Goal: Task Accomplishment & Management: Manage account settings

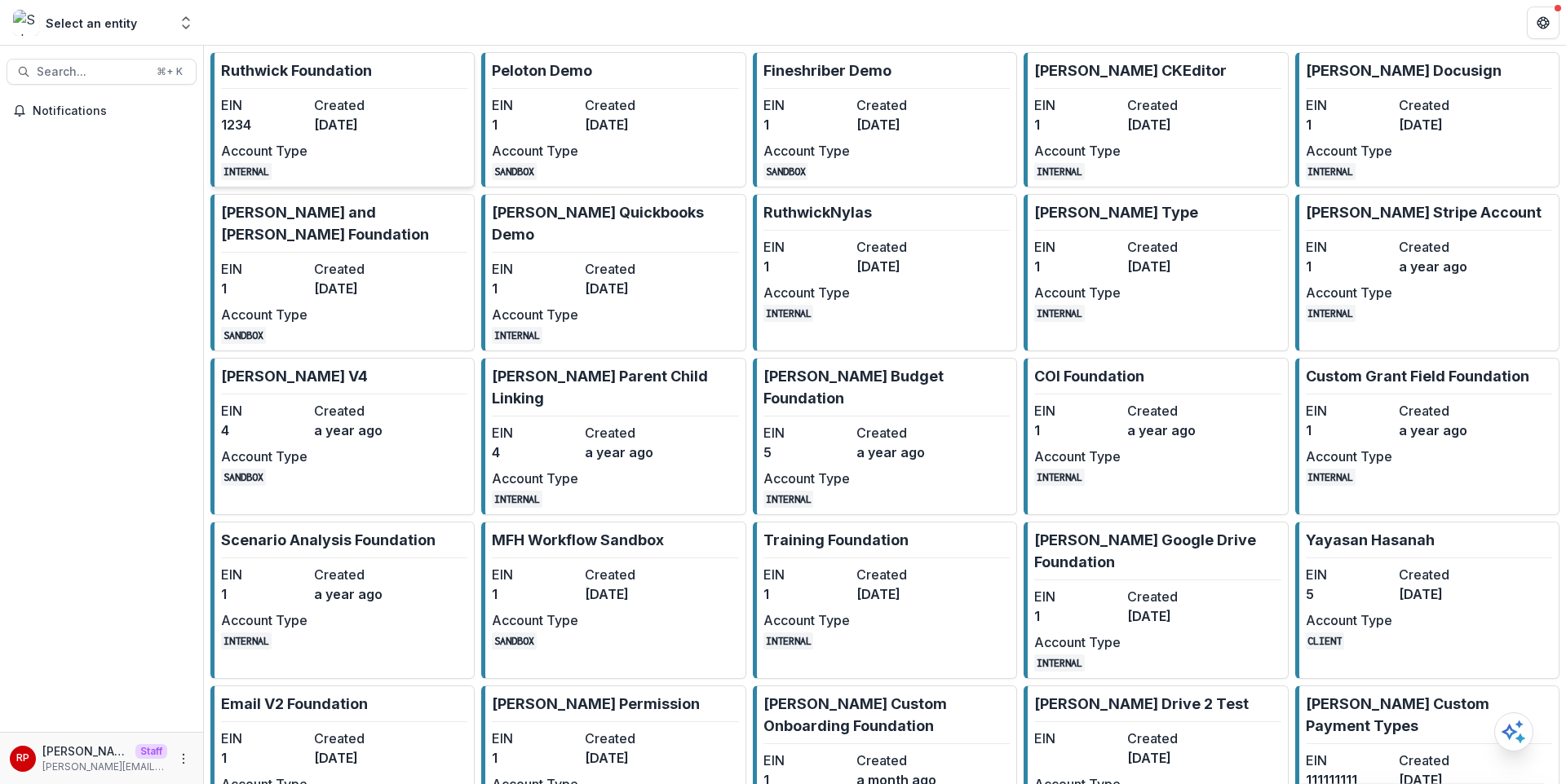
click at [401, 104] on link "Ruthwick Foundation EIN 1234 Created 3 years ago Account Type INTERNAL" at bounding box center [342, 120] width 264 height 136
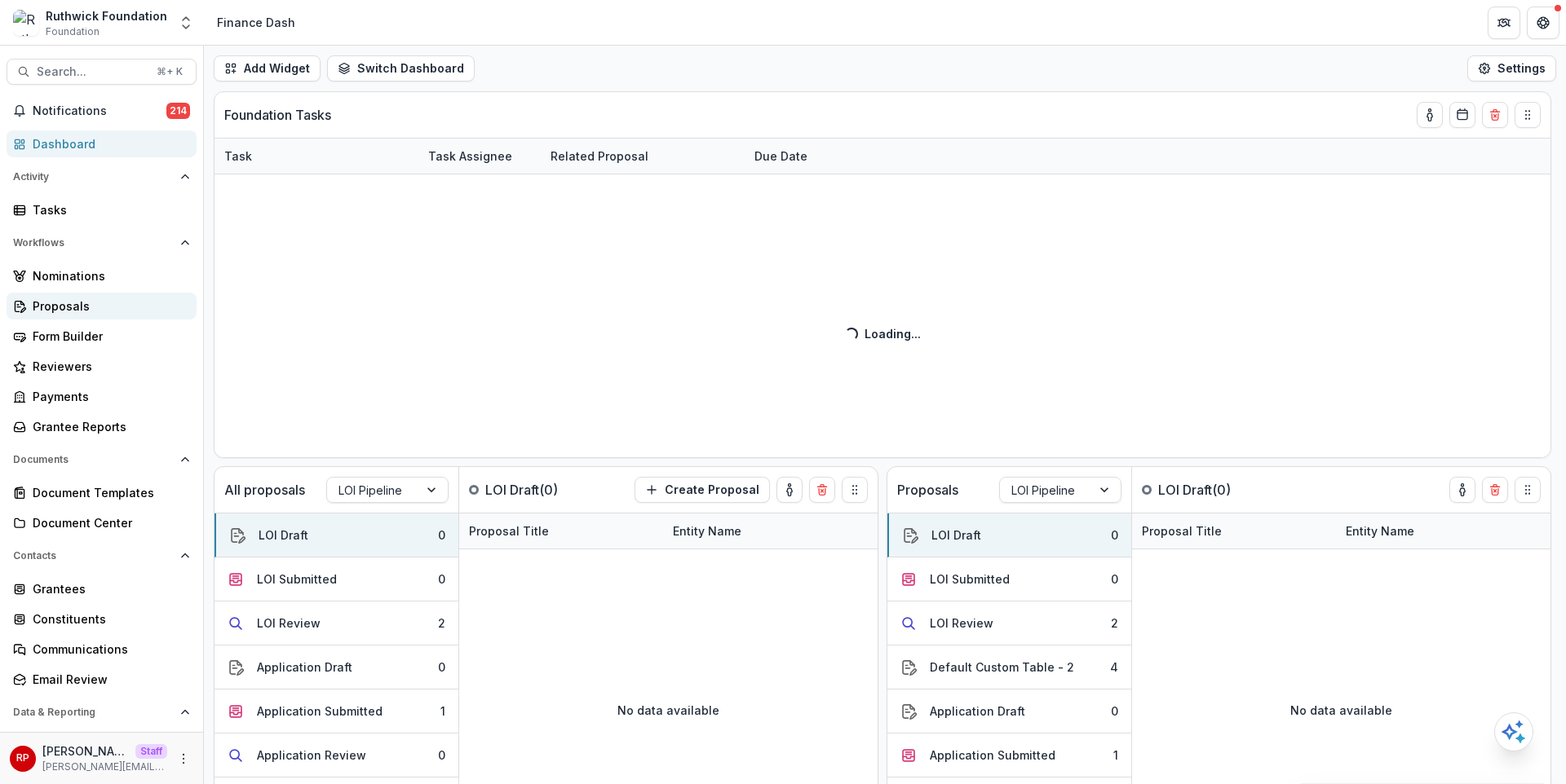
click at [58, 308] on div "Proposals" at bounding box center [108, 306] width 151 height 17
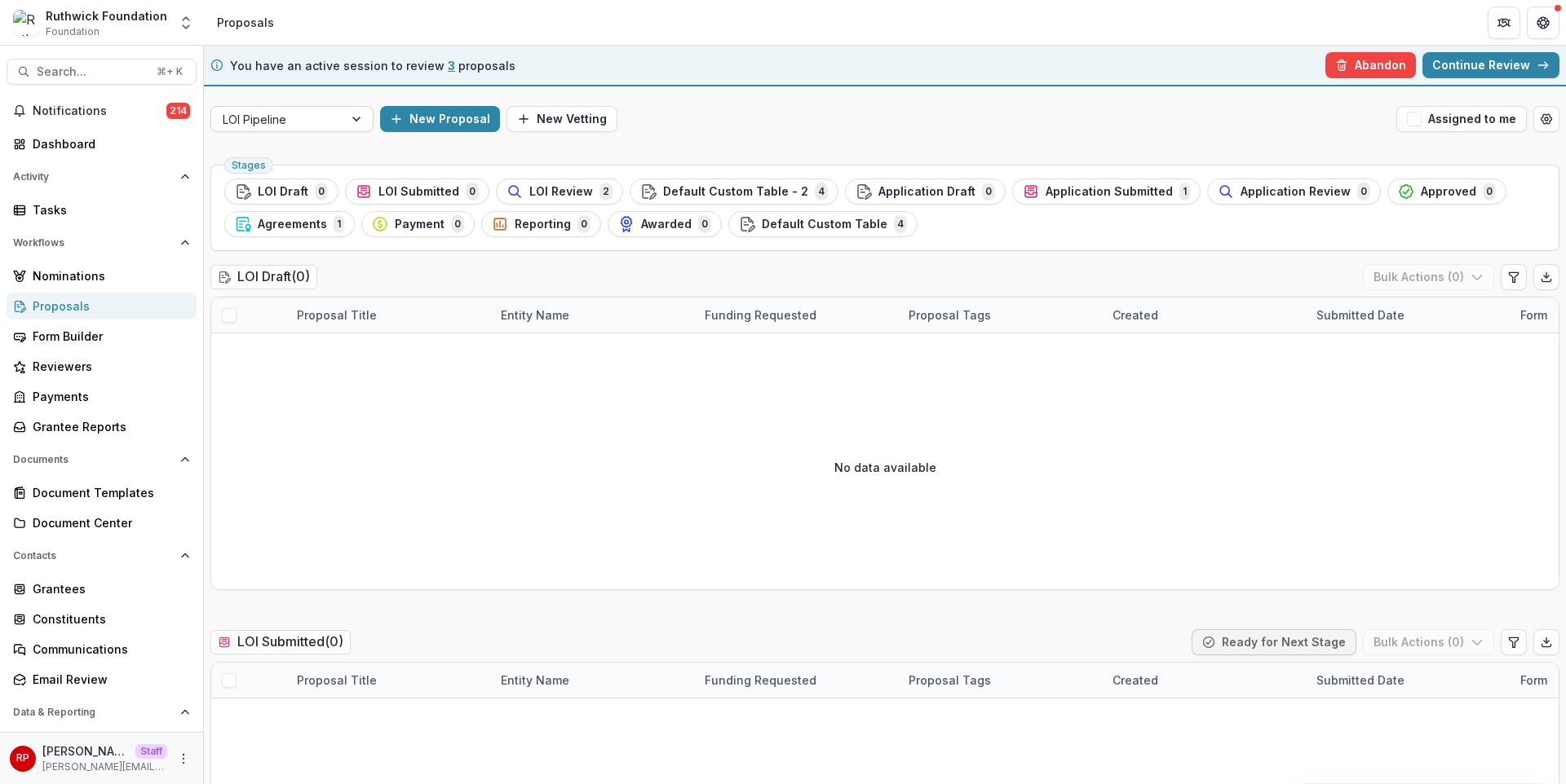
click at [302, 111] on div at bounding box center [277, 119] width 109 height 20
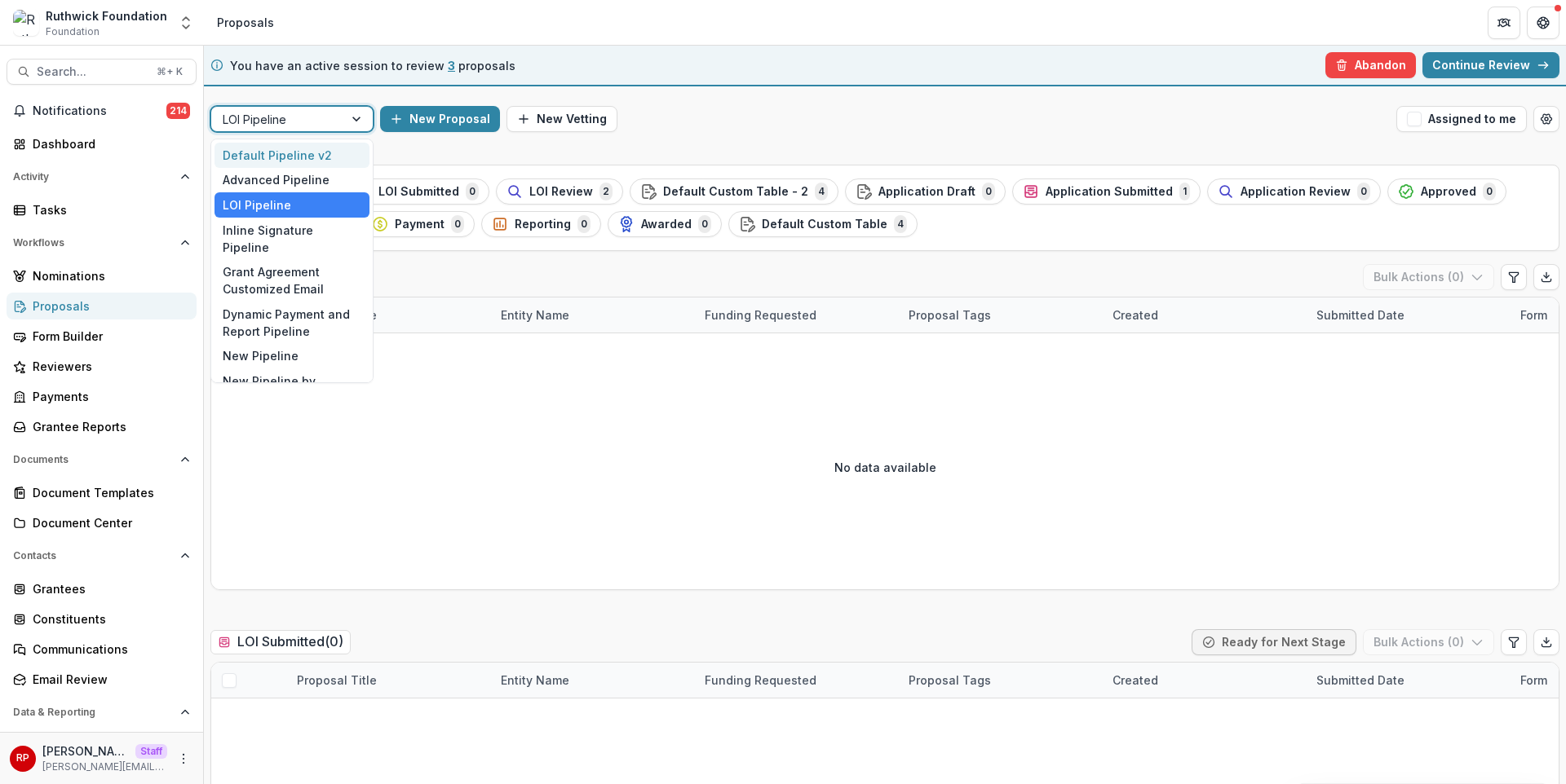
click at [315, 154] on div "Default Pipeline v2" at bounding box center [292, 155] width 155 height 26
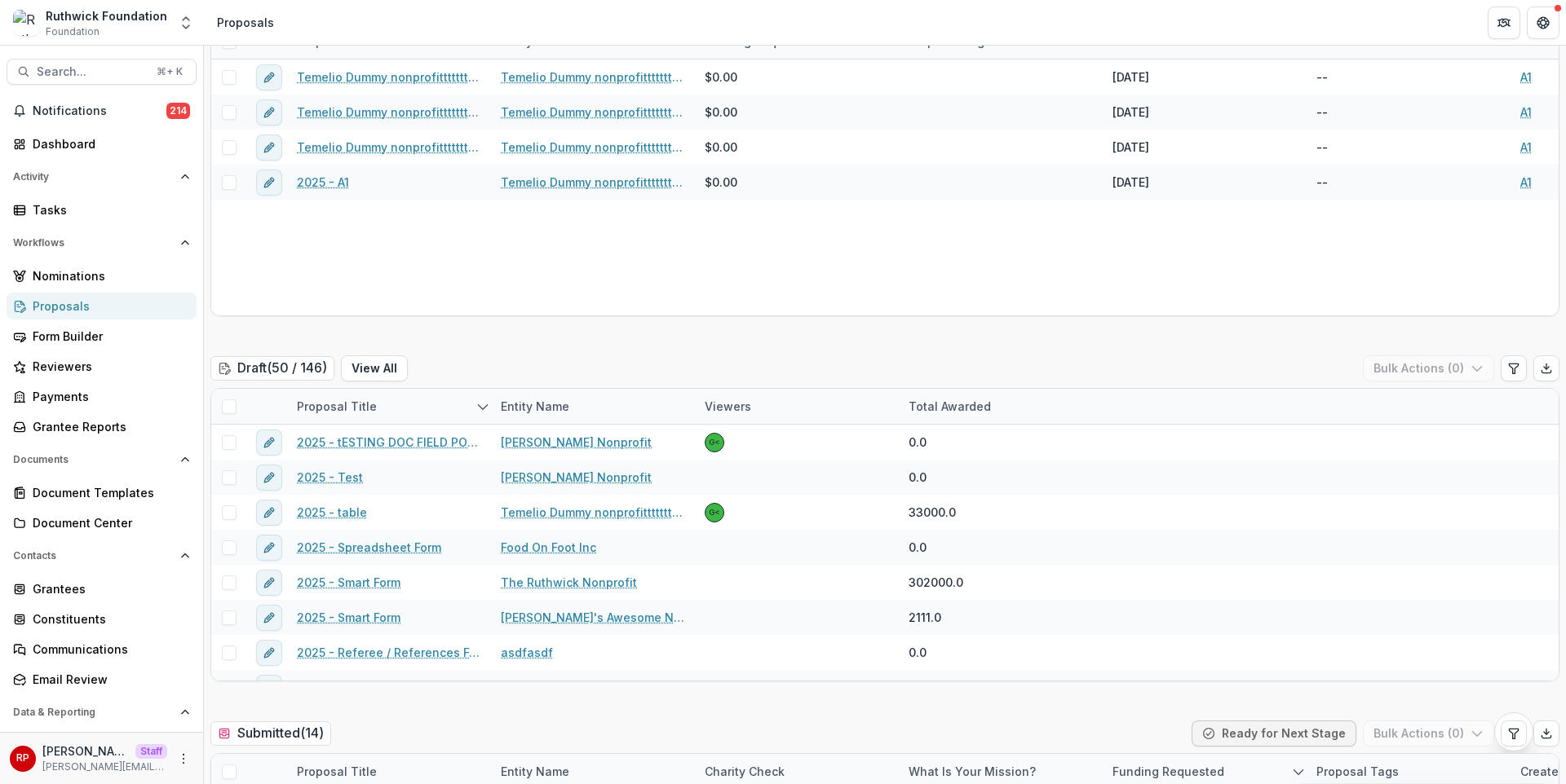
scroll to position [417, 0]
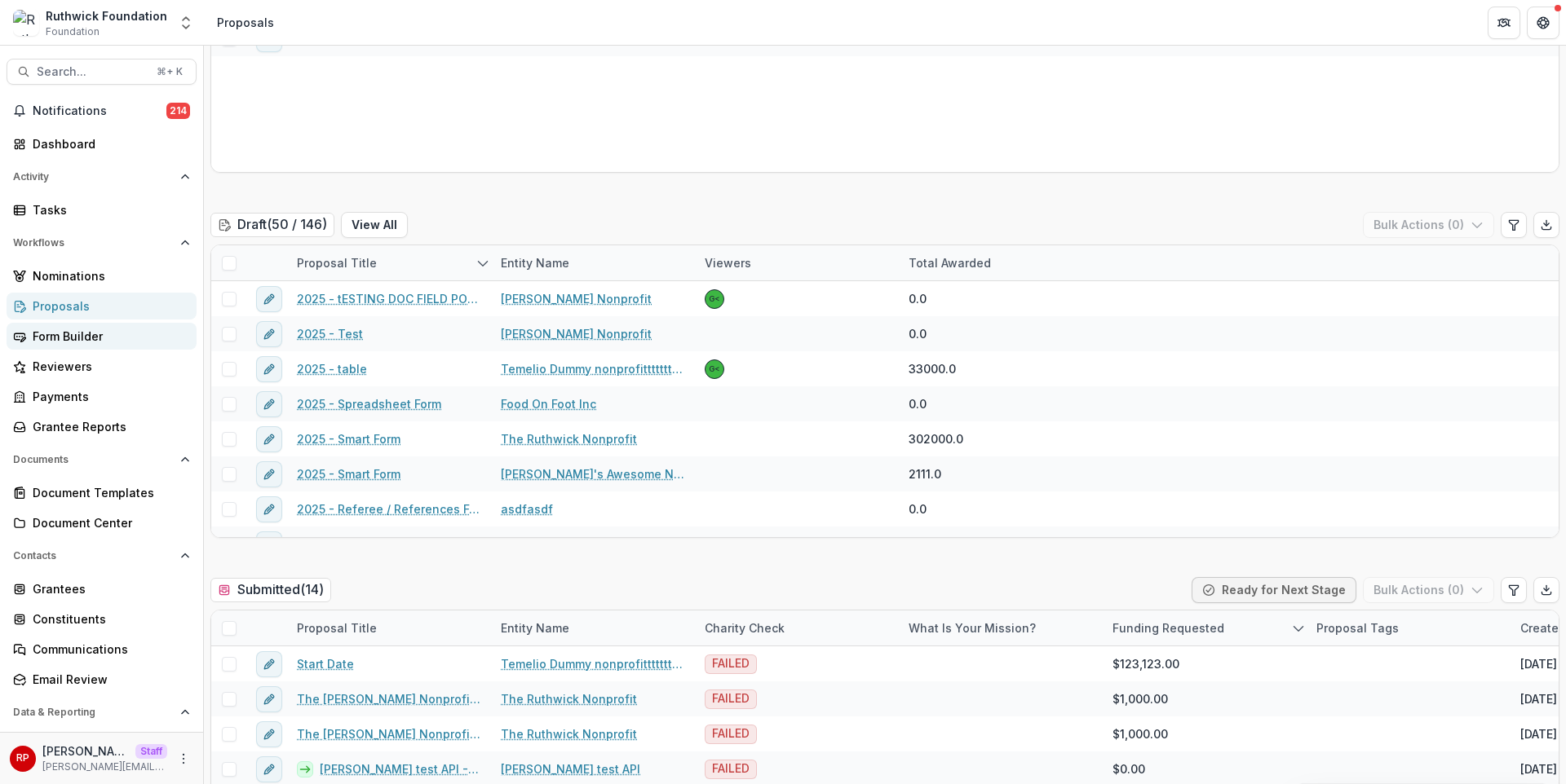
click at [70, 338] on div "Form Builder" at bounding box center [108, 336] width 151 height 17
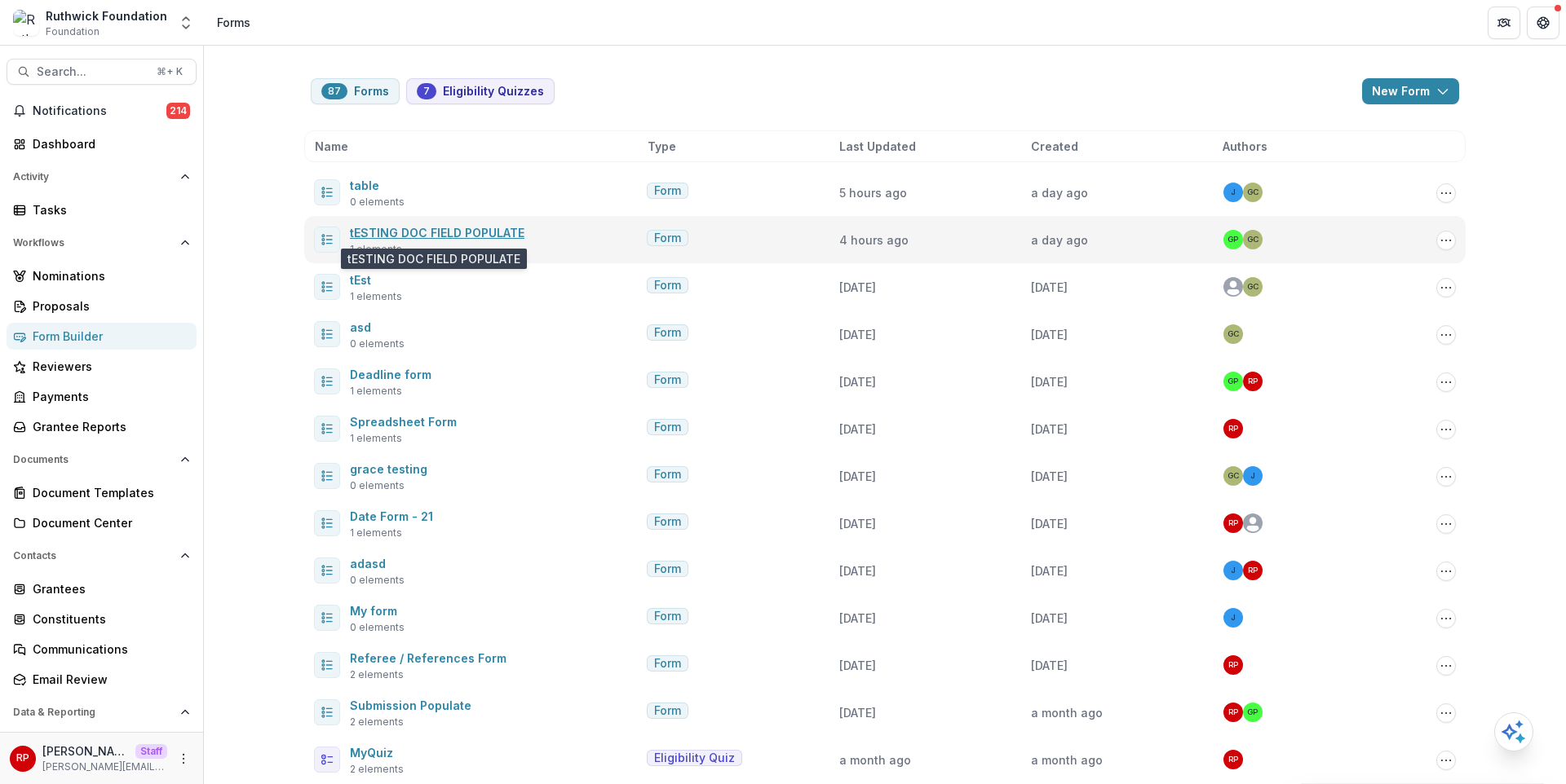
click at [414, 230] on link "tESTING DOC FIELD POPULATE" at bounding box center [437, 233] width 175 height 14
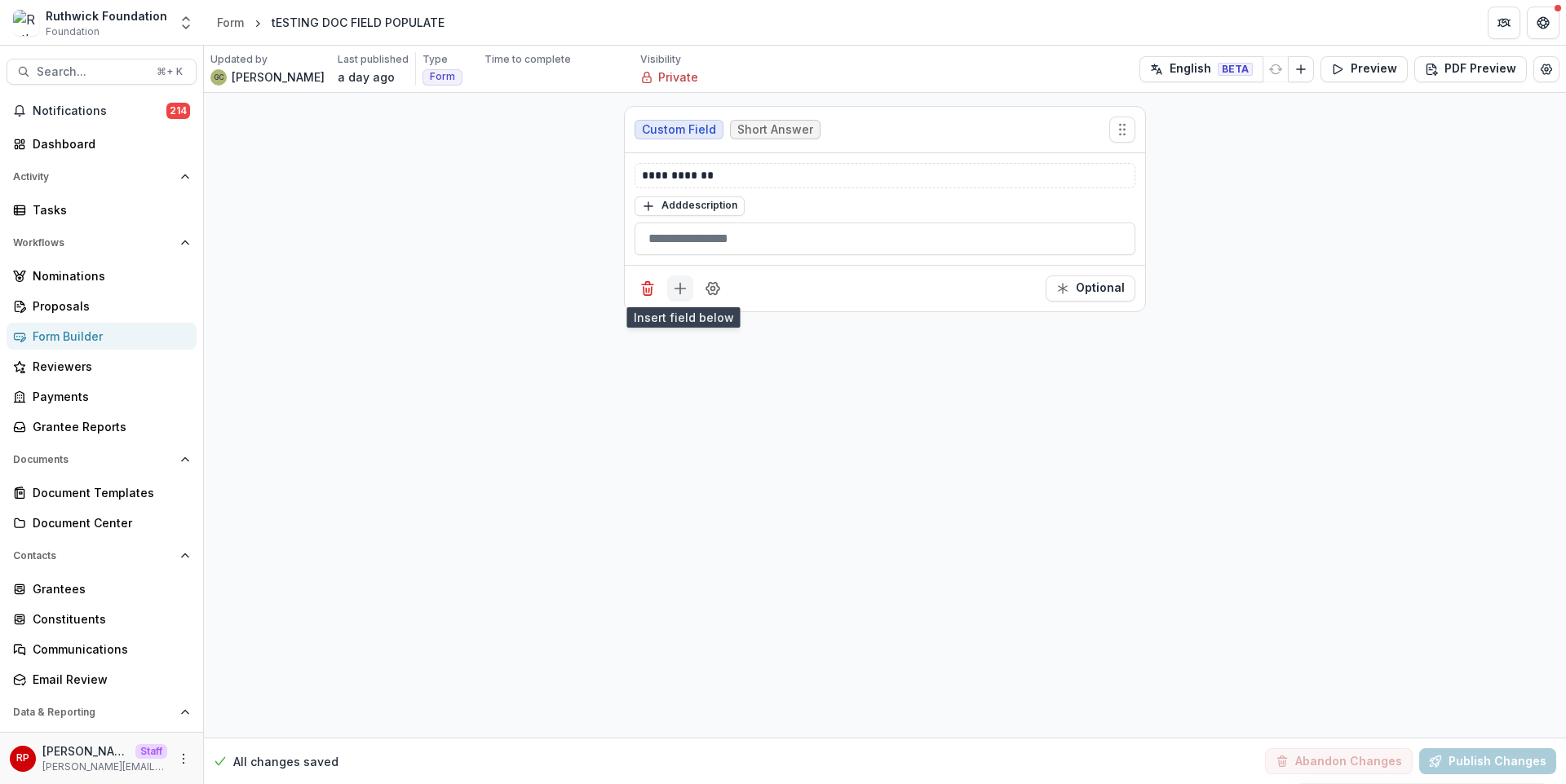
click at [680, 293] on icon "Add field" at bounding box center [680, 289] width 16 height 16
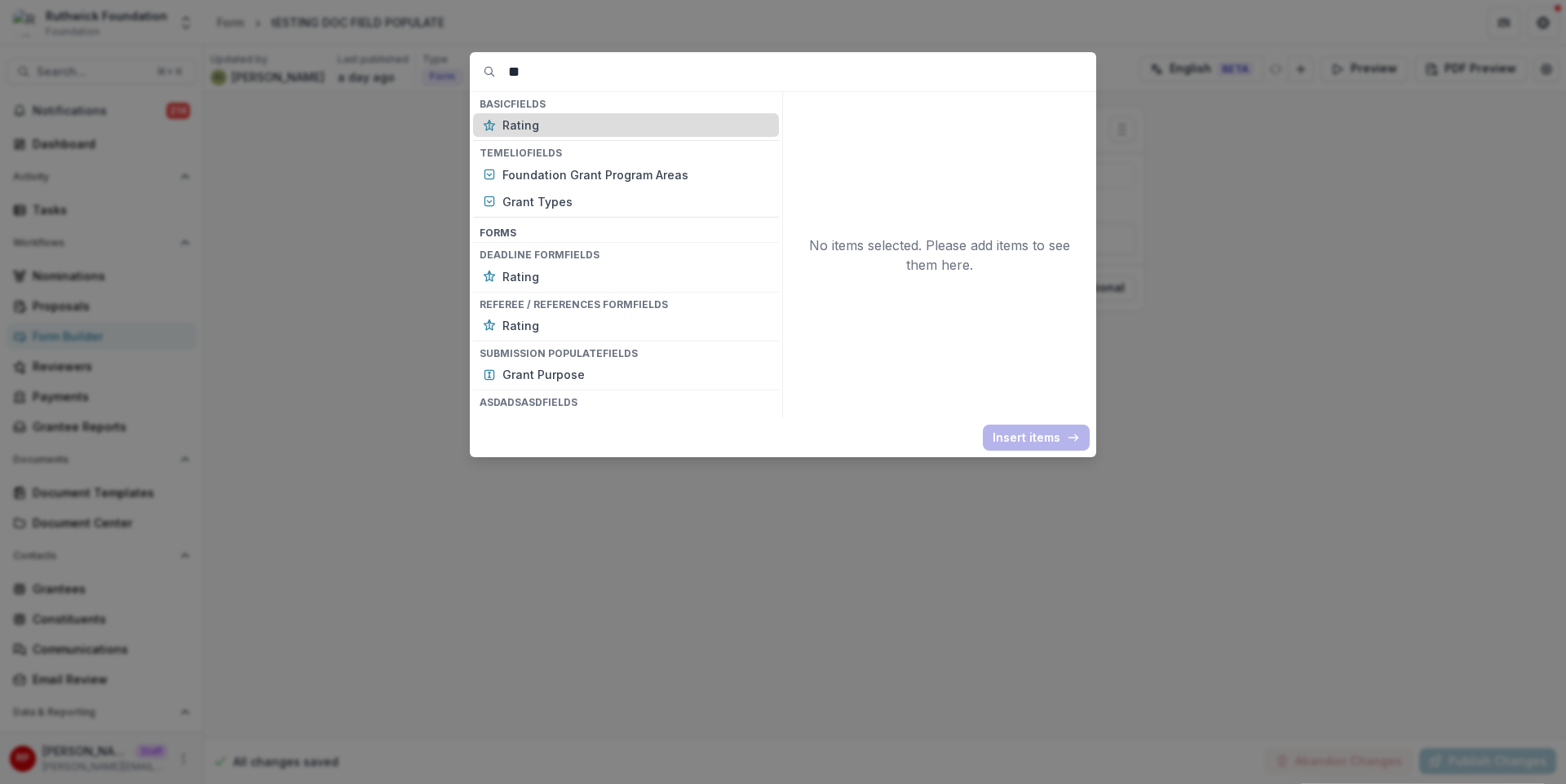
type input "**"
click at [538, 132] on p "Rating" at bounding box center [635, 125] width 267 height 17
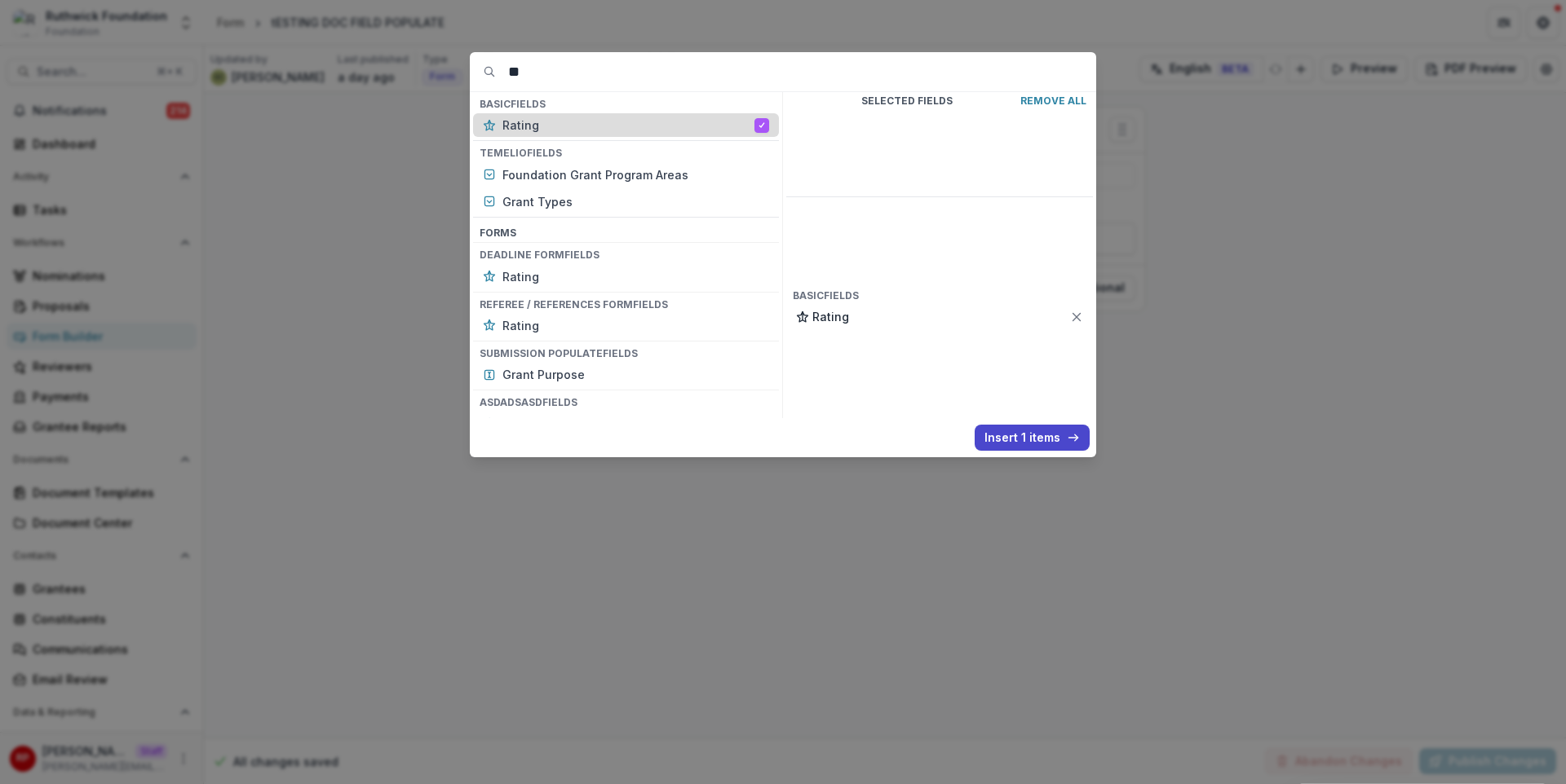
click at [538, 132] on p "Rating" at bounding box center [628, 125] width 252 height 17
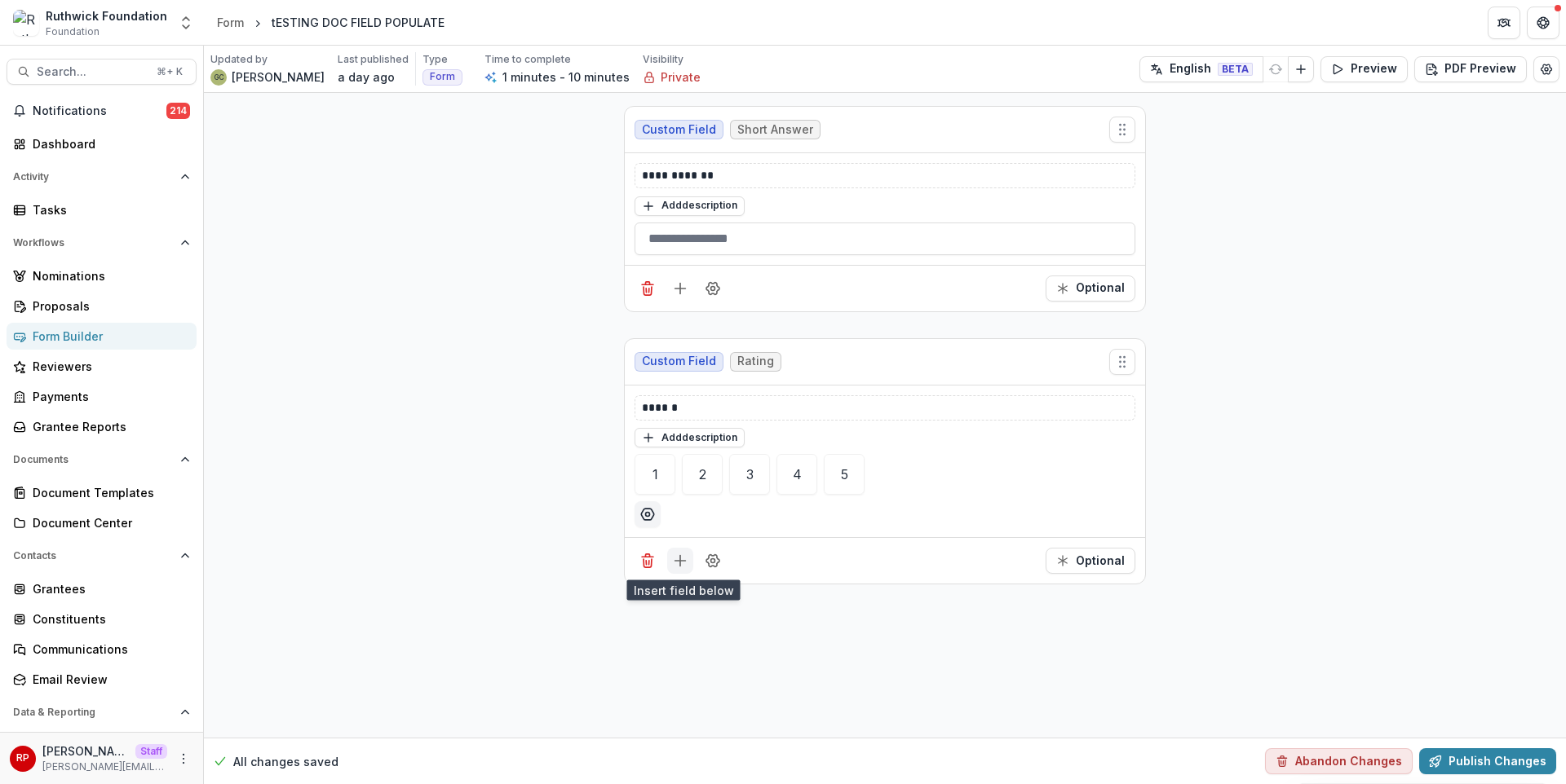
click at [686, 561] on icon "Add field" at bounding box center [680, 561] width 16 height 16
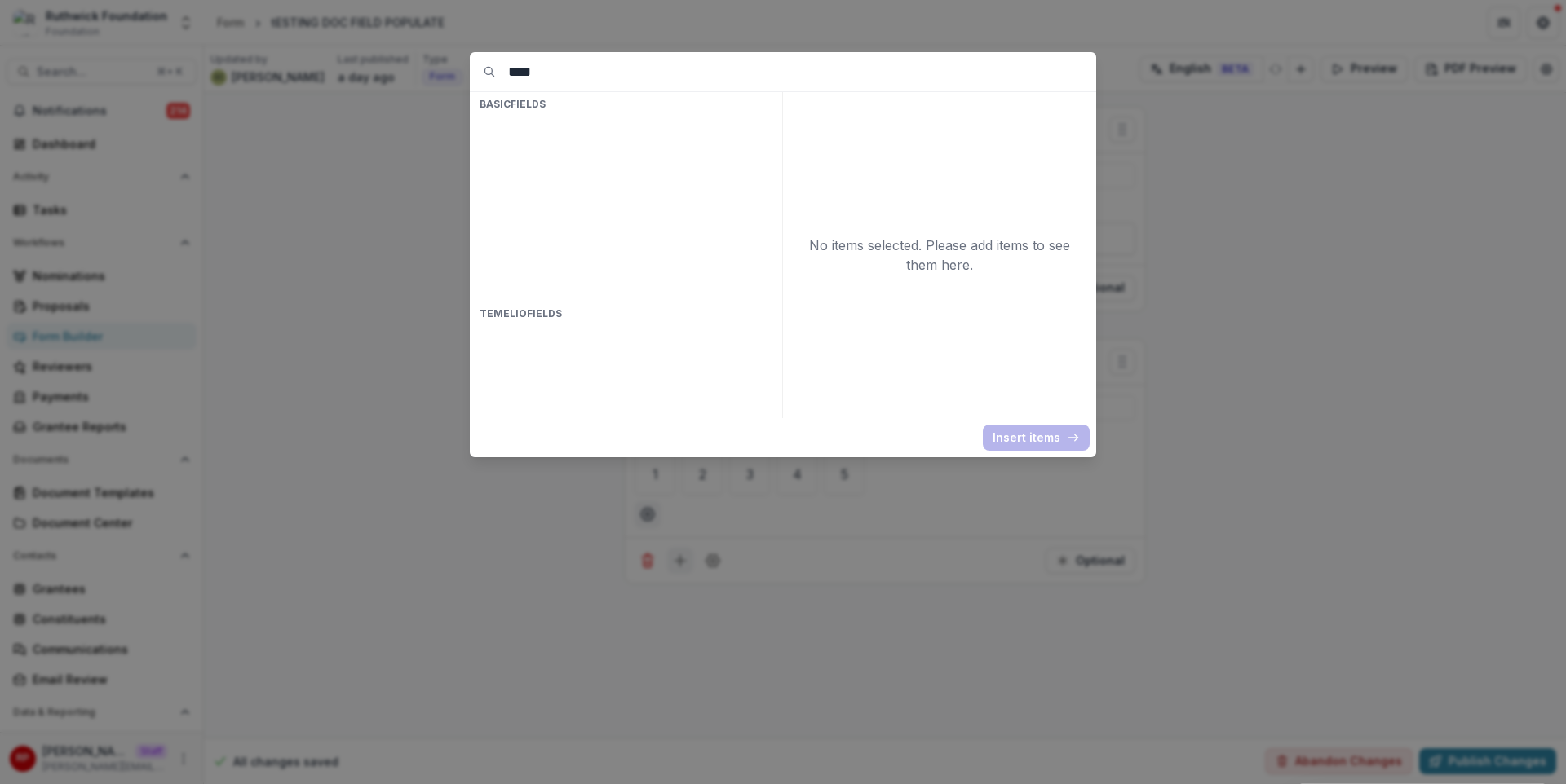
type input "*****"
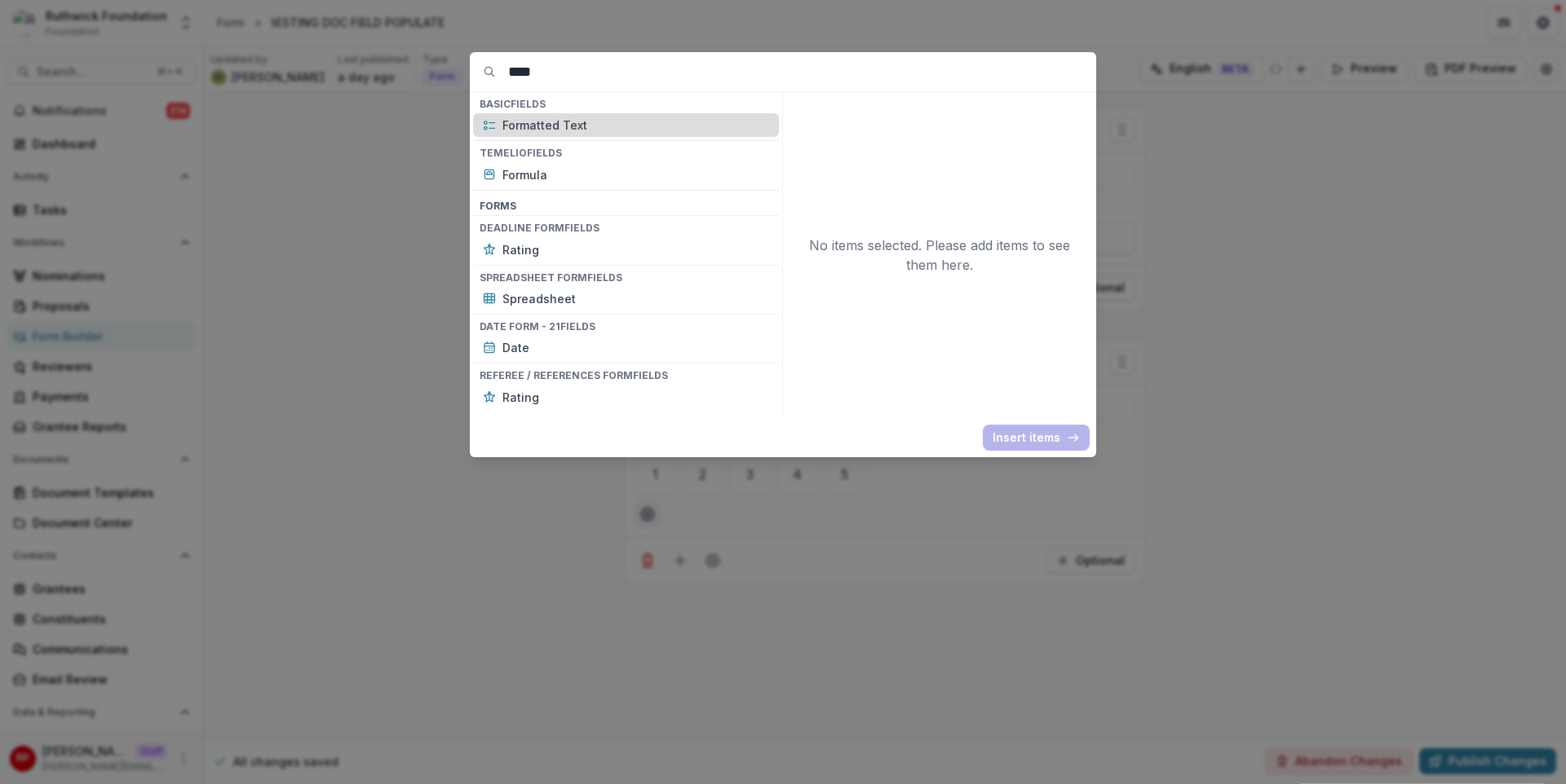
type input "****"
click at [656, 123] on p "Formatted Text" at bounding box center [635, 125] width 267 height 17
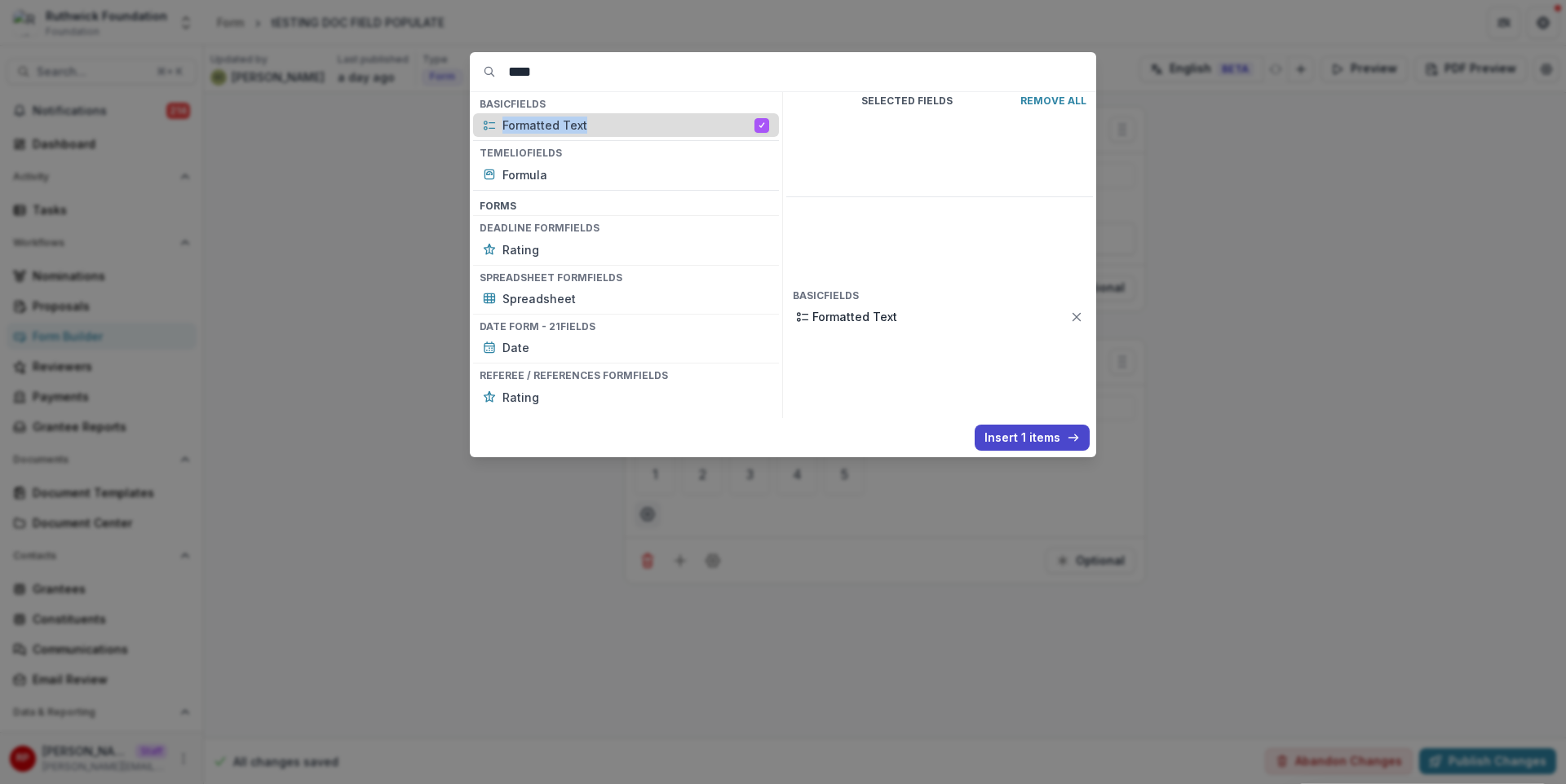
click at [656, 123] on p "Formatted Text" at bounding box center [628, 125] width 252 height 17
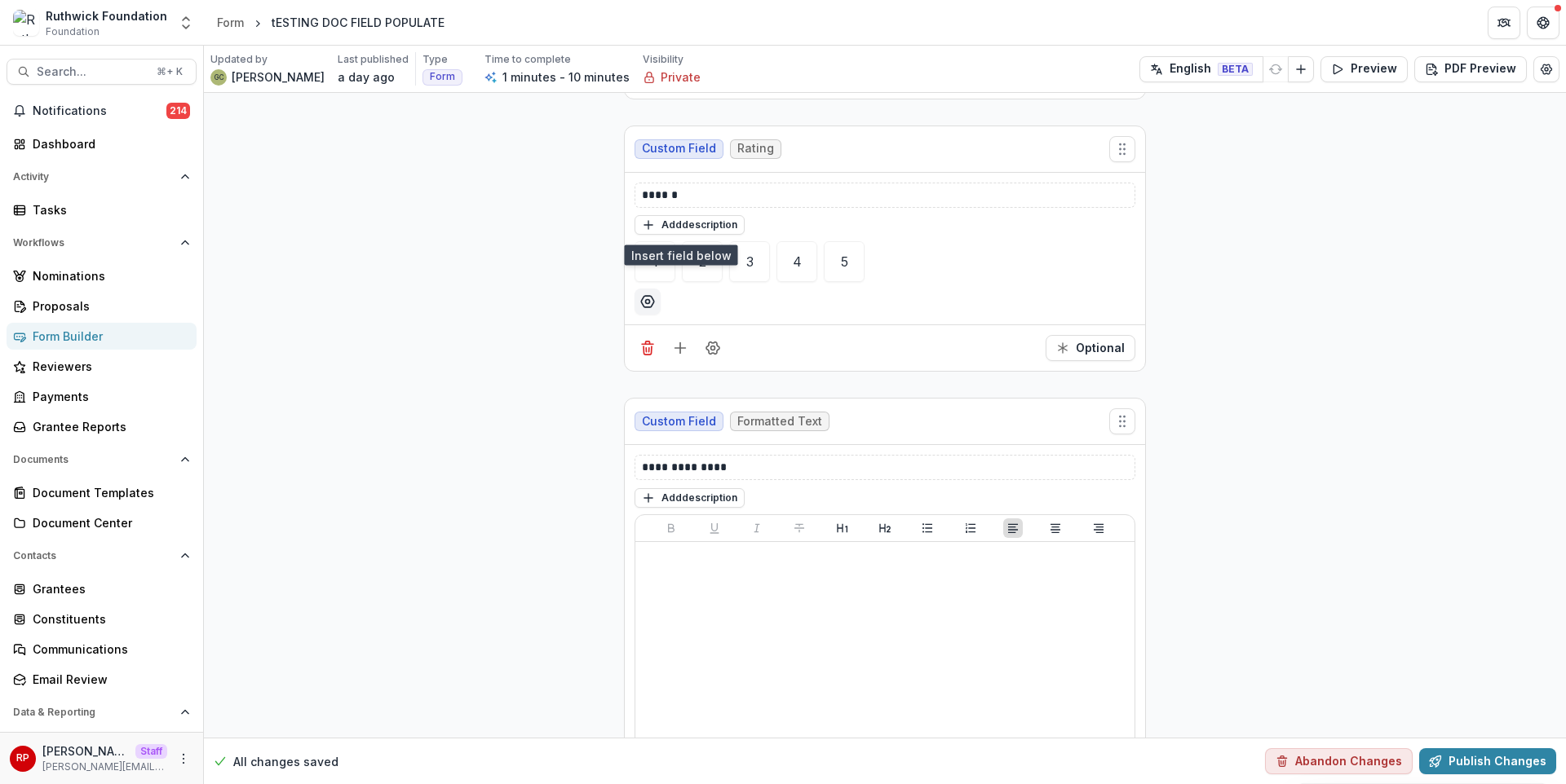
scroll to position [335, 0]
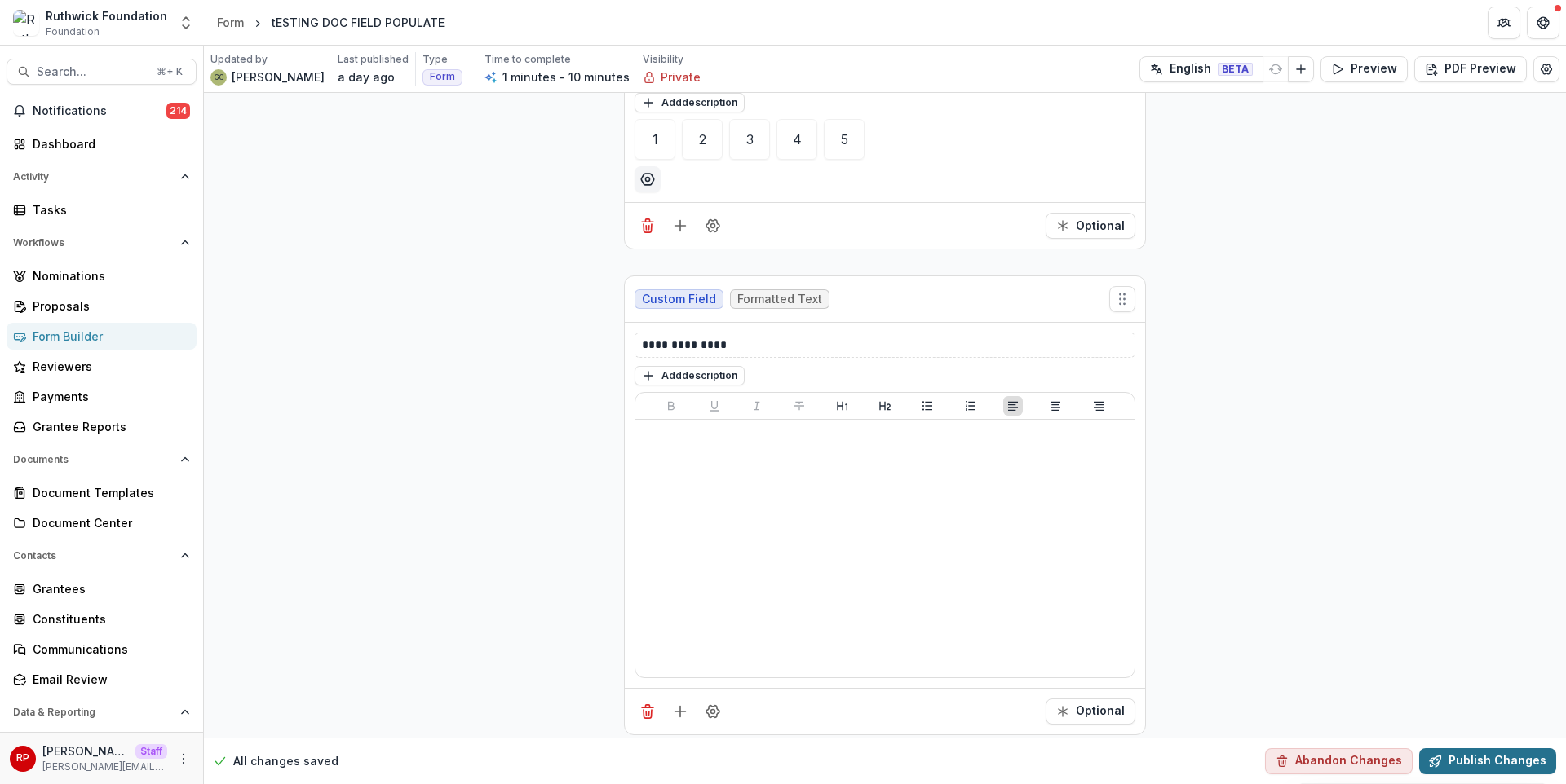
click at [1461, 758] on button "Publish Changes" at bounding box center [1487, 761] width 137 height 26
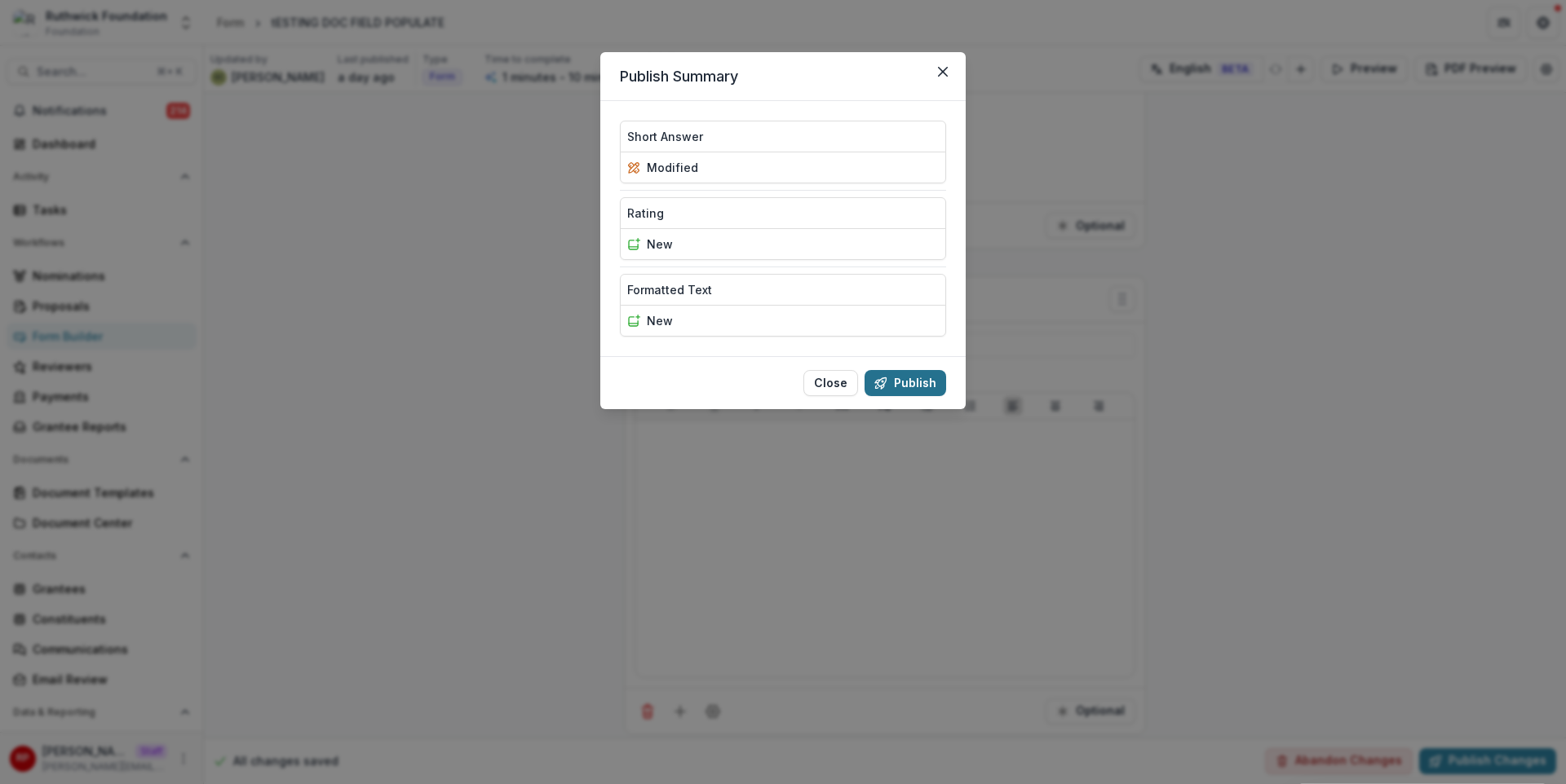
click at [938, 384] on button "Publish" at bounding box center [906, 383] width 82 height 26
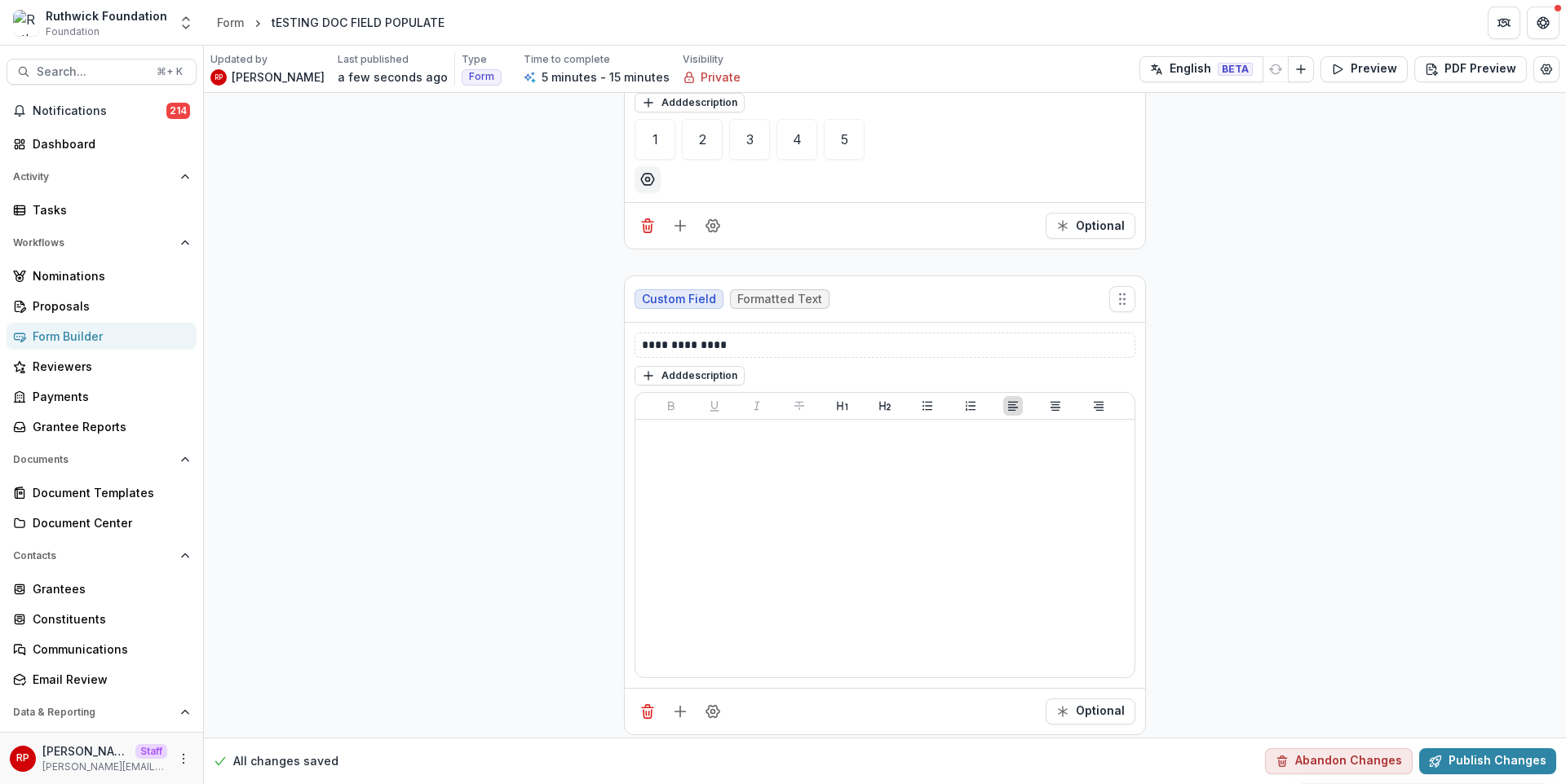
click at [129, 333] on div "Form Builder" at bounding box center [108, 336] width 151 height 17
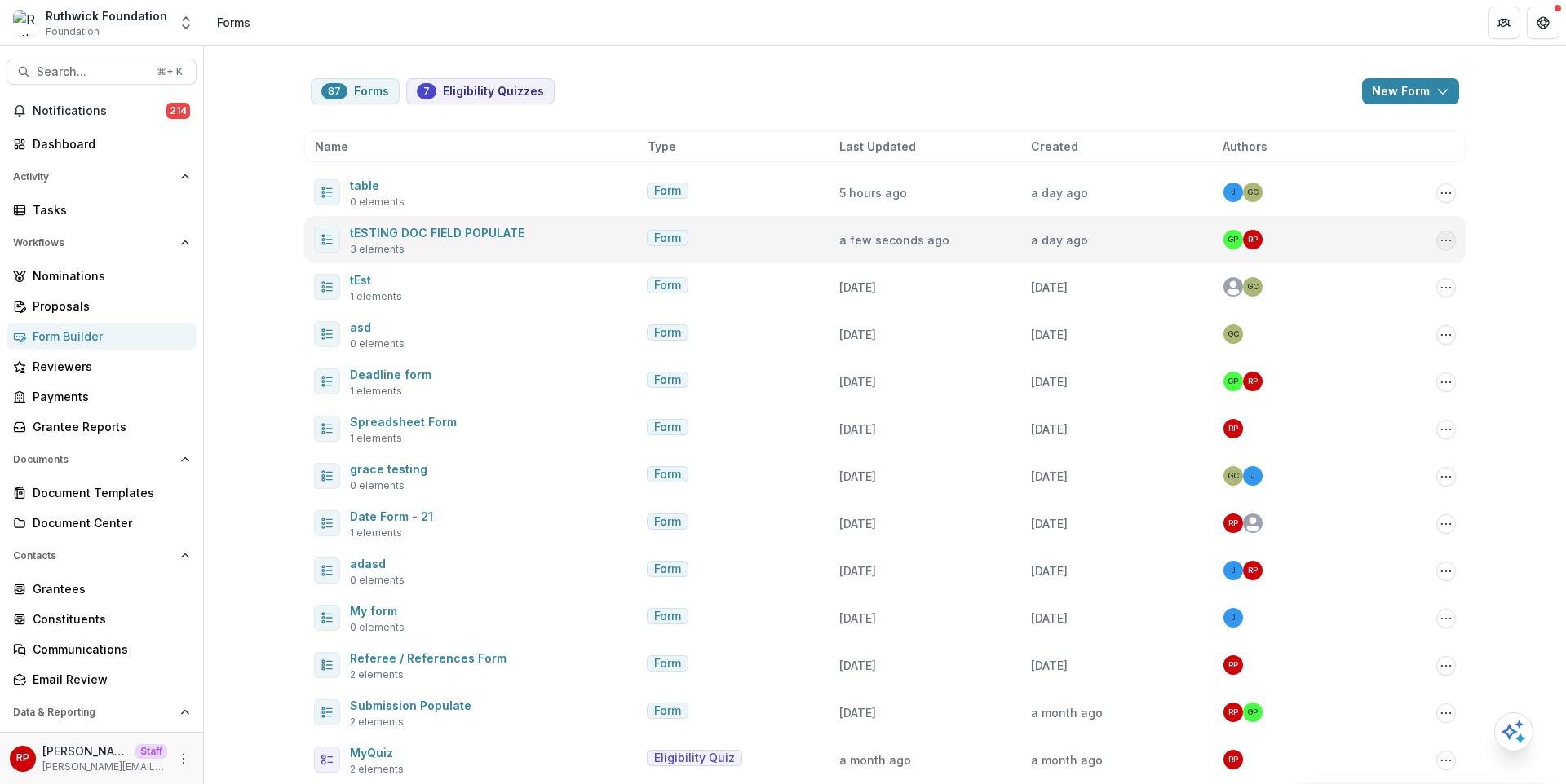
click at [1445, 245] on icon "Options" at bounding box center [1446, 240] width 13 height 13
click at [1414, 327] on button "Send" at bounding box center [1362, 328] width 175 height 27
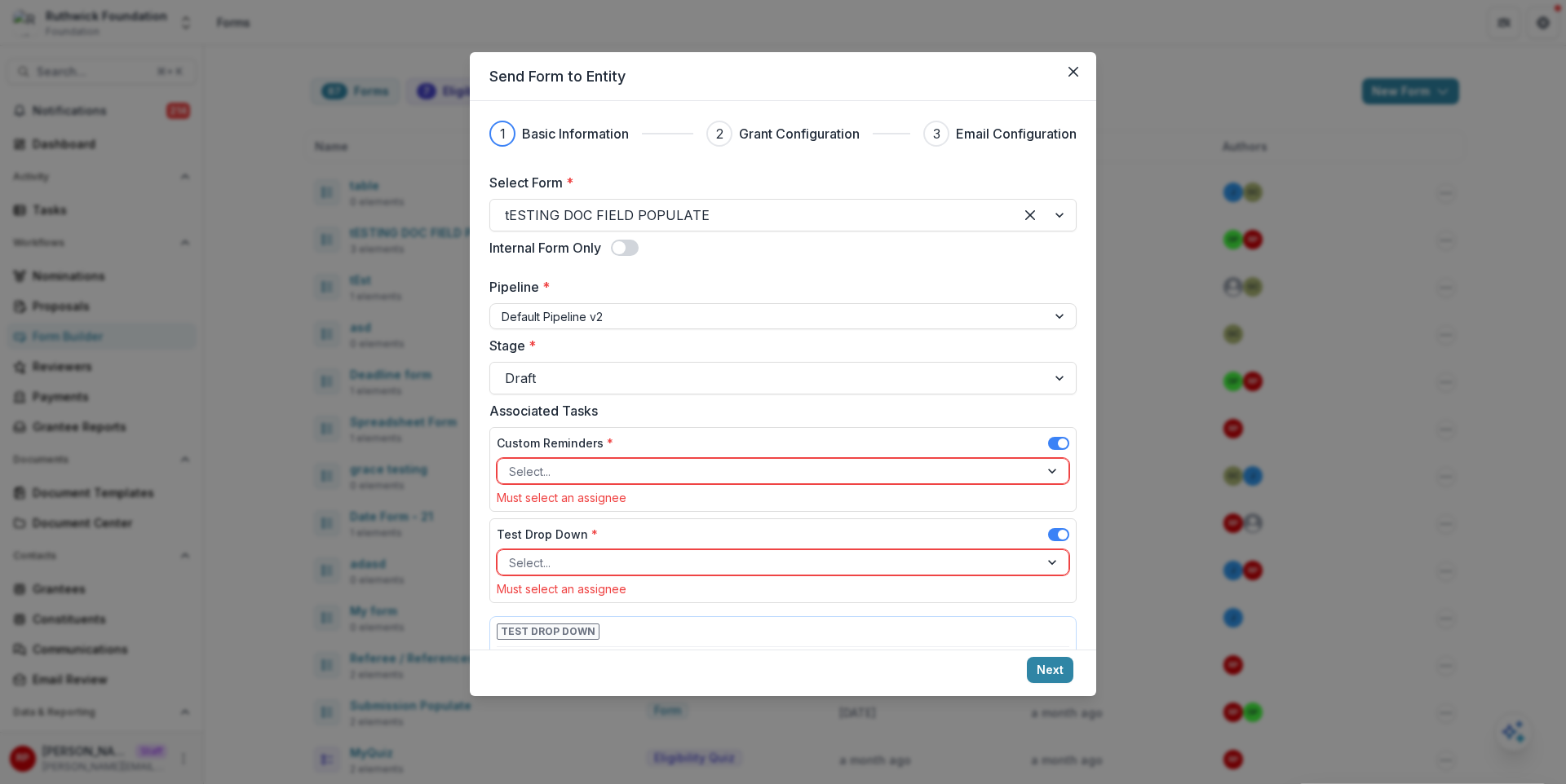
click at [1063, 443] on span at bounding box center [1059, 443] width 21 height 13
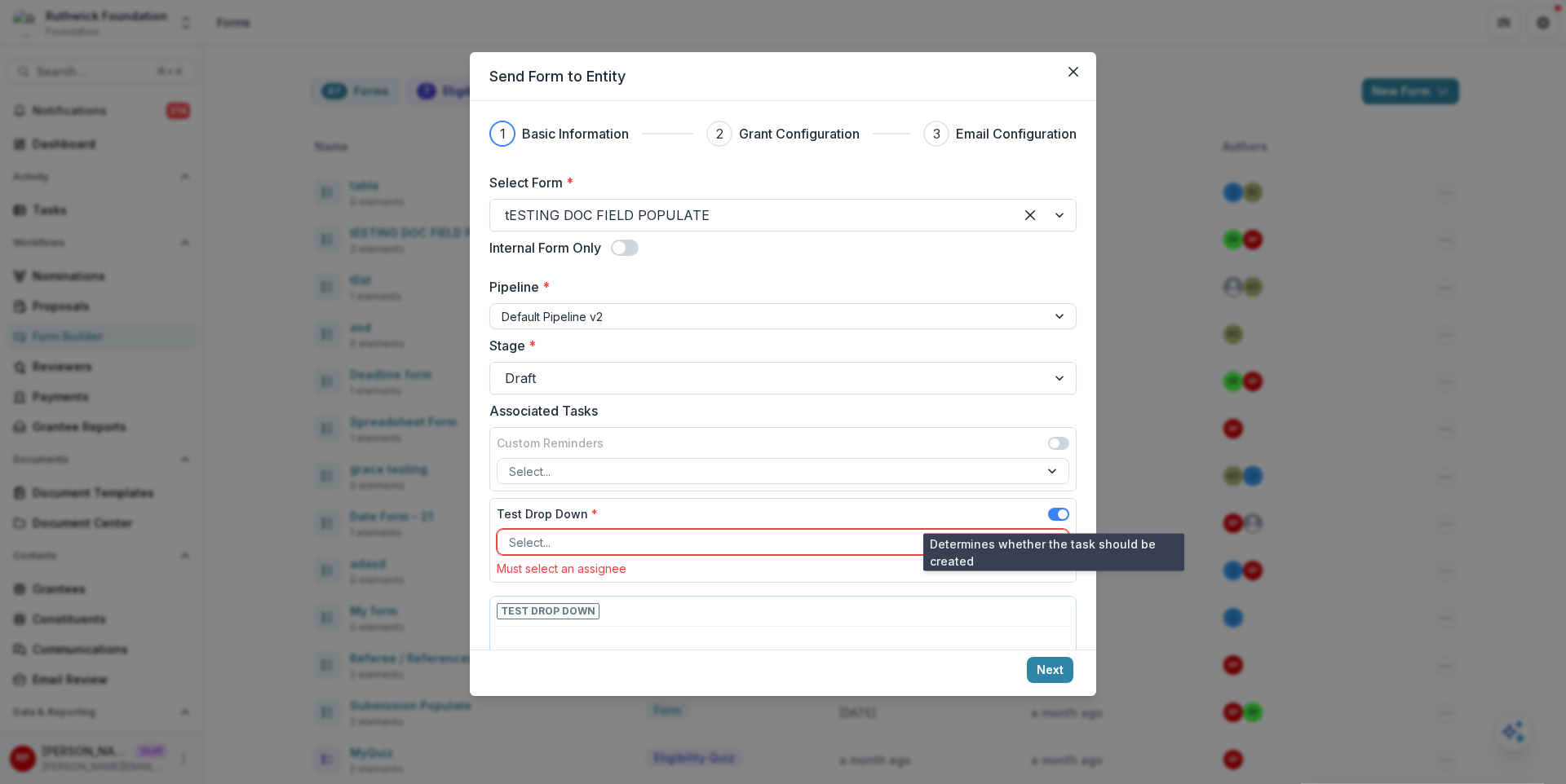
click at [1058, 514] on span at bounding box center [1063, 514] width 10 height 10
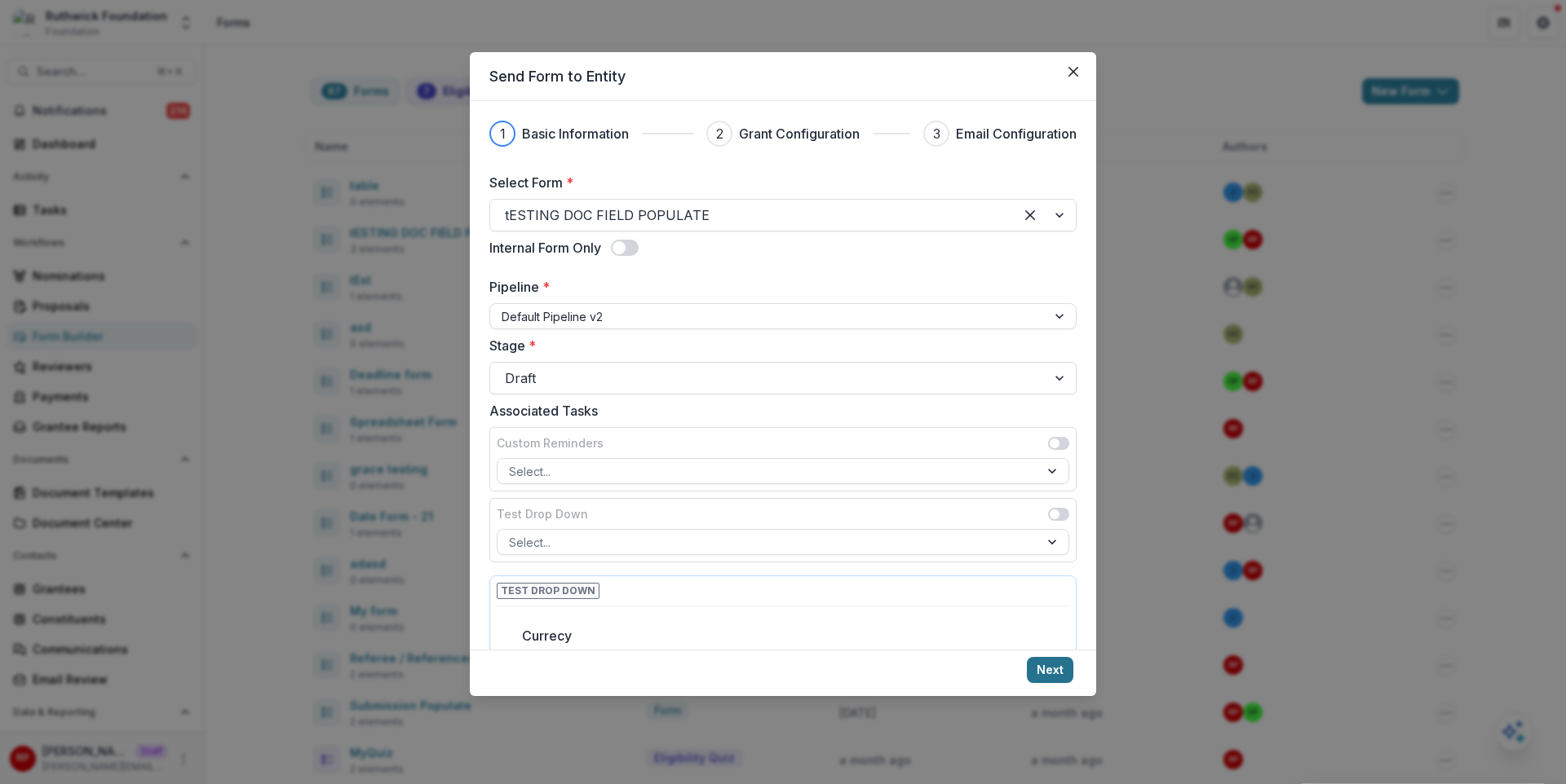
click at [1047, 669] on button "Next" at bounding box center [1050, 670] width 46 height 26
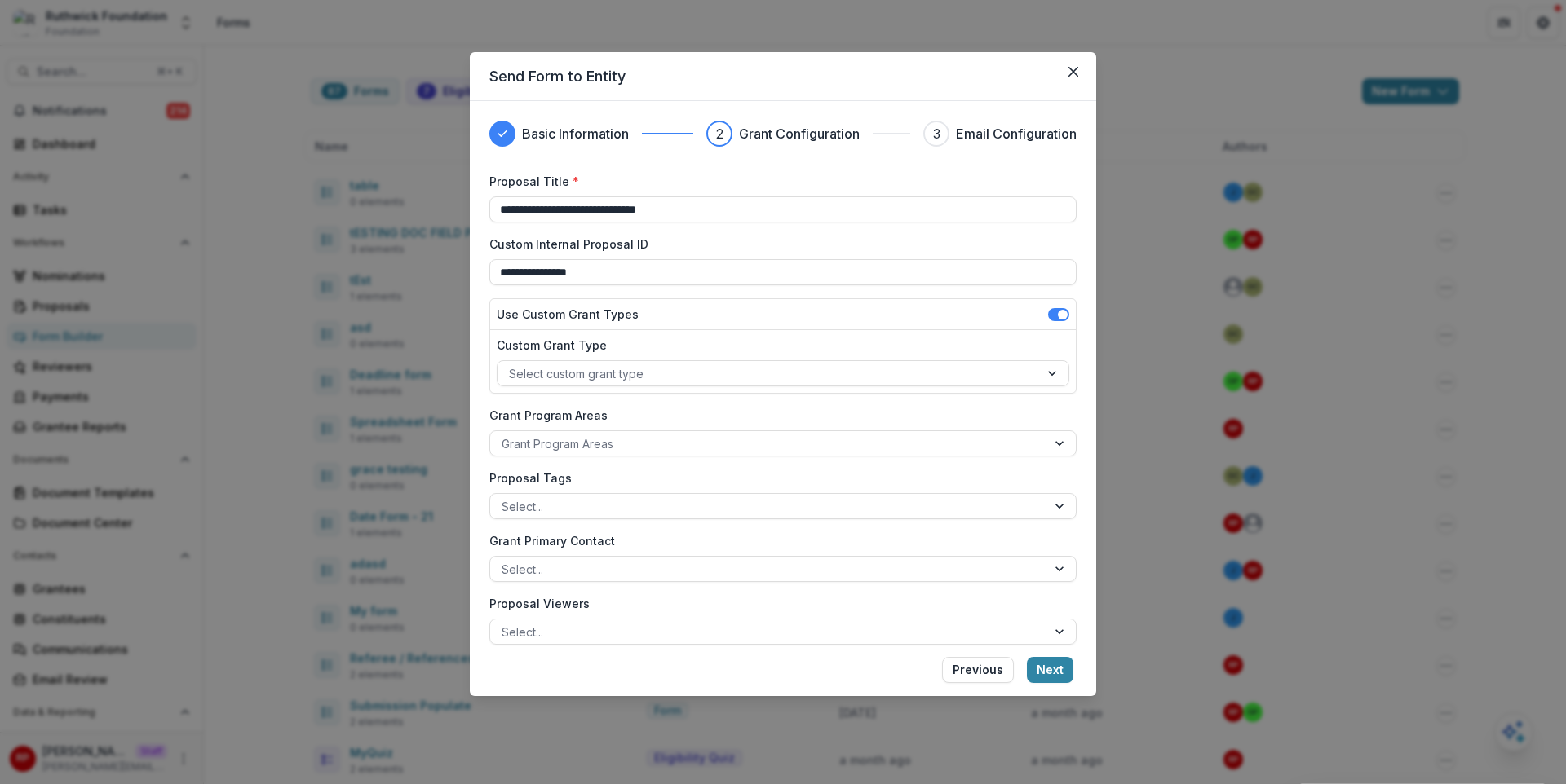
click at [1047, 669] on button "Next" at bounding box center [1050, 670] width 46 height 26
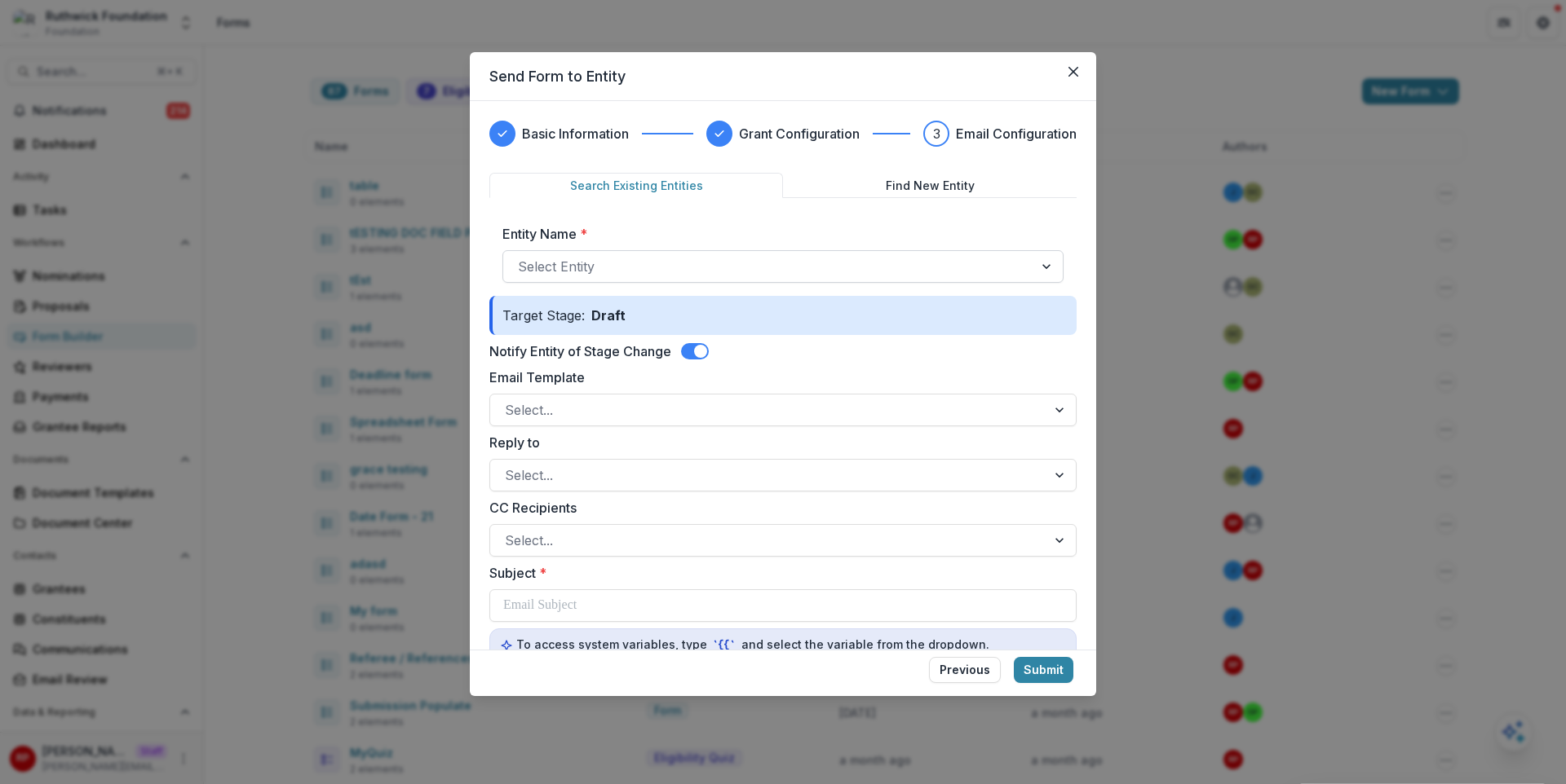
click at [947, 266] on div at bounding box center [767, 267] width 501 height 23
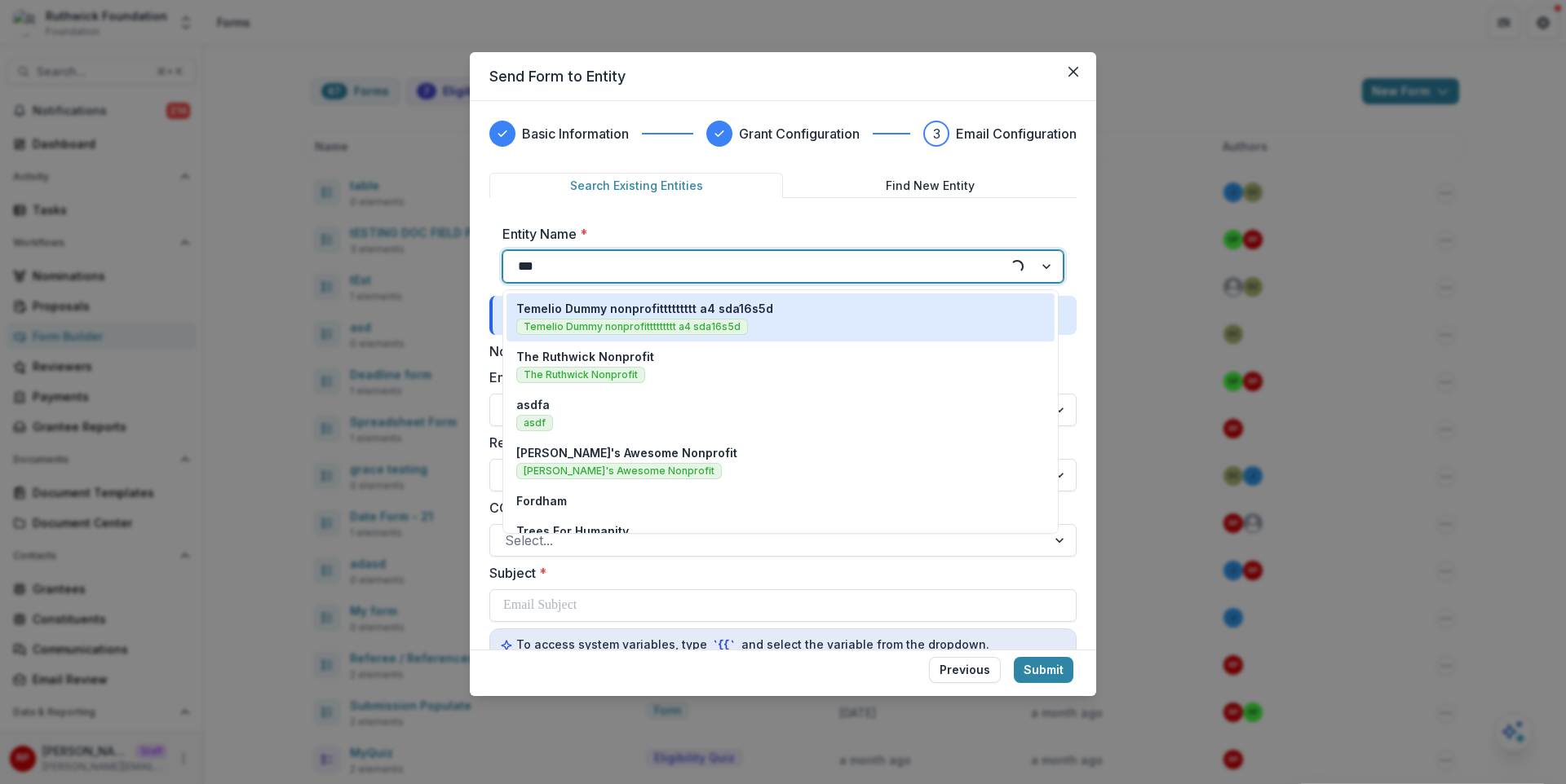
type input "****"
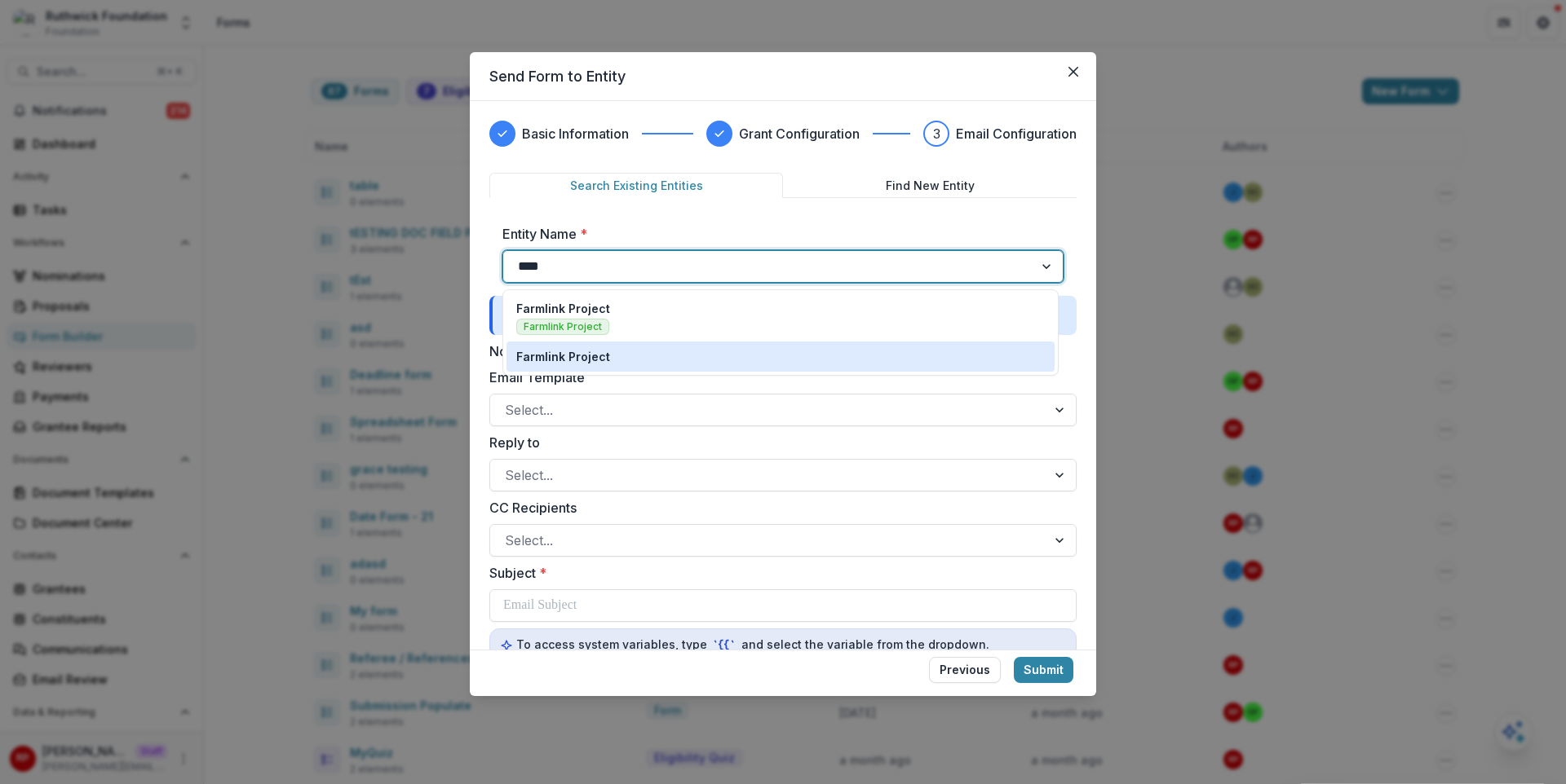
click at [849, 353] on div "Farmlink Project" at bounding box center [781, 356] width 528 height 17
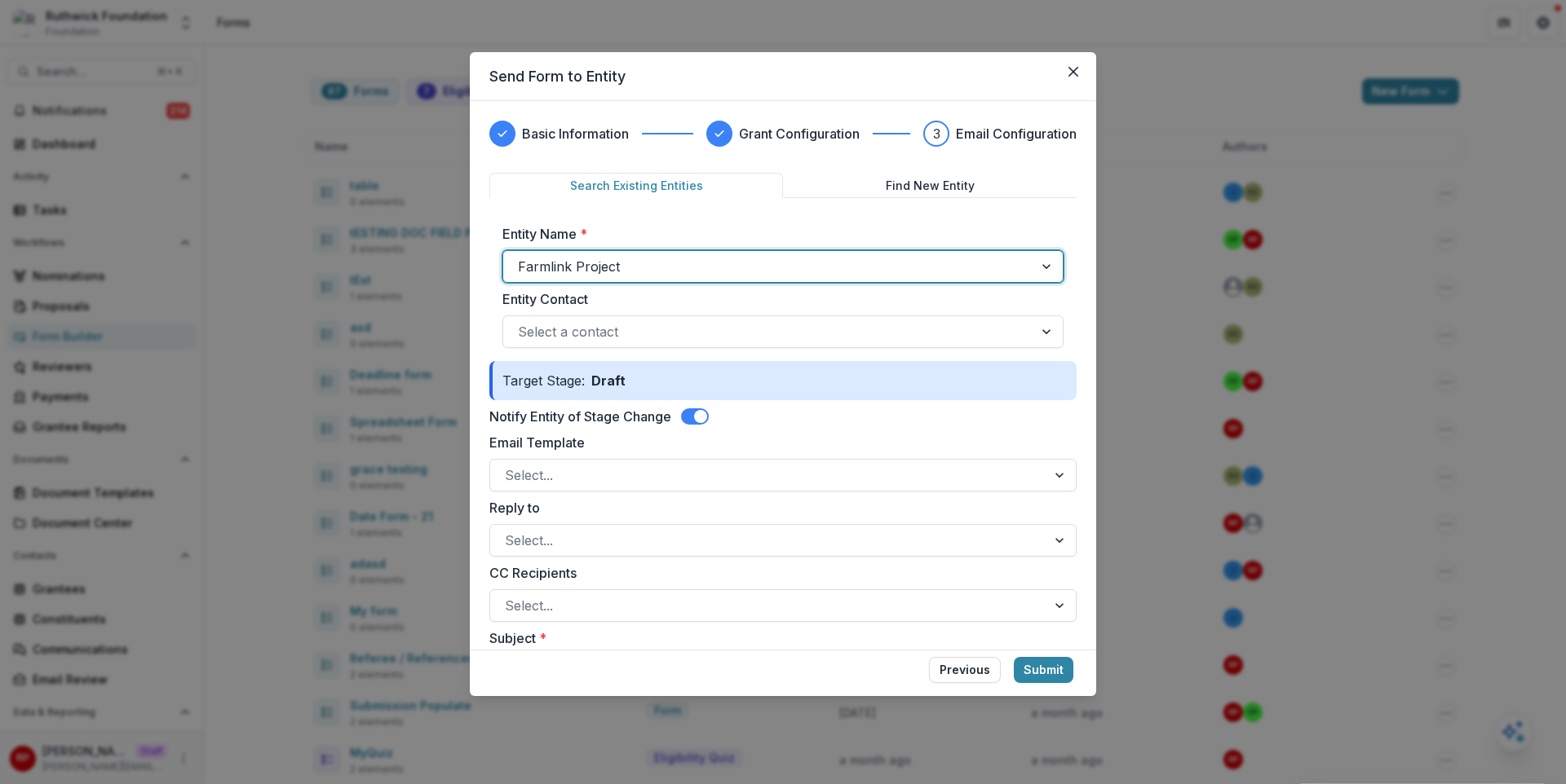
click at [691, 410] on span at bounding box center [695, 416] width 27 height 16
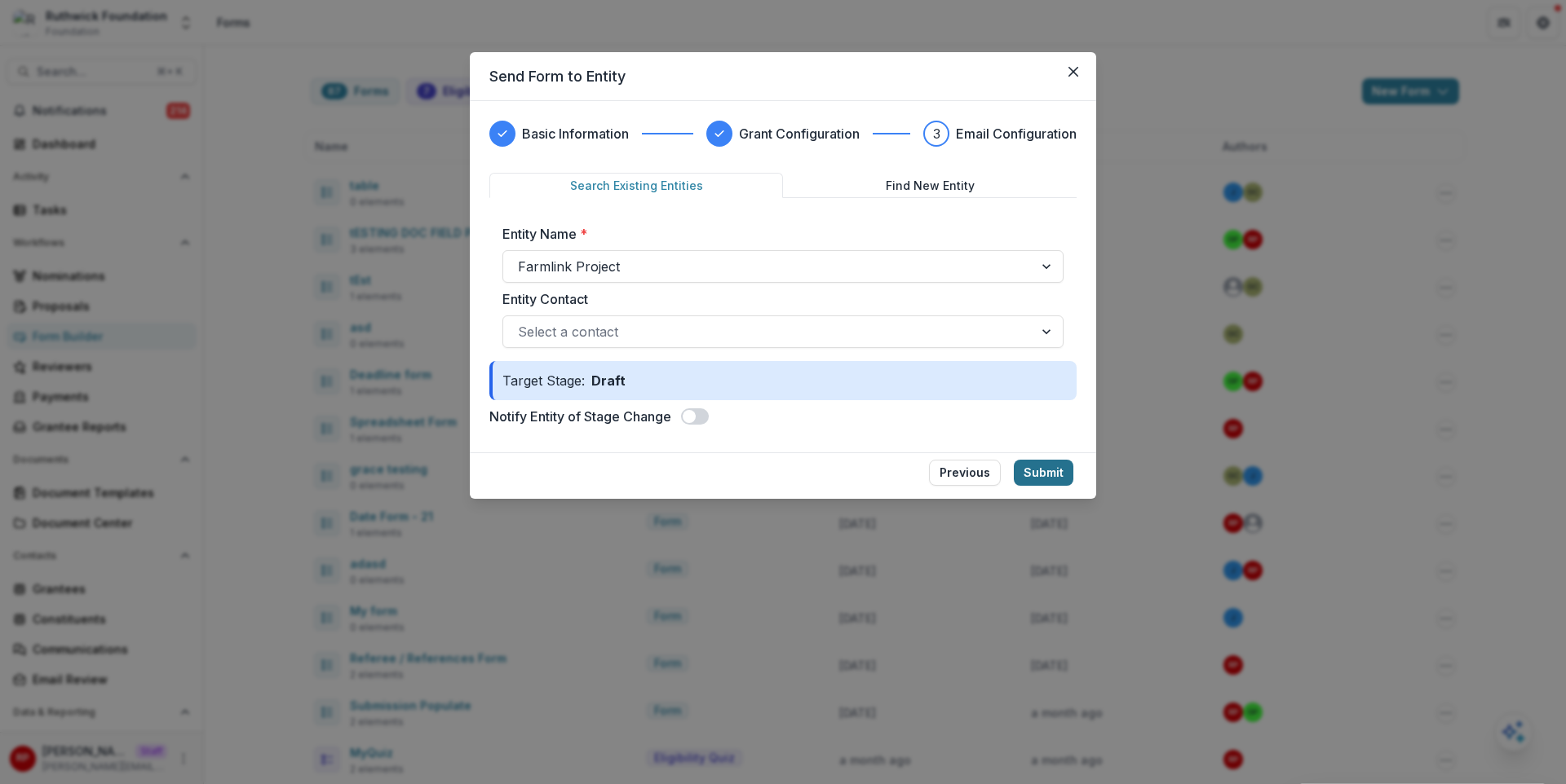
click at [1040, 461] on button "Submit" at bounding box center [1043, 472] width 59 height 26
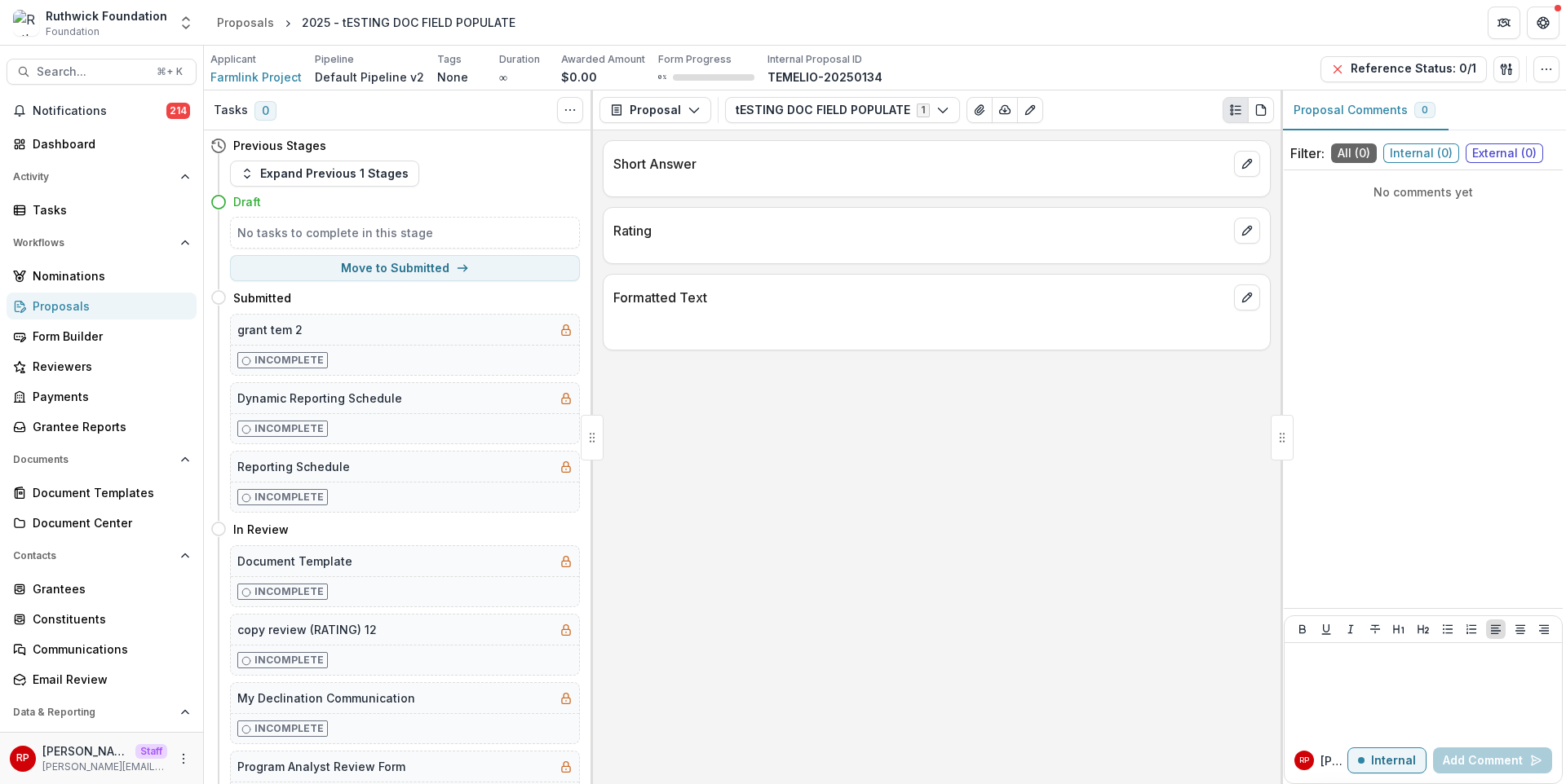
click at [1040, 461] on div "Short Answer Rating Formatted Text" at bounding box center [937, 457] width 688 height 654
click at [1248, 159] on icon "edit" at bounding box center [1247, 164] width 9 height 9
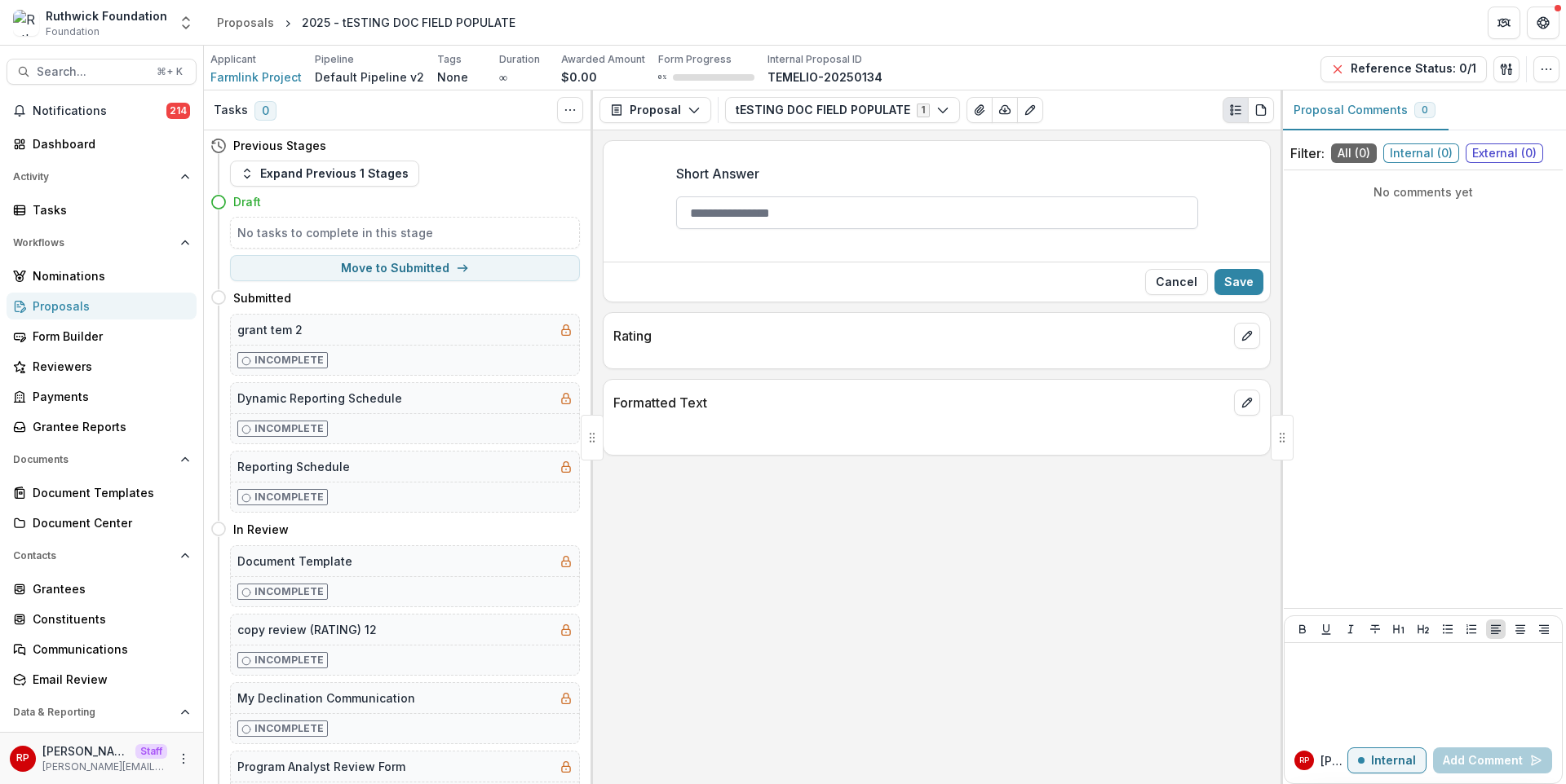
click at [945, 216] on input "Short Answer" at bounding box center [937, 213] width 522 height 33
type input "****"
click at [1237, 285] on button "Save" at bounding box center [1238, 282] width 49 height 26
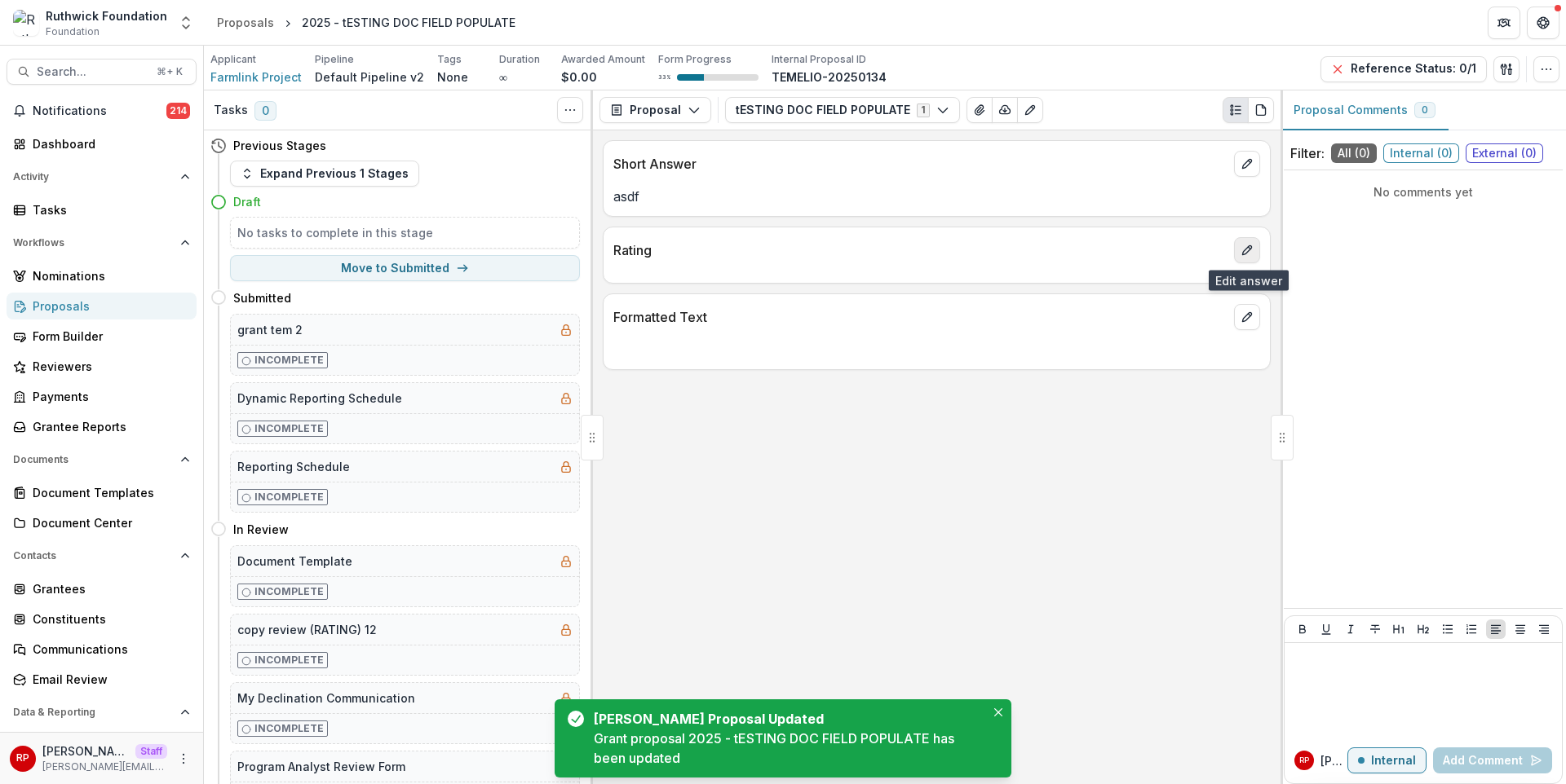
click at [1250, 260] on button "edit" at bounding box center [1247, 250] width 26 height 26
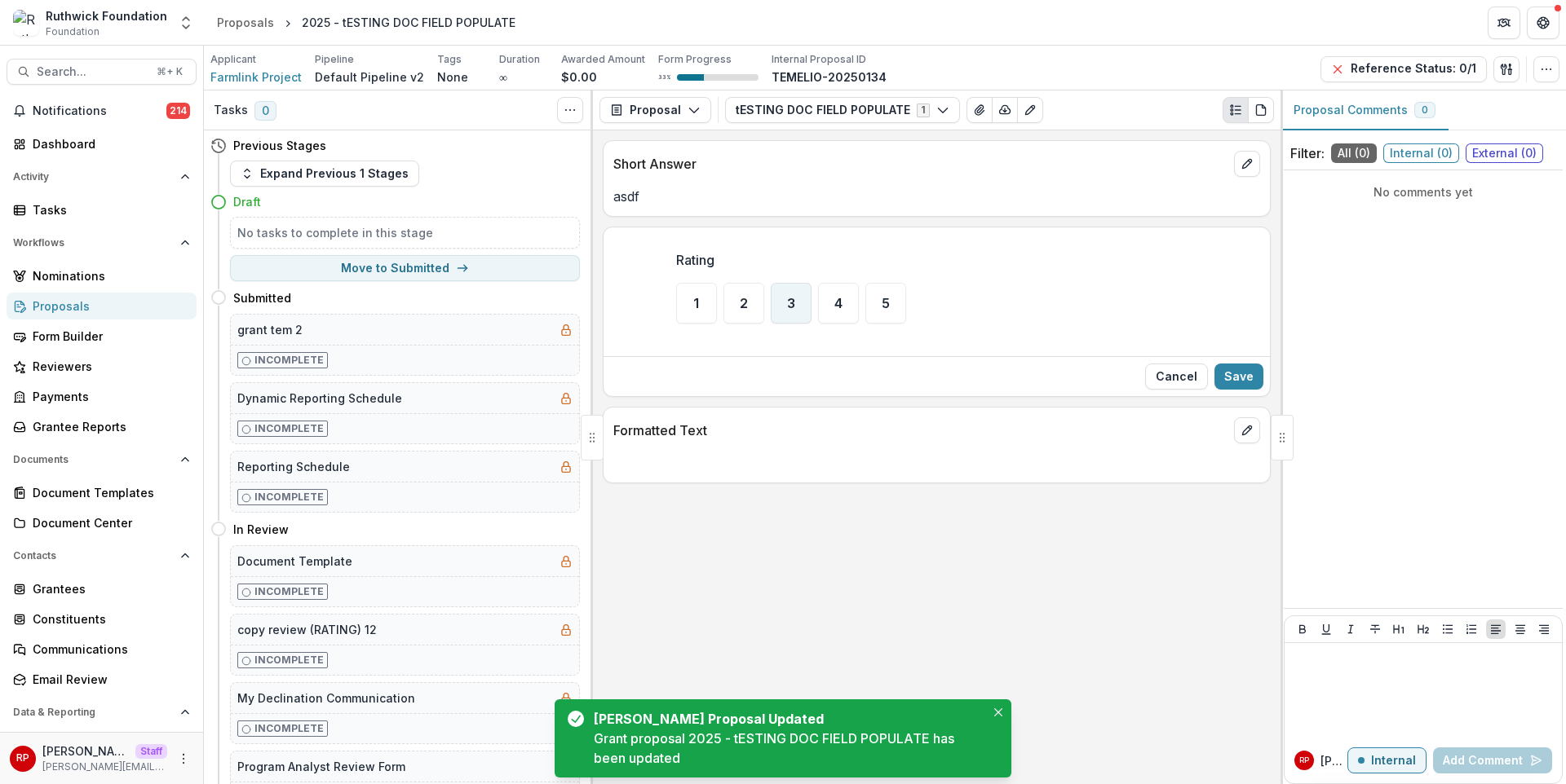
click at [788, 295] on div "3" at bounding box center [791, 303] width 41 height 41
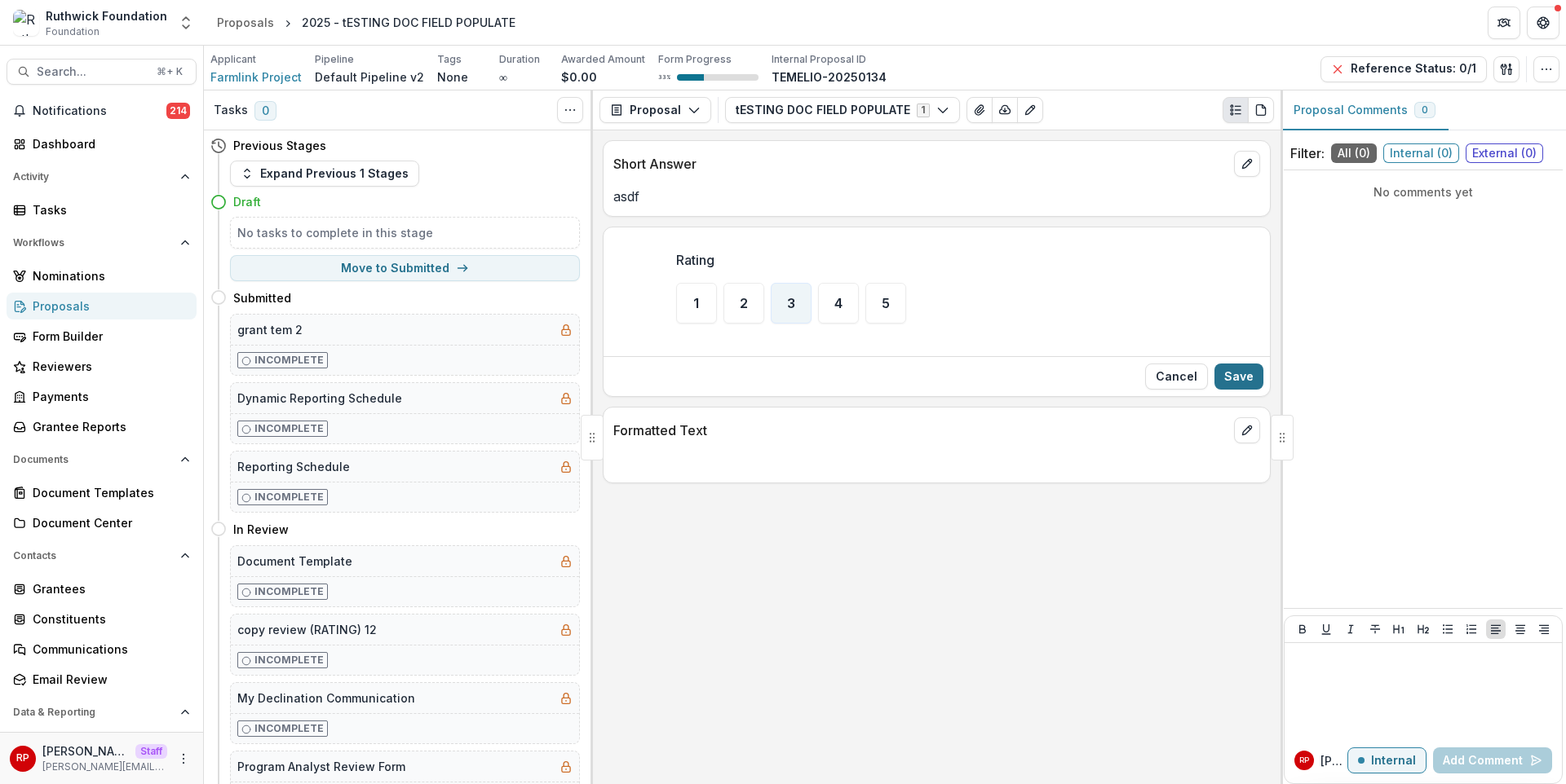
click at [1249, 384] on button "Save" at bounding box center [1238, 376] width 49 height 26
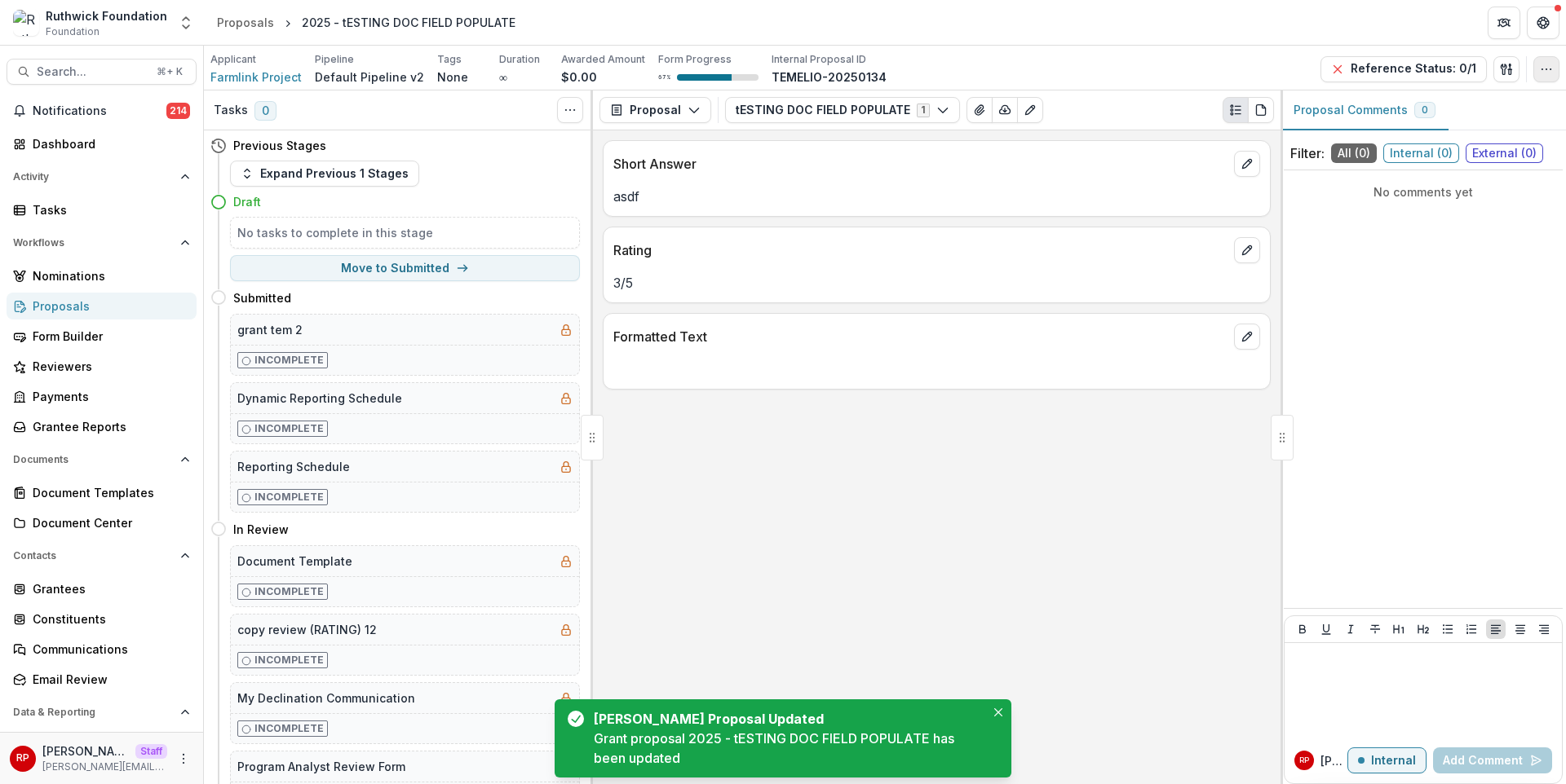
click at [1543, 77] on button "button" at bounding box center [1546, 69] width 26 height 26
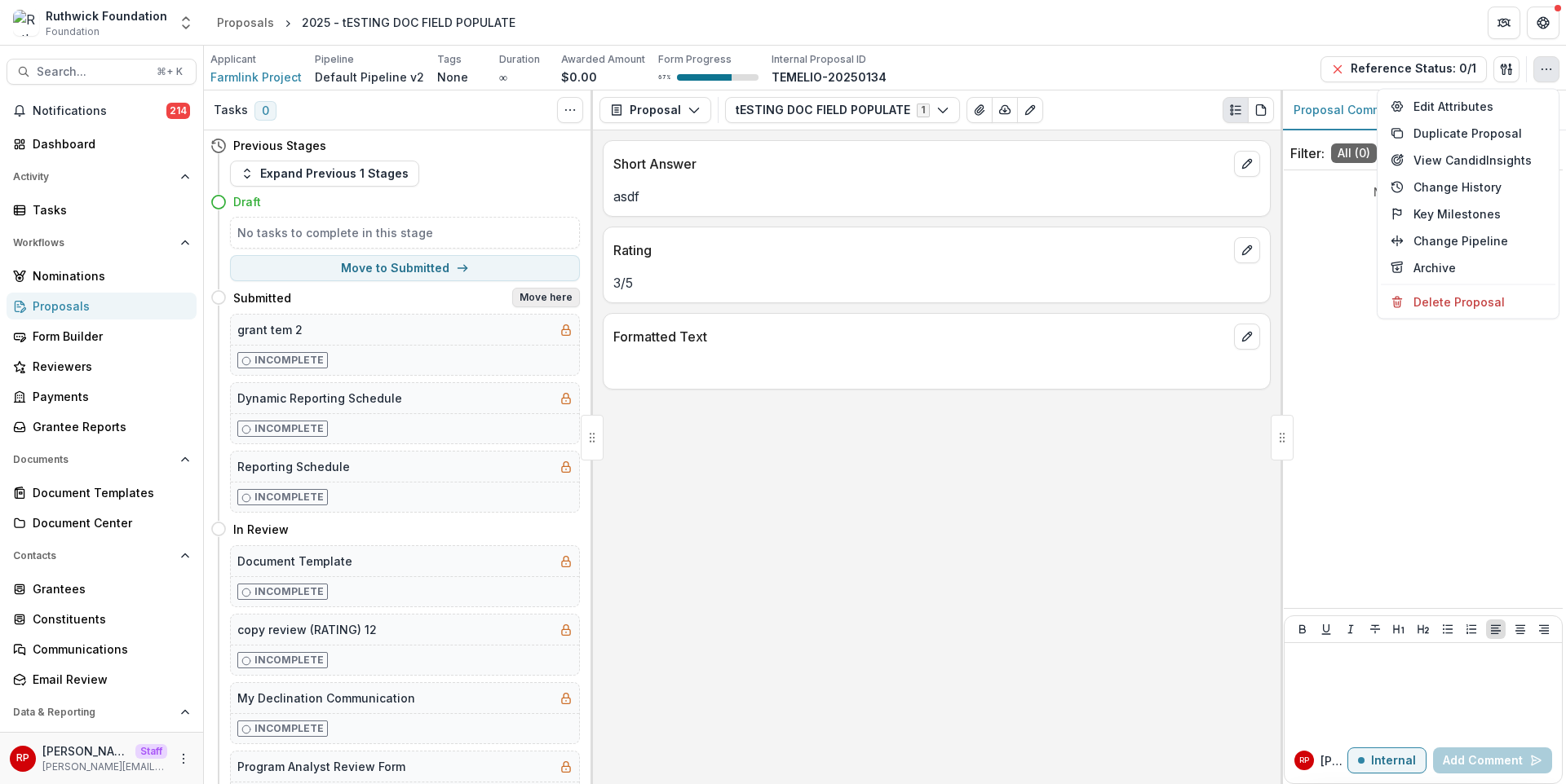
click at [535, 292] on button "Move here" at bounding box center [546, 298] width 67 height 19
select select "*********"
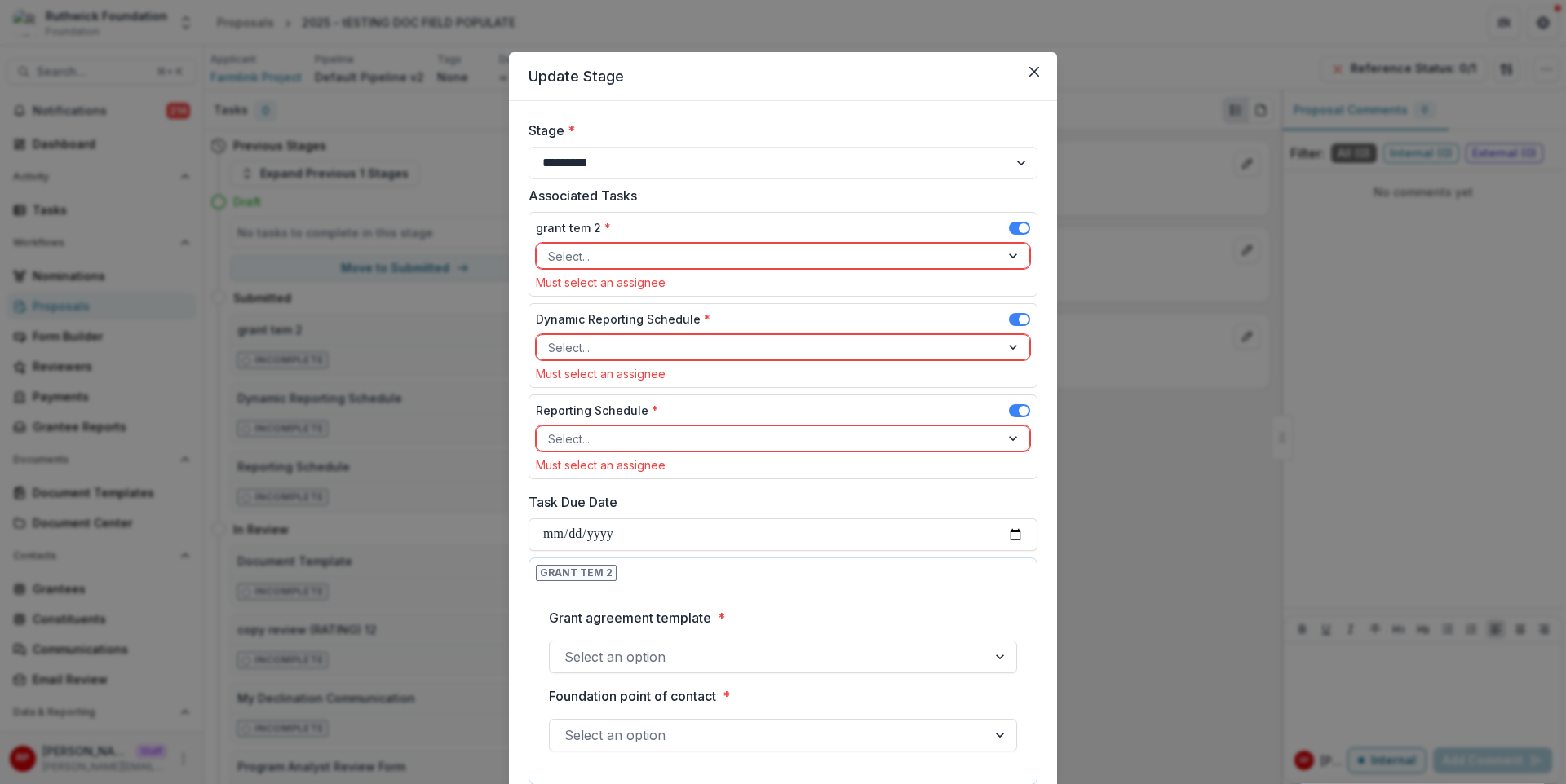
click at [1016, 220] on div "grant tem 2 *" at bounding box center [783, 231] width 495 height 24
click at [1019, 230] on span at bounding box center [1024, 228] width 10 height 10
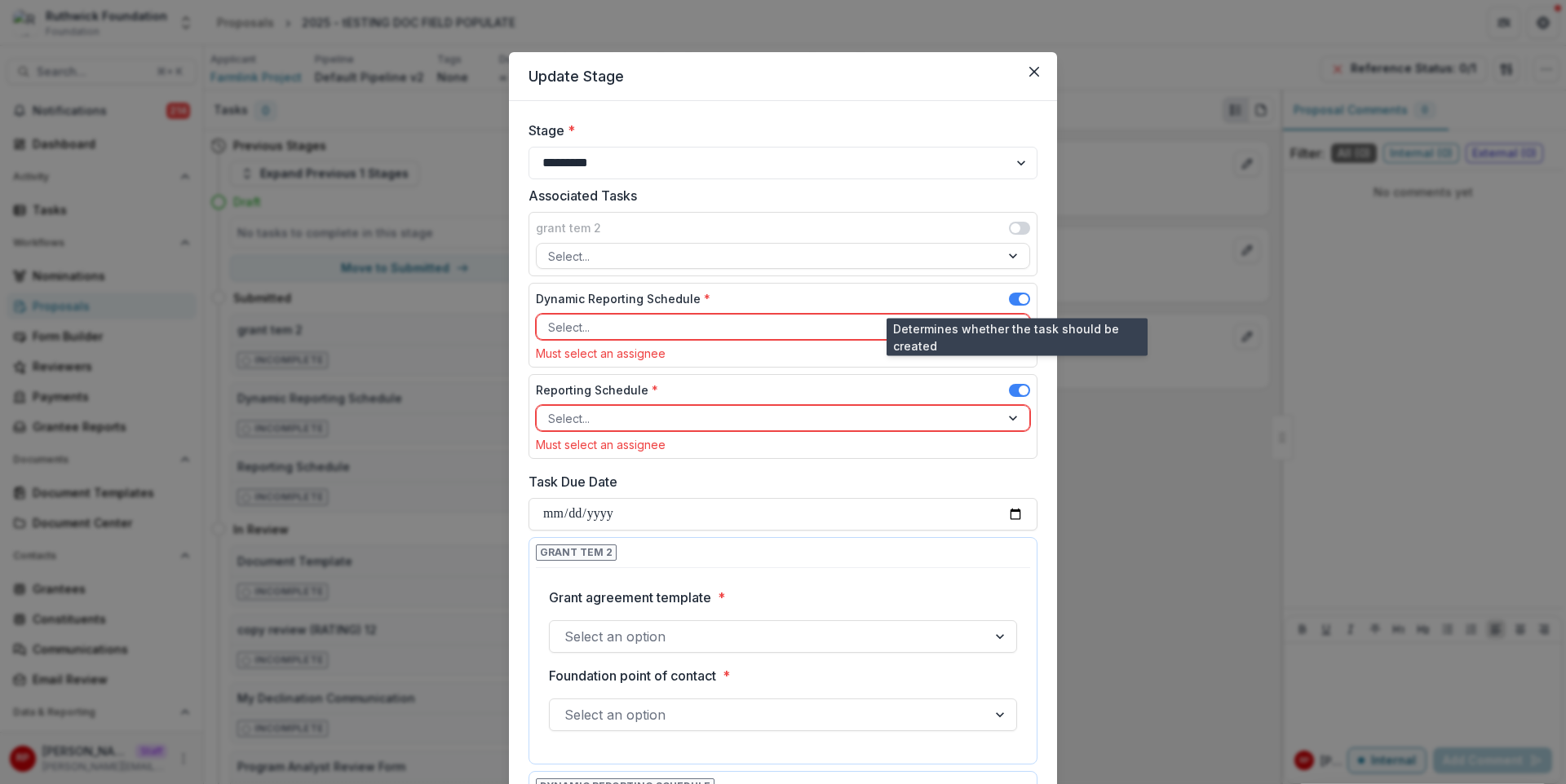
click at [1021, 296] on span at bounding box center [1024, 299] width 10 height 10
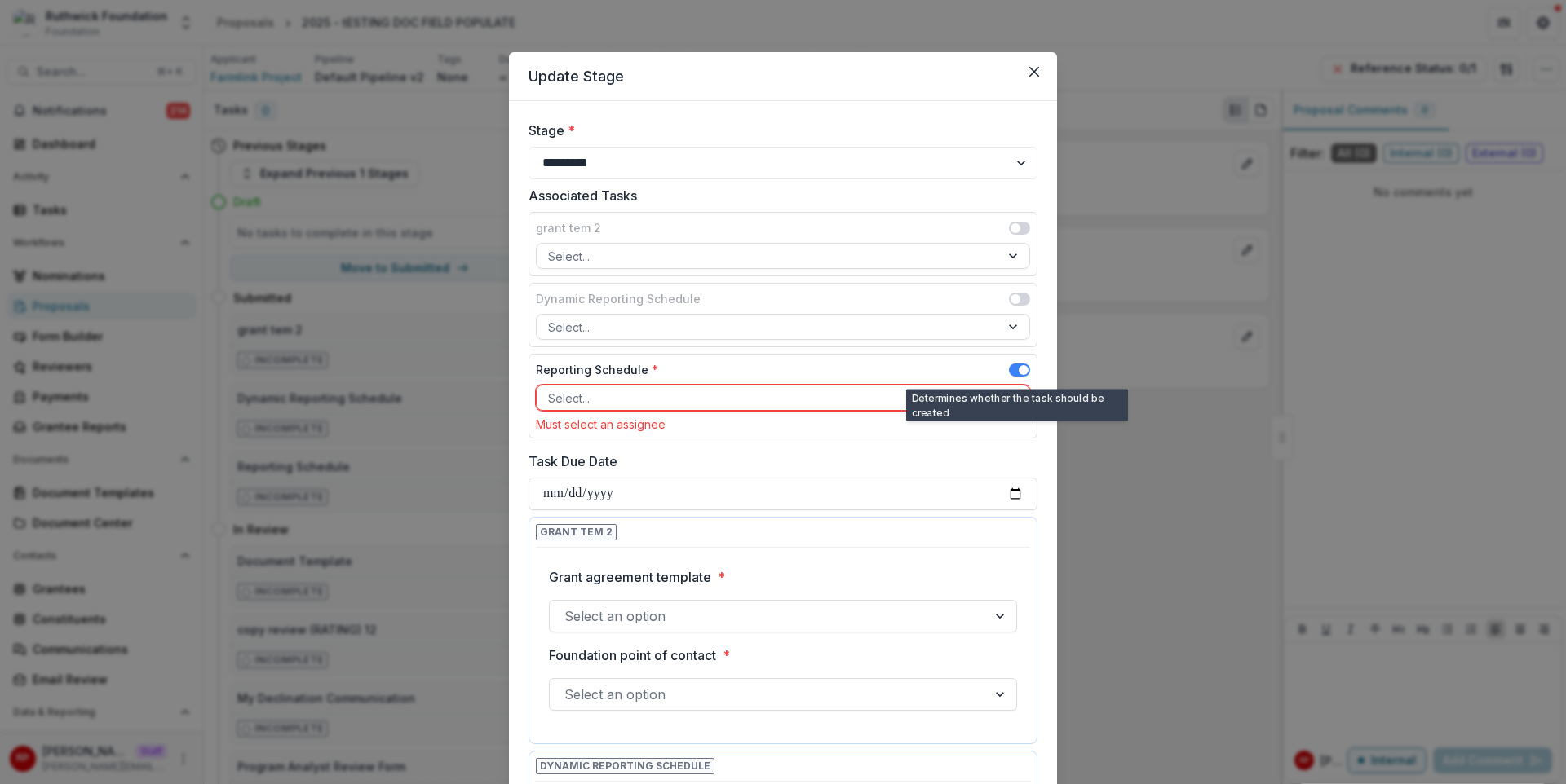
click at [1021, 367] on span at bounding box center [1024, 369] width 10 height 10
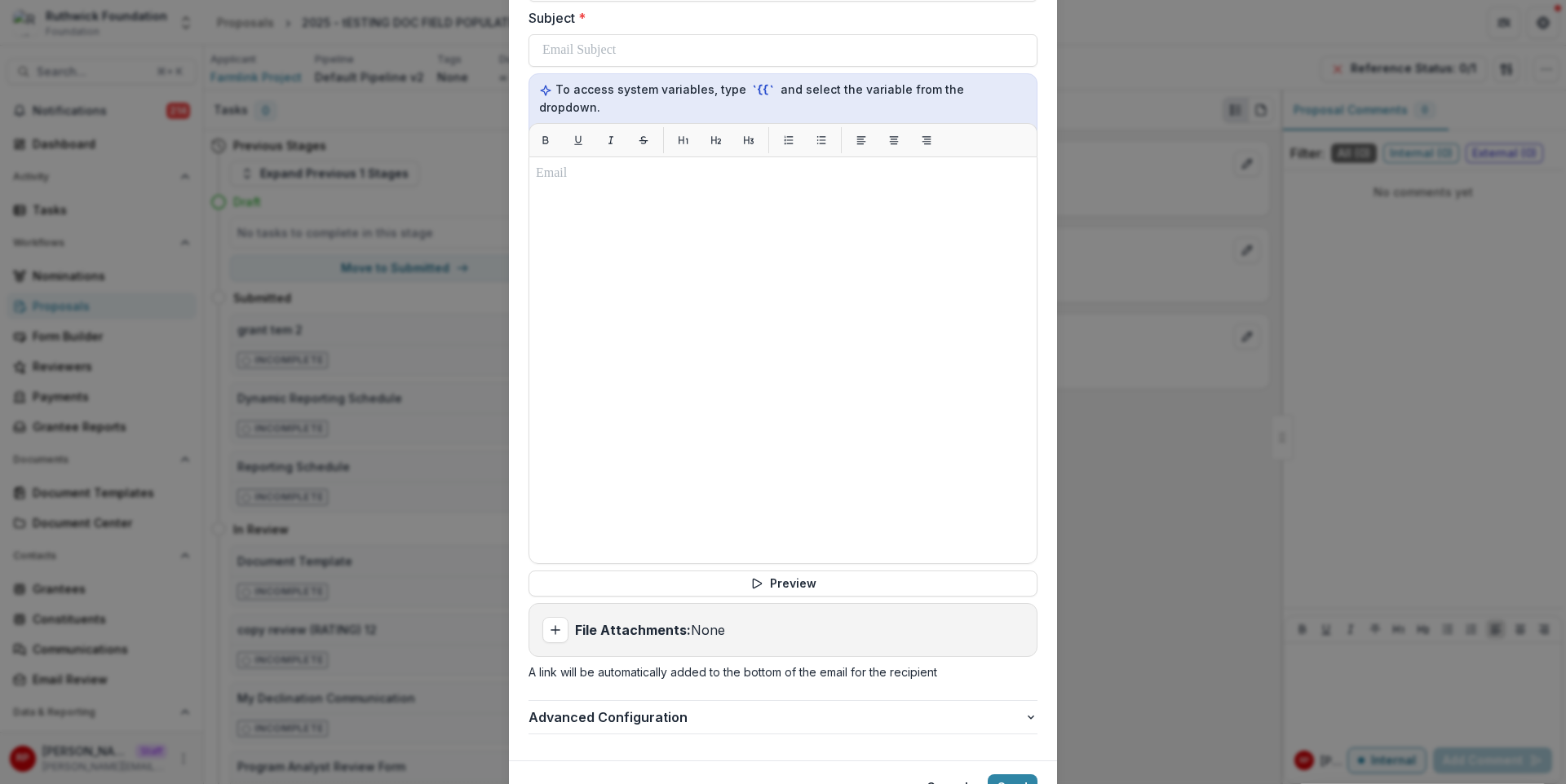
scroll to position [1554, 0]
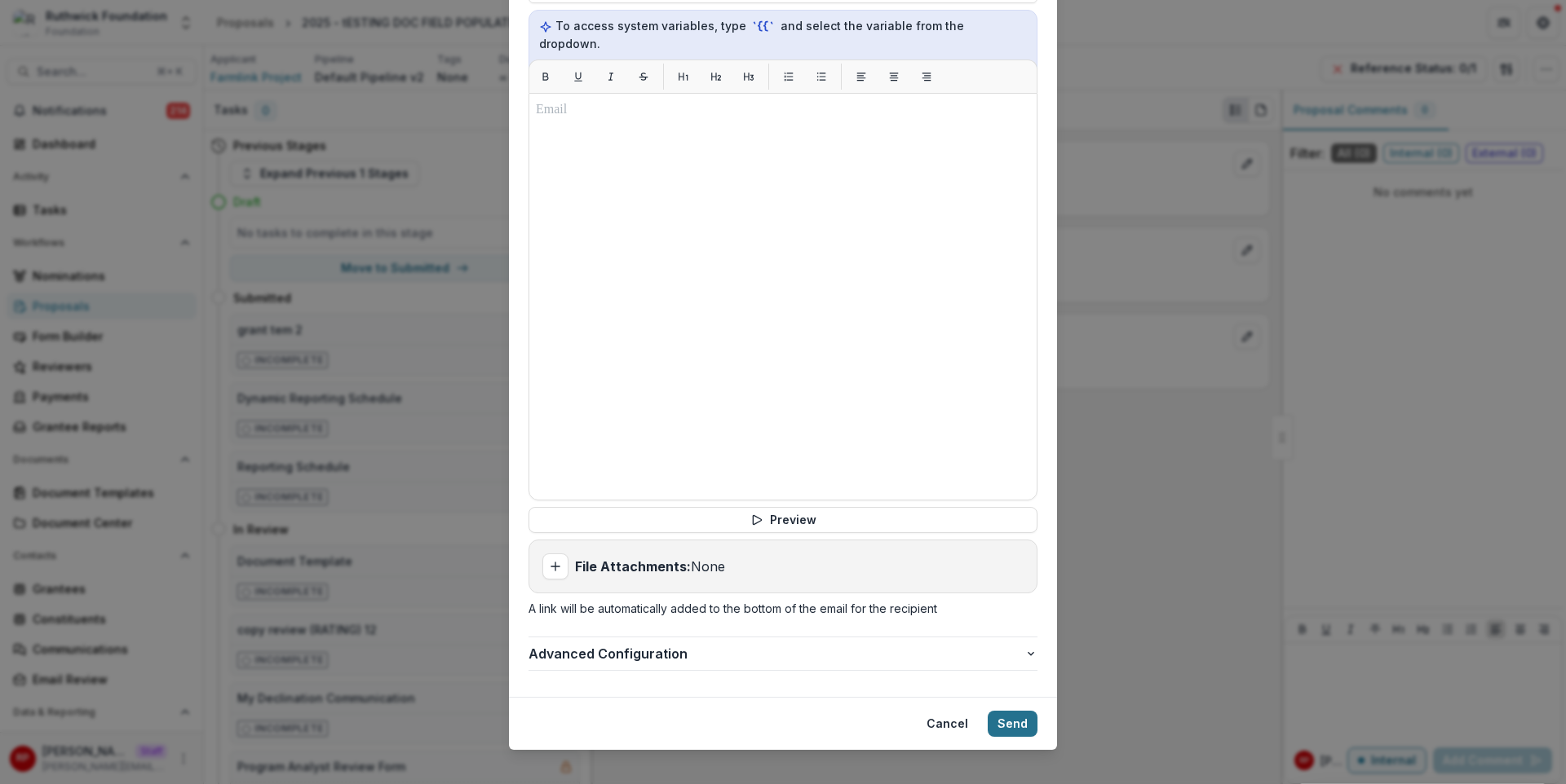
click at [1009, 711] on button "Send" at bounding box center [1013, 724] width 50 height 26
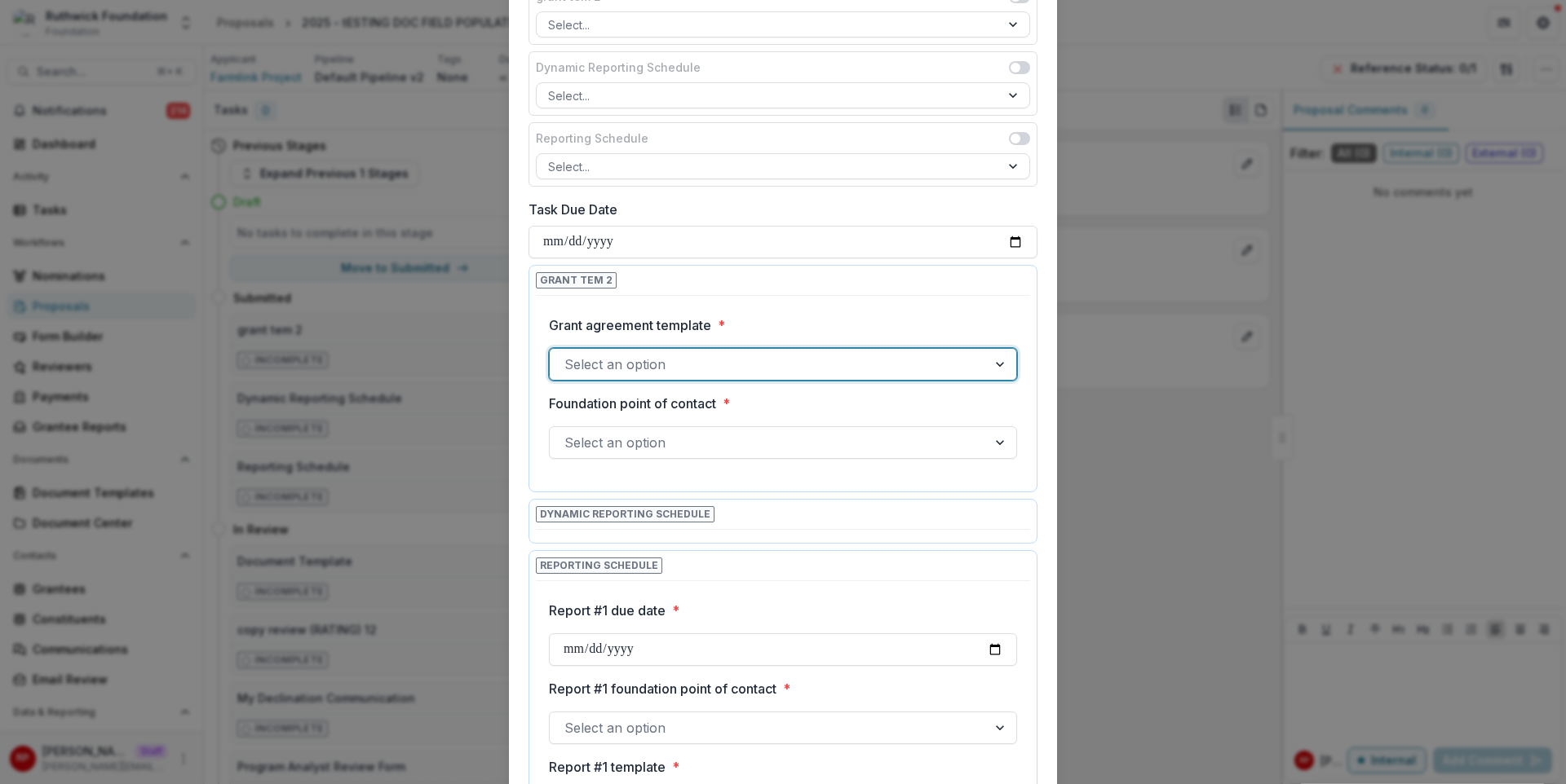
scroll to position [229, 0]
click at [359, 343] on div "**********" at bounding box center [783, 392] width 1566 height 784
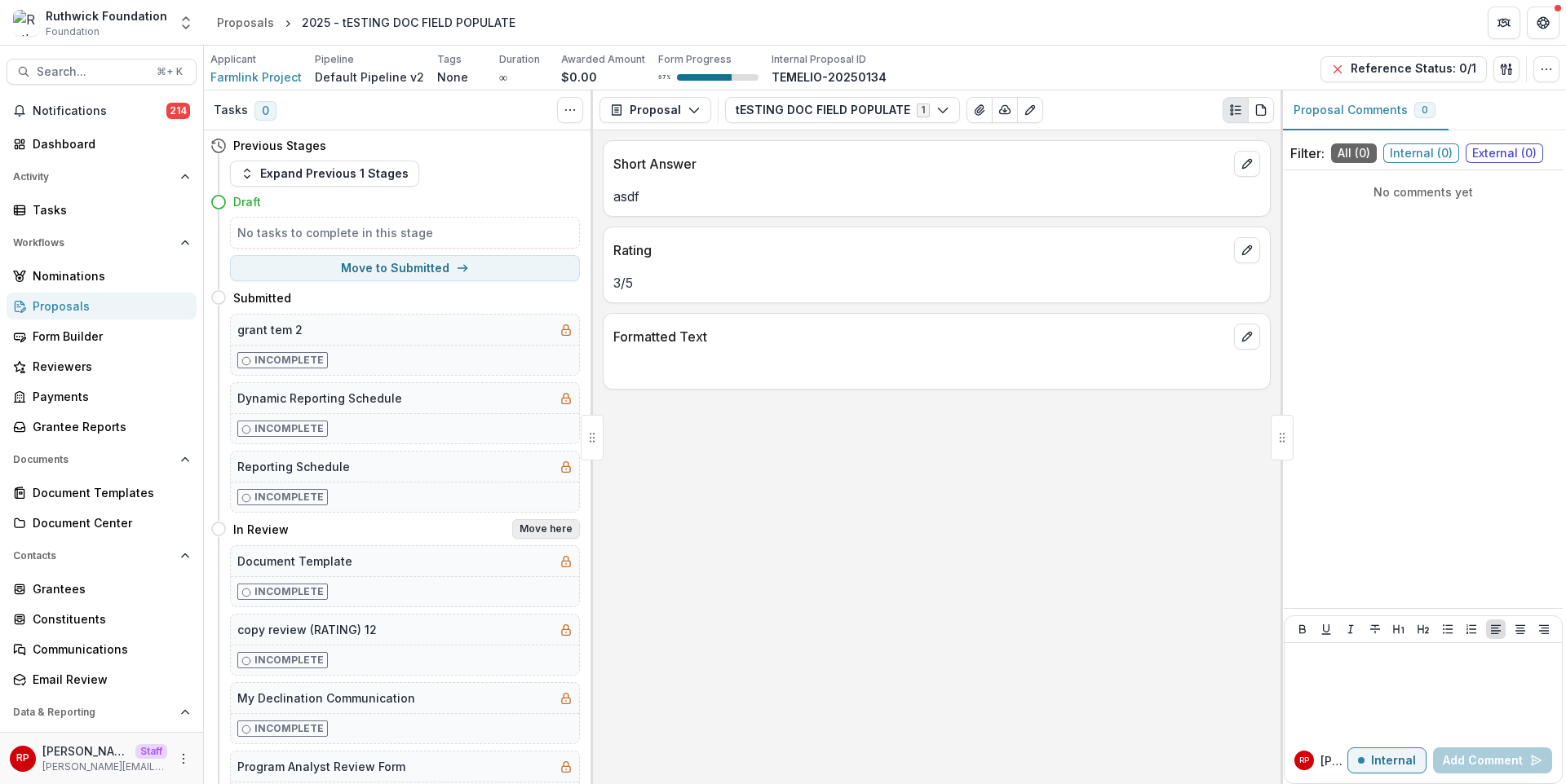
click at [548, 528] on button "Move here" at bounding box center [546, 529] width 67 height 19
select select "*********"
select select "**********"
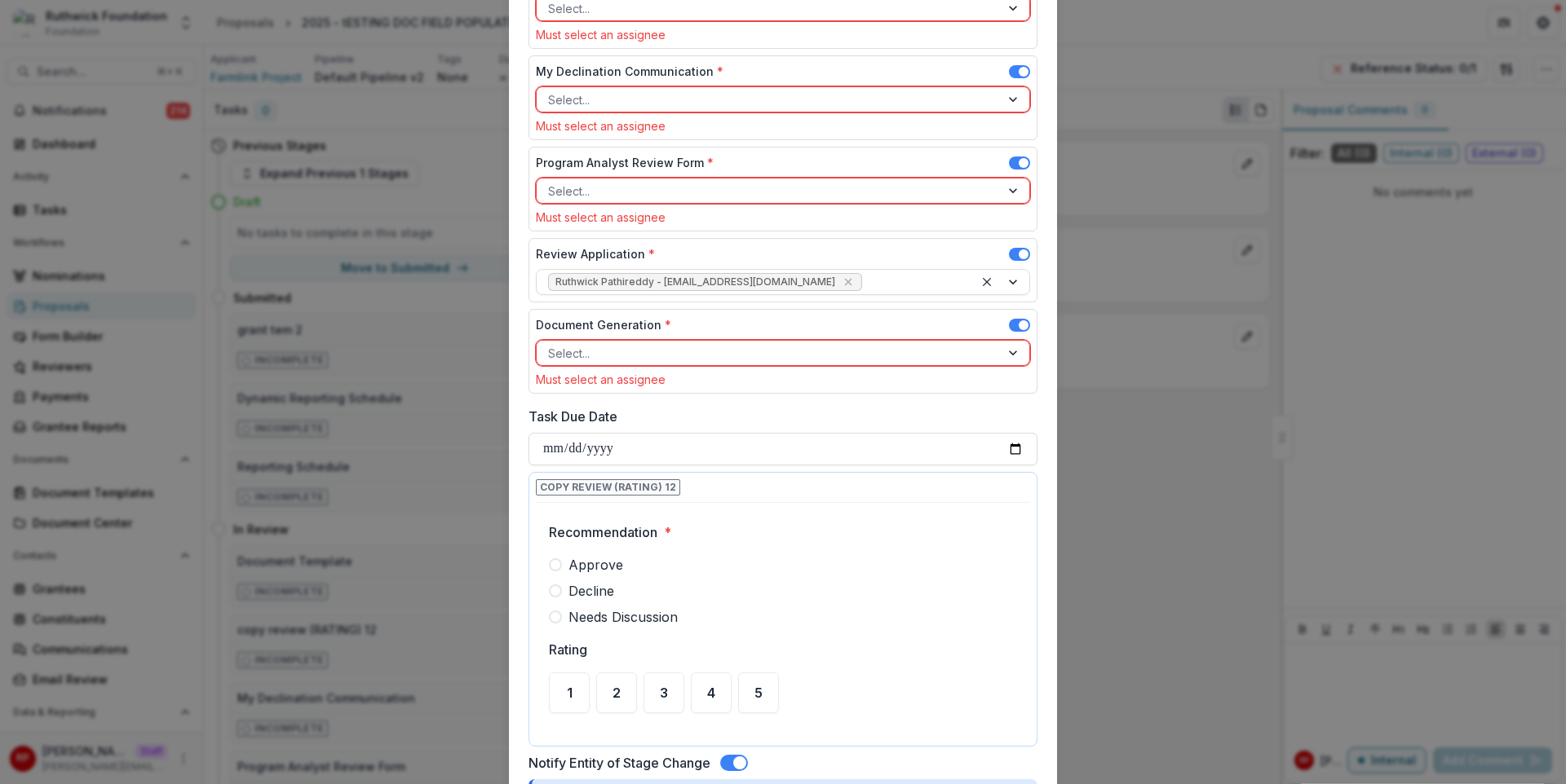
scroll to position [343, 0]
click at [432, 586] on div "**********" at bounding box center [783, 392] width 1566 height 784
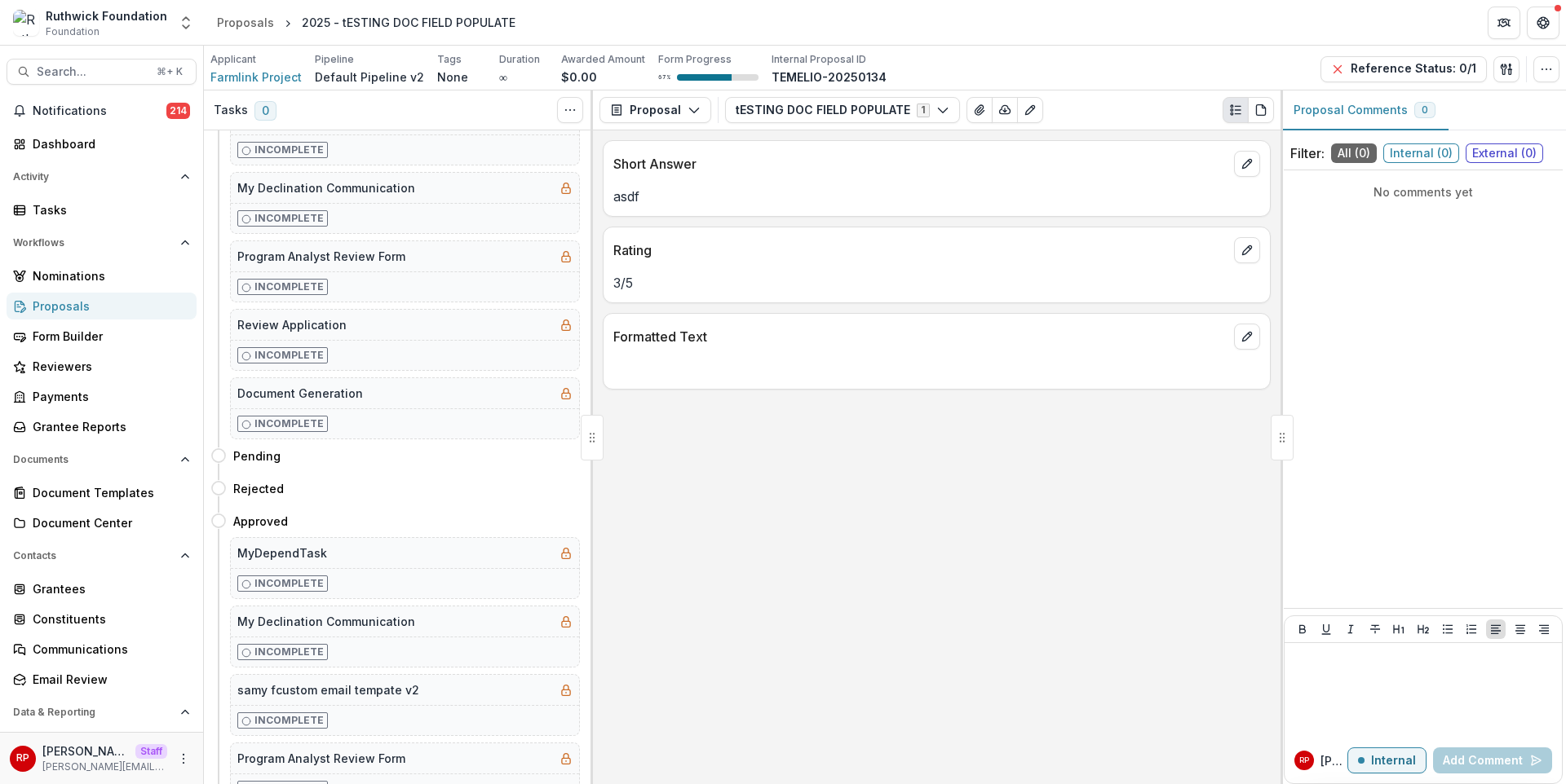
scroll to position [759, 0]
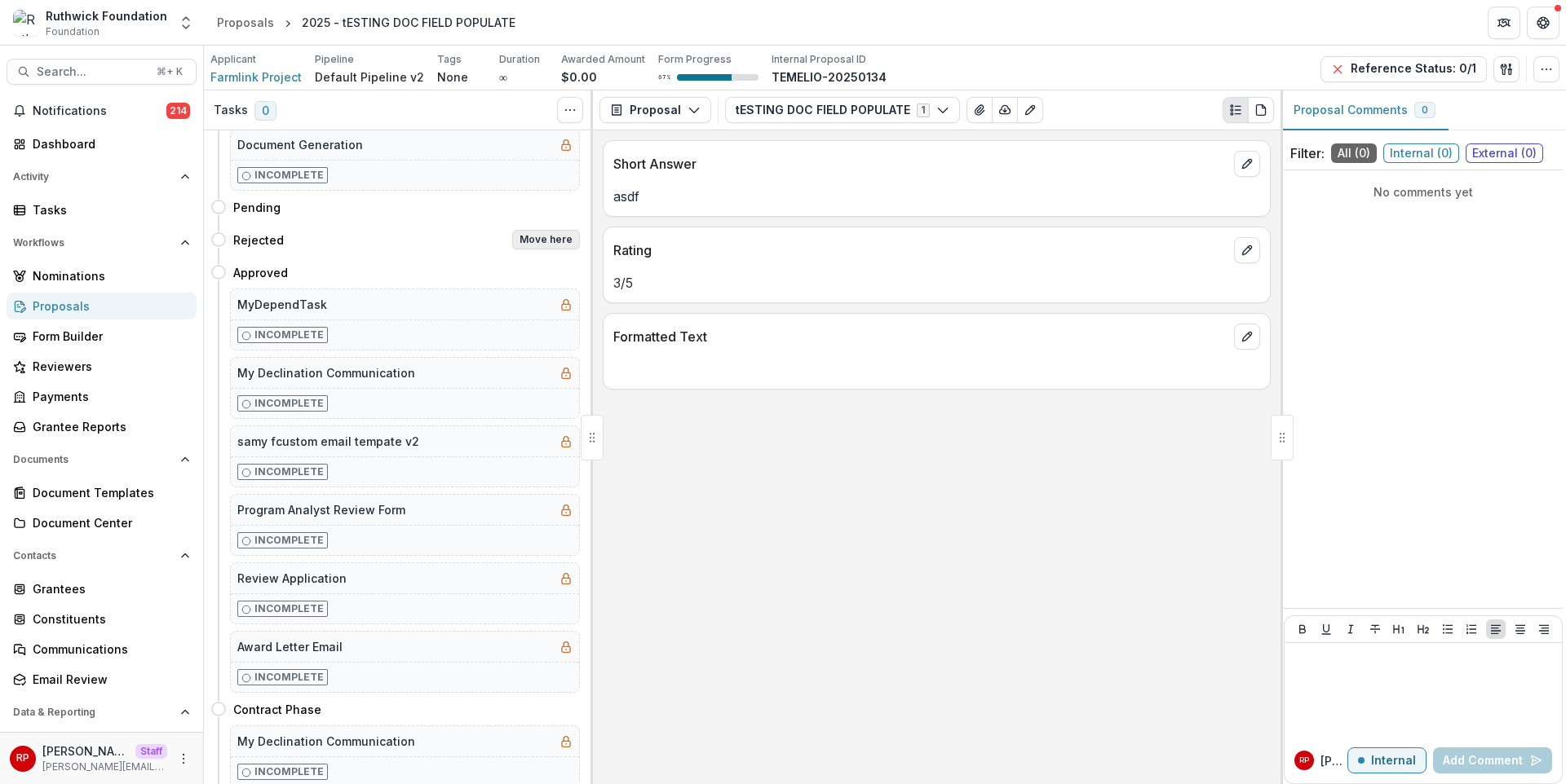
click at [553, 245] on button "Move here" at bounding box center [546, 240] width 67 height 19
select select "********"
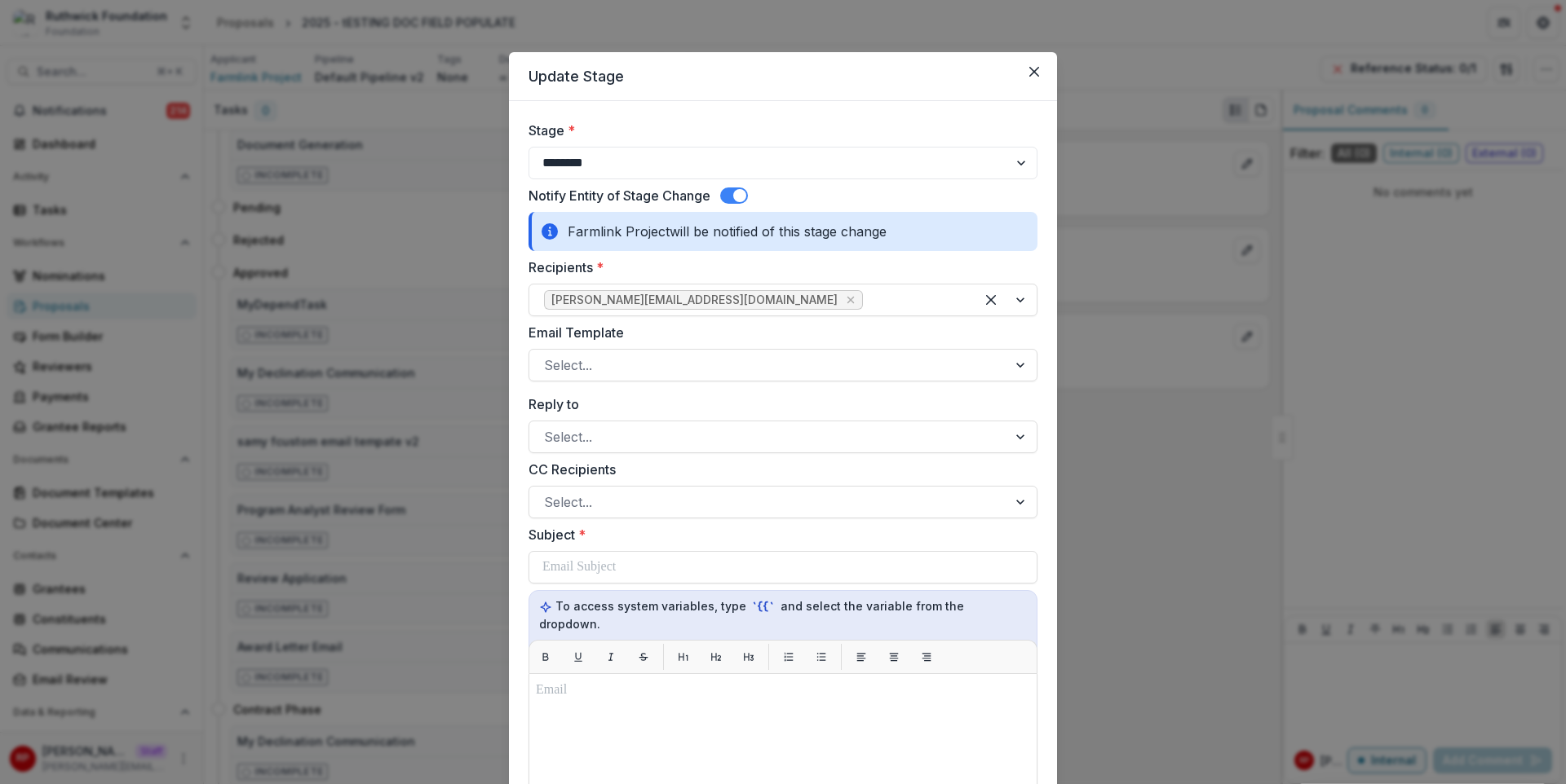
click at [732, 196] on span at bounding box center [734, 196] width 27 height 16
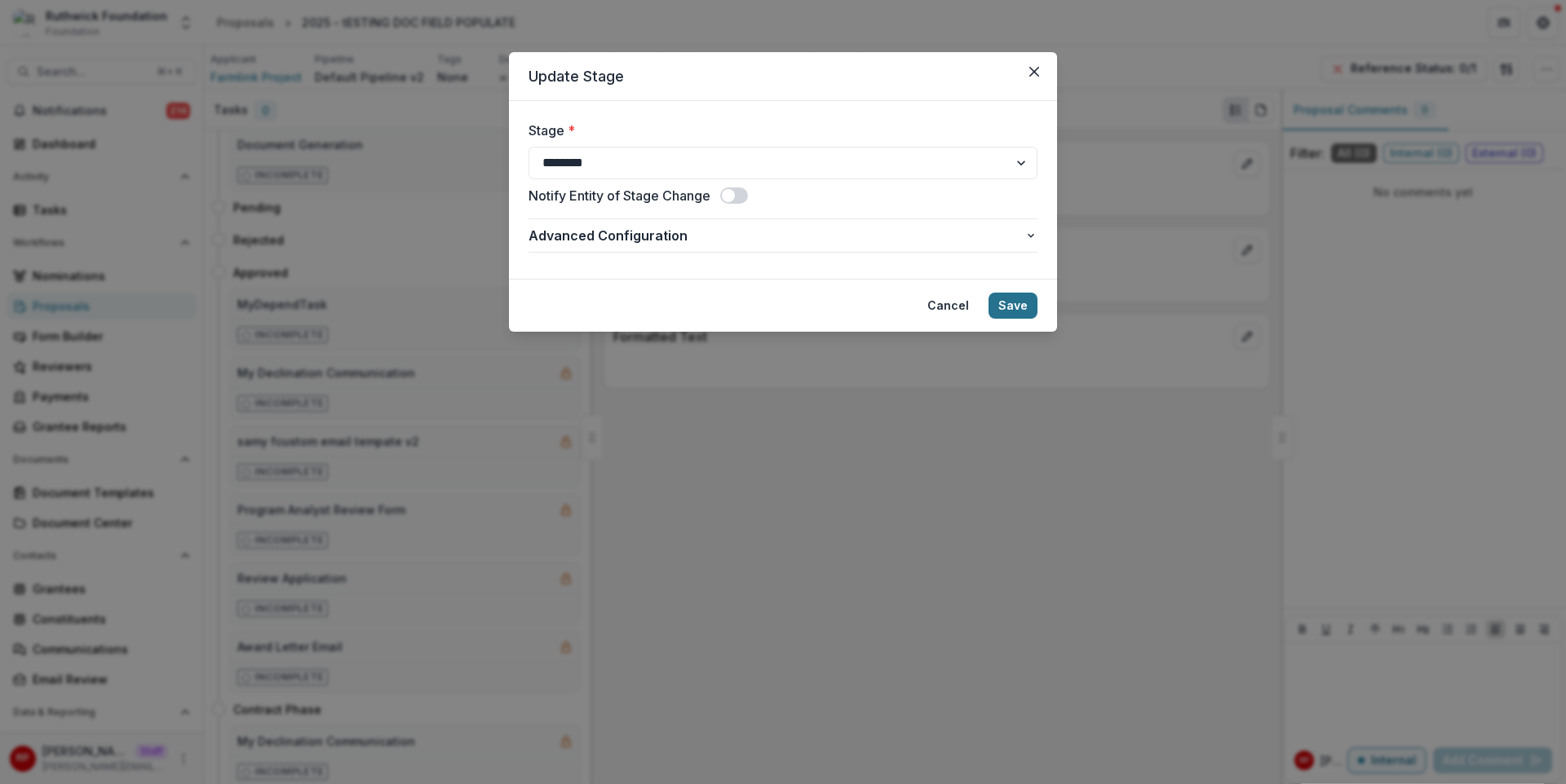
click at [1028, 307] on button "Save" at bounding box center [1013, 305] width 49 height 26
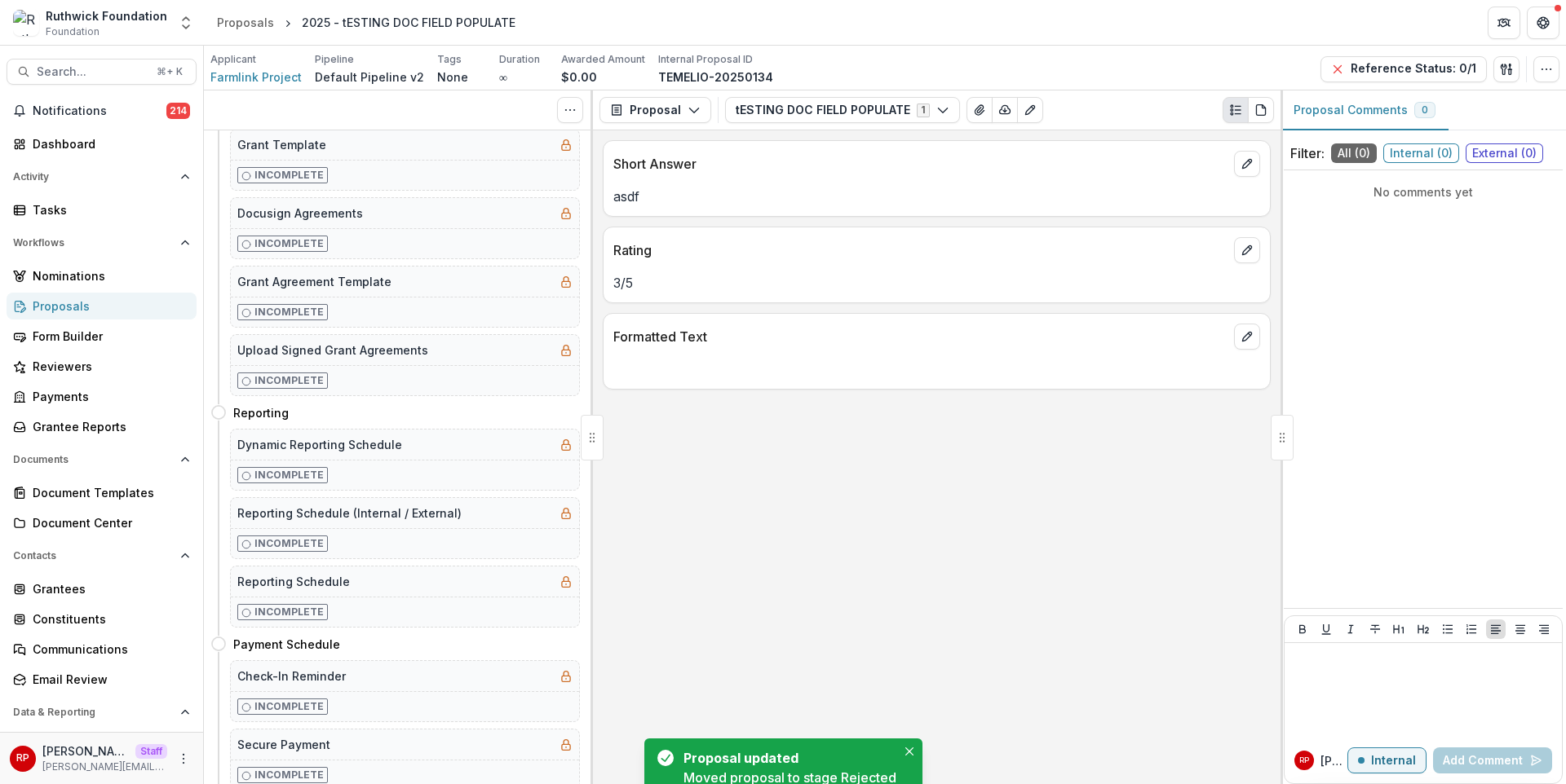
scroll to position [0, 0]
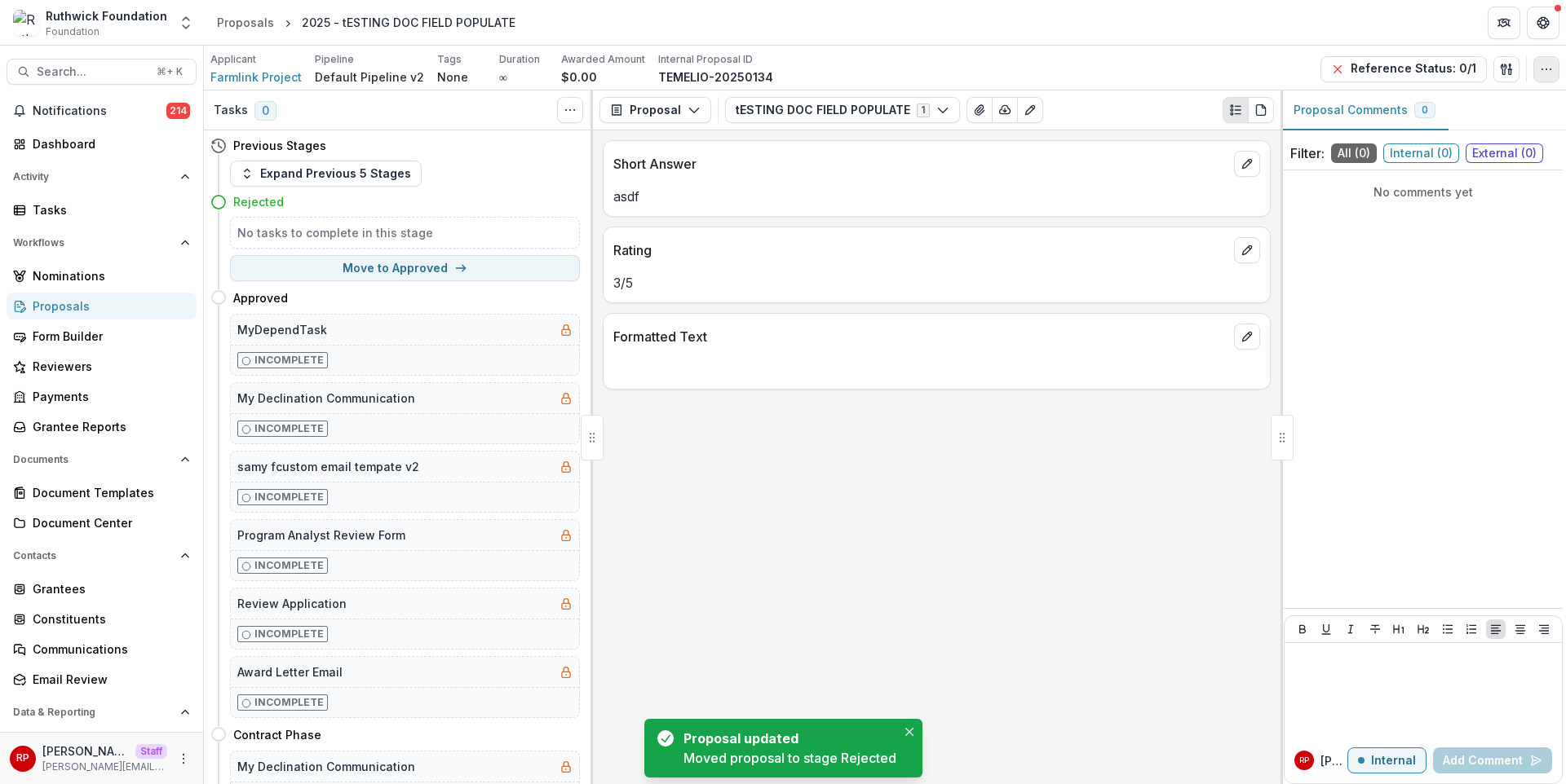
click at [1548, 81] on button "button" at bounding box center [1546, 69] width 26 height 26
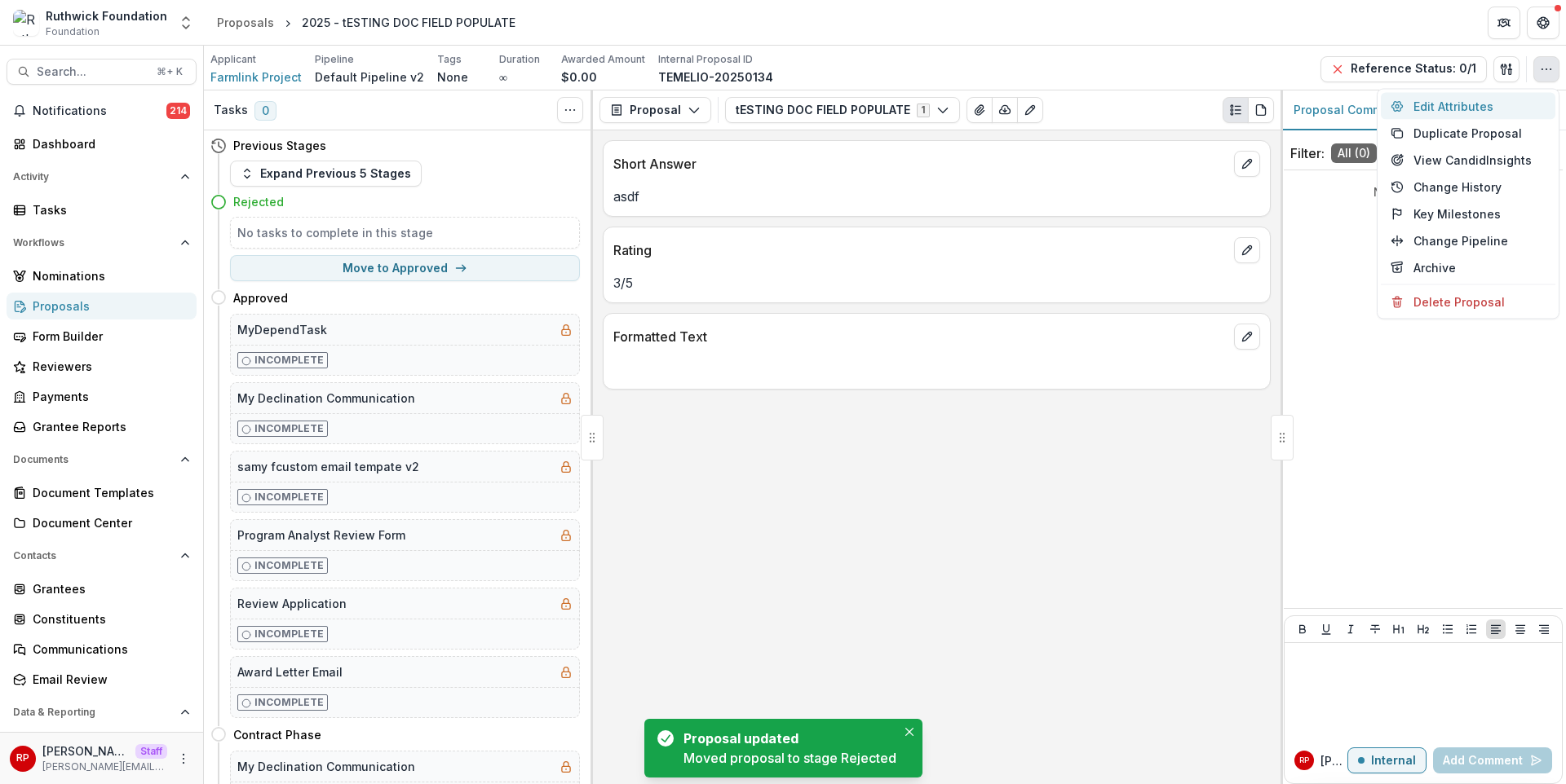
click at [1547, 99] on button "Edit Attributes" at bounding box center [1468, 106] width 175 height 27
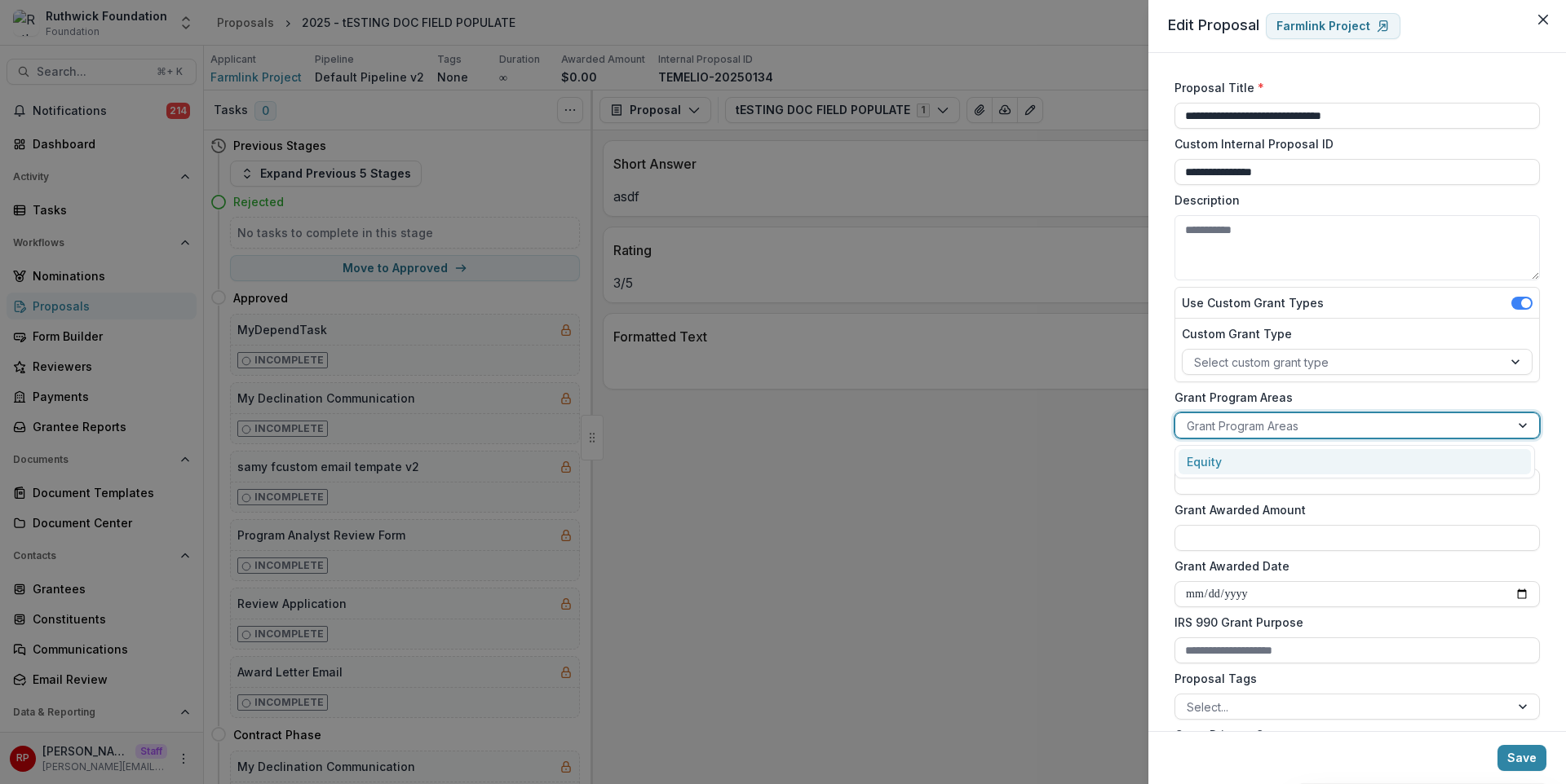
click at [1379, 435] on div "Grant Program Areas" at bounding box center [1342, 426] width 334 height 24
click at [1389, 470] on div "Equity" at bounding box center [1355, 462] width 353 height 26
click at [1375, 535] on input "Grant Awarded Amount" at bounding box center [1357, 538] width 365 height 26
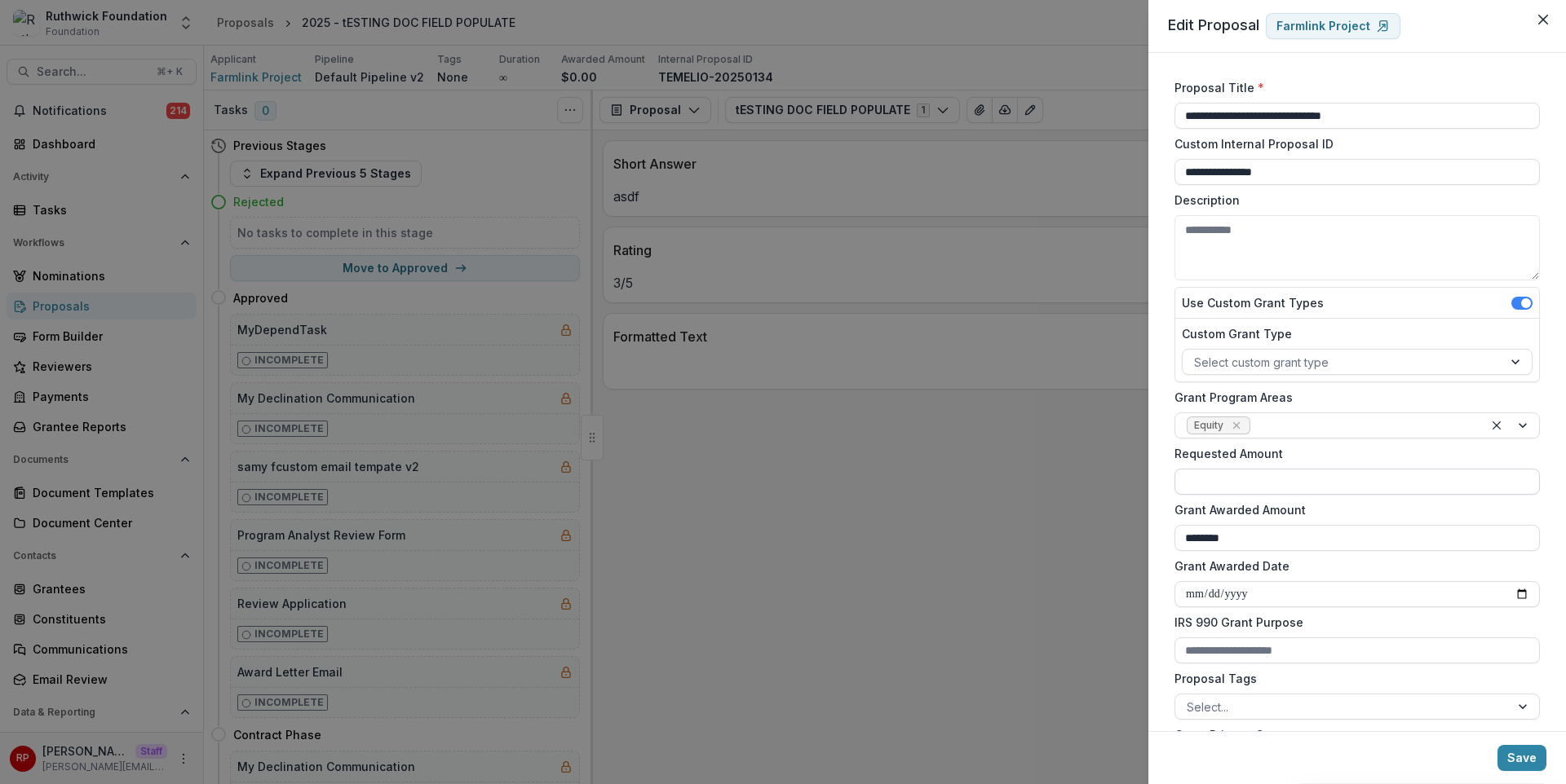
type input "********"
click at [1328, 477] on input "Requested Amount" at bounding box center [1357, 481] width 365 height 26
type input "****"
click at [1515, 585] on input "Grant Awarded Date" at bounding box center [1357, 594] width 365 height 26
click at [1519, 592] on input "Grant Awarded Date" at bounding box center [1357, 594] width 365 height 26
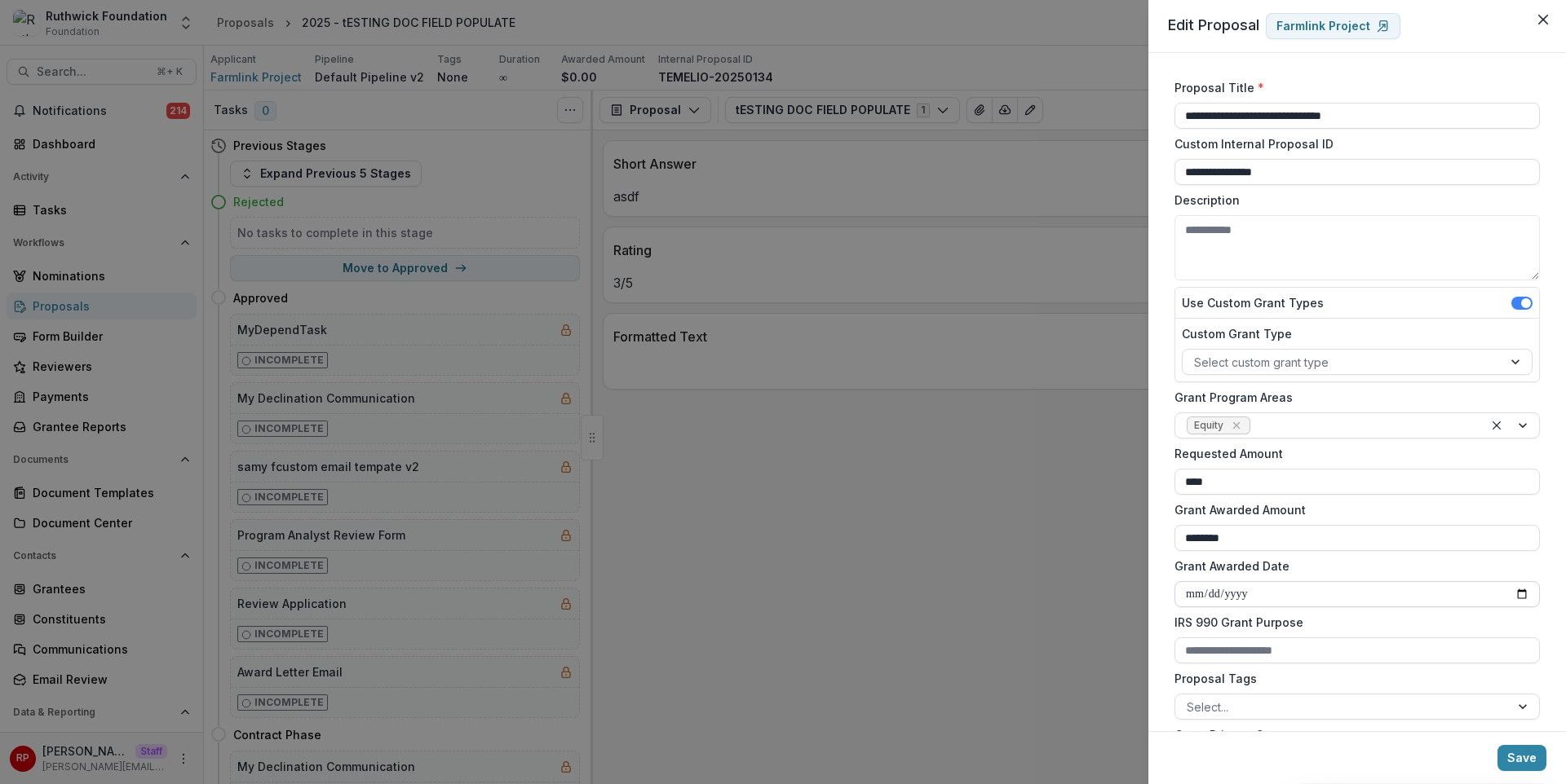
type input "**********"
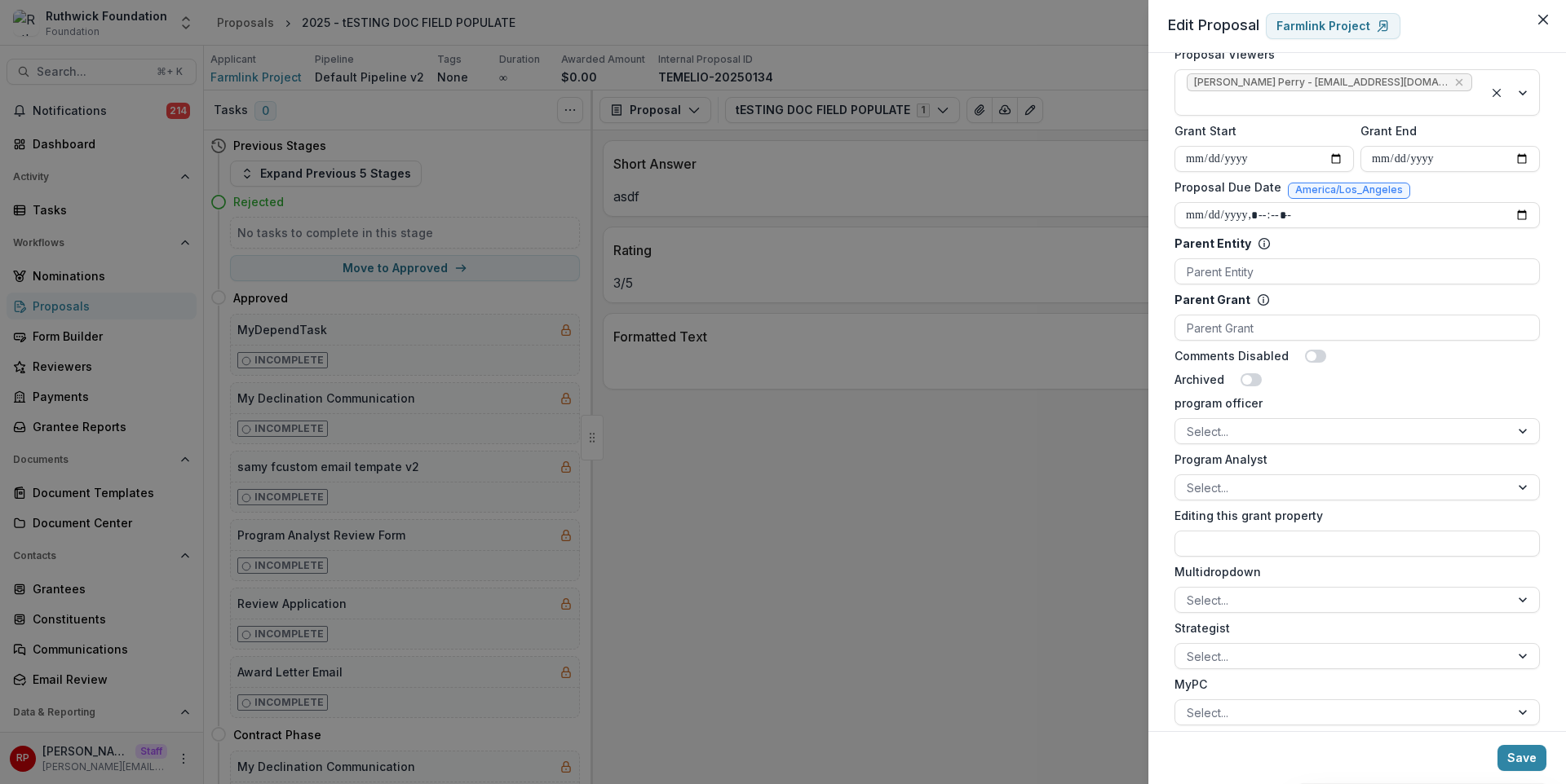
click at [1277, 394] on div "program officer Select..." at bounding box center [1357, 419] width 365 height 50
click at [1282, 422] on div at bounding box center [1343, 431] width 312 height 20
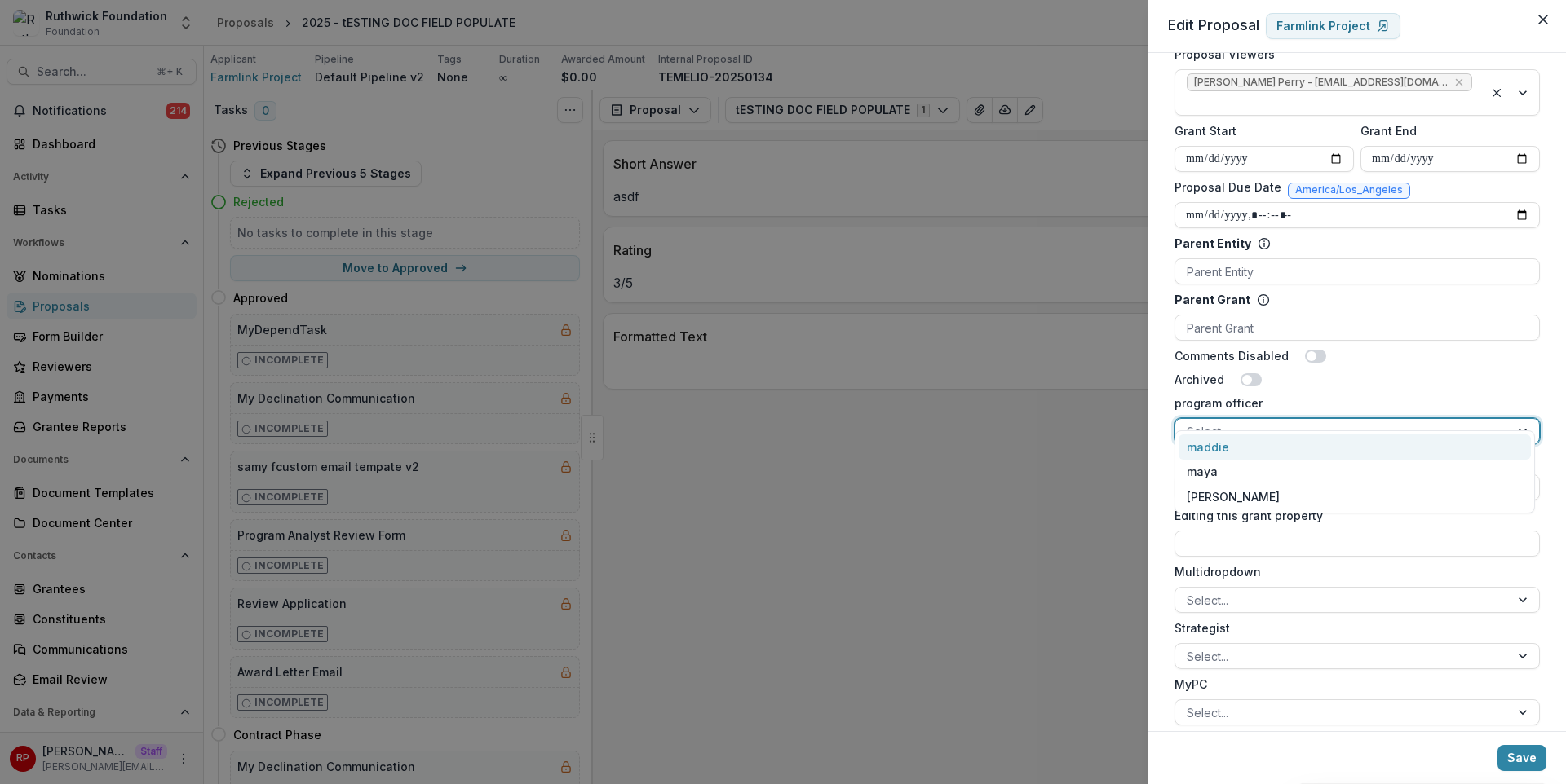
click at [1304, 446] on div "maddie" at bounding box center [1355, 447] width 353 height 26
click at [1539, 765] on button "Save" at bounding box center [1522, 757] width 49 height 26
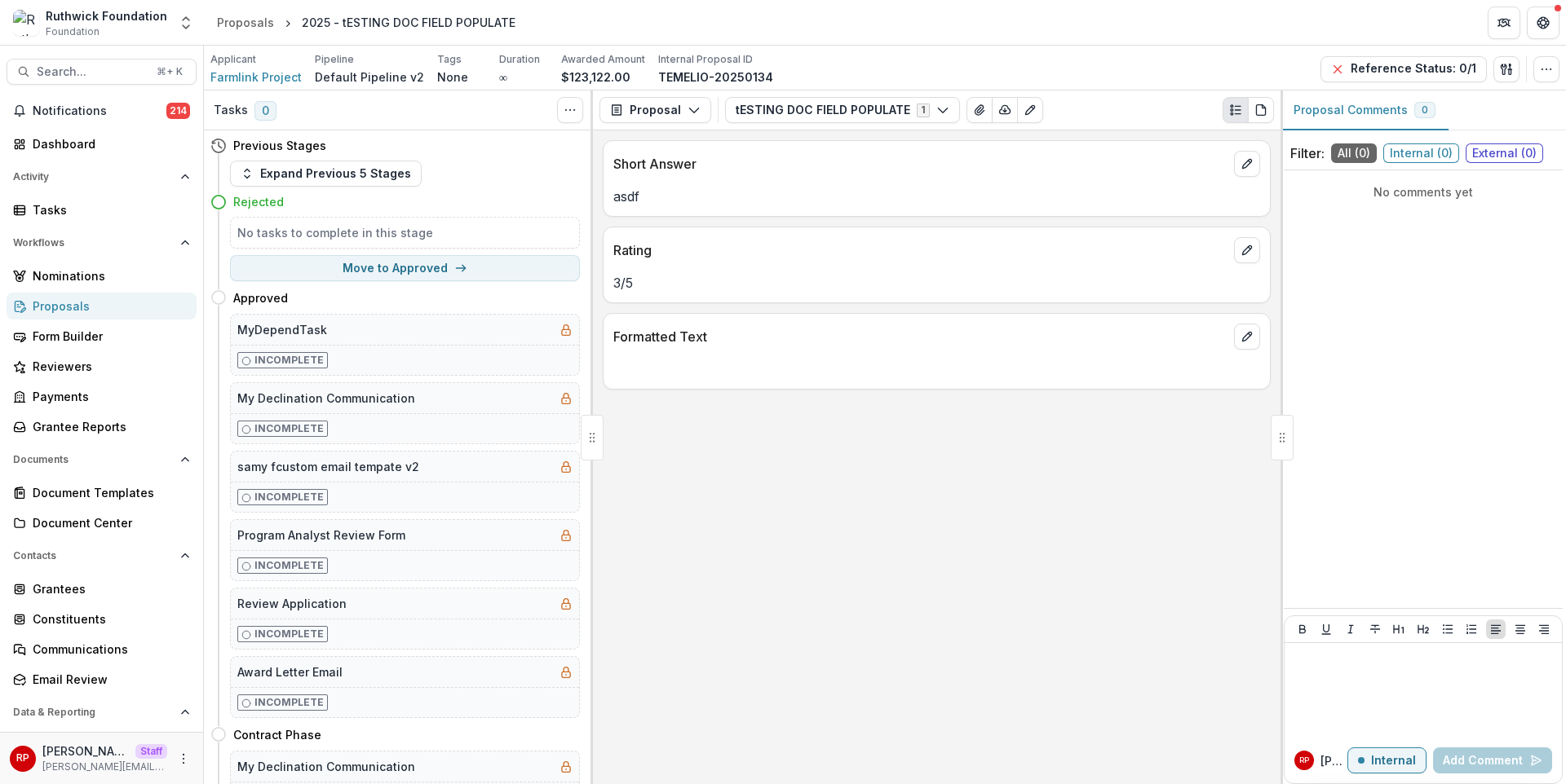
click at [890, 511] on div "Short Answer asdf Rating 3 / 5 Formatted Text" at bounding box center [937, 457] width 688 height 654
click at [657, 120] on button "Proposal" at bounding box center [655, 110] width 112 height 26
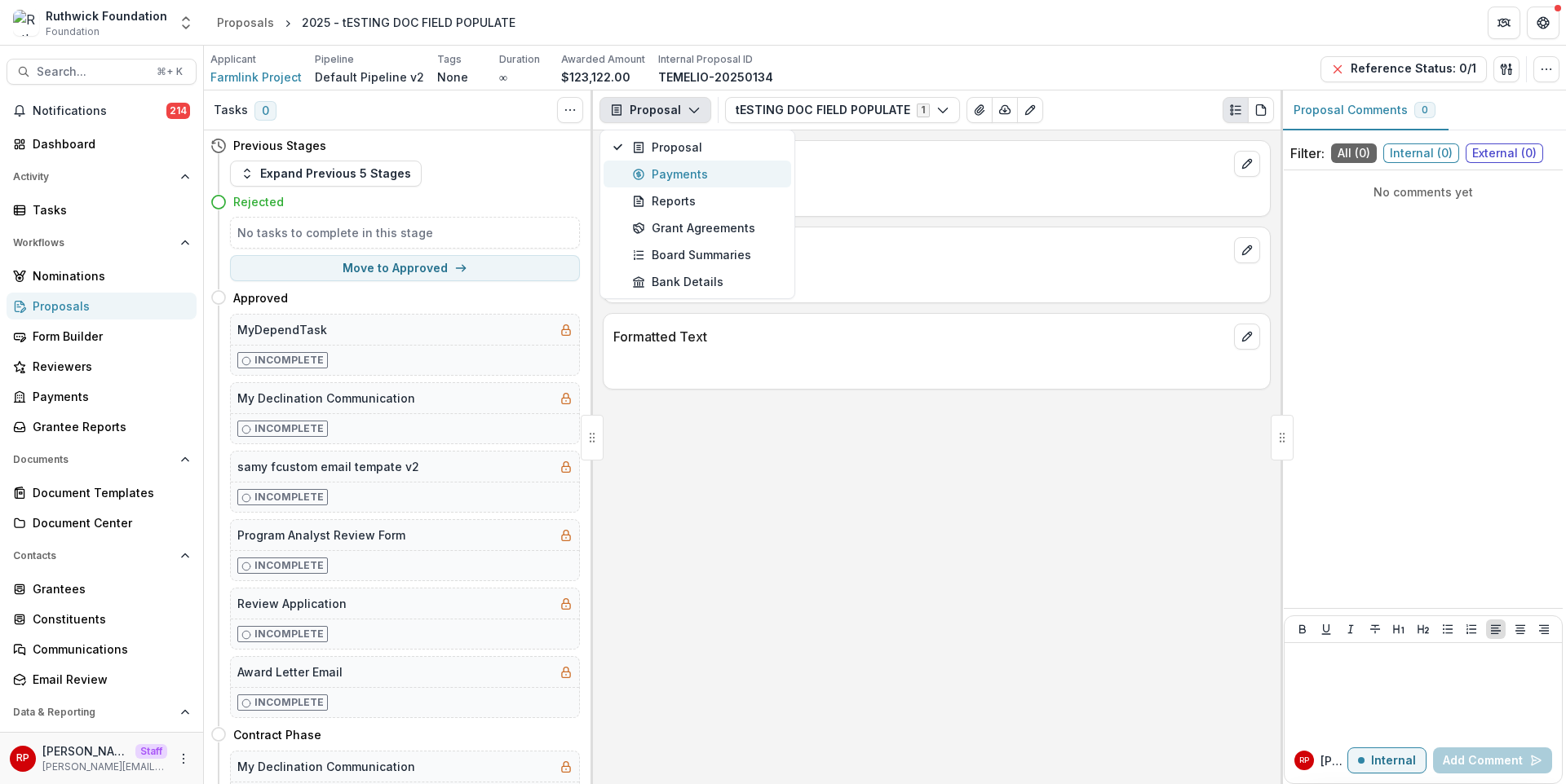
click at [672, 174] on div "Payments" at bounding box center [706, 174] width 149 height 17
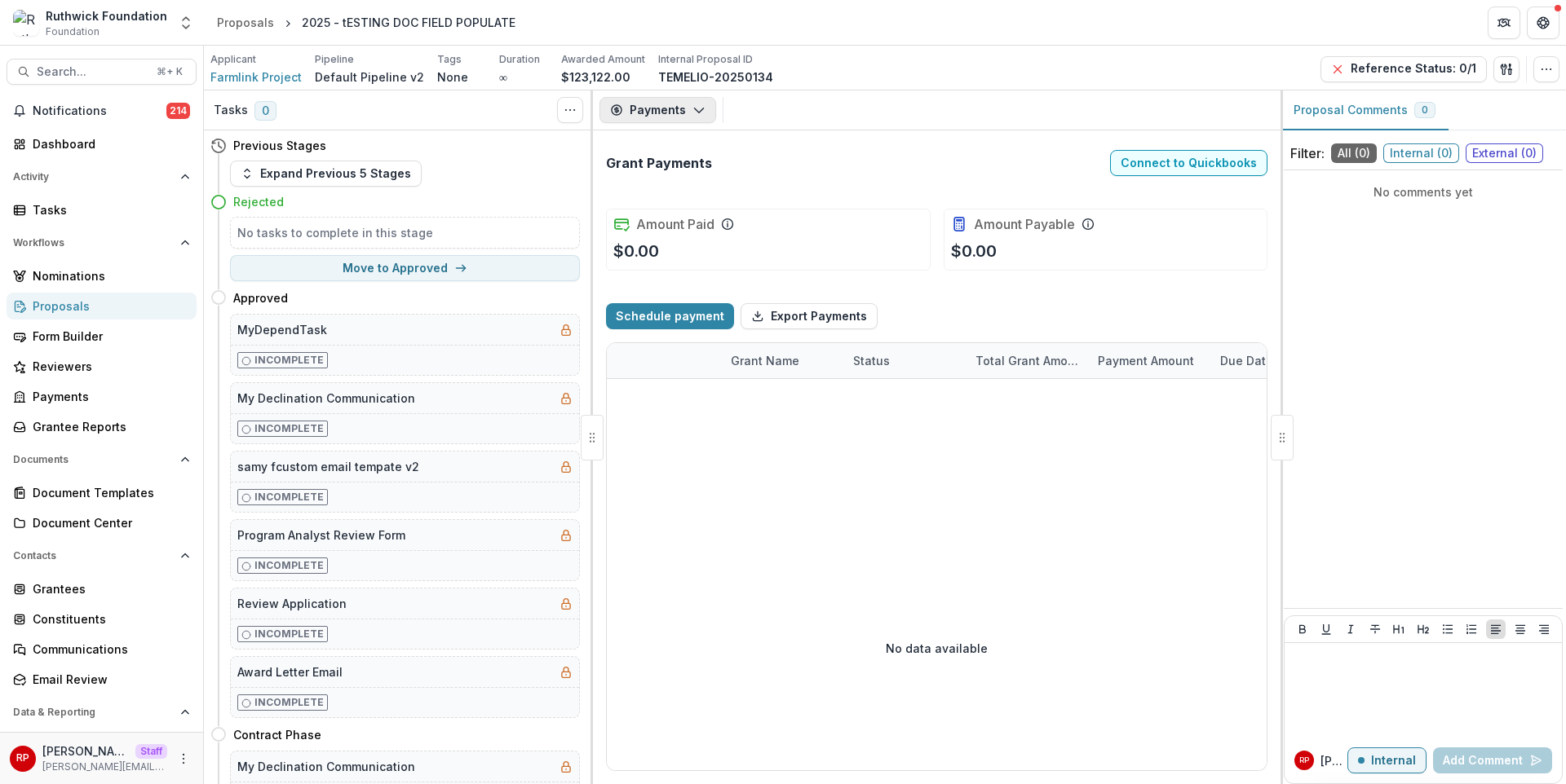
click at [656, 110] on button "Payments" at bounding box center [658, 110] width 117 height 26
click at [1018, 175] on div "Grant Payments Connect to Quickbooks" at bounding box center [937, 163] width 661 height 39
click at [691, 322] on button "Schedule payment" at bounding box center [670, 315] width 129 height 26
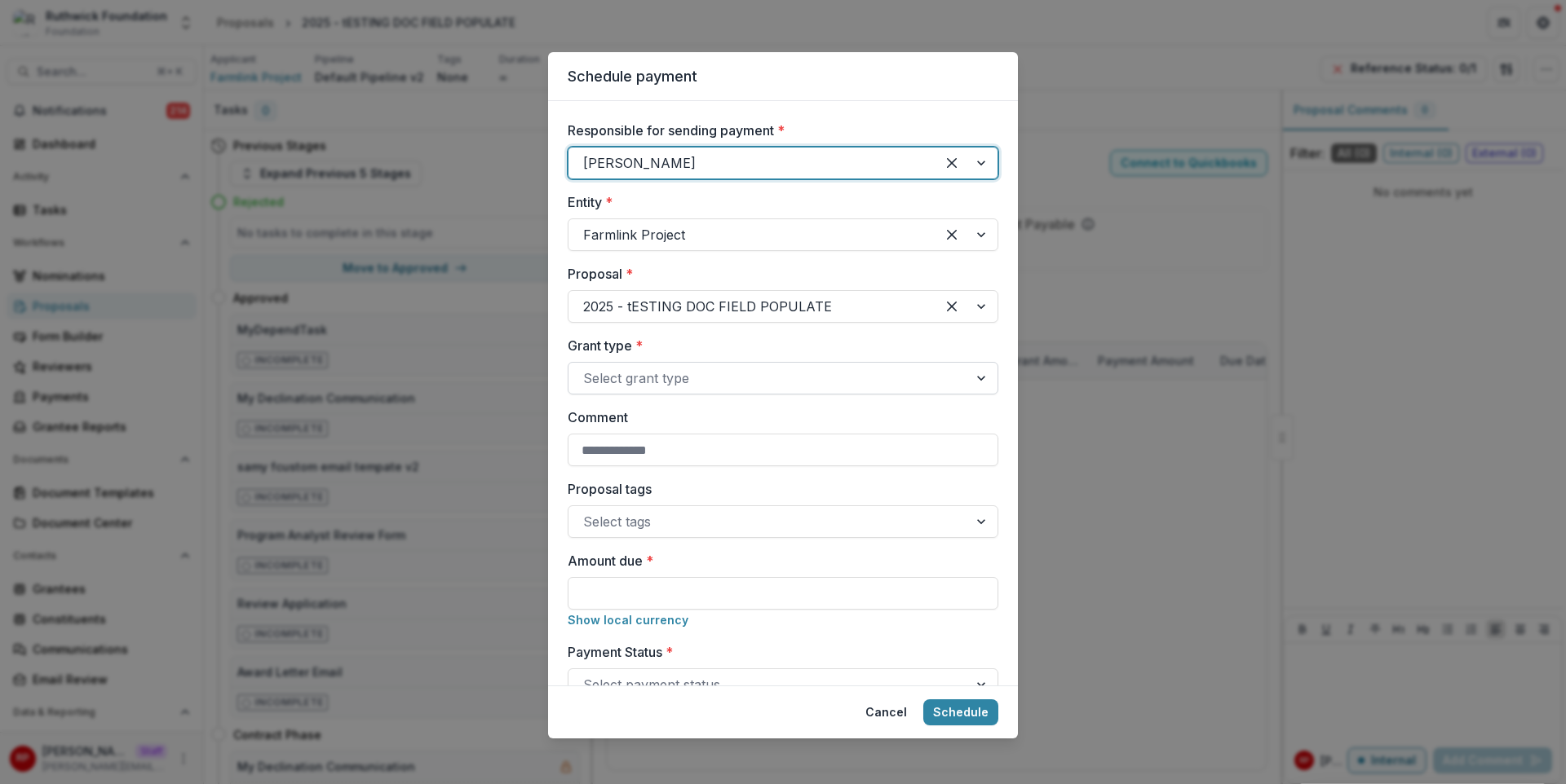
click at [814, 383] on div at bounding box center [768, 378] width 370 height 23
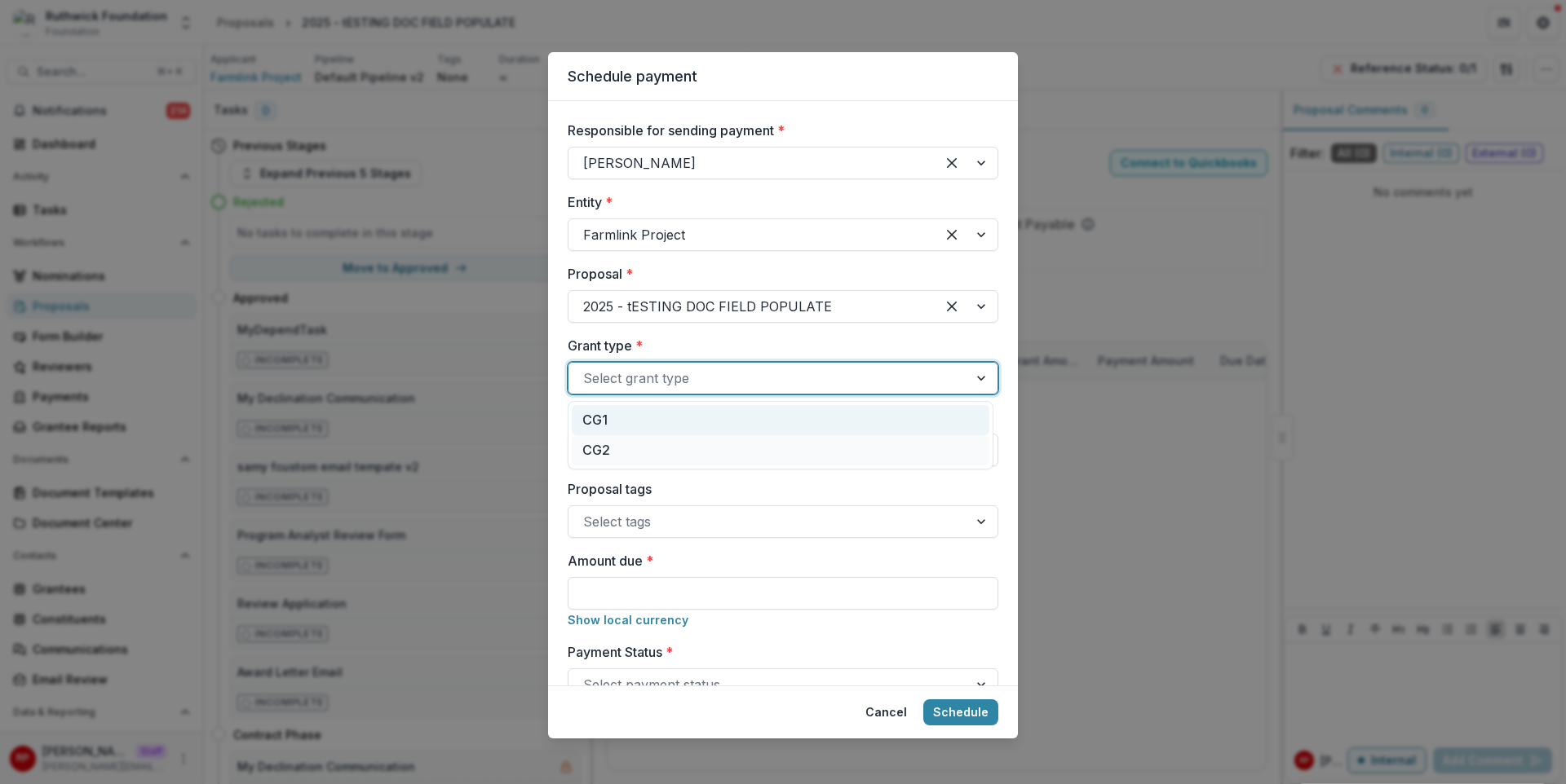
click at [832, 415] on div "CG1" at bounding box center [780, 420] width 417 height 30
click at [826, 353] on label "Grant type *" at bounding box center [778, 345] width 421 height 19
click at [588, 369] on input "Grant type *" at bounding box center [585, 378] width 4 height 19
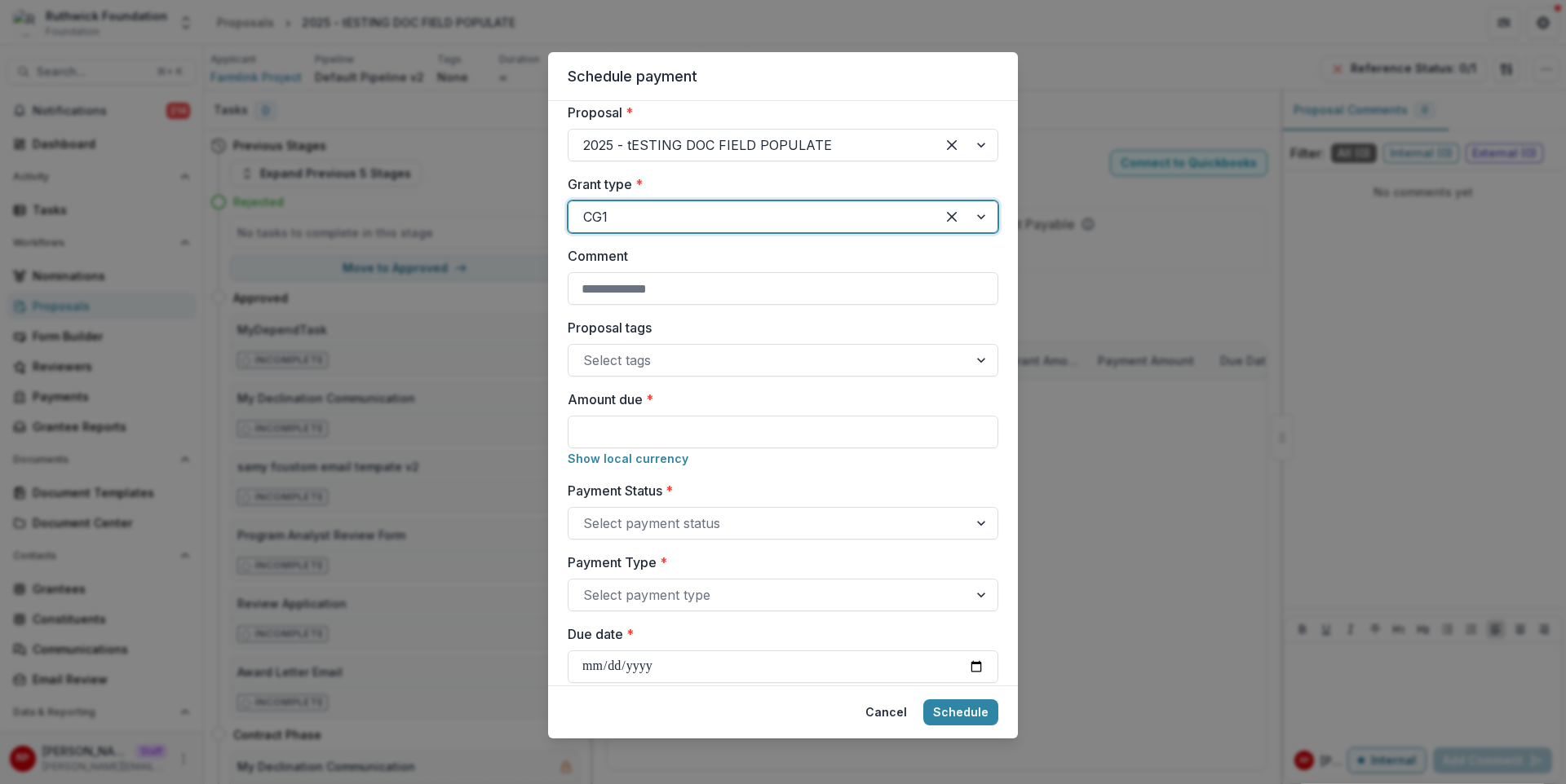
scroll to position [162, 0]
click at [848, 428] on input "Amount due *" at bounding box center [783, 431] width 431 height 33
type input "******"
click at [891, 397] on label "Amount due *" at bounding box center [778, 399] width 421 height 19
click at [891, 415] on input "******" at bounding box center [783, 431] width 431 height 33
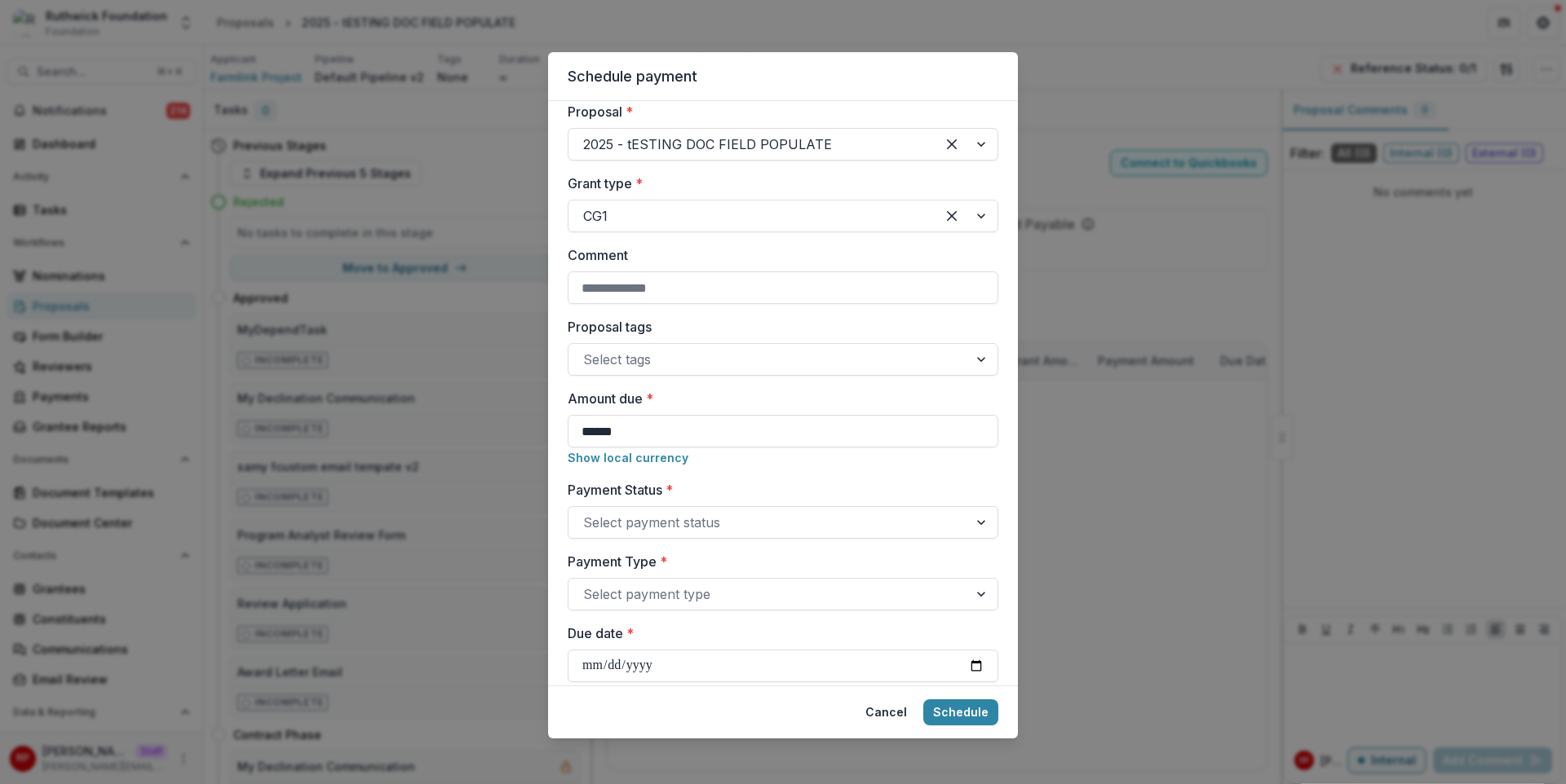
scroll to position [249, 0]
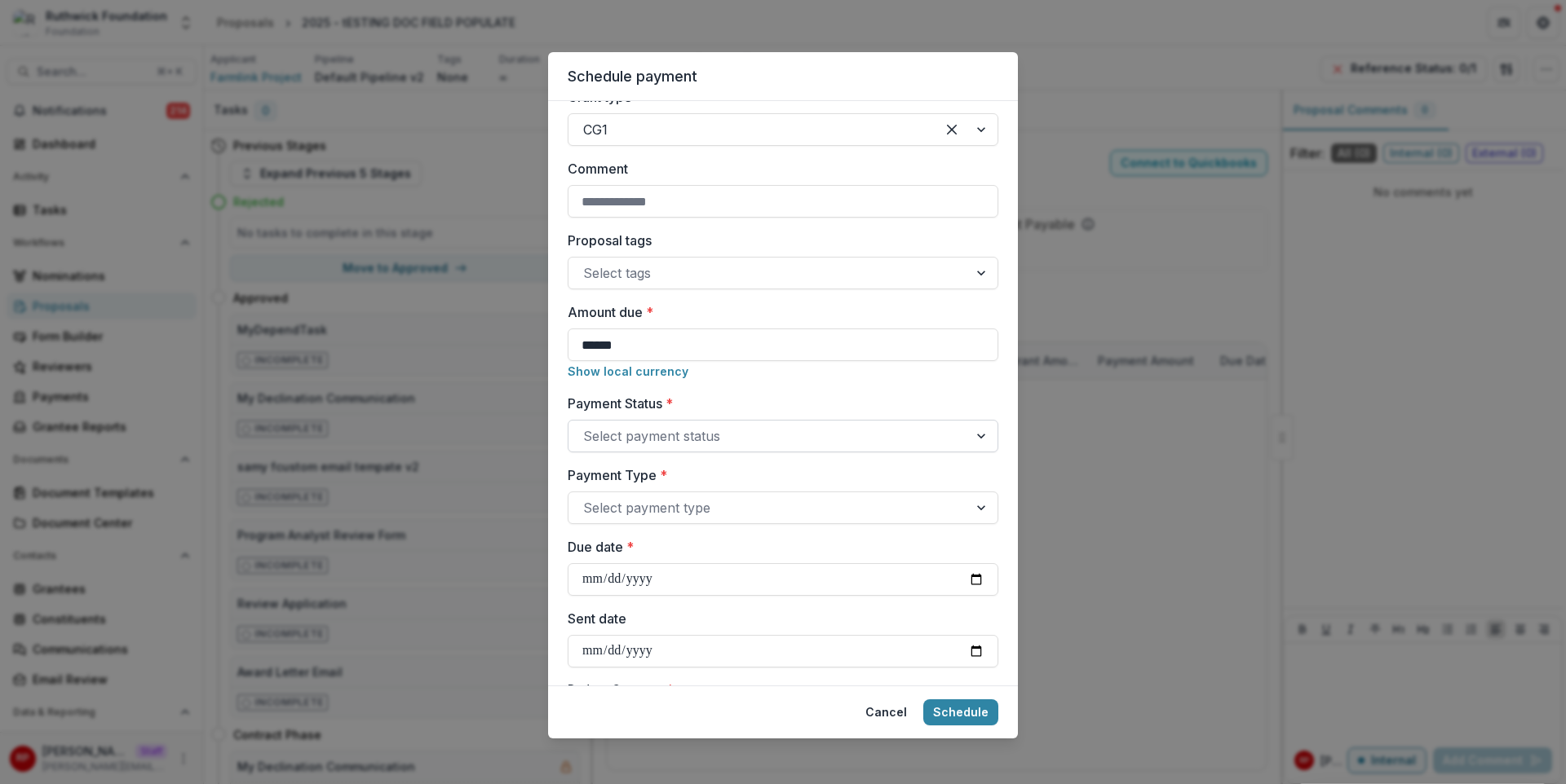
click at [896, 434] on div at bounding box center [768, 437] width 370 height 23
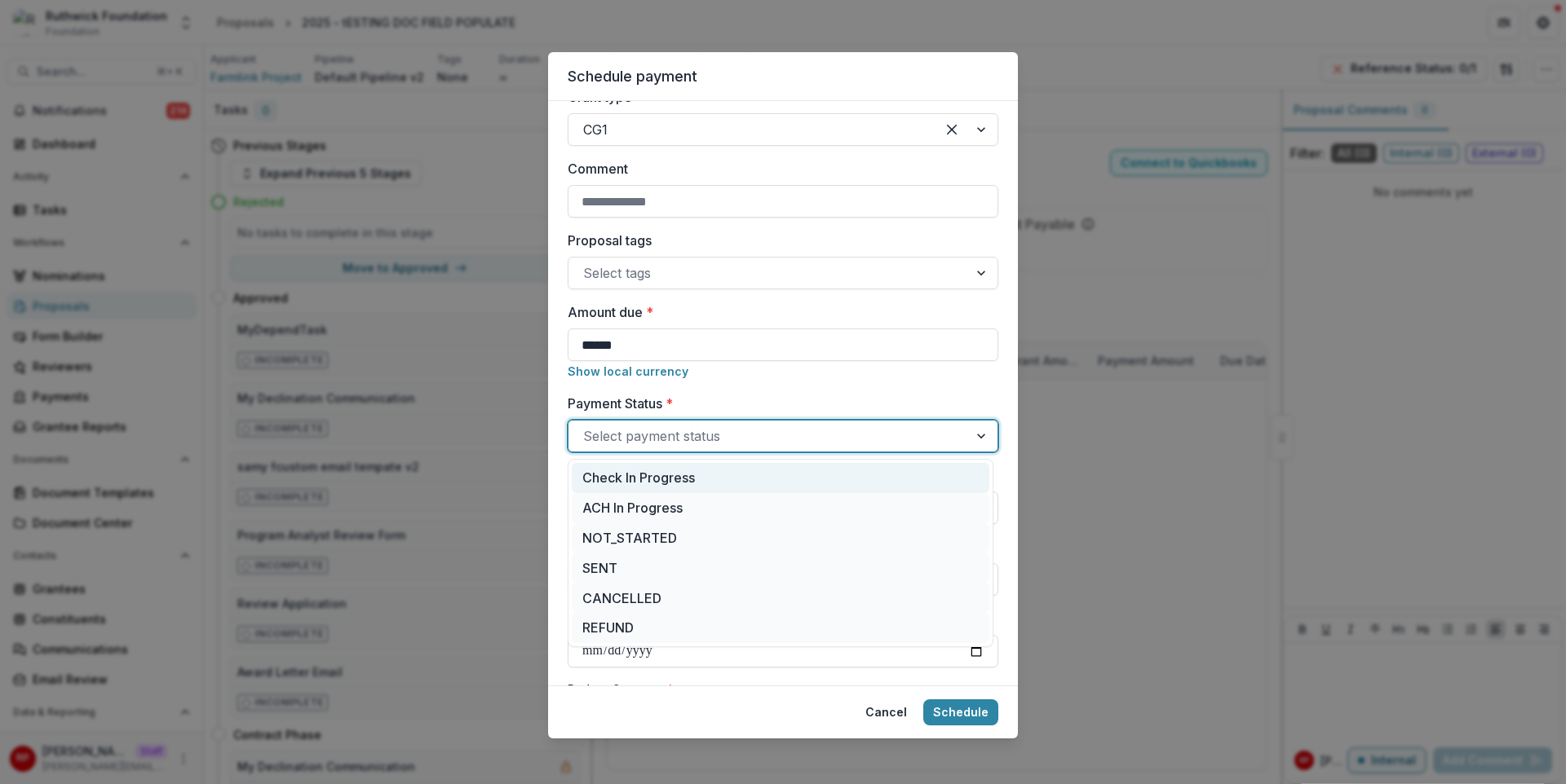
click at [910, 477] on div "Check In Progress" at bounding box center [780, 478] width 417 height 30
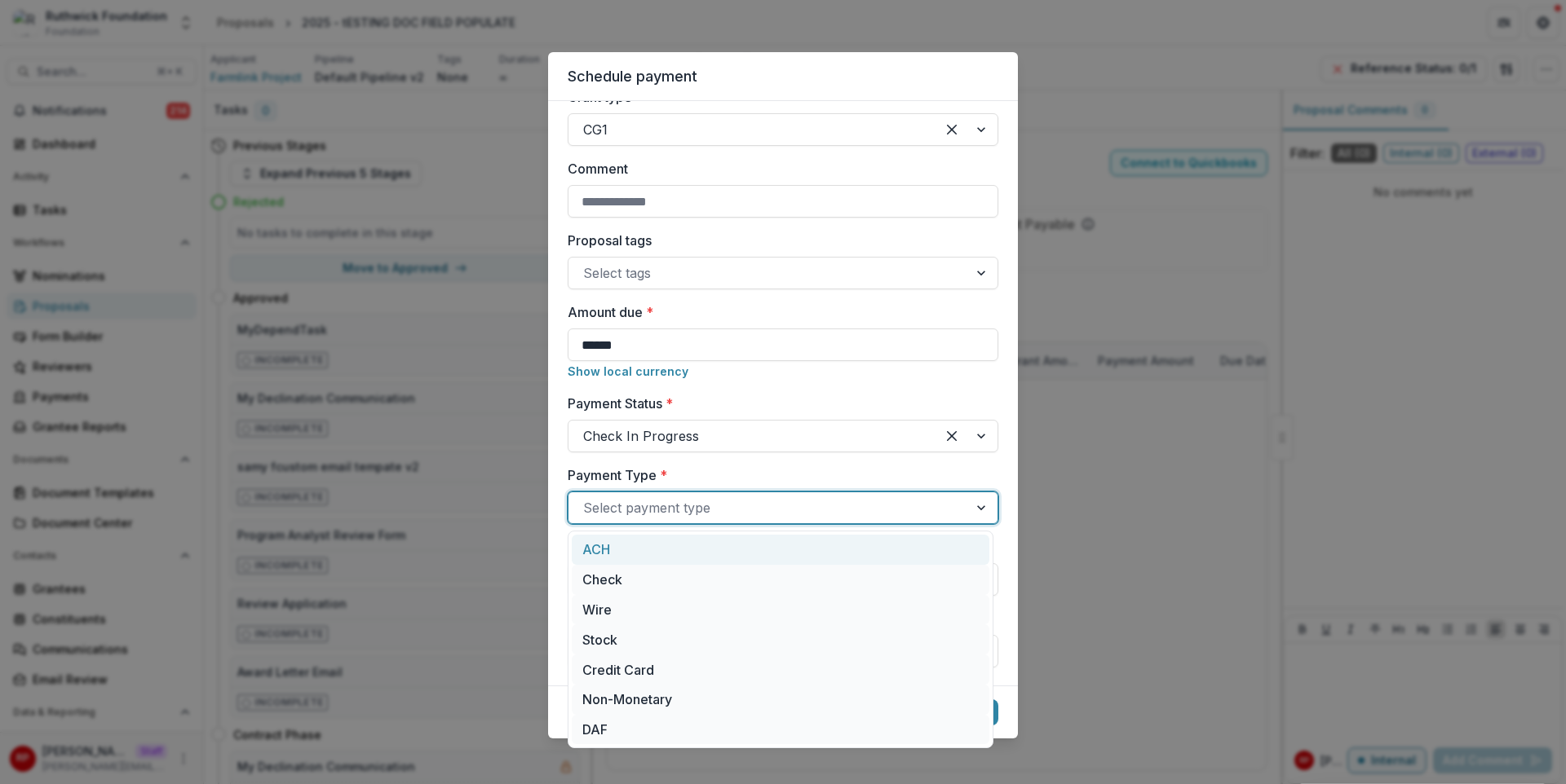
click at [928, 514] on div at bounding box center [768, 508] width 370 height 23
click at [939, 563] on div "ACH" at bounding box center [780, 550] width 417 height 30
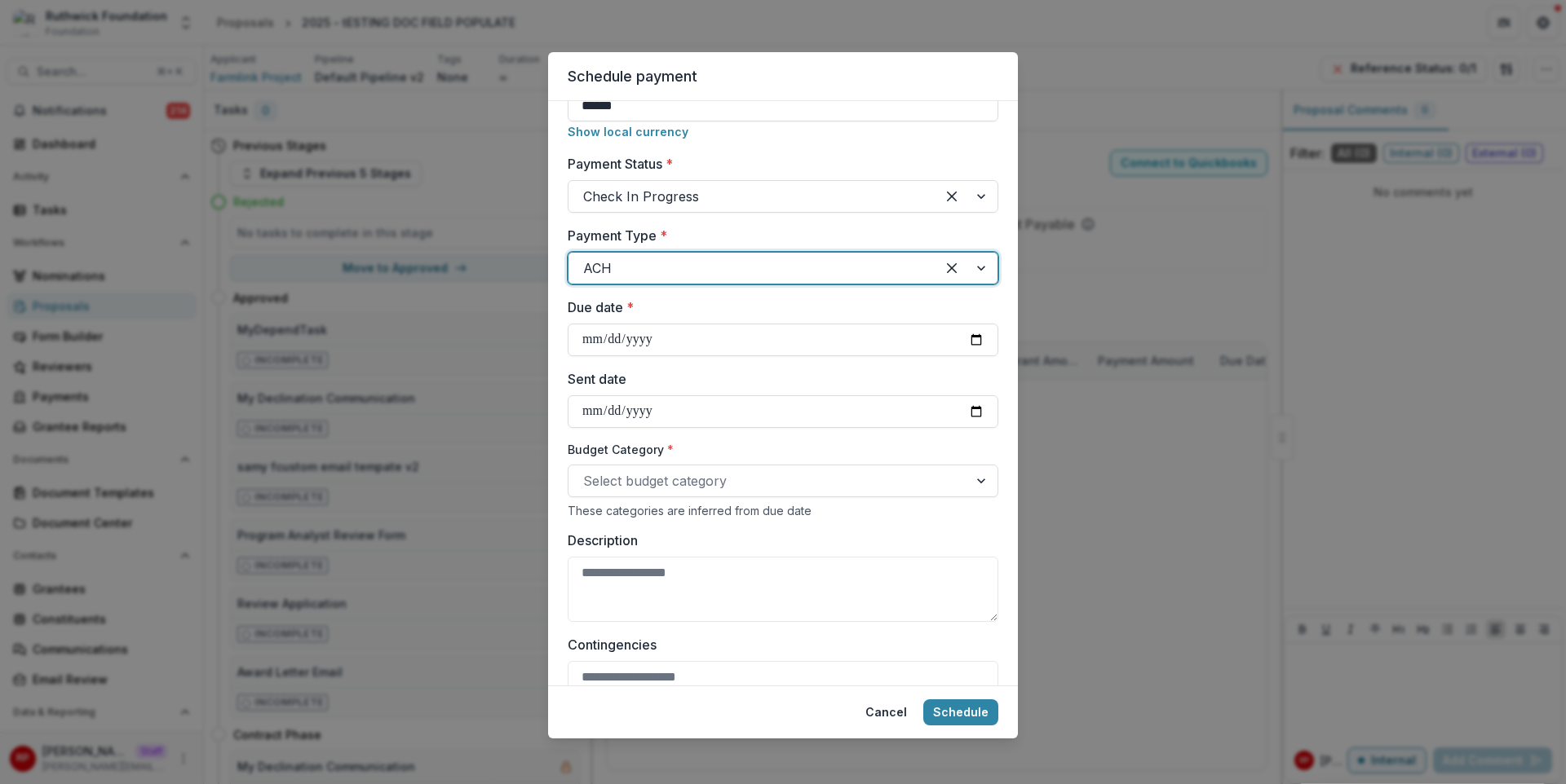
scroll to position [487, 0]
click at [976, 335] on input "Due date *" at bounding box center [783, 340] width 431 height 33
type input "**********"
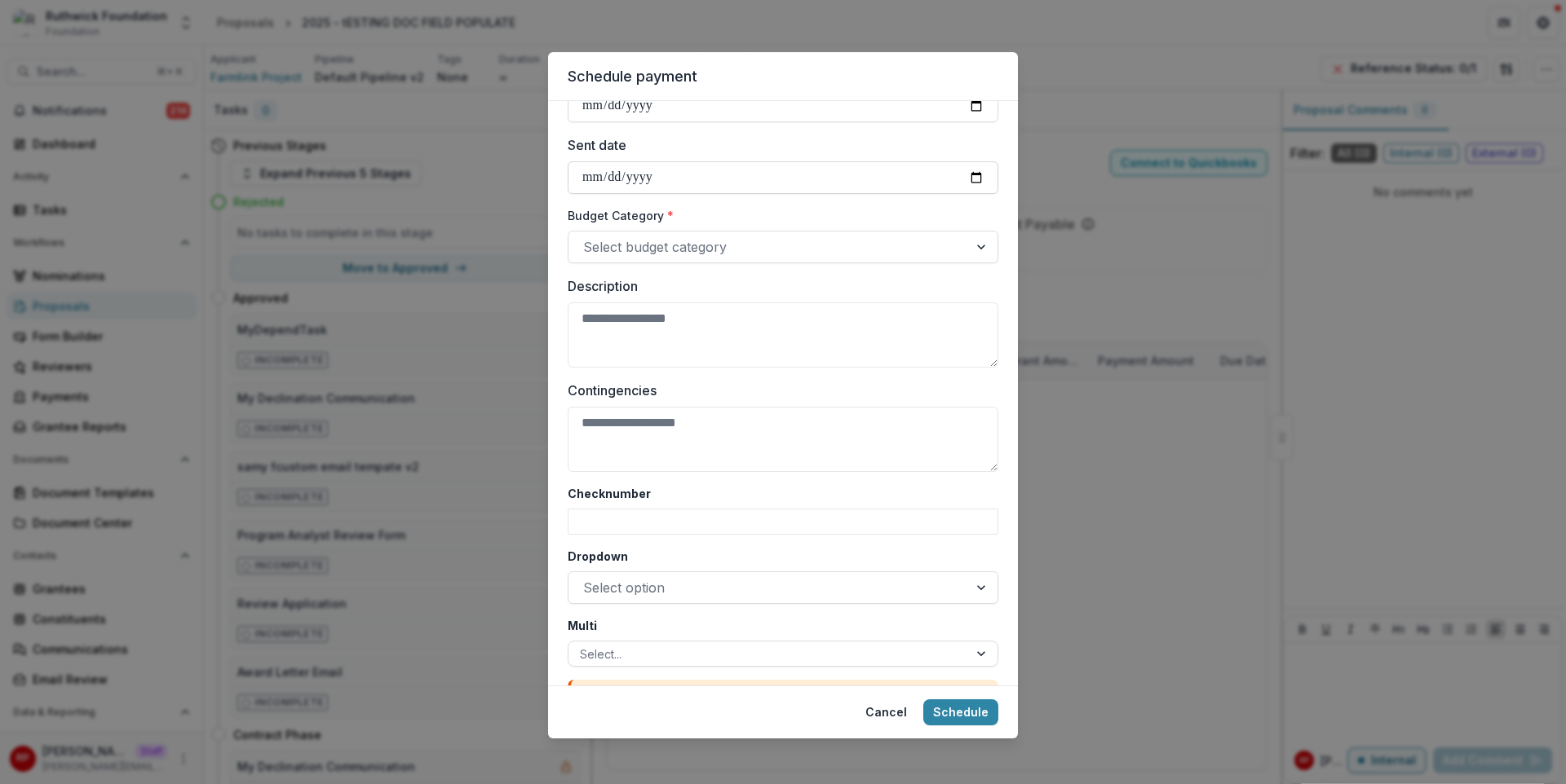
scroll to position [727, 0]
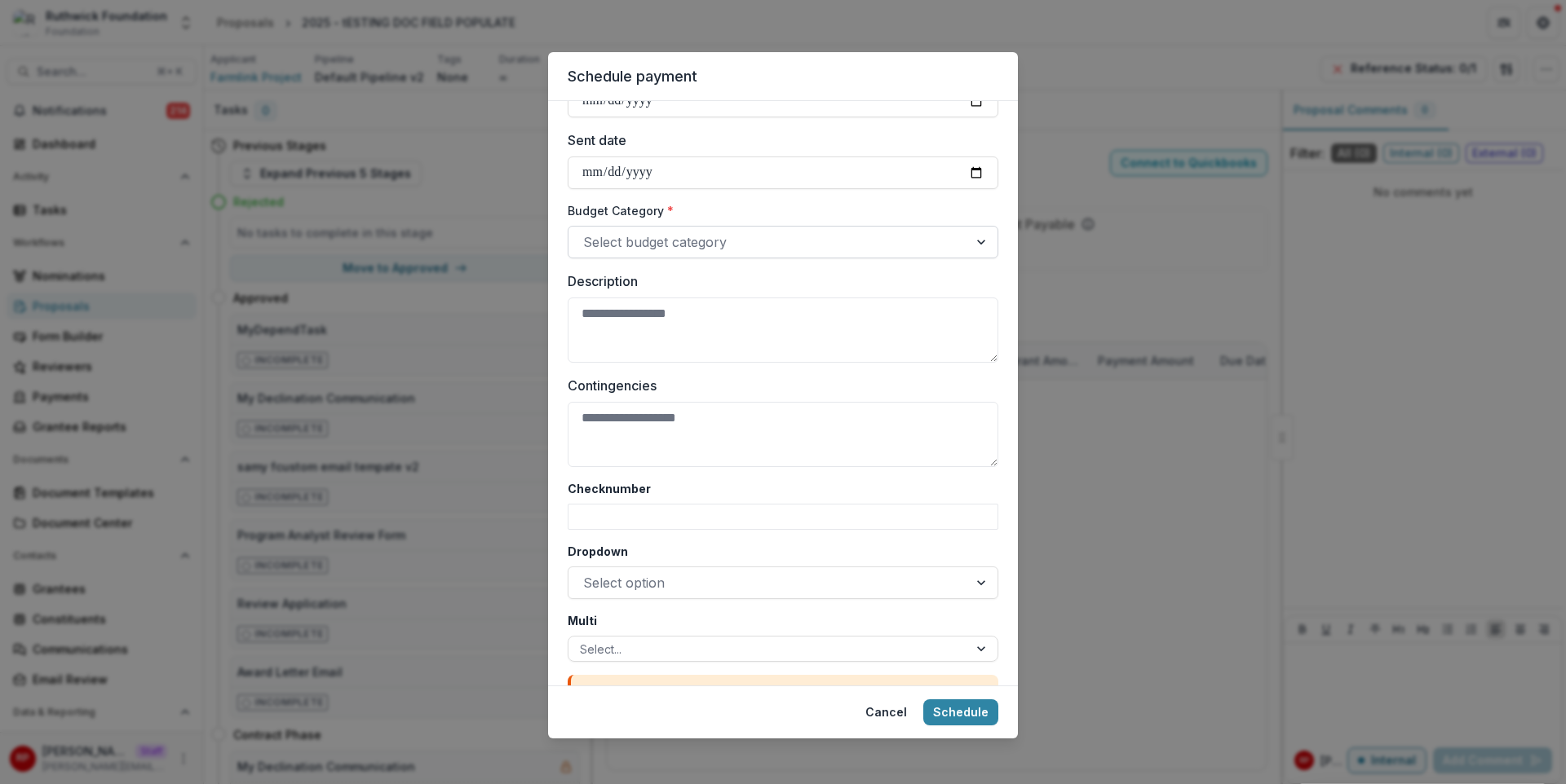
click at [767, 238] on div at bounding box center [768, 242] width 370 height 23
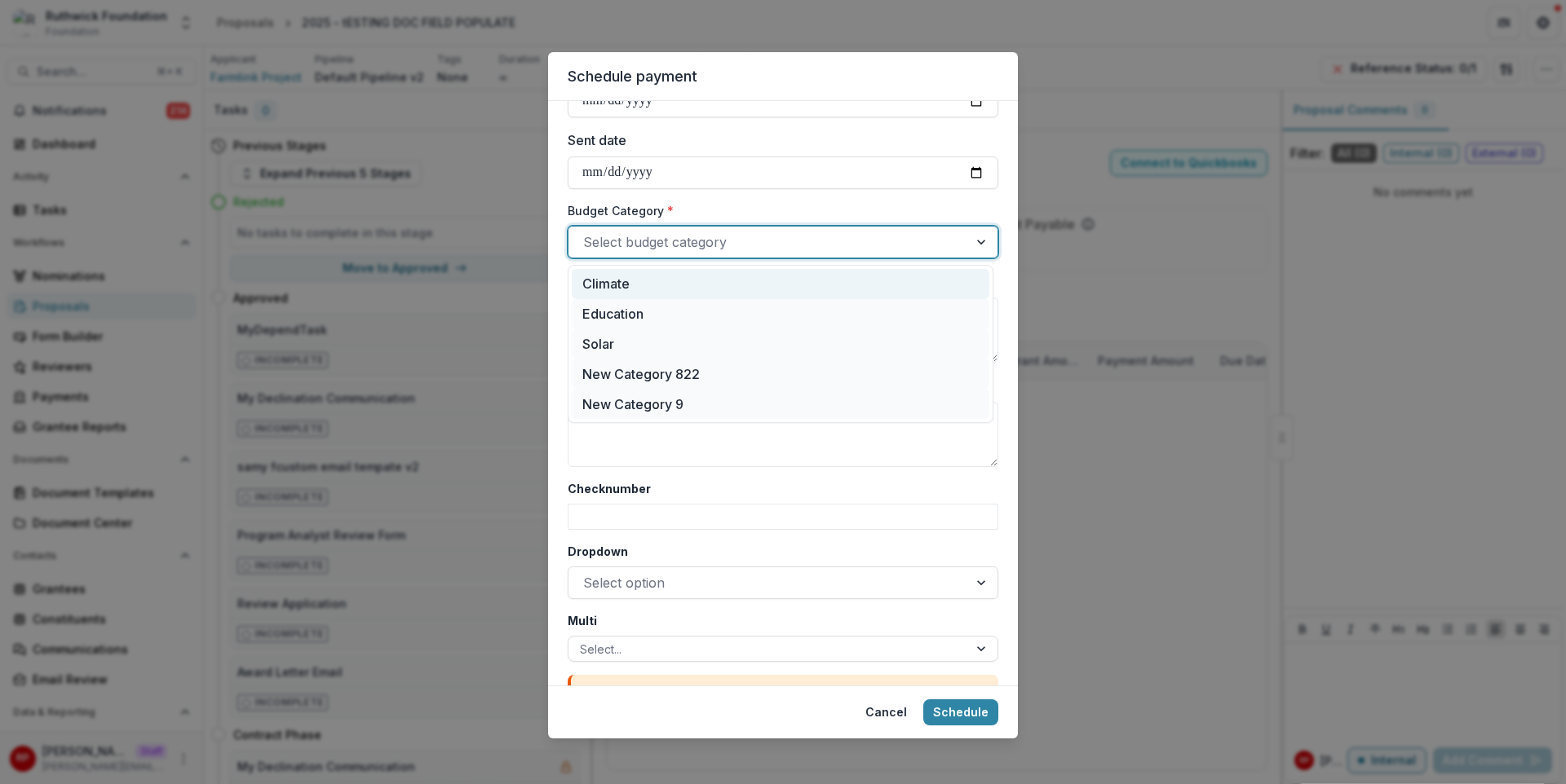
click at [791, 283] on div "Climate" at bounding box center [780, 284] width 417 height 30
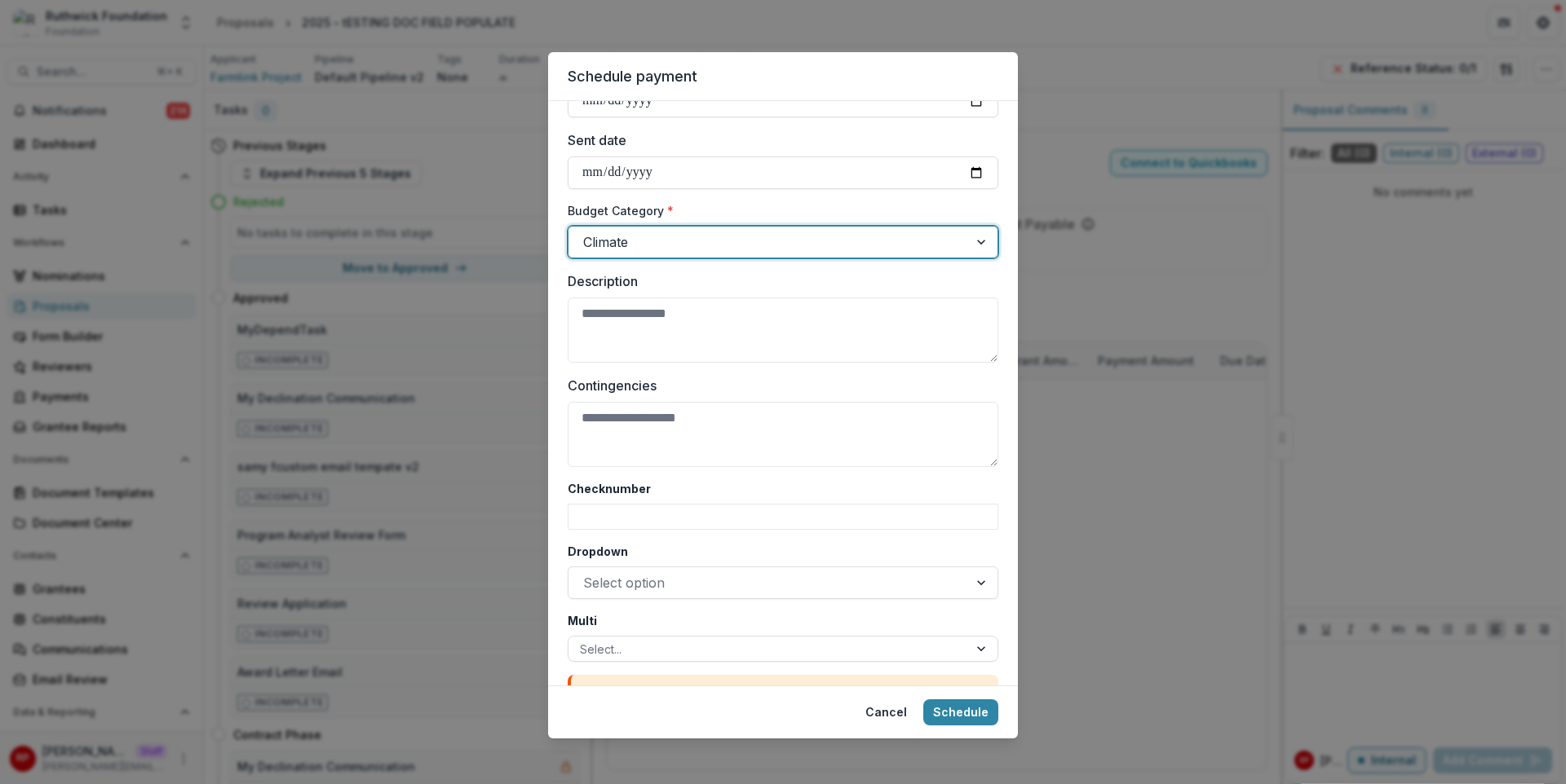
scroll to position [795, 0]
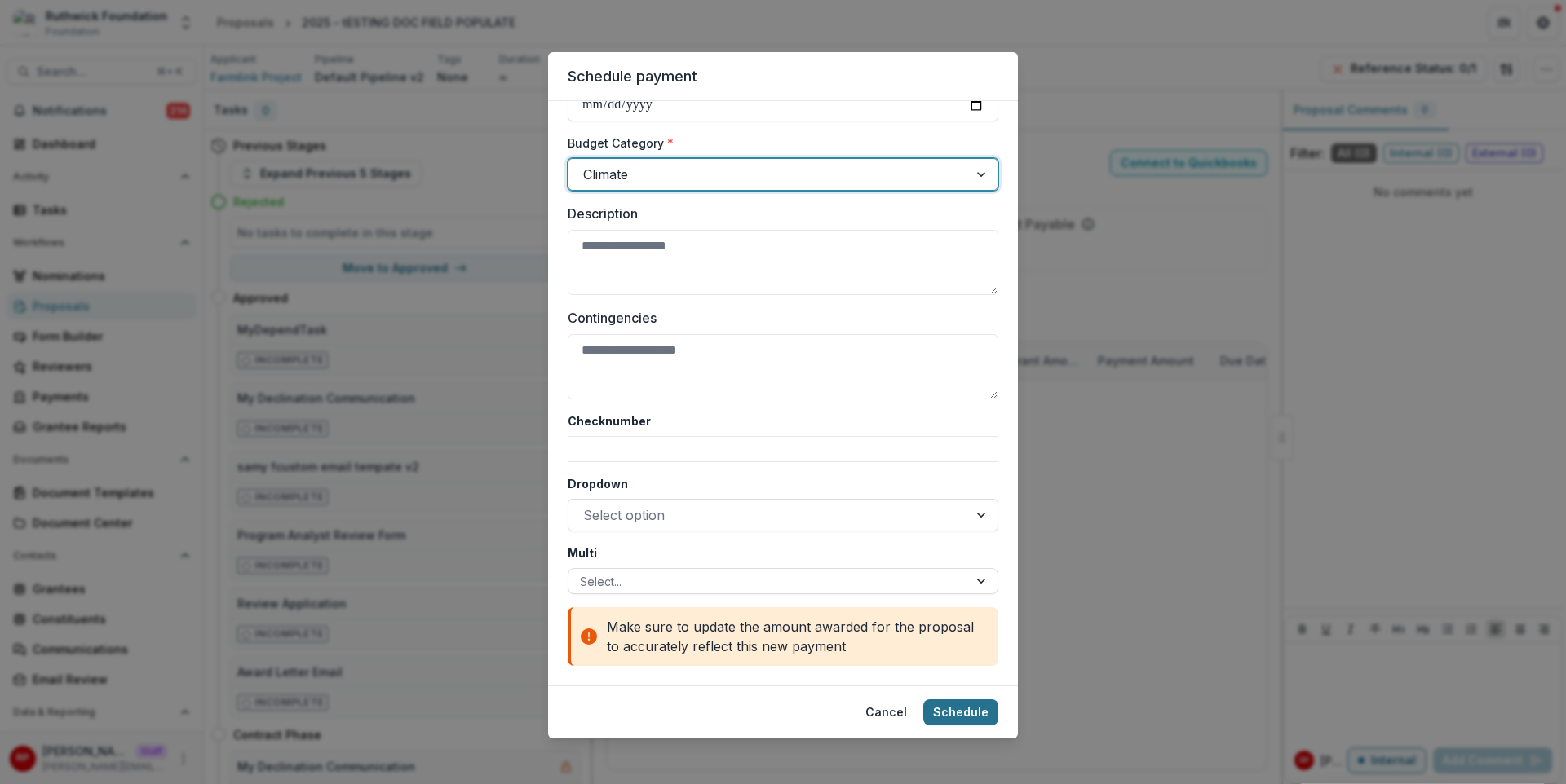
click at [966, 702] on button "Schedule" at bounding box center [961, 712] width 75 height 26
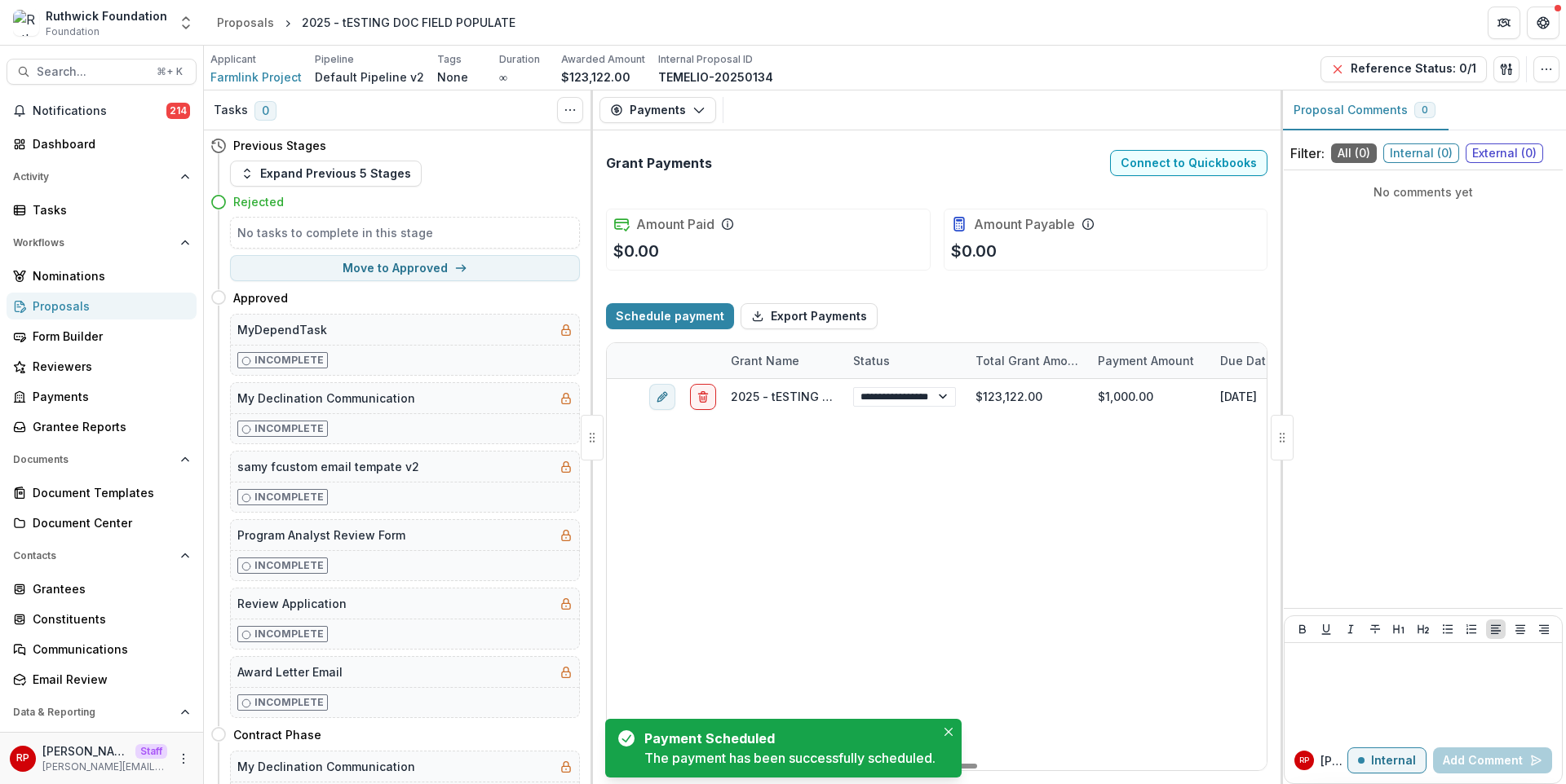
click at [1133, 576] on div "**********" at bounding box center [1194, 575] width 1174 height 392
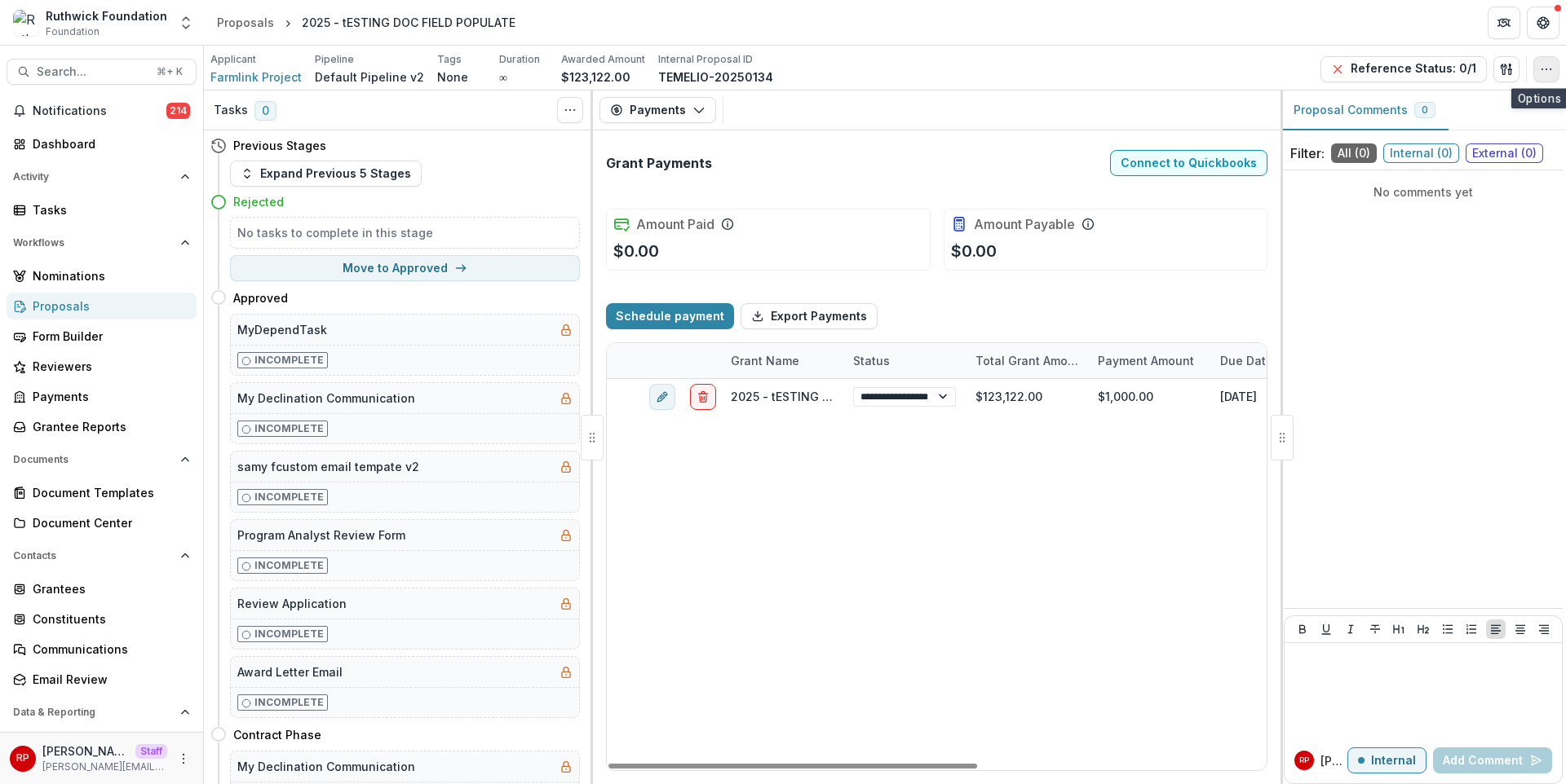
click at [1542, 66] on icon "button" at bounding box center [1547, 69] width 13 height 13
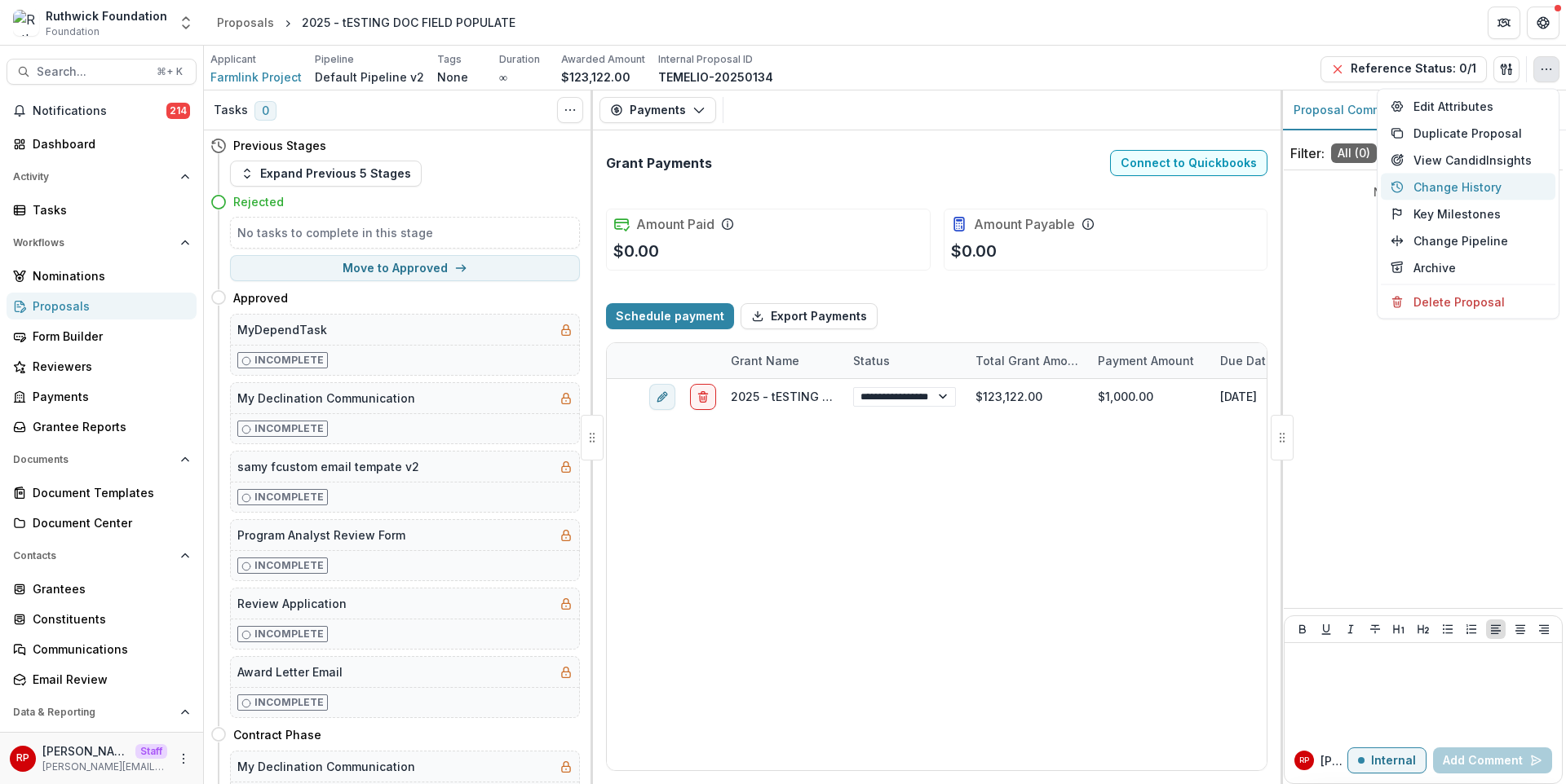
click at [1504, 190] on button "Change History" at bounding box center [1468, 187] width 175 height 27
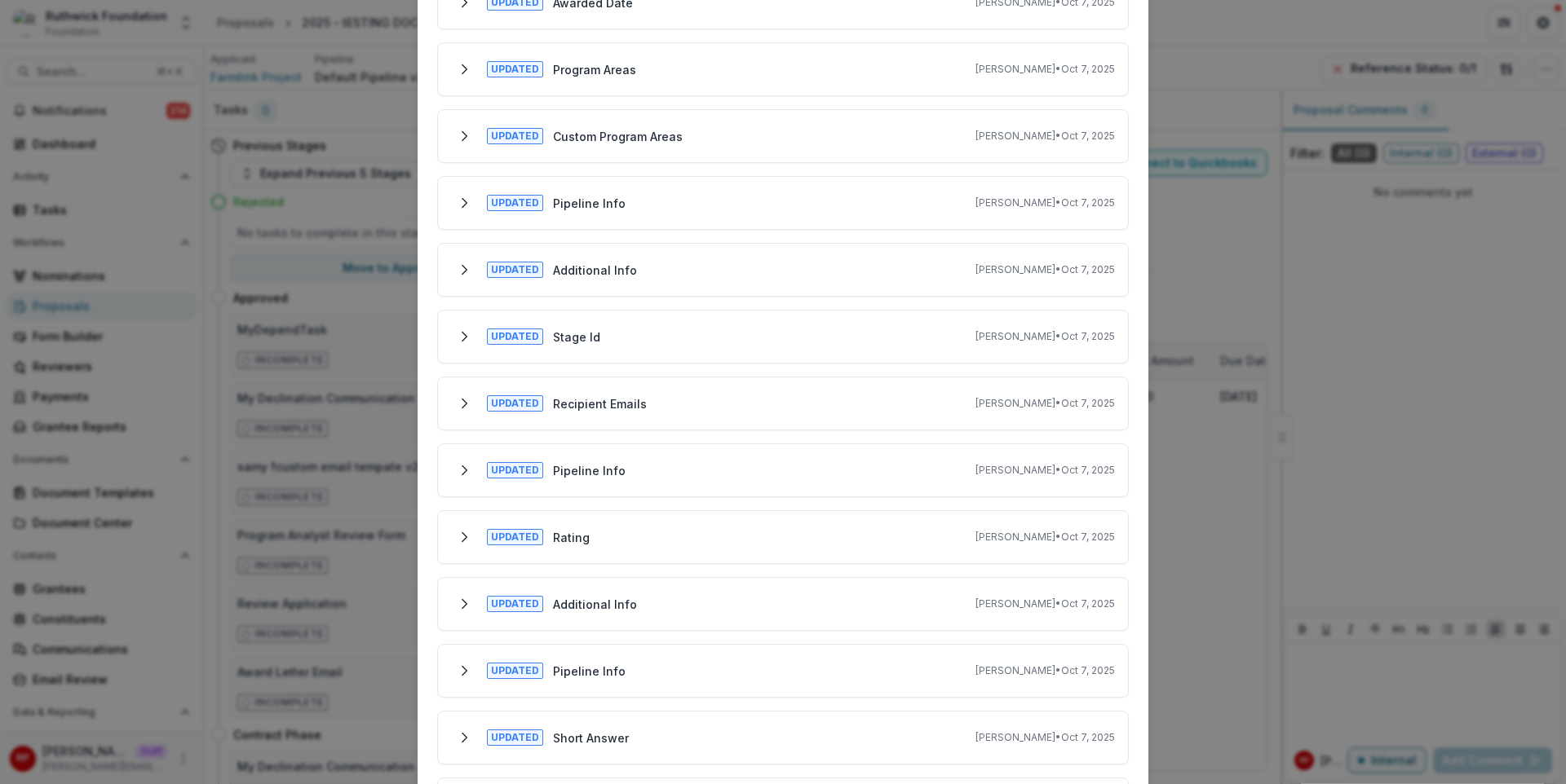
scroll to position [0, 0]
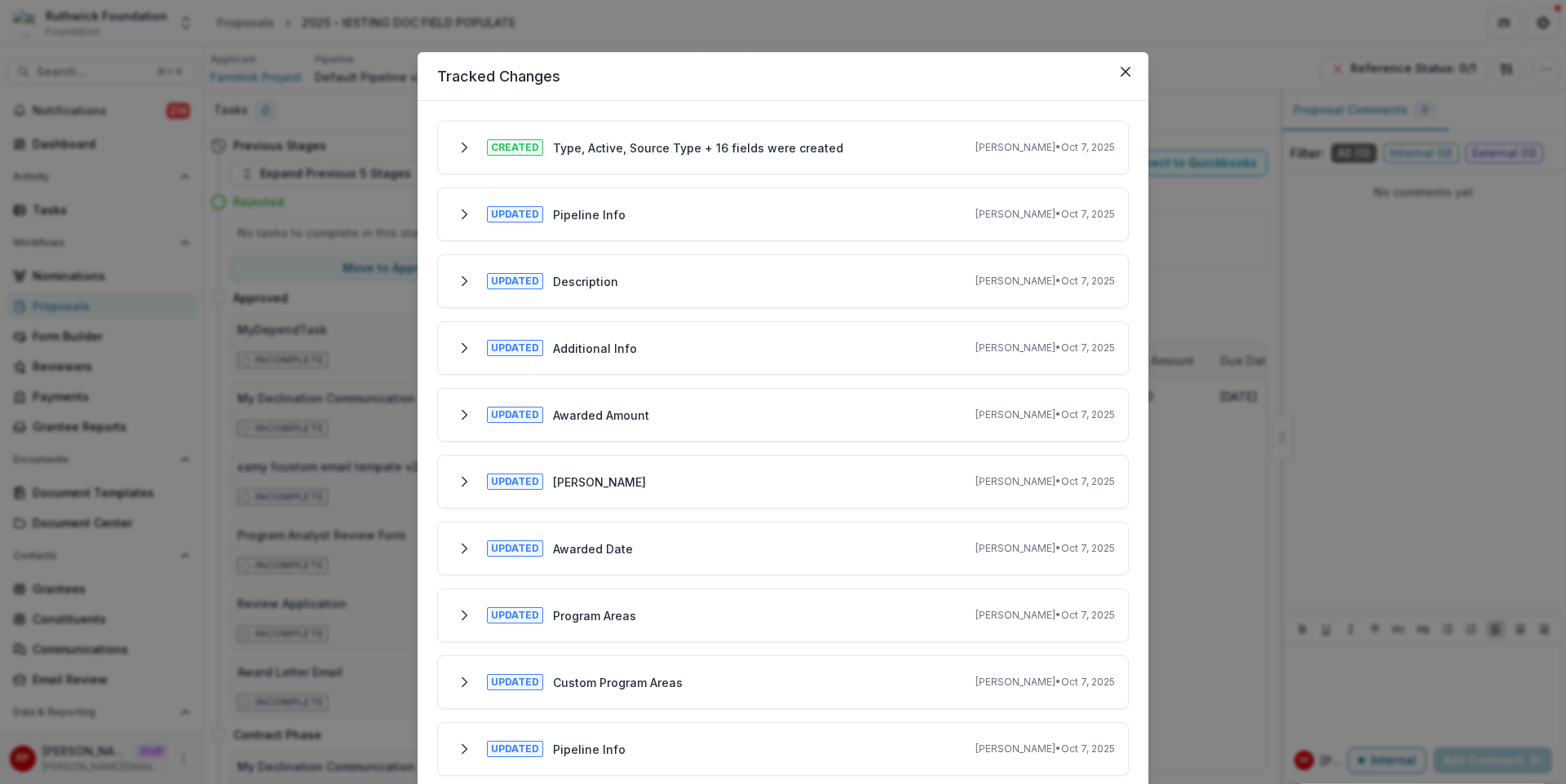
click at [780, 148] on p "Type, Active, Source Type + 16 fields were created" at bounding box center [698, 147] width 291 height 17
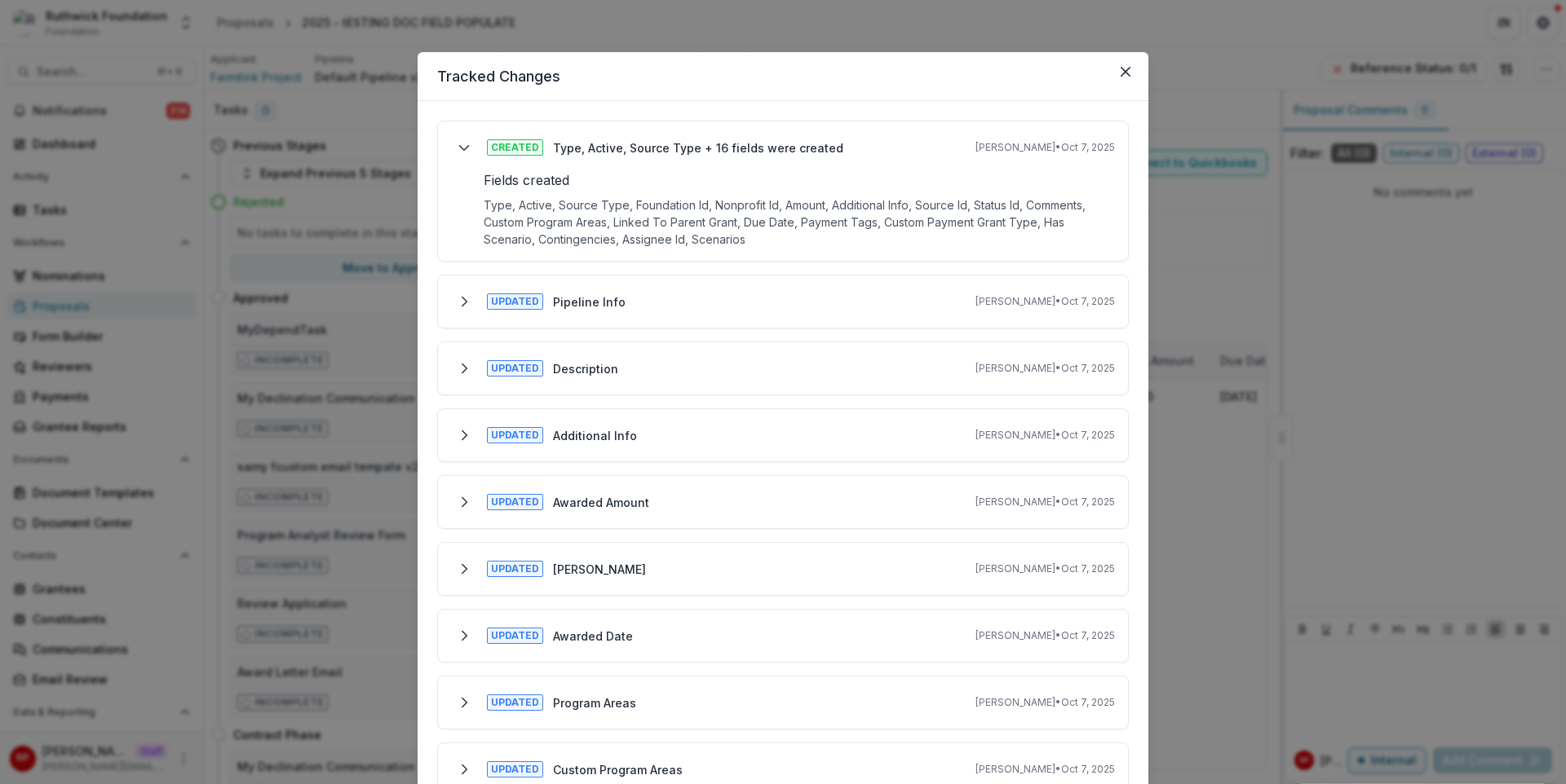
click at [789, 215] on p "Type, Active, Source Type, Foundation Id, Nonprofit Id, Amount, Additional Info…" at bounding box center [799, 222] width 631 height 51
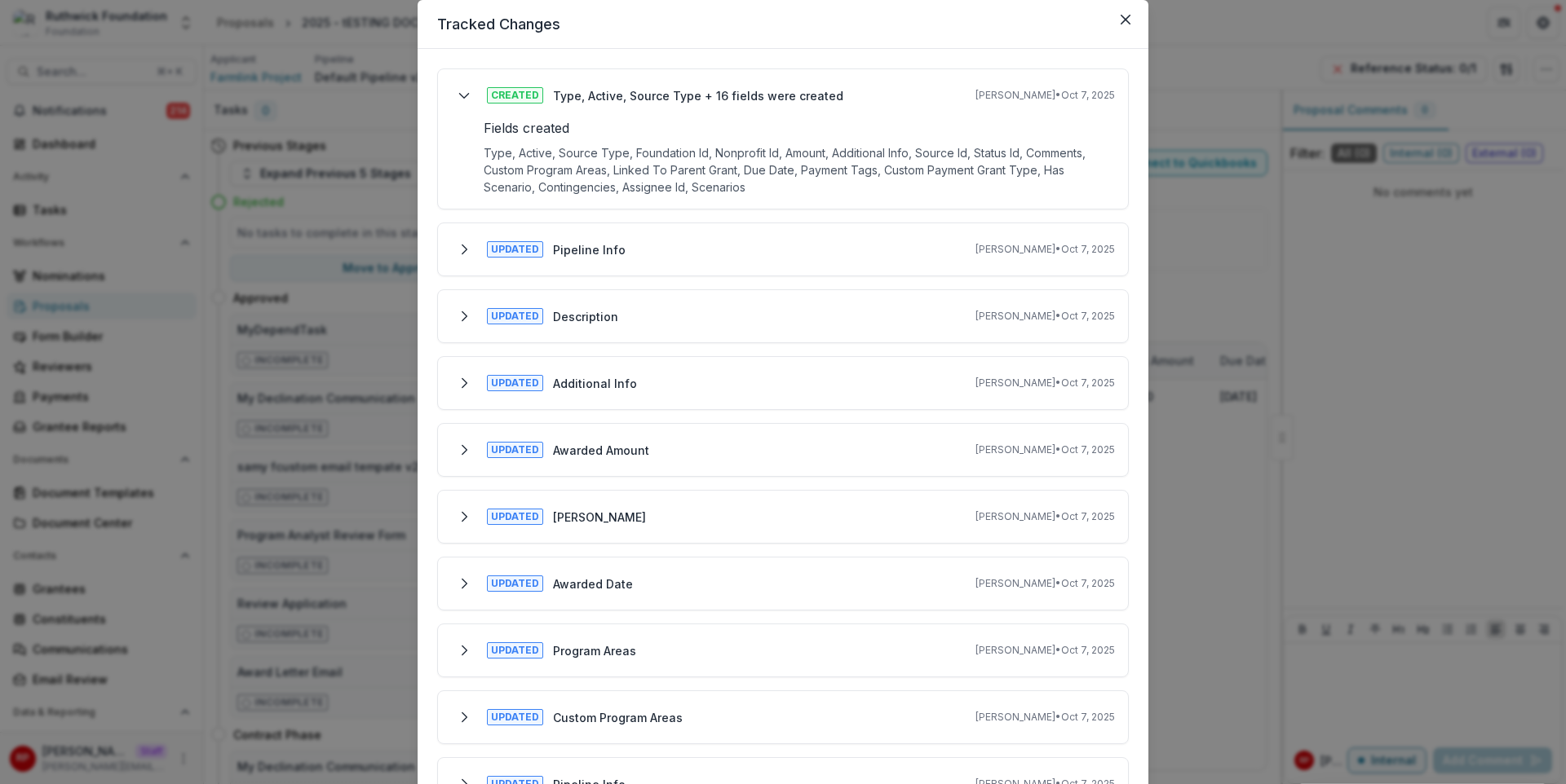
scroll to position [54, 0]
click at [802, 247] on div "Updated Pipeline Info Ruthwick Pathireddy • Oct 7, 2025" at bounding box center [783, 247] width 664 height 26
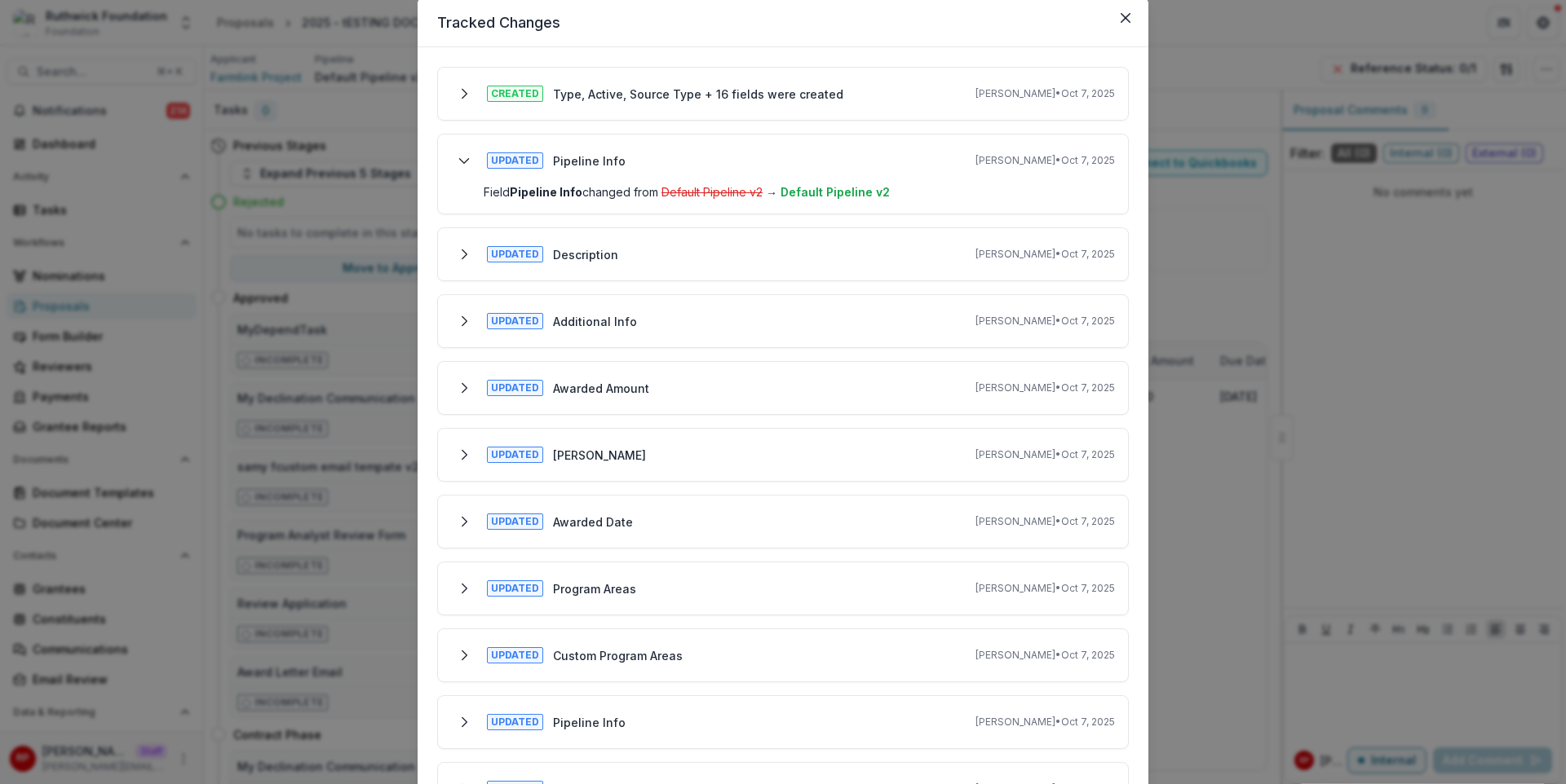
click at [801, 246] on div "Updated Description Ruthwick Pathireddy • Oct 7, 2025" at bounding box center [783, 253] width 664 height 26
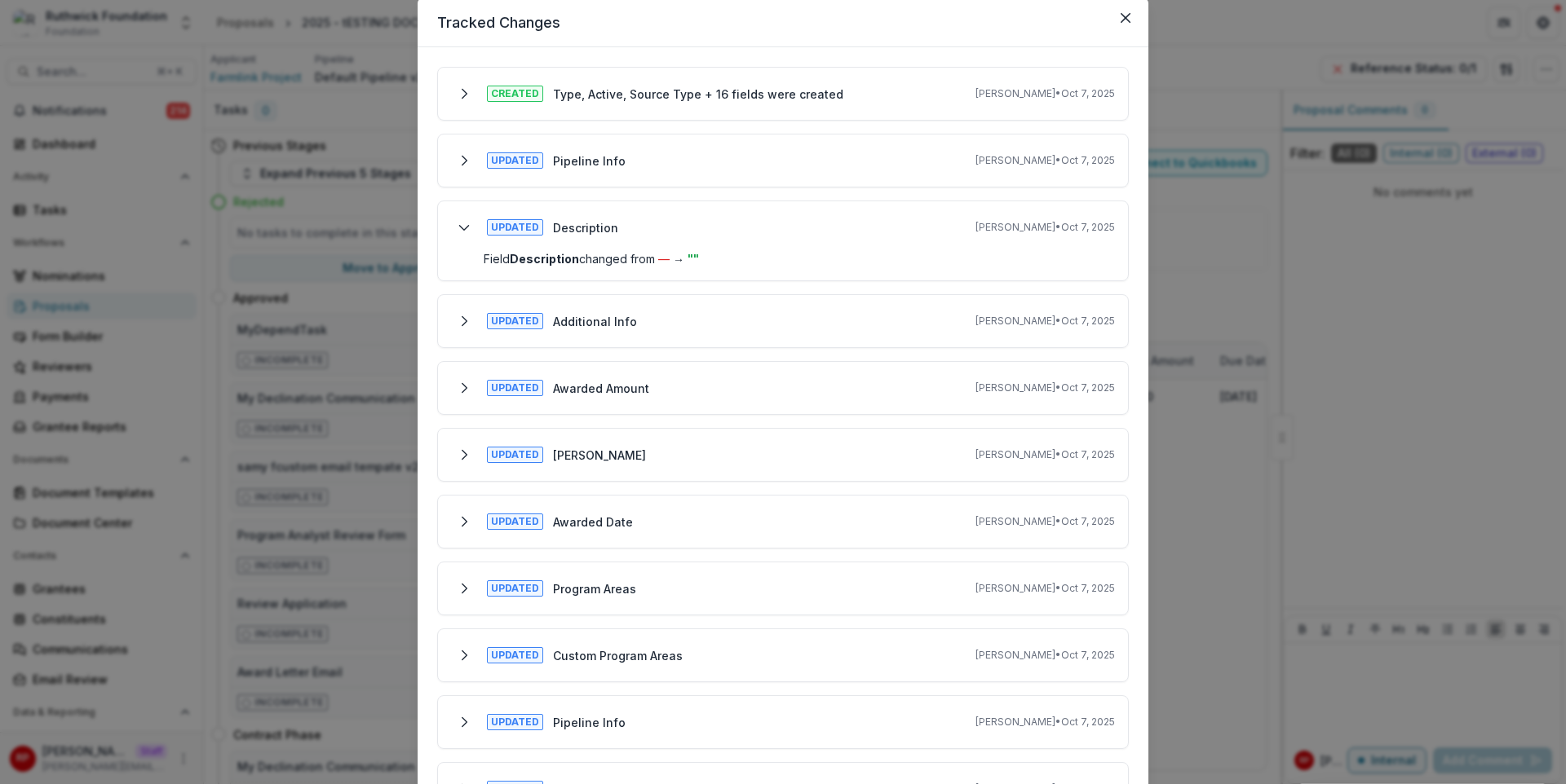
click at [812, 320] on div "Updated Additional Info Ruthwick Pathireddy • Oct 7, 2025" at bounding box center [783, 321] width 664 height 26
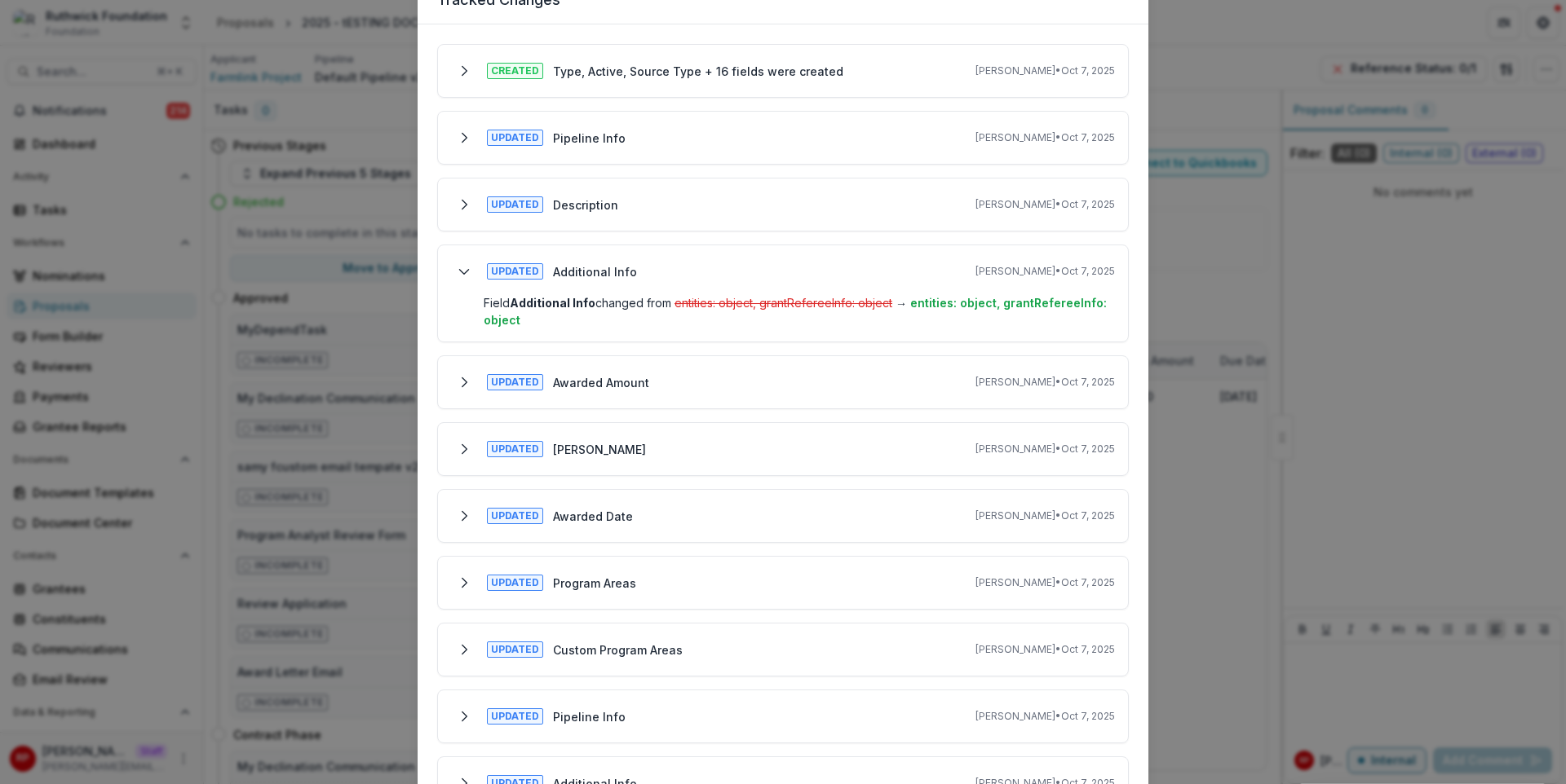
scroll to position [77, 0]
click at [809, 388] on div "Updated Awarded Amount Ruthwick Pathireddy • Oct 7, 2025" at bounding box center [783, 381] width 664 height 26
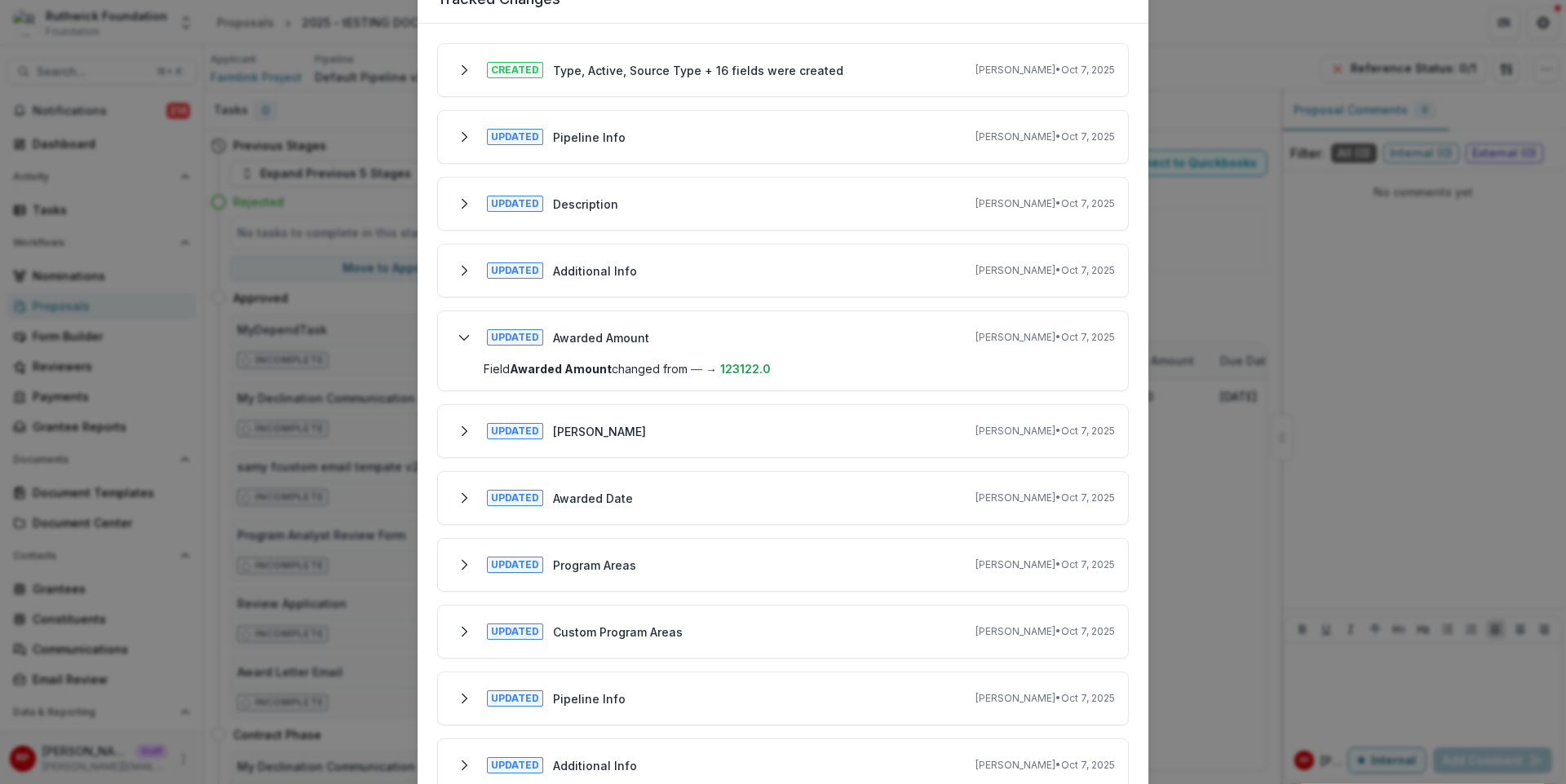
click at [818, 425] on div "Updated Grant Amount Ruthwick Pathireddy • Oct 7, 2025" at bounding box center [783, 431] width 664 height 26
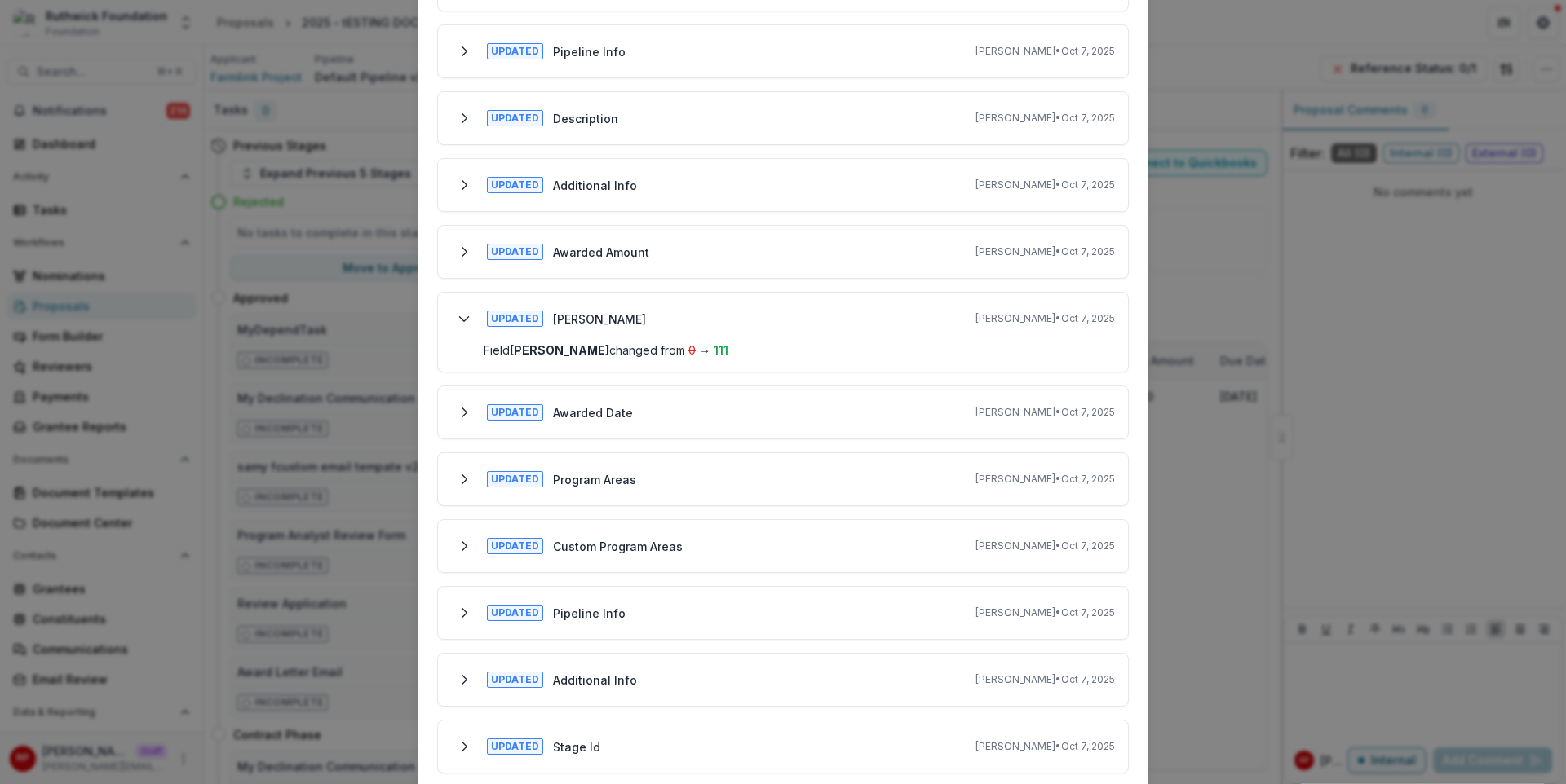
scroll to position [198, 0]
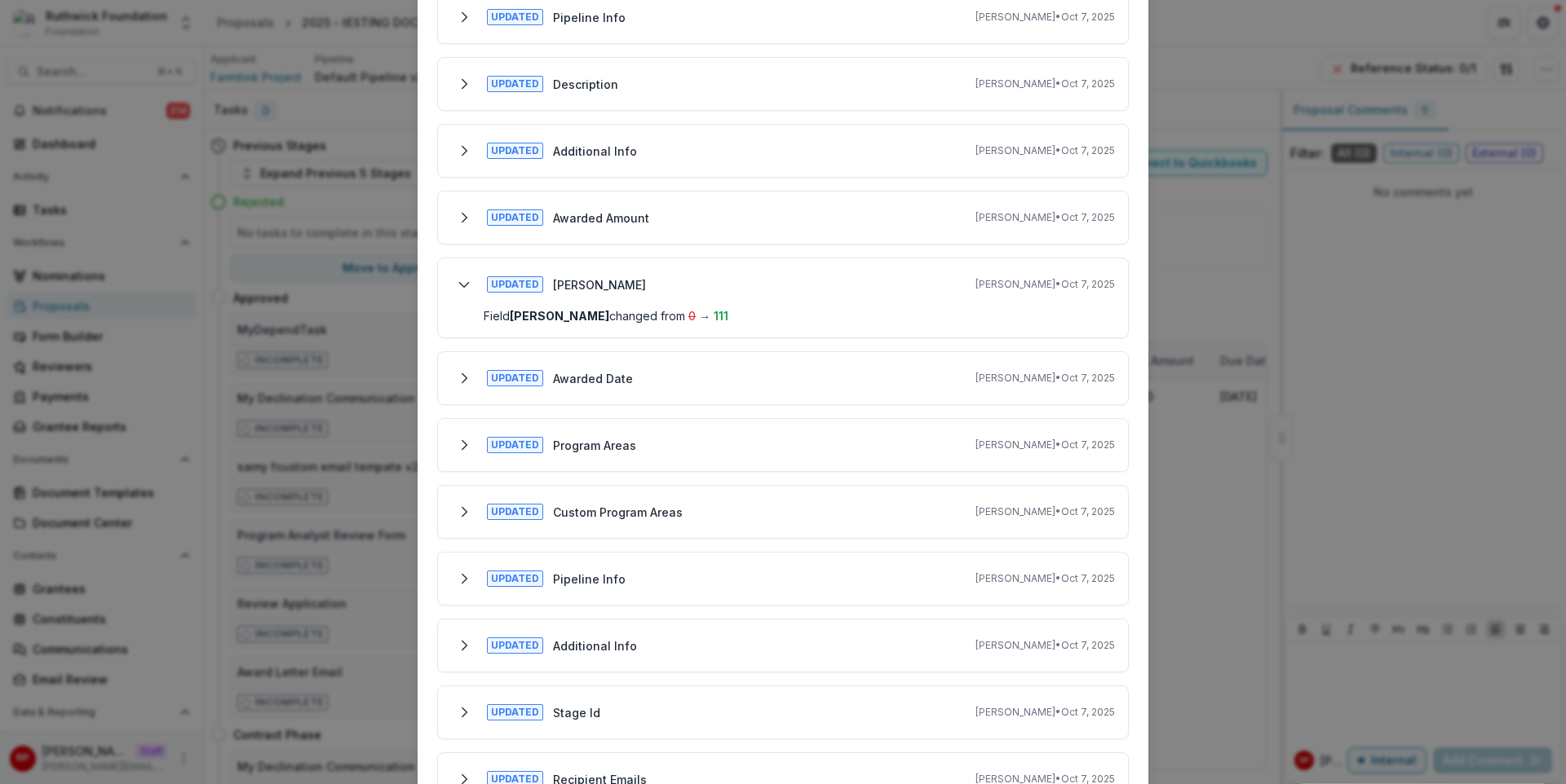
click at [671, 384] on div "Updated Awarded Date Ruthwick Pathireddy • Oct 7, 2025" at bounding box center [783, 377] width 664 height 26
click at [703, 446] on div "Updated Program Areas Ruthwick Pathireddy • Oct 7, 2025" at bounding box center [783, 445] width 664 height 26
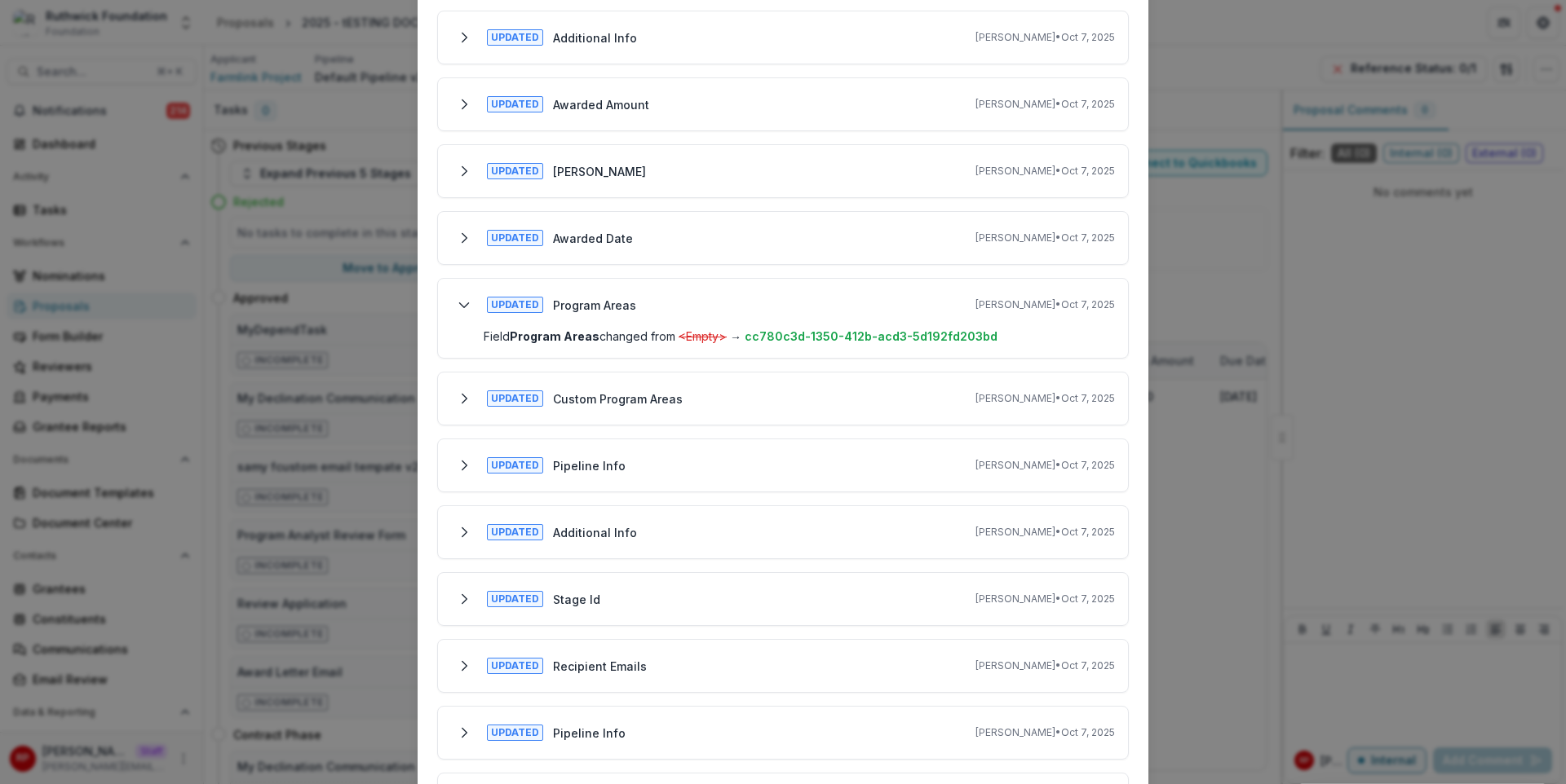
scroll to position [313, 0]
click at [791, 403] on div "Updated Custom Program Areas Ruthwick Pathireddy • Oct 7, 2025" at bounding box center [783, 396] width 664 height 26
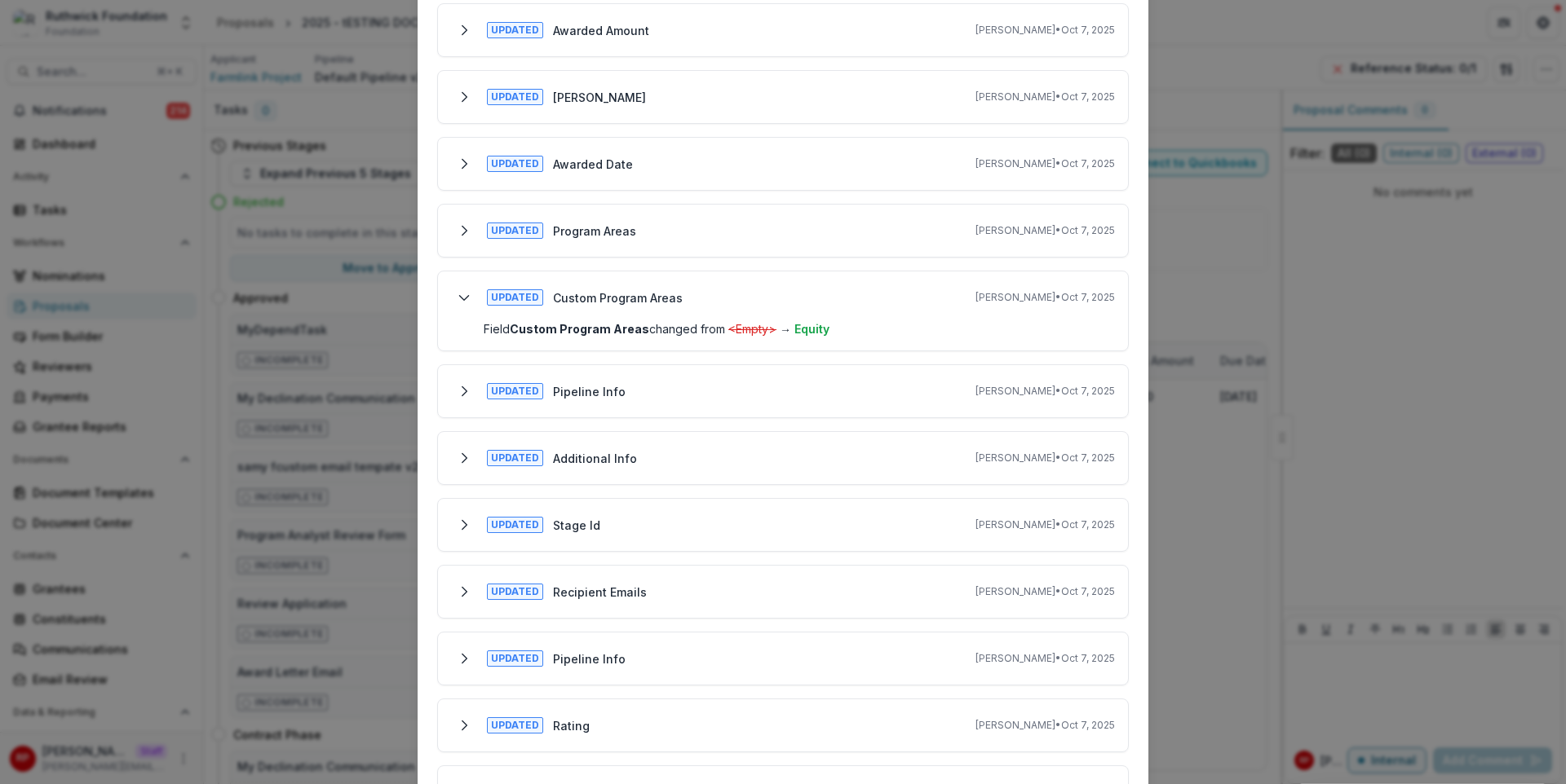
click at [791, 403] on div "Updated Pipeline Info Ruthwick Pathireddy • Oct 7, 2025" at bounding box center [783, 391] width 664 height 26
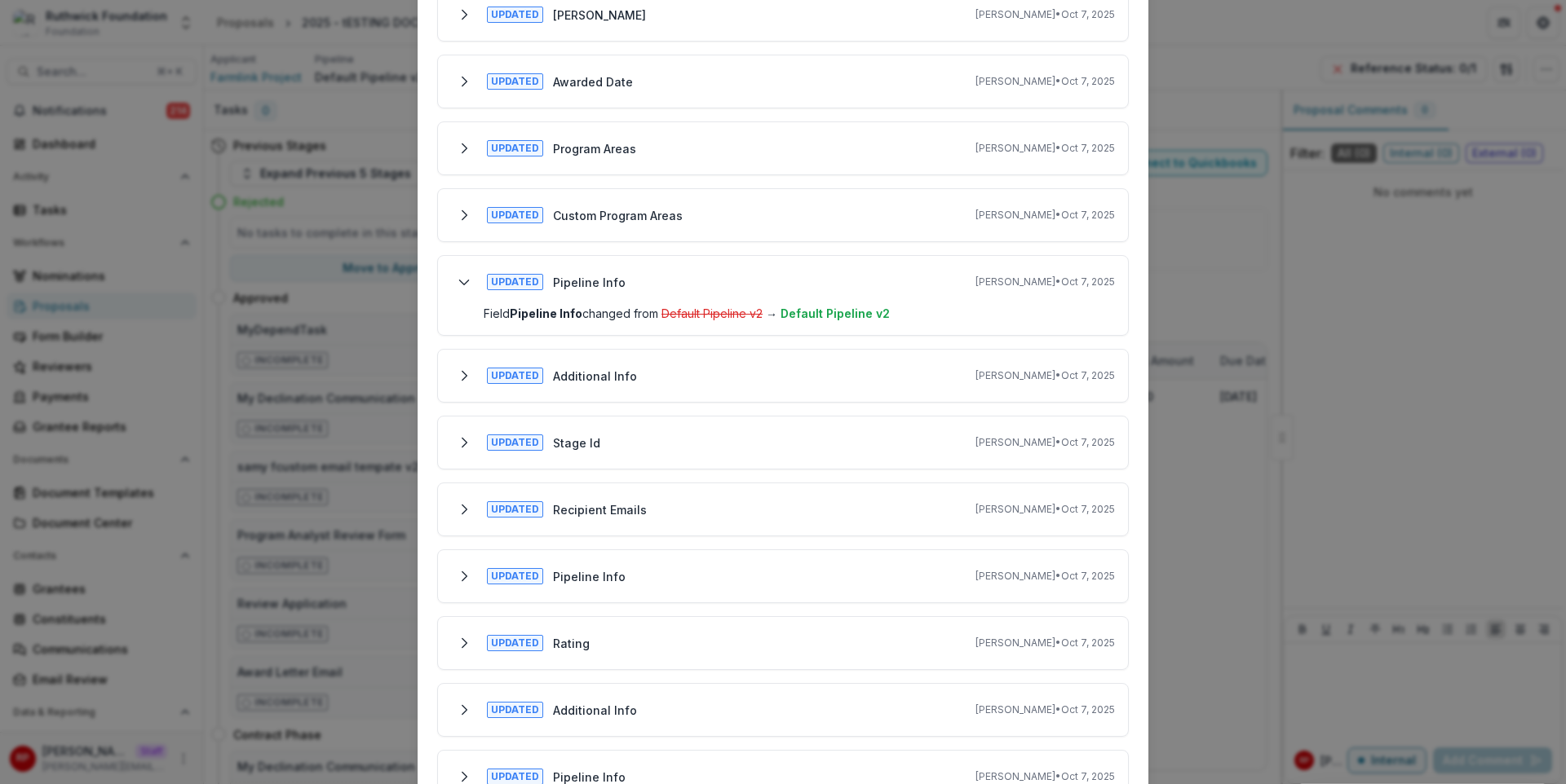
scroll to position [468, 0]
click at [780, 371] on div "Updated Additional Info Ruthwick Pathireddy • Oct 7, 2025" at bounding box center [783, 375] width 664 height 26
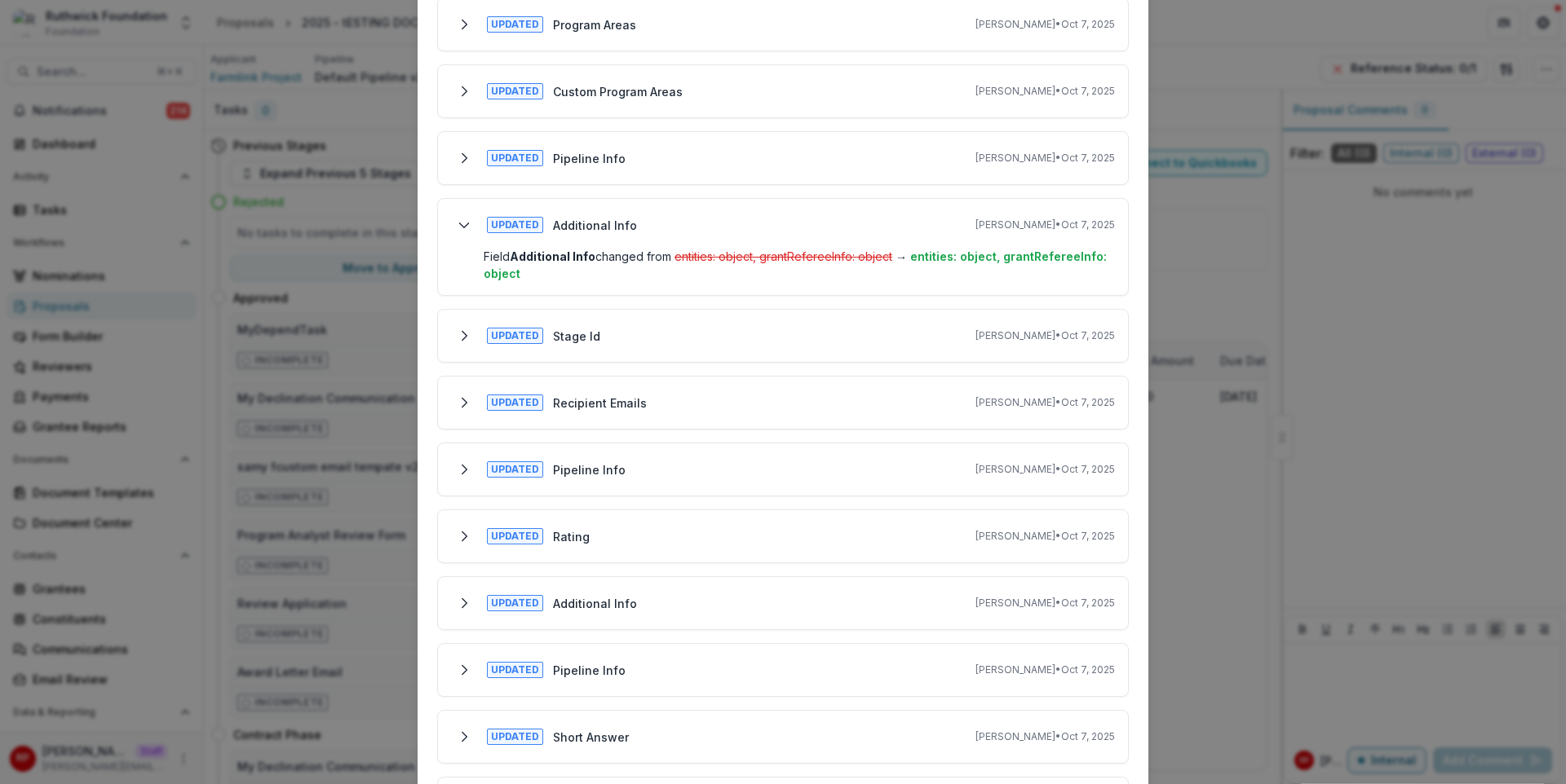
scroll to position [594, 0]
click at [768, 333] on div "Updated Stage Id Ruthwick Pathireddy • Oct 7, 2025" at bounding box center [783, 333] width 664 height 26
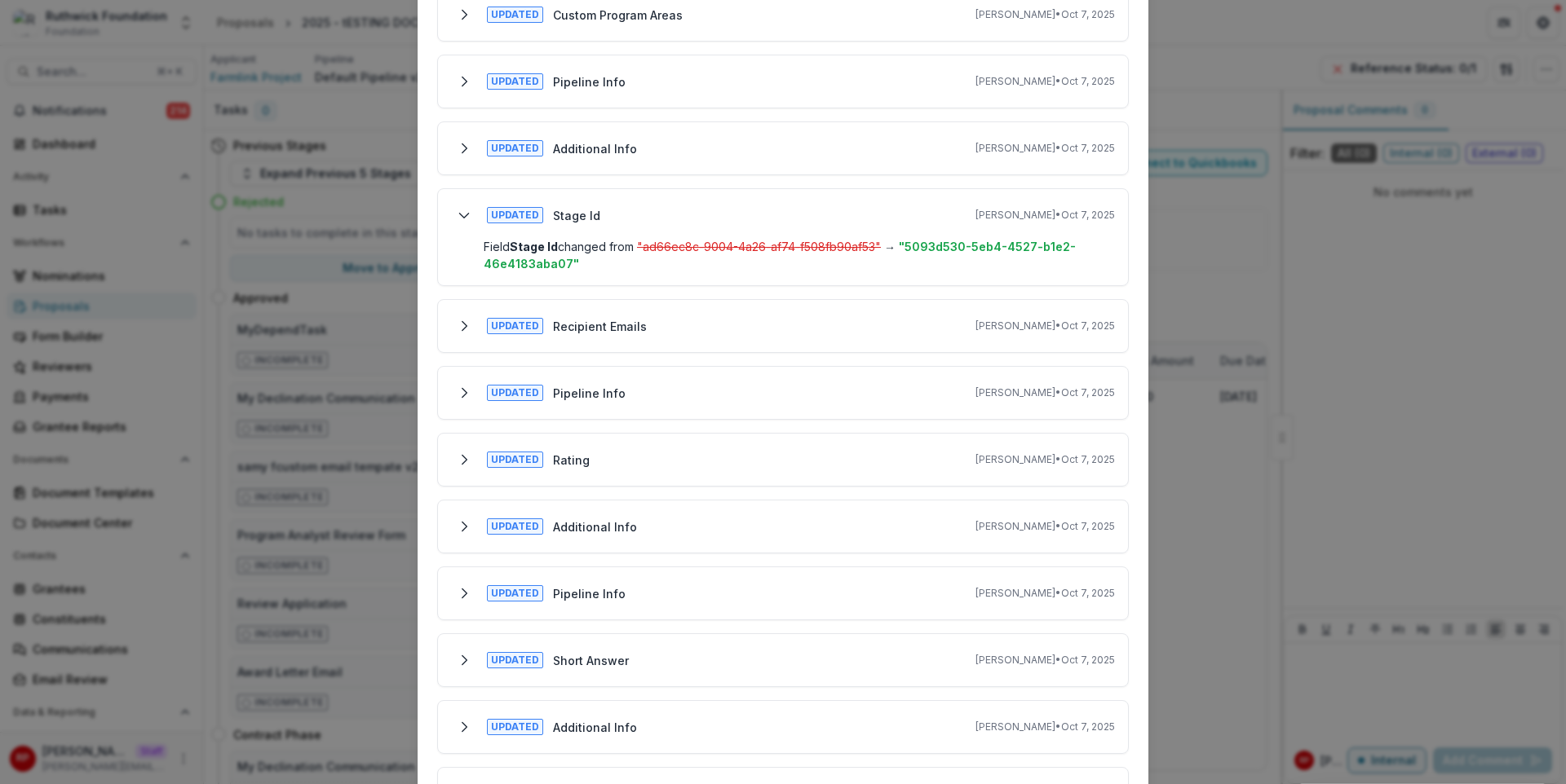
scroll to position [746, 0]
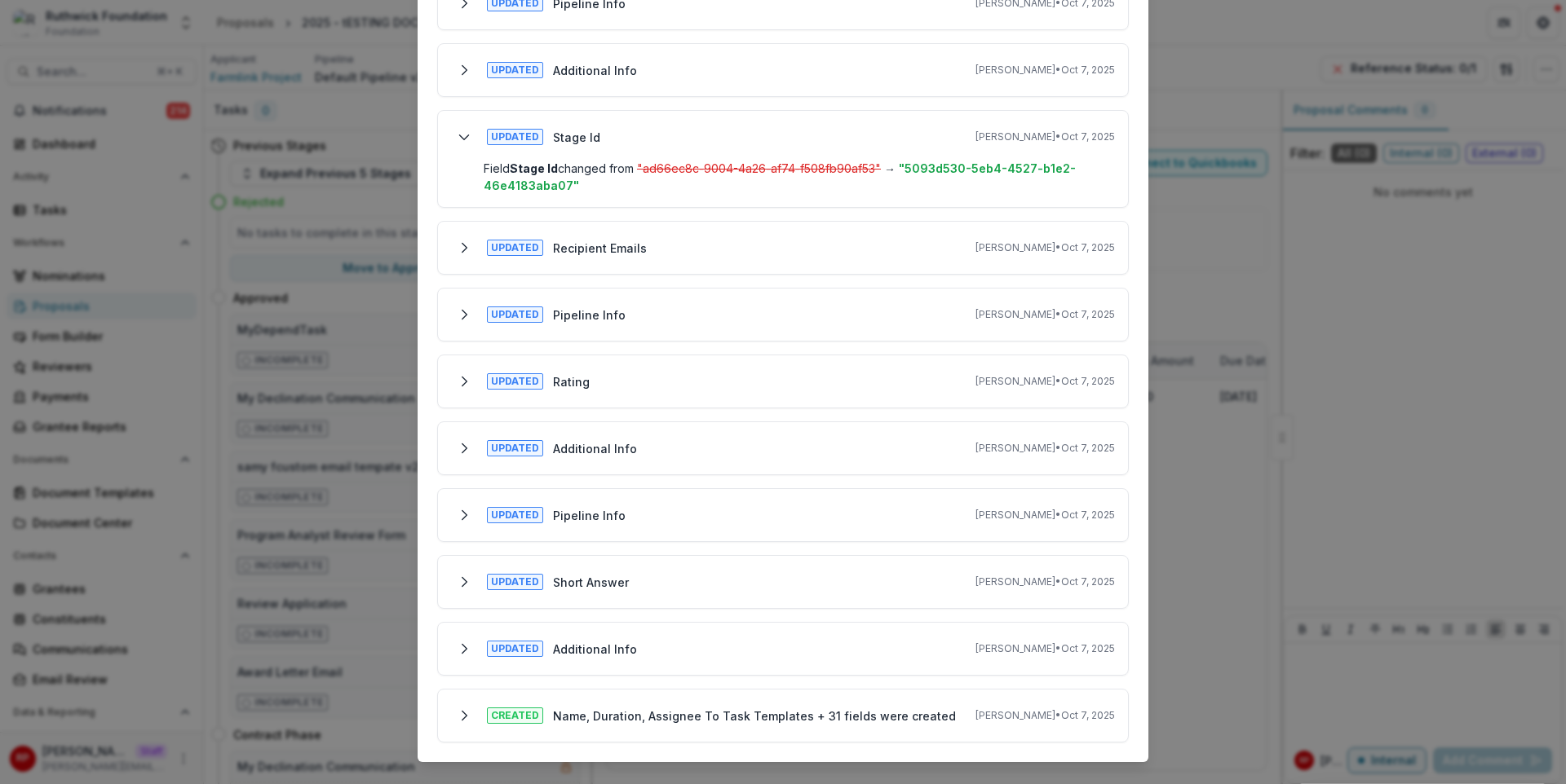
click at [771, 379] on div "Updated Rating Ruthwick Pathireddy • Oct 7, 2025" at bounding box center [783, 381] width 664 height 26
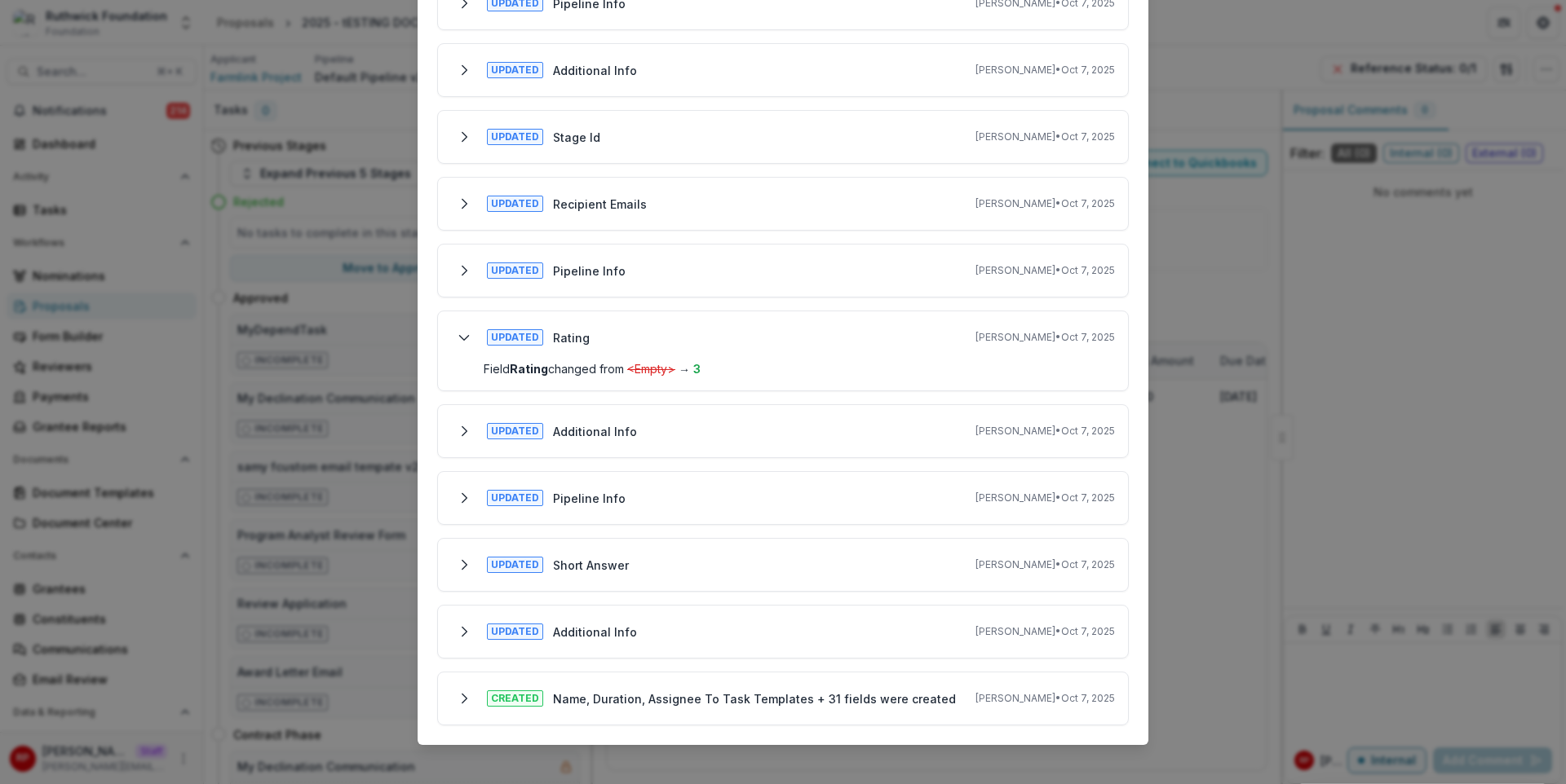
click at [795, 437] on div "Updated Additional Info Ruthwick Pathireddy • Oct 7, 2025" at bounding box center [783, 431] width 664 height 26
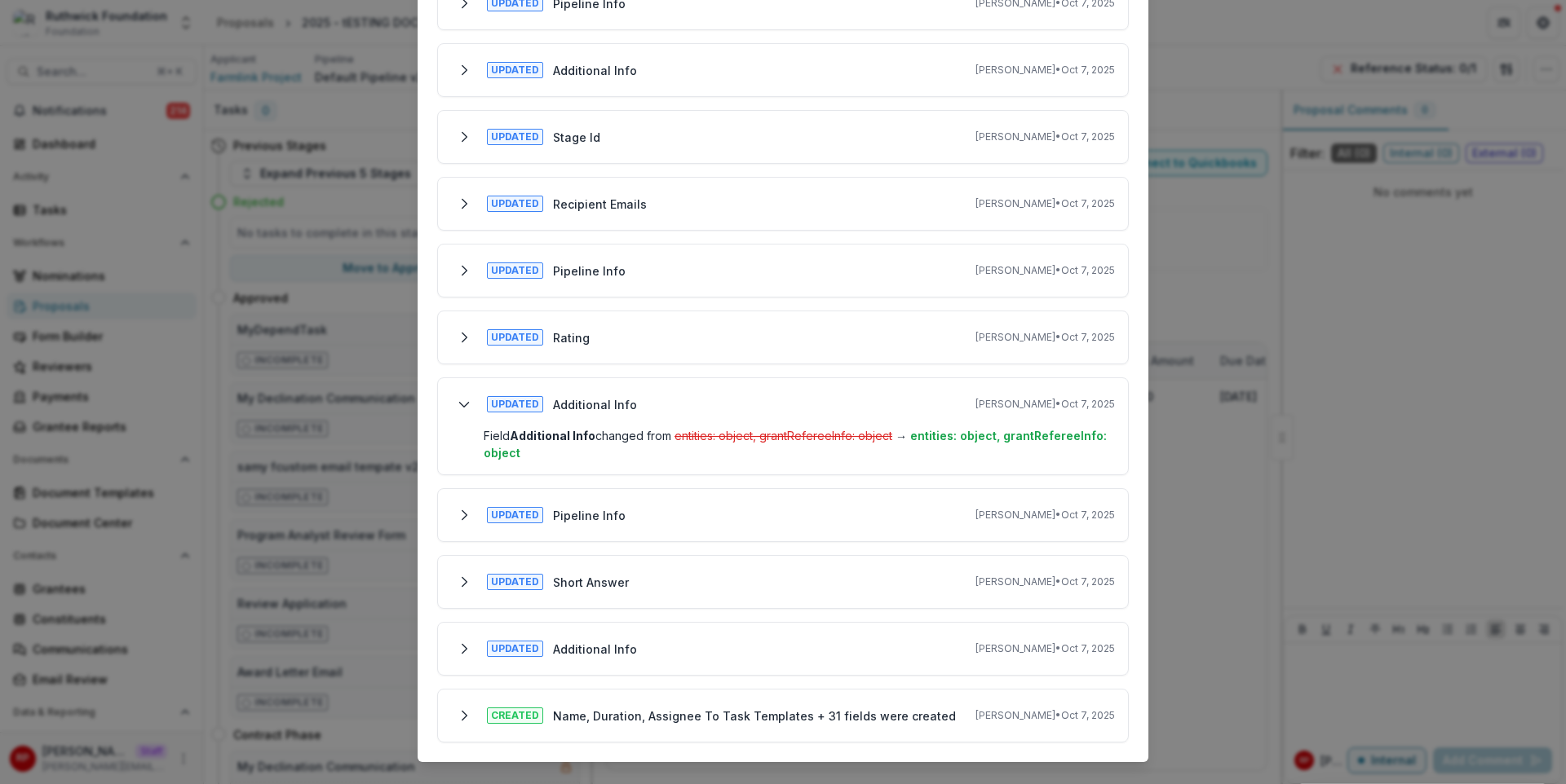
click at [797, 511] on div "Updated Pipeline Info Ruthwick Pathireddy • Oct 7, 2025" at bounding box center [783, 515] width 664 height 26
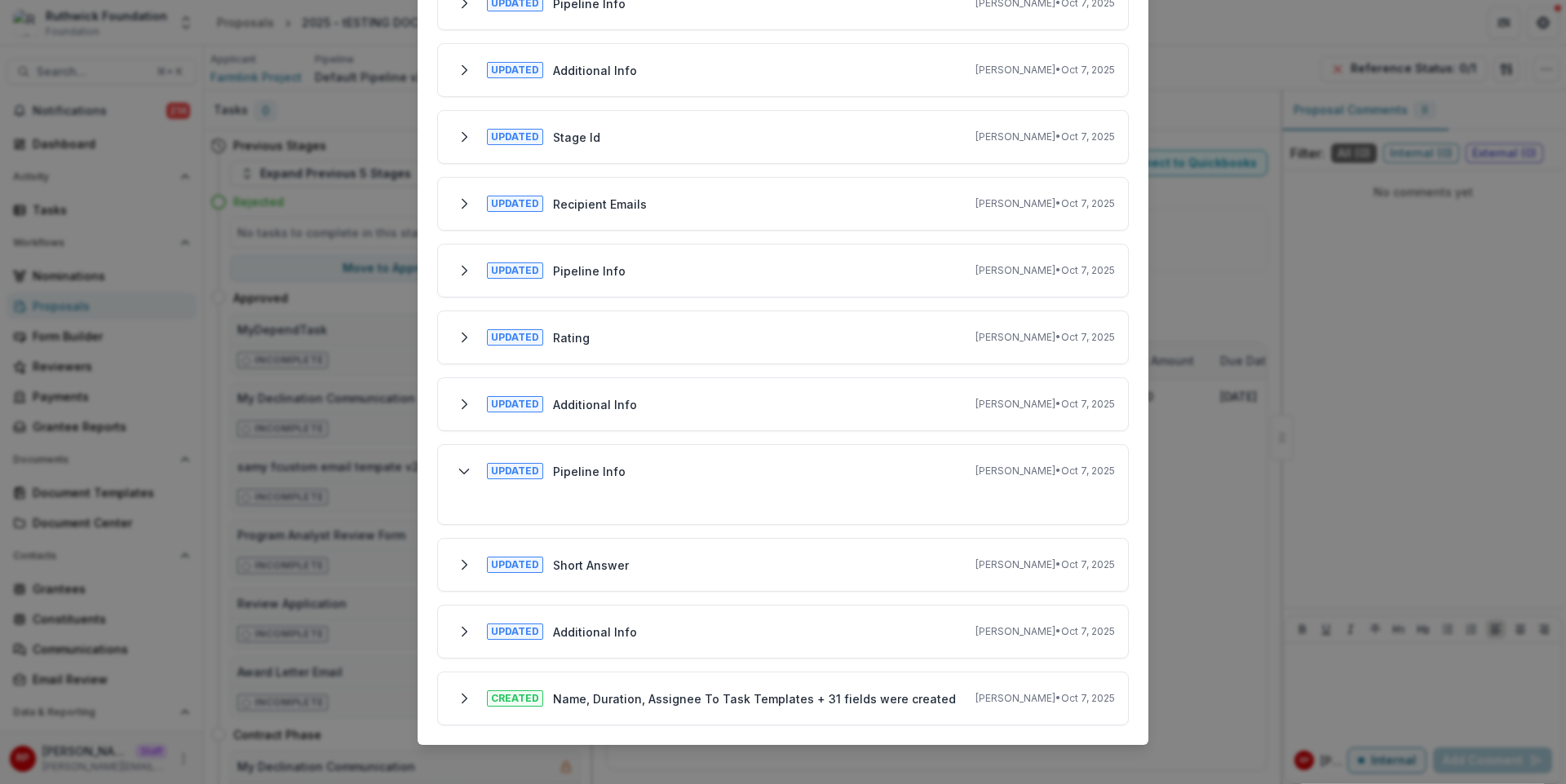
scroll to position [759, 0]
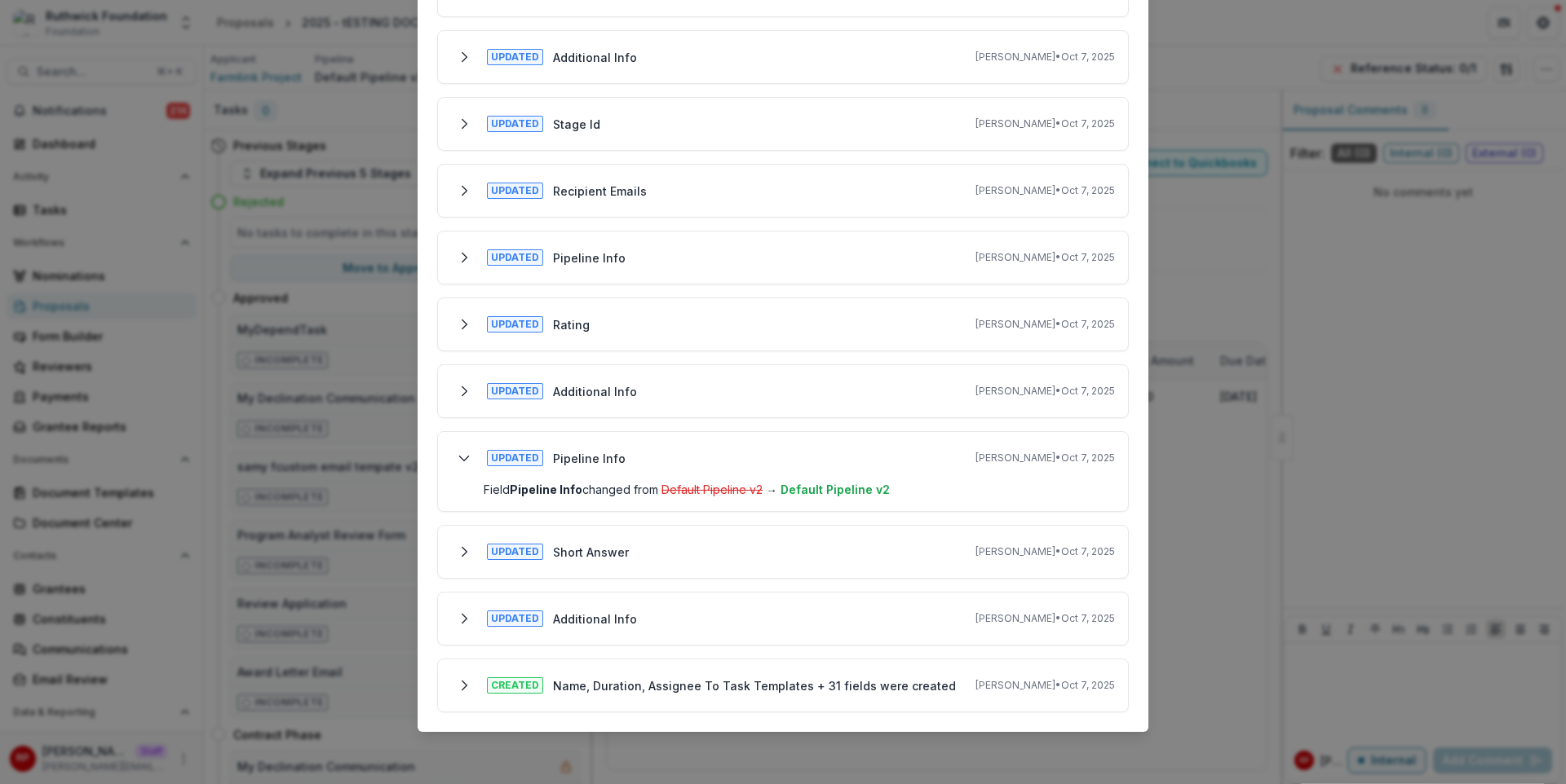
click at [791, 553] on div "Updated Short Answer Ruthwick Pathireddy • Oct 7, 2025" at bounding box center [783, 551] width 664 height 26
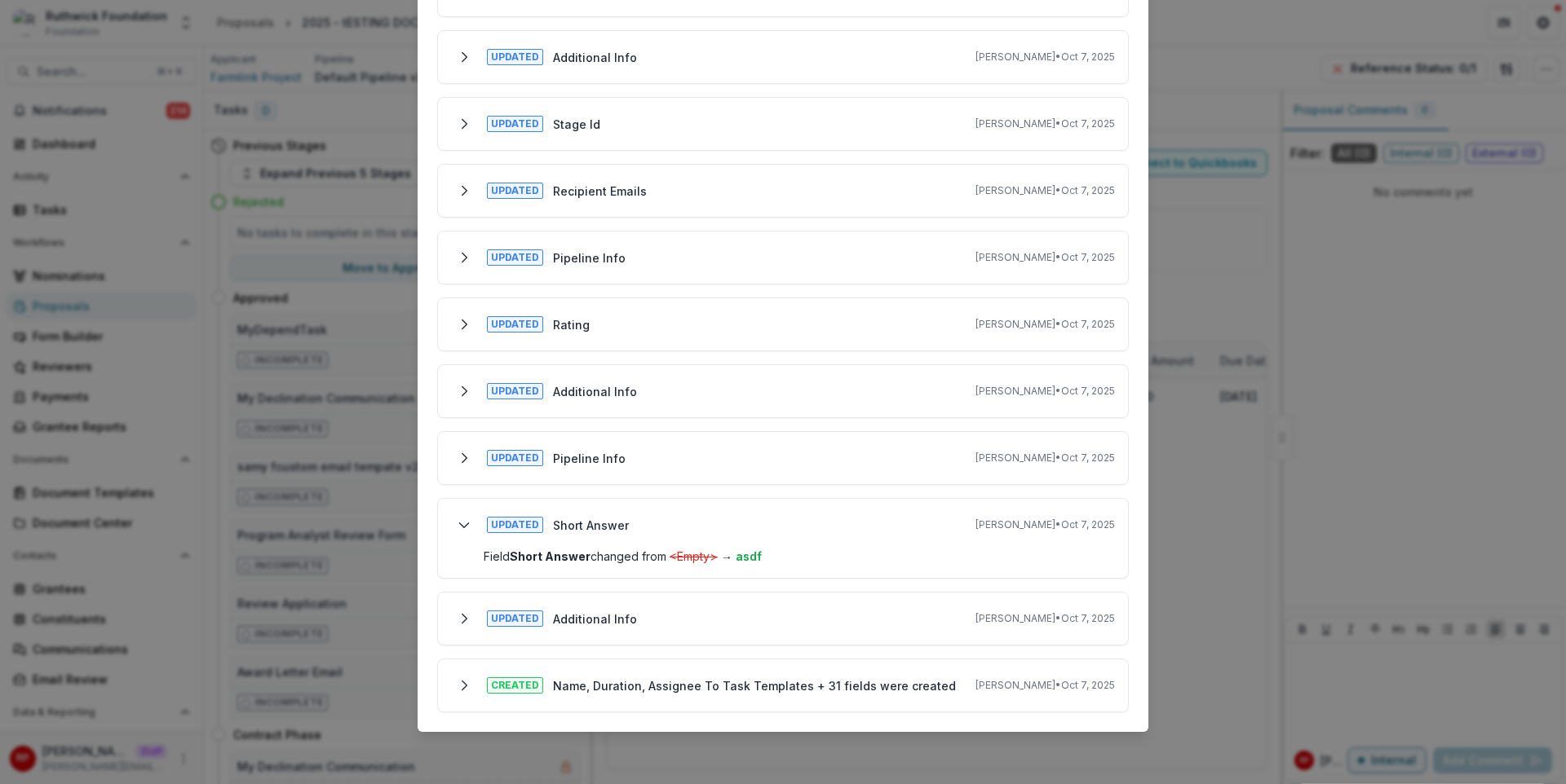
click at [791, 693] on p "Name, Duration, Assignee To Task Templates + 31 fields were created" at bounding box center [754, 686] width 403 height 17
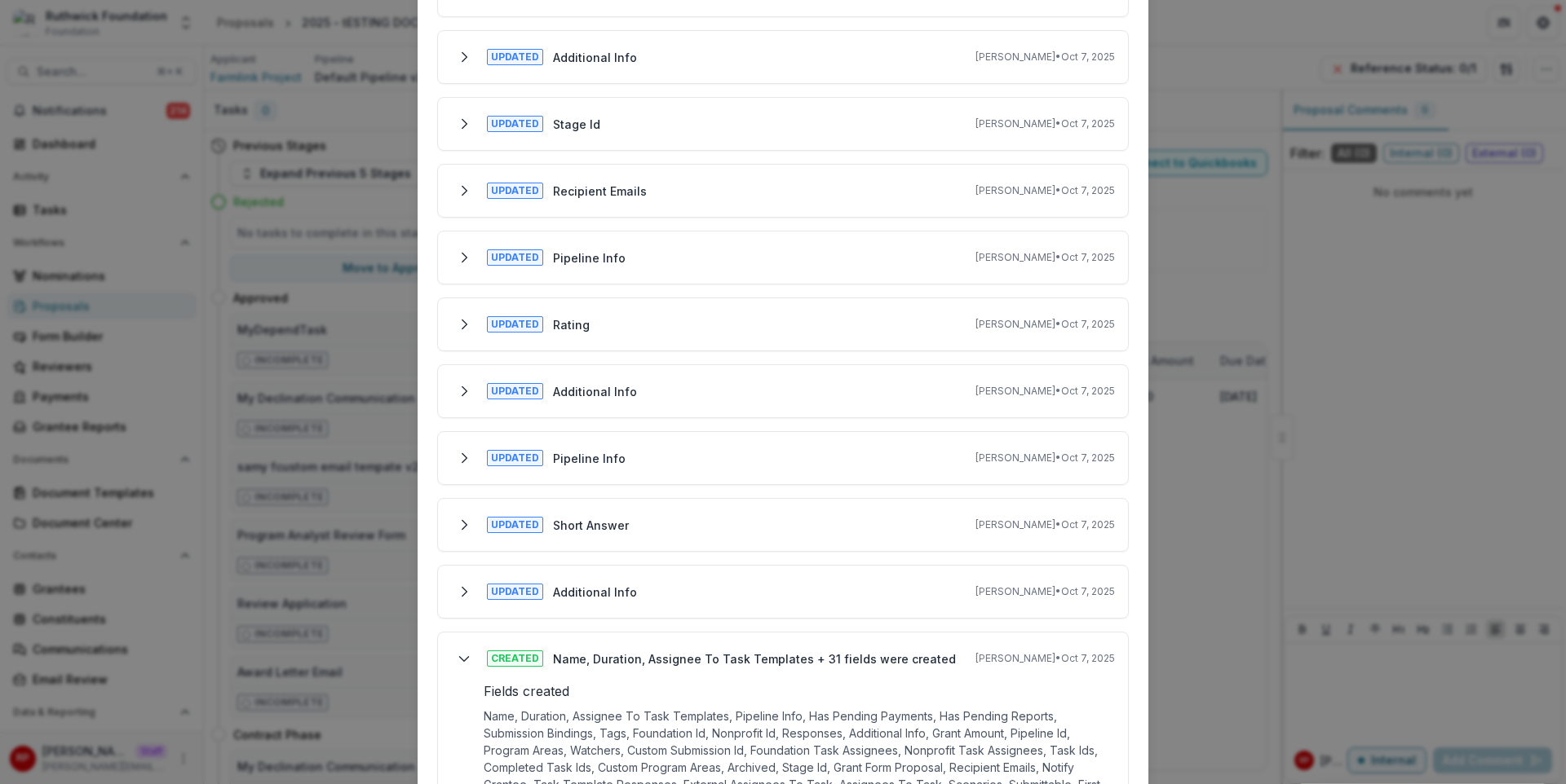
scroll to position [871, 0]
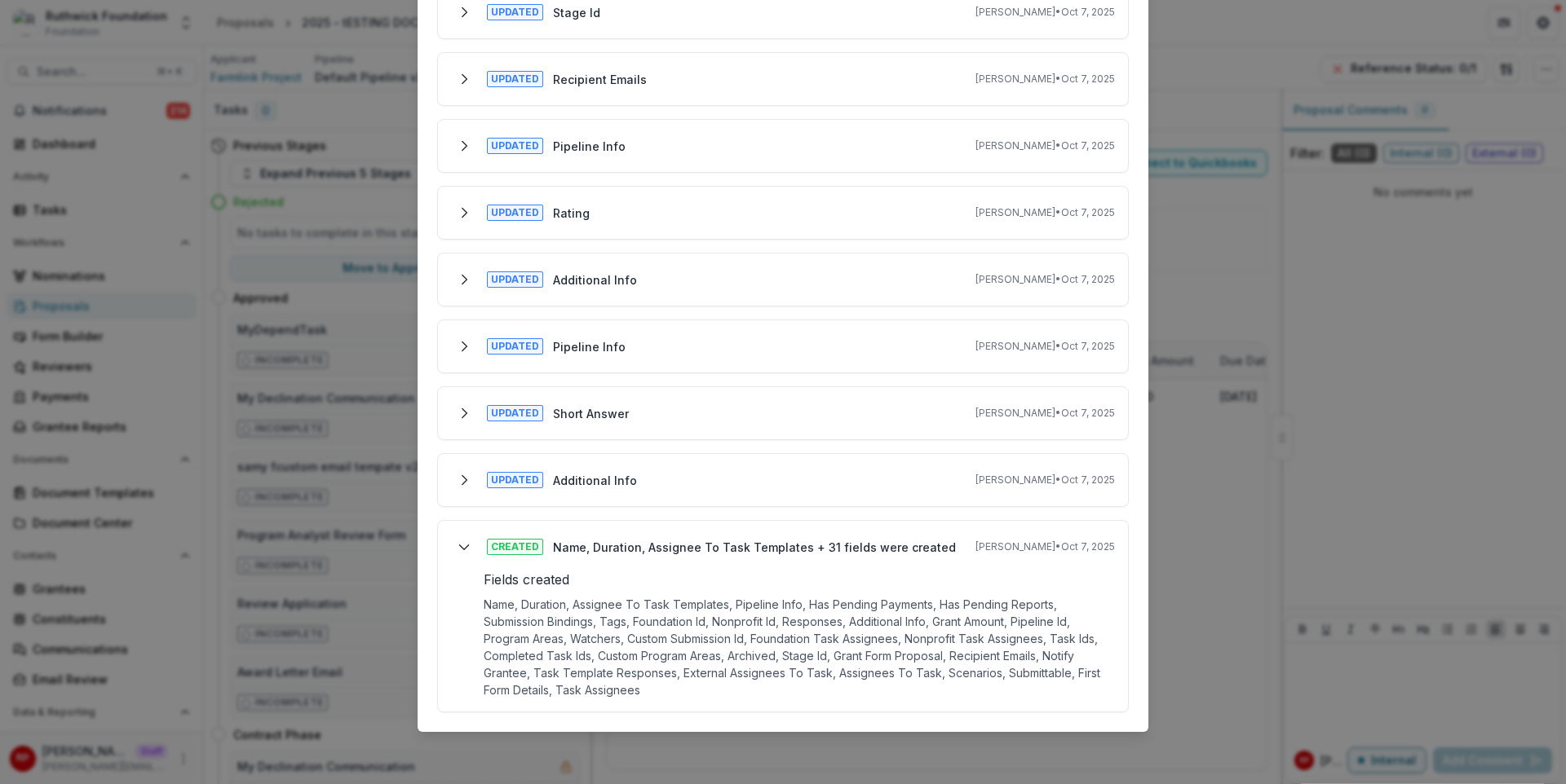
click at [737, 482] on div "Updated Additional Info Ruthwick Pathireddy • Oct 7, 2025" at bounding box center [783, 479] width 664 height 26
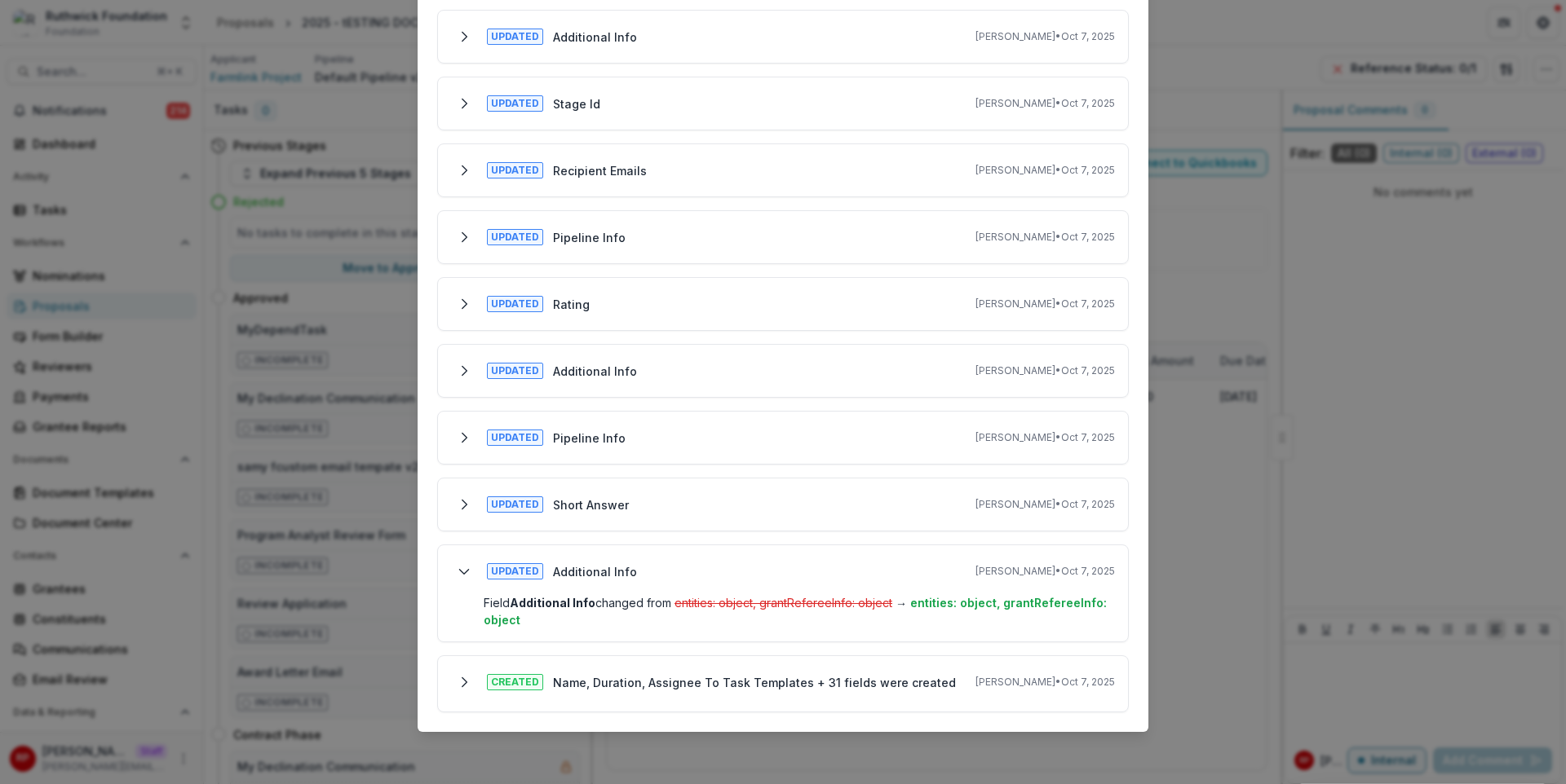
scroll to position [776, 0]
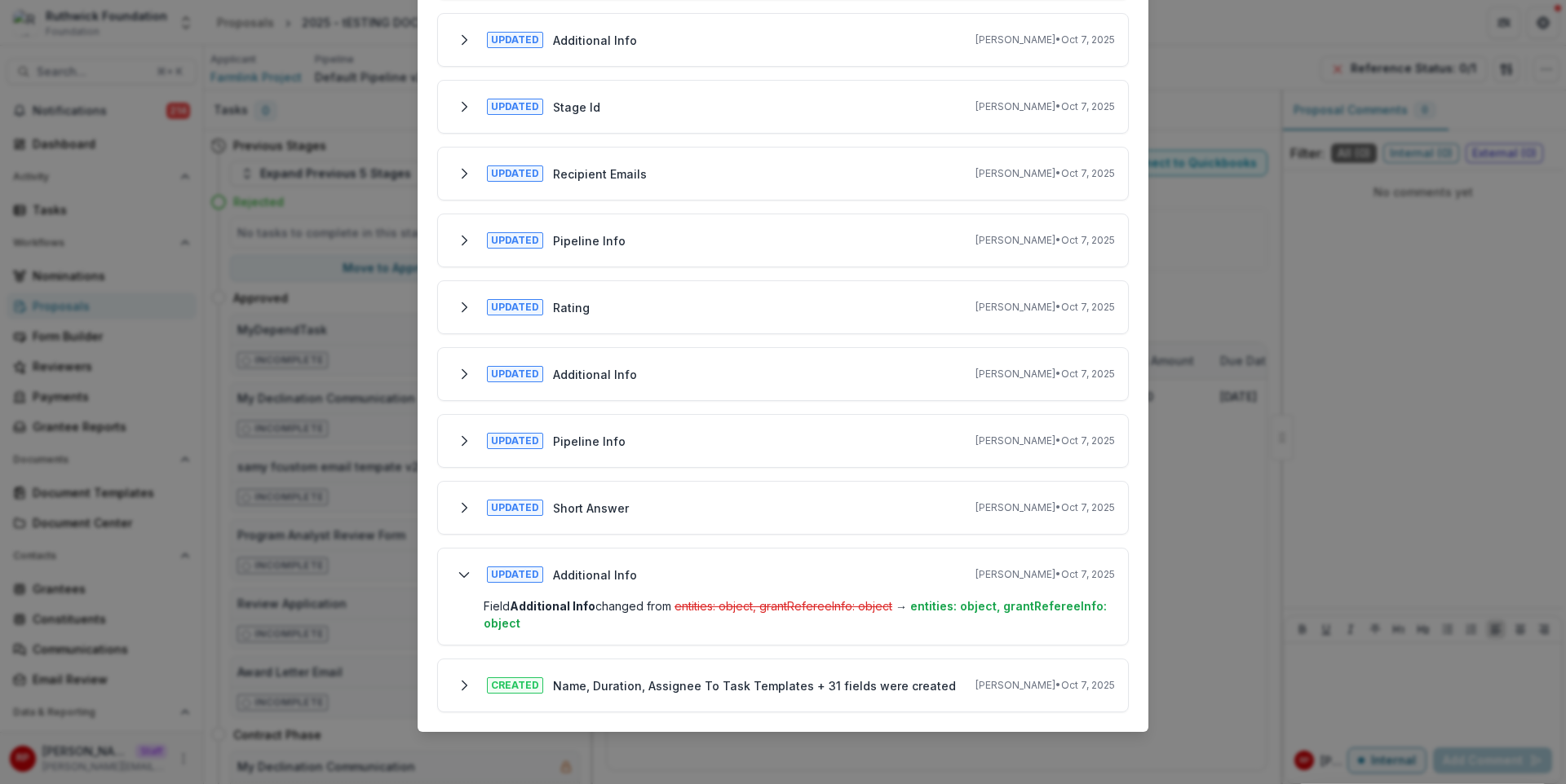
click at [704, 442] on div "Updated Pipeline Info Ruthwick Pathireddy • Oct 7, 2025" at bounding box center [783, 440] width 664 height 26
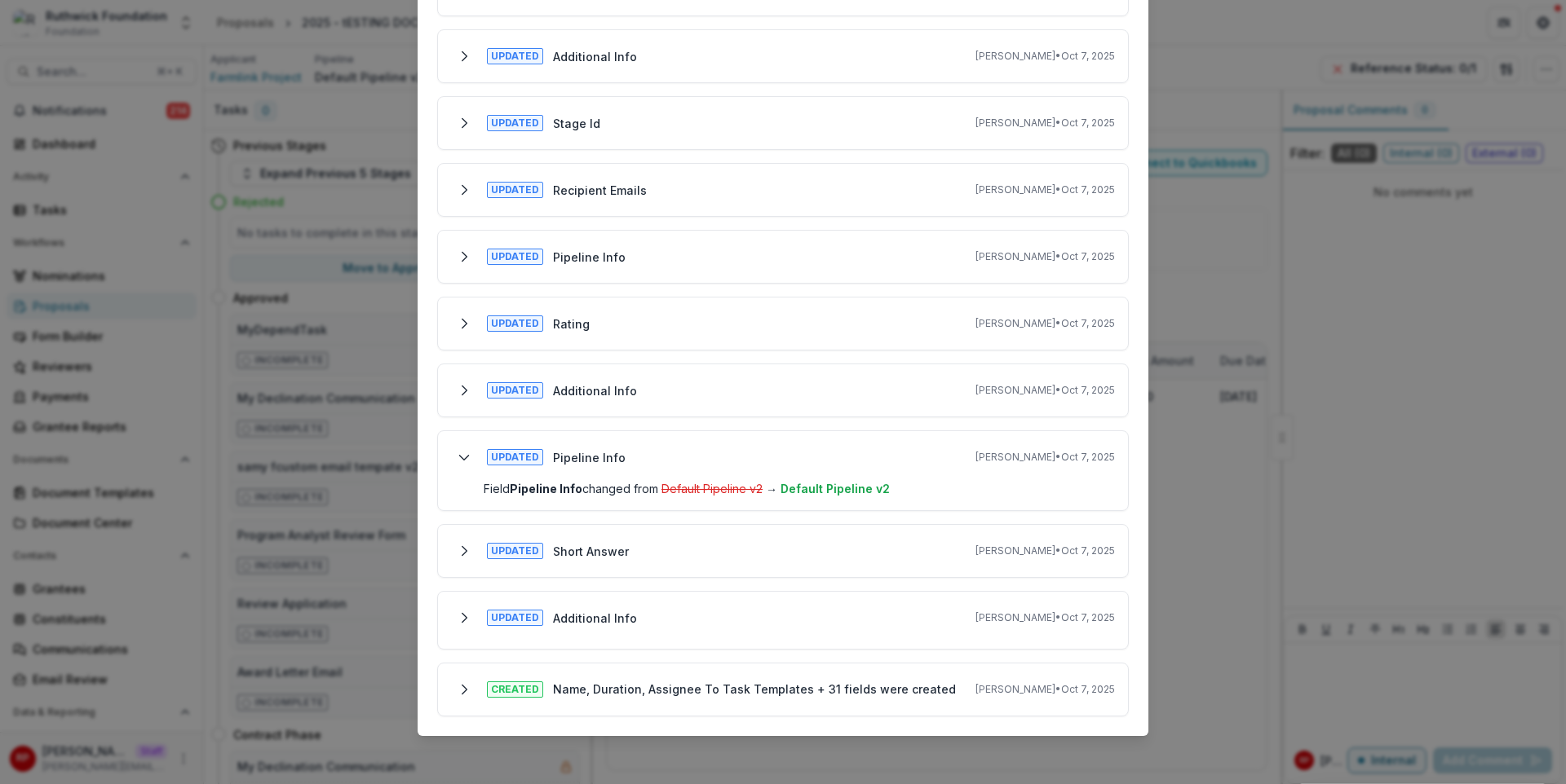
scroll to position [759, 0]
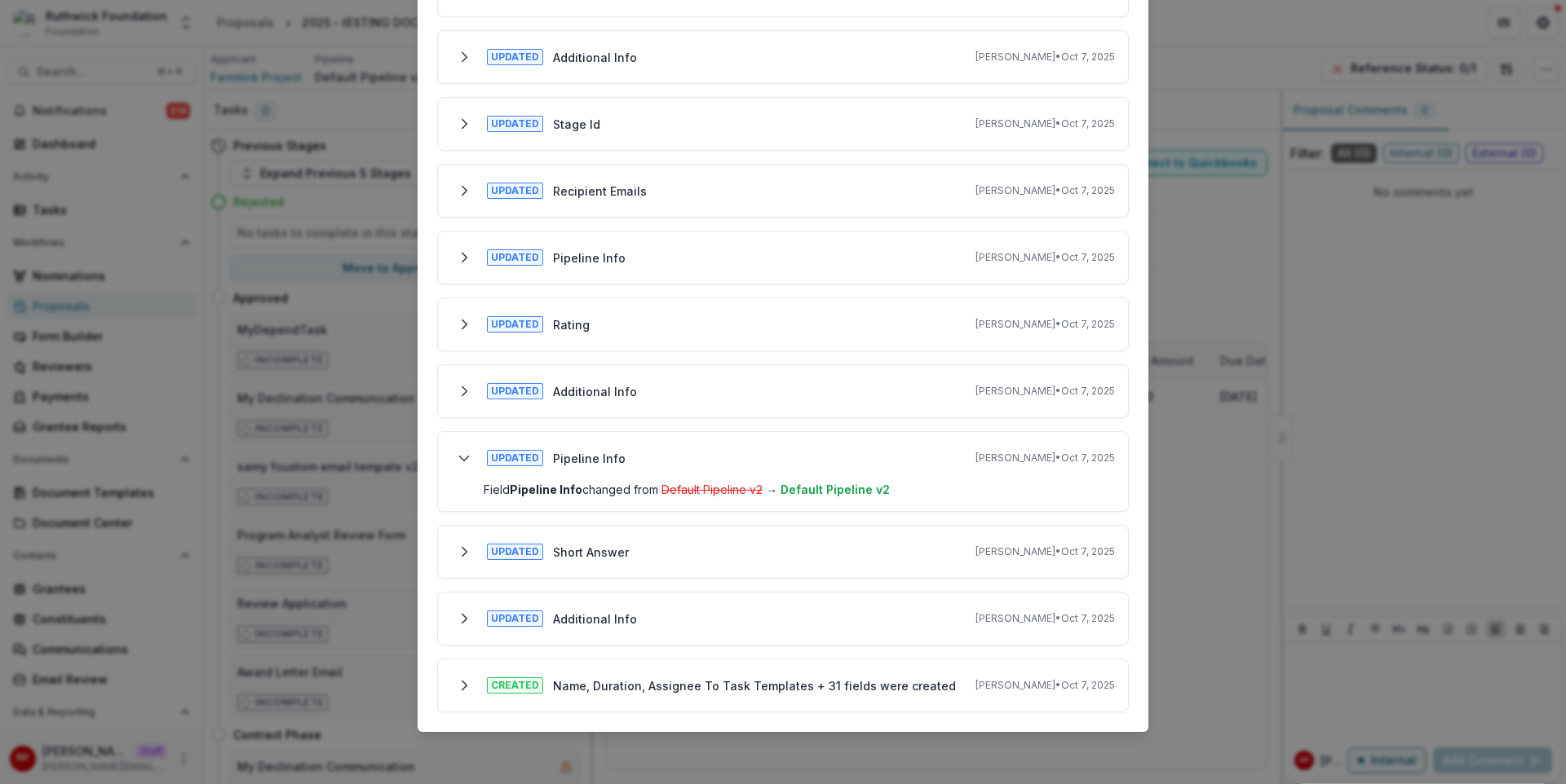
click at [854, 555] on div "Updated Short Answer Ruthwick Pathireddy • Oct 7, 2025" at bounding box center [783, 551] width 664 height 26
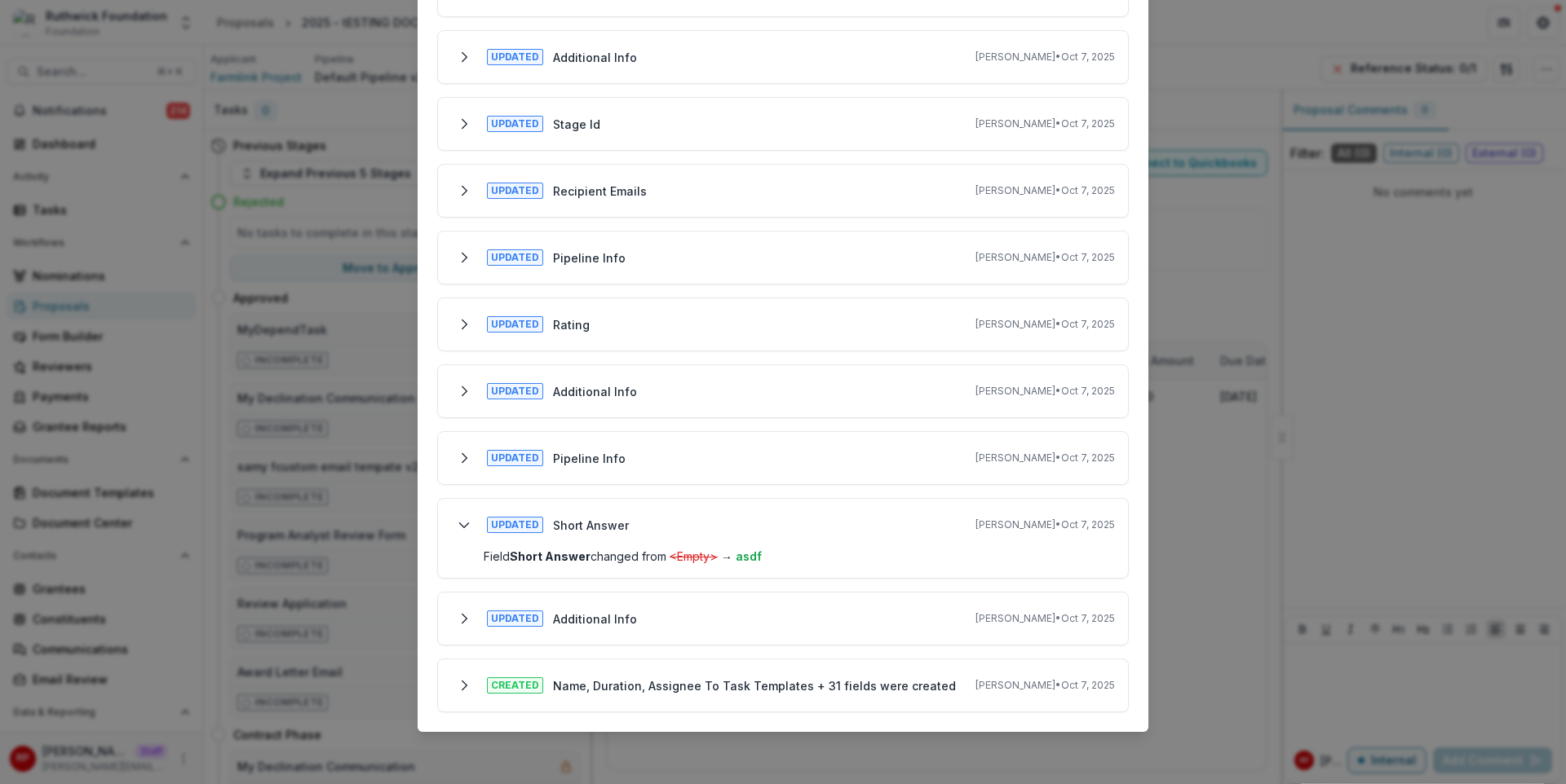
click at [798, 627] on div "Updated Additional Info Ruthwick Pathireddy • Oct 7, 2025" at bounding box center [783, 618] width 664 height 26
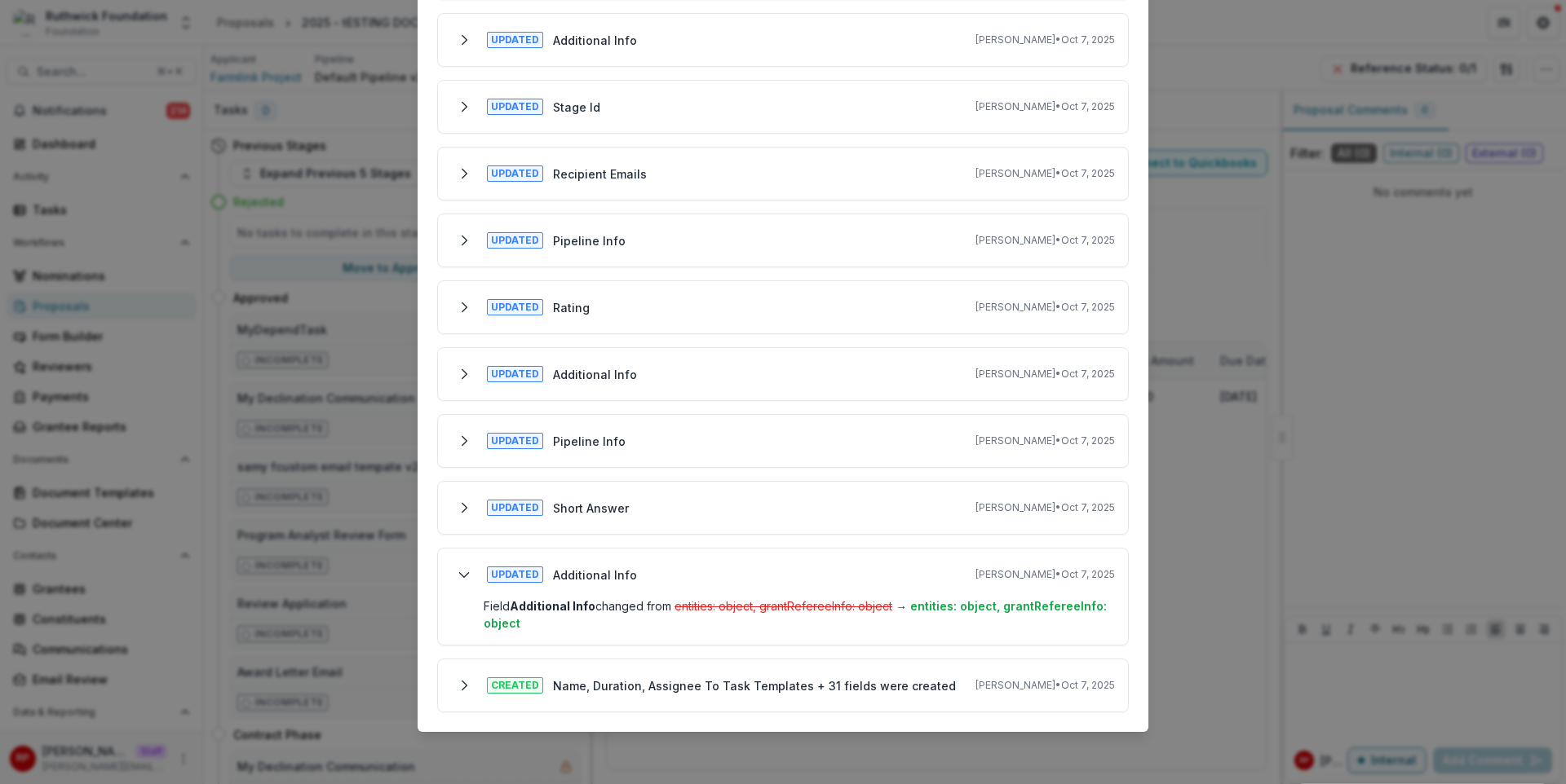
scroll to position [776, 0]
click at [808, 663] on div "Created Name, Duration, Assignee To Task Templates + 31 fields were created Rut…" at bounding box center [783, 686] width 691 height 54
click at [826, 681] on p "Name, Duration, Assignee To Task Templates + 31 fields were created" at bounding box center [754, 686] width 403 height 17
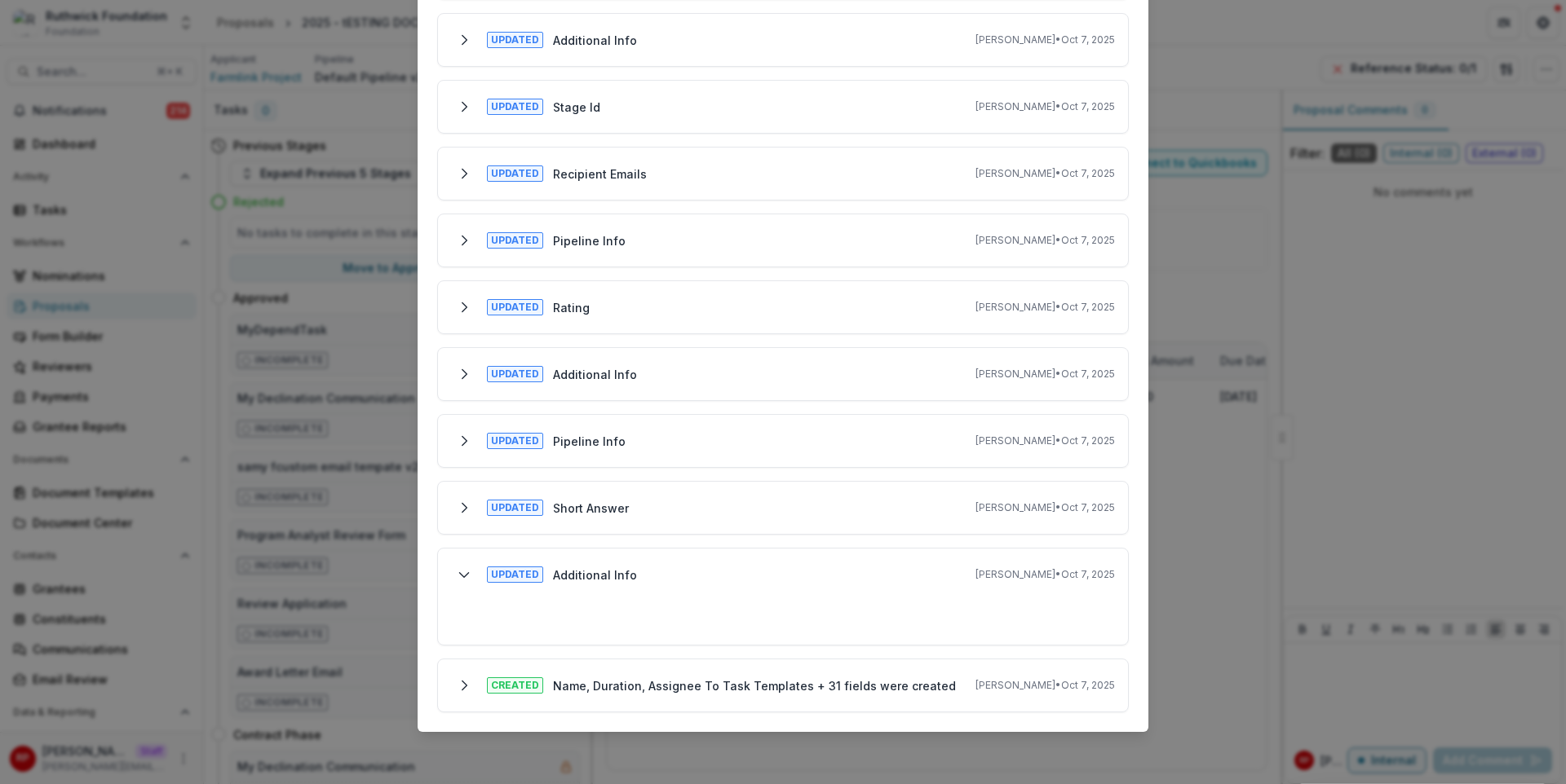
scroll to position [871, 0]
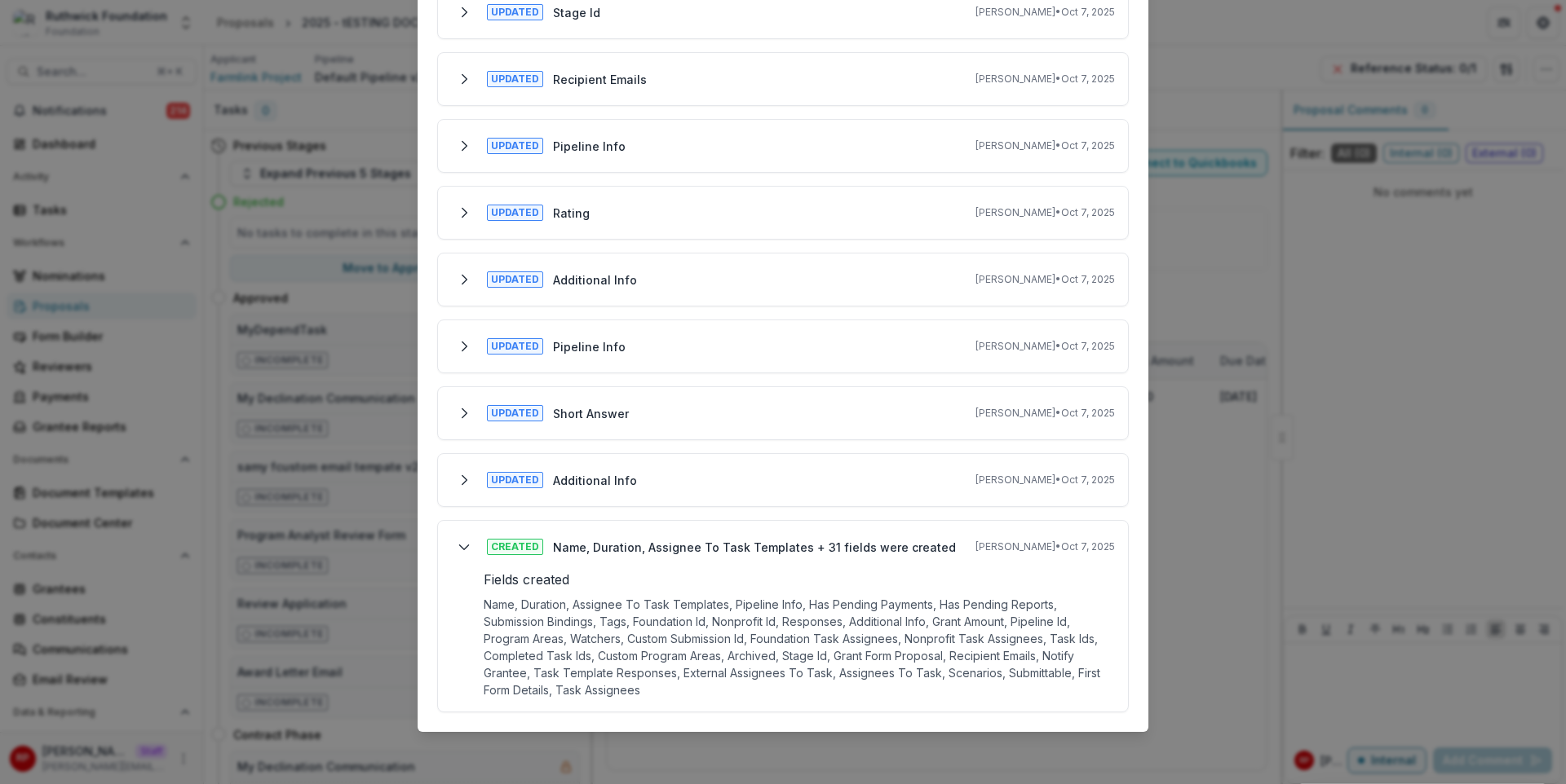
click at [765, 486] on div "Updated Additional Info Ruthwick Pathireddy • Oct 7, 2025" at bounding box center [783, 479] width 664 height 26
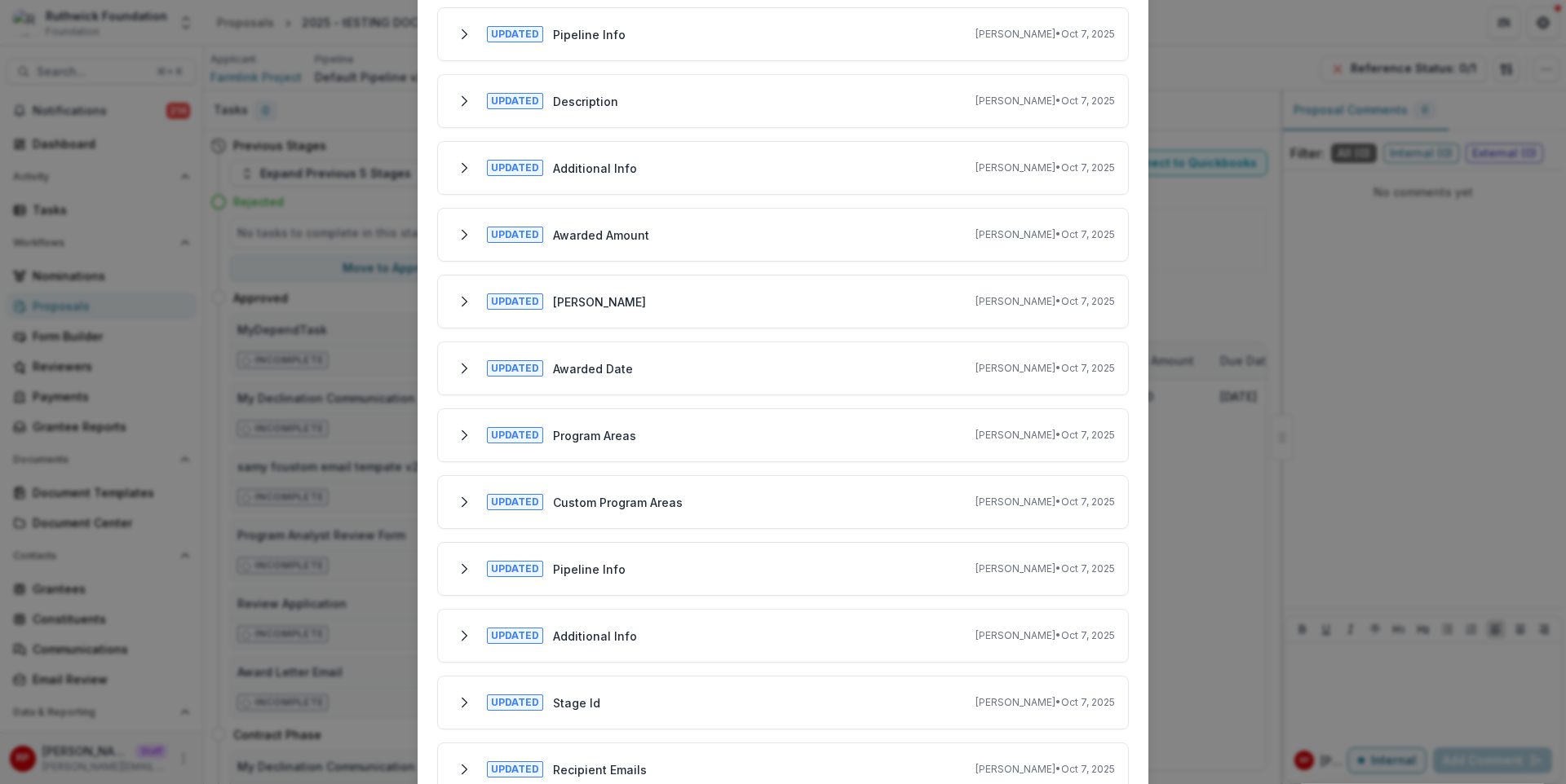
scroll to position [0, 0]
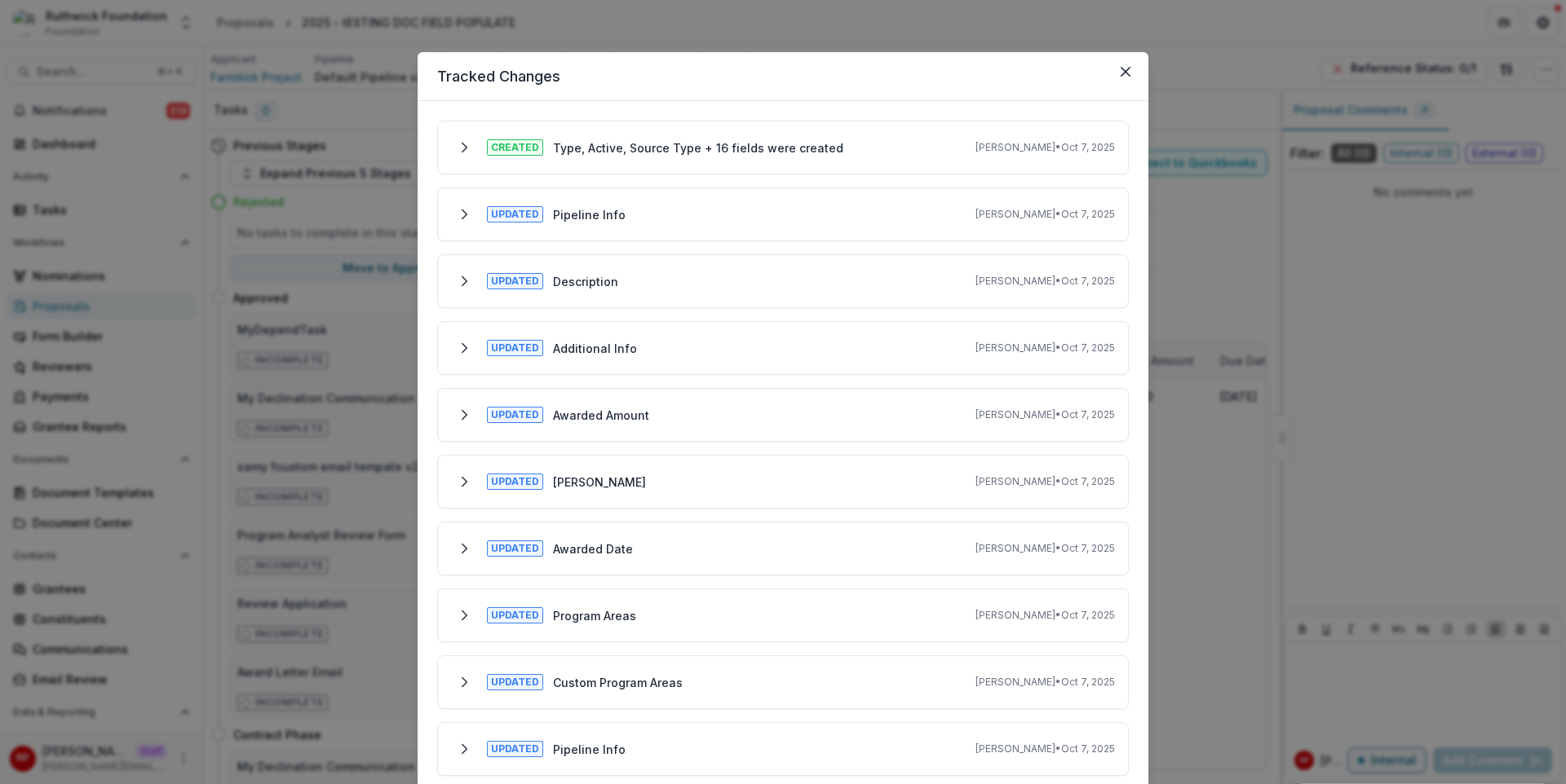
click at [733, 201] on div "Updated Pipeline Info Ruthwick Pathireddy • Oct 7, 2025" at bounding box center [783, 213] width 664 height 26
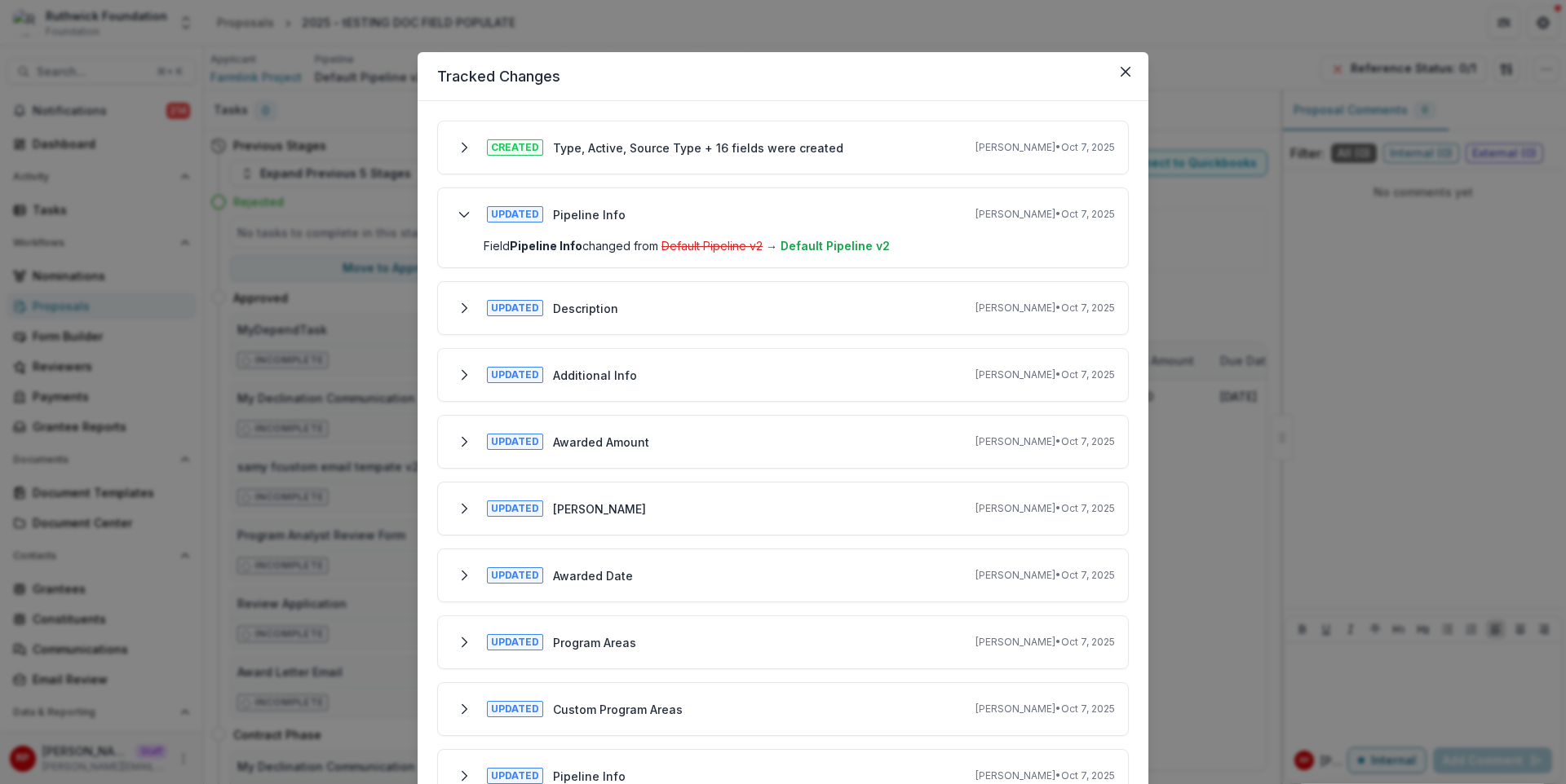
click at [744, 214] on div "Updated Pipeline Info Ruthwick Pathireddy • Oct 7, 2025" at bounding box center [783, 213] width 664 height 26
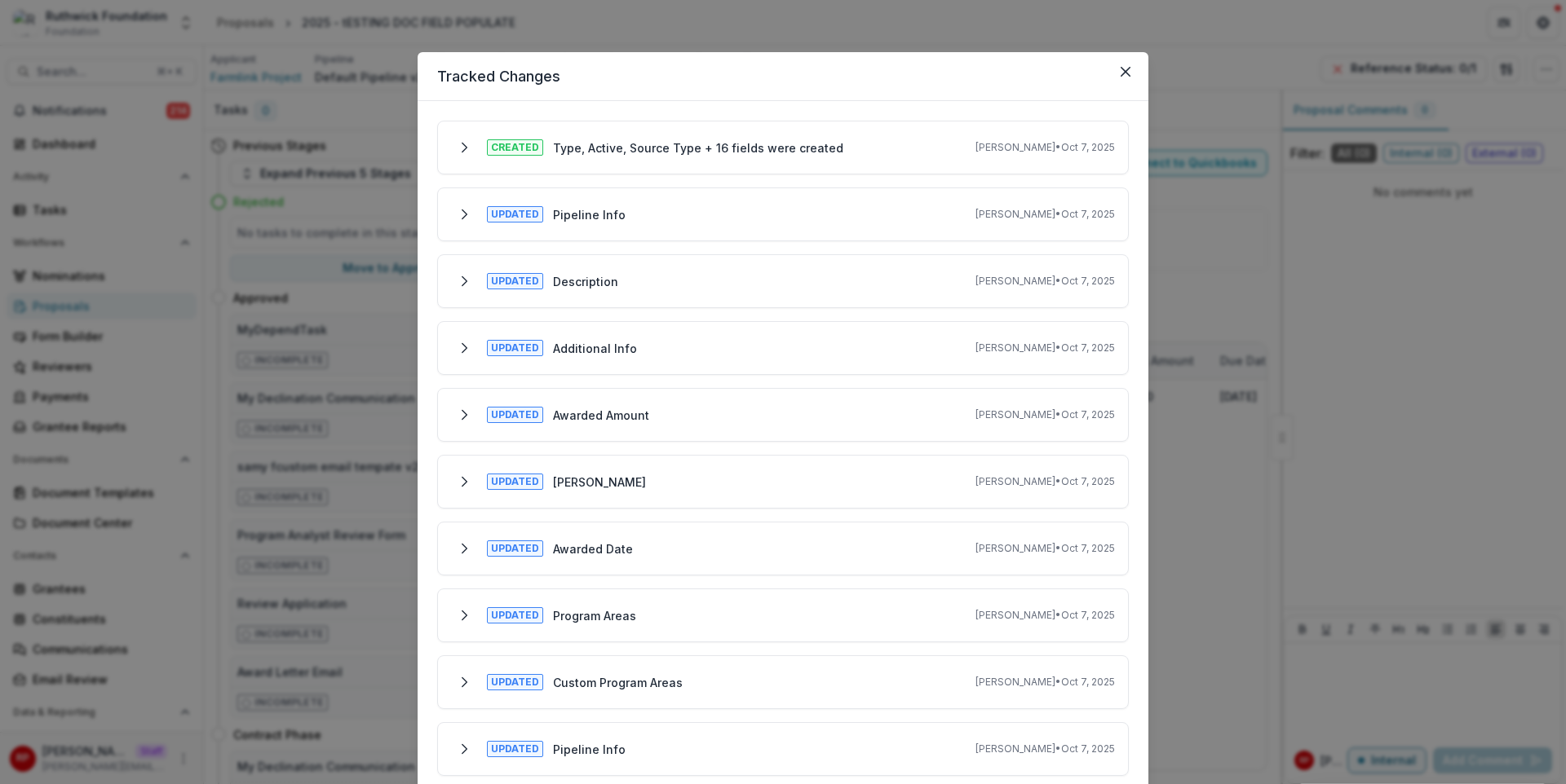
click at [744, 214] on div "Updated Pipeline Info Ruthwick Pathireddy • Oct 7, 2025" at bounding box center [783, 213] width 664 height 26
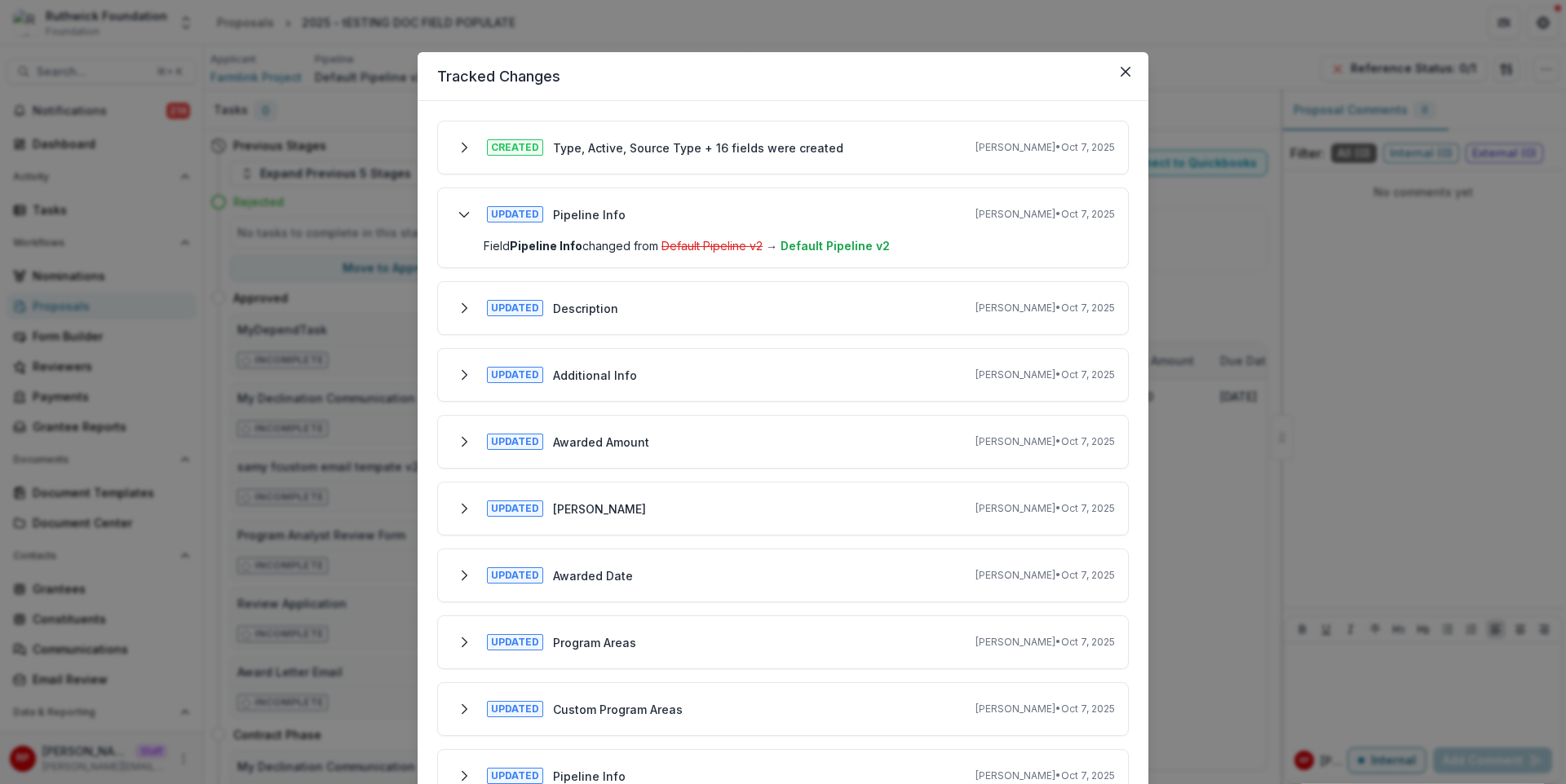
click at [619, 150] on p "Type, Active, Source Type + 16 fields were created" at bounding box center [698, 147] width 291 height 17
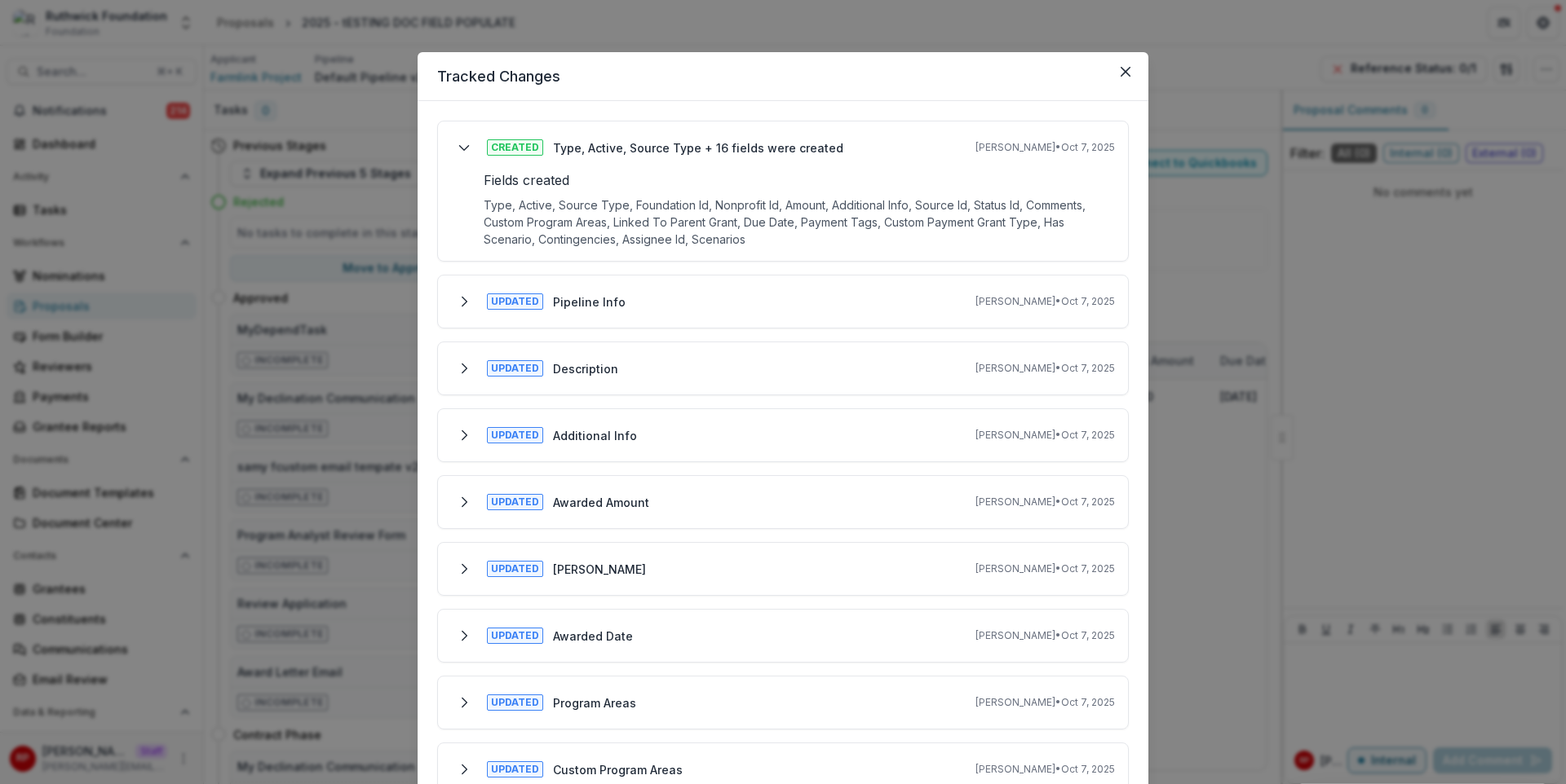
click at [734, 149] on p "Type, Active, Source Type + 16 fields were created" at bounding box center [698, 147] width 291 height 17
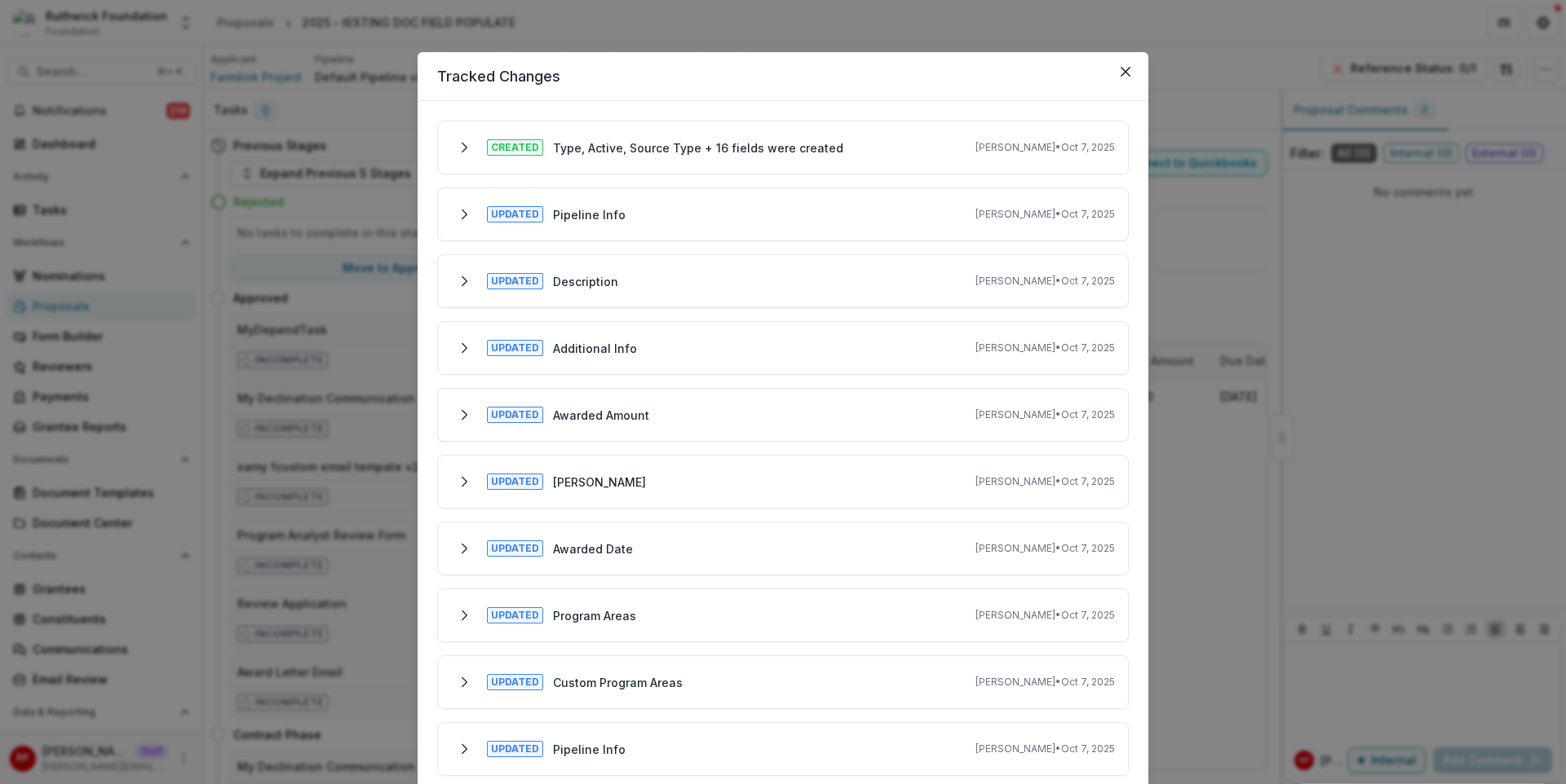
click at [1297, 316] on div "Tracked Changes Created Type, Active, Source Type + 16 fields were created Ruth…" at bounding box center [783, 392] width 1566 height 784
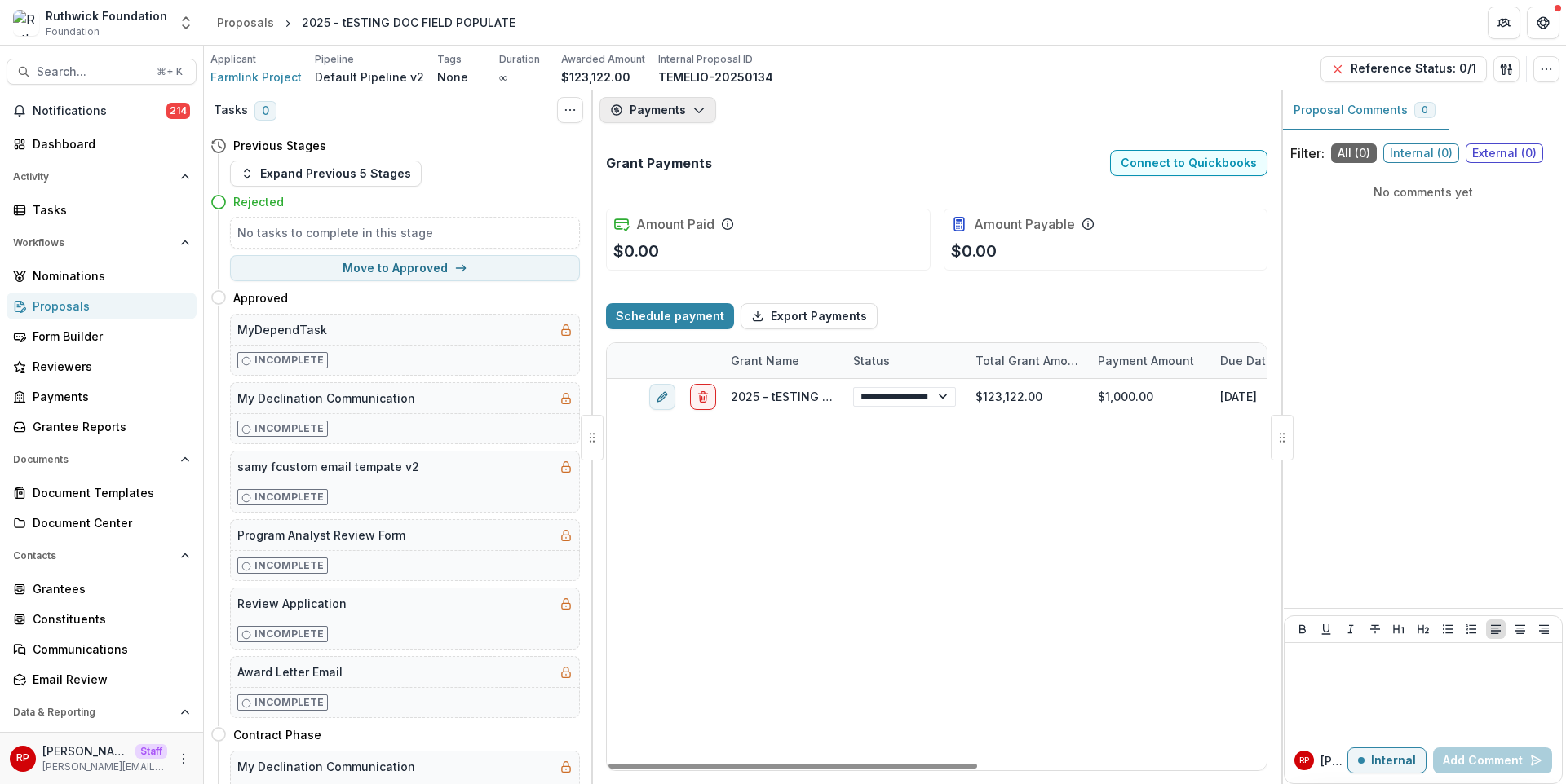
click at [688, 97] on button "Payments" at bounding box center [658, 110] width 117 height 26
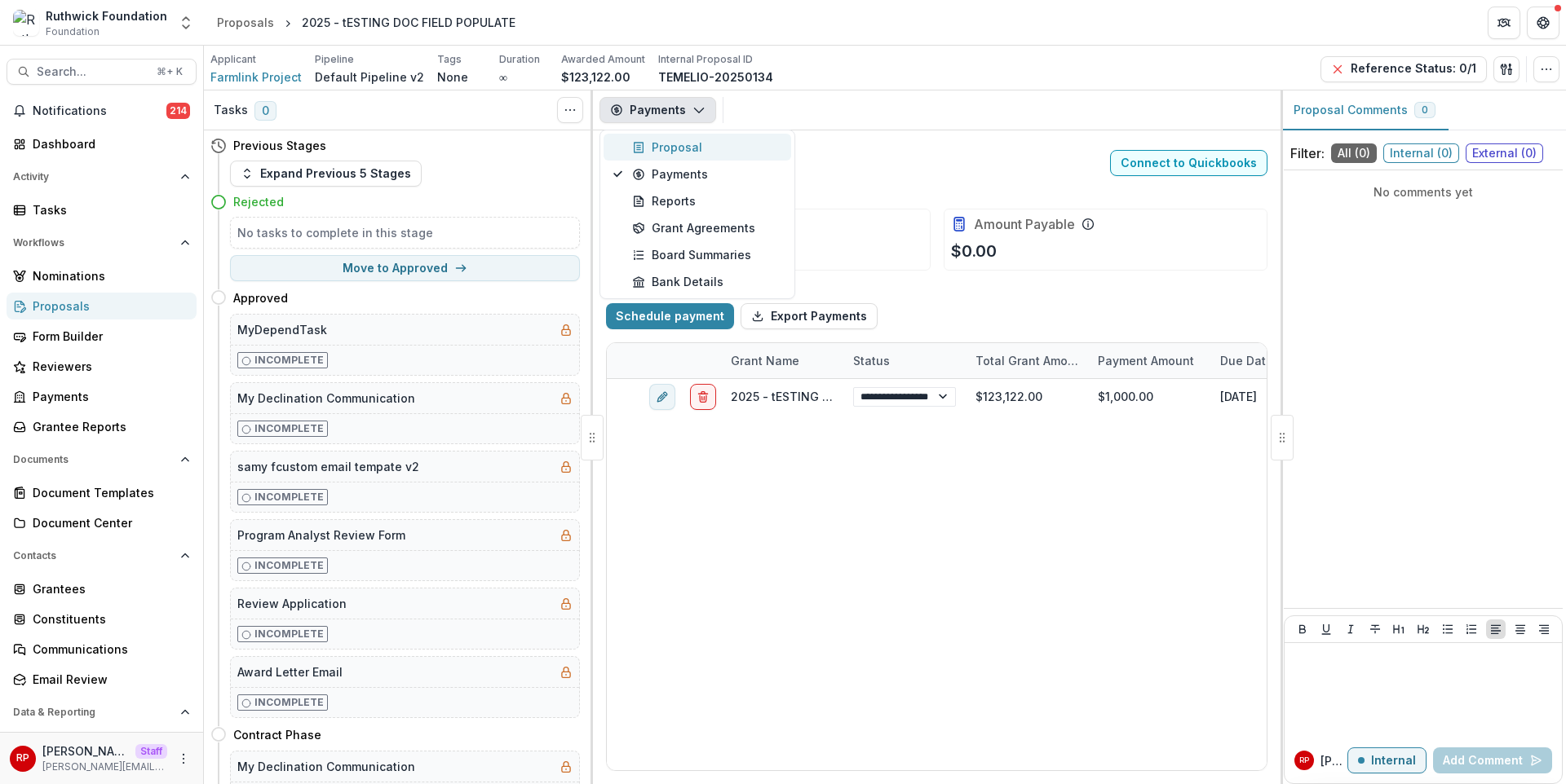
click at [709, 150] on div "Proposal" at bounding box center [706, 146] width 149 height 17
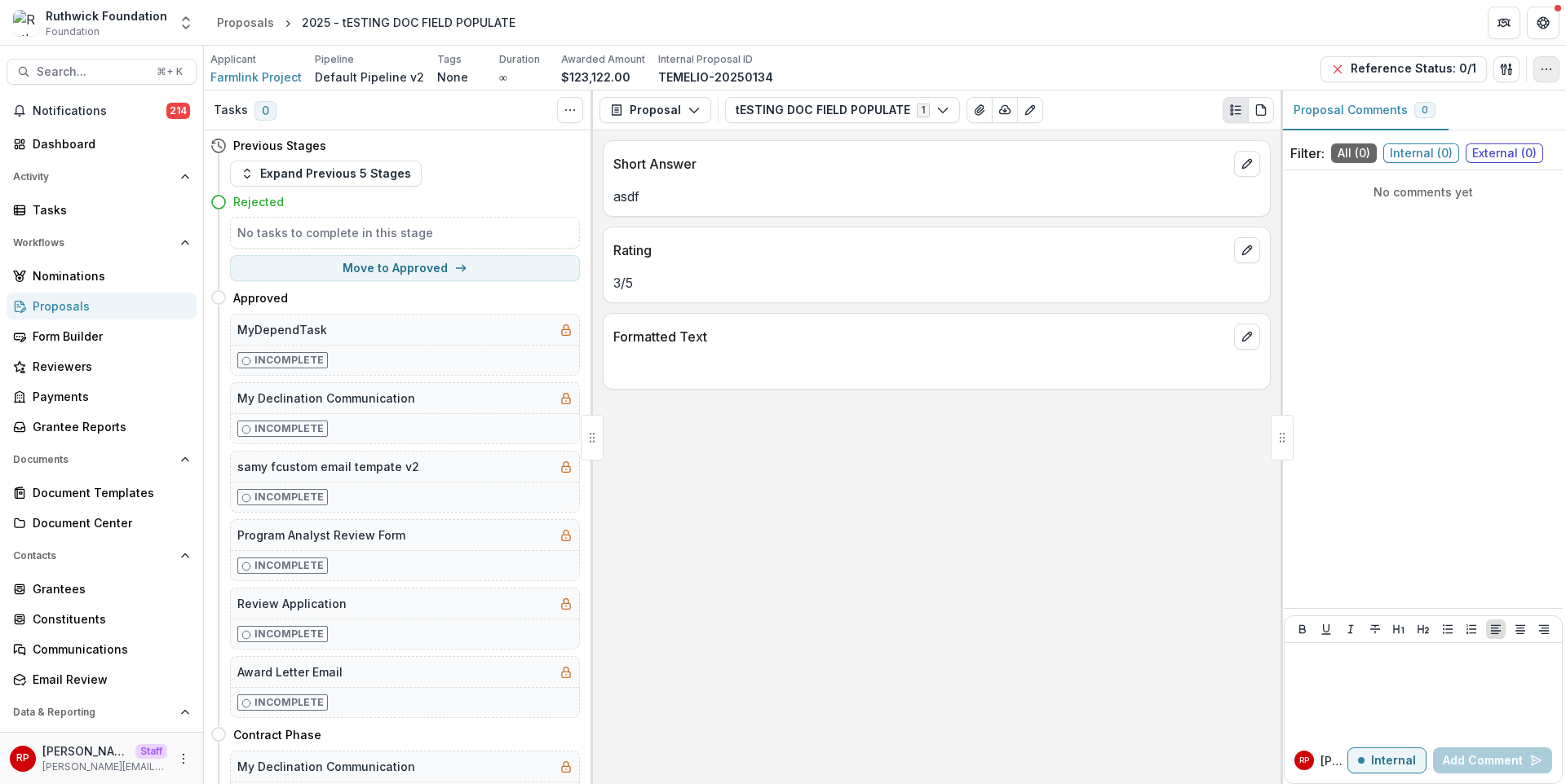
click at [1540, 78] on button "button" at bounding box center [1546, 69] width 26 height 26
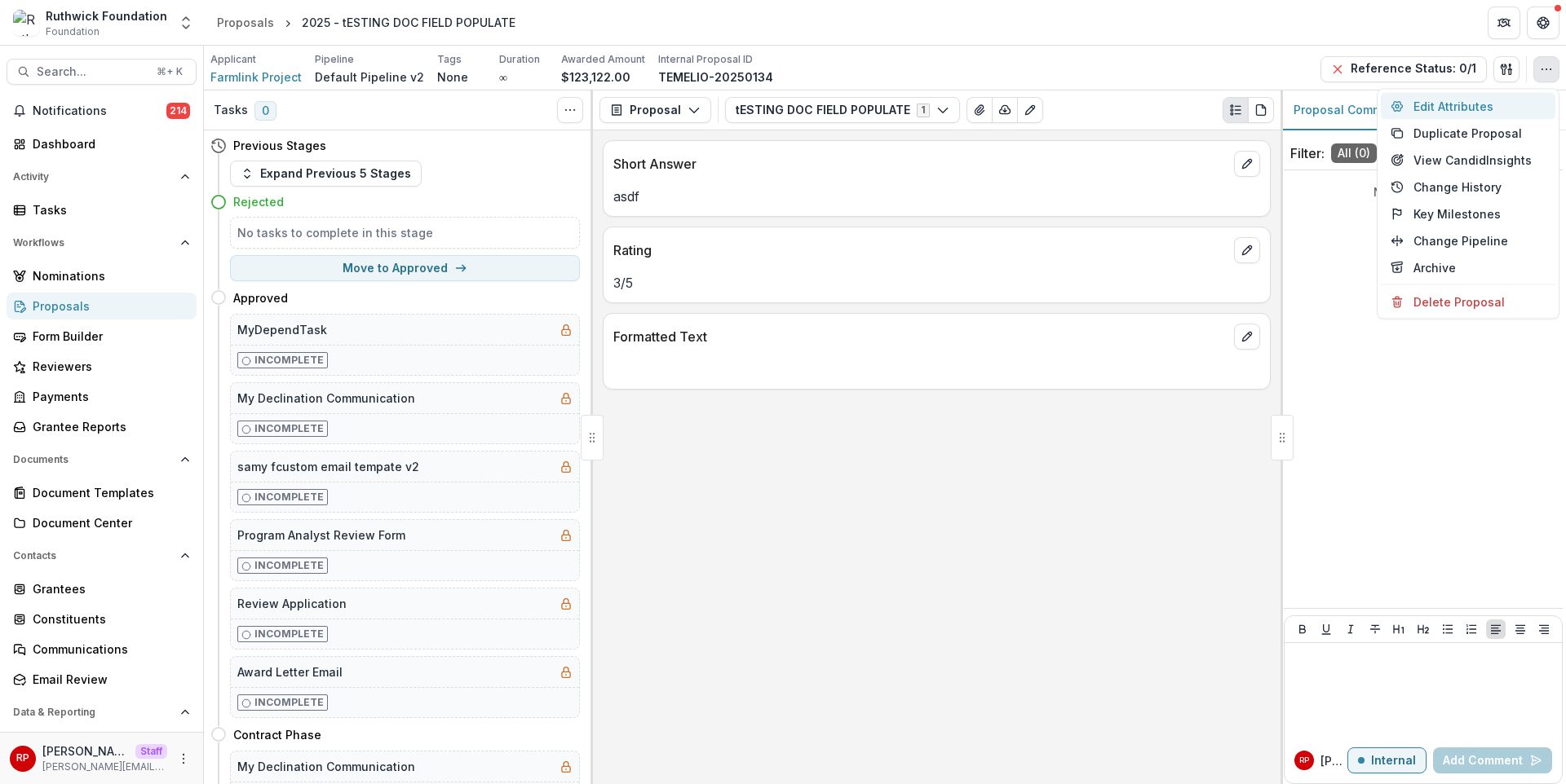
click at [1524, 107] on button "Edit Attributes" at bounding box center [1468, 106] width 175 height 27
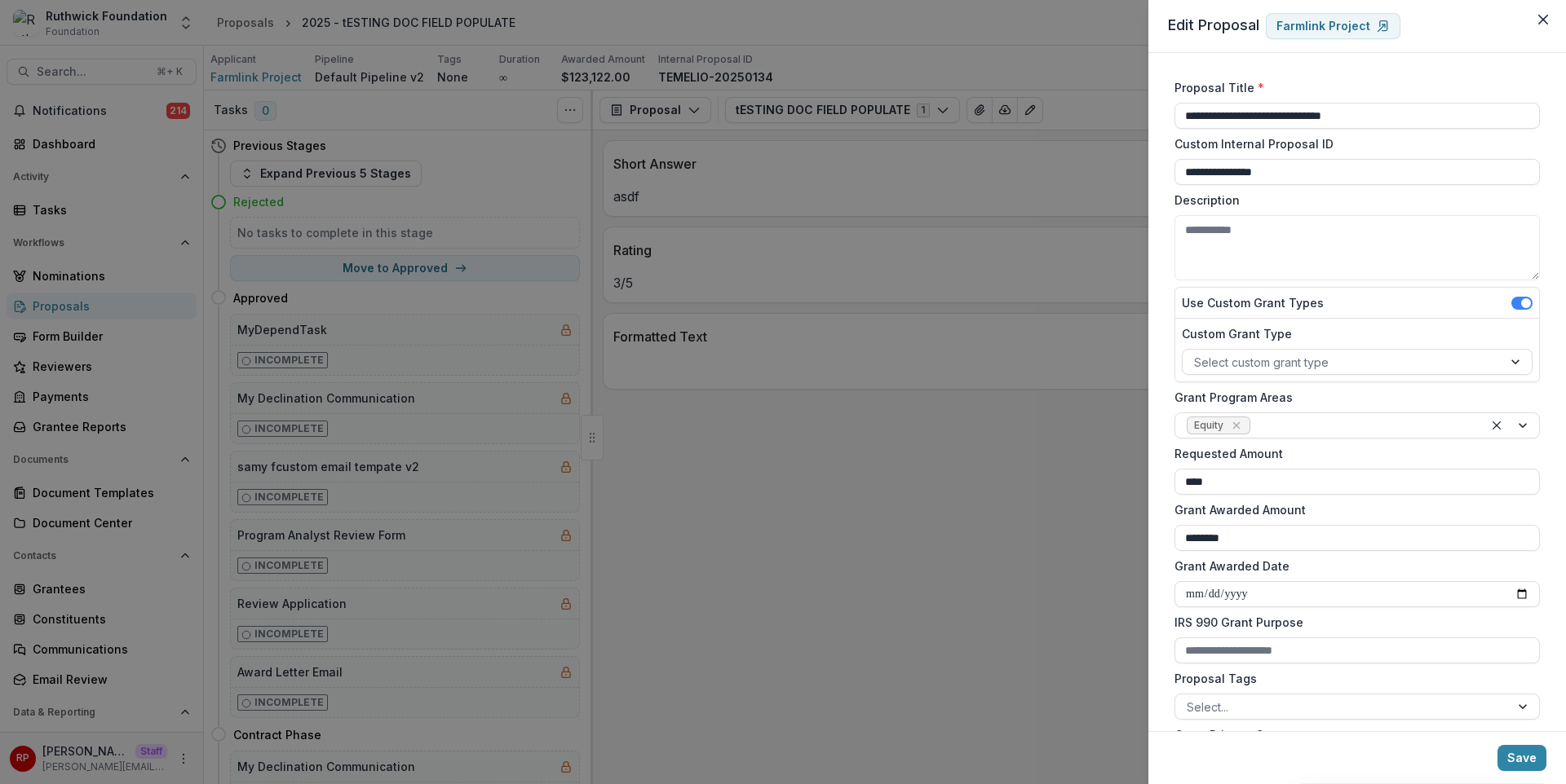
click at [1043, 213] on div "**********" at bounding box center [783, 392] width 1566 height 784
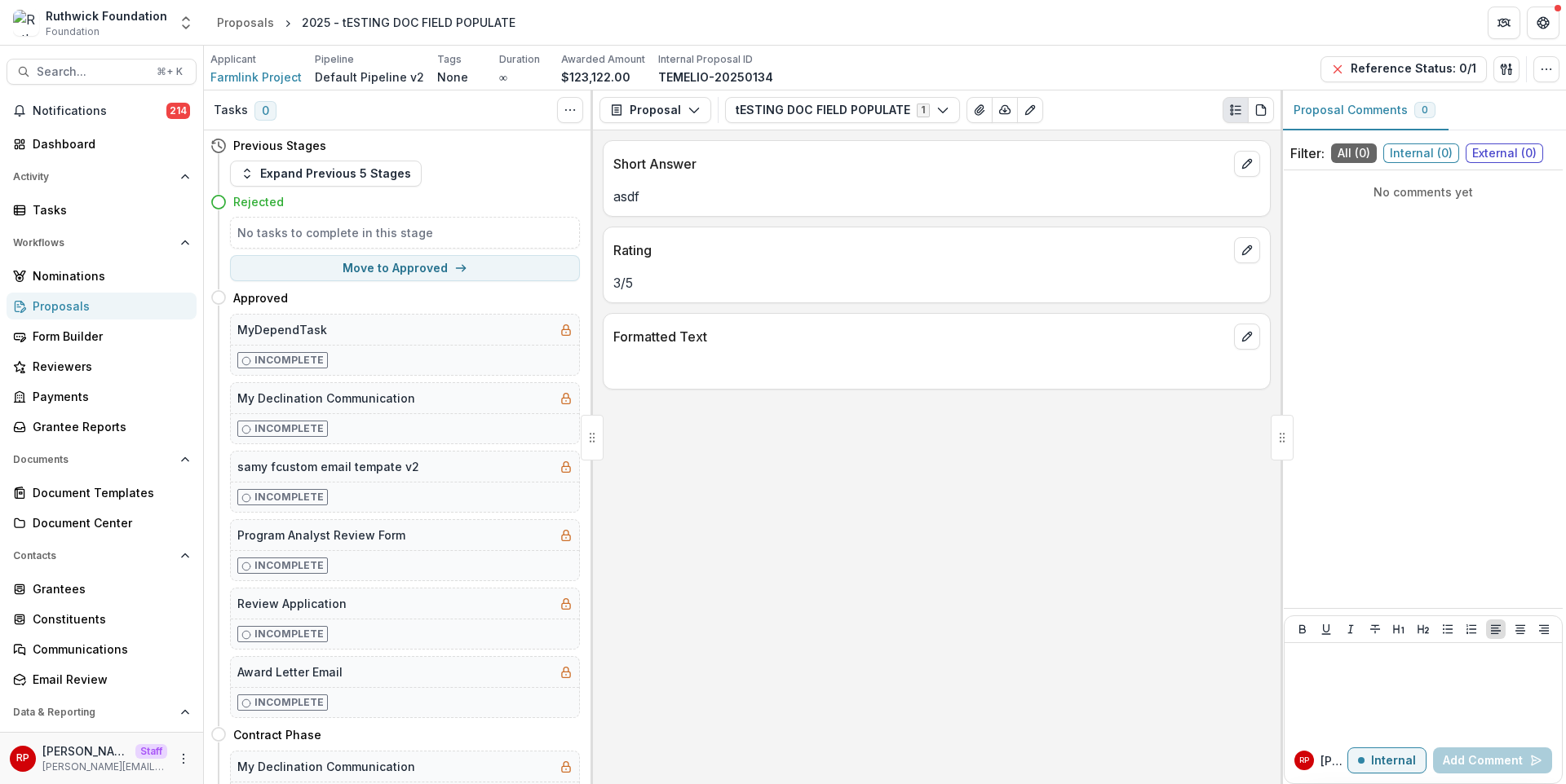
click at [1165, 92] on div "Proposal Proposal Payments Reports Grant Agreements Board Summaries Bank Detail…" at bounding box center [937, 110] width 688 height 40
click at [1545, 75] on icon "button" at bounding box center [1547, 69] width 13 height 13
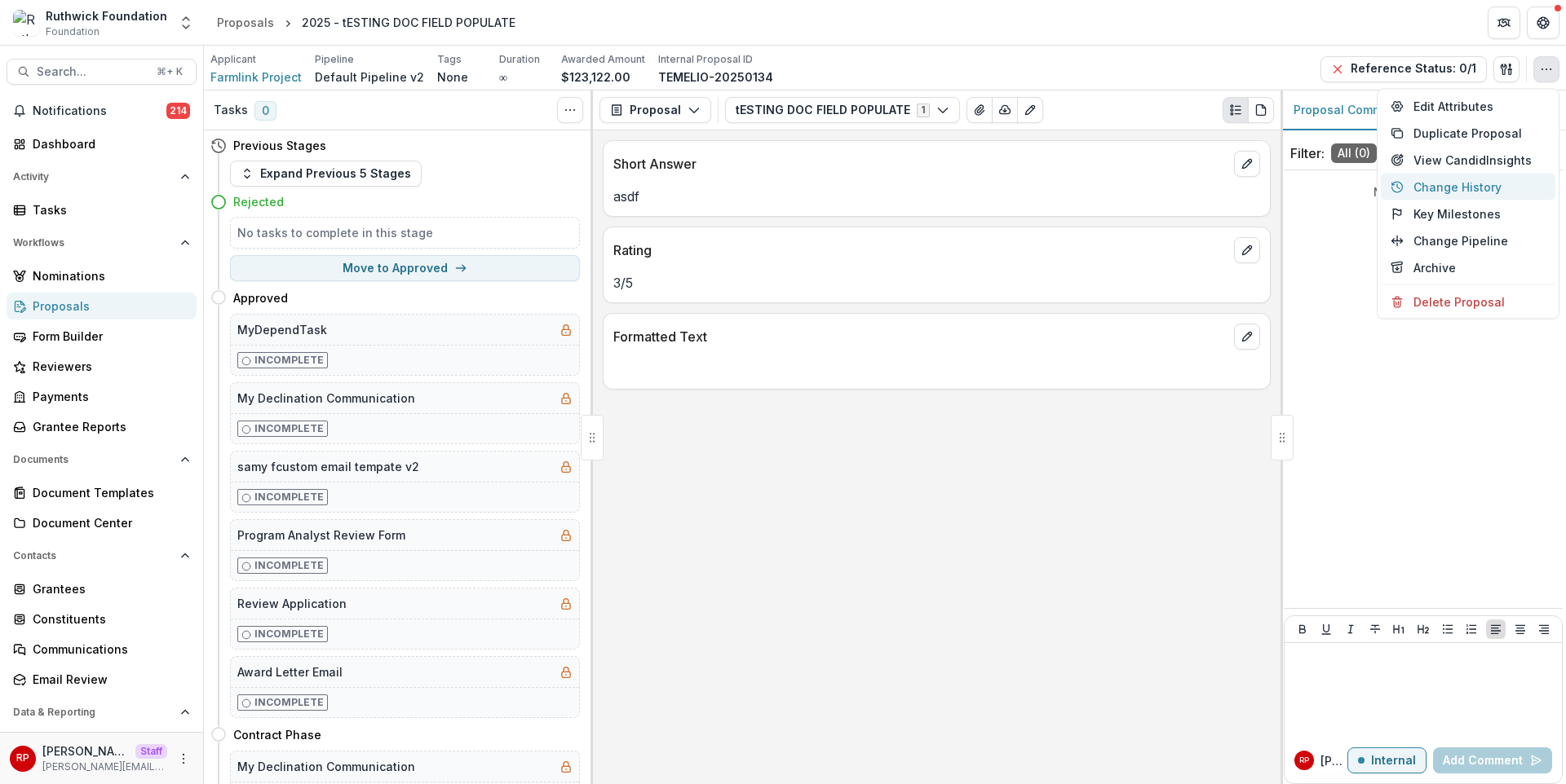
click at [1491, 184] on button "Change History" at bounding box center [1468, 187] width 175 height 27
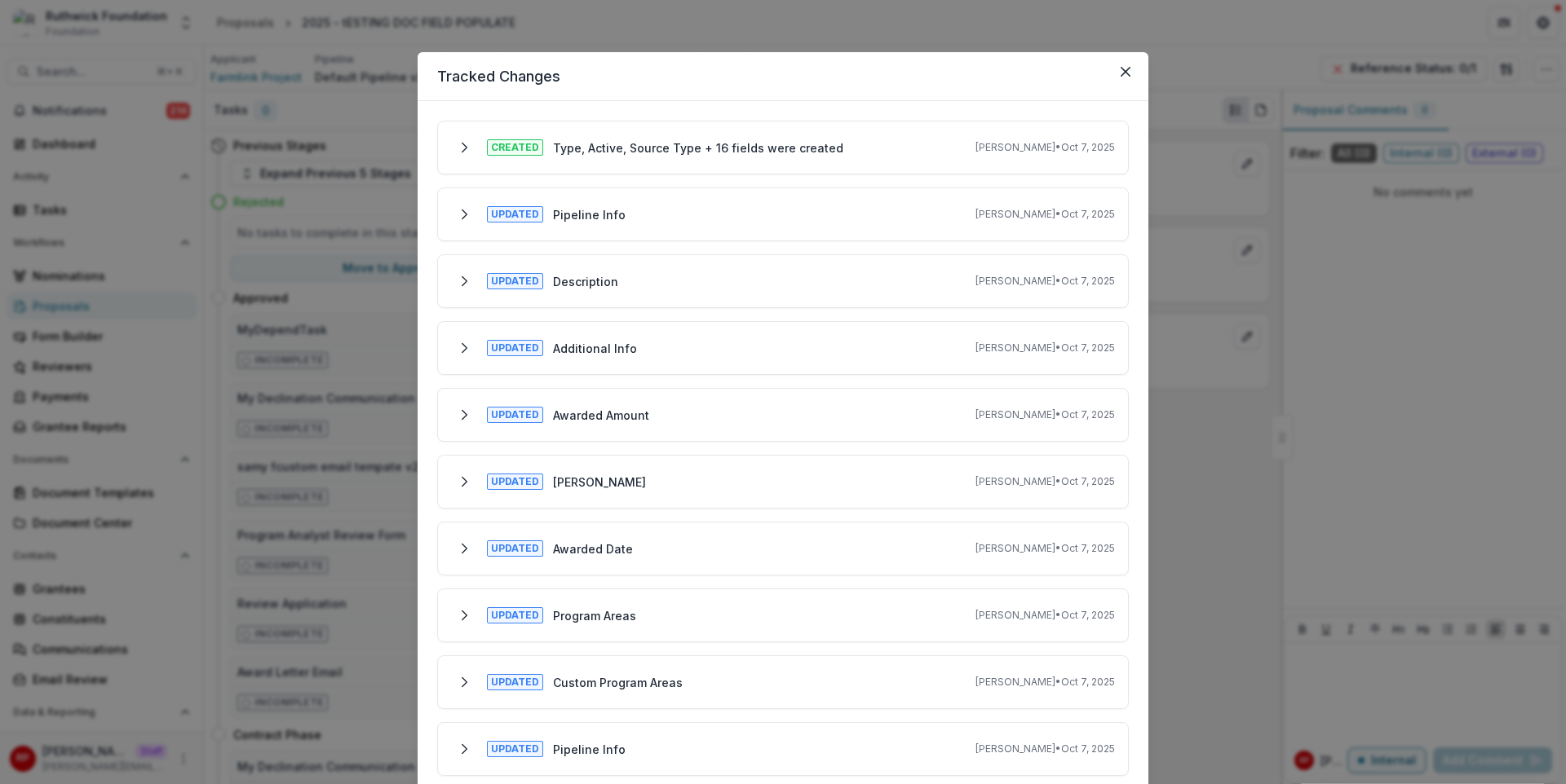
click at [805, 207] on div "Updated Pipeline Info Ruthwick Pathireddy • Oct 7, 2025" at bounding box center [783, 213] width 664 height 26
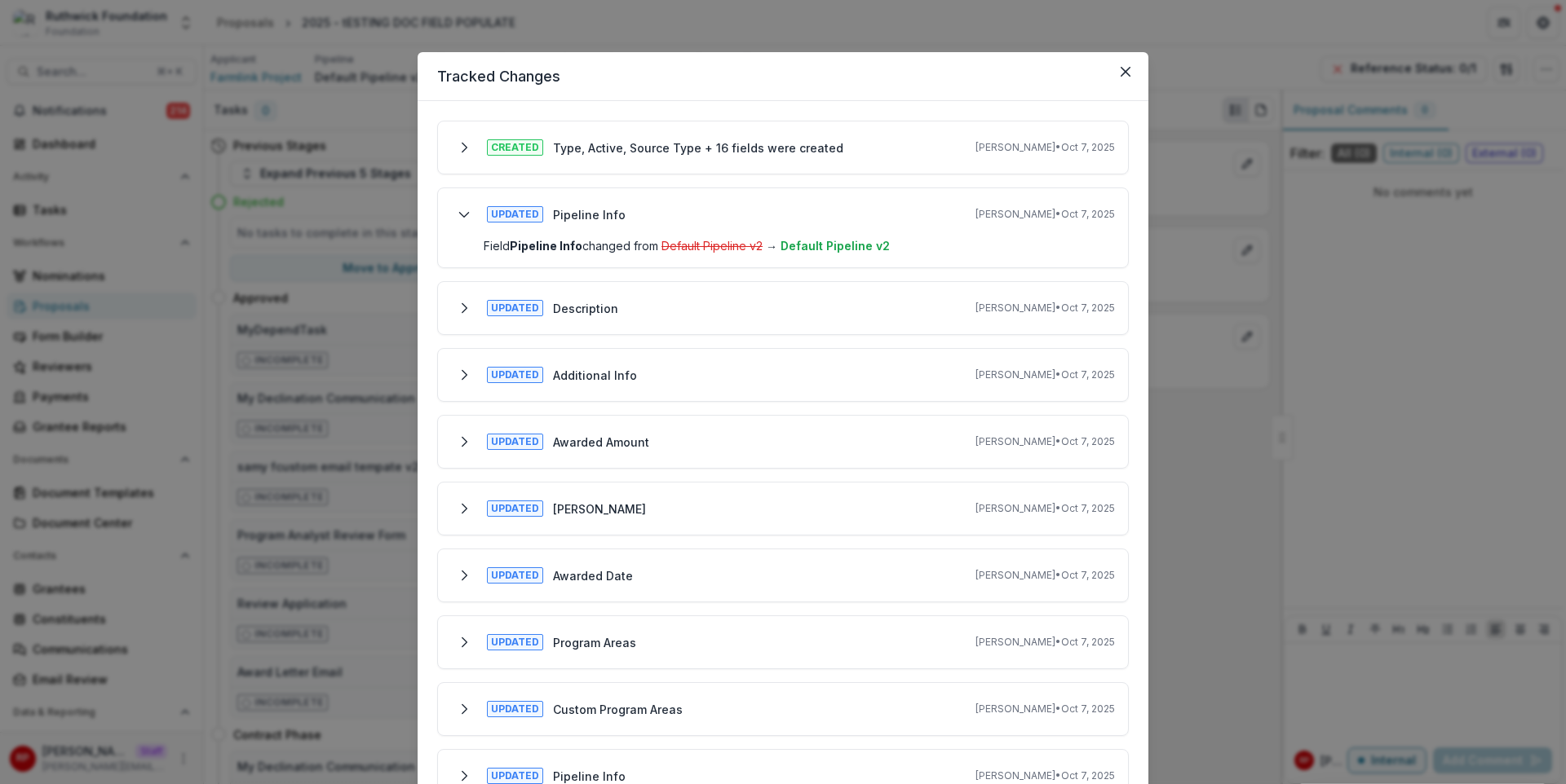
click at [1318, 209] on div "Tracked Changes Created Type, Active, Source Type + 16 fields were created Ruth…" at bounding box center [783, 392] width 1566 height 784
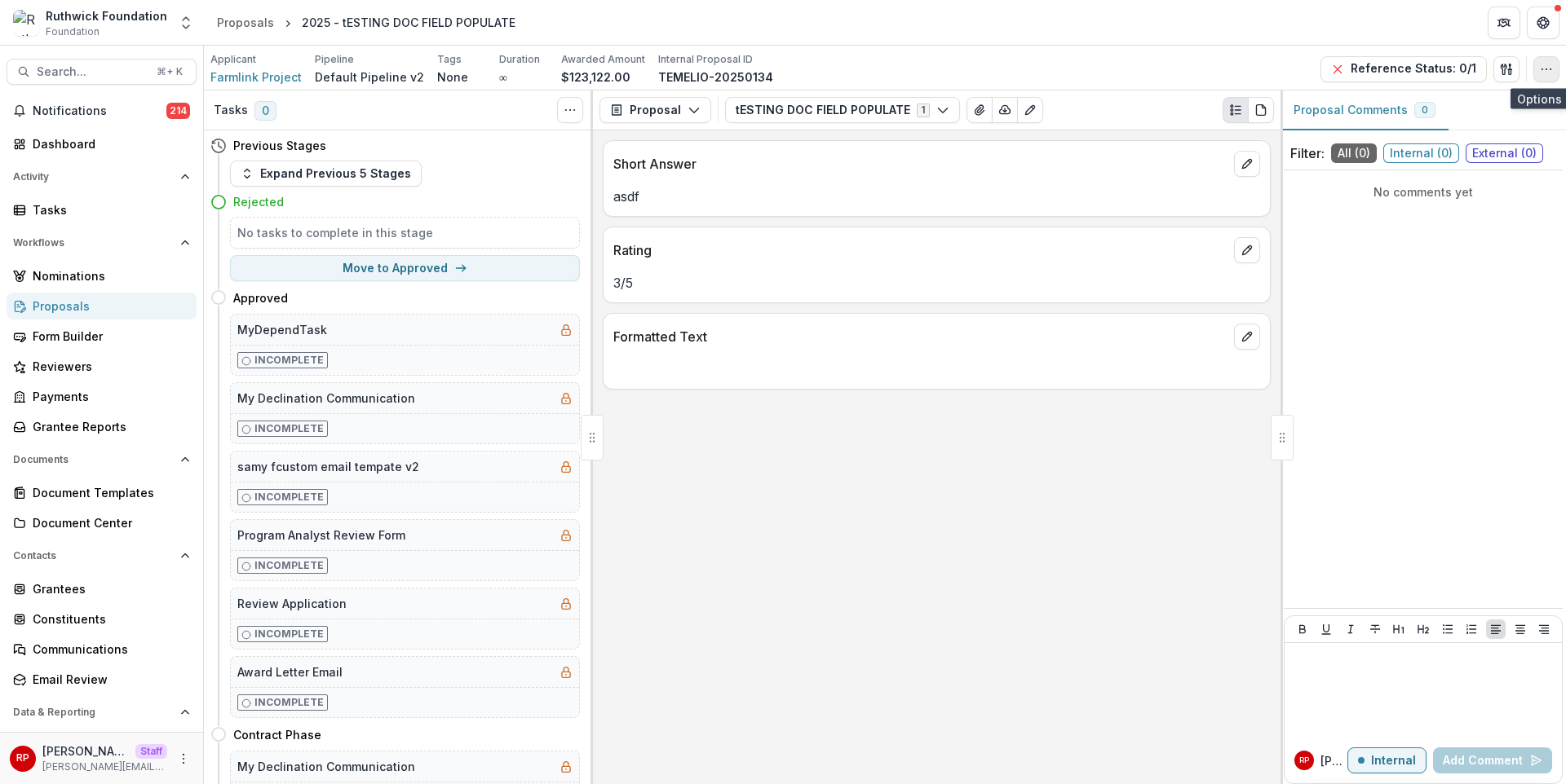
click at [1543, 68] on icon "button" at bounding box center [1547, 69] width 13 height 13
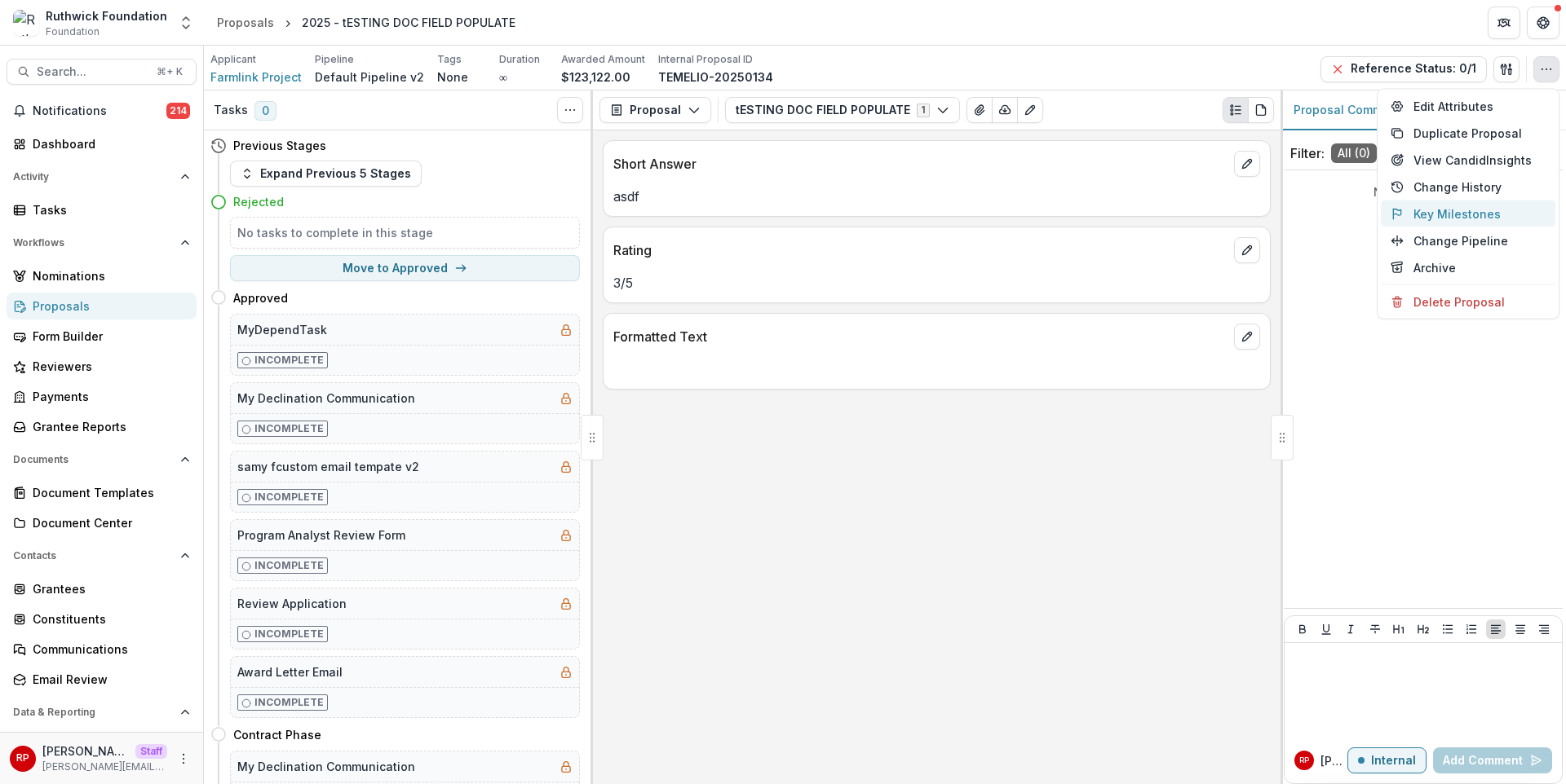
click at [1469, 213] on button "Key Milestones" at bounding box center [1468, 213] width 175 height 27
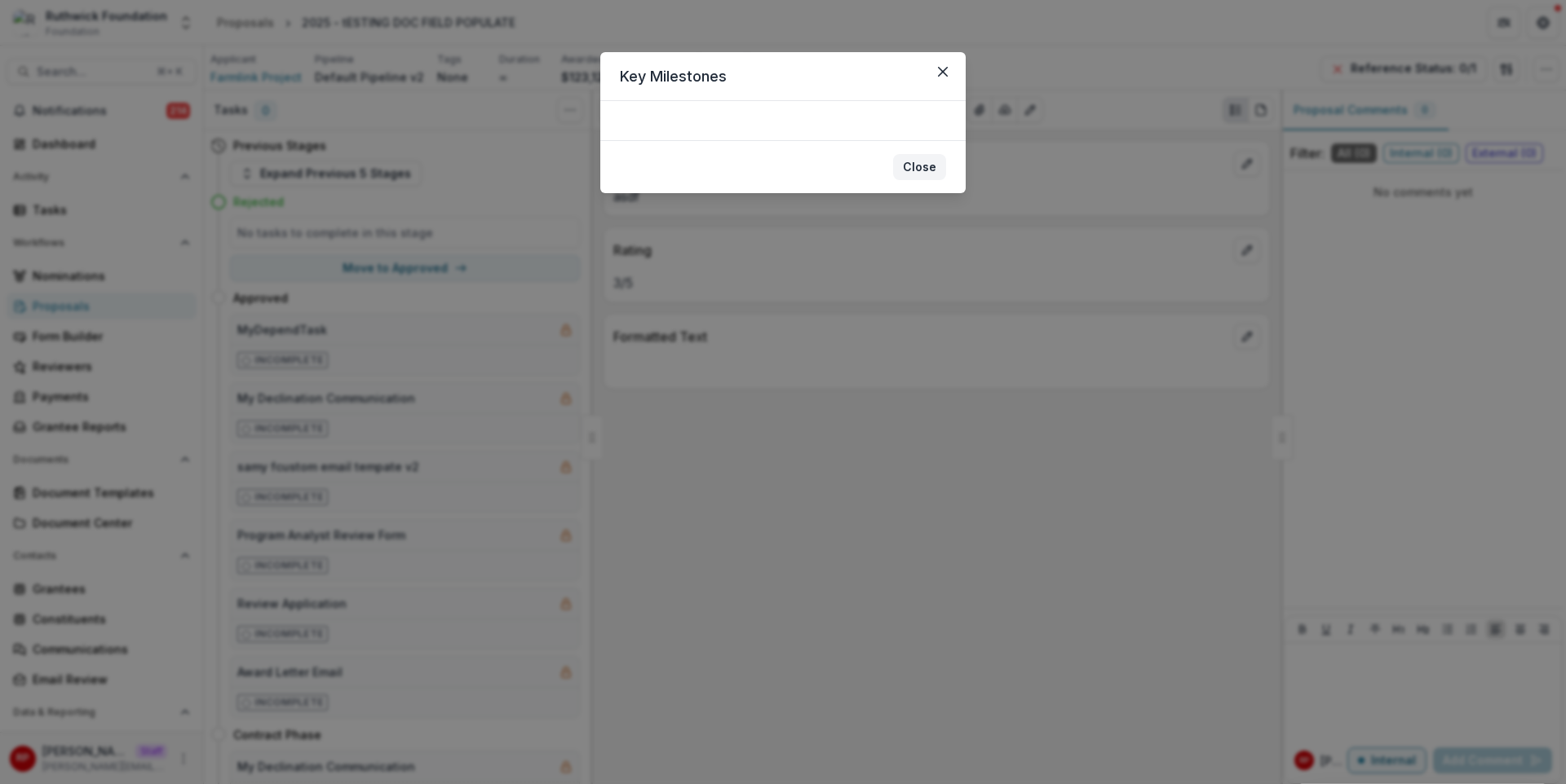
click at [936, 161] on button "Close" at bounding box center [920, 167] width 53 height 26
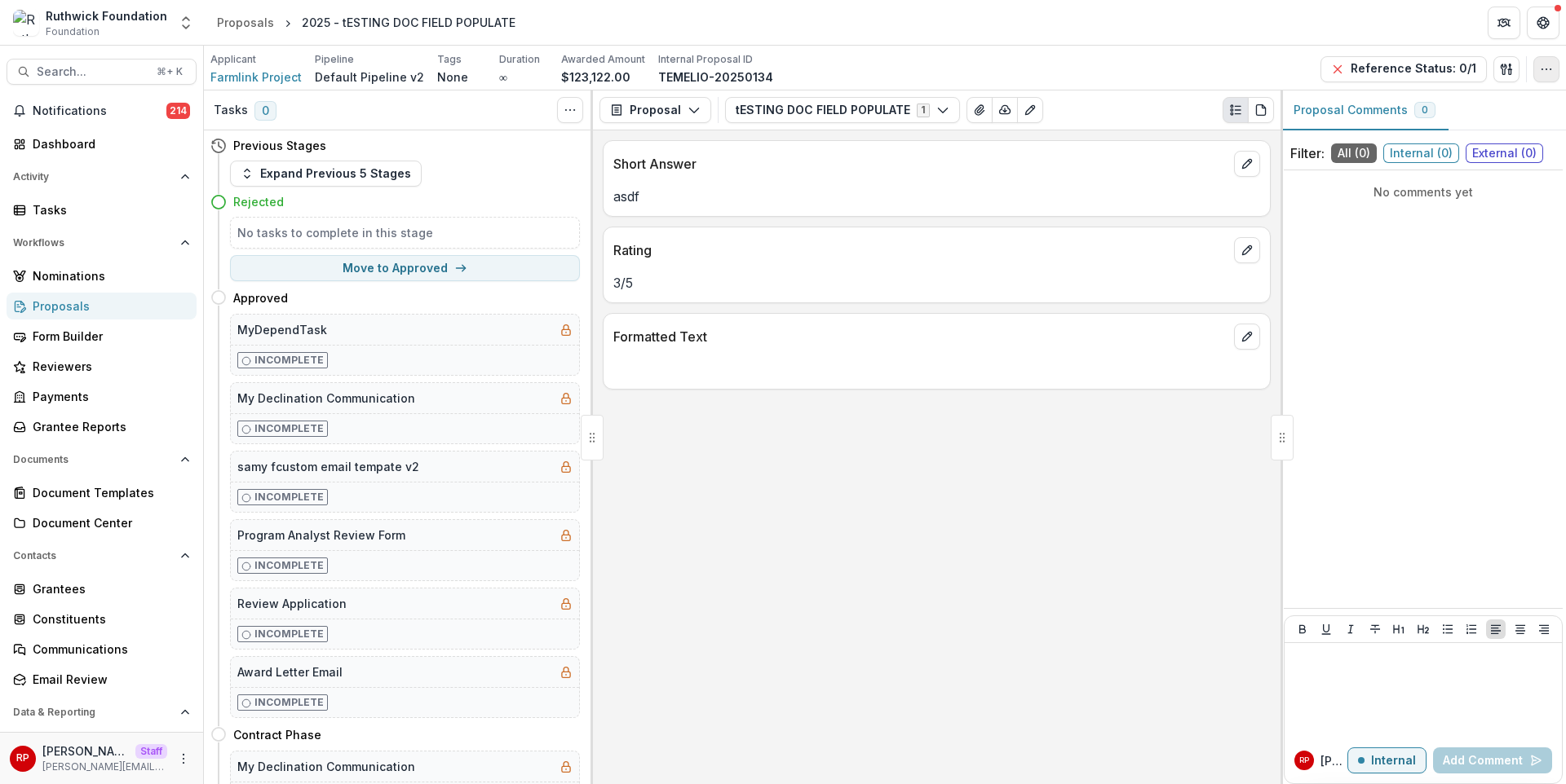
click at [1542, 71] on icon "button" at bounding box center [1547, 69] width 13 height 13
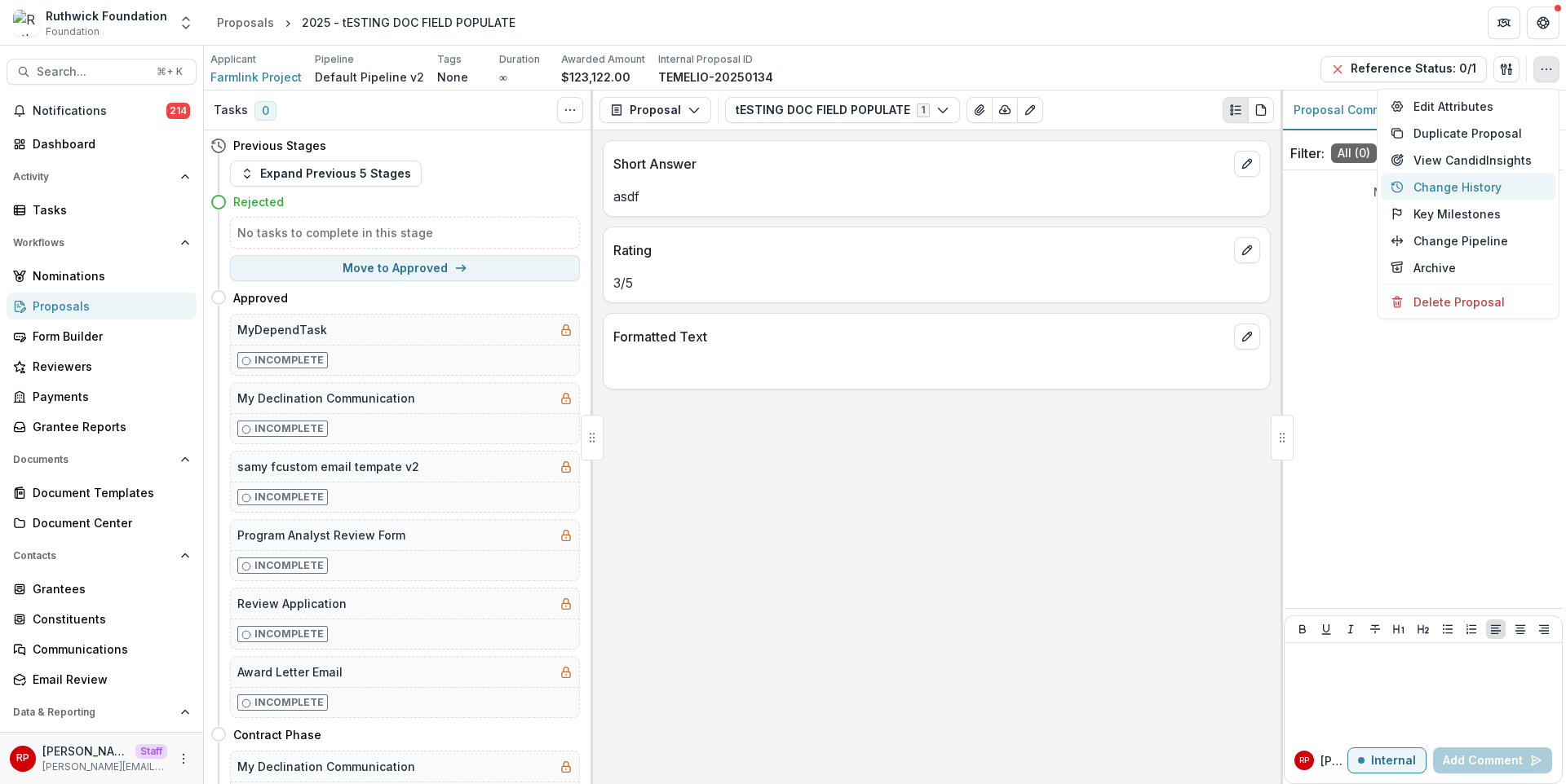
click at [1497, 186] on button "Change History" at bounding box center [1468, 187] width 175 height 27
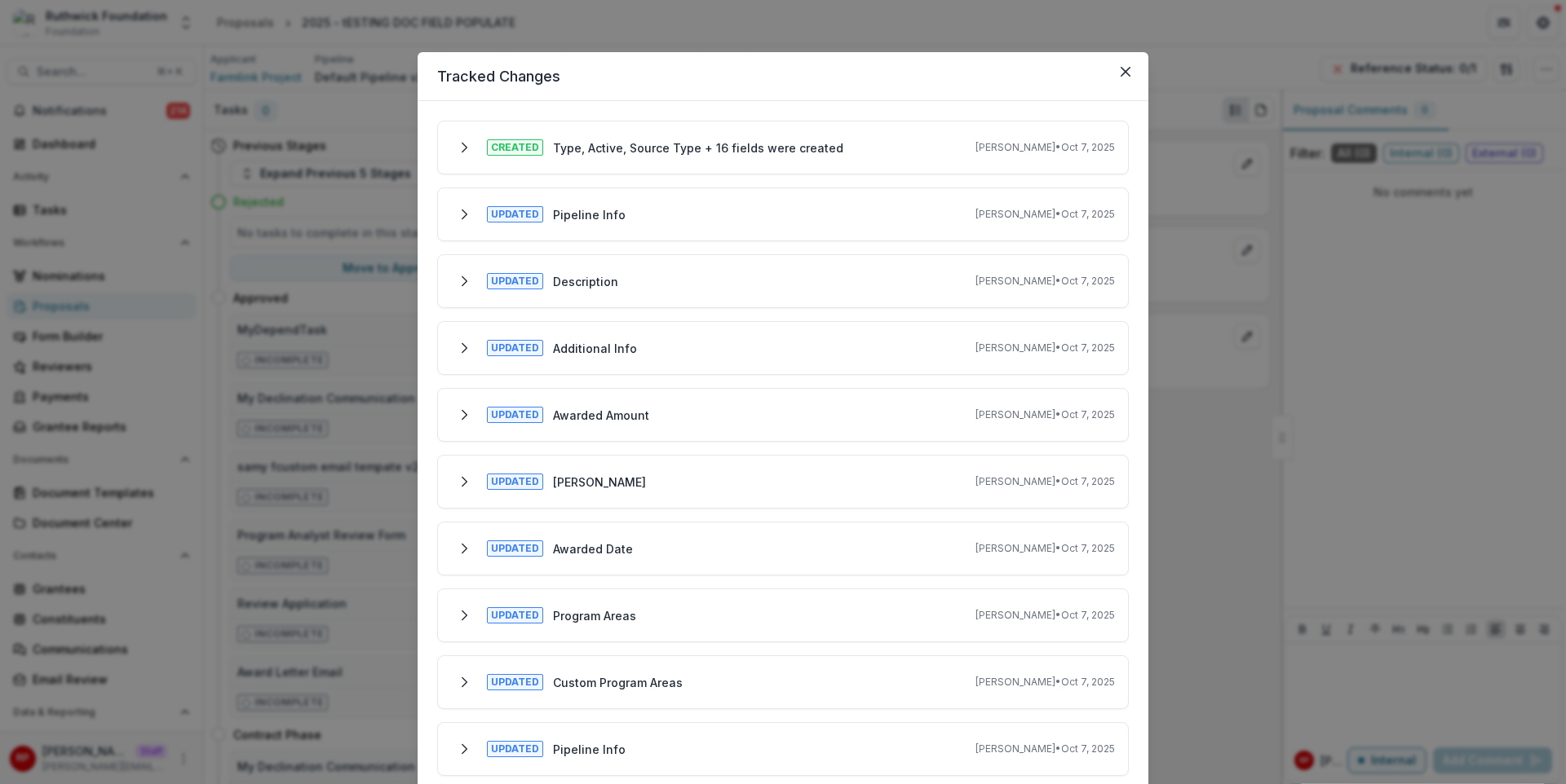
scroll to position [733, 0]
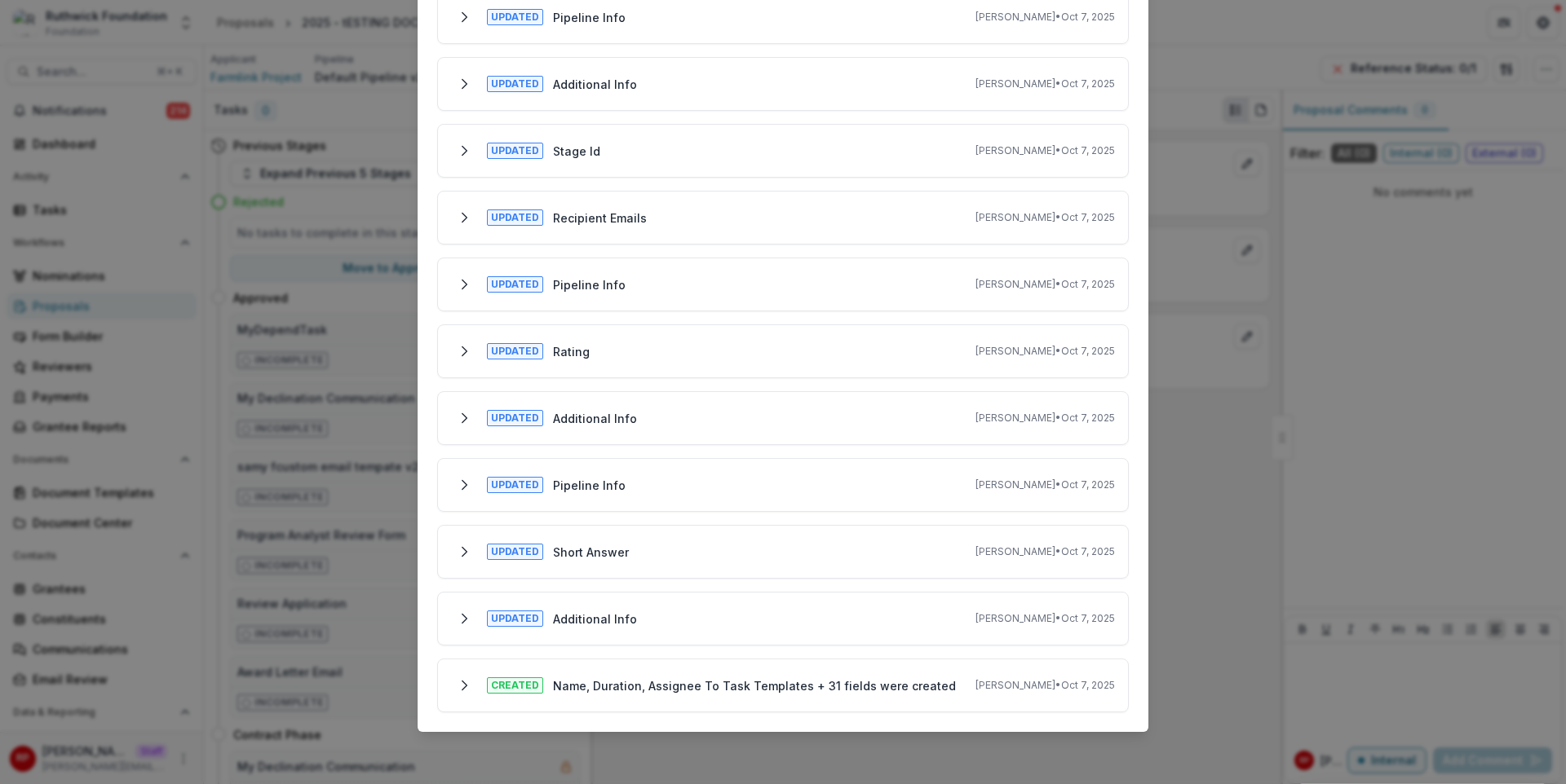
click at [976, 353] on p "Ruthwick Pathireddy • Oct 7, 2025" at bounding box center [1045, 351] width 139 height 15
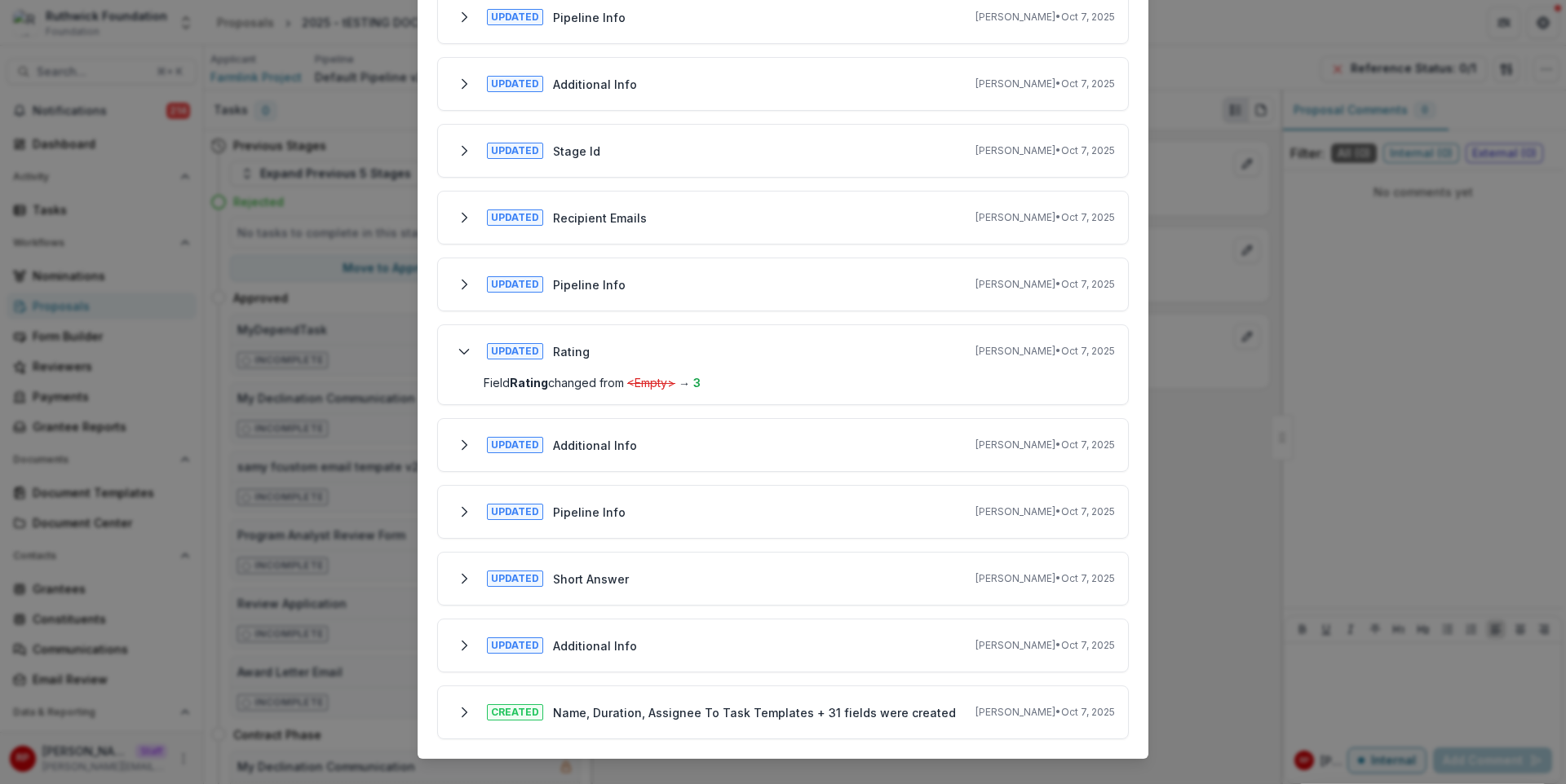
click at [976, 353] on p "Ruthwick Pathireddy • Oct 7, 2025" at bounding box center [1045, 351] width 139 height 15
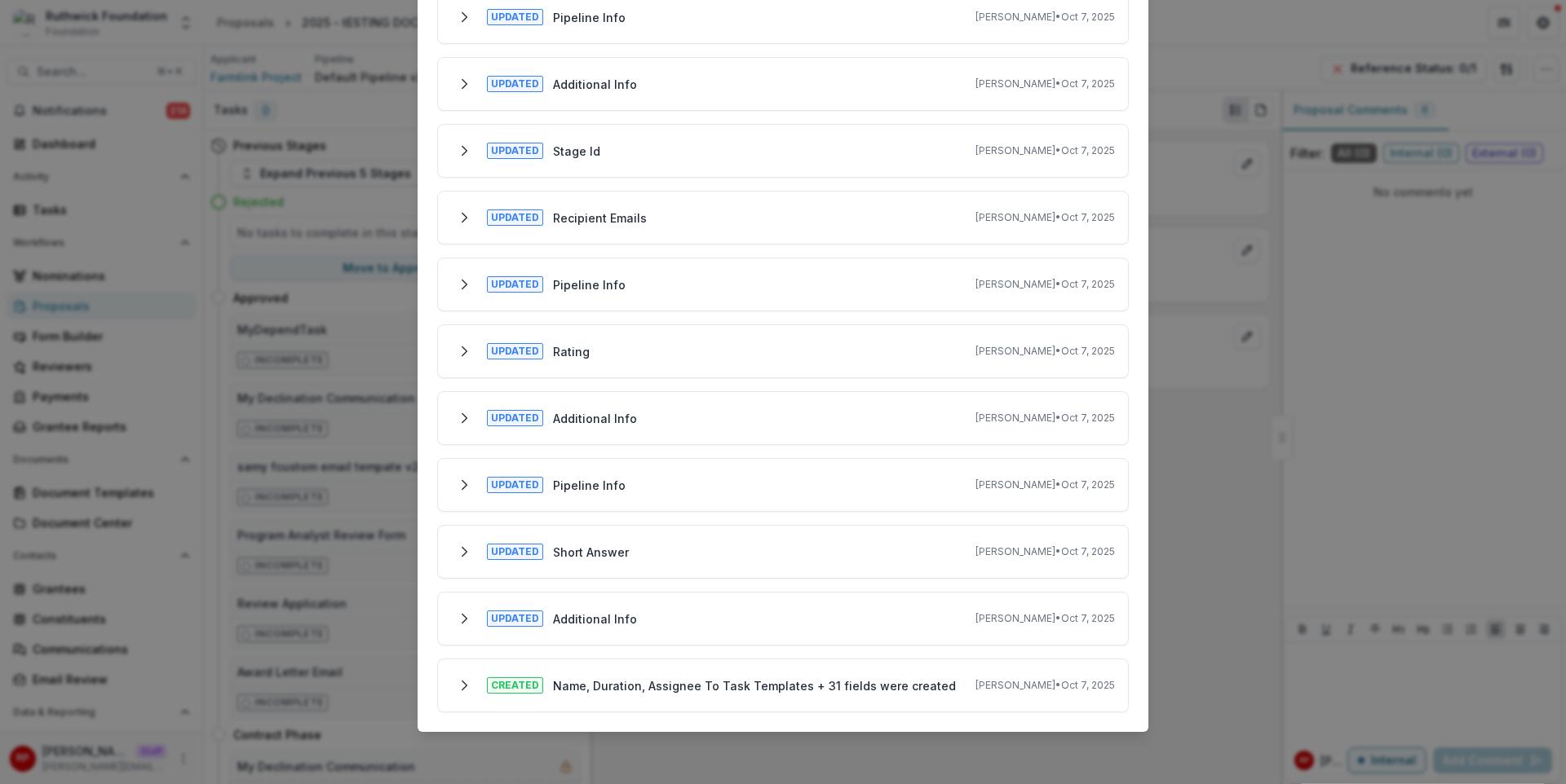
click at [901, 276] on div "Updated Pipeline Info Ruthwick Pathireddy • Oct 7, 2025" at bounding box center [783, 283] width 664 height 26
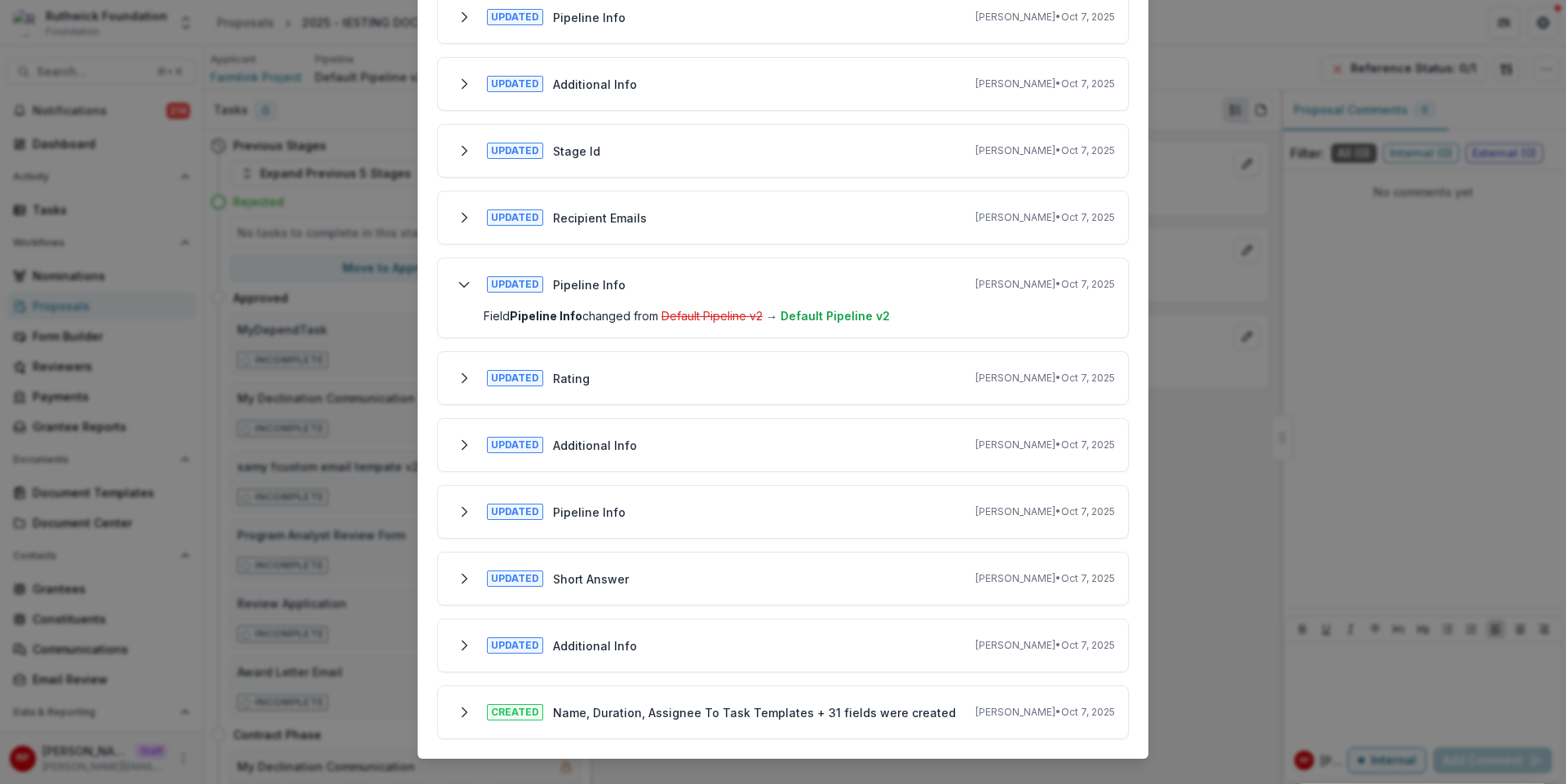
click at [901, 276] on div "Updated Pipeline Info Ruthwick Pathireddy • Oct 7, 2025" at bounding box center [783, 283] width 664 height 26
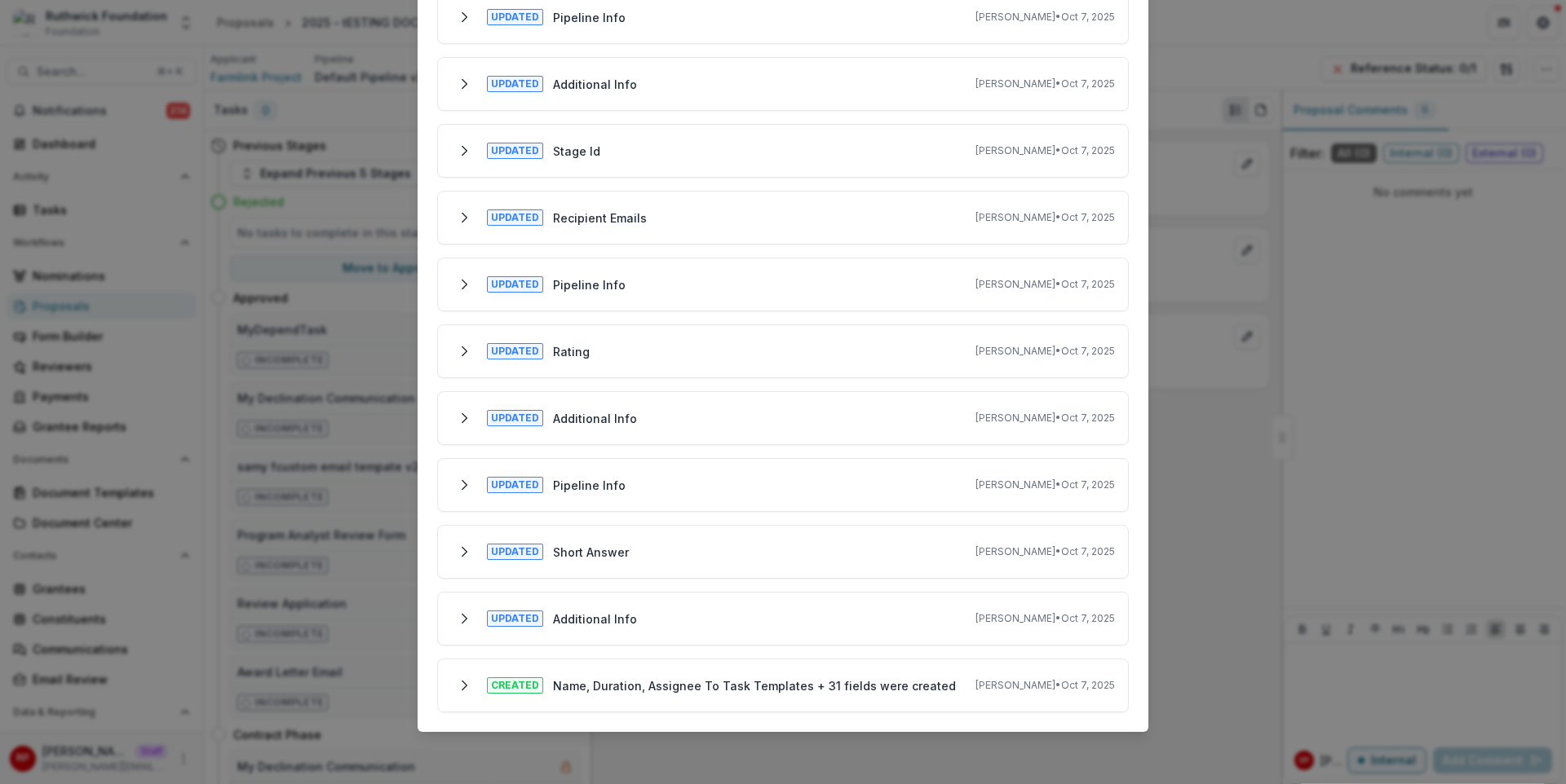
click at [876, 221] on div "Updated Recipient Emails Ruthwick Pathireddy • Oct 7, 2025" at bounding box center [783, 217] width 664 height 26
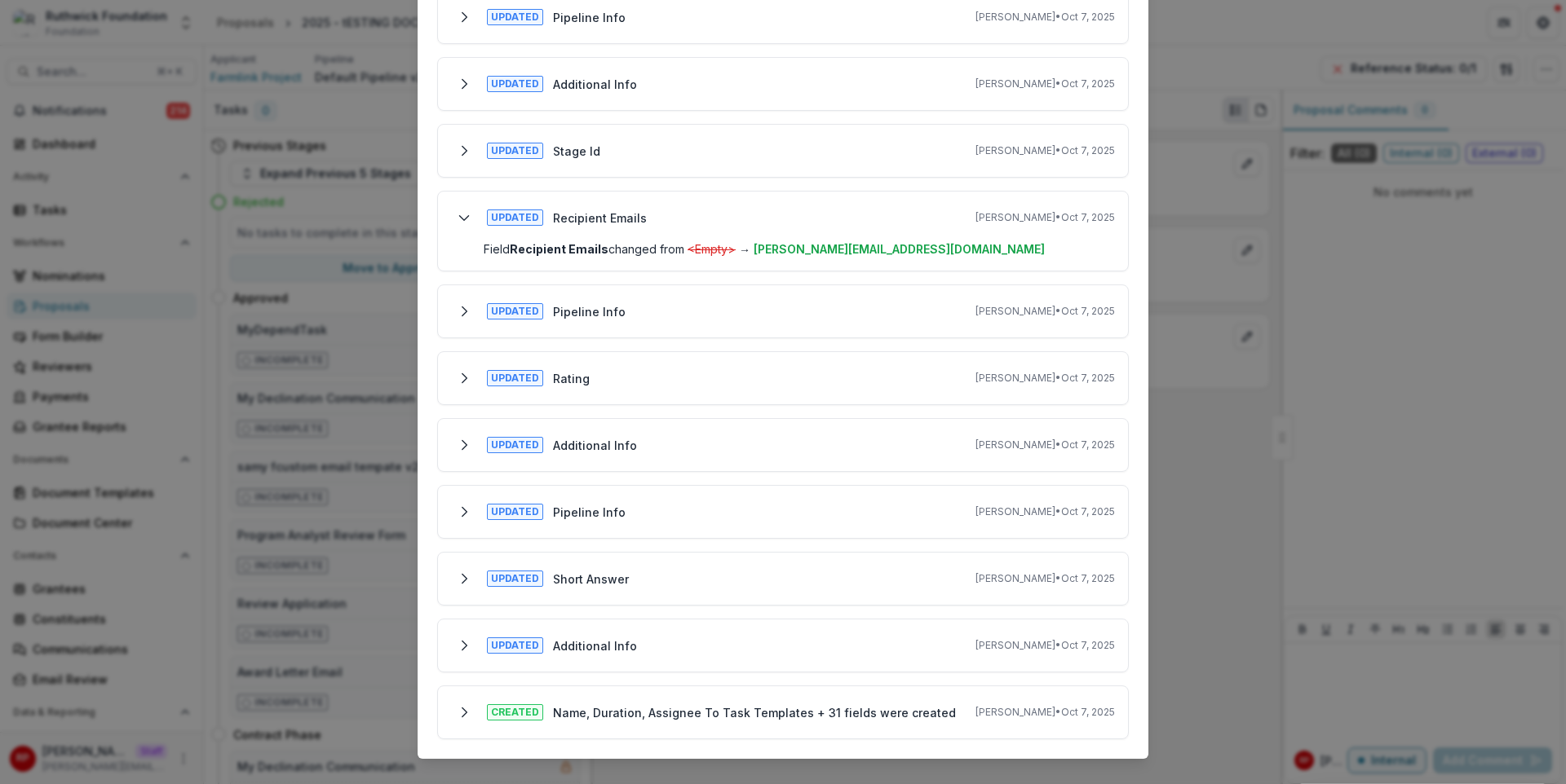
click at [876, 221] on div "Updated Recipient Emails Ruthwick Pathireddy • Oct 7, 2025" at bounding box center [783, 217] width 664 height 26
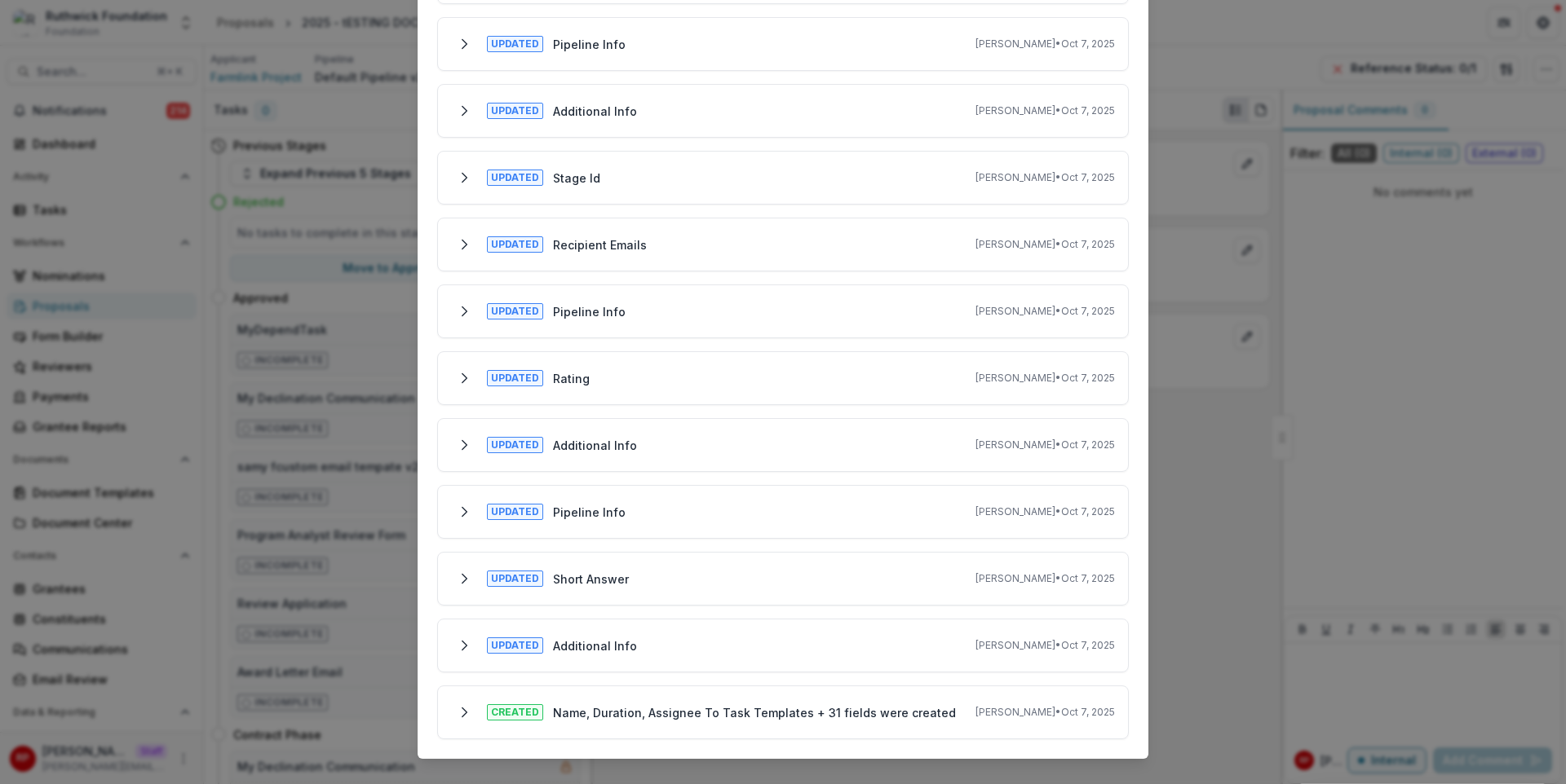
scroll to position [697, 0]
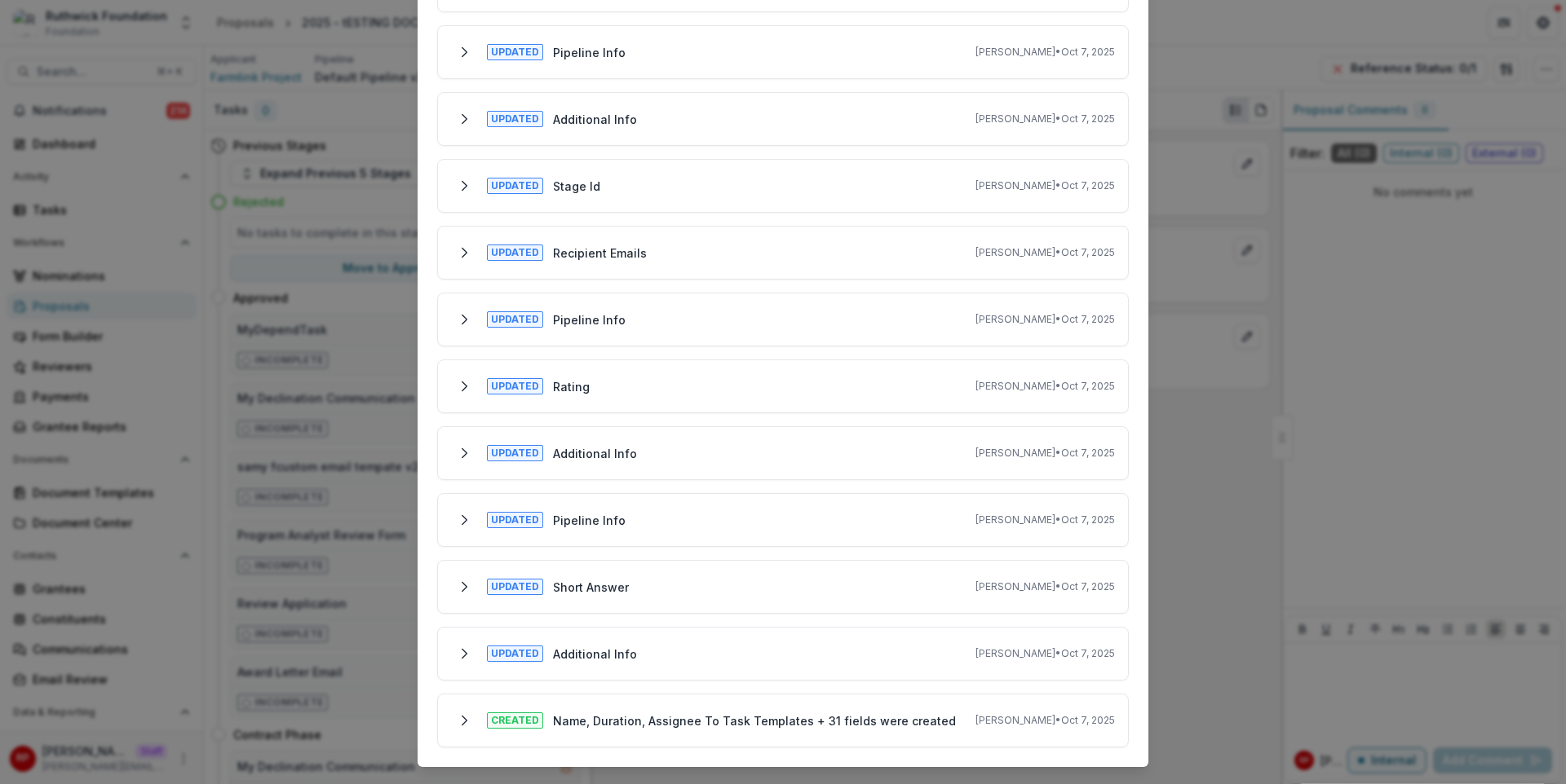
click at [869, 169] on div "Updated Stage Id Ruthwick Pathireddy • Oct 7, 2025 Field Stage Id changed from …" at bounding box center [783, 185] width 691 height 54
click at [873, 179] on div "Updated Stage Id Ruthwick Pathireddy • Oct 7, 2025" at bounding box center [783, 185] width 664 height 26
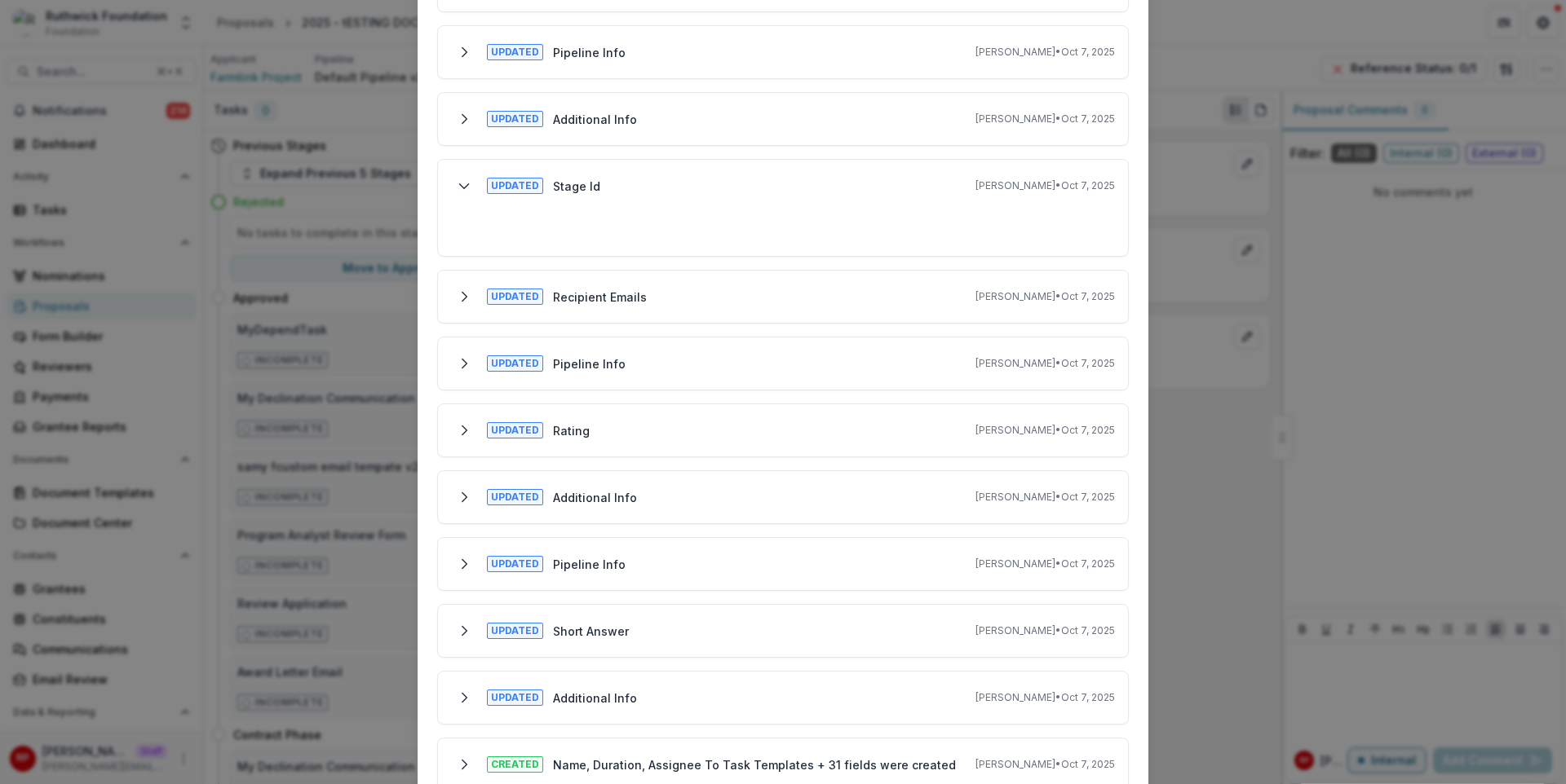
click at [873, 175] on div "Updated Stage Id Ruthwick Pathireddy • Oct 7, 2025" at bounding box center [783, 185] width 664 height 26
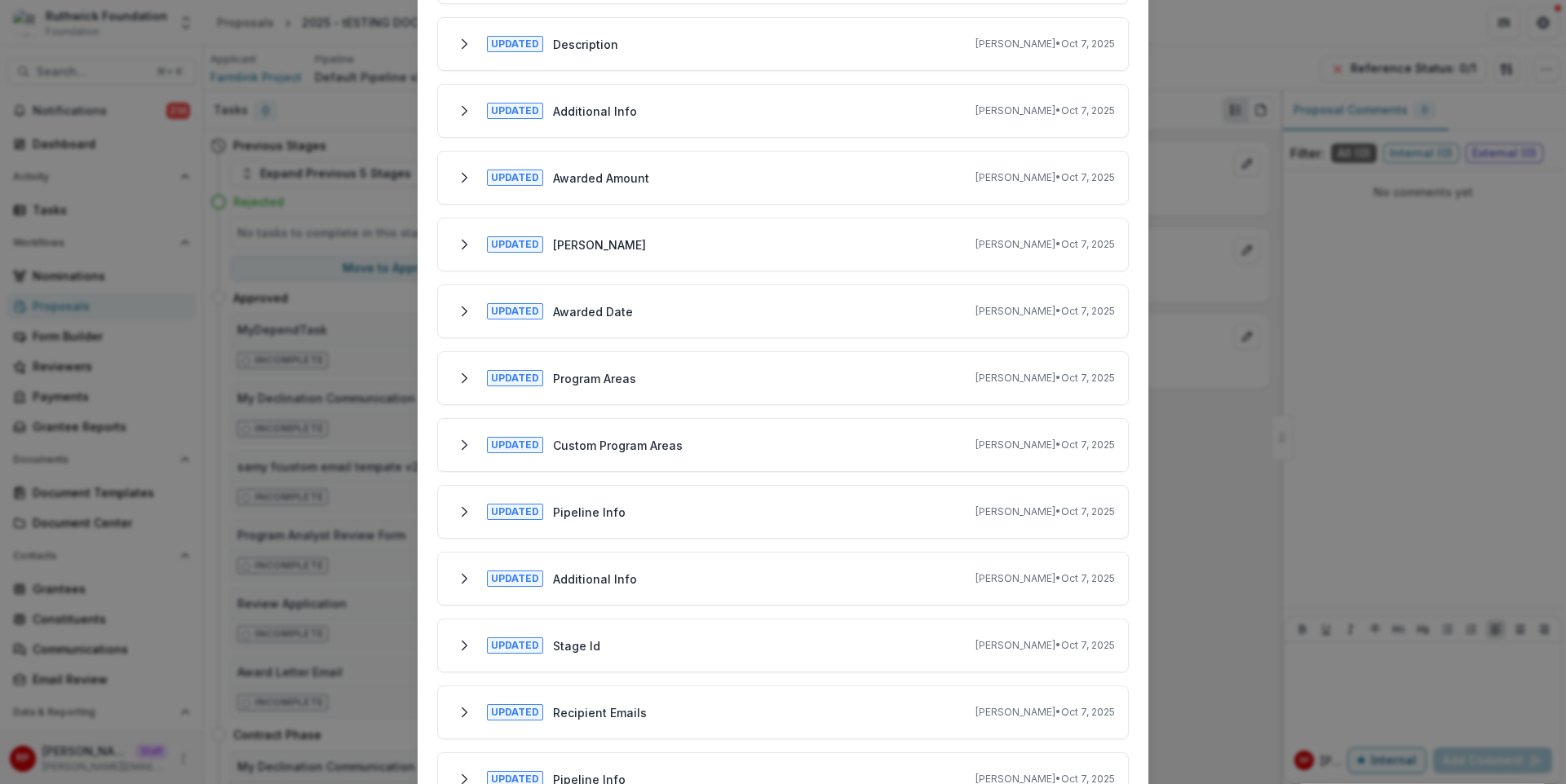
scroll to position [0, 0]
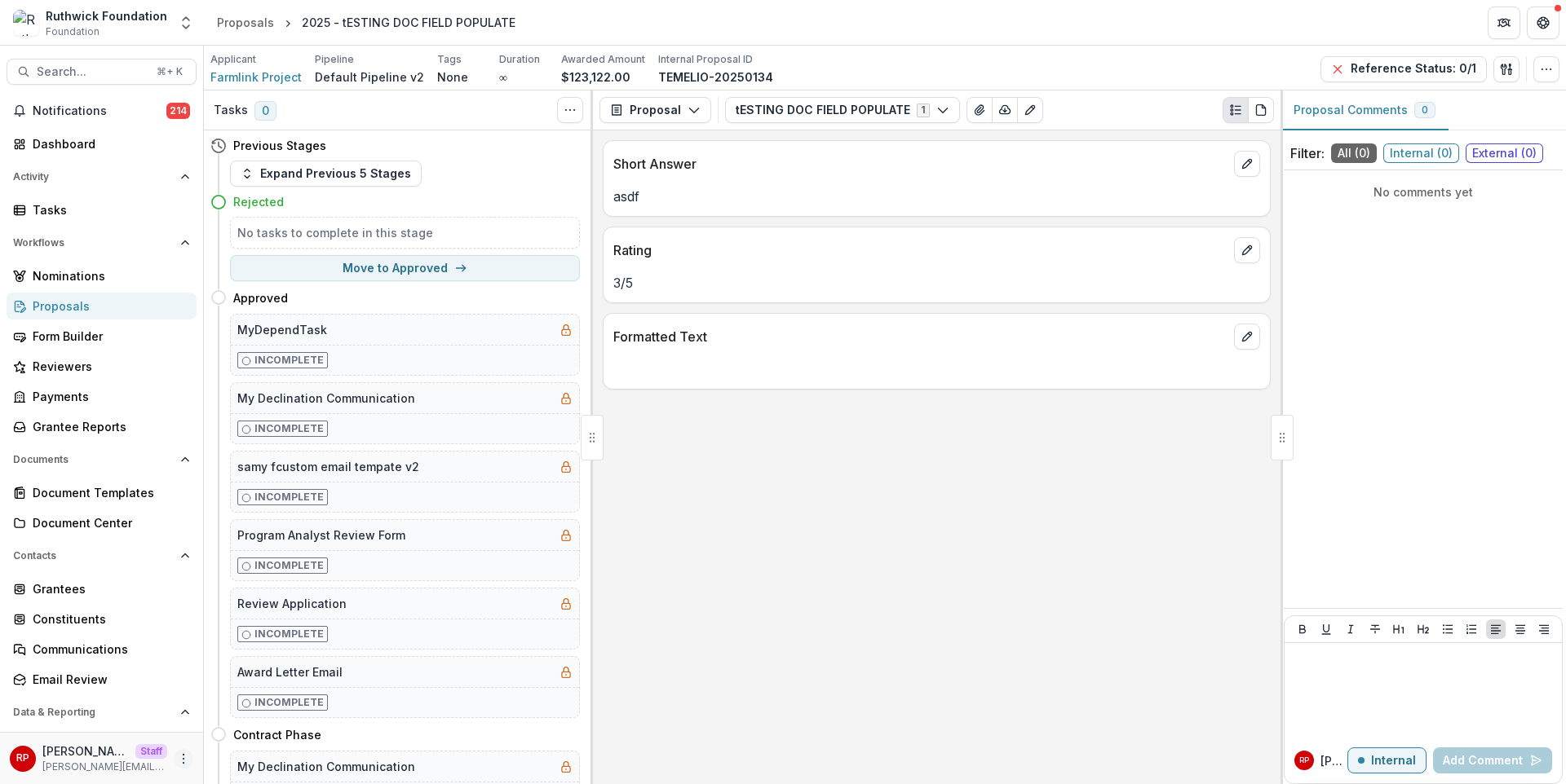
click at [180, 757] on icon "More" at bounding box center [183, 759] width 13 height 13
click at [264, 719] on link "User Settings" at bounding box center [286, 725] width 175 height 27
click at [1552, 64] on icon "button" at bounding box center [1547, 69] width 13 height 13
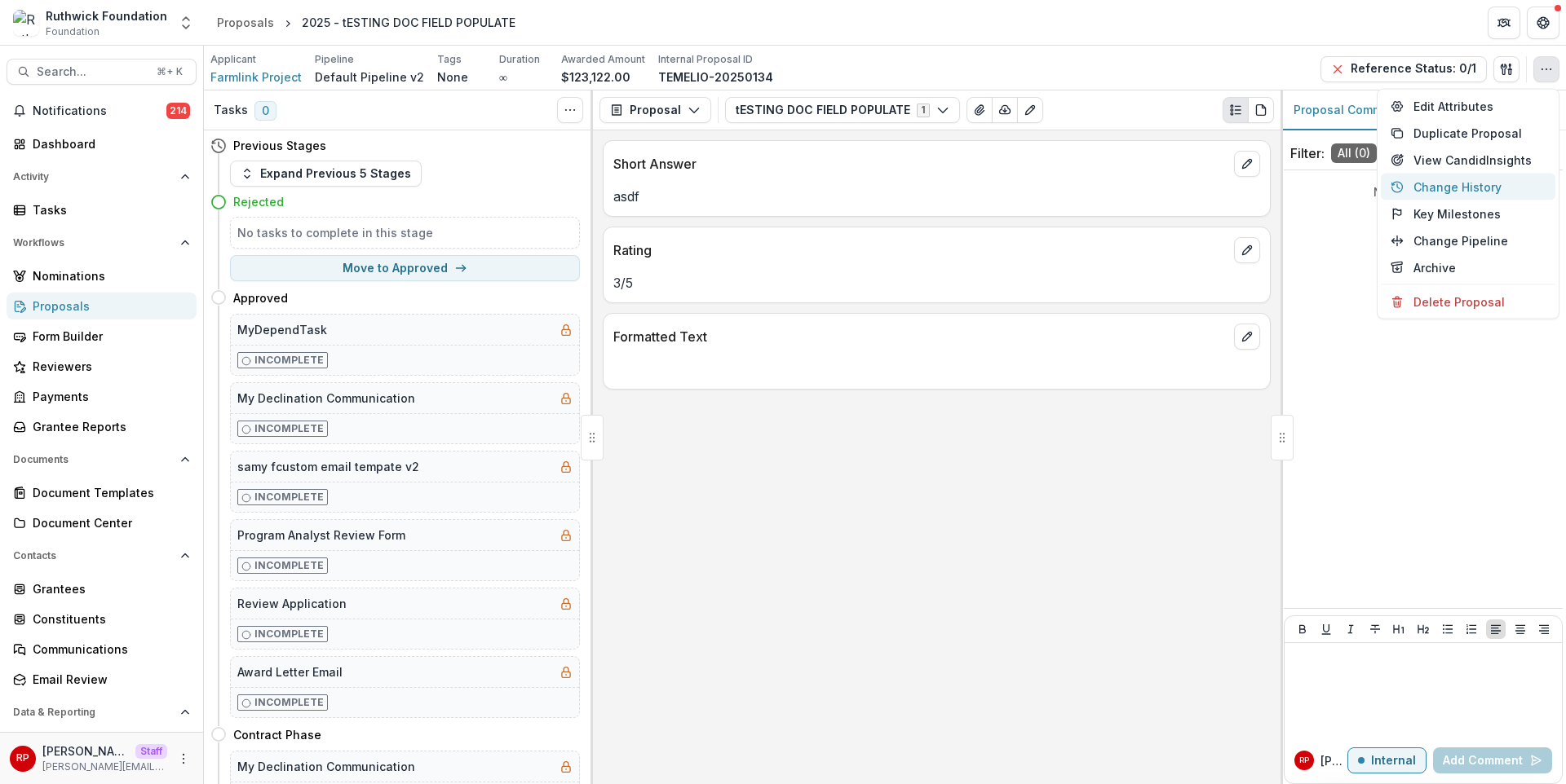
click at [1485, 190] on button "Change History" at bounding box center [1468, 187] width 175 height 27
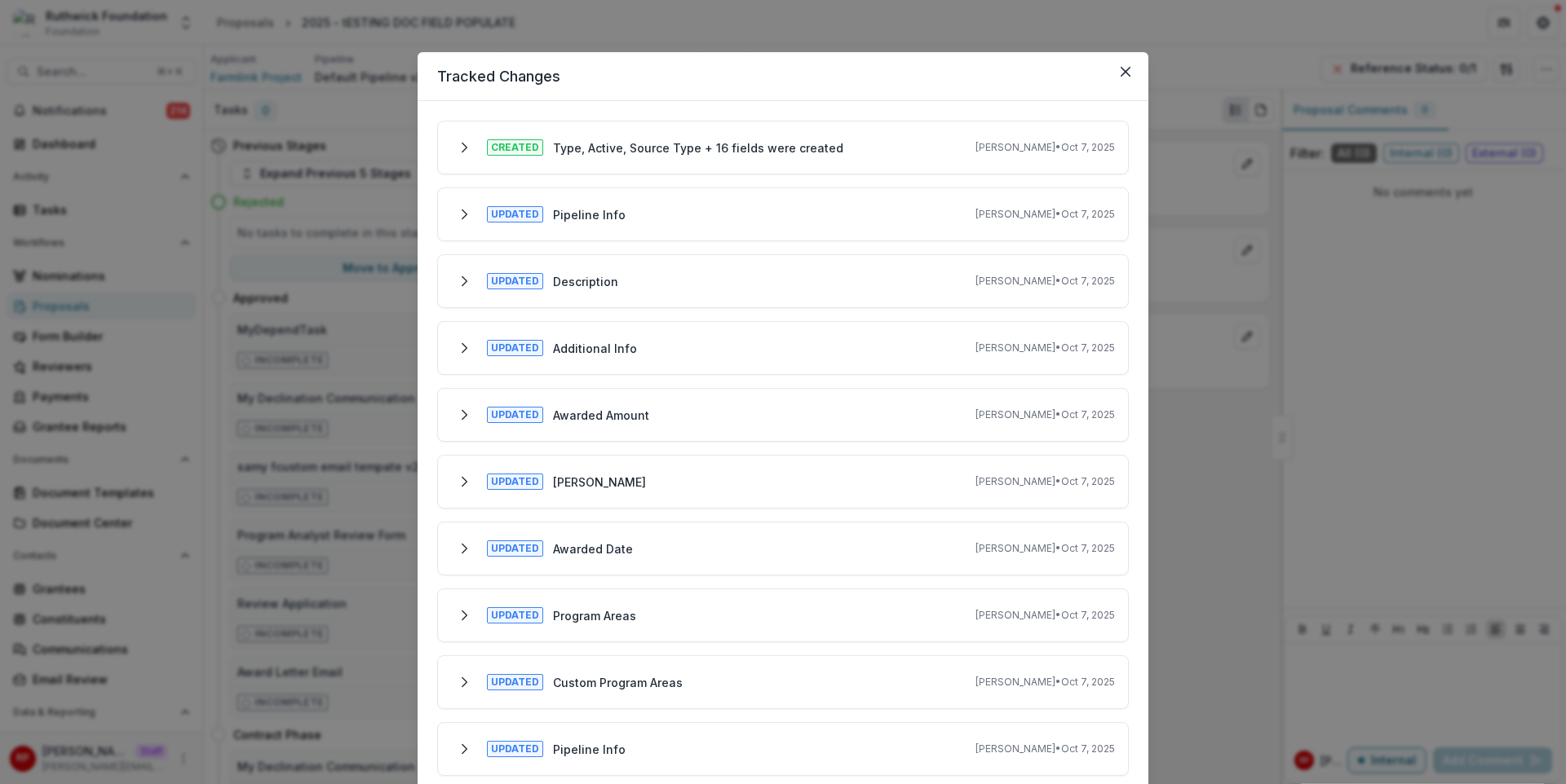
click at [1226, 285] on div "Tracked Changes Created Type, Active, Source Type + 16 fields were created Ruth…" at bounding box center [783, 392] width 1566 height 784
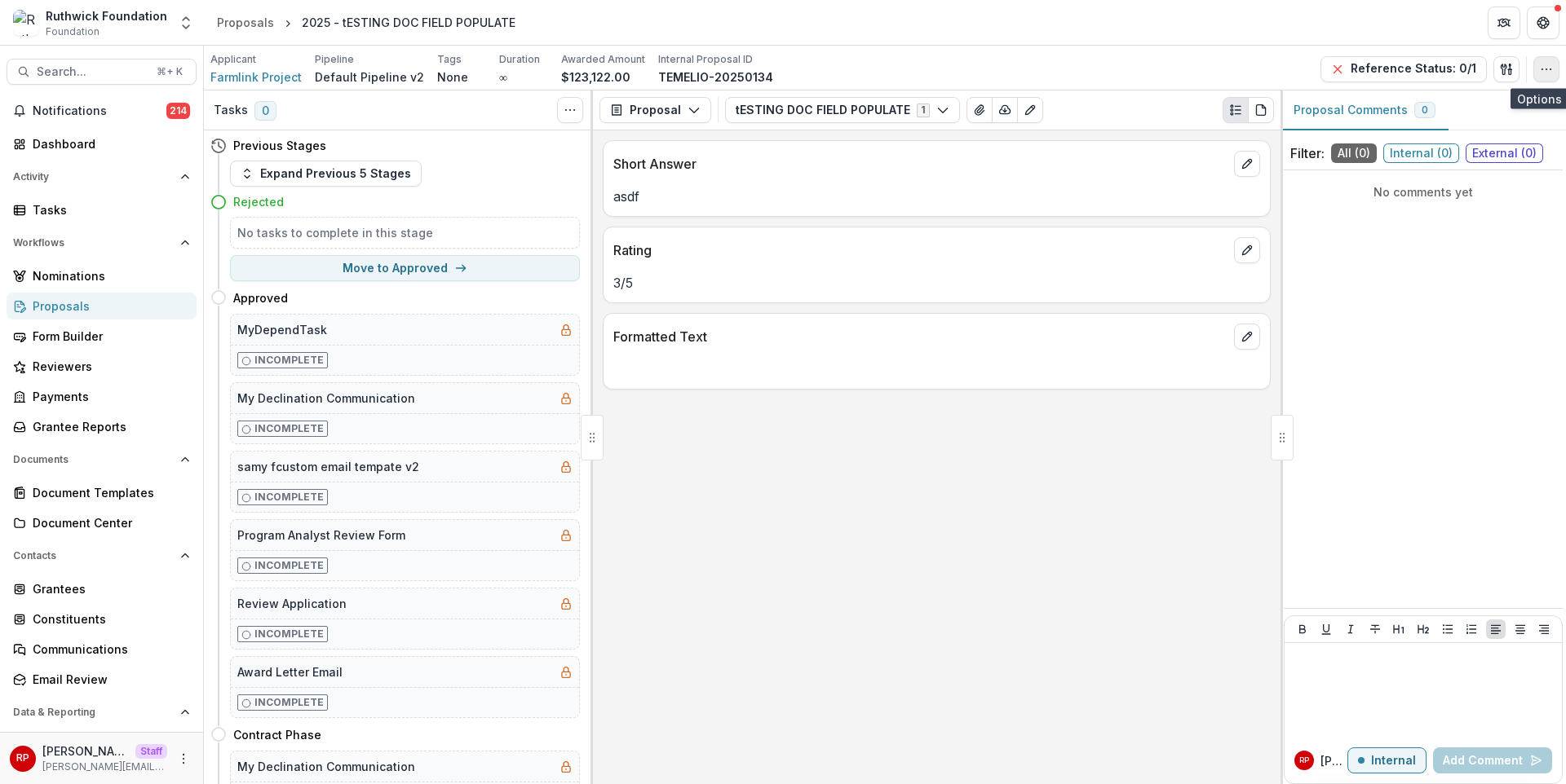
click at [1554, 67] on button "button" at bounding box center [1546, 69] width 26 height 26
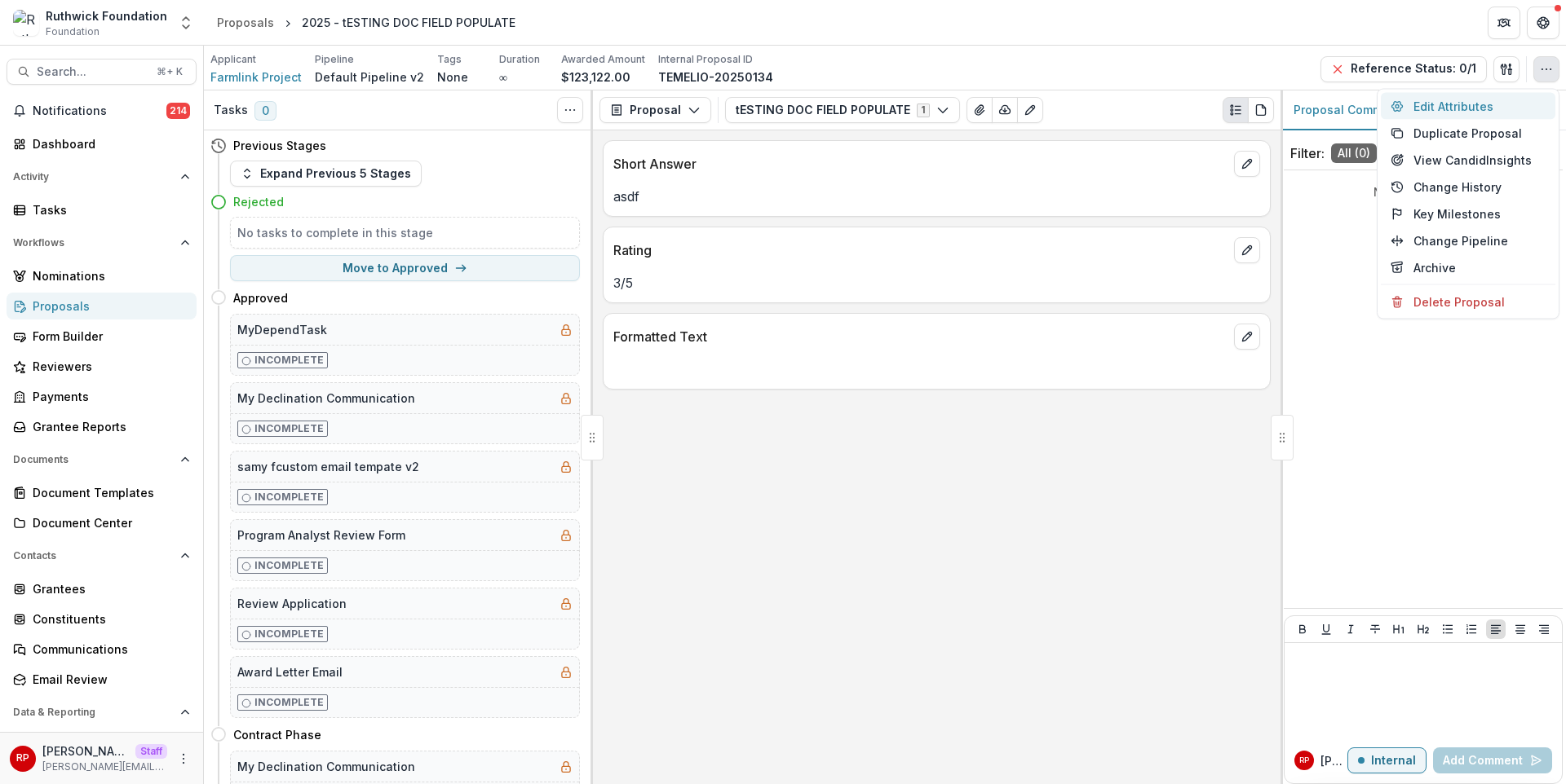
click at [1522, 107] on button "Edit Attributes" at bounding box center [1468, 106] width 175 height 27
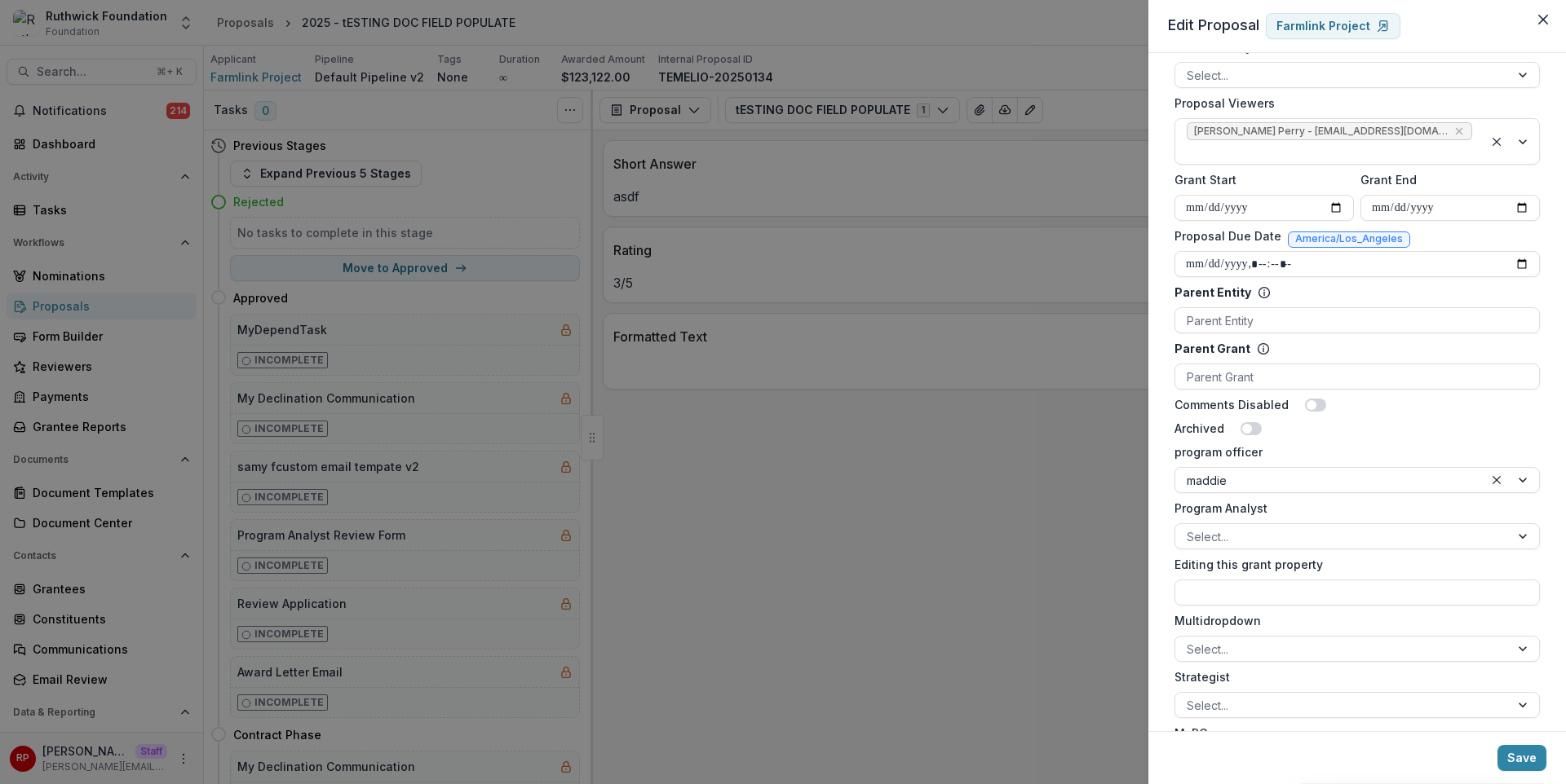
scroll to position [737, 0]
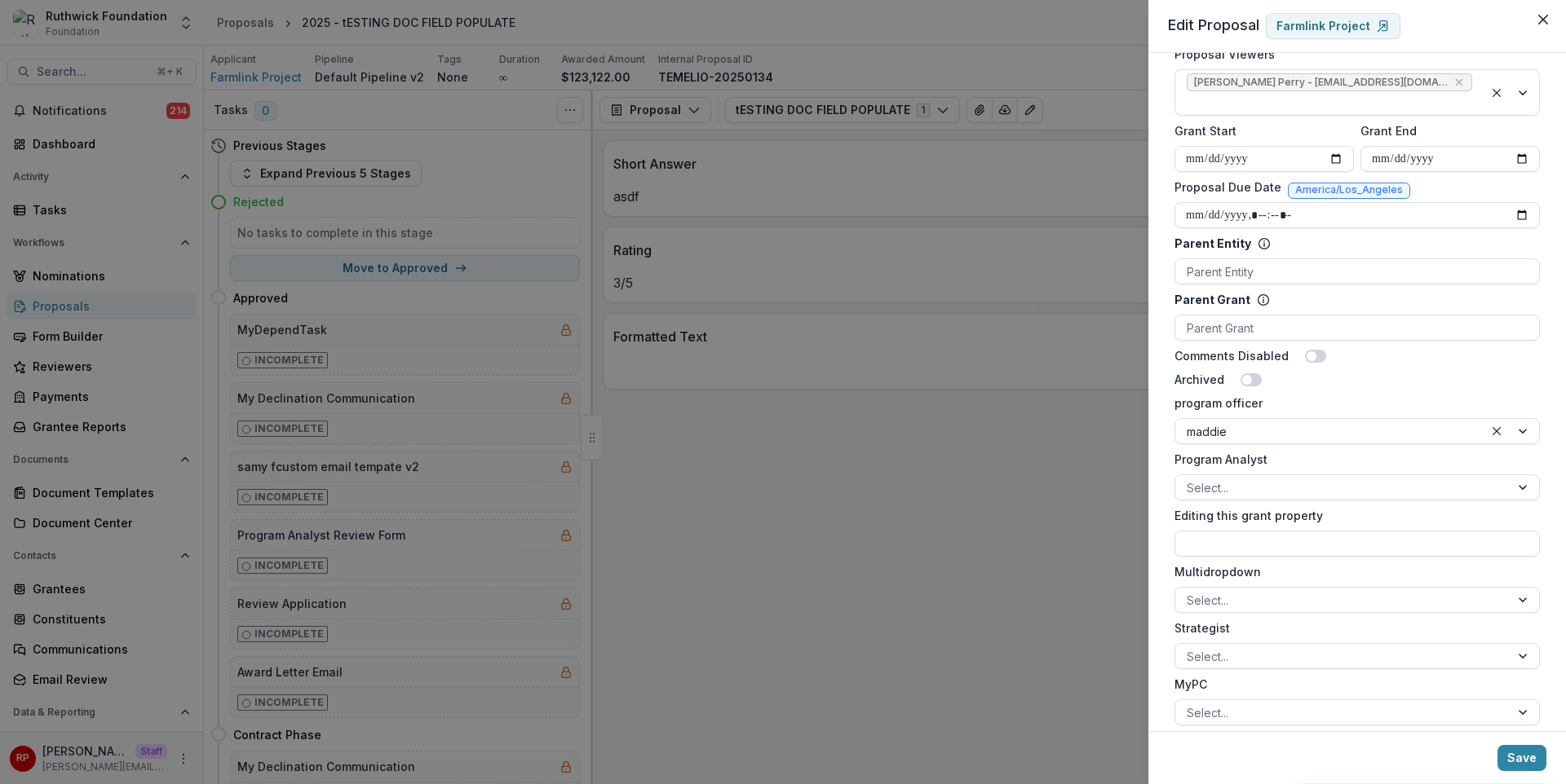
click at [978, 550] on div "**********" at bounding box center [783, 392] width 1566 height 784
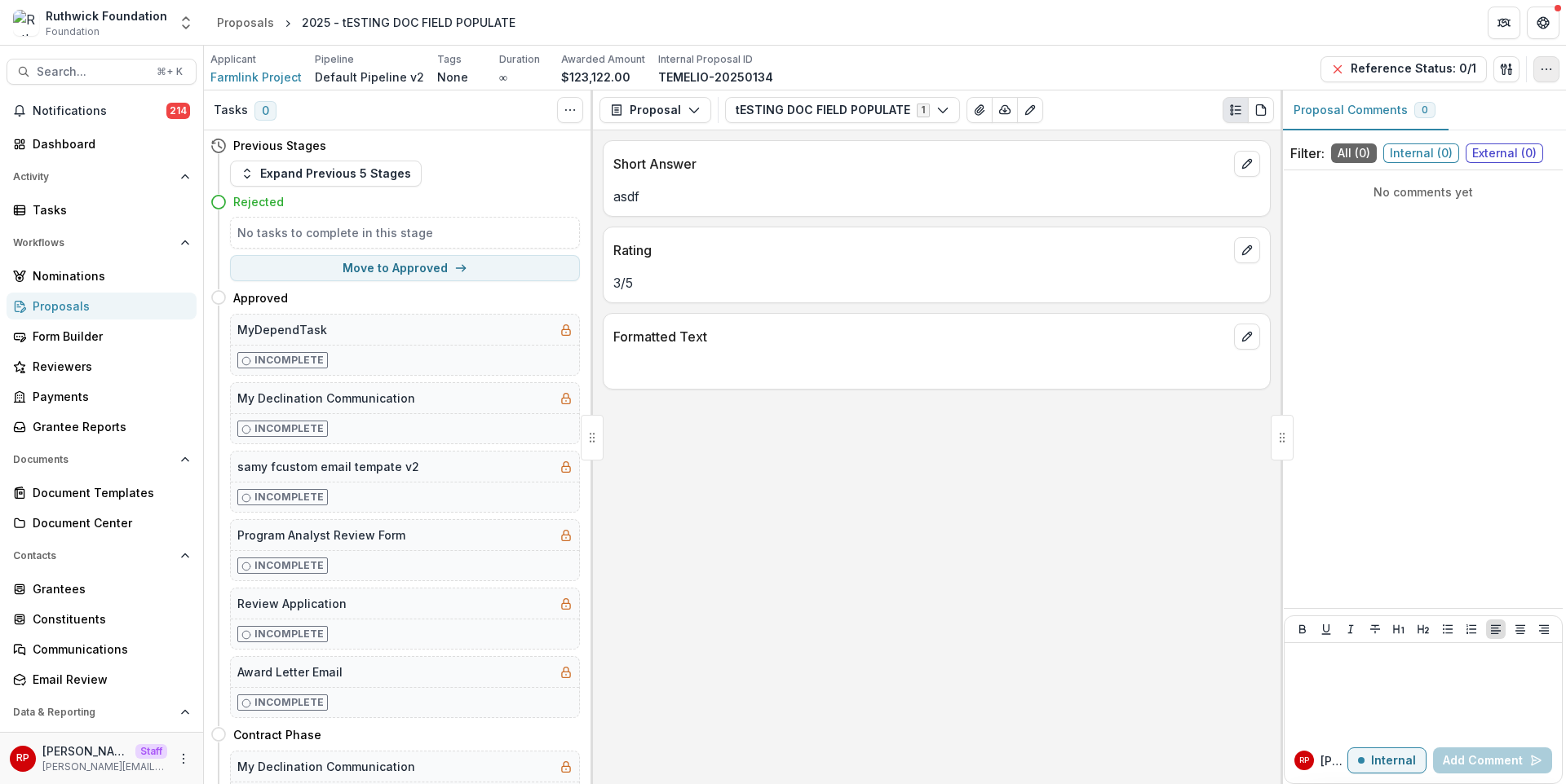
click at [1541, 77] on button "button" at bounding box center [1546, 69] width 26 height 26
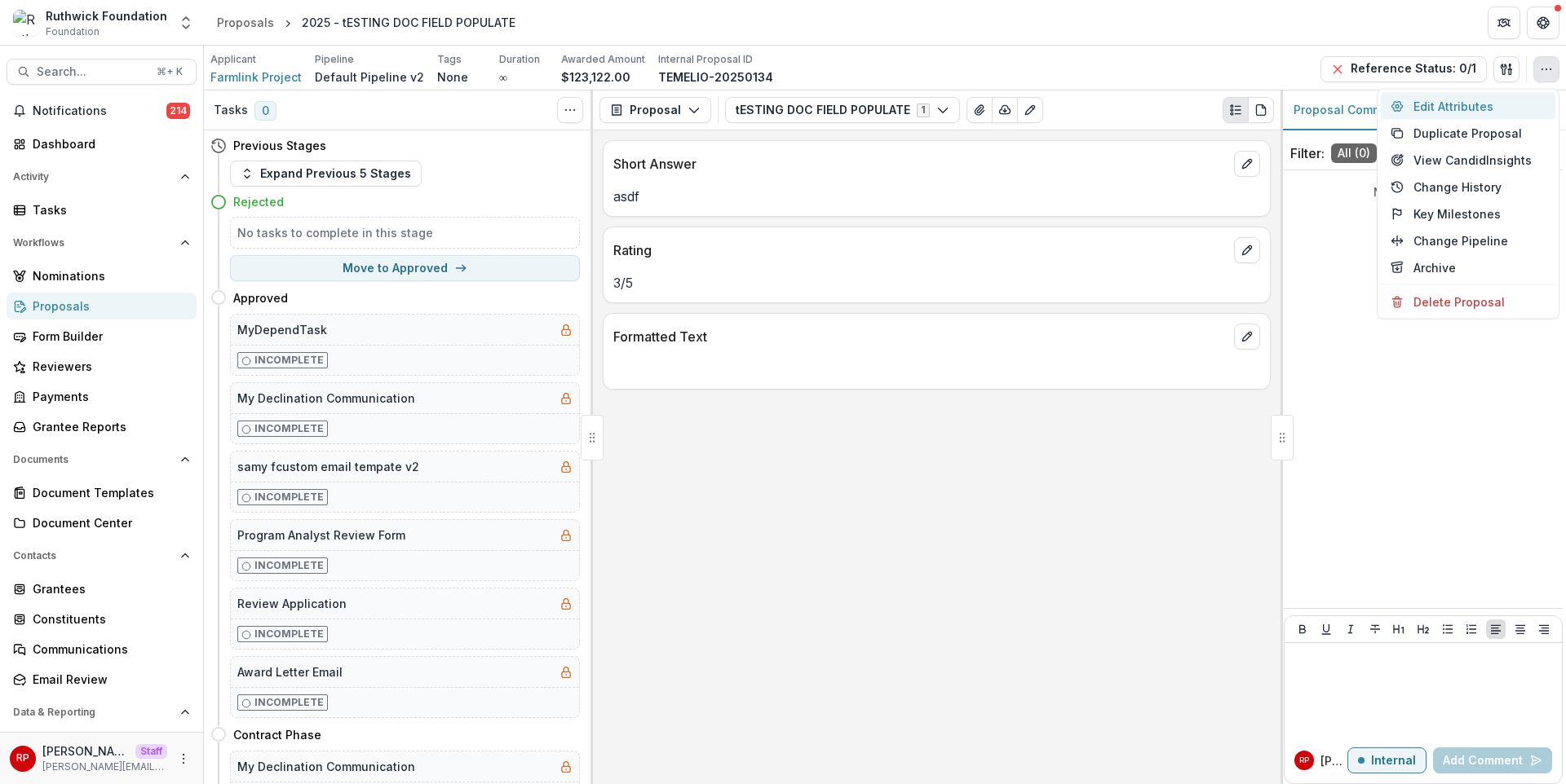
click at [1520, 100] on button "Edit Attributes" at bounding box center [1468, 106] width 175 height 27
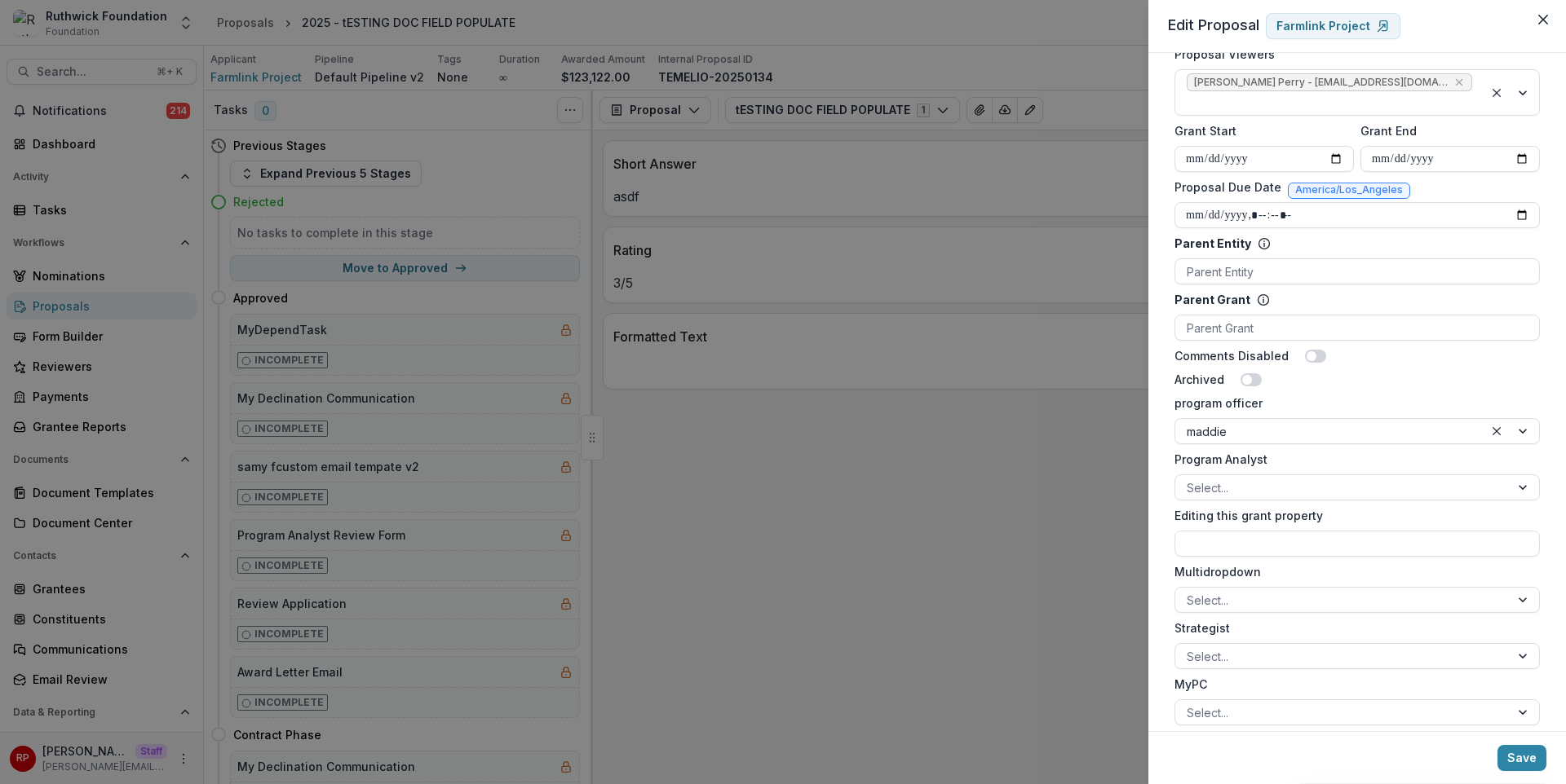
click at [1126, 396] on div "**********" at bounding box center [783, 392] width 1566 height 784
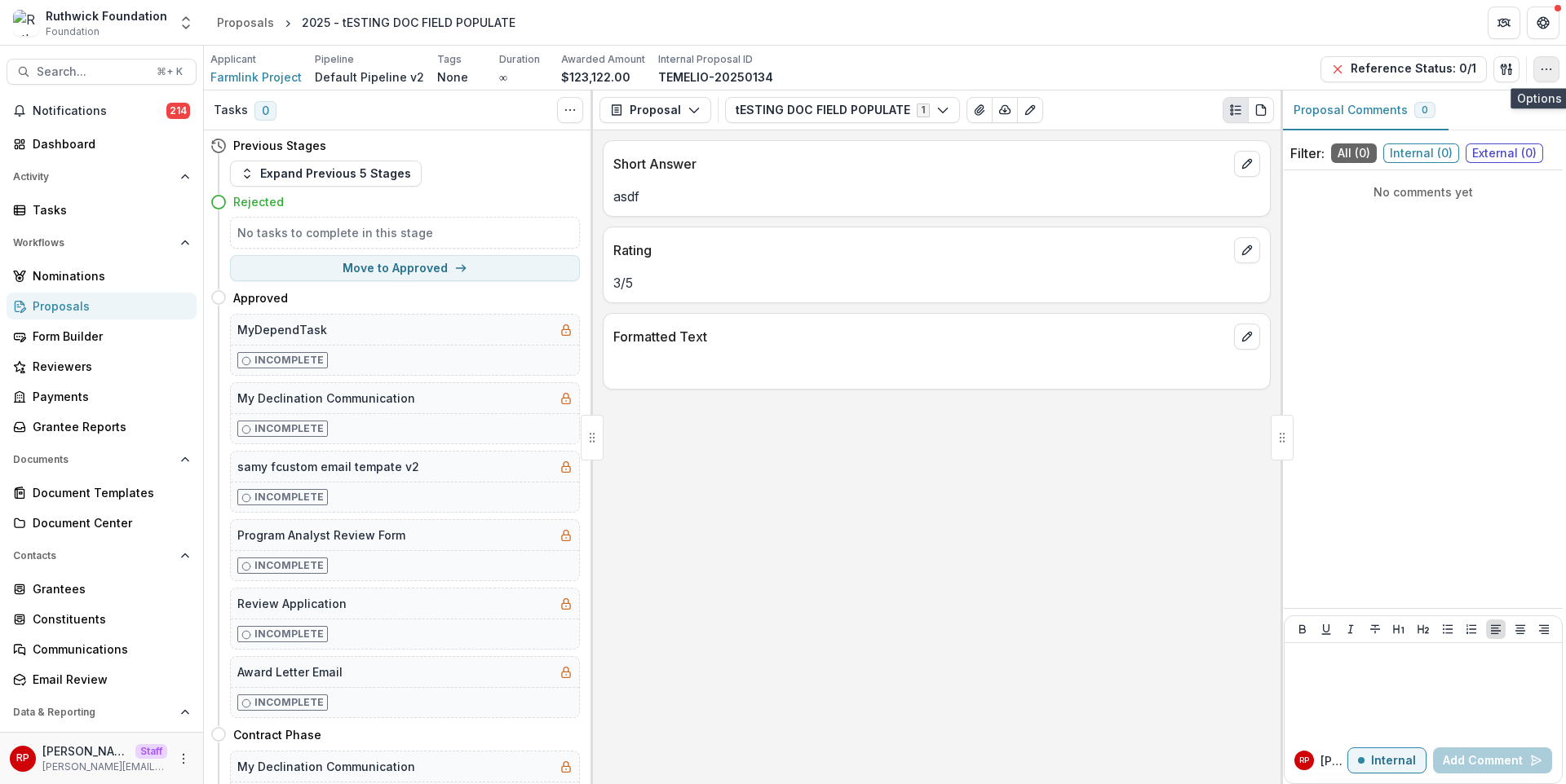
click at [1548, 74] on icon "button" at bounding box center [1547, 69] width 13 height 13
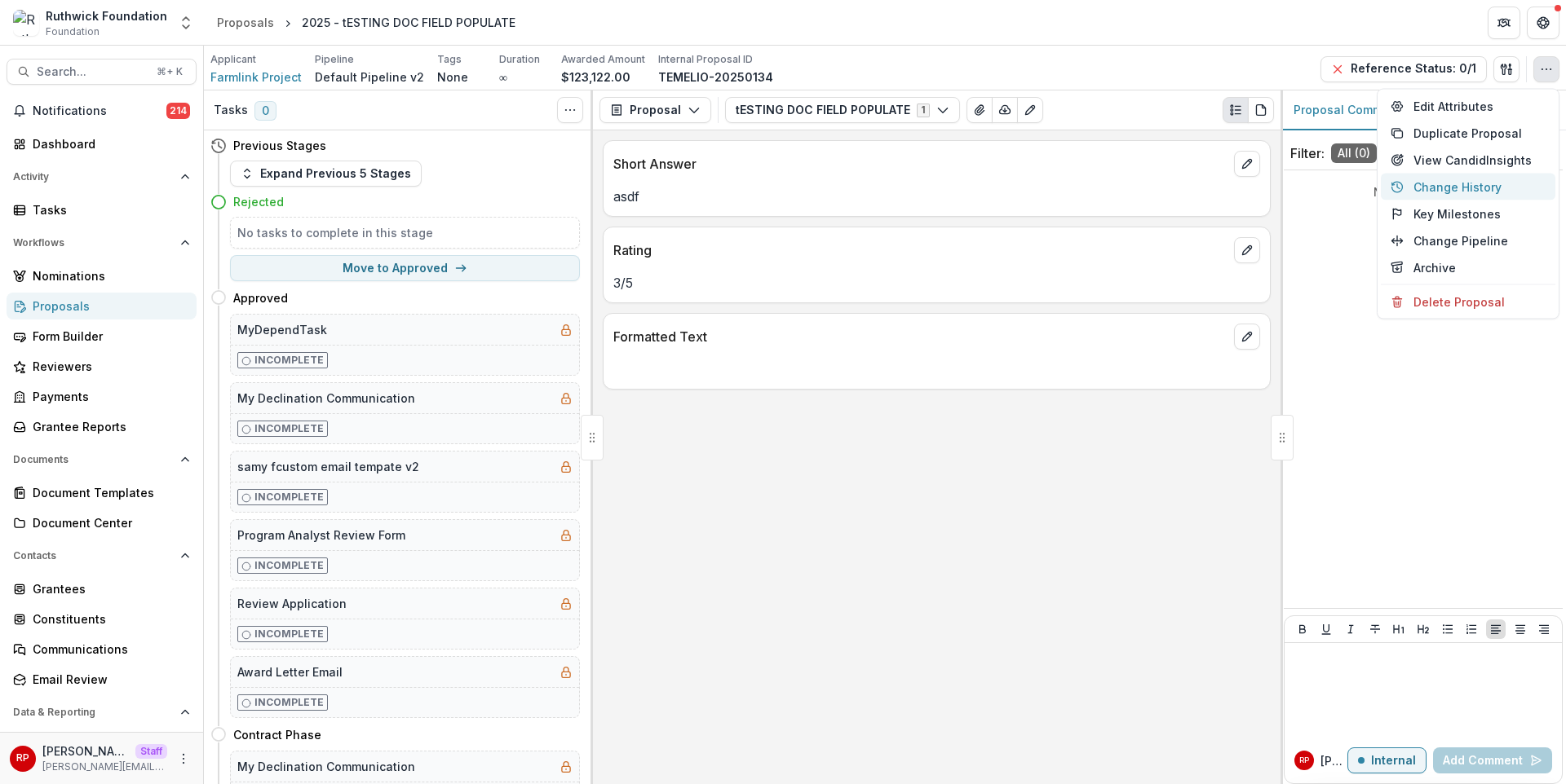
click at [1515, 187] on button "Change History" at bounding box center [1468, 187] width 175 height 27
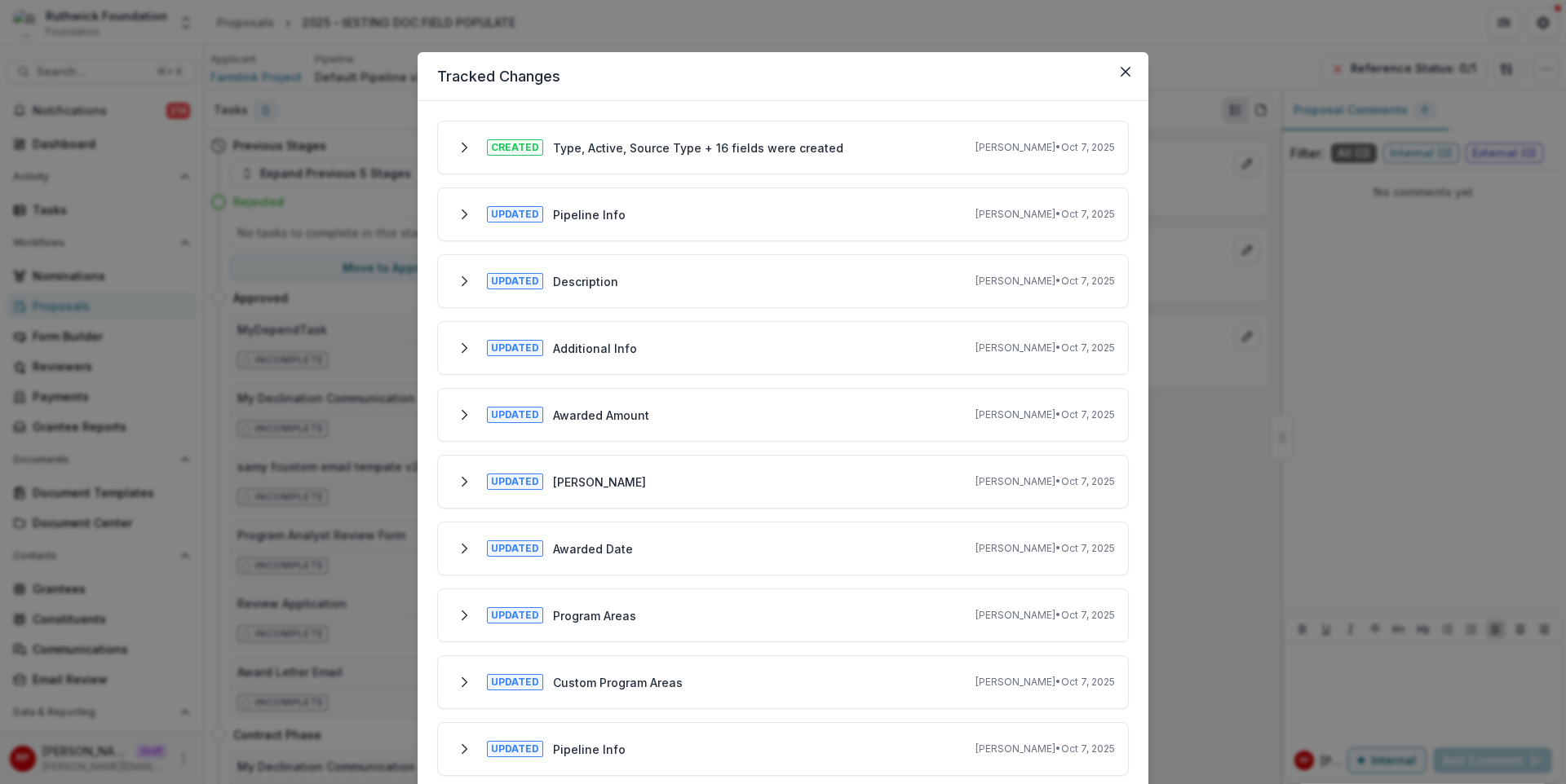
click at [1256, 321] on div "Tracked Changes Created Type, Active, Source Type + 16 fields were created Ruth…" at bounding box center [783, 392] width 1566 height 784
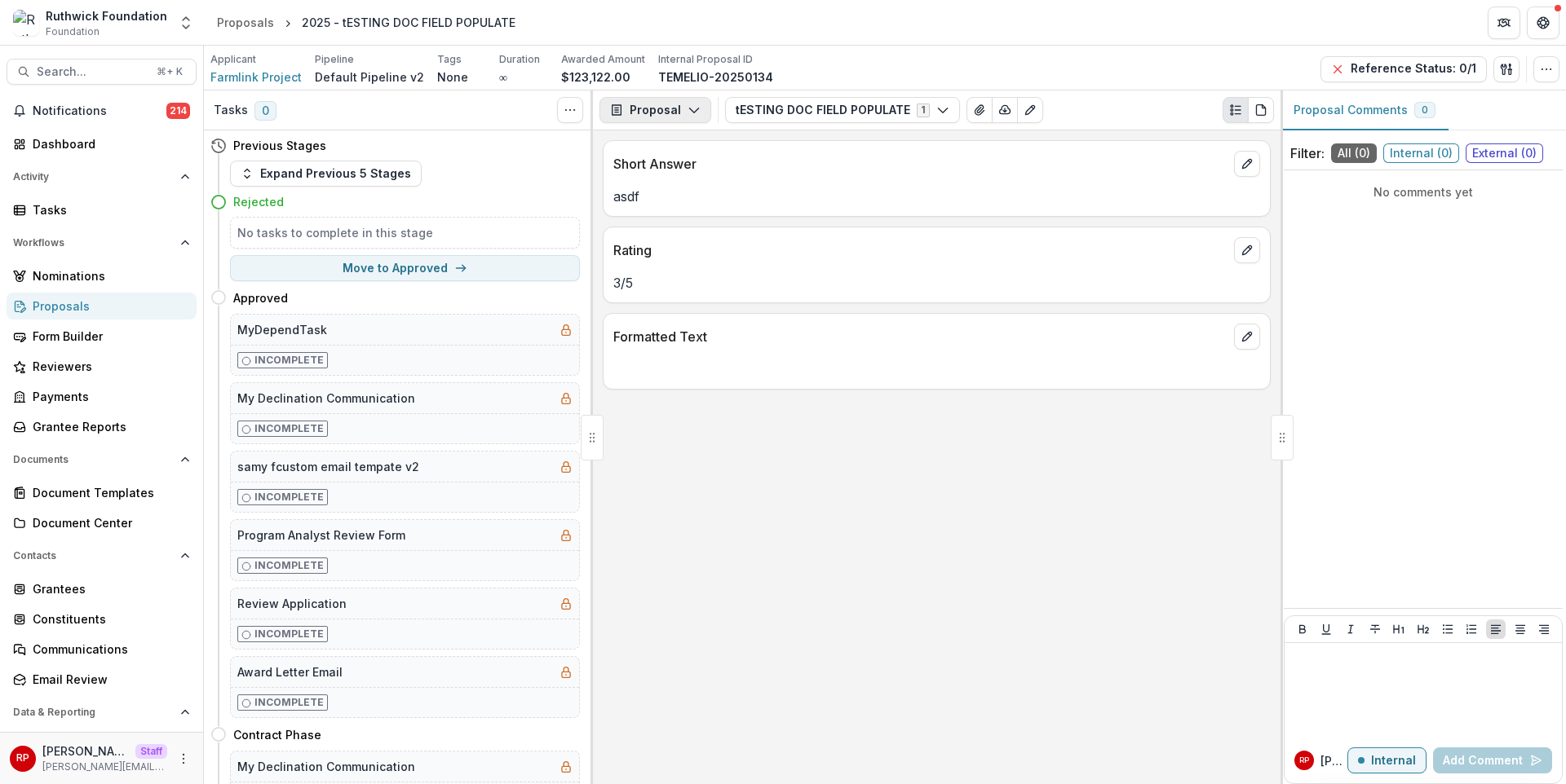
click at [635, 113] on button "Proposal" at bounding box center [655, 110] width 112 height 26
click at [701, 171] on div "Payments" at bounding box center [706, 174] width 149 height 17
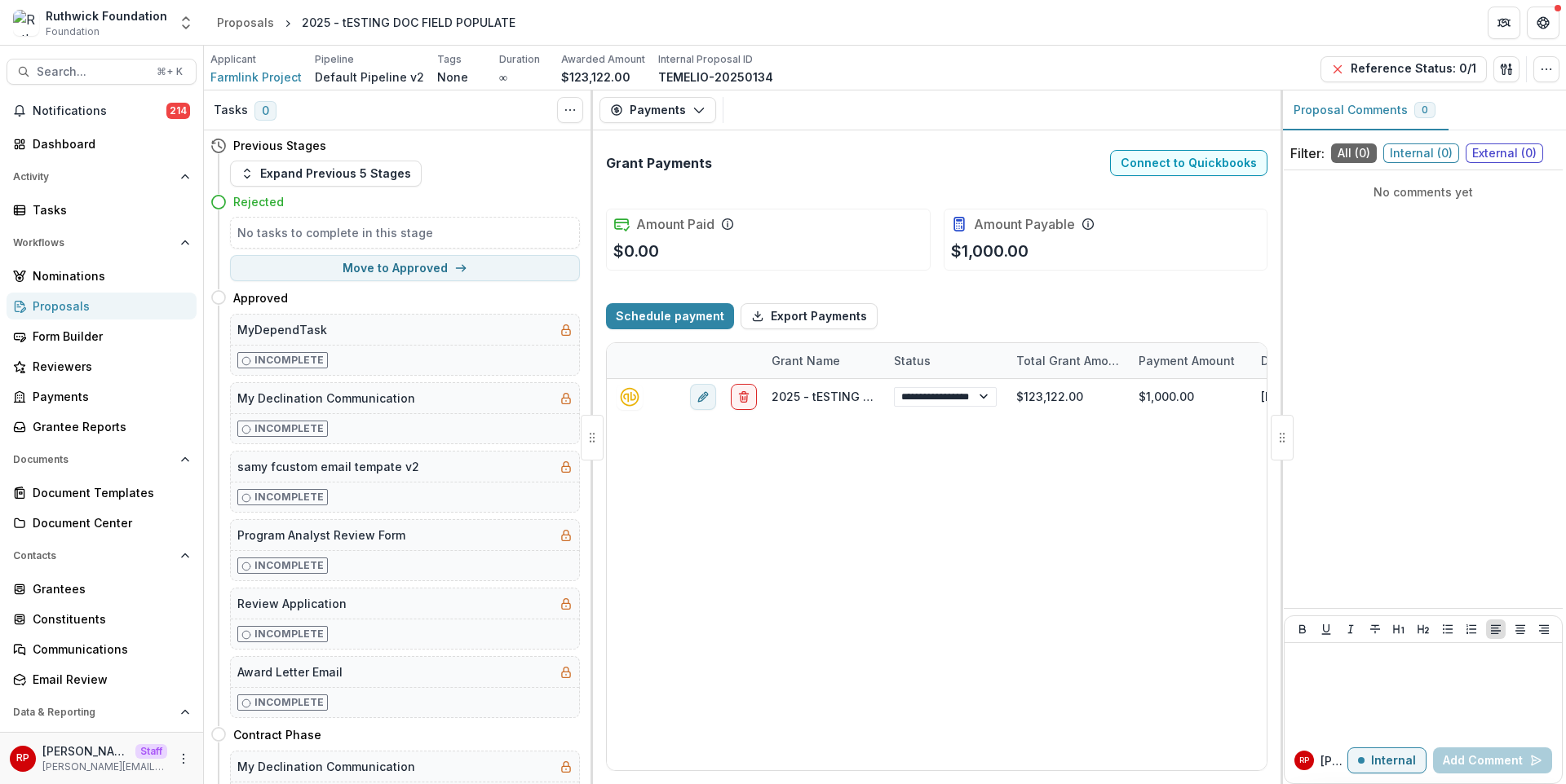
click at [1042, 276] on div "Amount Paid $0.00 Amount Payable $1,000.00" at bounding box center [937, 239] width 661 height 88
click at [179, 755] on icon "More" at bounding box center [183, 759] width 13 height 13
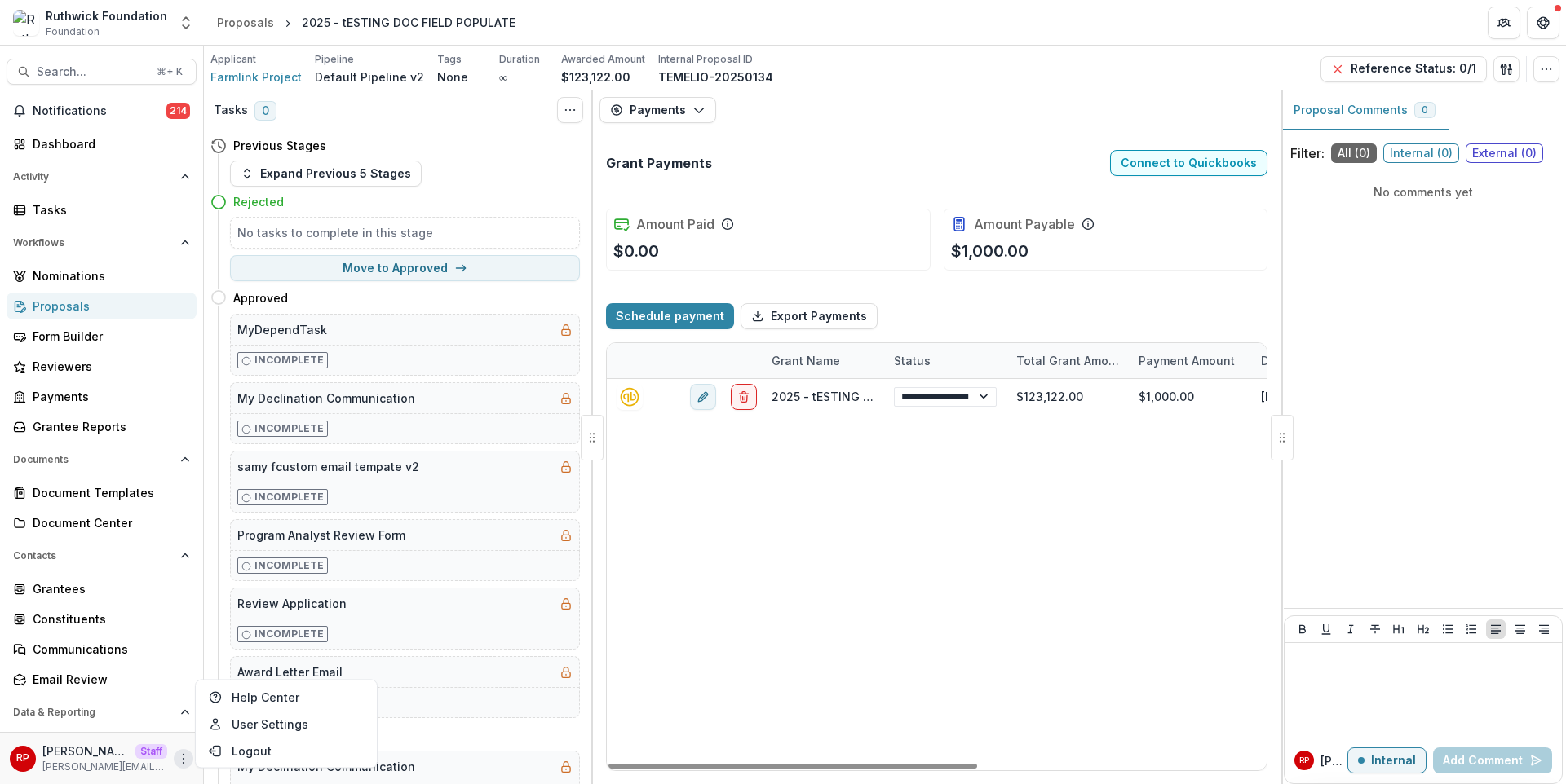
click at [819, 484] on div "**********" at bounding box center [1194, 575] width 1174 height 392
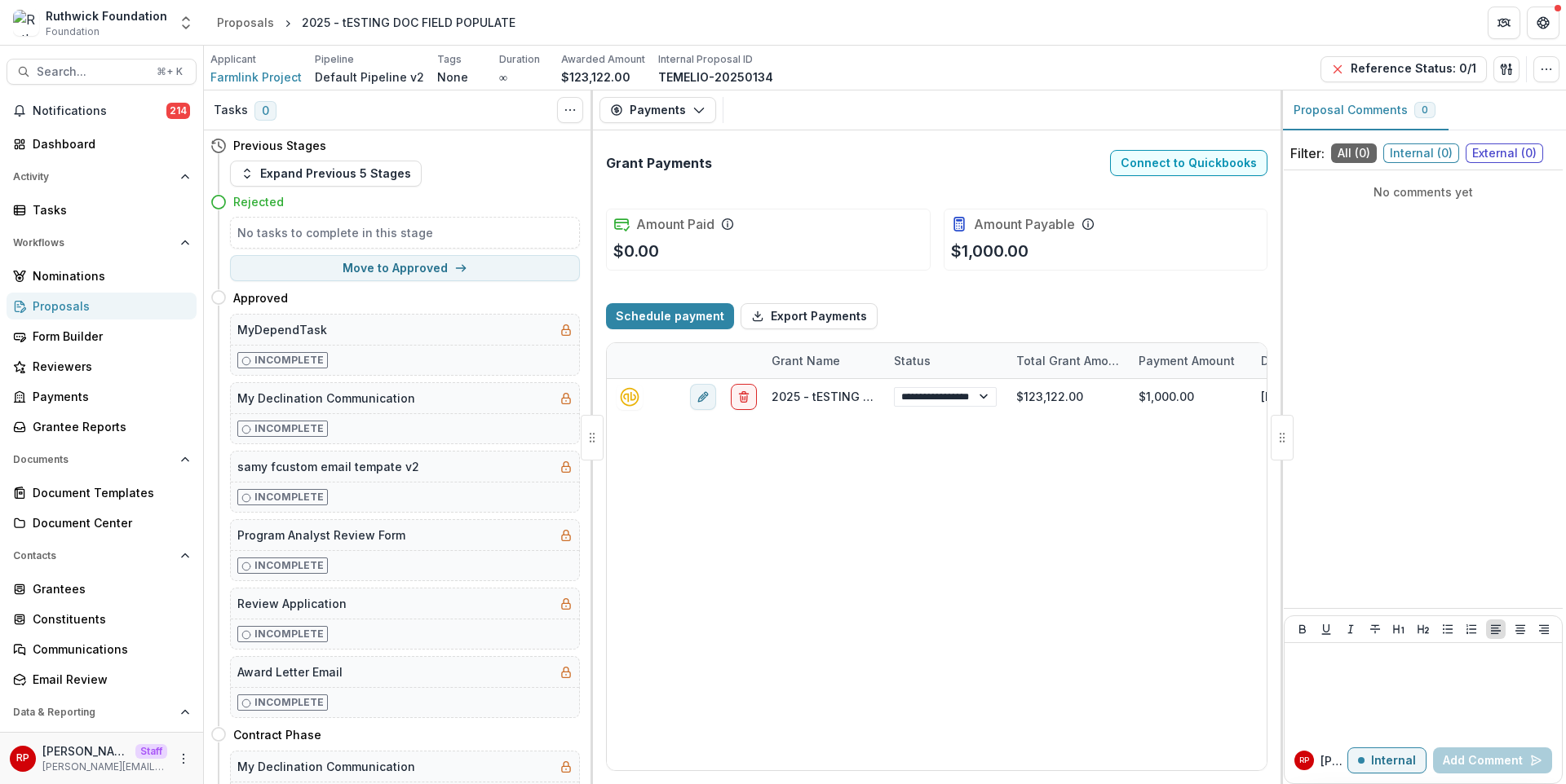
click at [947, 102] on div "Payments Proposal Payments Reports Grant Agreements Board Summaries Bank Details" at bounding box center [937, 110] width 688 height 40
click at [1554, 69] on button "button" at bounding box center [1546, 69] width 26 height 26
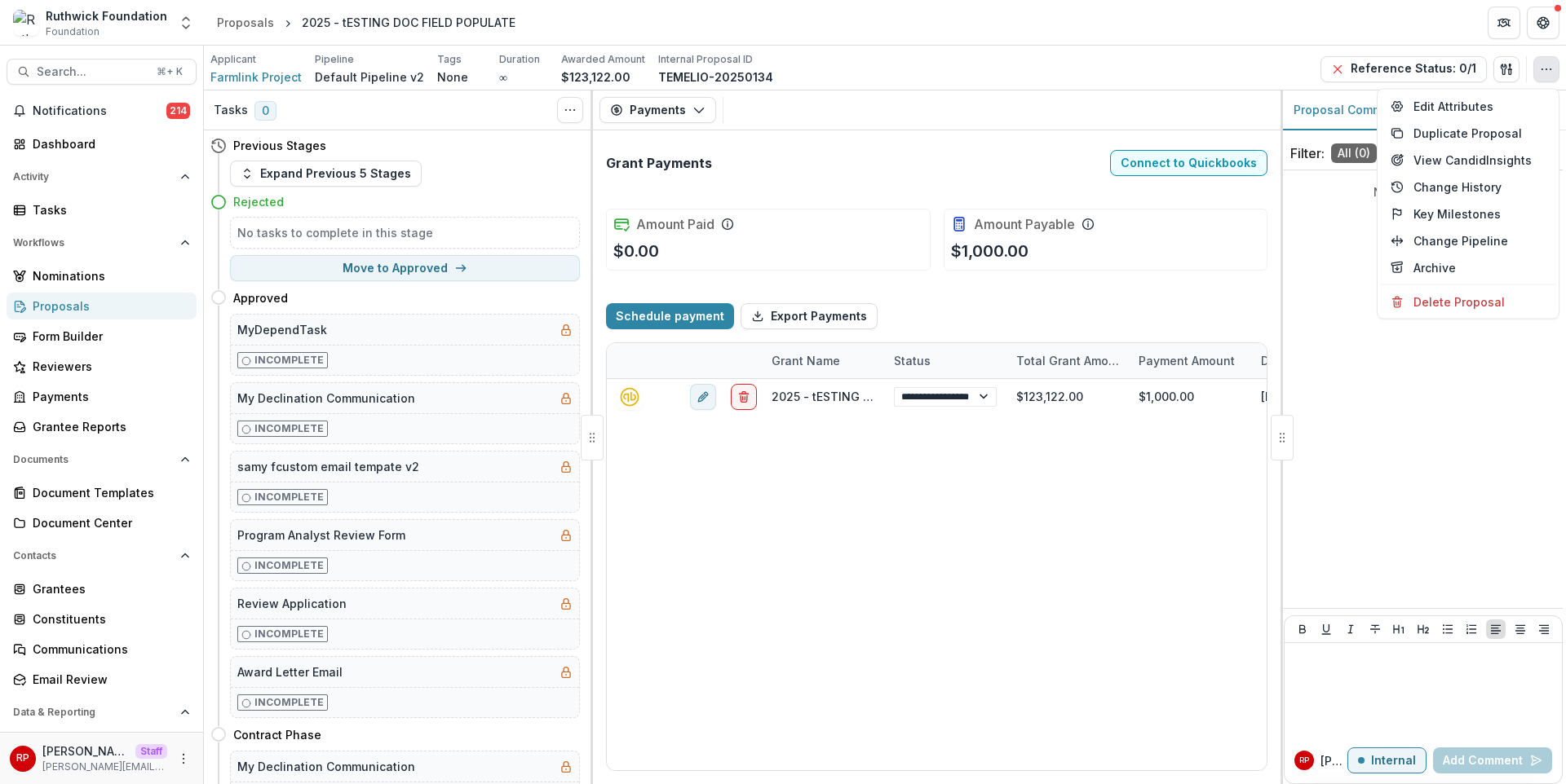
click at [1337, 45] on div "Ruthwick Foundation Foundation Aggregate Analysis Foundations Ruthwick Foundati…" at bounding box center [783, 23] width 1566 height 46
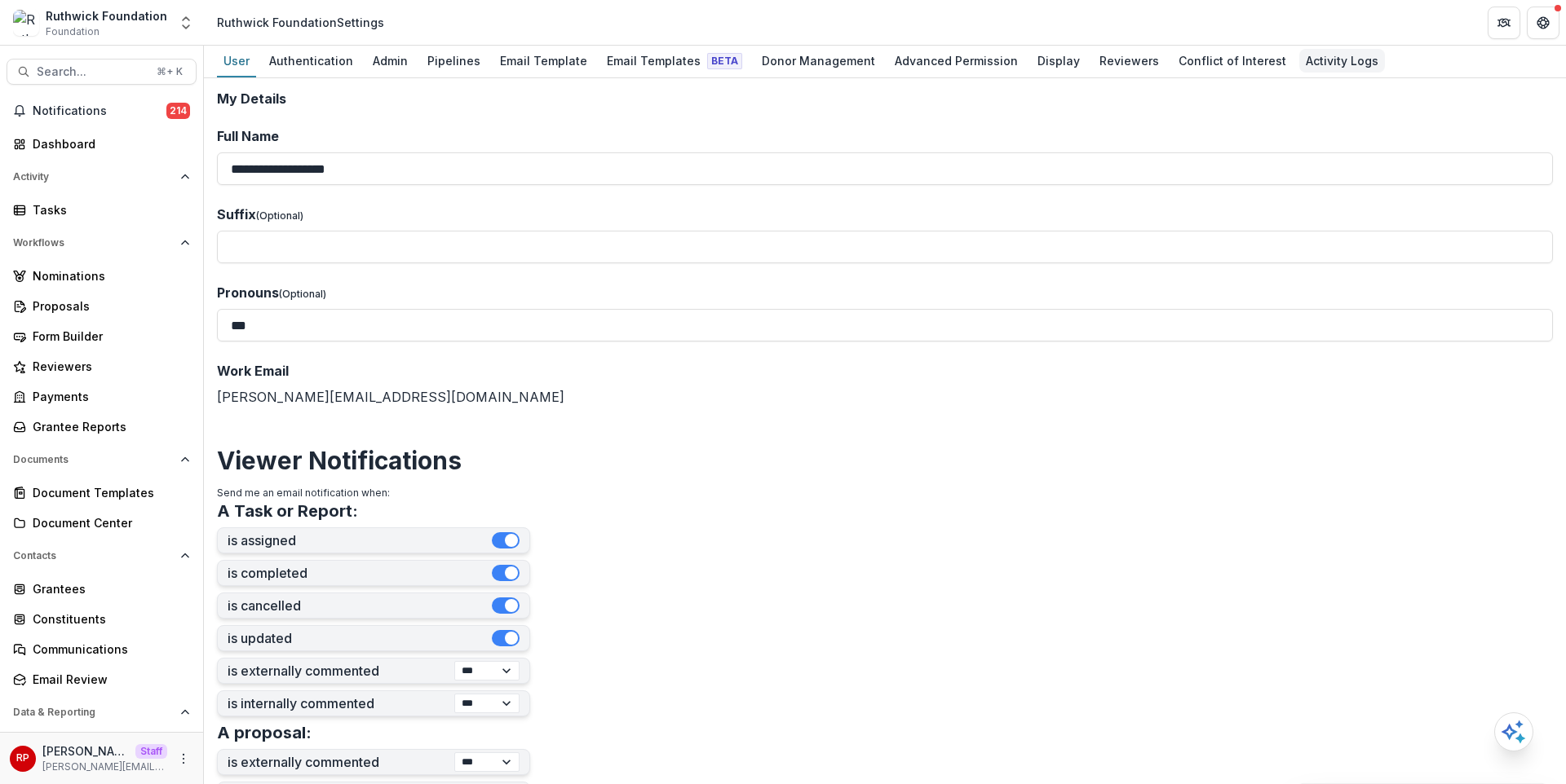
click at [1316, 63] on div "Activity Logs" at bounding box center [1342, 60] width 86 height 24
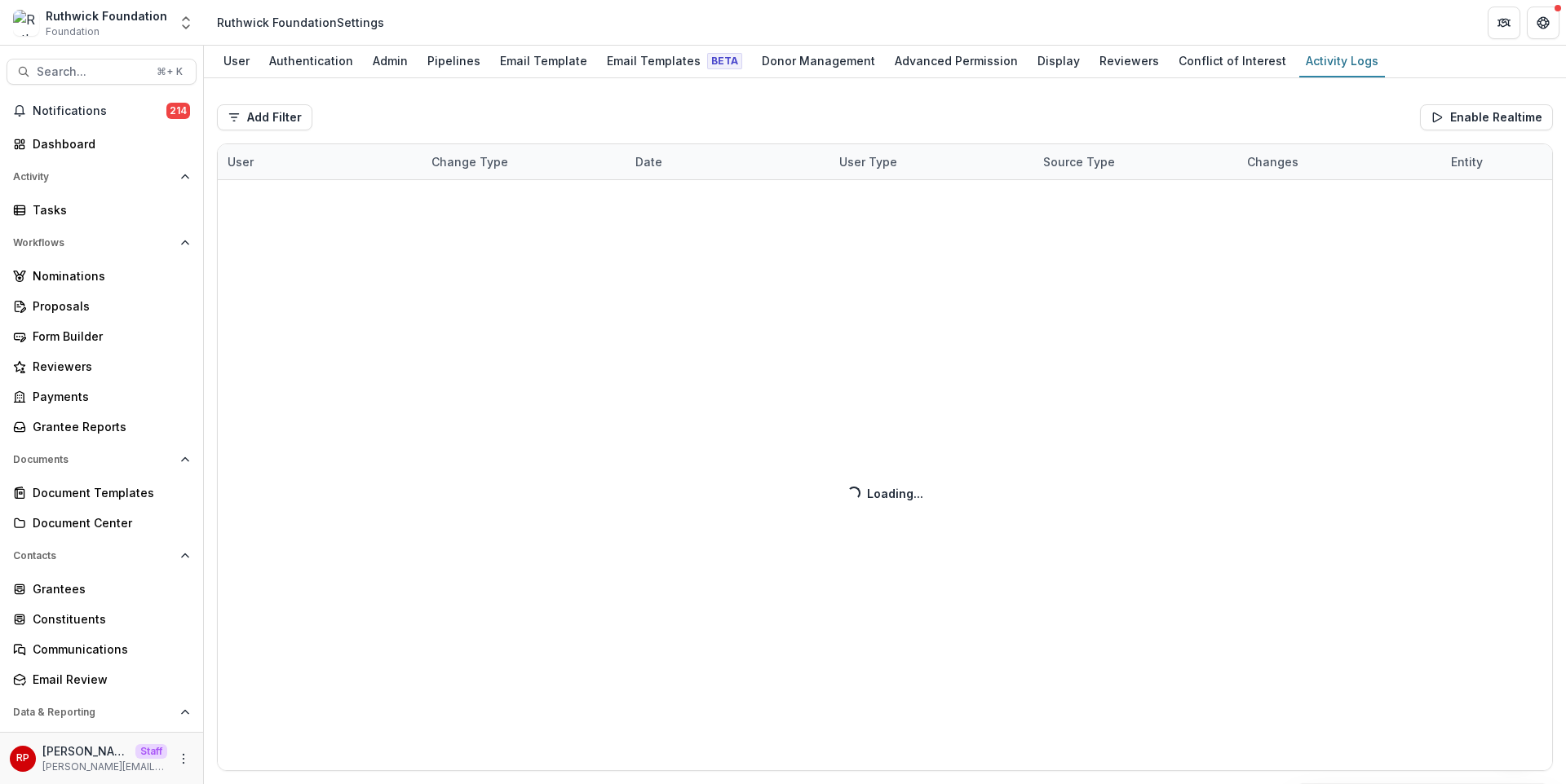
click at [1300, 95] on div "Add Filter User Source Type From Date To Date Enable Realtime User Change Type …" at bounding box center [884, 431] width 1362 height 706
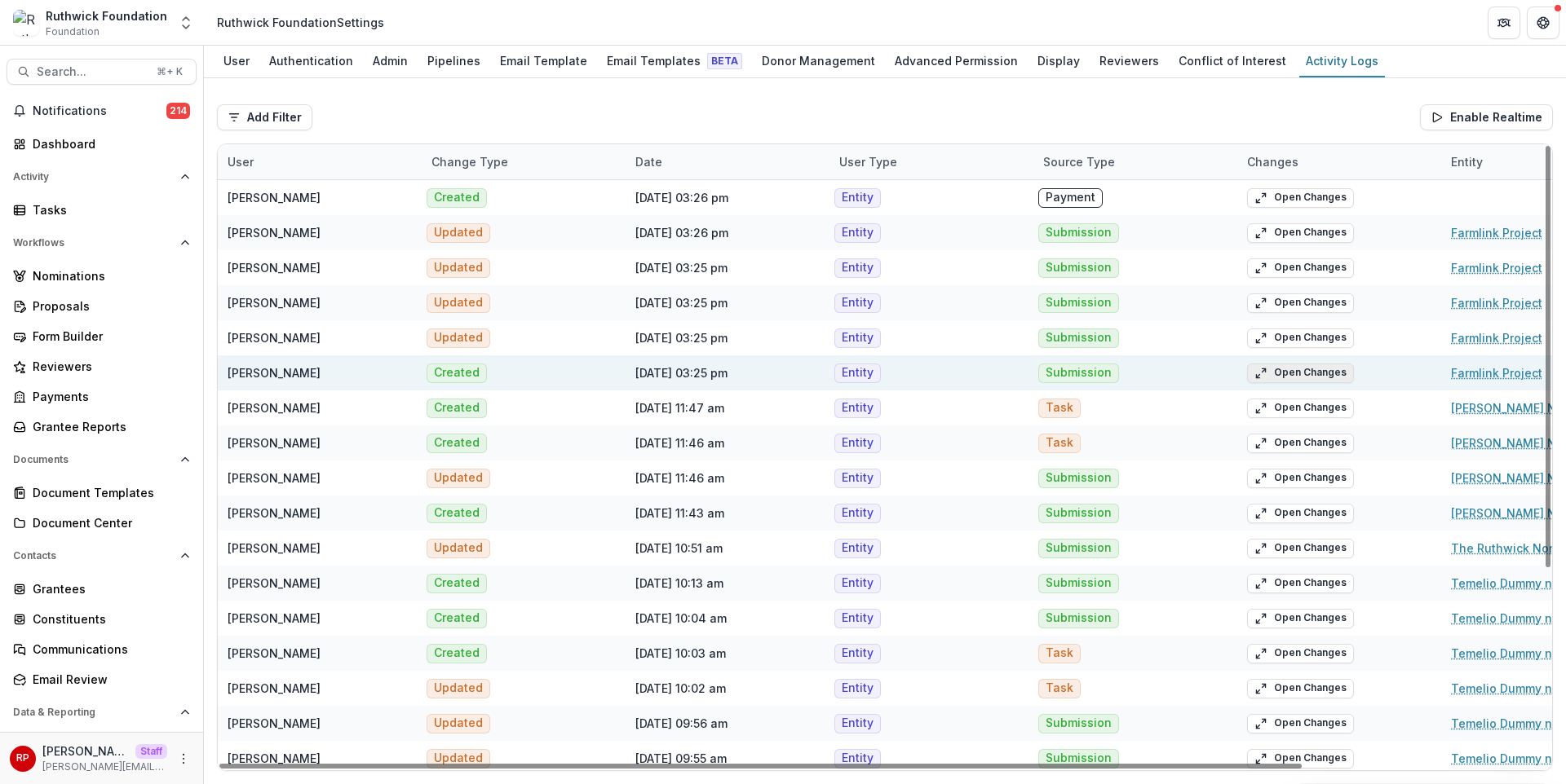
click at [1291, 372] on button "Open Changes" at bounding box center [1300, 373] width 107 height 19
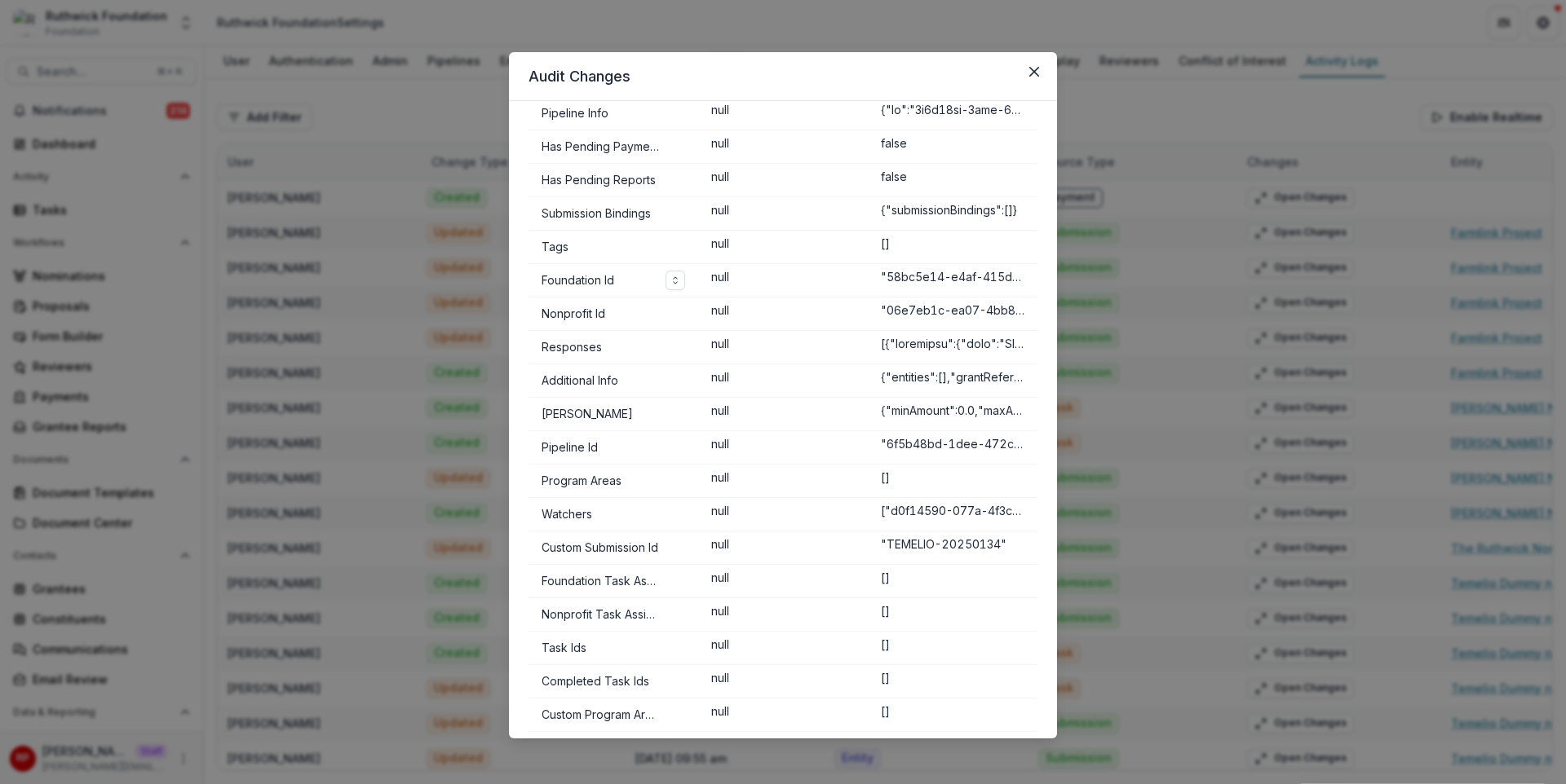
scroll to position [147, 0]
click at [937, 508] on p "["d0f14590-077a-4f3c-bbe2-9a3bffa84a3a"]" at bounding box center [953, 508] width 144 height 13
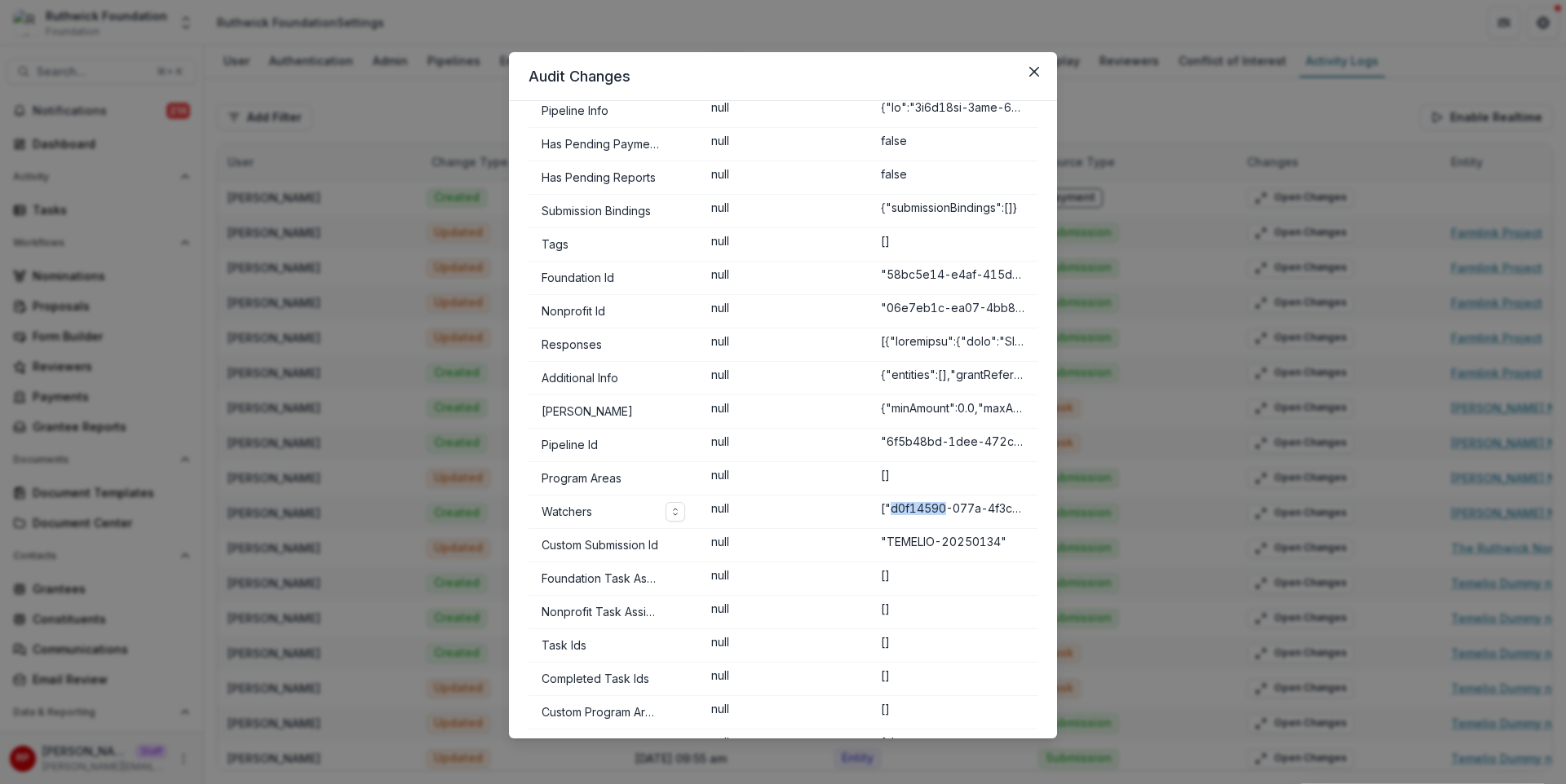
click at [937, 508] on p "["d0f14590-077a-4f3c-bbe2-9a3bffa84a3a"]" at bounding box center [953, 508] width 144 height 13
click at [879, 525] on td "["d0f14590-077a-4f3c-bbe2-9a3bffa84a3a"]" at bounding box center [952, 513] width 169 height 34
click at [671, 514] on icon "Toggle expand" at bounding box center [675, 511] width 10 height 10
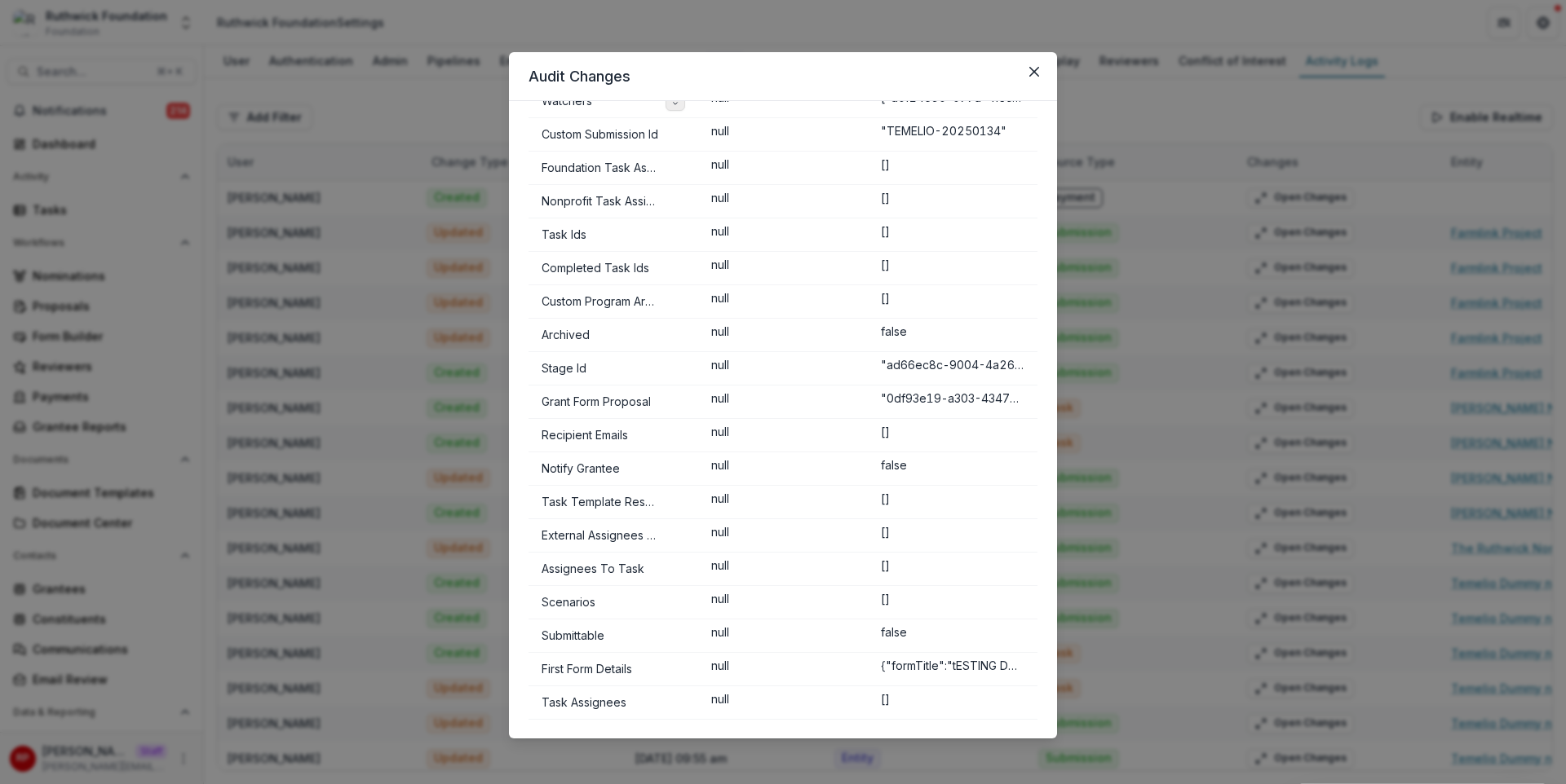
scroll to position [558, 0]
click at [679, 668] on button "Toggle expand" at bounding box center [675, 669] width 19 height 19
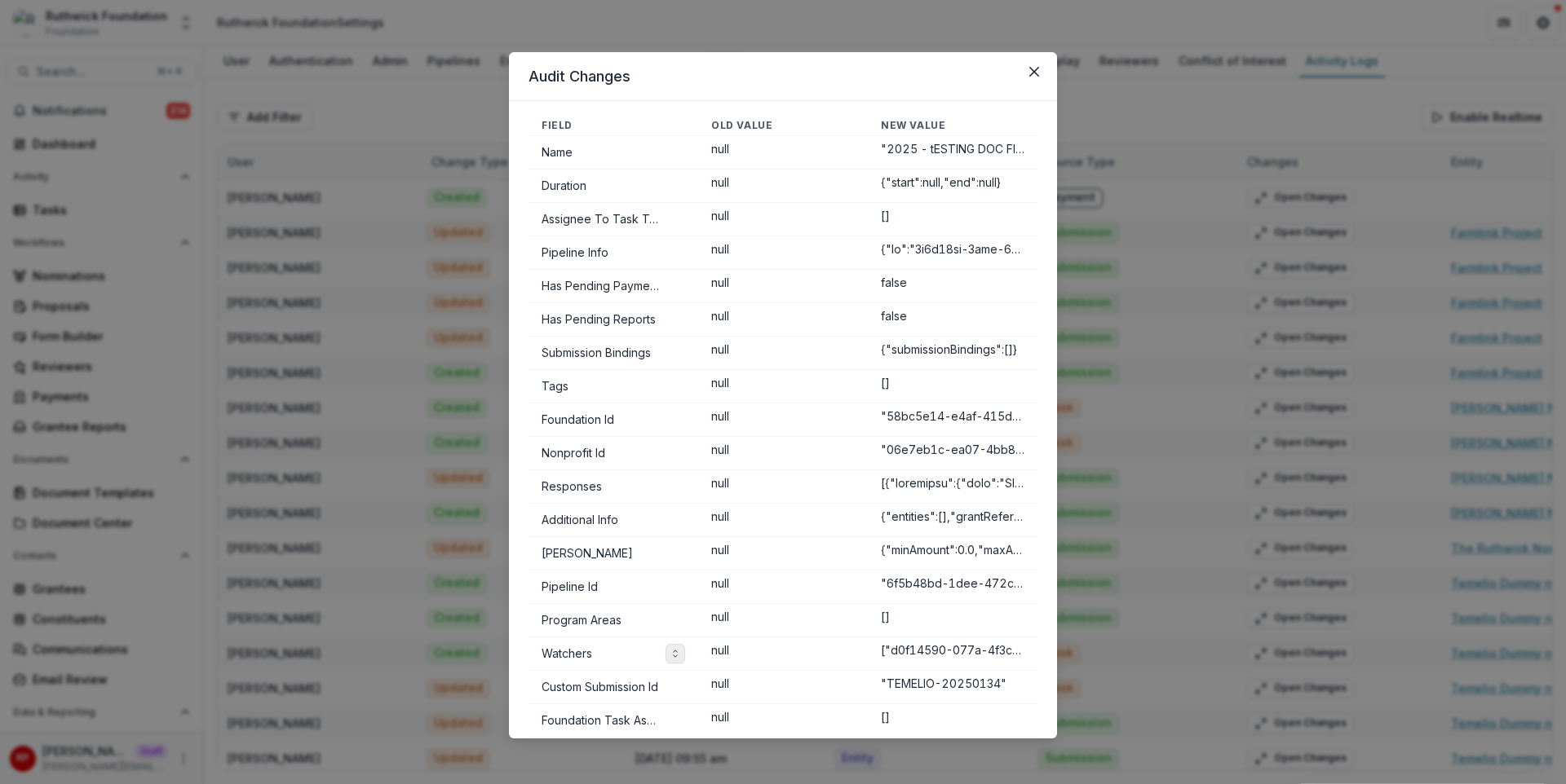
scroll to position [0, 0]
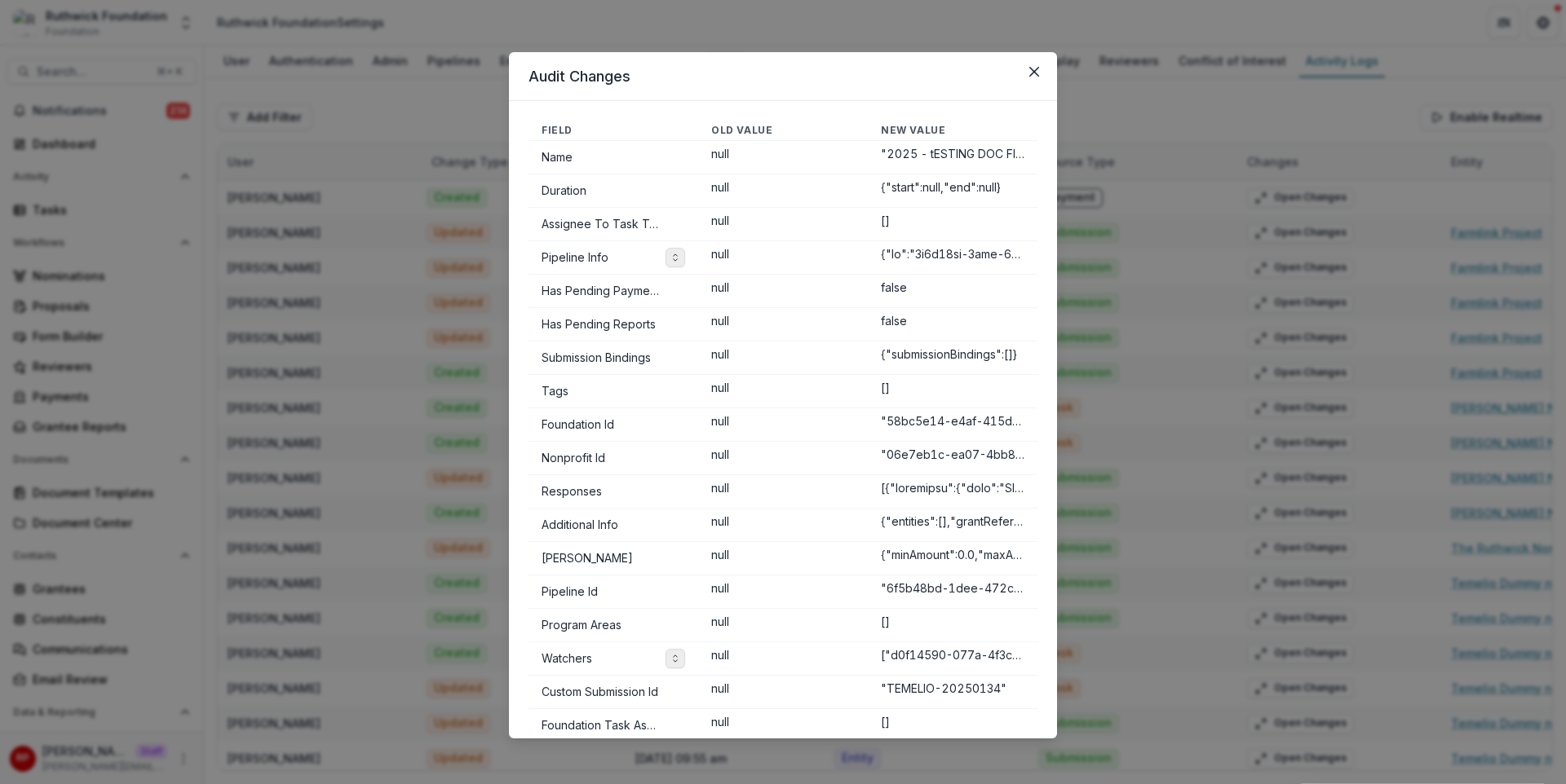
click at [671, 254] on icon "Toggle expand" at bounding box center [675, 257] width 10 height 10
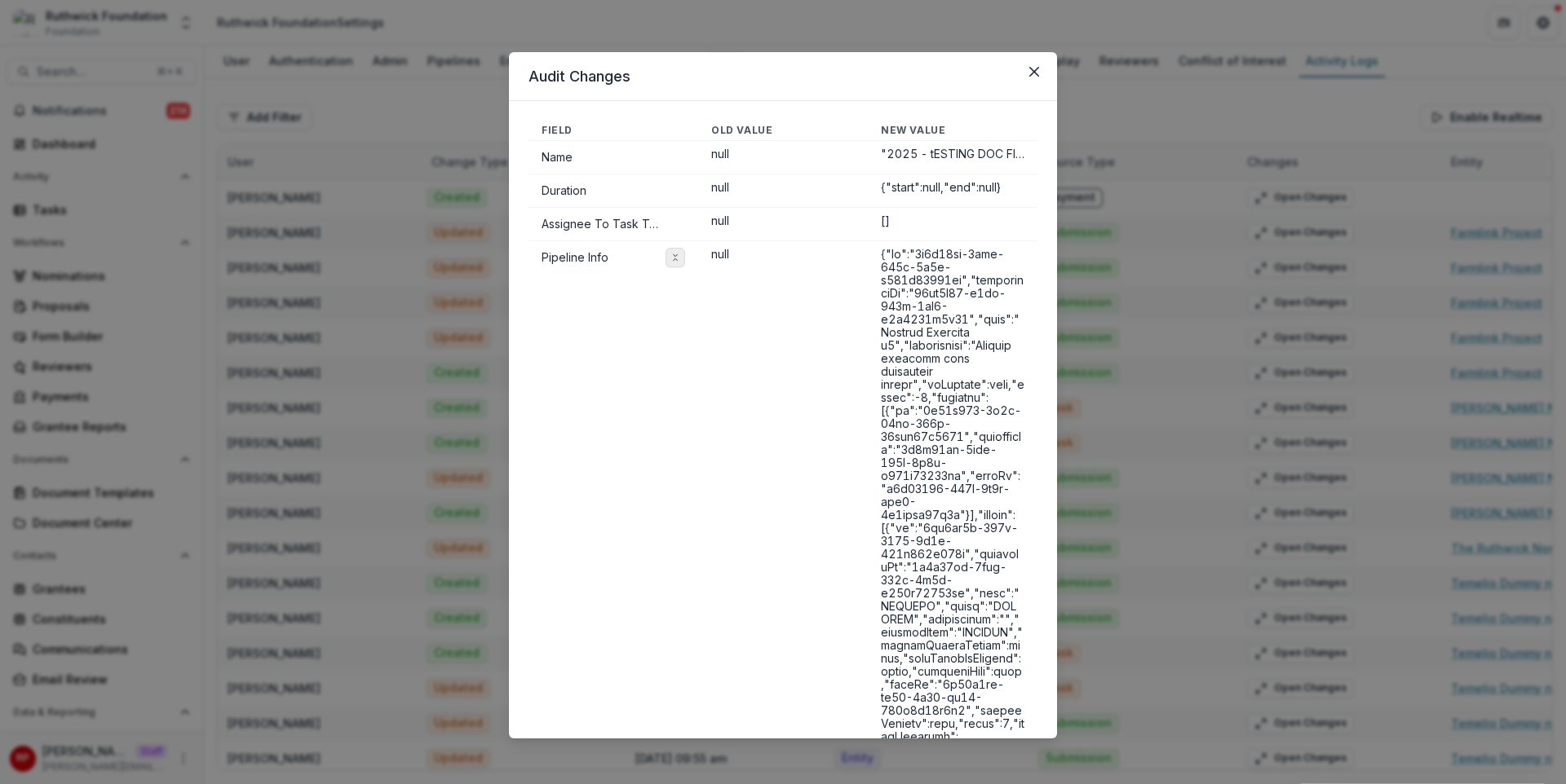
click at [674, 257] on icon "Toggle expand" at bounding box center [675, 257] width 10 height 10
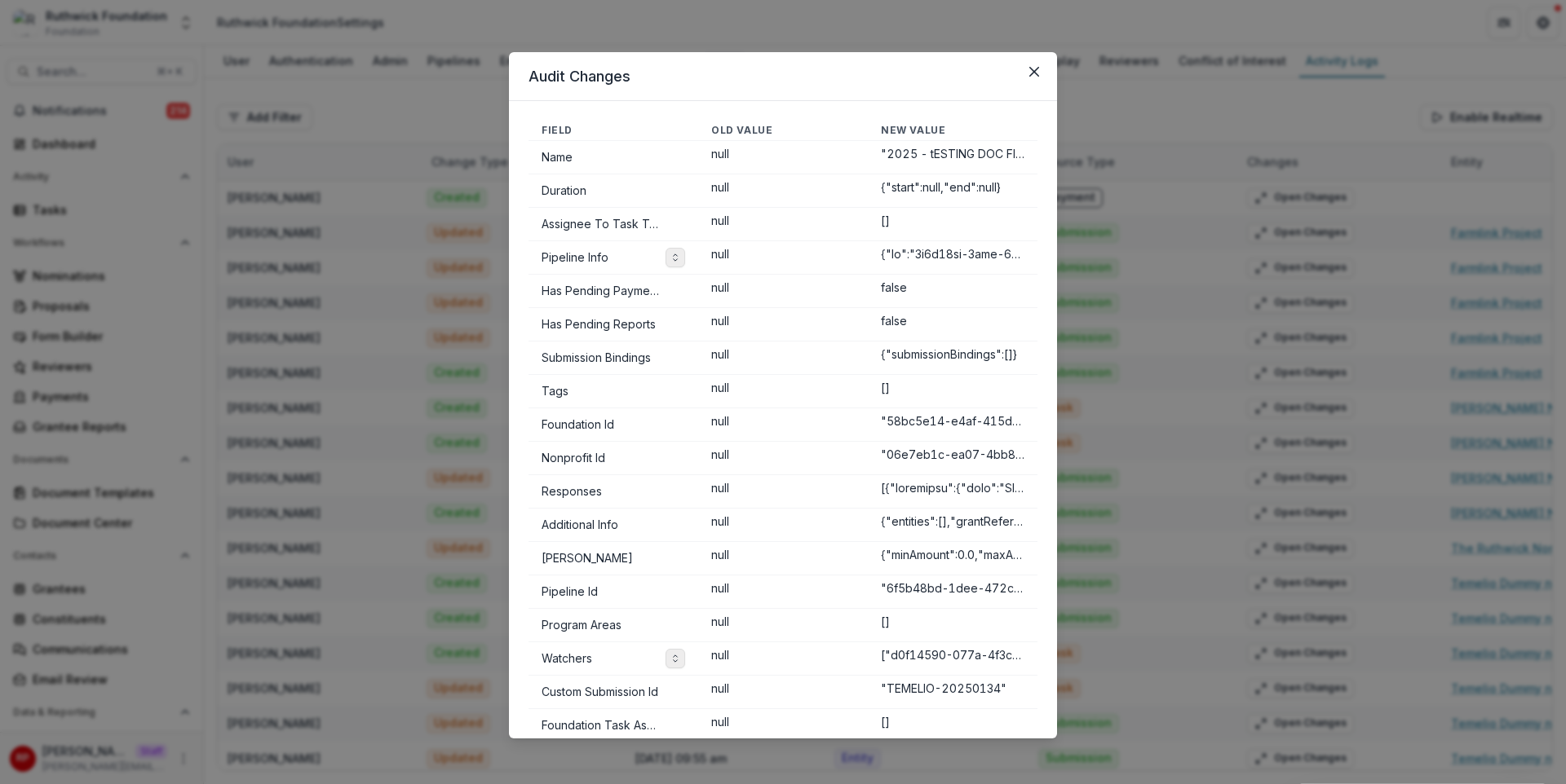
click at [1255, 130] on div "Audit Changes Field Old Value New Value Name null "2025 - tESTING DOC FIELD POP…" at bounding box center [783, 392] width 1566 height 784
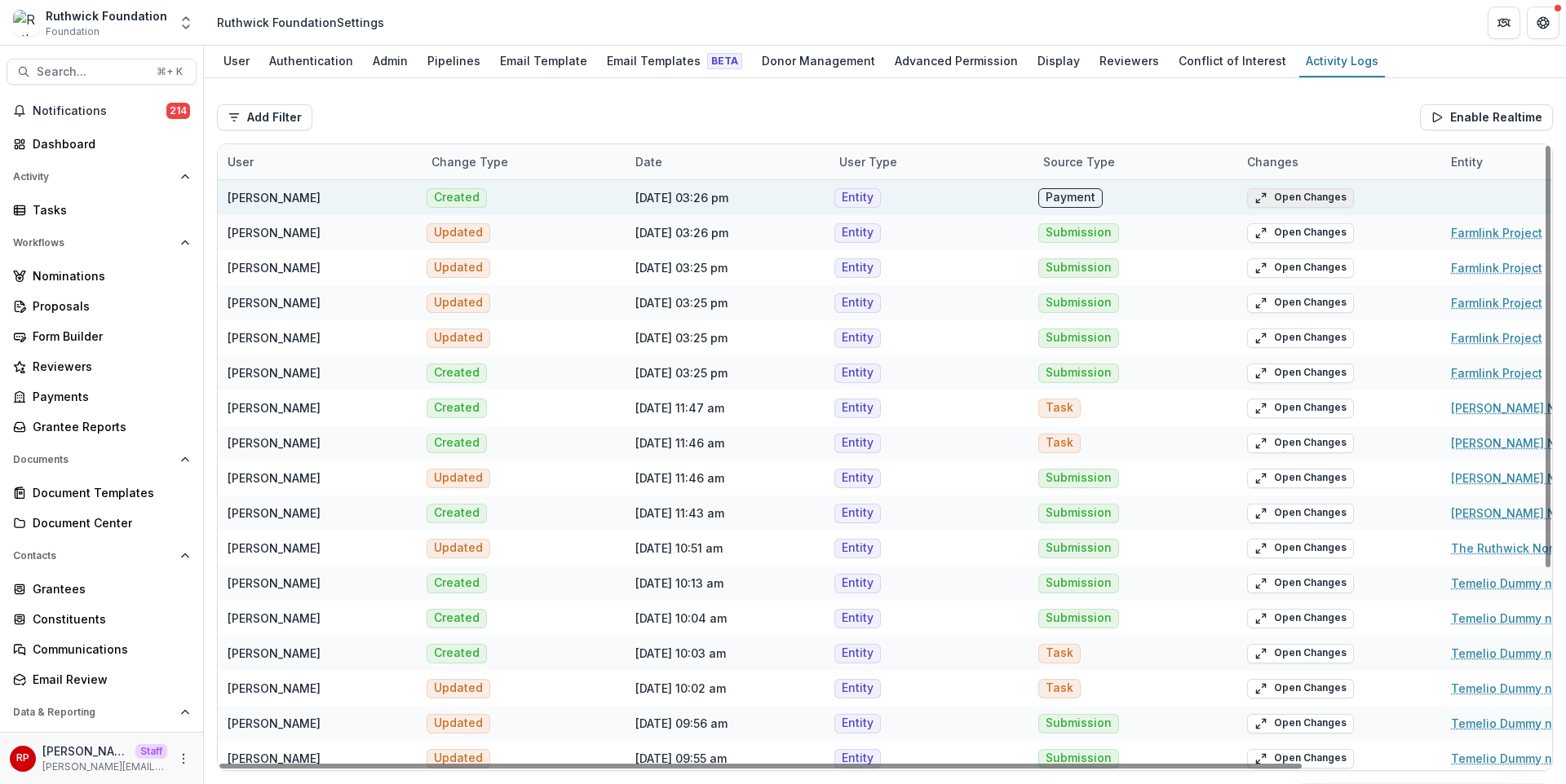
click at [1327, 197] on button "Open Changes" at bounding box center [1300, 198] width 107 height 19
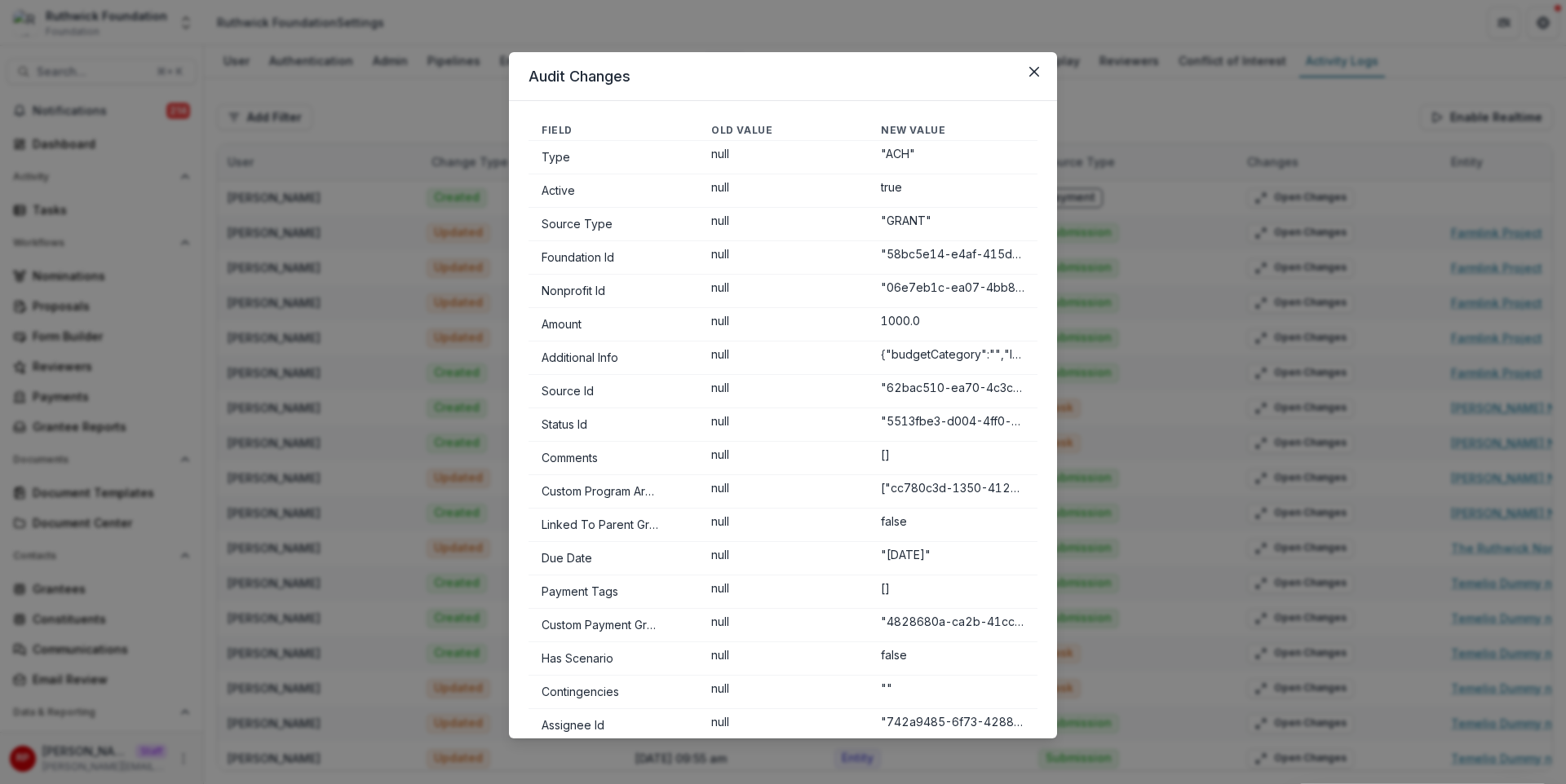
scroll to position [57, 0]
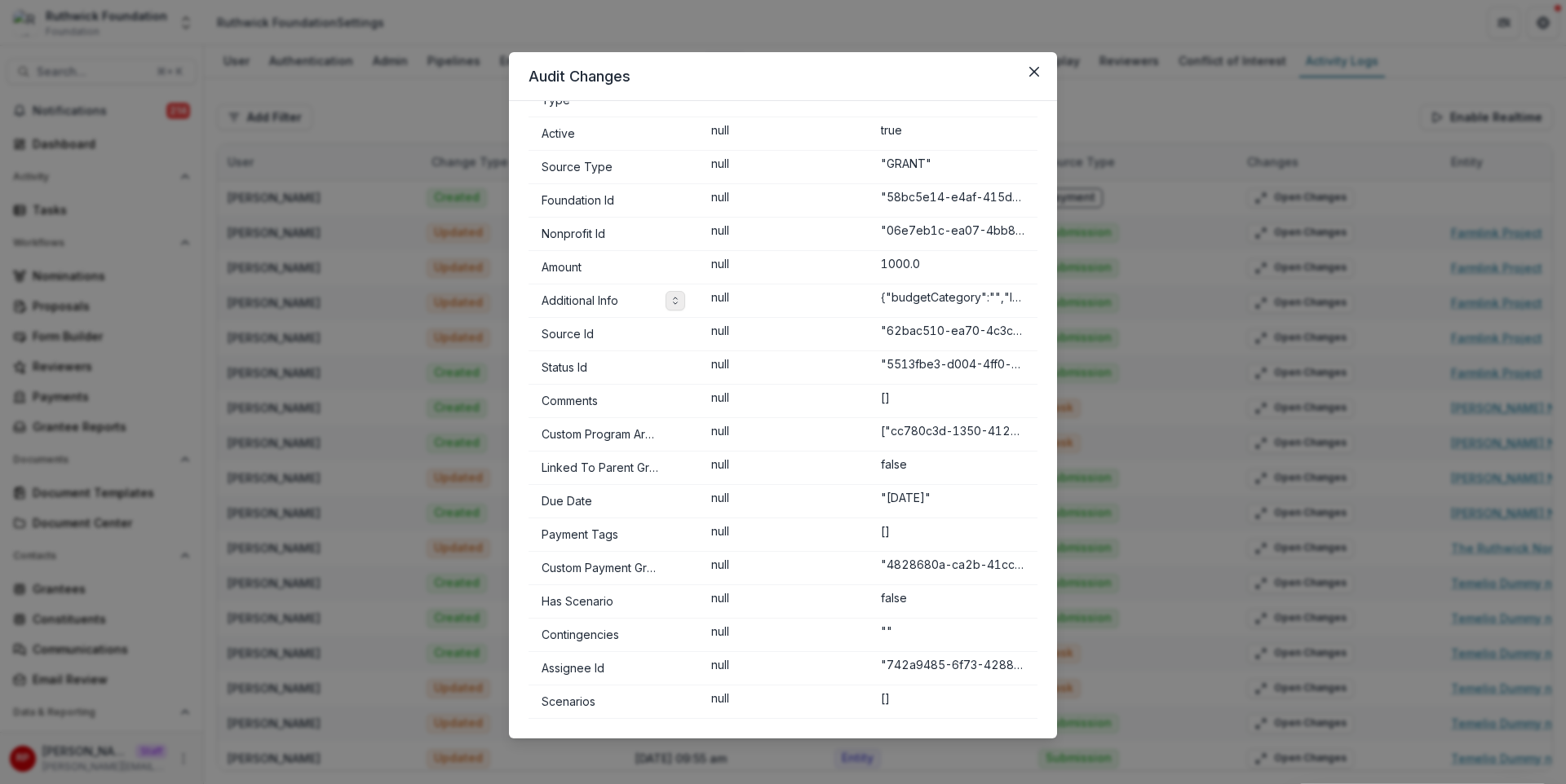
click at [679, 299] on button "Toggle expand" at bounding box center [675, 301] width 19 height 19
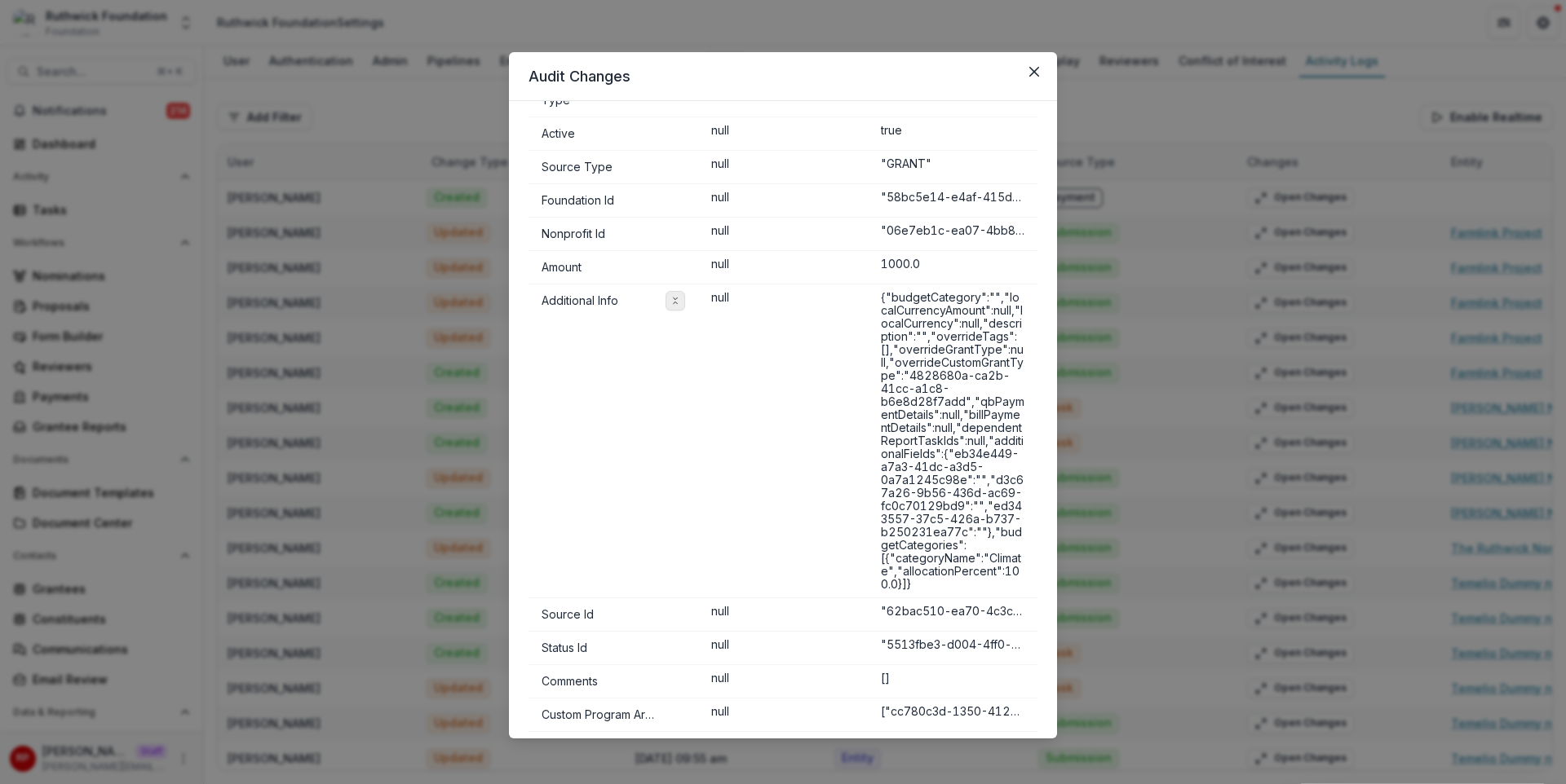
click at [675, 299] on icon "Toggle expand" at bounding box center [675, 300] width 10 height 10
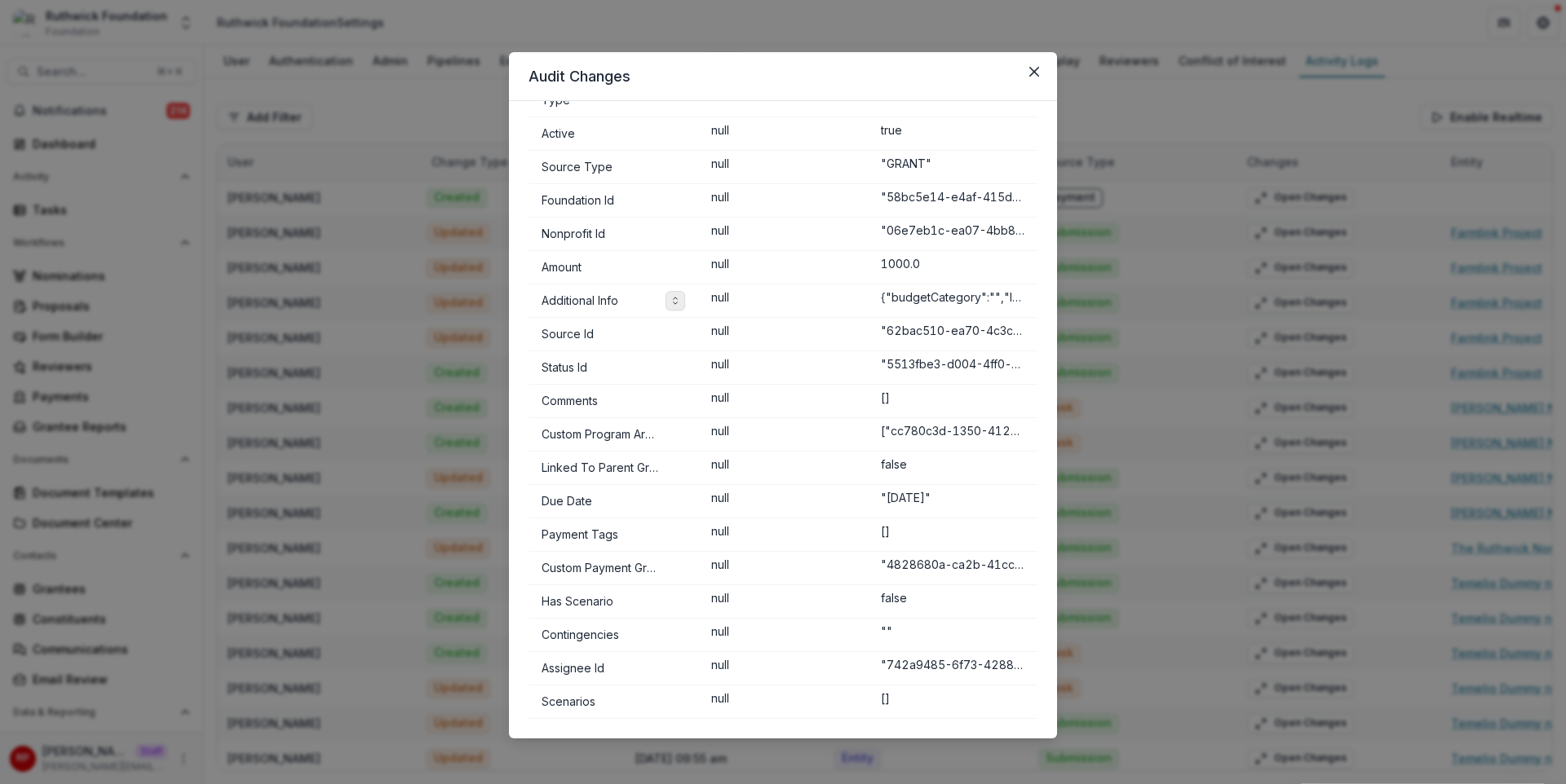
click at [675, 299] on polyline "Toggle expand" at bounding box center [675, 299] width 4 height 2
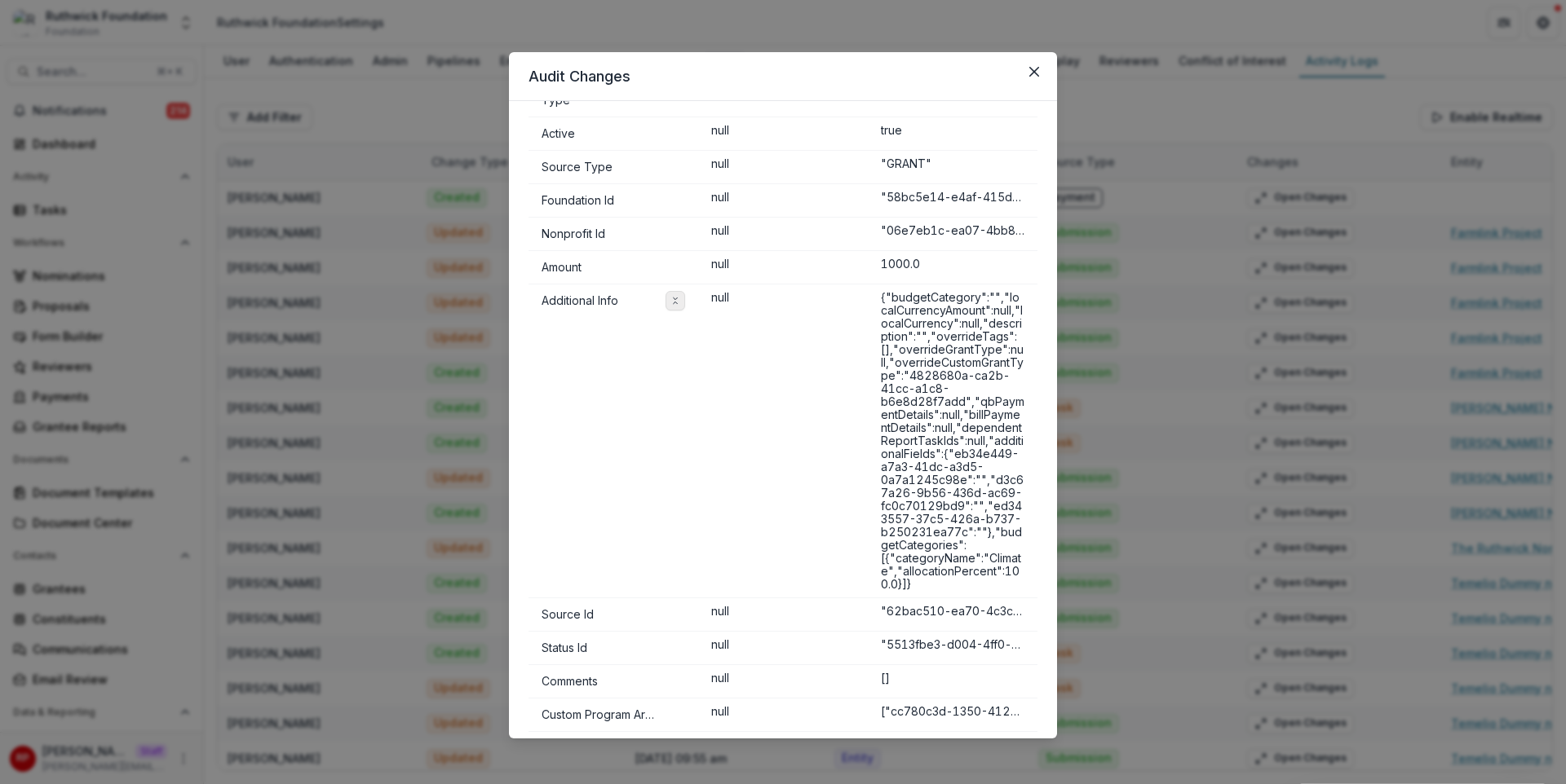
click at [675, 299] on icon "Toggle expand" at bounding box center [675, 300] width 10 height 10
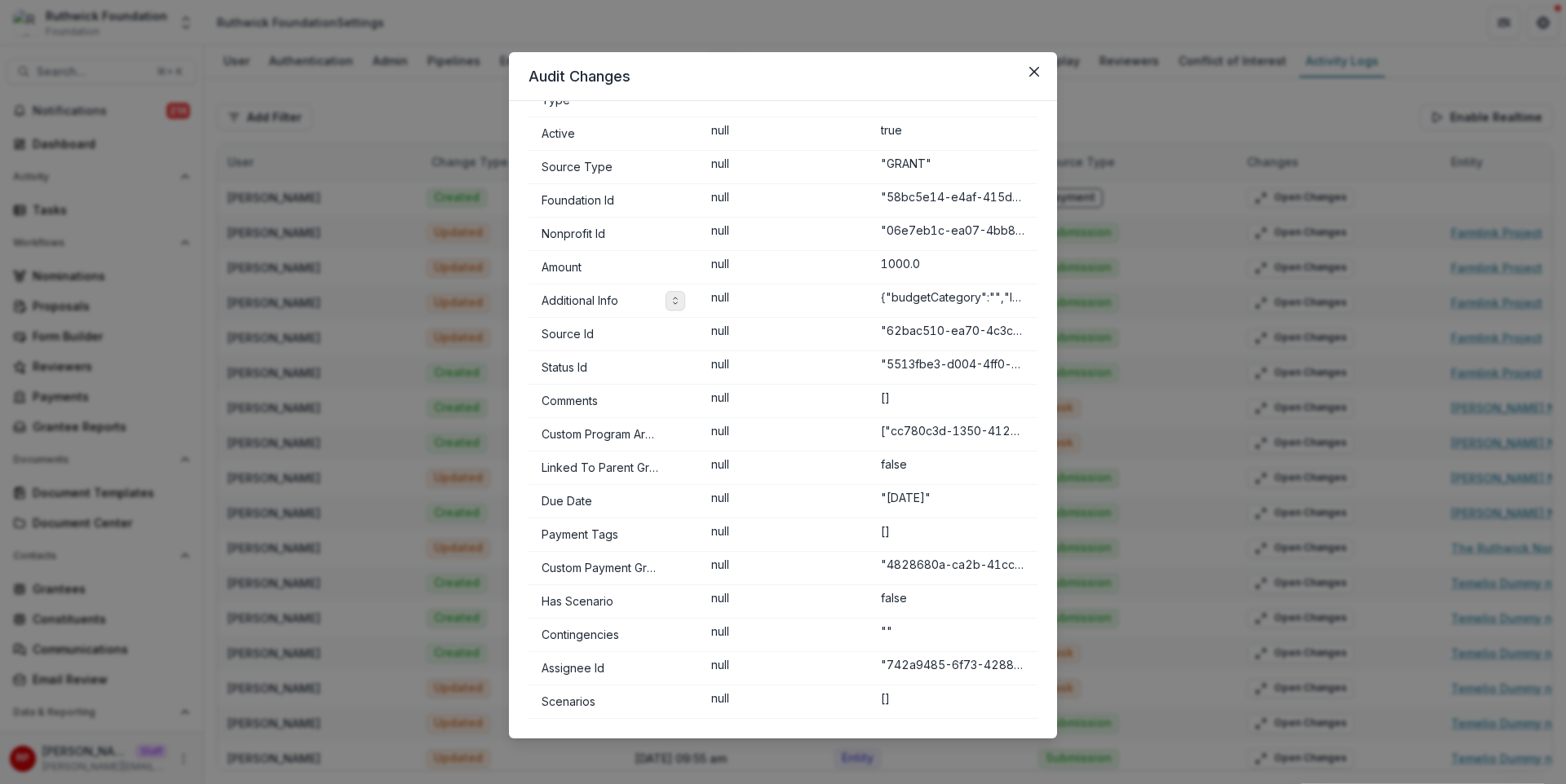
scroll to position [0, 0]
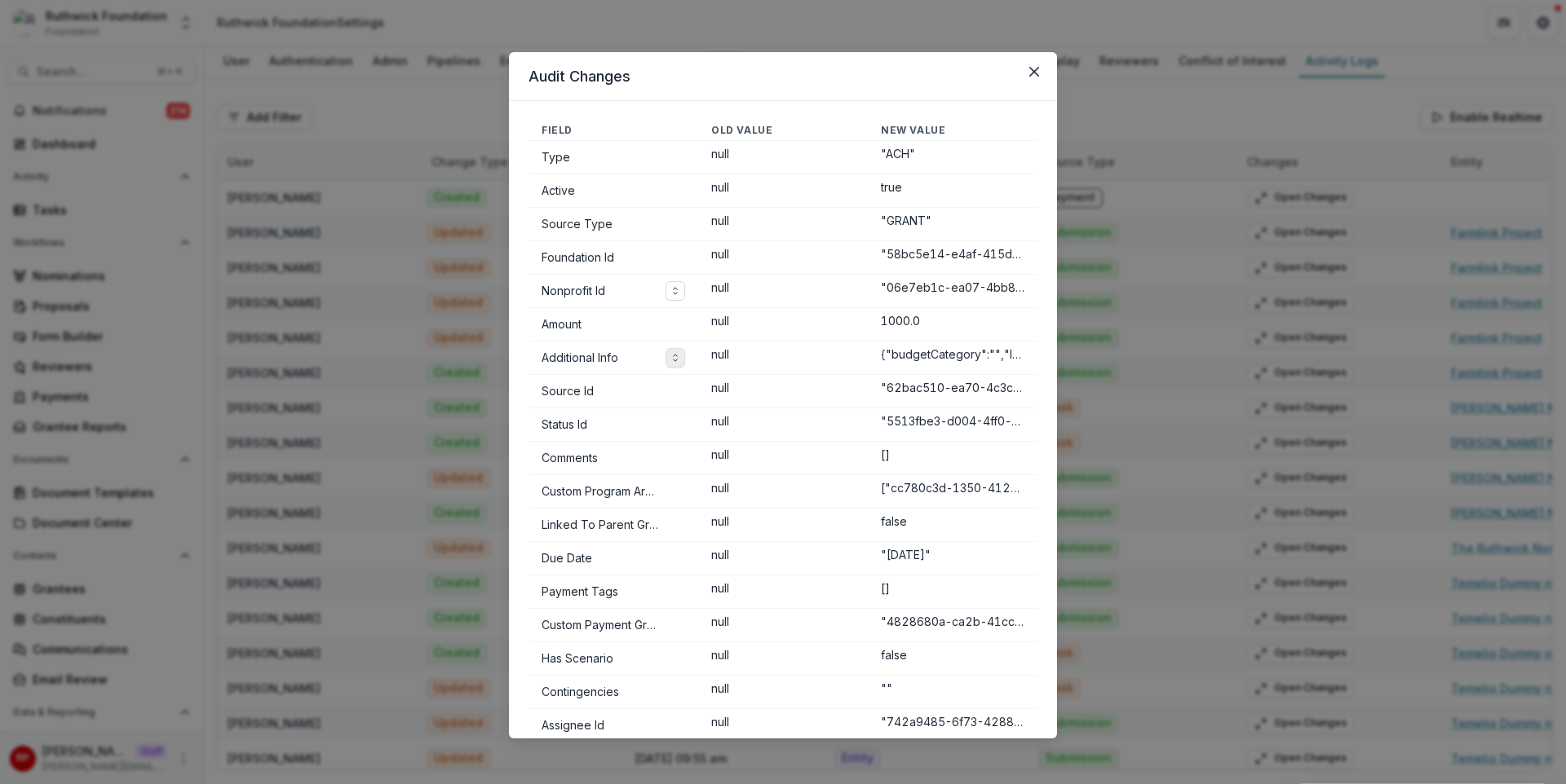
click at [676, 301] on td "Nonprofit Id" at bounding box center [612, 291] width 169 height 34
click at [675, 292] on polyline "Toggle expand" at bounding box center [675, 293] width 4 height 2
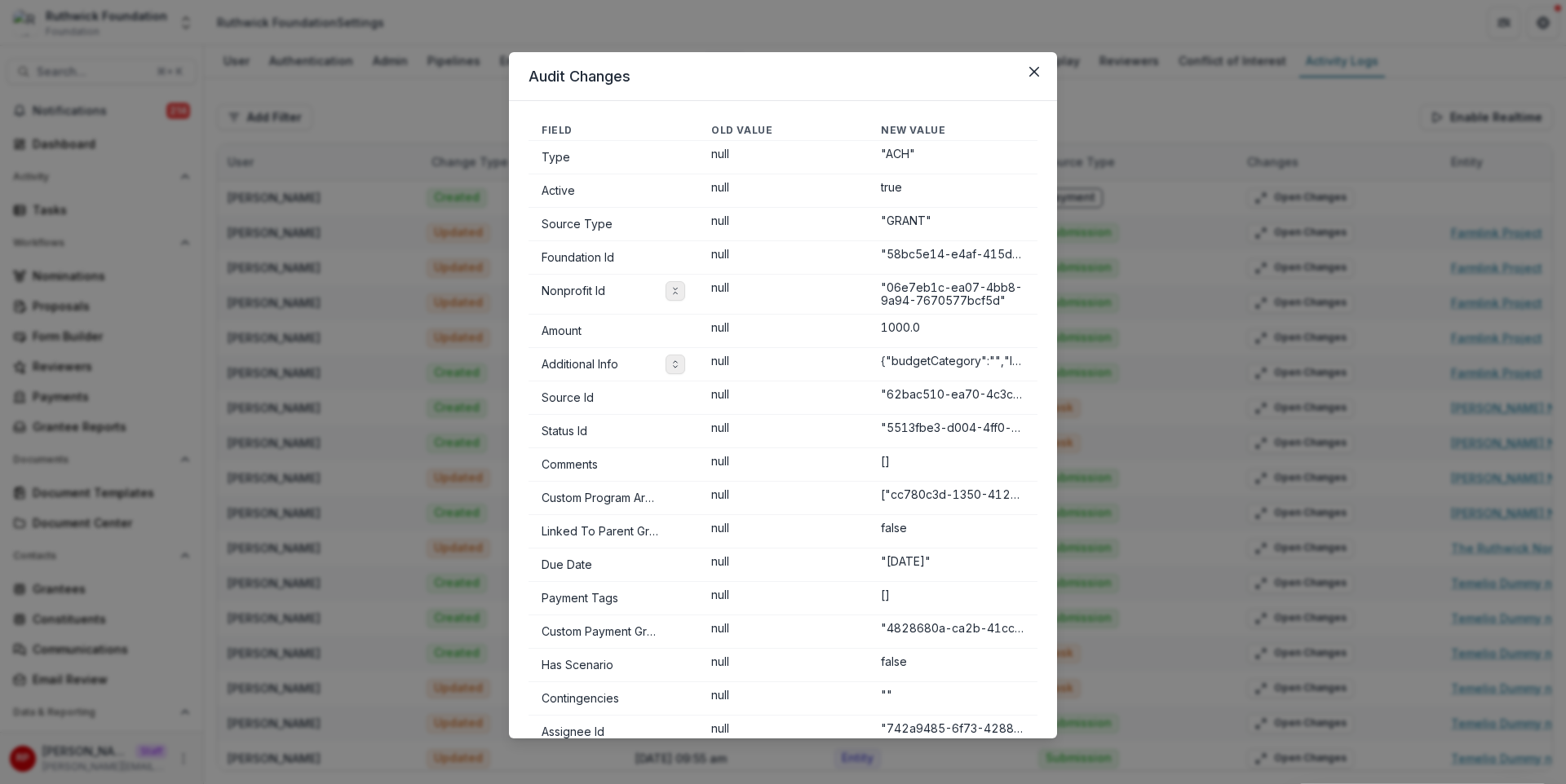
click at [675, 292] on icon "Toggle expand" at bounding box center [675, 291] width 10 height 10
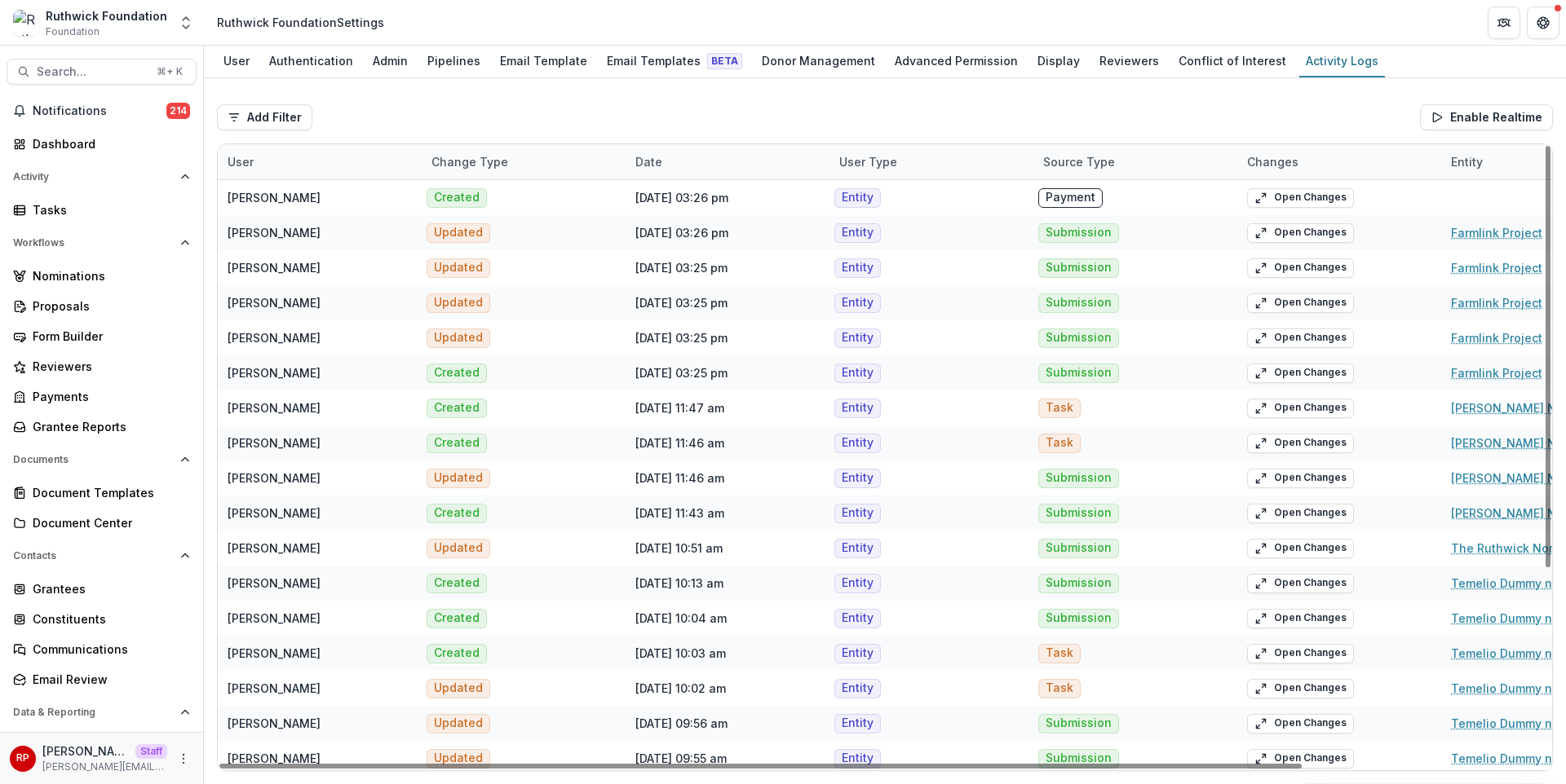
click at [1183, 105] on div "Add Filter User Source Type From Date To Date Enable Realtime" at bounding box center [885, 117] width 1336 height 52
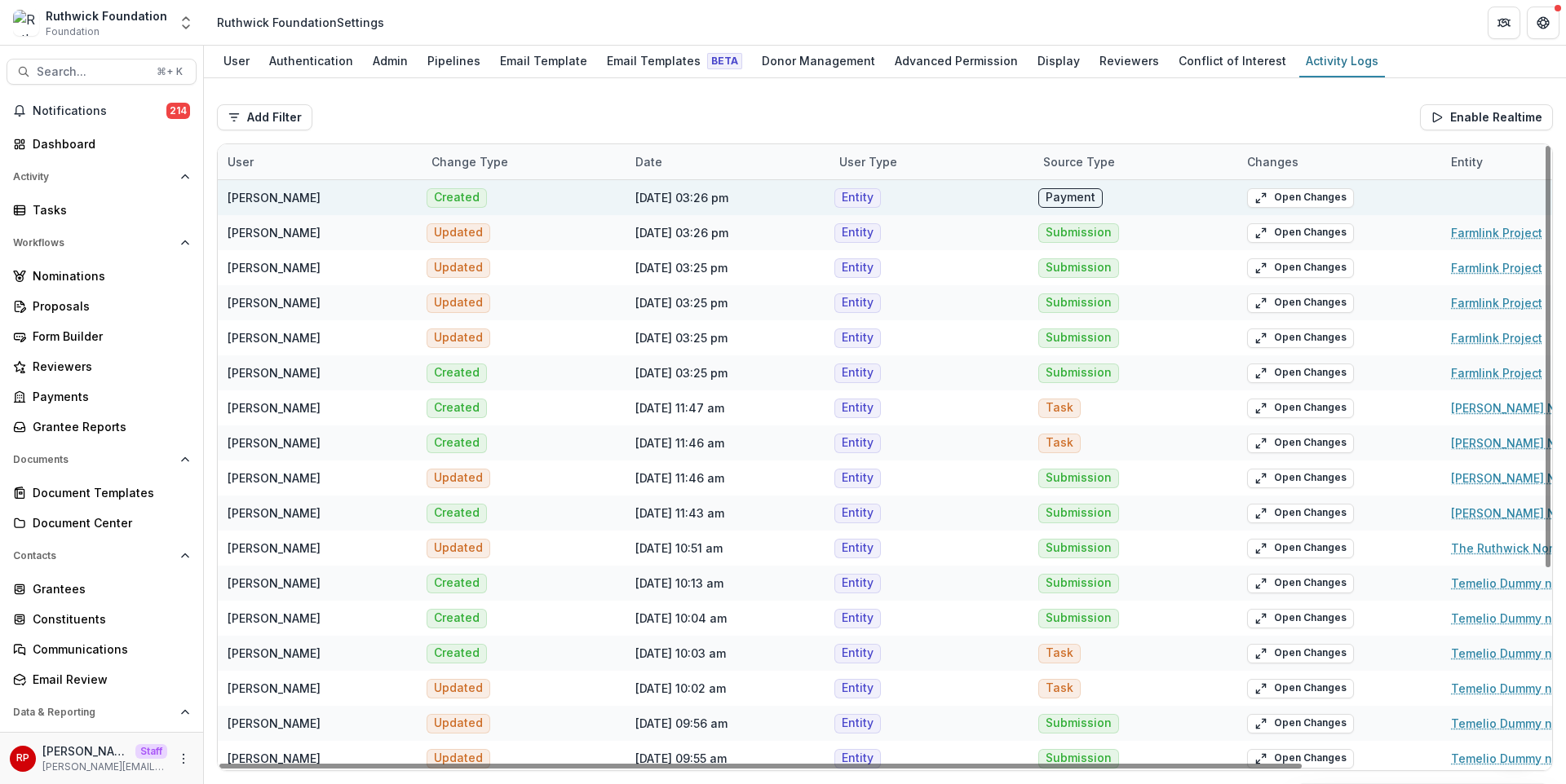
click at [1133, 192] on div "Payment" at bounding box center [1137, 198] width 204 height 35
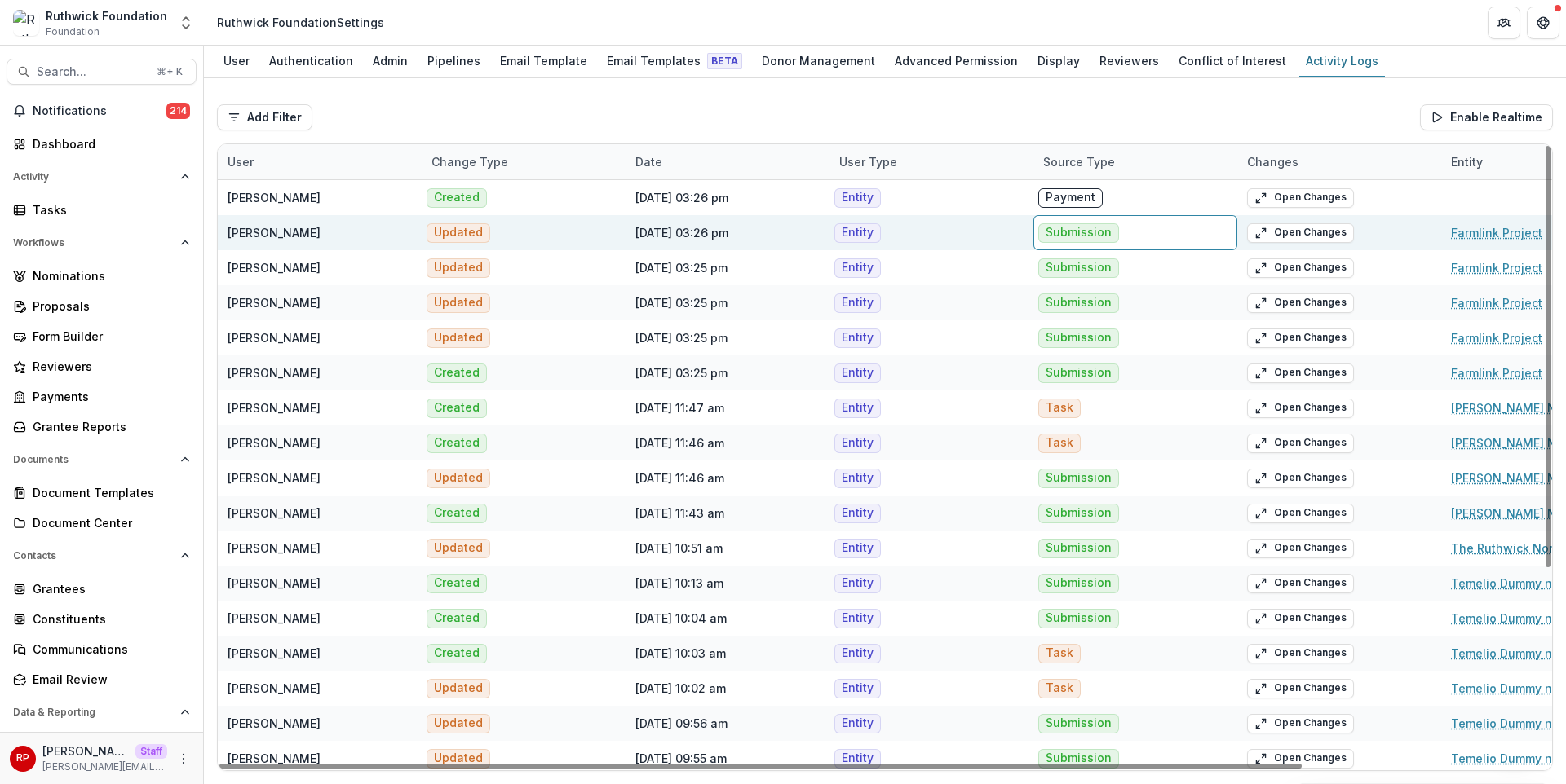
click at [1128, 228] on div "Submission" at bounding box center [1135, 233] width 204 height 35
click at [1168, 141] on div "Add Filter User Source Type From Date To Date Enable Realtime" at bounding box center [885, 117] width 1336 height 52
click at [947, 102] on div "Add Filter User Source Type From Date To Date Enable Realtime" at bounding box center [885, 117] width 1336 height 52
click at [1293, 234] on button "Open Changes" at bounding box center [1300, 233] width 107 height 19
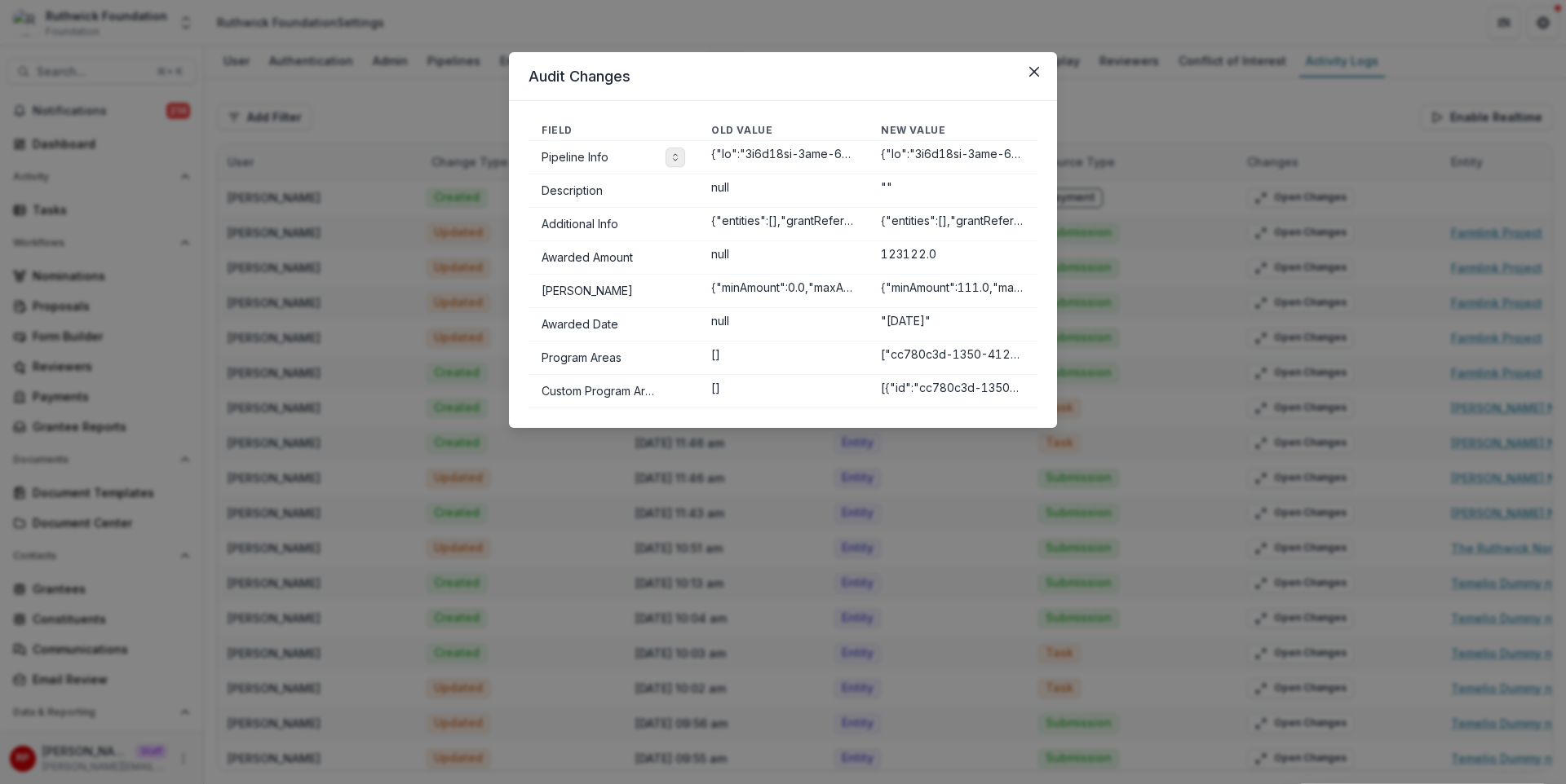
click at [670, 160] on button "Toggle expand" at bounding box center [675, 158] width 19 height 19
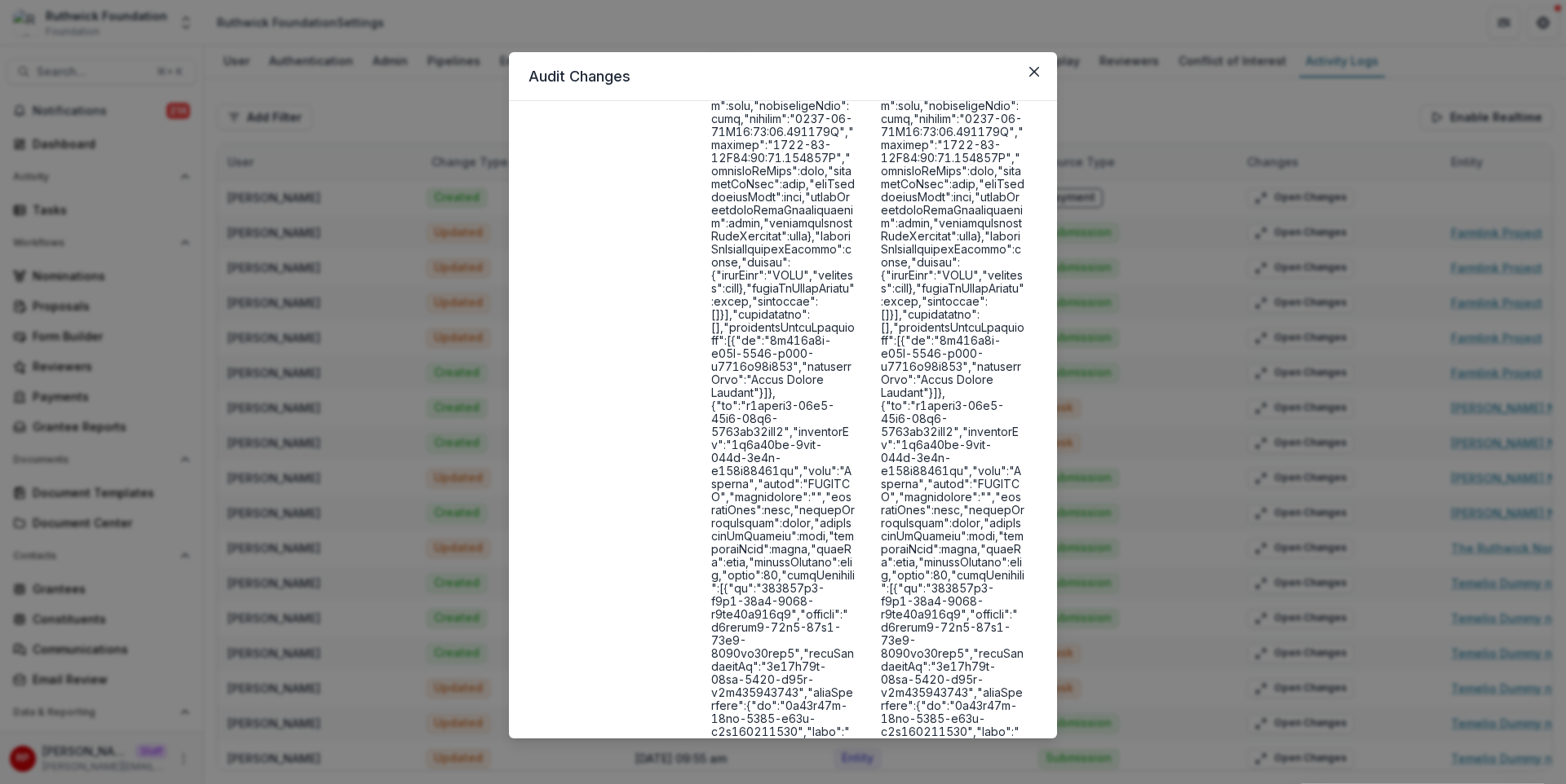
scroll to position [47821, 0]
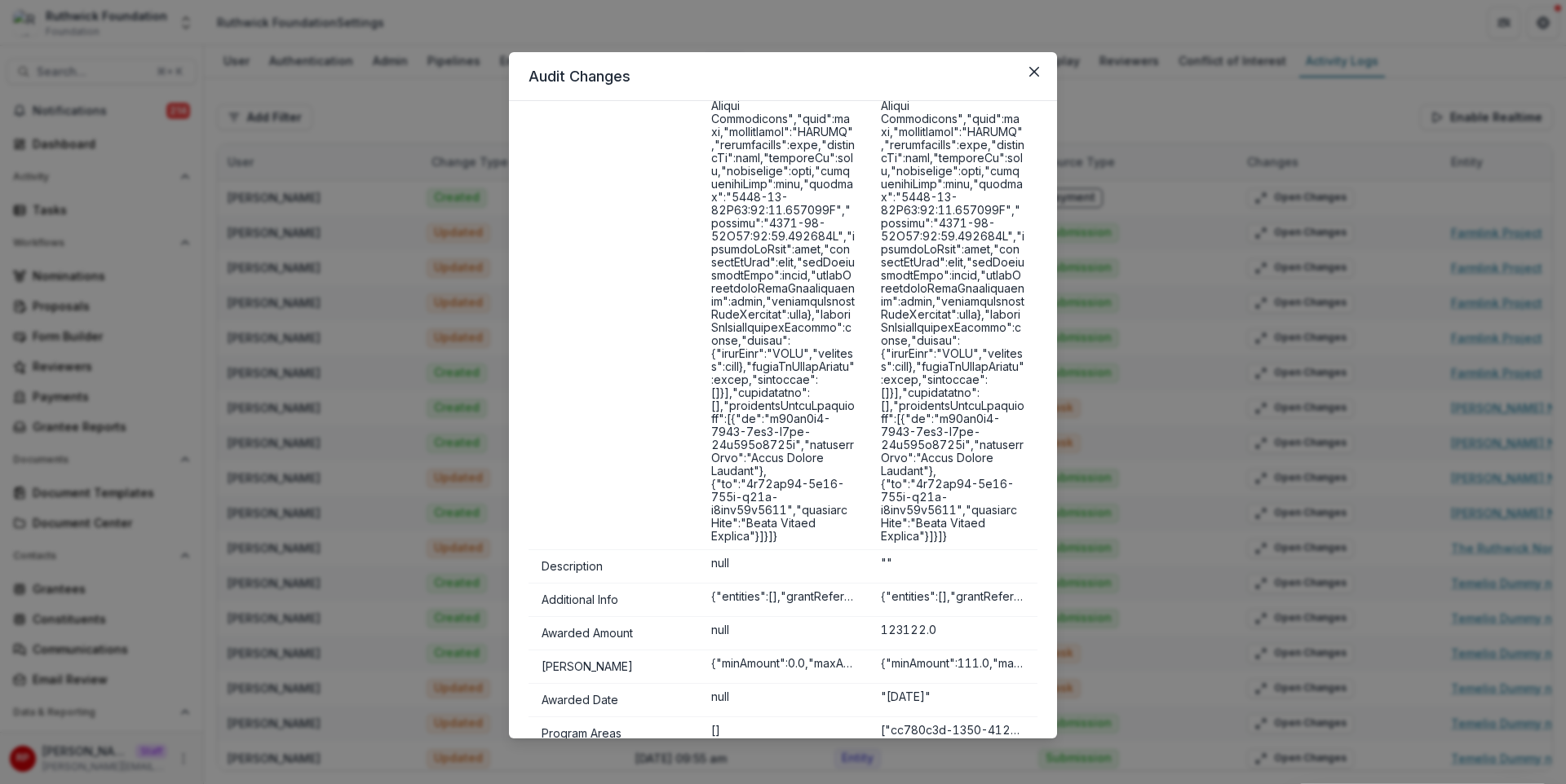
click at [1083, 202] on div "Audit Changes Field Old Value New Value Pipeline Info Description null "" Addit…" at bounding box center [783, 392] width 1566 height 784
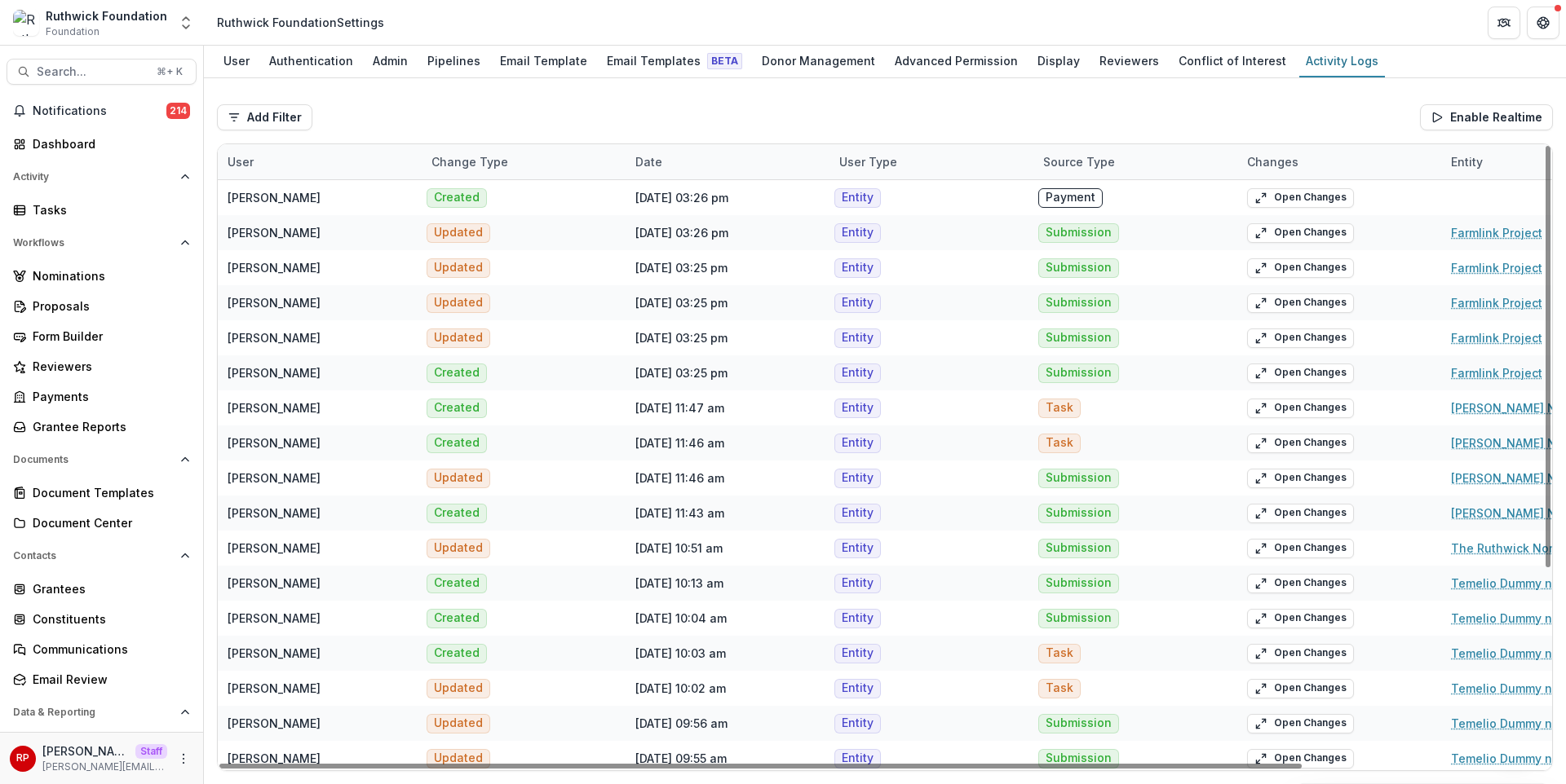
click at [1085, 108] on div "Add Filter User Source Type From Date To Date Enable Realtime" at bounding box center [885, 117] width 1336 height 52
click at [269, 124] on button "Add Filter" at bounding box center [265, 117] width 96 height 26
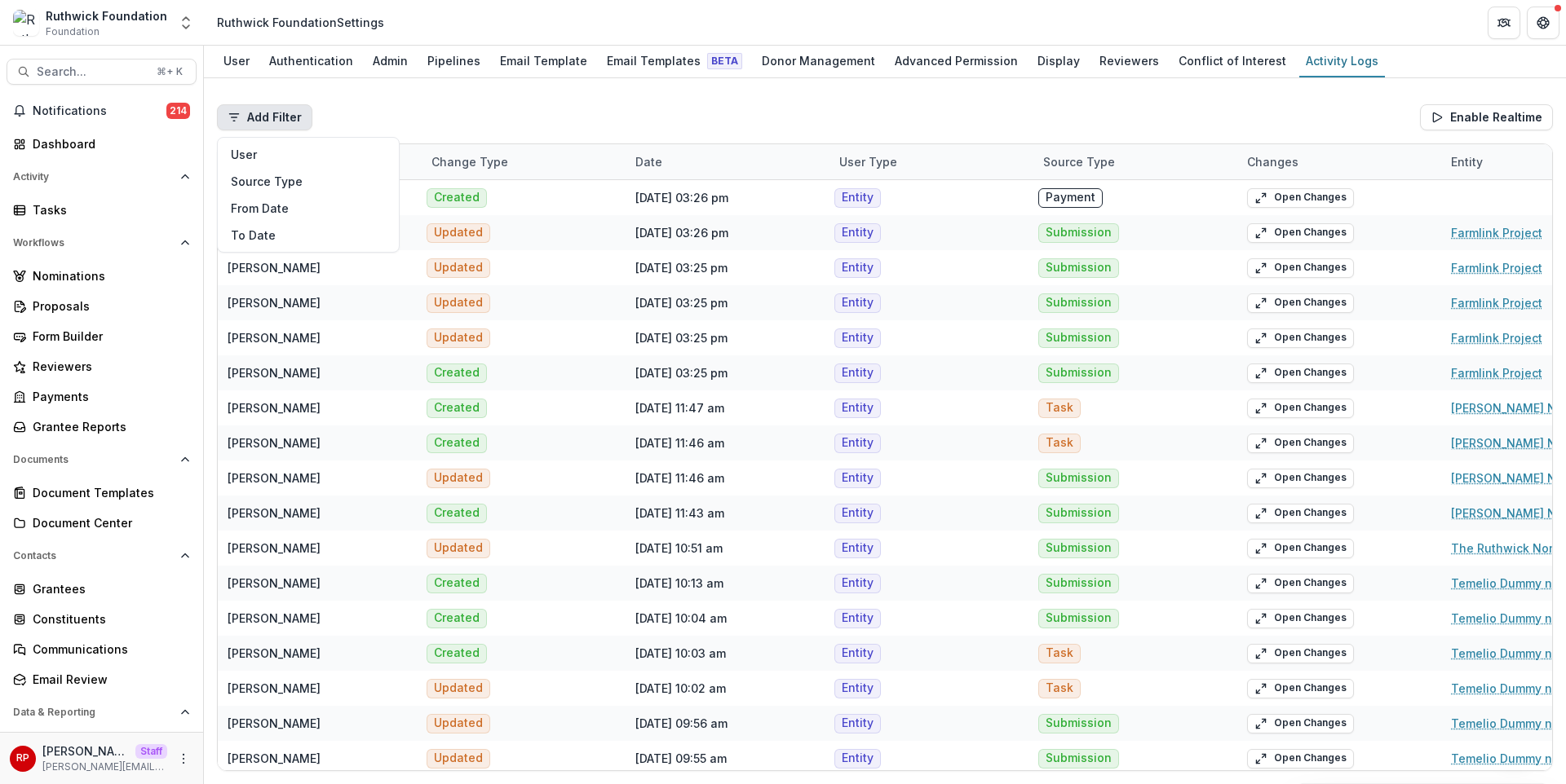
click at [1184, 102] on div "Add Filter User Source Type From Date To Date Enable Realtime" at bounding box center [885, 117] width 1336 height 52
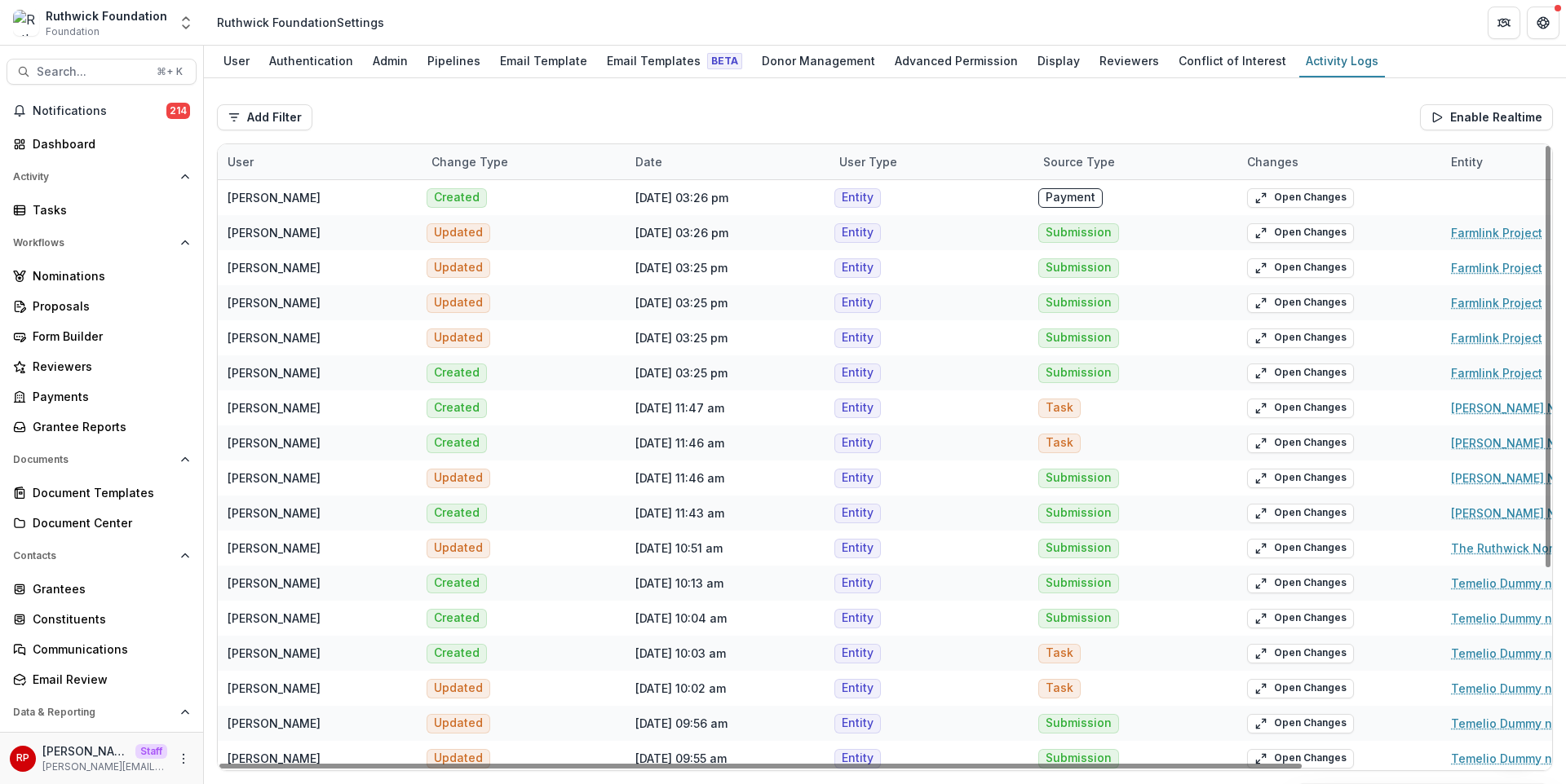
click at [1136, 164] on div "Source Type" at bounding box center [1135, 162] width 204 height 35
click at [1107, 113] on div "Add Filter User Source Type From Date To Date Enable Realtime" at bounding box center [885, 117] width 1336 height 52
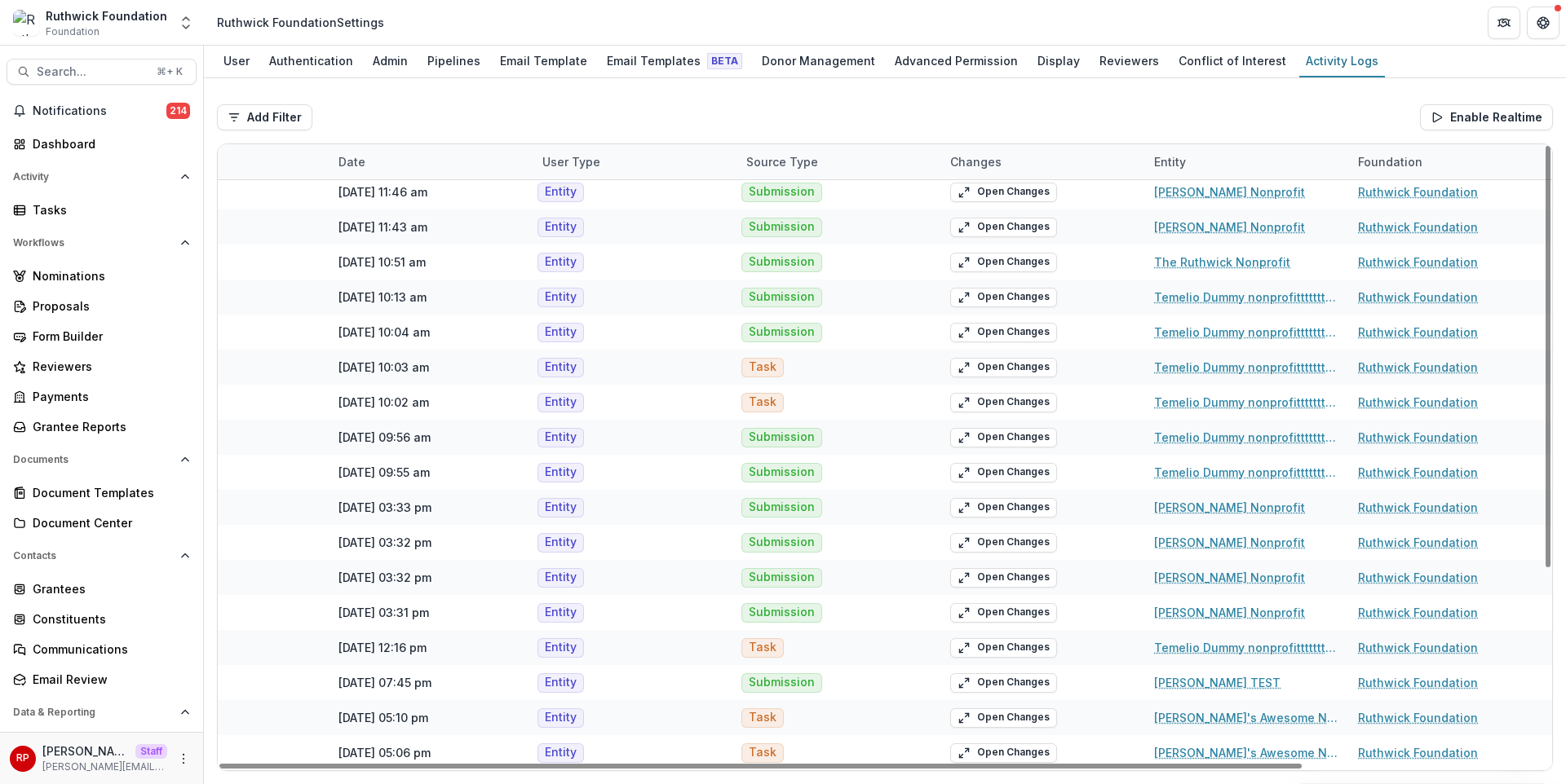
scroll to position [286, 0]
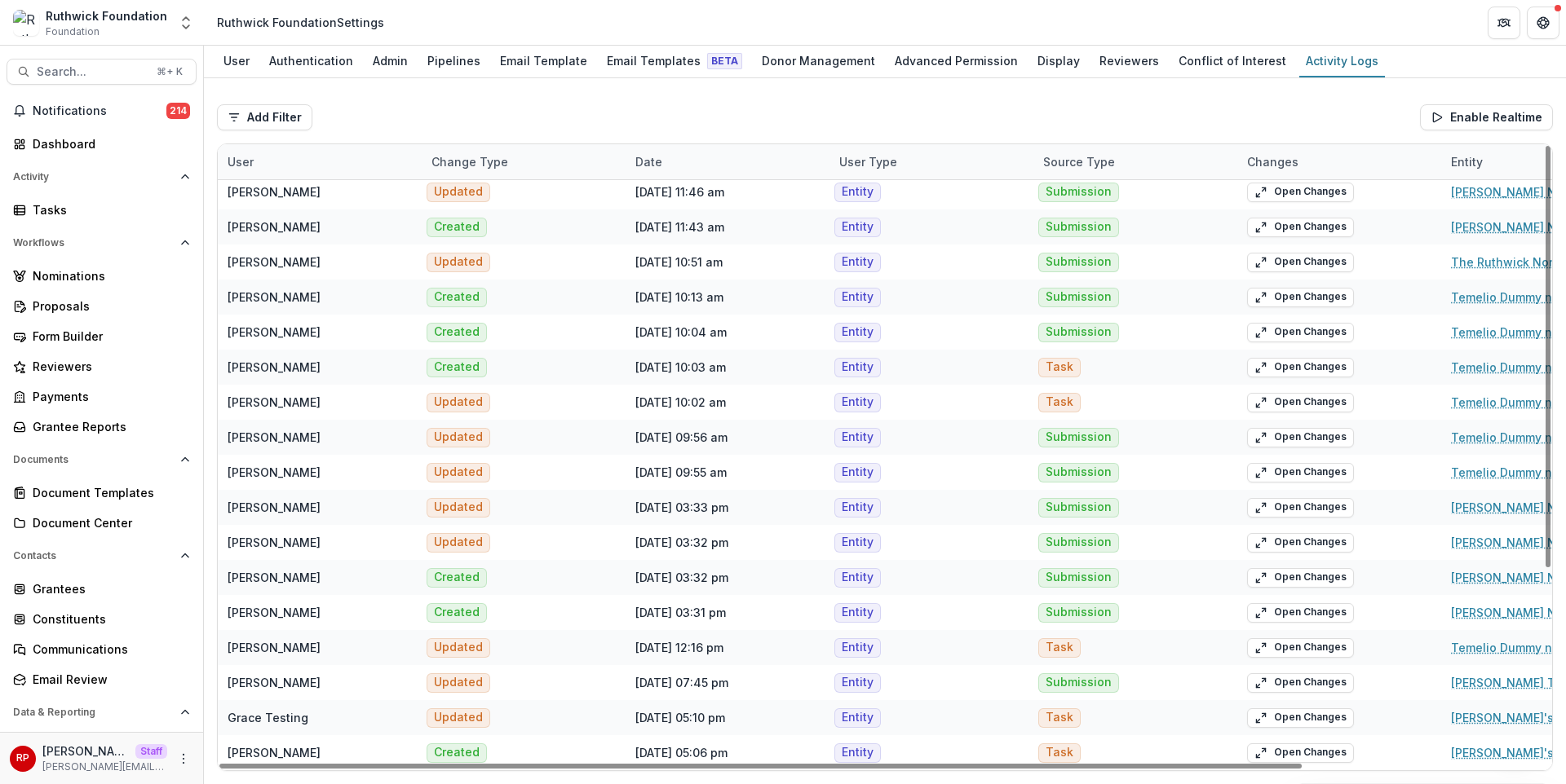
click at [846, 118] on div "Add Filter User Source Type From Date To Date Enable Realtime" at bounding box center [885, 117] width 1336 height 52
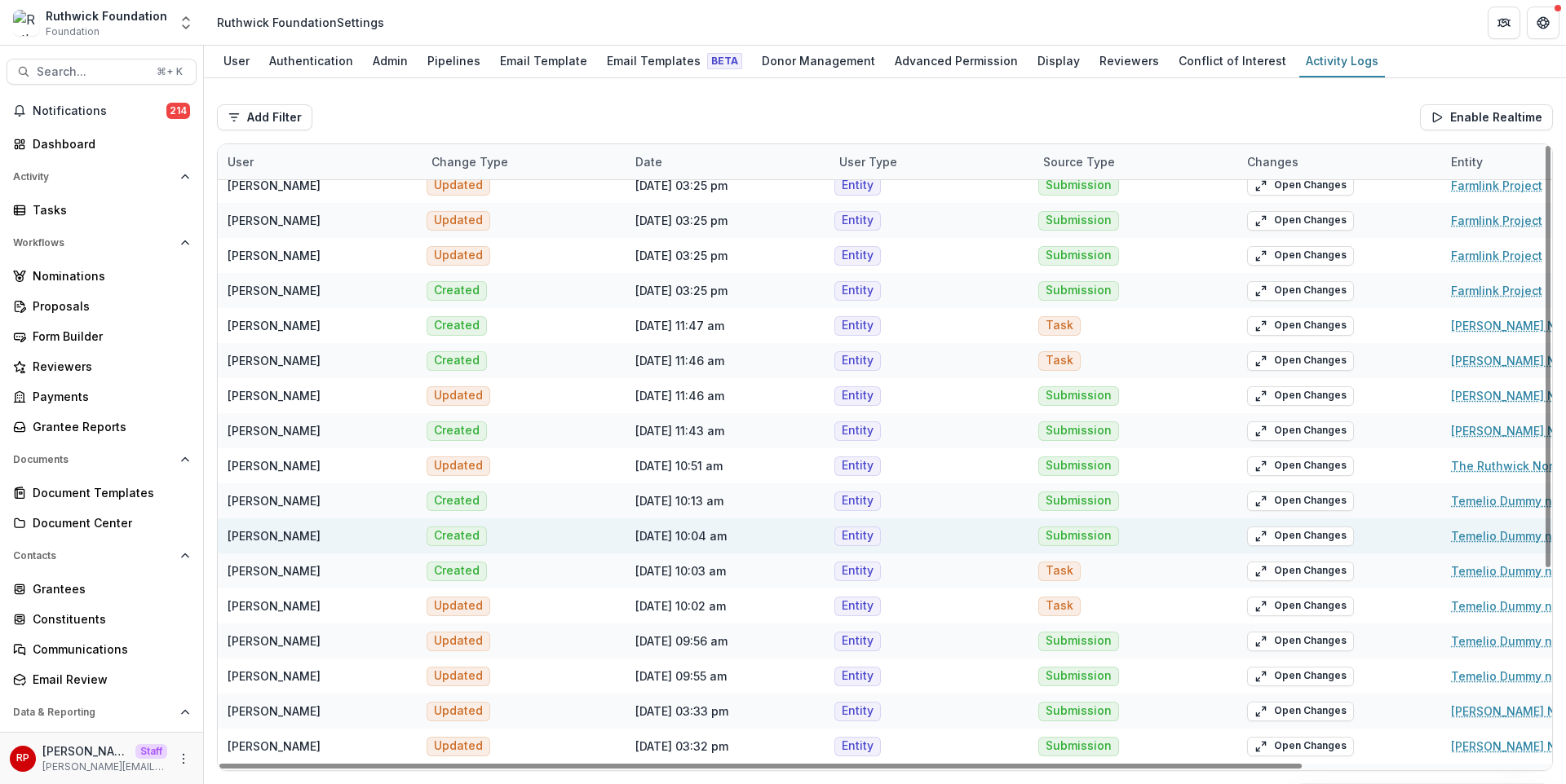
scroll to position [0, 0]
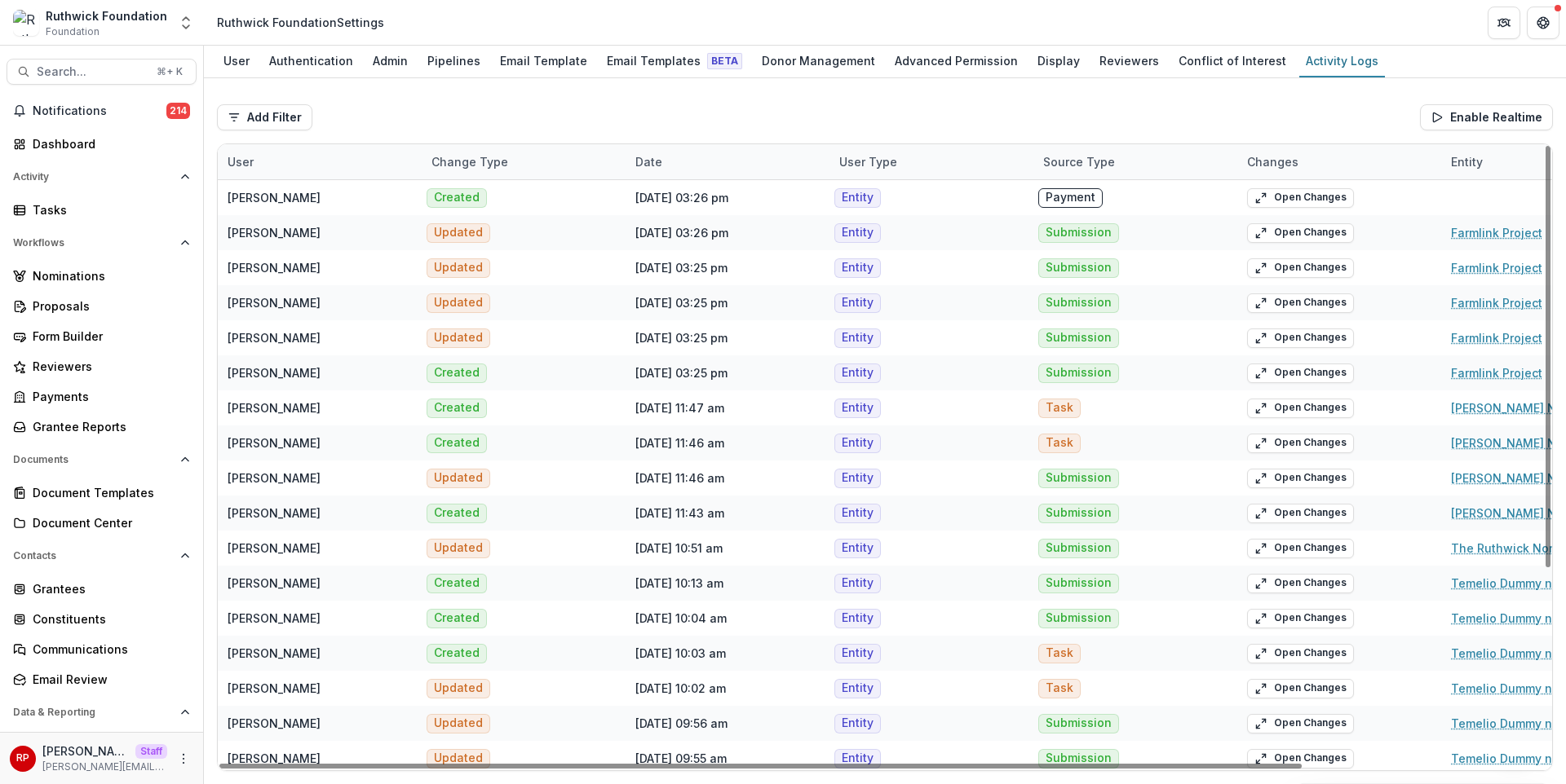
click at [843, 122] on div "Add Filter User Source Type From Date To Date Enable Realtime" at bounding box center [885, 117] width 1336 height 52
click at [121, 401] on div "Payments" at bounding box center [108, 396] width 151 height 17
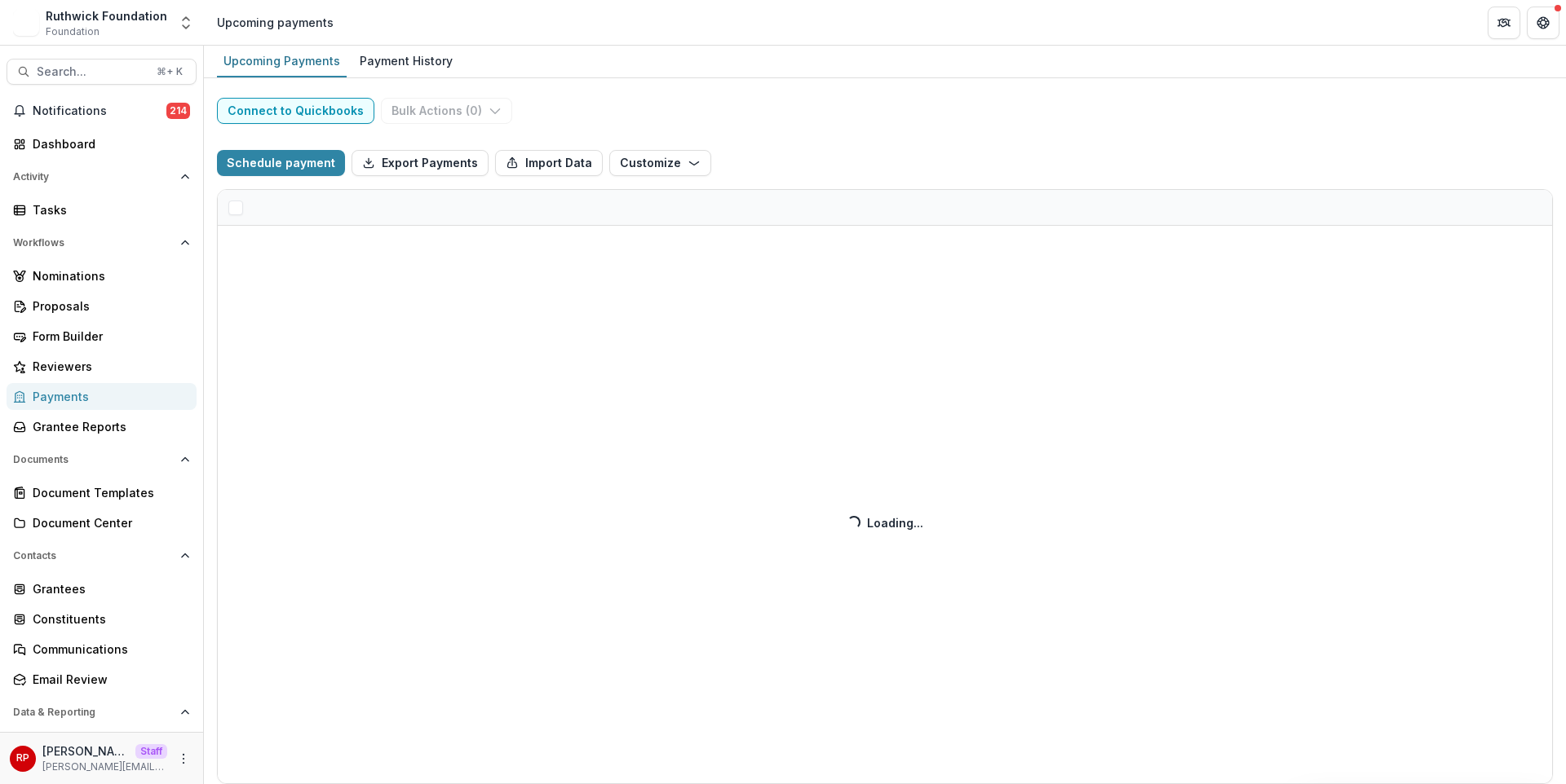
select select "**********"
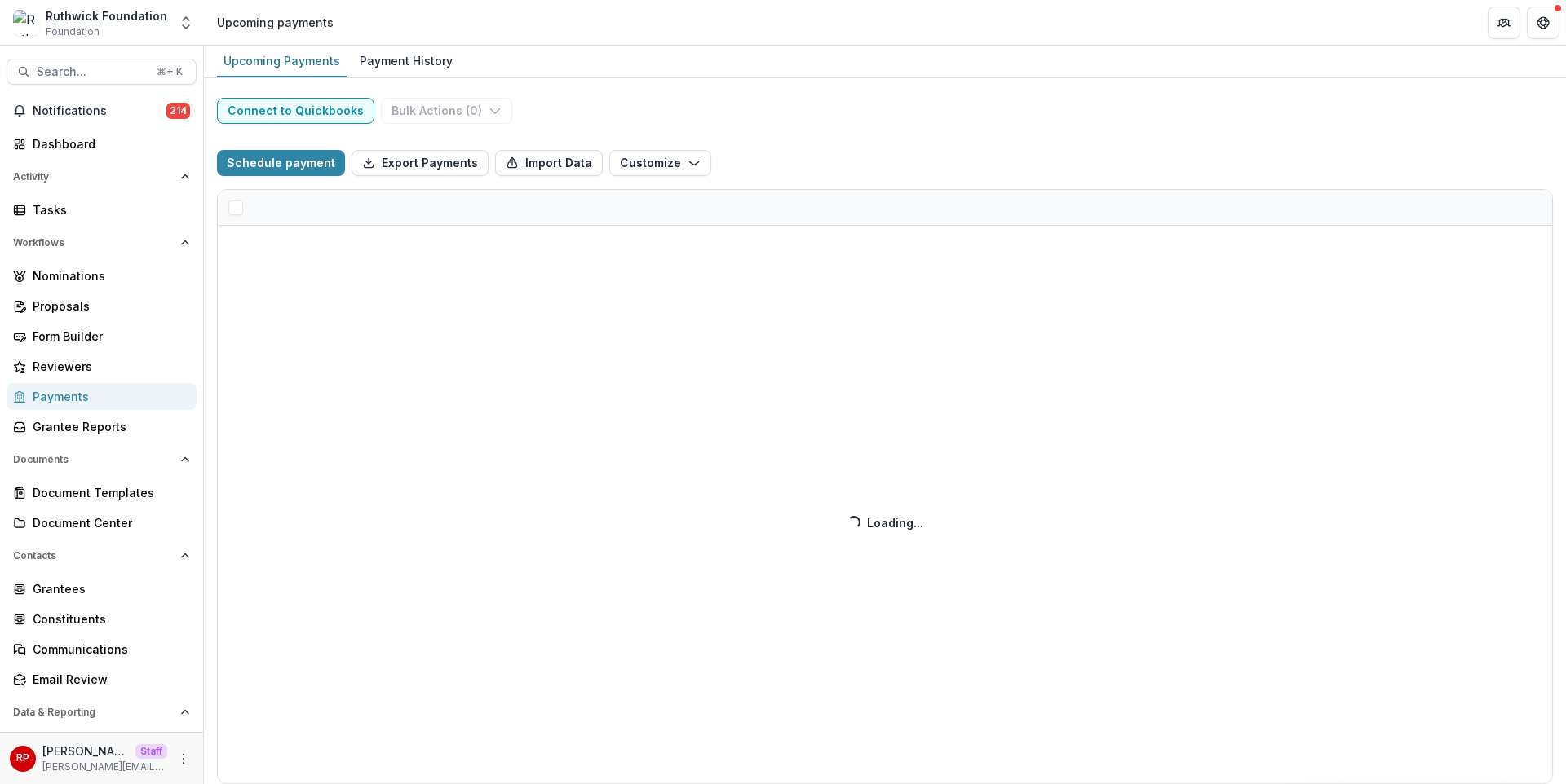
select select "**********"
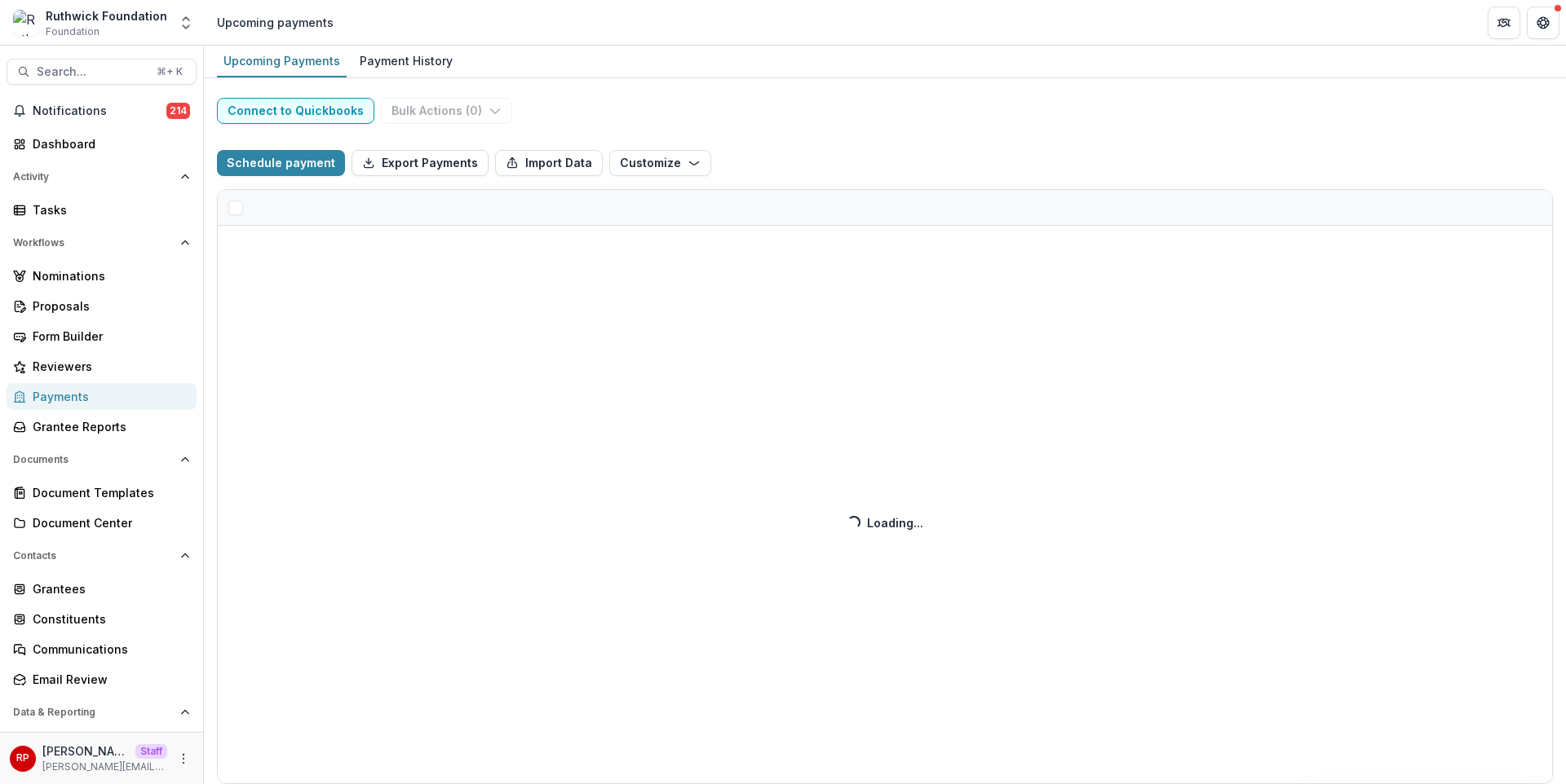
select select "**********"
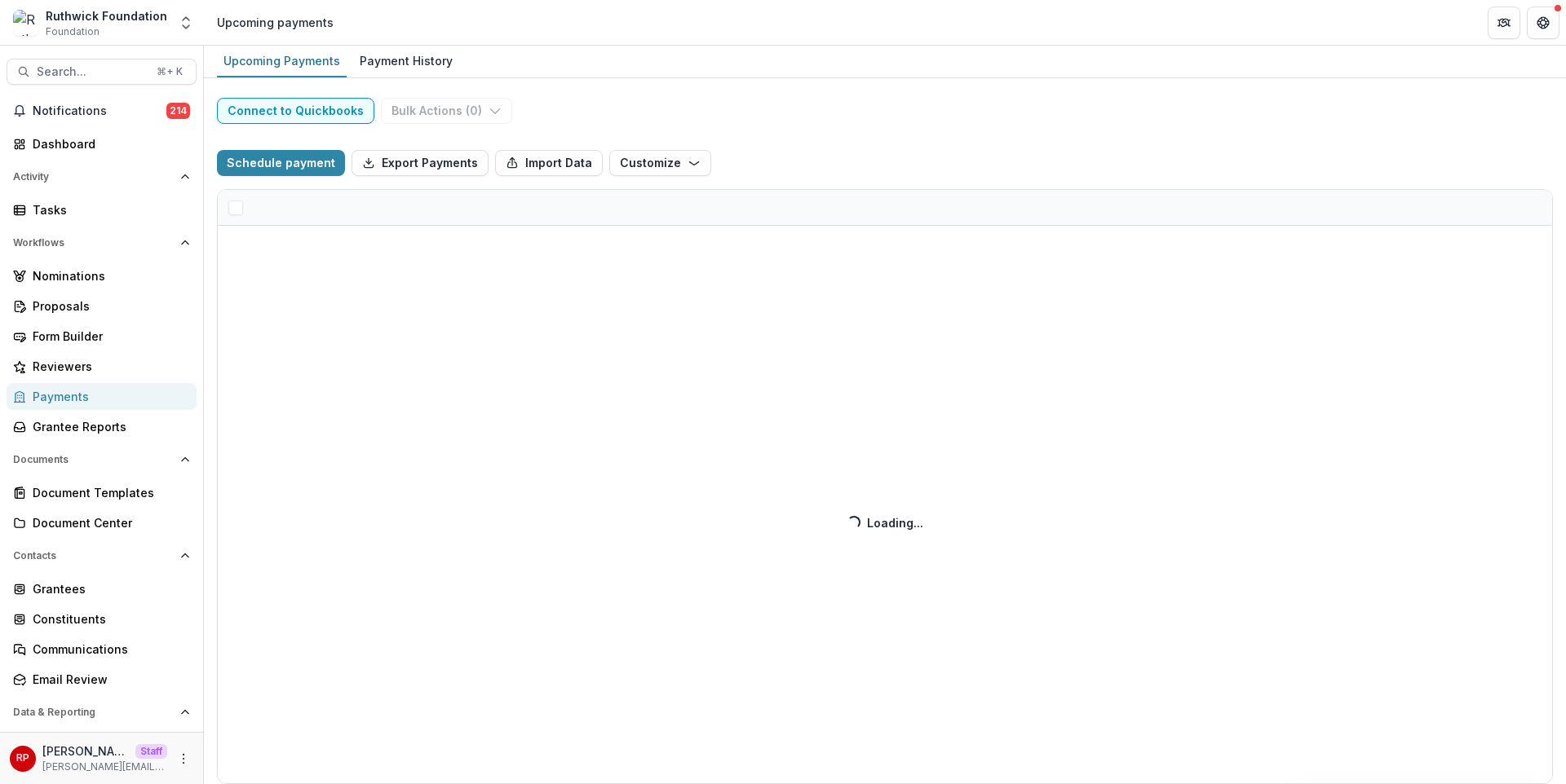
select select "**********"
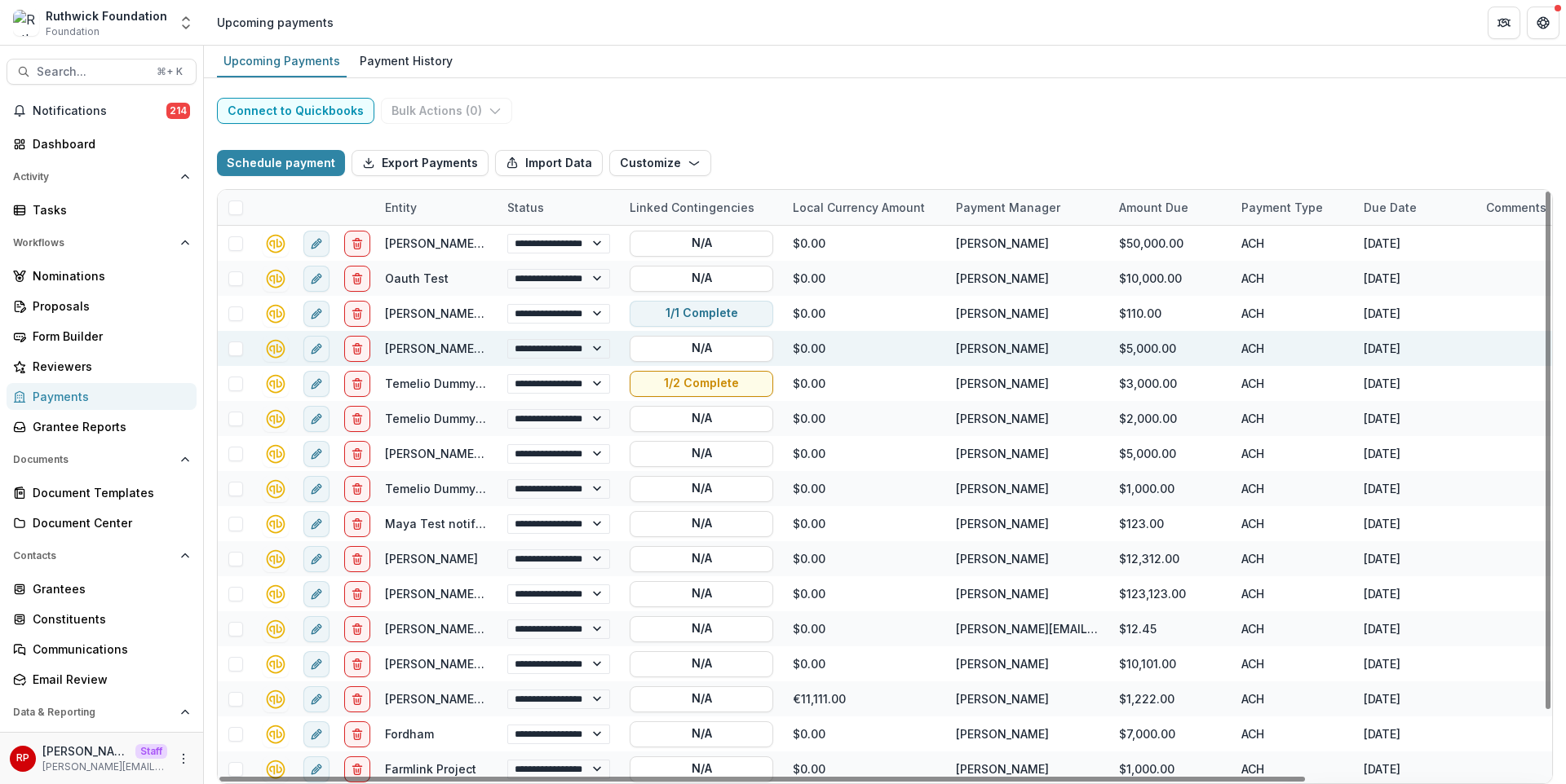
click at [409, 347] on link "[PERSON_NAME] Individual" at bounding box center [461, 349] width 152 height 14
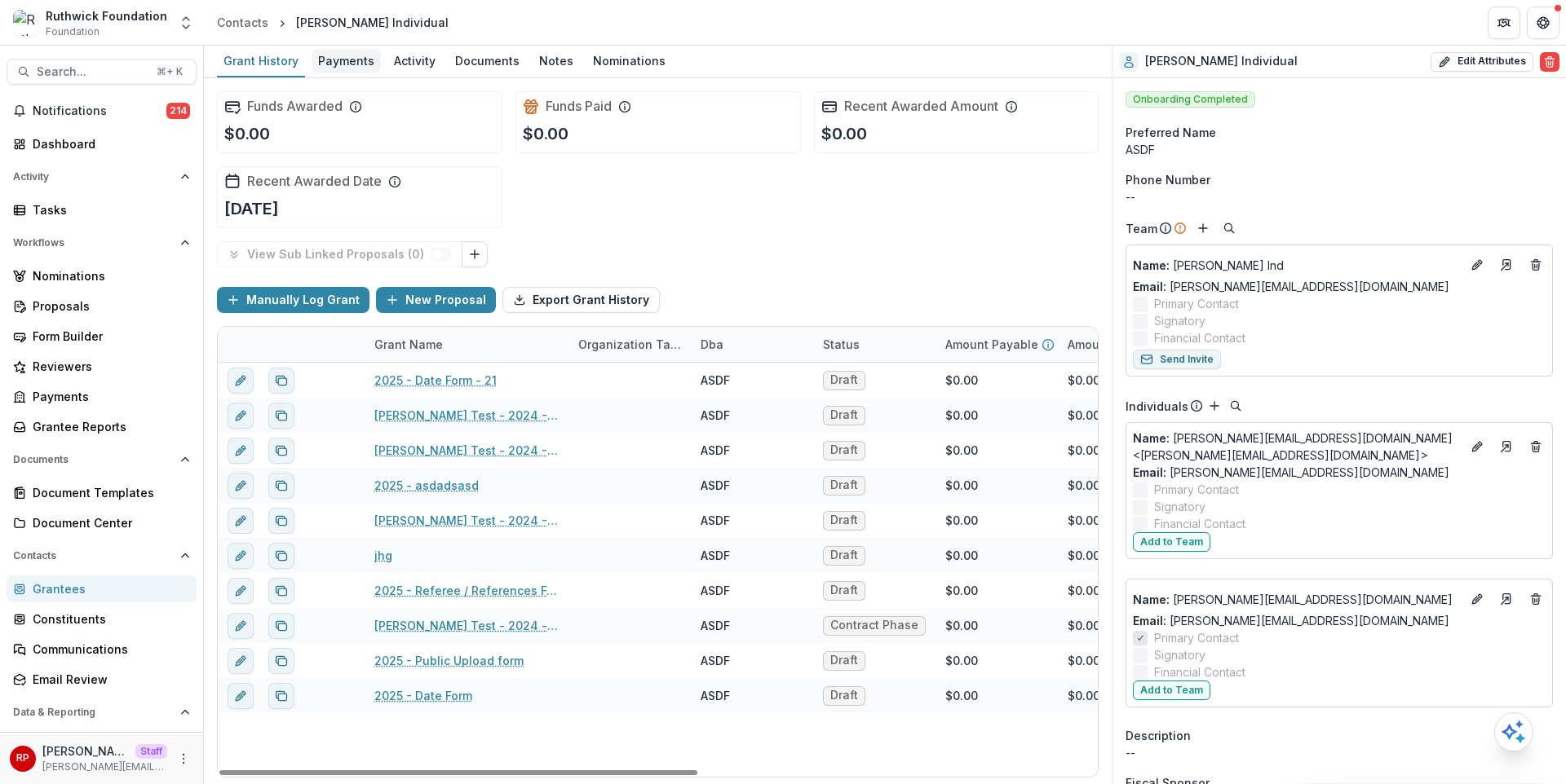
click at [344, 68] on div "Payments" at bounding box center [347, 60] width 69 height 24
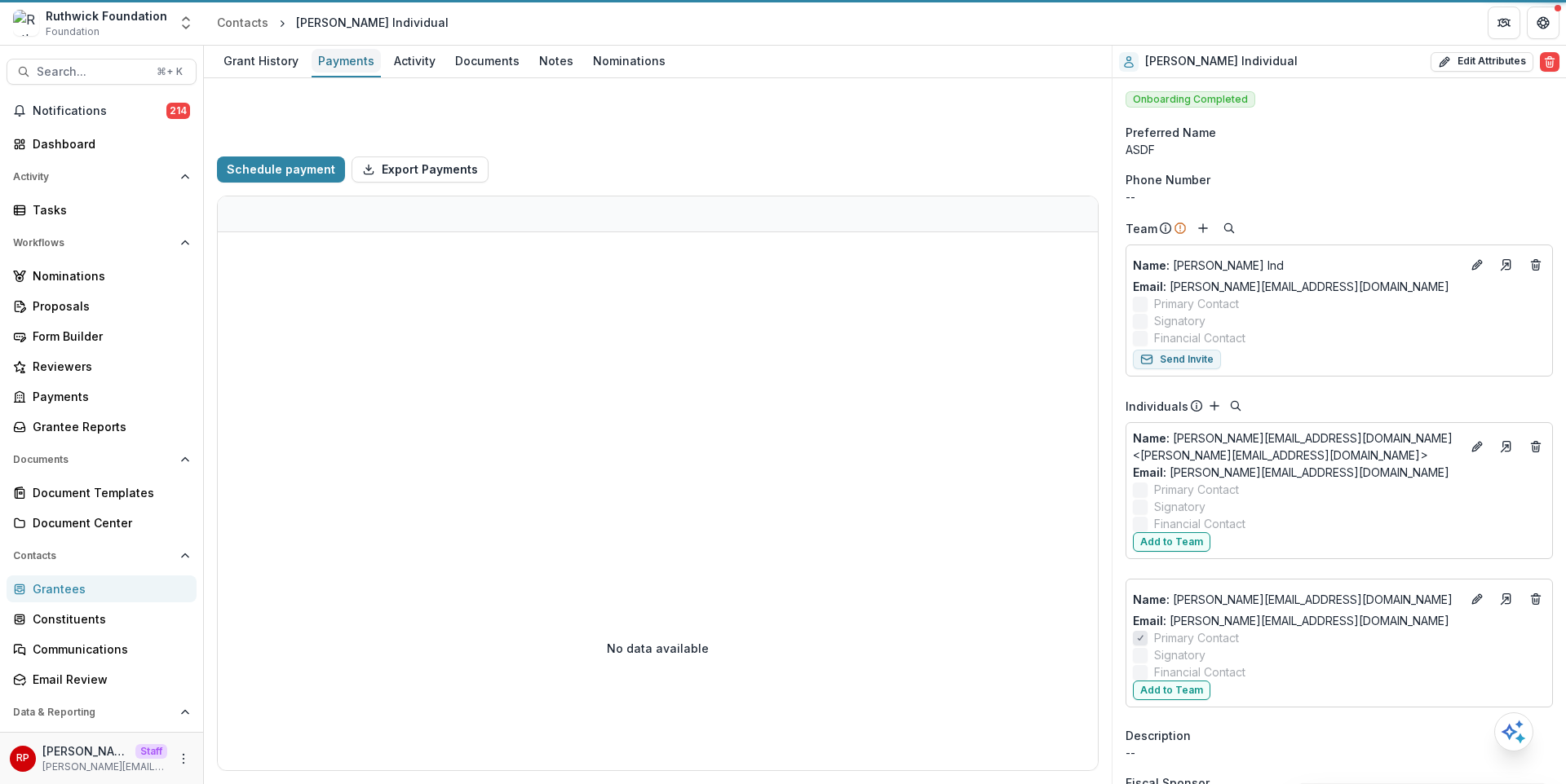
select select "**********"
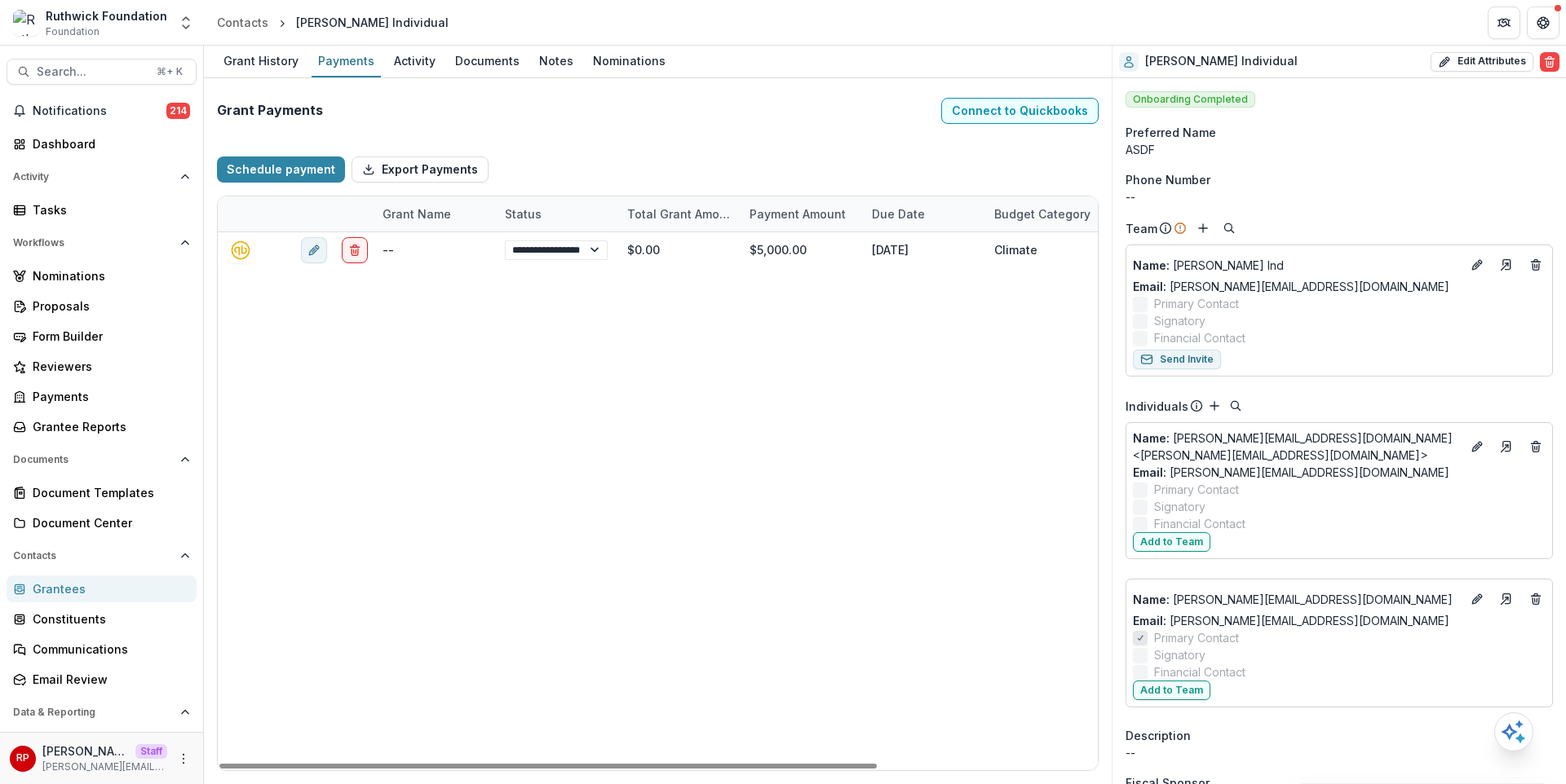
click at [60, 591] on div "Grantees" at bounding box center [108, 588] width 151 height 17
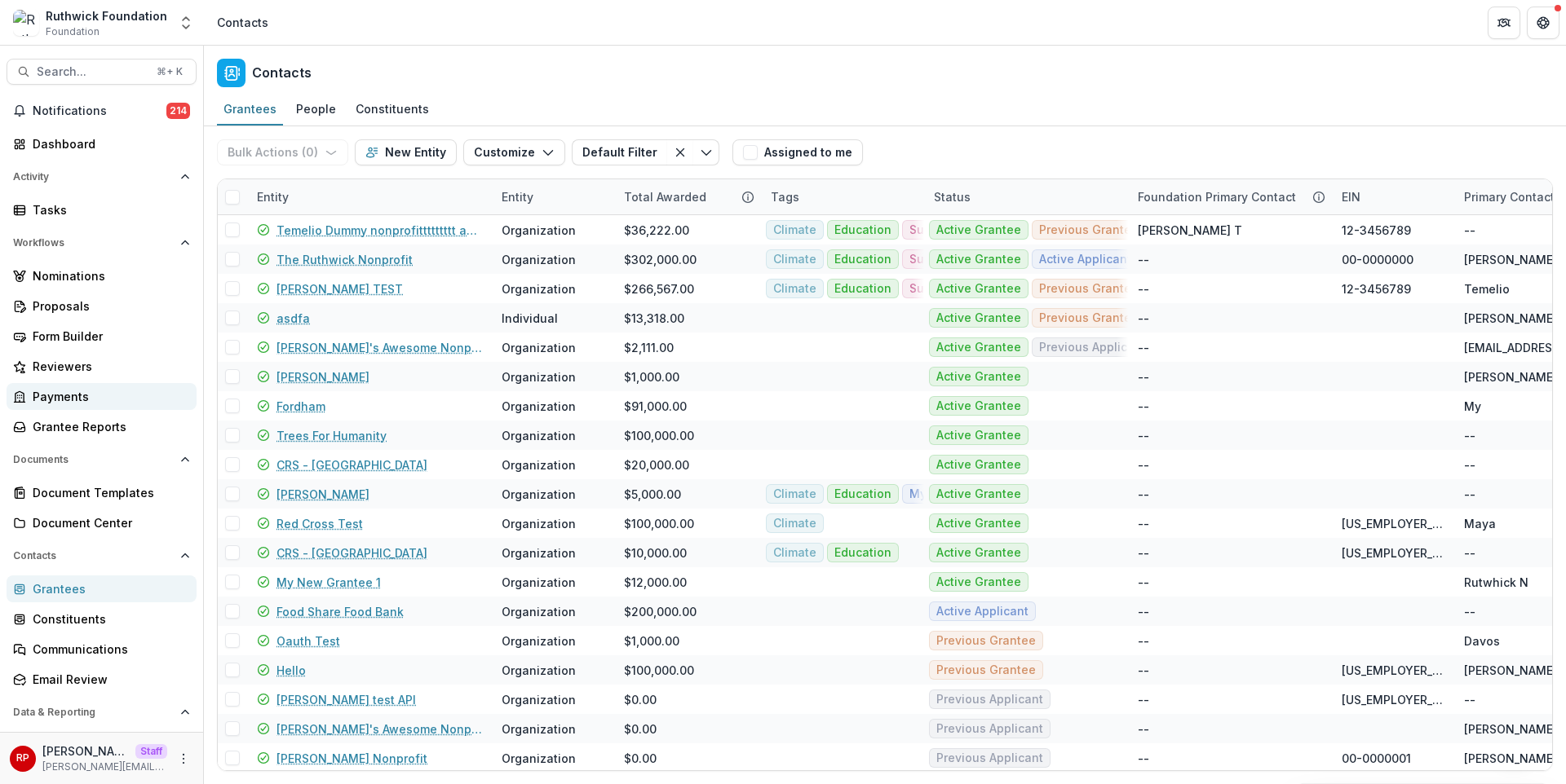
click at [187, 393] on link "Payments" at bounding box center [101, 397] width 190 height 27
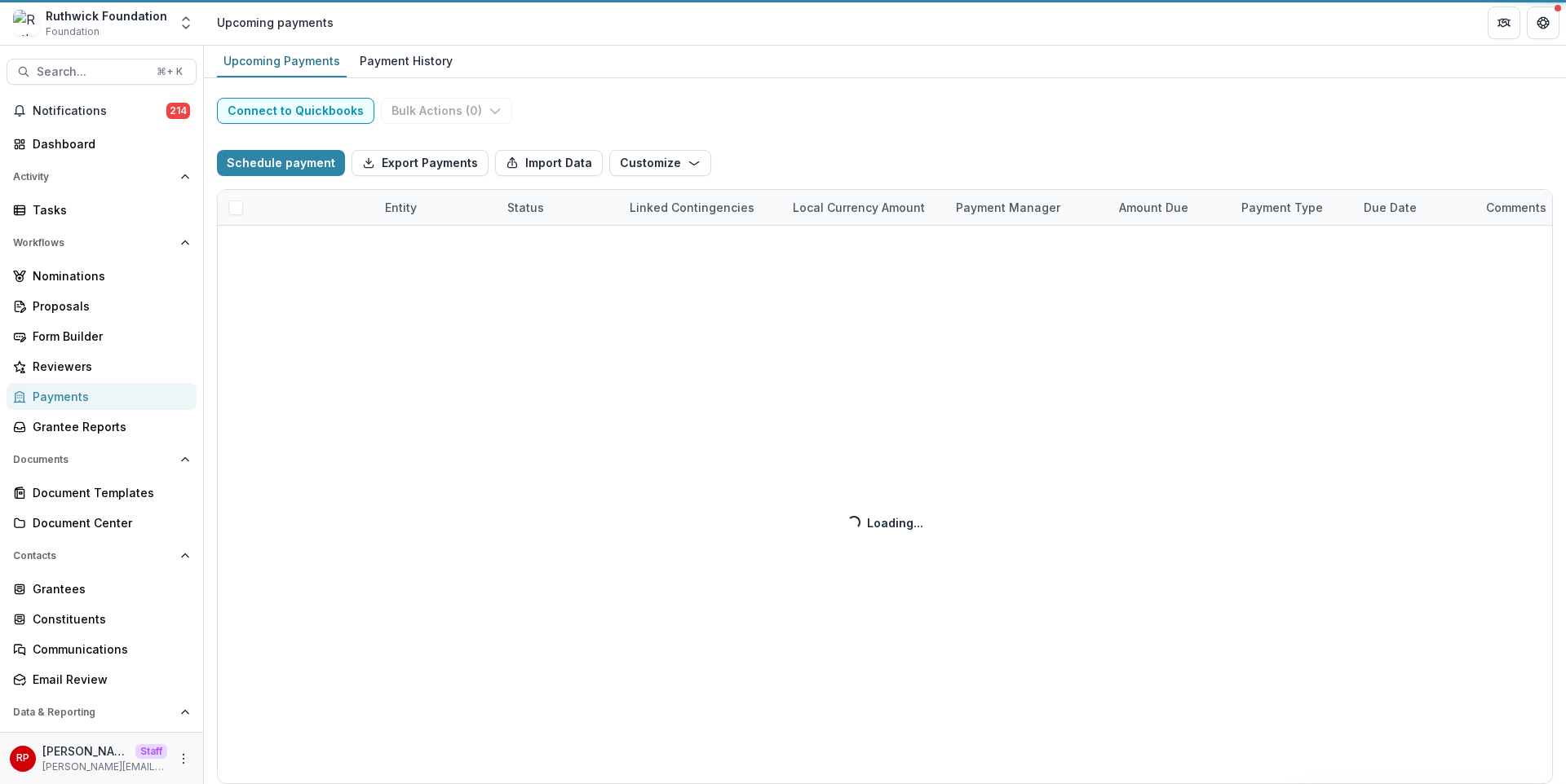
select select "**********"
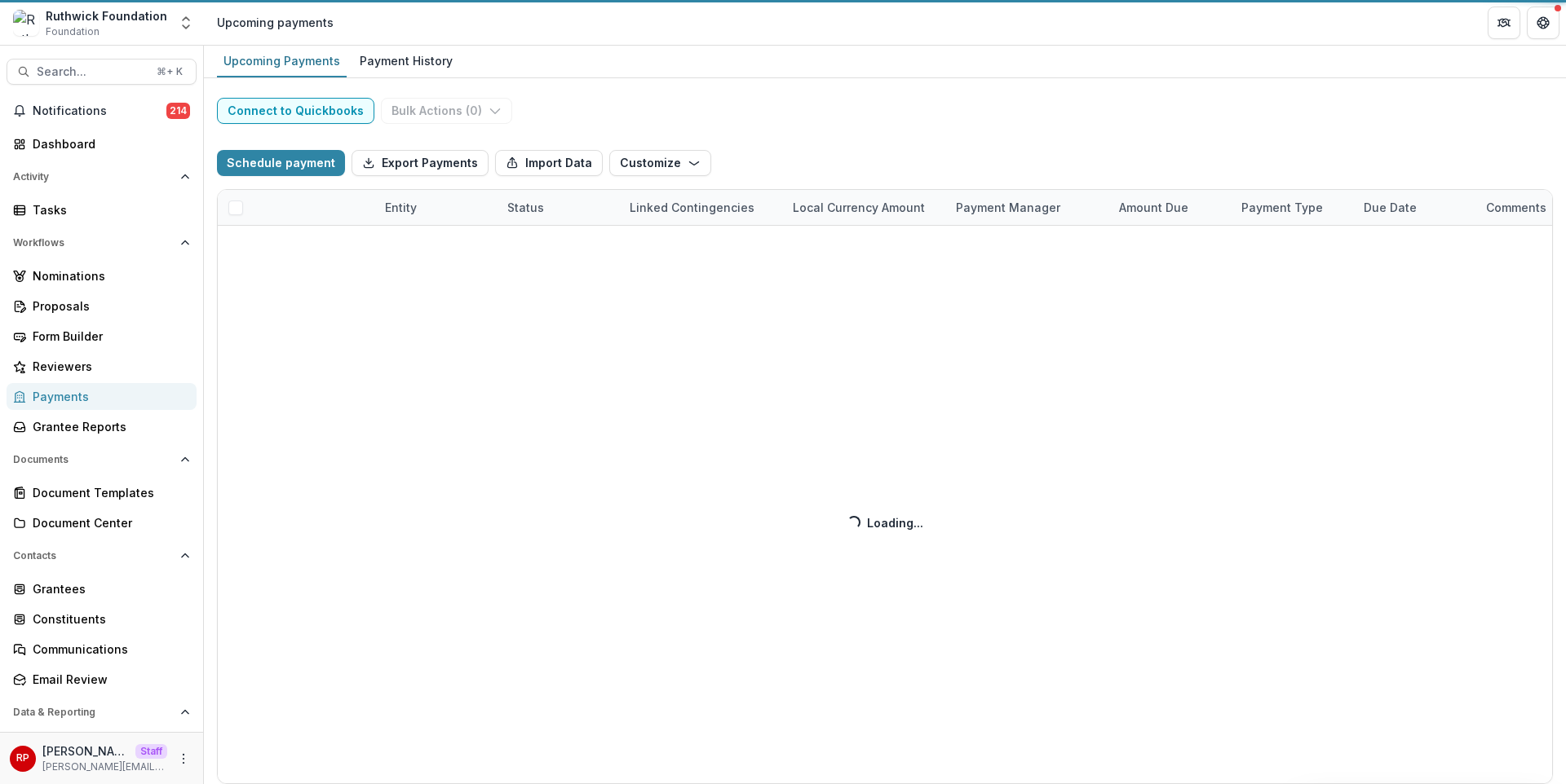
select select "**********"
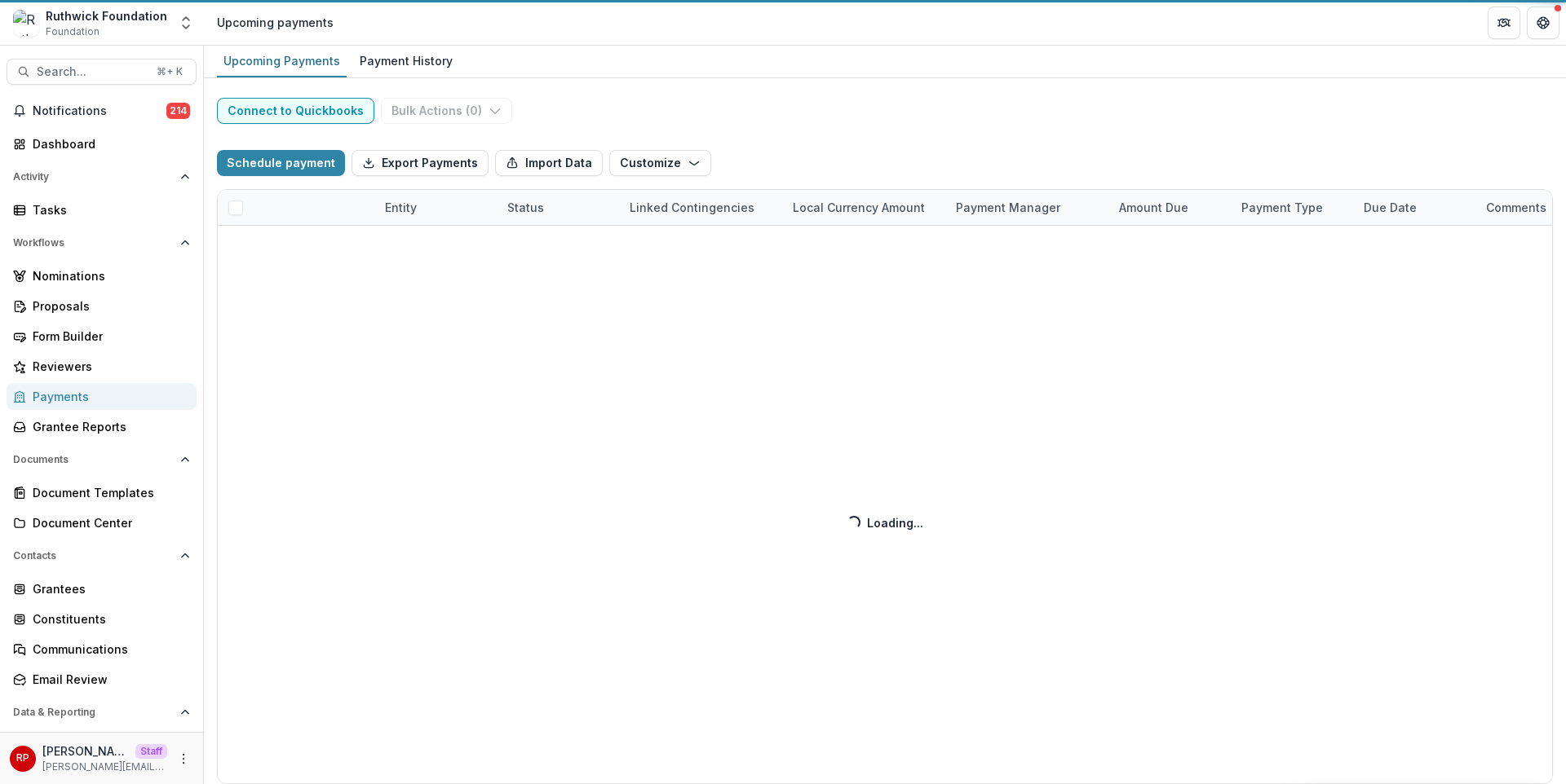
select select "**********"
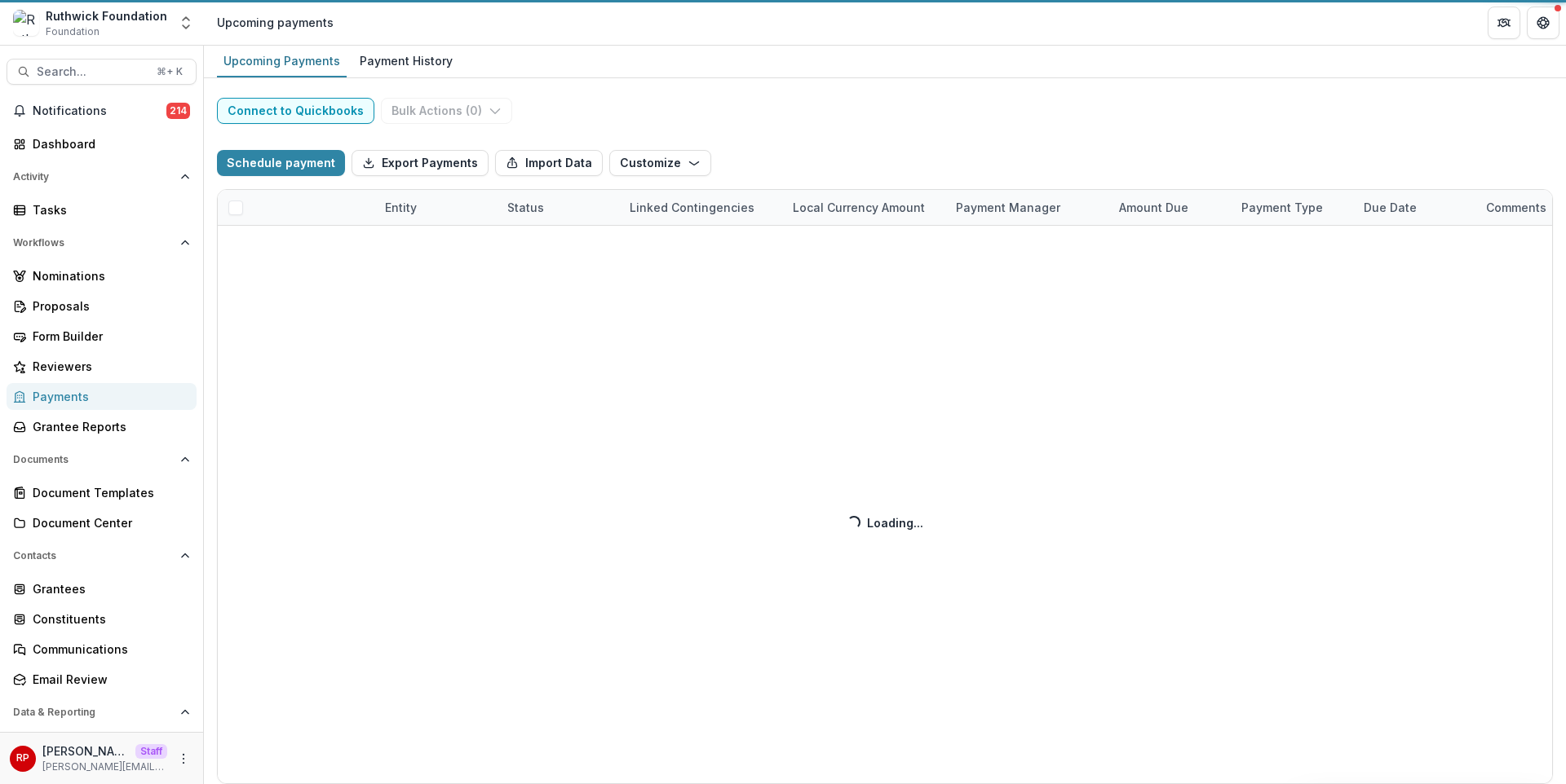
select select "**********"
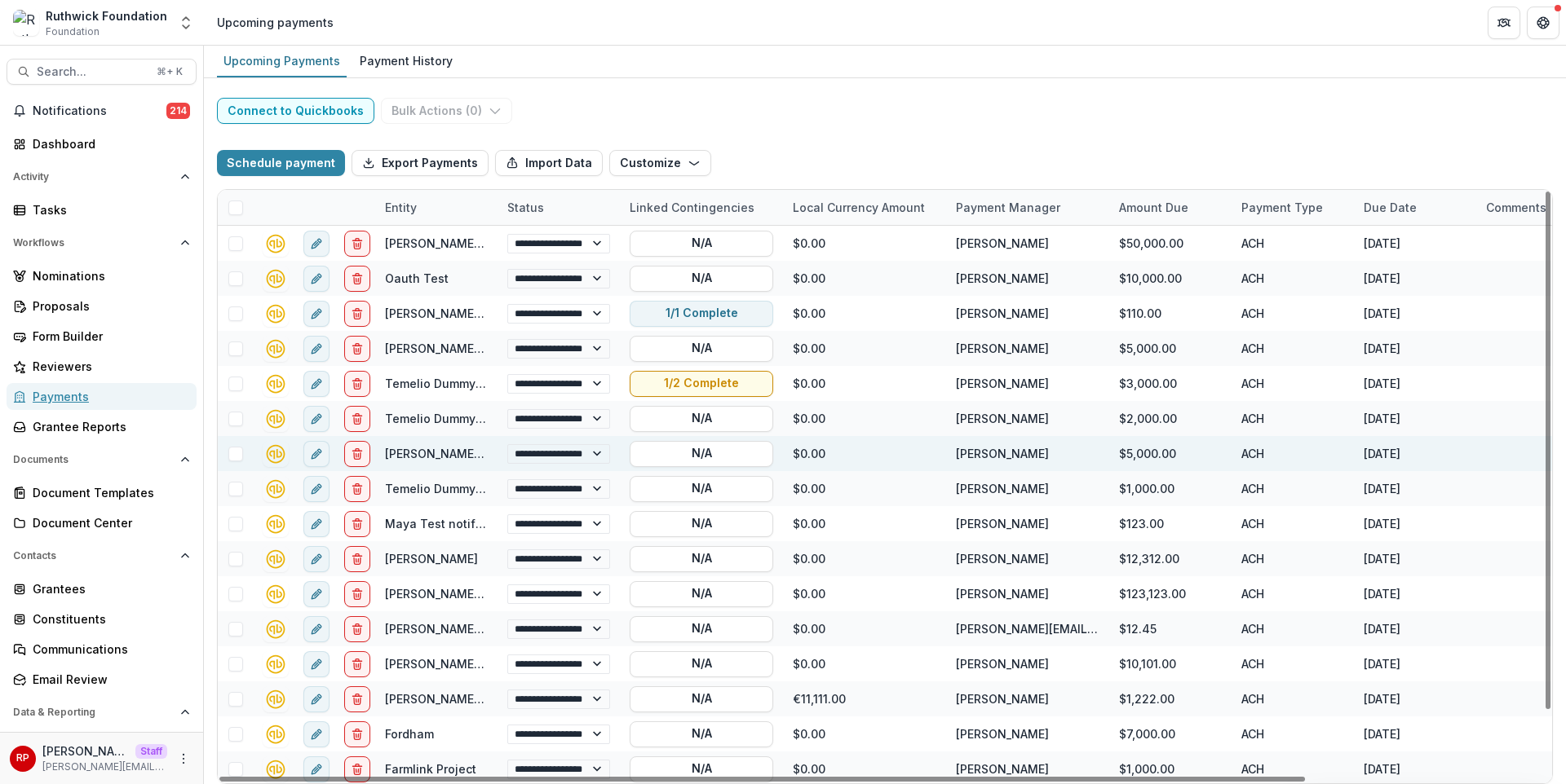
scroll to position [74, 0]
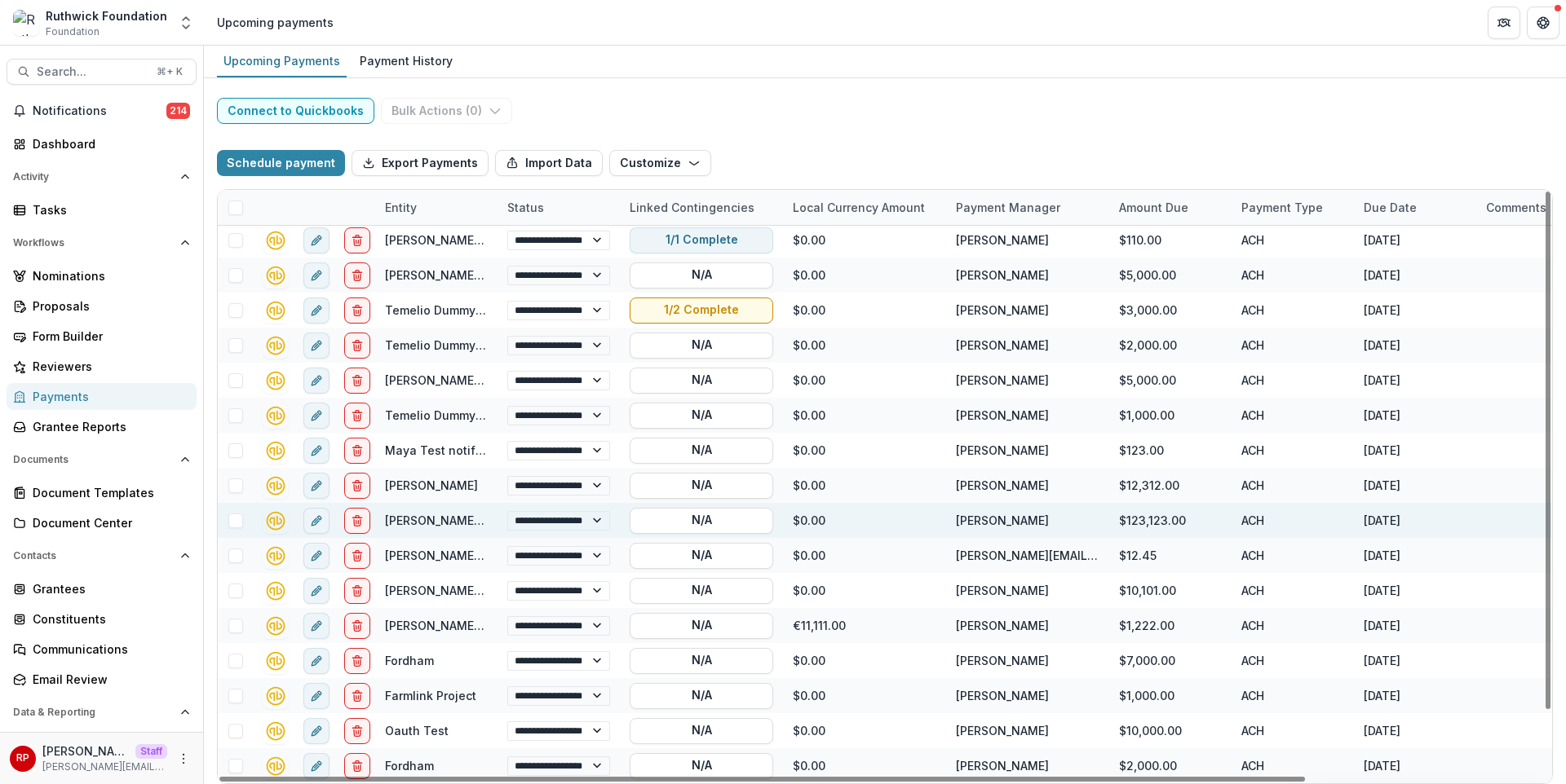
click at [439, 524] on link "[PERSON_NAME] TEST" at bounding box center [448, 521] width 127 height 14
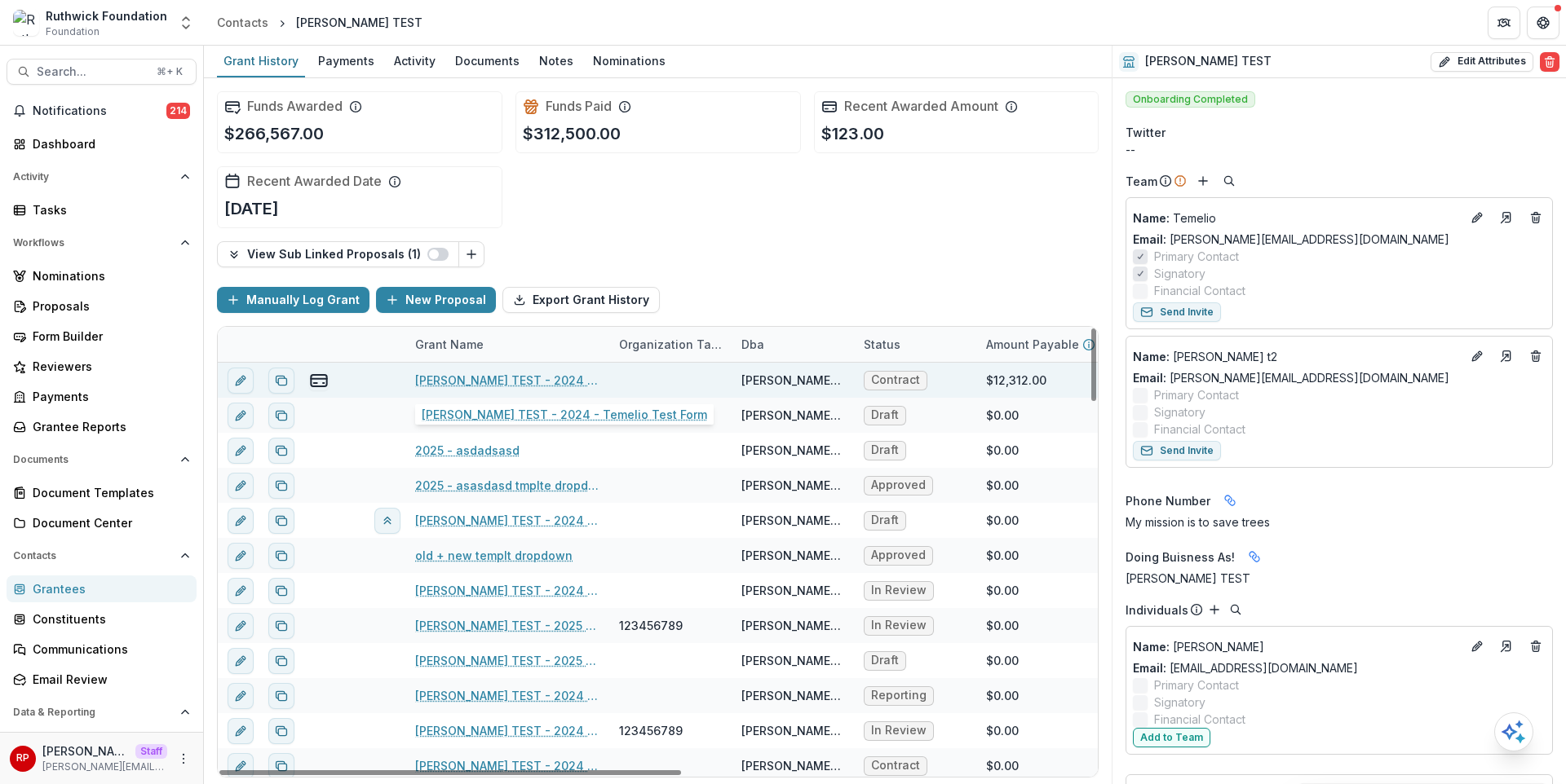
click at [494, 378] on link "[PERSON_NAME] TEST - 2024 - Temelio Test Form" at bounding box center [507, 380] width 184 height 17
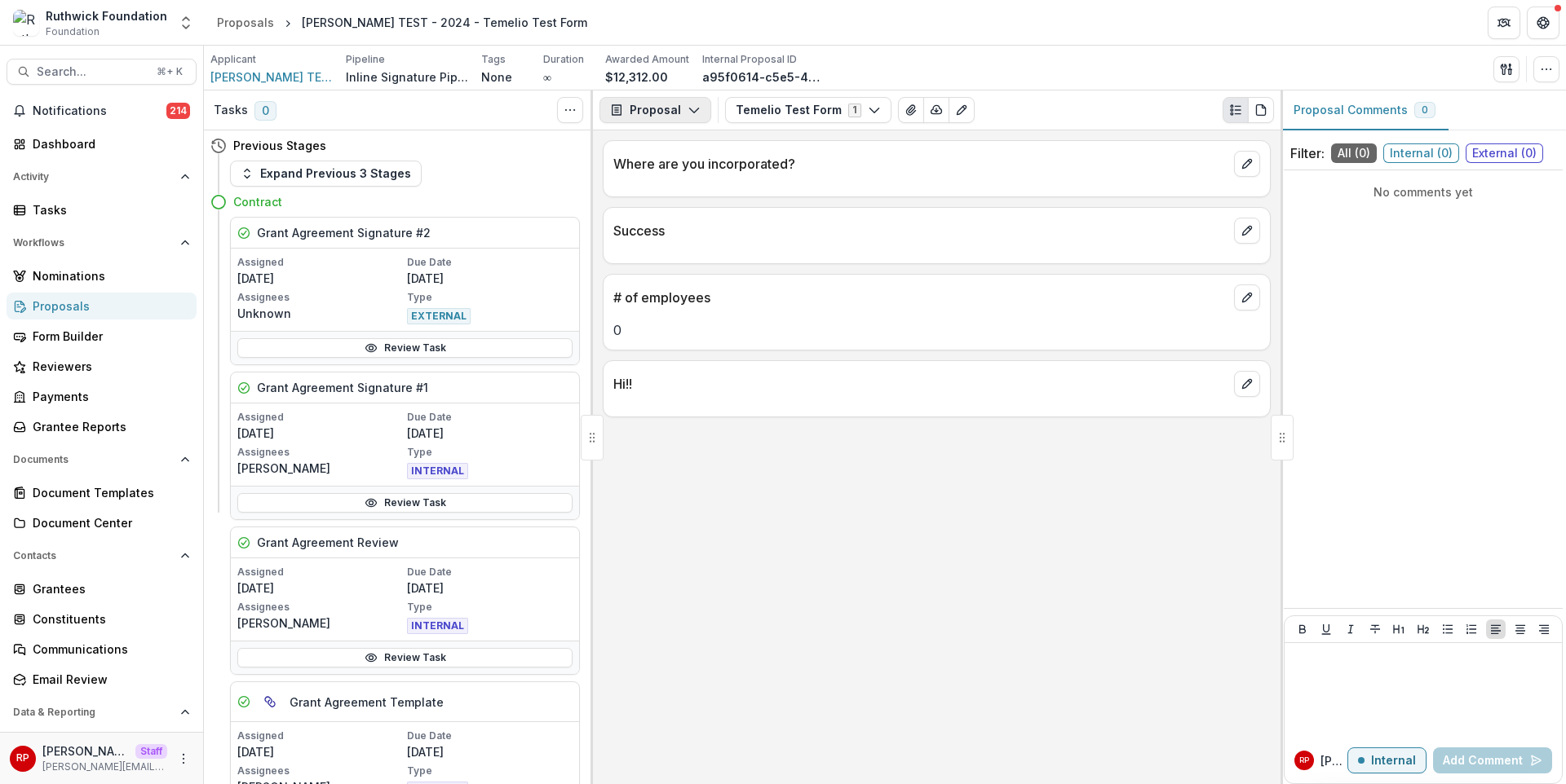
click at [668, 113] on button "Proposal" at bounding box center [655, 110] width 112 height 26
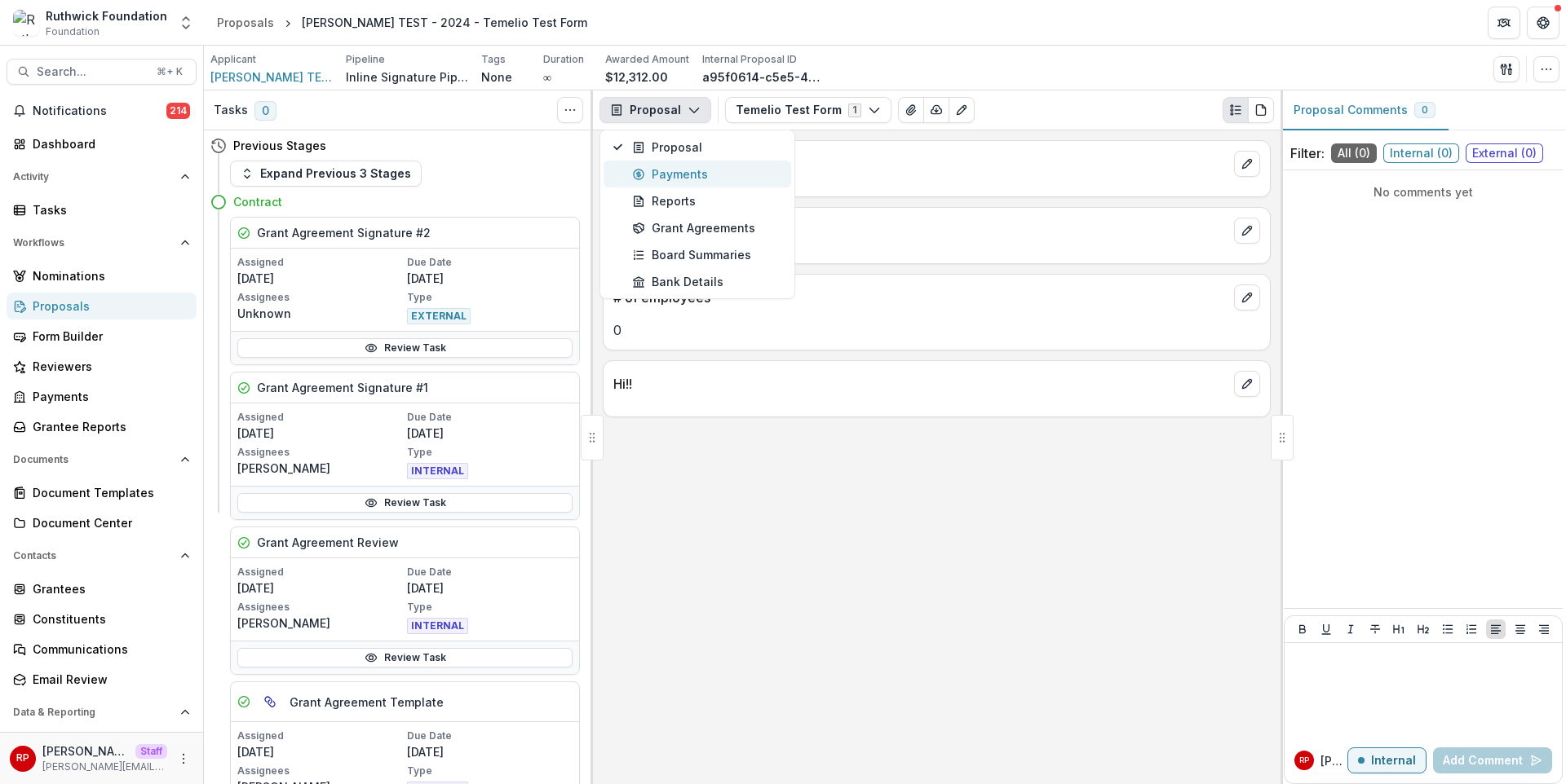
click at [747, 170] on div "Payments" at bounding box center [706, 174] width 149 height 17
select select "**********"
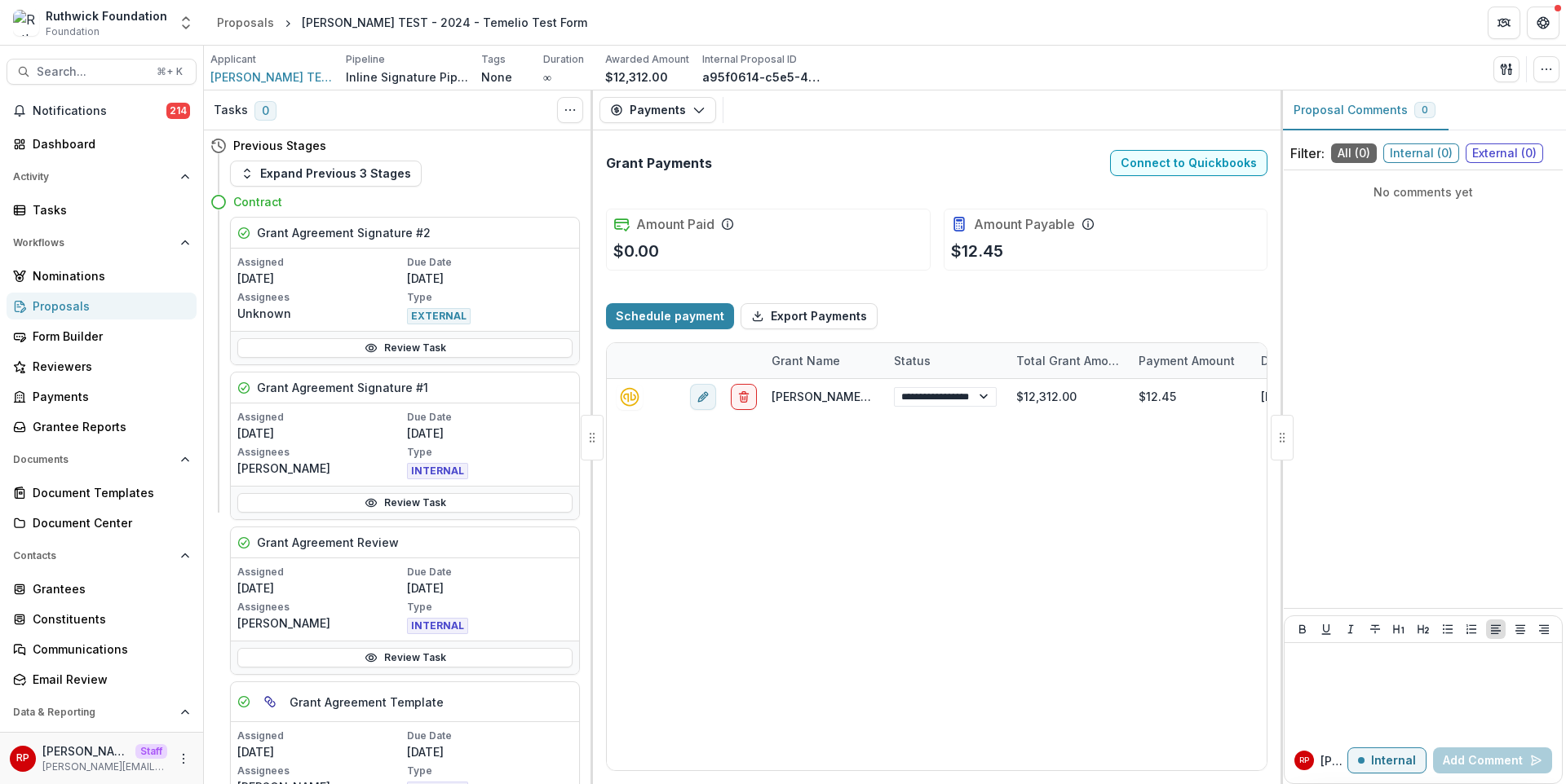
select select "**********"
click at [939, 305] on div "Schedule payment Export Payments" at bounding box center [937, 316] width 661 height 52
click at [941, 292] on div "Schedule payment Export Payments" at bounding box center [937, 316] width 661 height 52
click at [354, 175] on button "Expand Previous 3 Stages" at bounding box center [326, 172] width 191 height 26
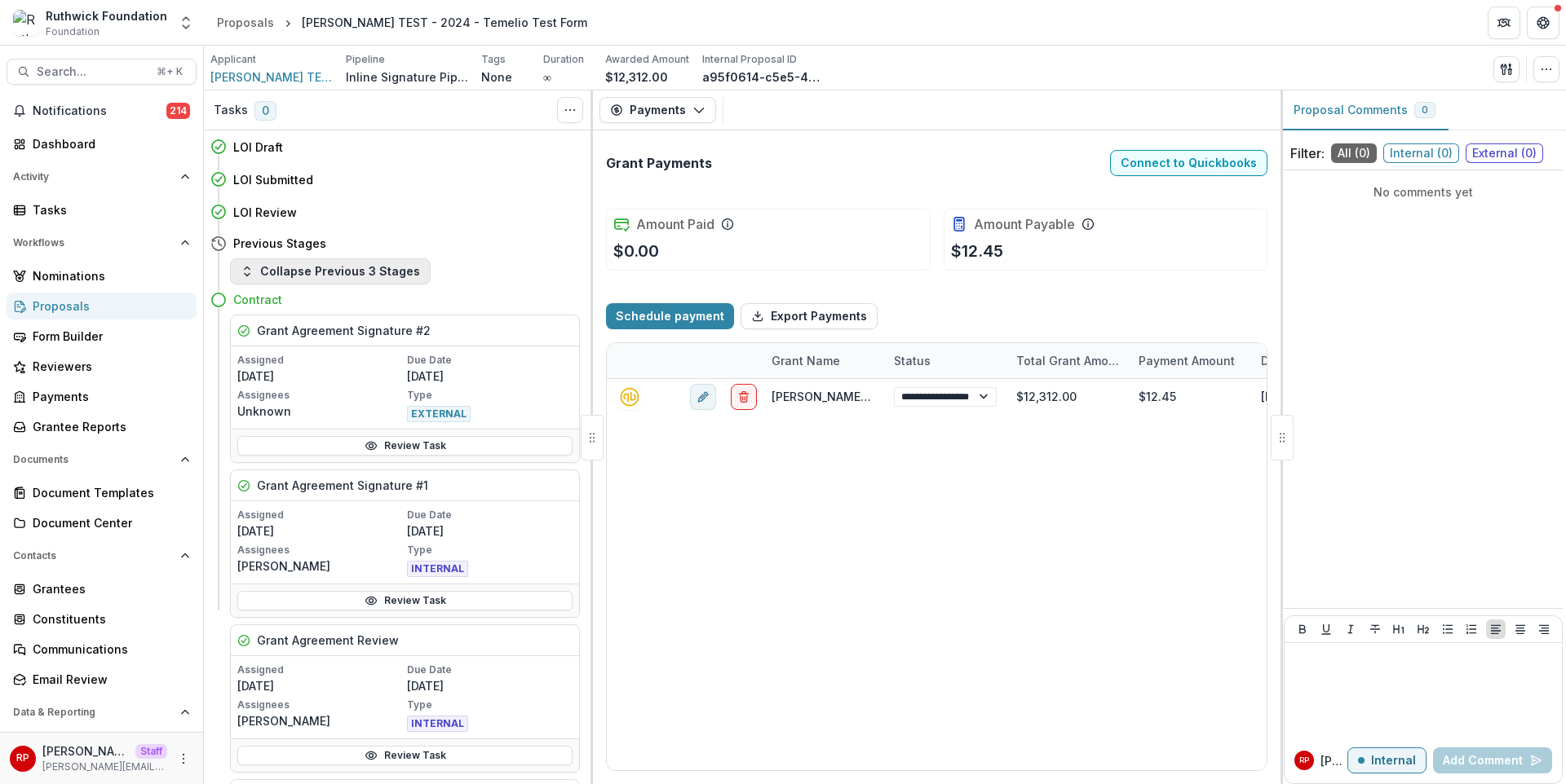
click at [354, 268] on button "Collapse Previous 3 Stages" at bounding box center [331, 271] width 200 height 26
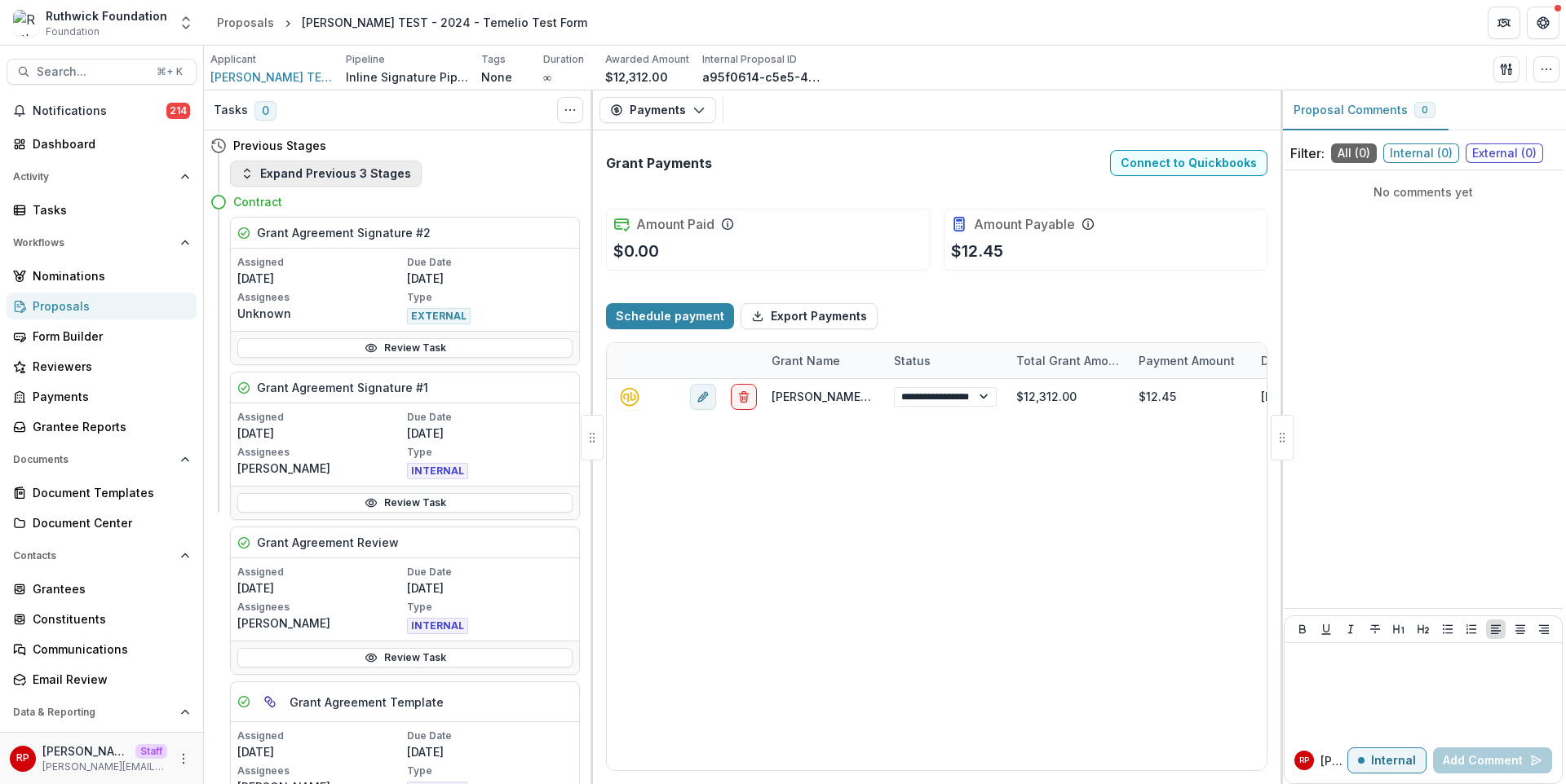
click at [364, 185] on button "Expand Previous 3 Stages" at bounding box center [326, 173] width 191 height 26
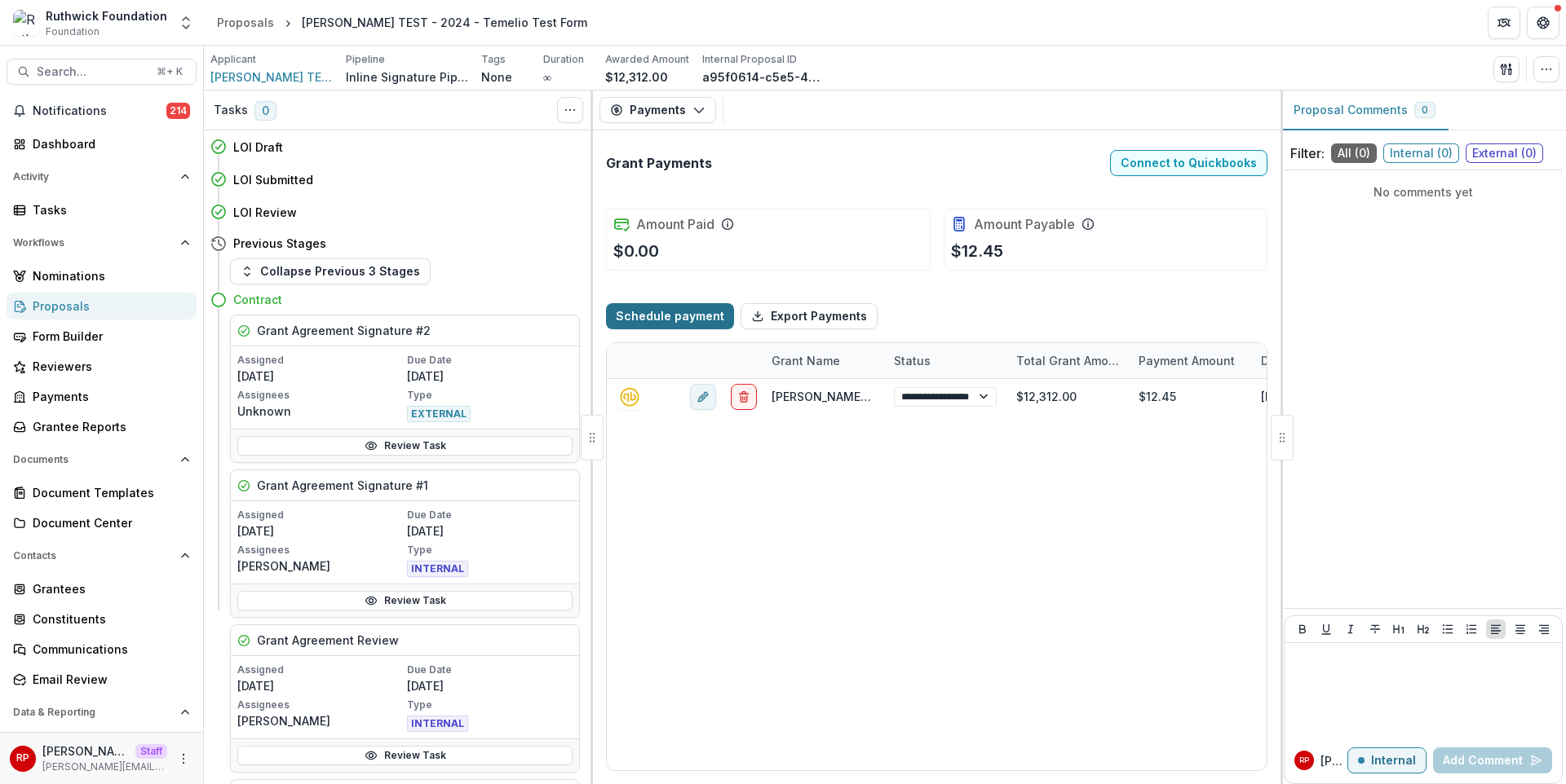
click at [688, 327] on button "Schedule payment" at bounding box center [670, 315] width 129 height 26
select select "**********"
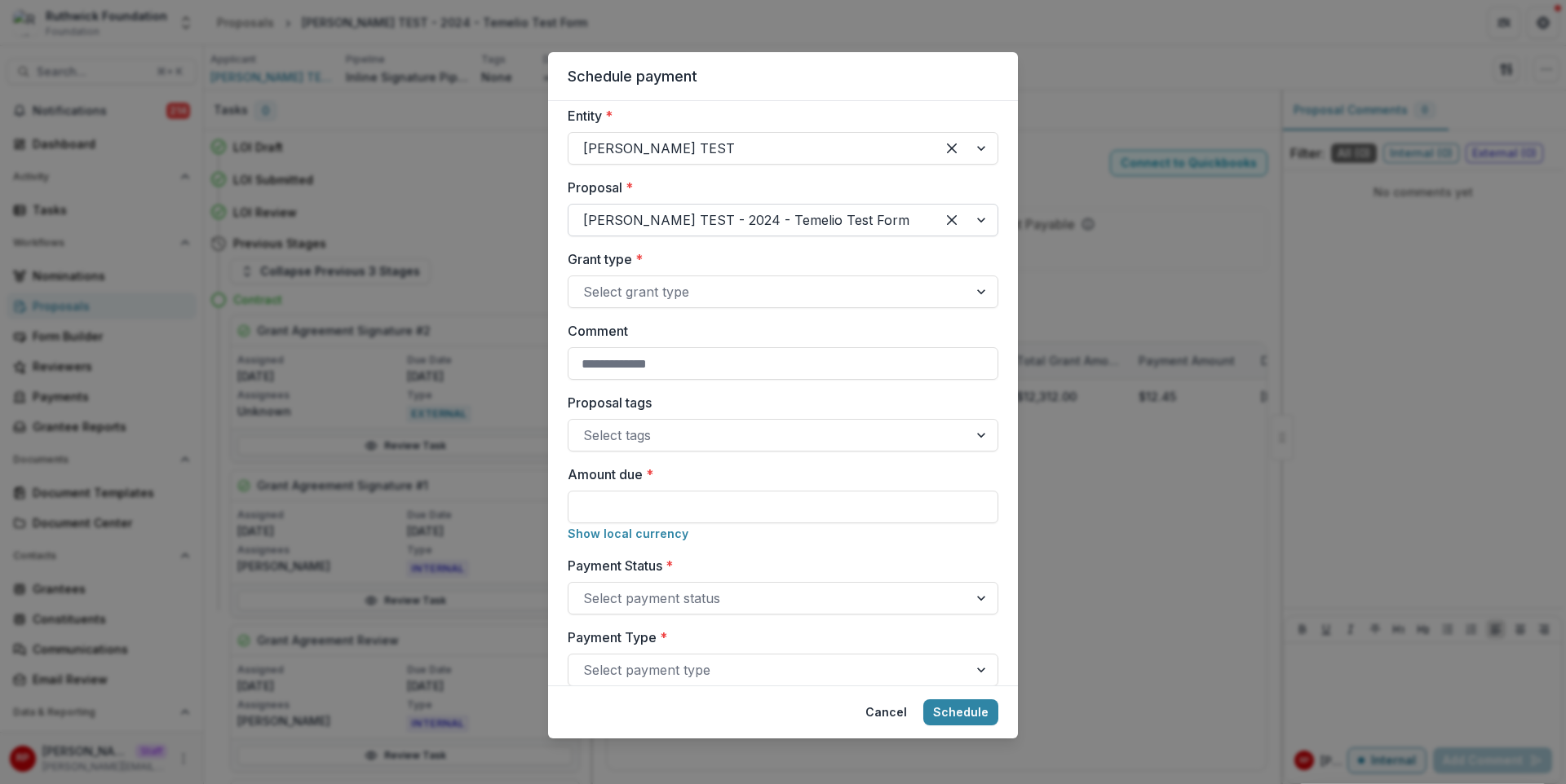
scroll to position [87, 0]
click at [753, 298] on div at bounding box center [768, 291] width 370 height 23
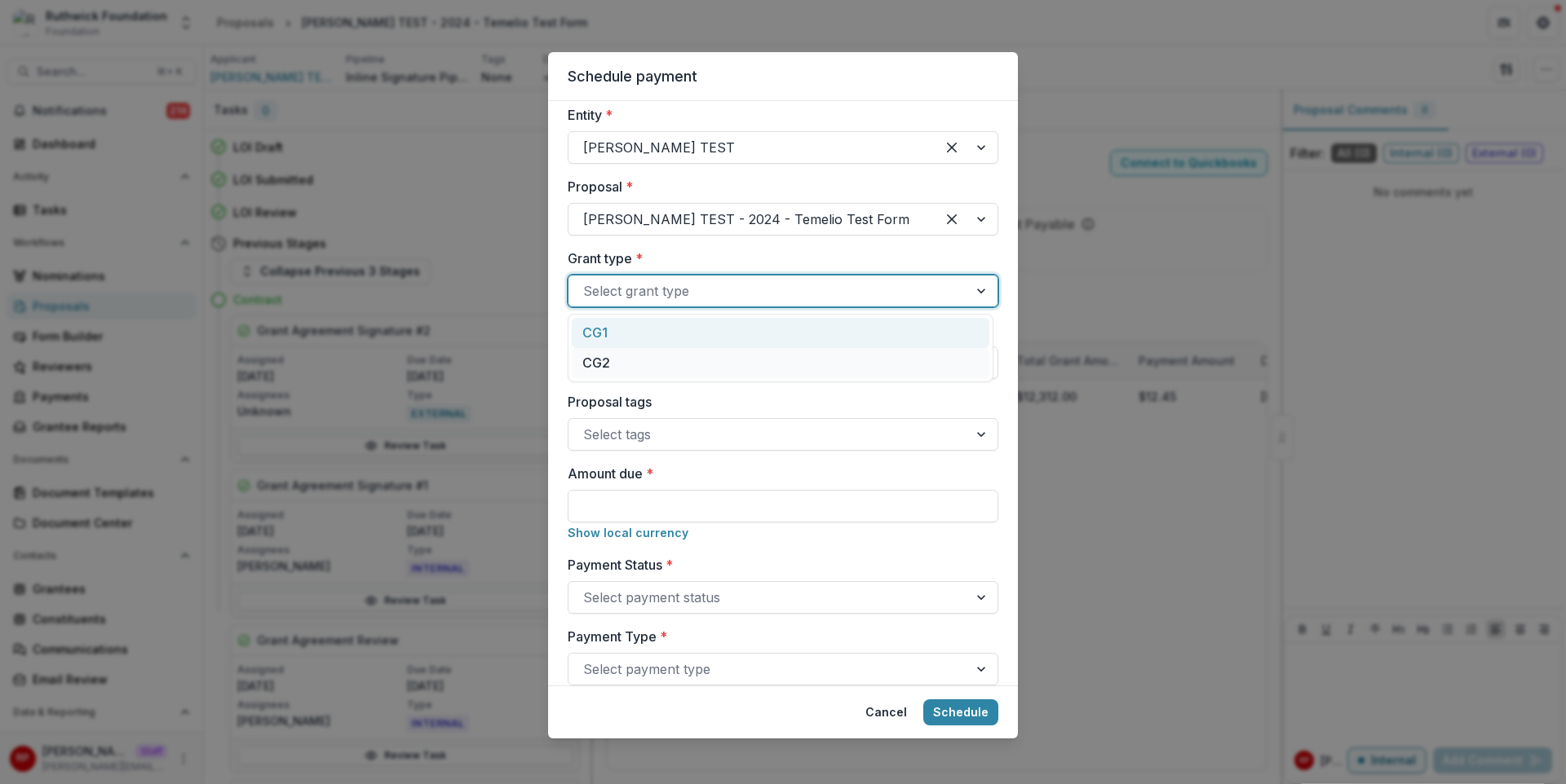
click at [740, 243] on div "Responsible for sending payment * [PERSON_NAME] Entity * [PERSON_NAME] TEST Pro…" at bounding box center [783, 714] width 431 height 1361
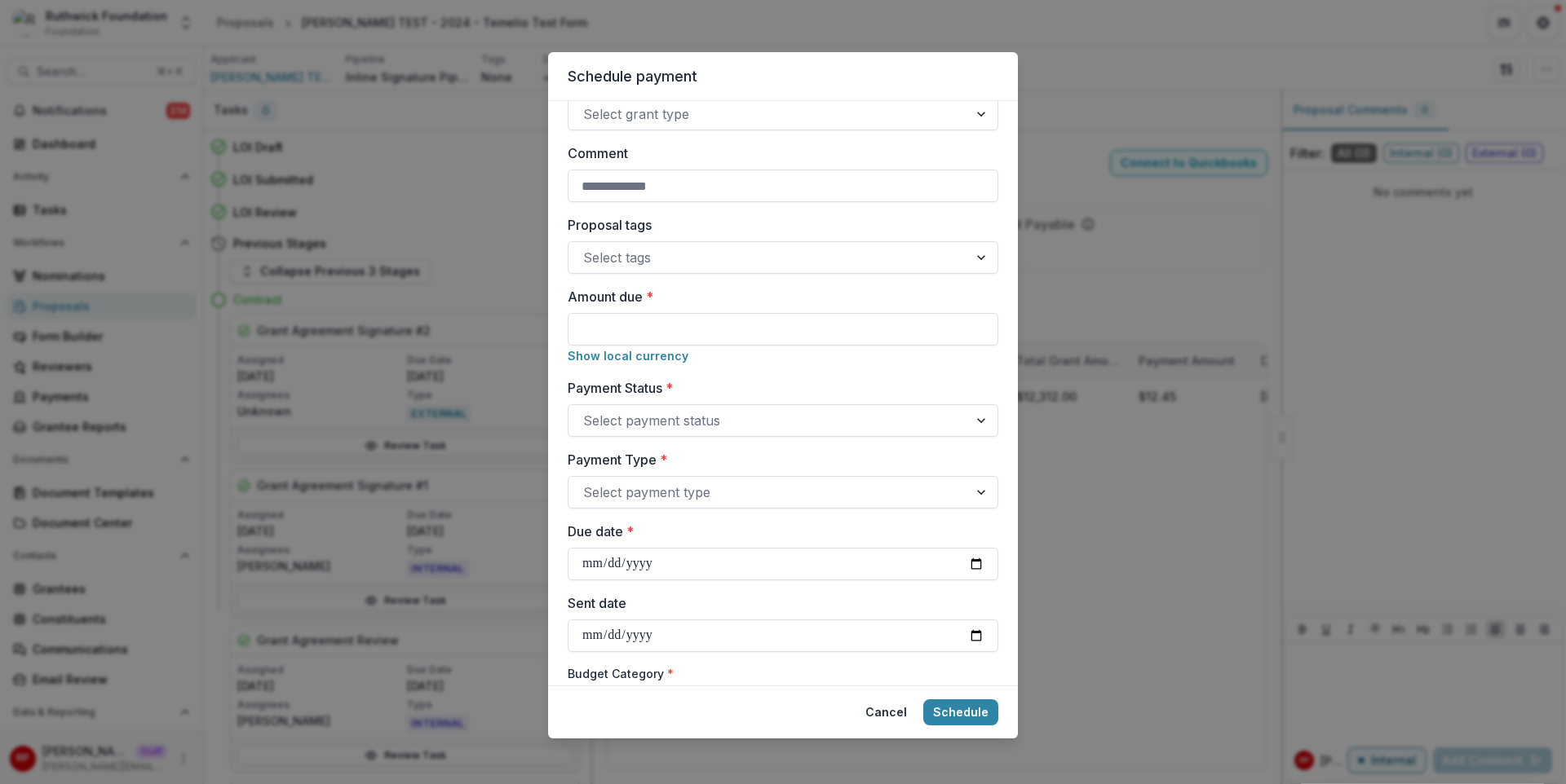
scroll to position [273, 0]
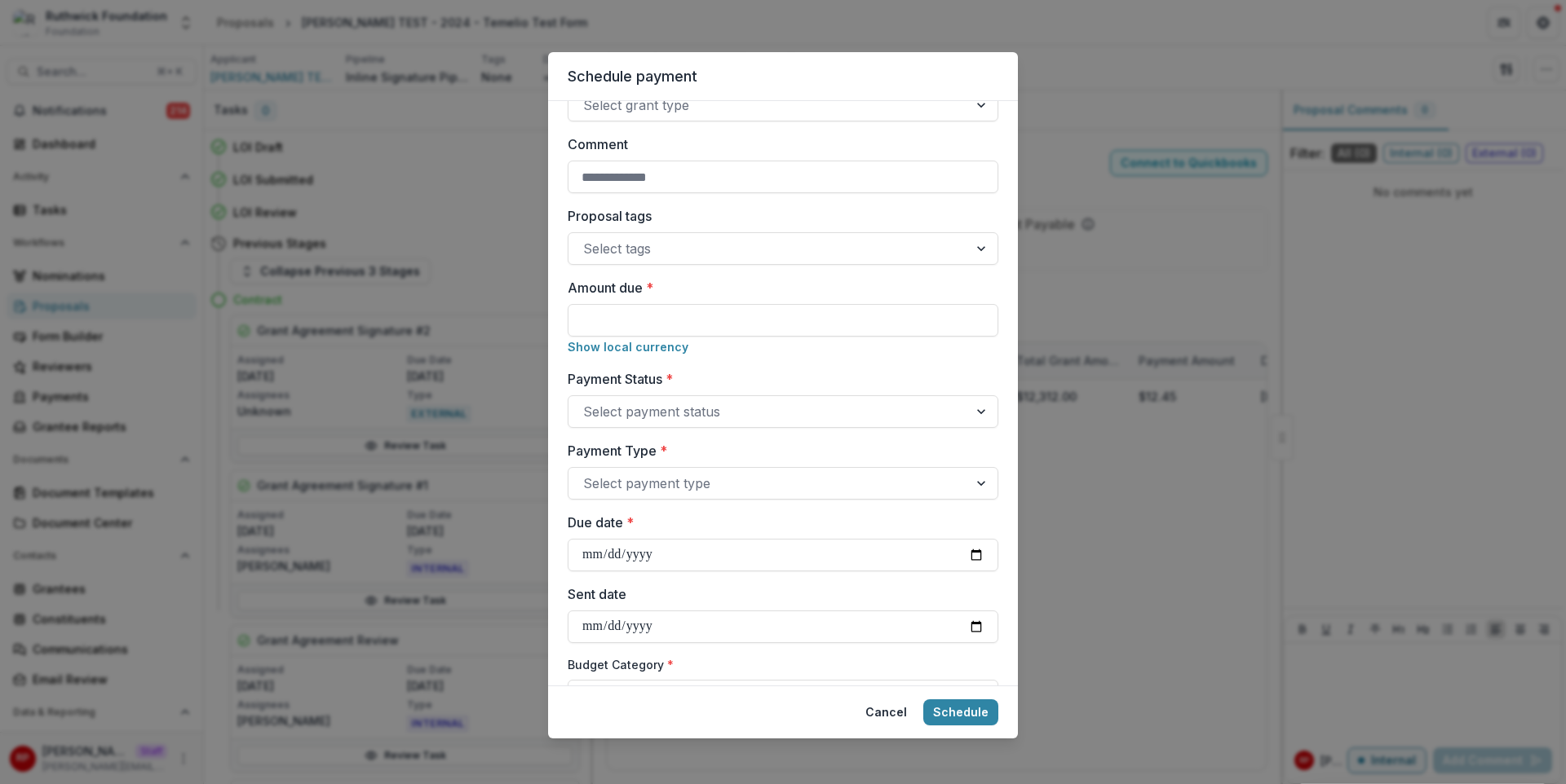
select select "**********"
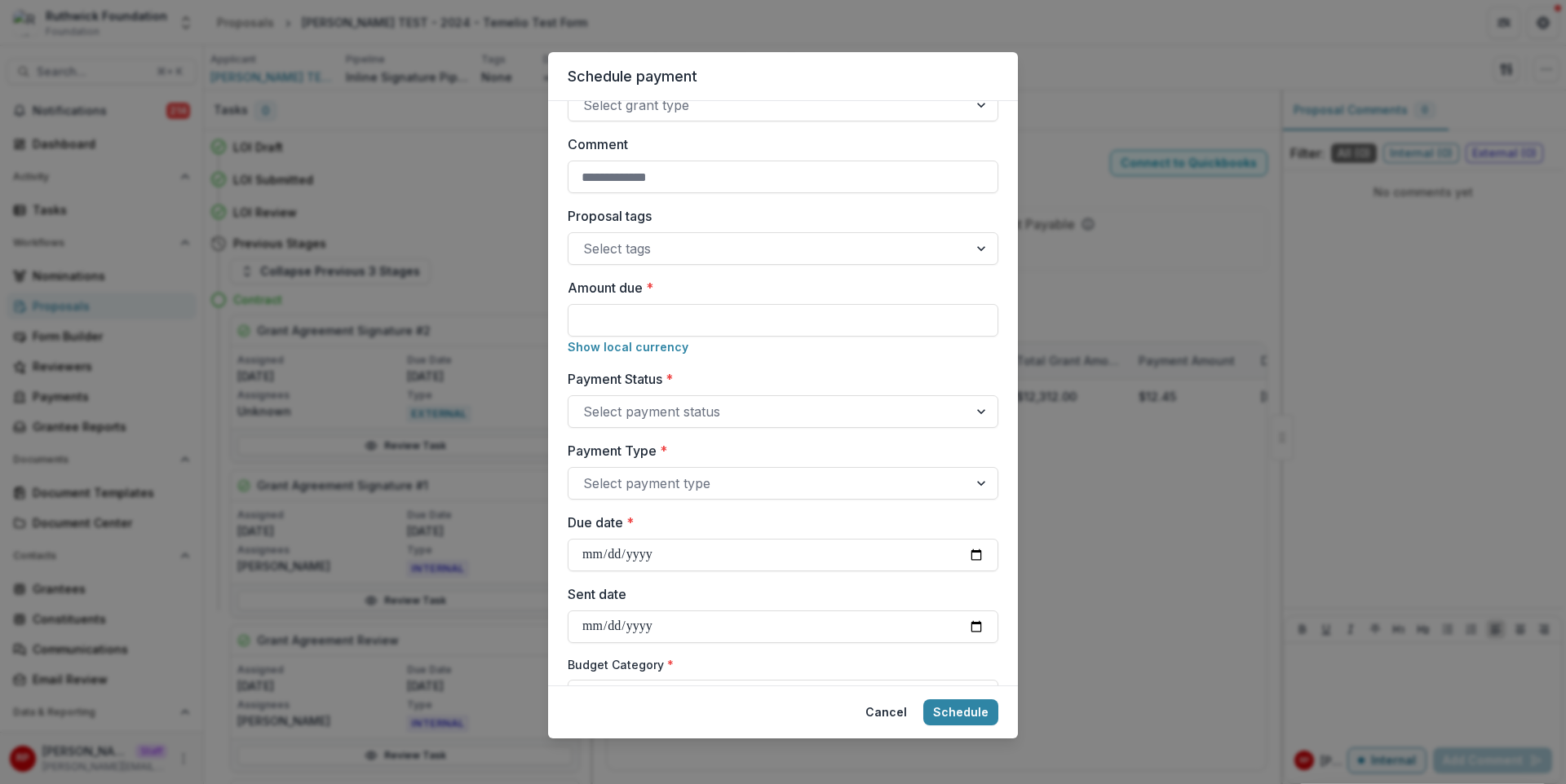
click at [1149, 236] on div "Schedule payment Responsible for sending payment * [PERSON_NAME] Entity * [PERS…" at bounding box center [783, 392] width 1566 height 784
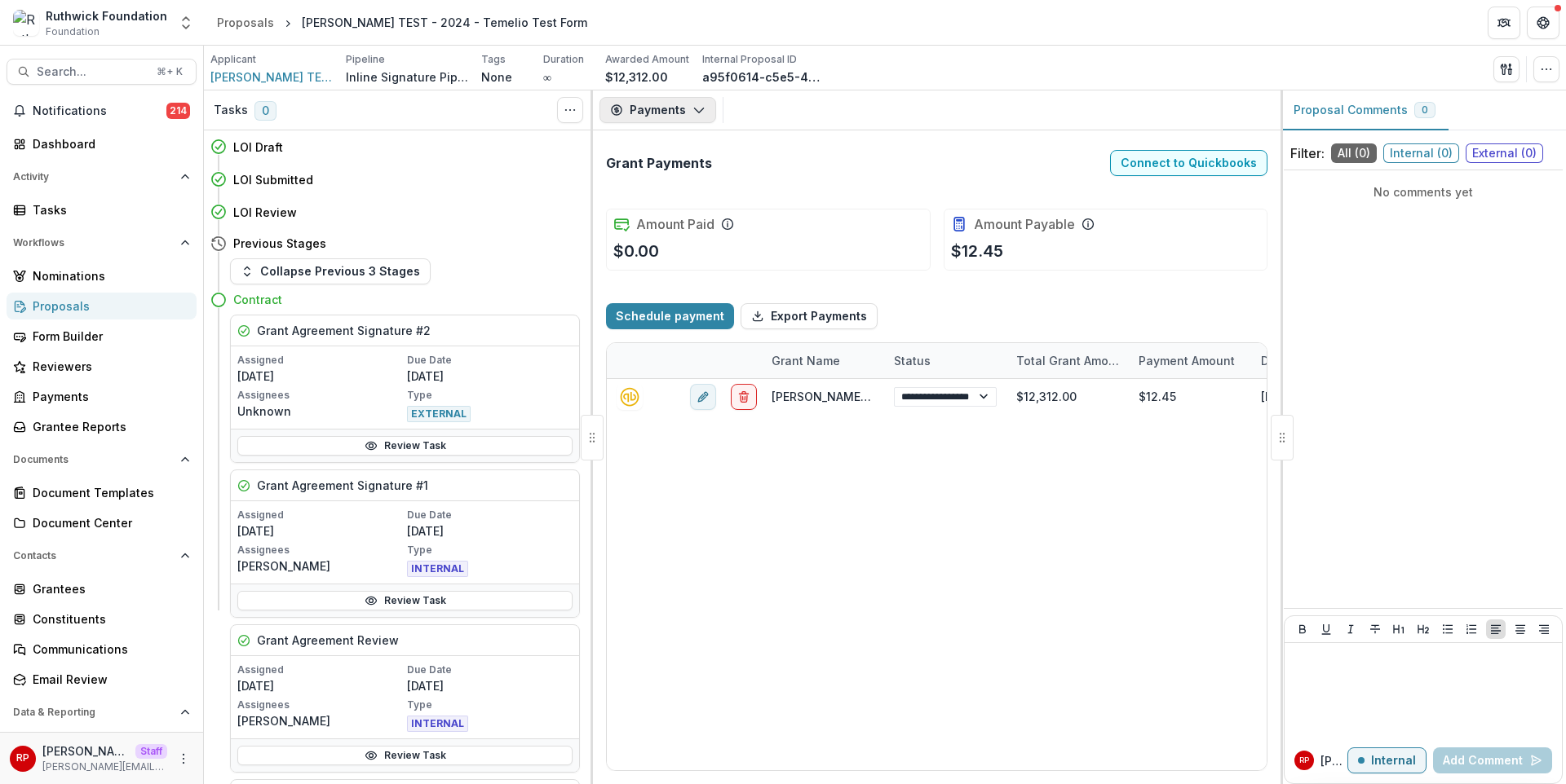
click at [655, 113] on button "Payments" at bounding box center [658, 110] width 117 height 26
click at [682, 145] on div "Proposal" at bounding box center [706, 146] width 149 height 17
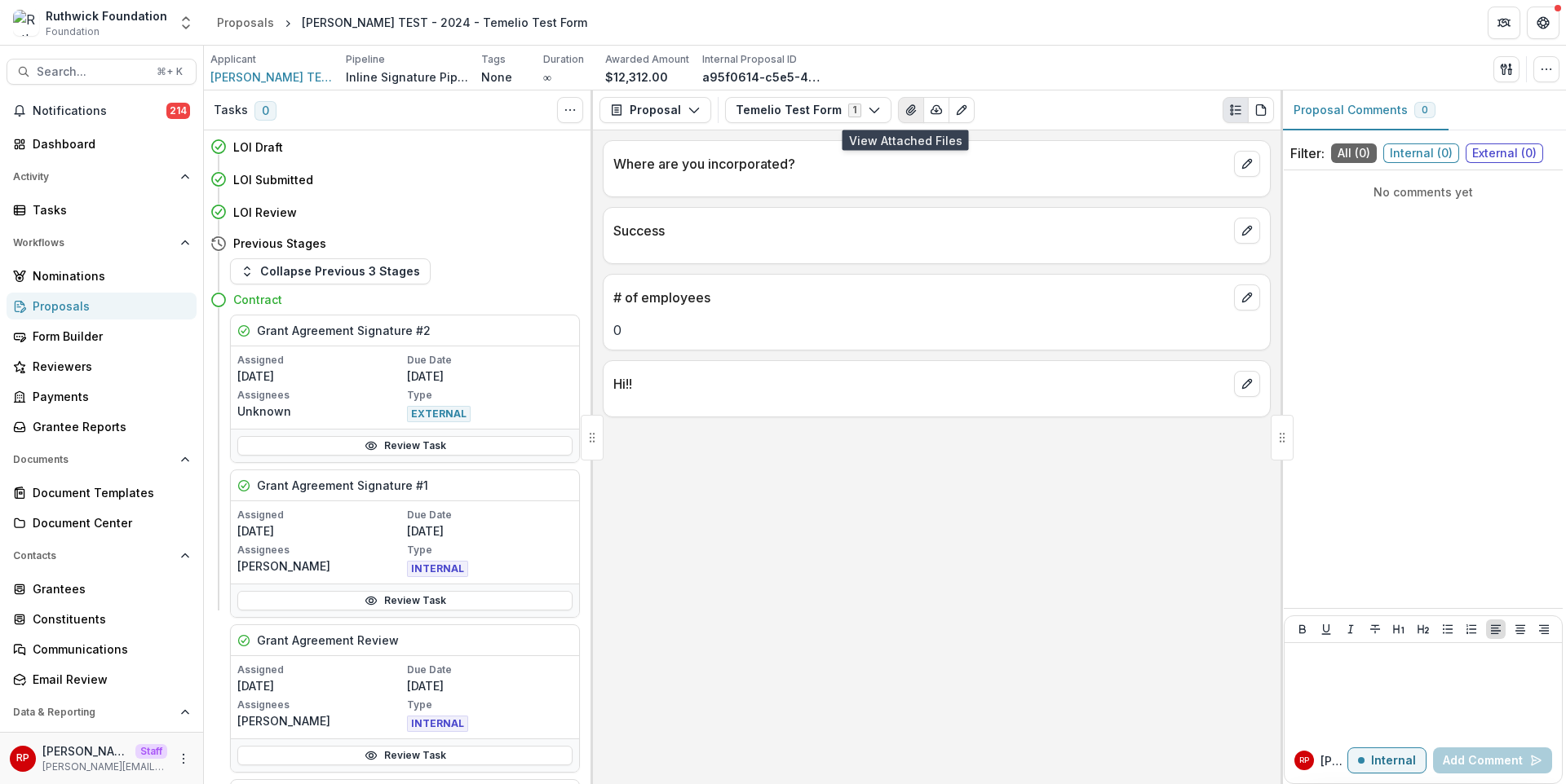
click at [905, 110] on icon "View Attached Files" at bounding box center [911, 110] width 13 height 13
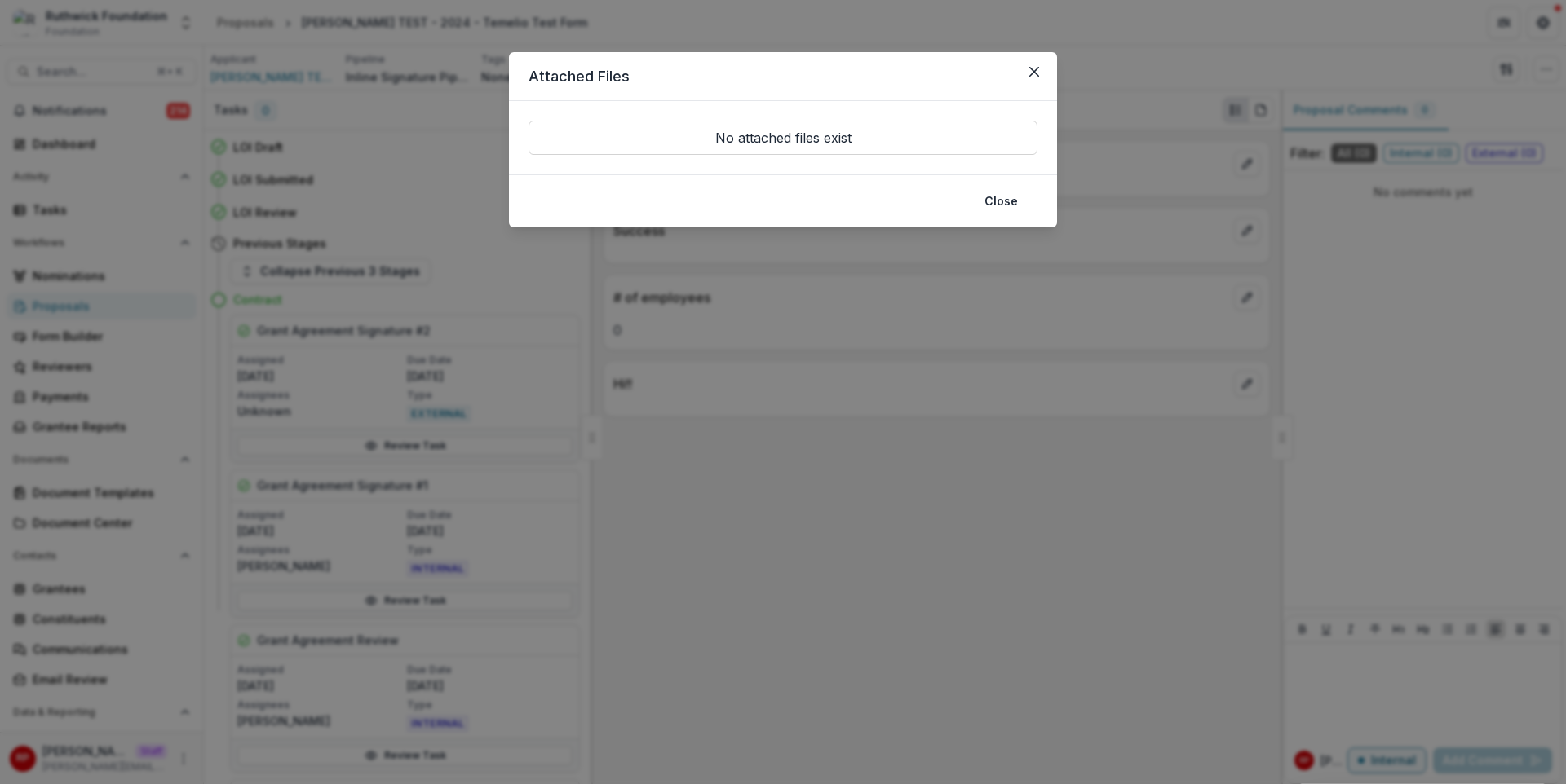
click at [1019, 456] on div "Attached Files No attached files exist Close" at bounding box center [783, 392] width 1566 height 784
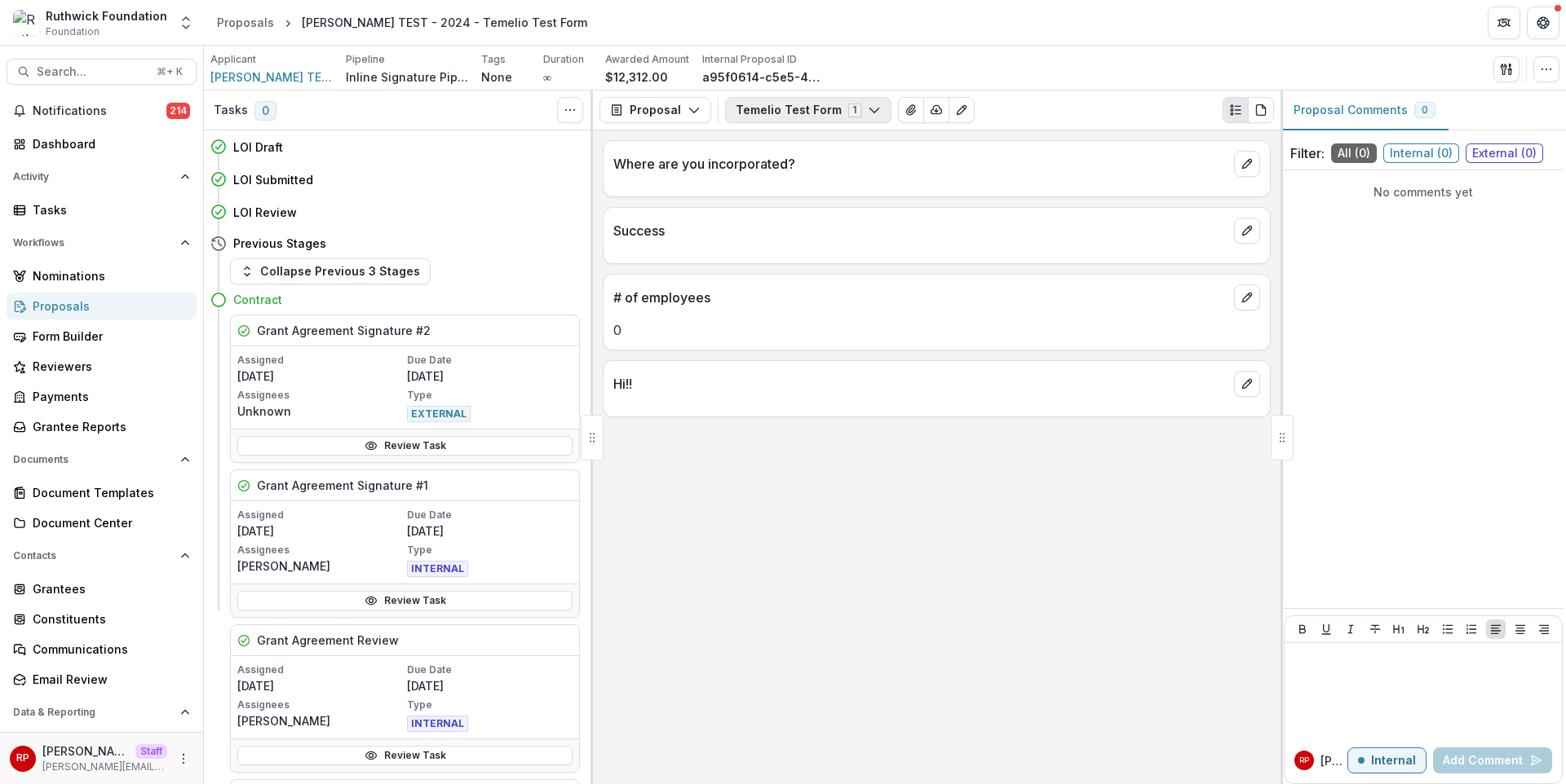
click at [815, 118] on button "Temelio Test Form 1" at bounding box center [808, 110] width 167 height 26
click at [845, 280] on div "# of employees" at bounding box center [937, 292] width 666 height 35
click at [1504, 73] on icon "button" at bounding box center [1504, 69] width 5 height 11
click at [1427, 128] on button "Proposal Files" at bounding box center [1428, 133] width 175 height 27
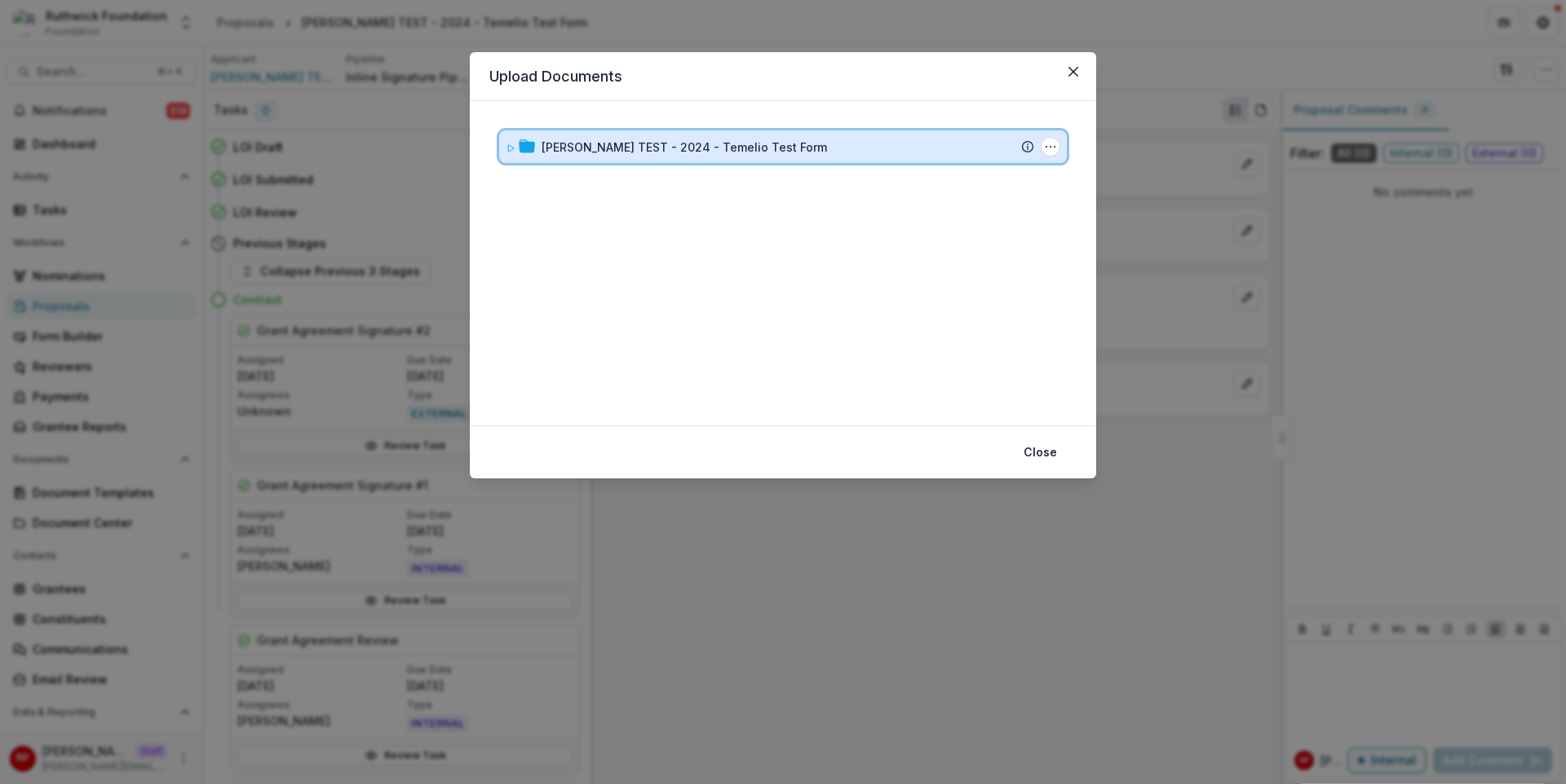
click at [913, 143] on div "[PERSON_NAME] TEST - 2024 - Temelio Test Form" at bounding box center [788, 146] width 493 height 17
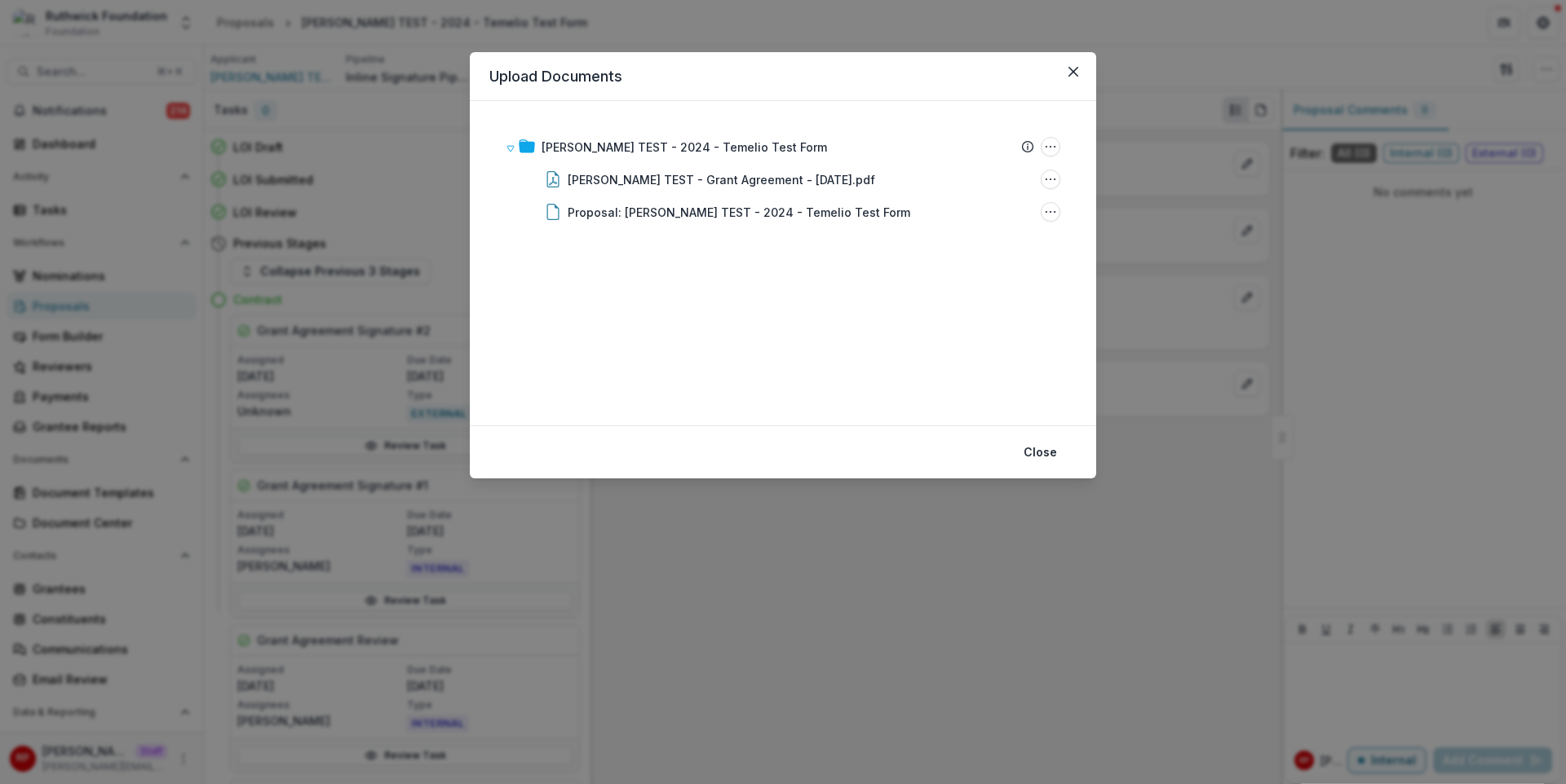
click at [853, 726] on div "Upload Documents [PERSON_NAME] TEST - 2024 - Temelio Test Form Submission Temel…" at bounding box center [783, 392] width 1566 height 784
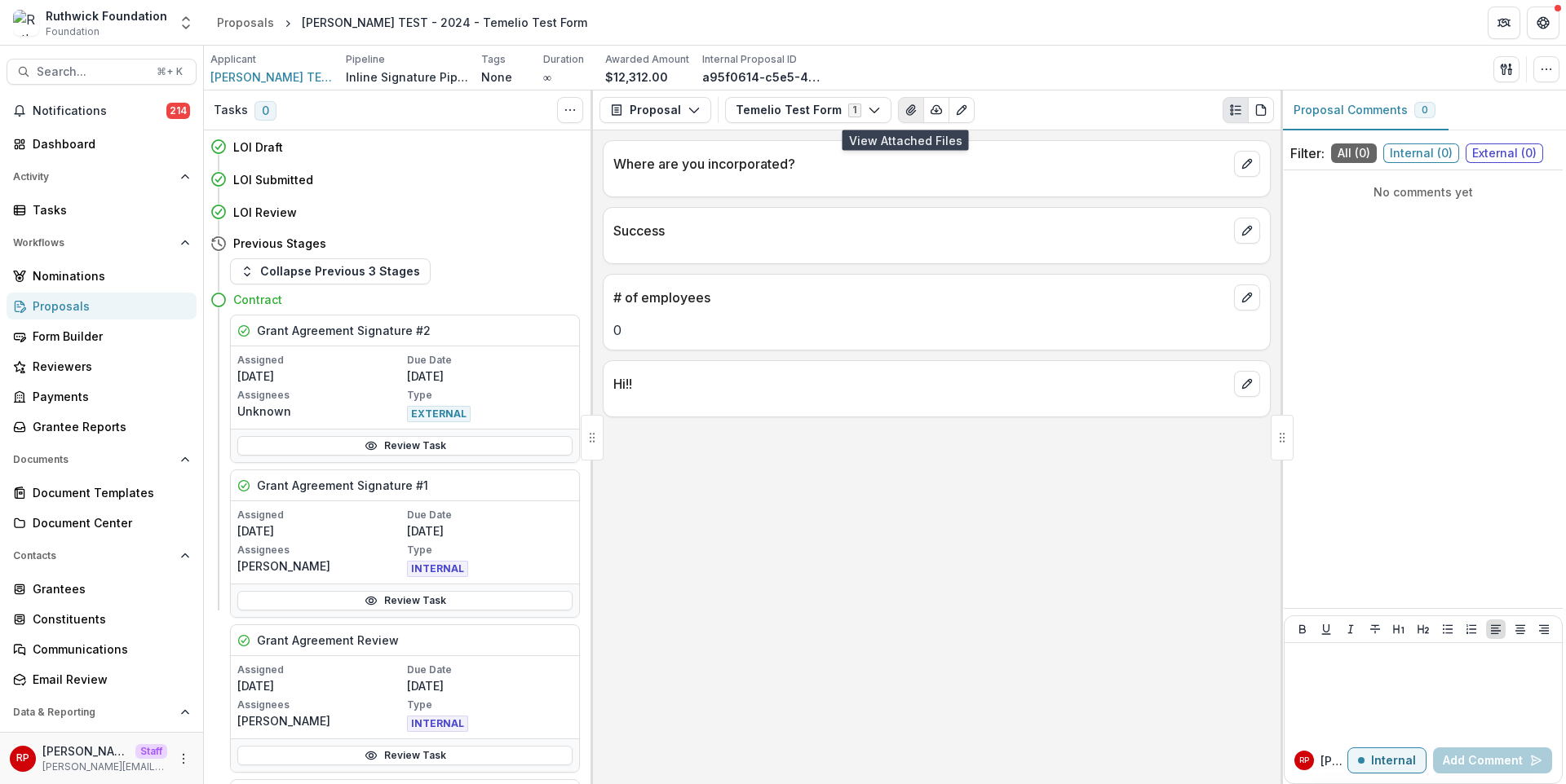
click at [905, 116] on icon "View Attached Files" at bounding box center [911, 110] width 13 height 13
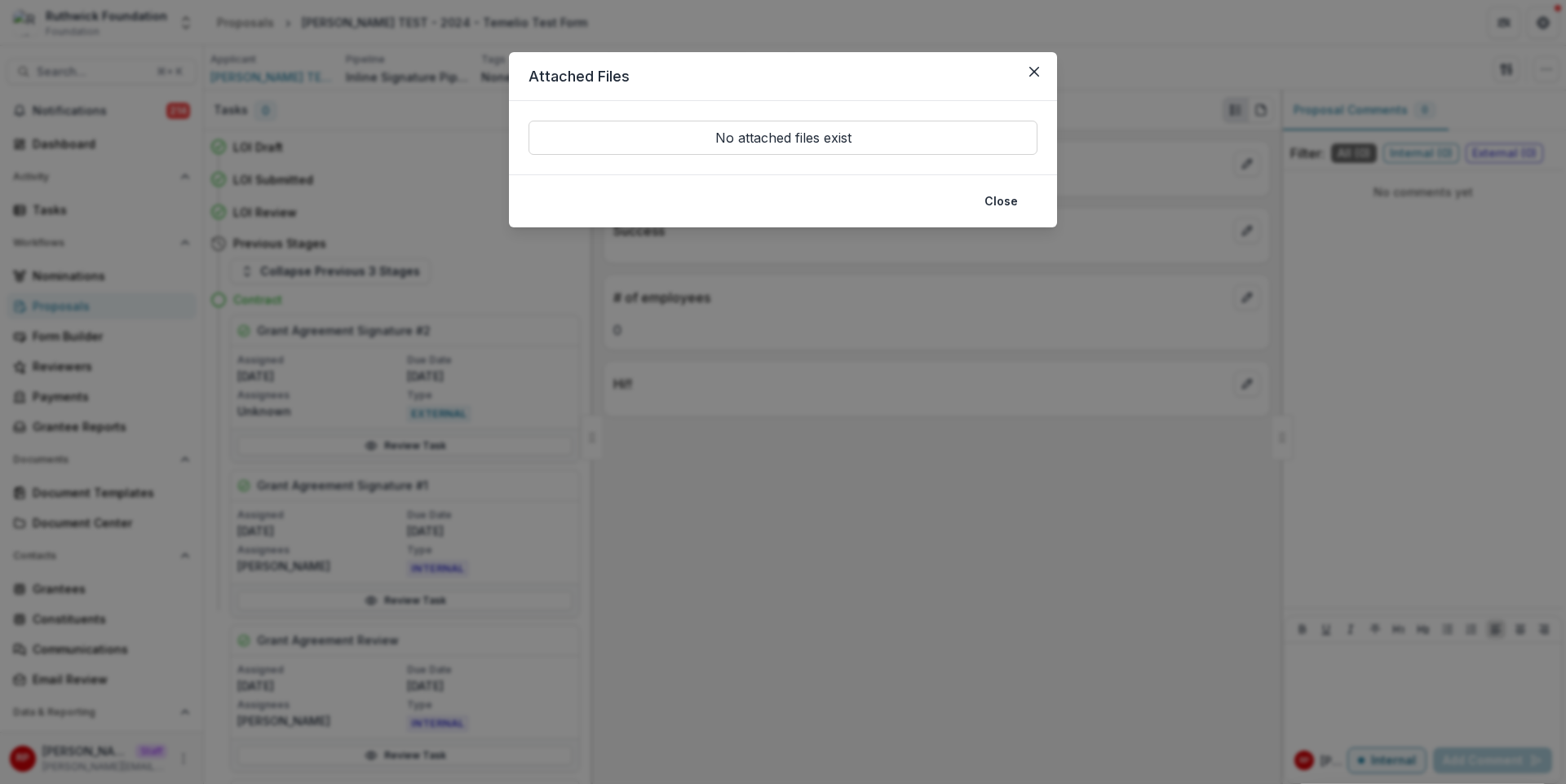
click at [1245, 74] on div "Attached Files No attached files exist Close" at bounding box center [783, 392] width 1566 height 784
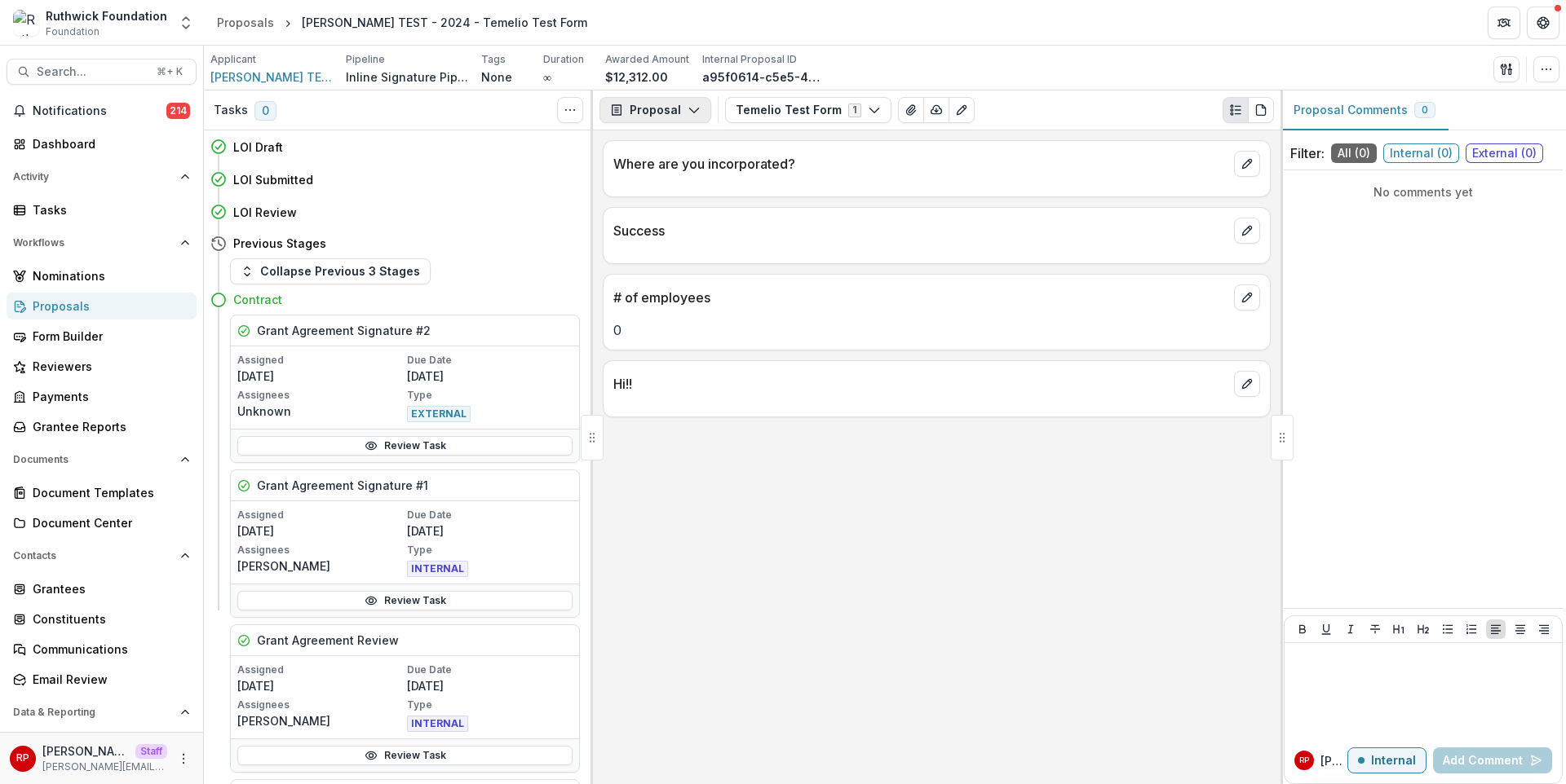
click at [681, 110] on button "Proposal" at bounding box center [655, 110] width 112 height 26
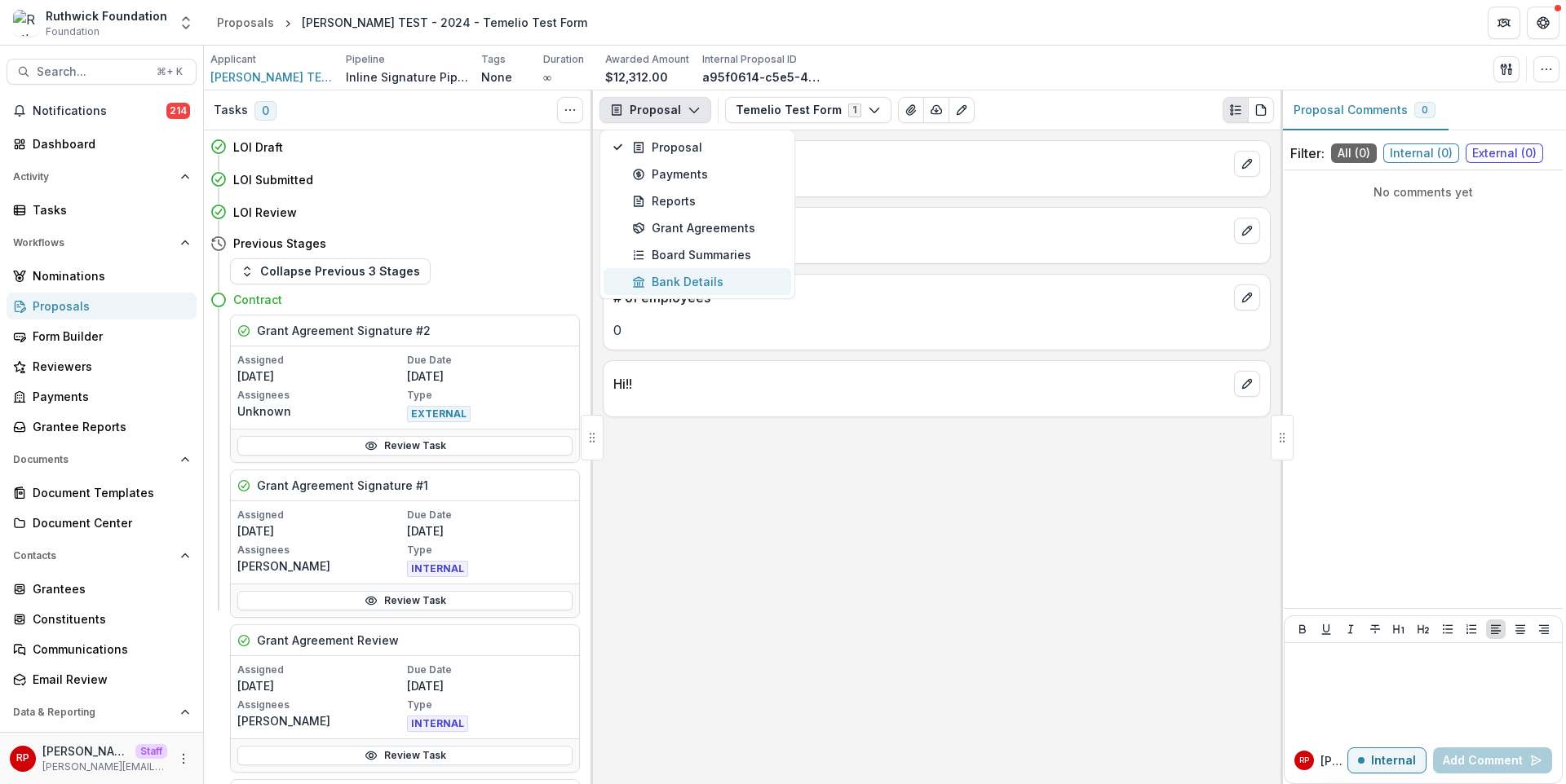
click at [752, 280] on div "Bank Details" at bounding box center [706, 281] width 149 height 17
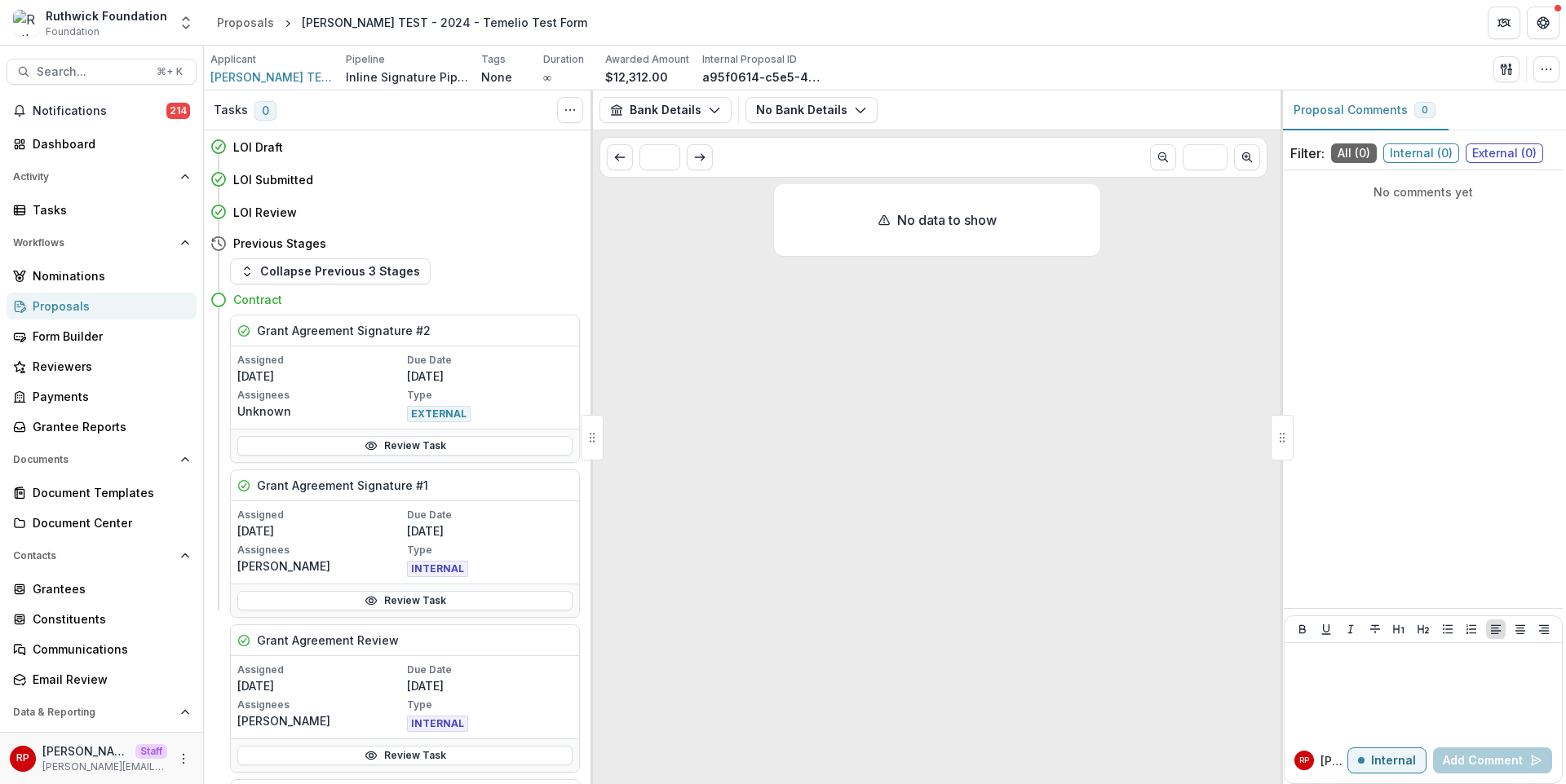
click at [835, 128] on div "Bank Details Proposal Payments Reports Grant Agreements Board Summaries Bank De…" at bounding box center [937, 110] width 688 height 40
click at [931, 66] on div "Applicant [PERSON_NAME] TEST Pipeline Inline Signature Pipeline Tags None All t…" at bounding box center [884, 69] width 1349 height 34
click at [694, 115] on button "Bank Details" at bounding box center [665, 110] width 132 height 26
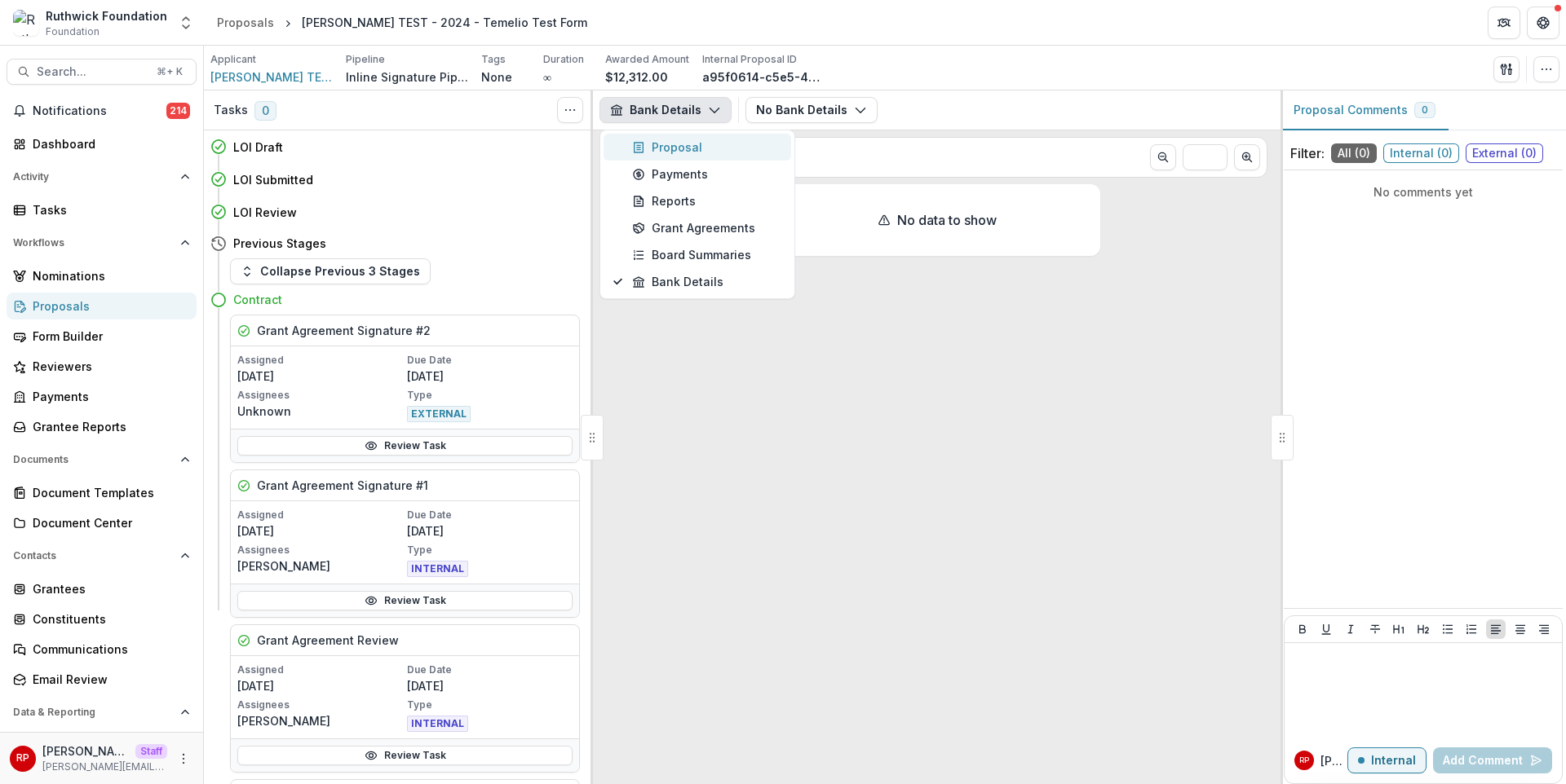
click at [709, 150] on div "Proposal" at bounding box center [706, 146] width 149 height 17
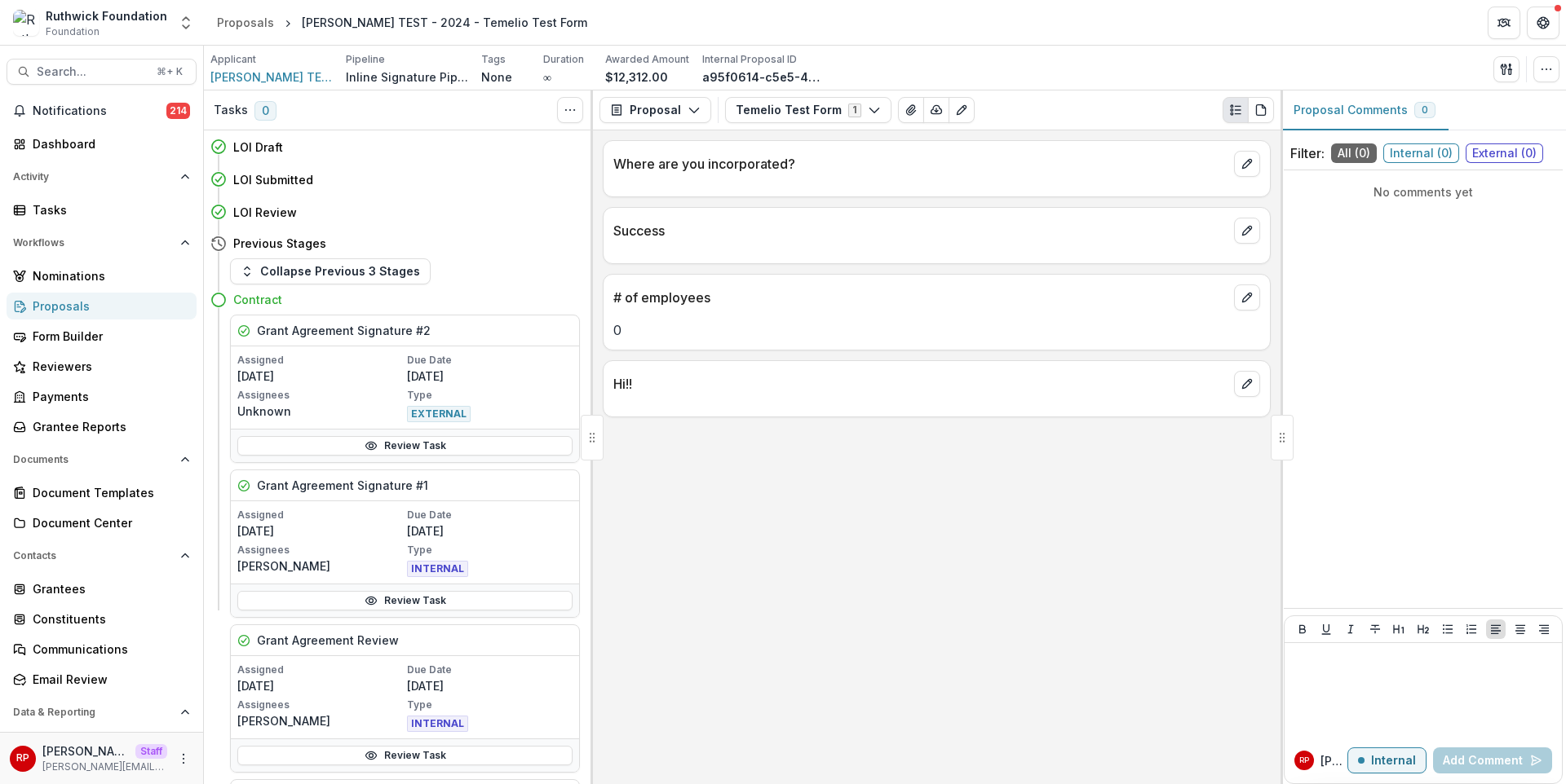
click at [1100, 70] on div "Applicant [PERSON_NAME] TEST Pipeline Inline Signature Pipeline Tags None All t…" at bounding box center [884, 69] width 1349 height 34
click at [1509, 63] on icon "button" at bounding box center [1507, 69] width 13 height 13
click at [1480, 134] on button "Proposal Files" at bounding box center [1428, 133] width 175 height 27
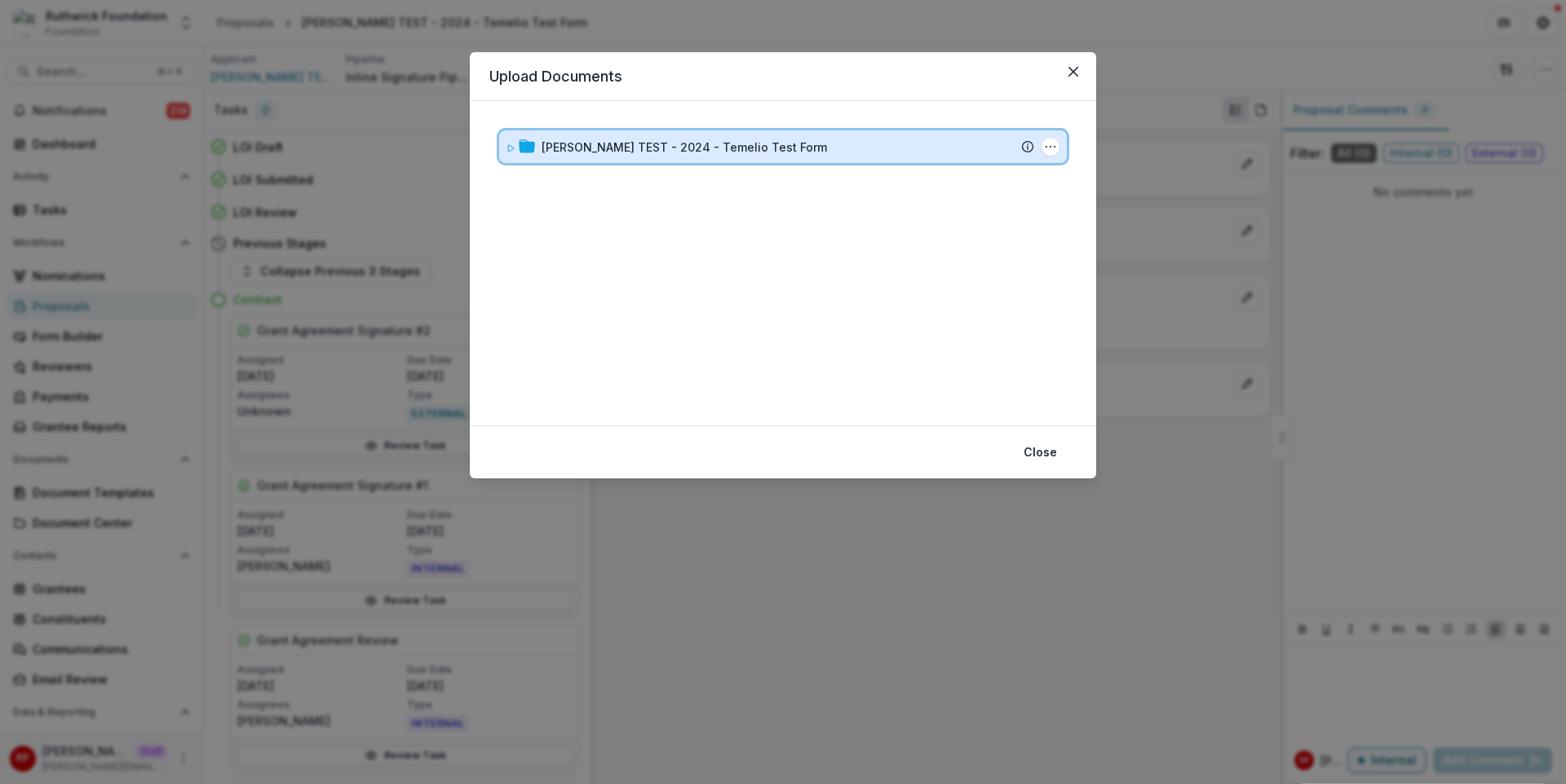
click at [880, 130] on div "[PERSON_NAME] TEST - 2024 - Temelio Test Form Submission Temelio Proposal Attac…" at bounding box center [783, 146] width 568 height 33
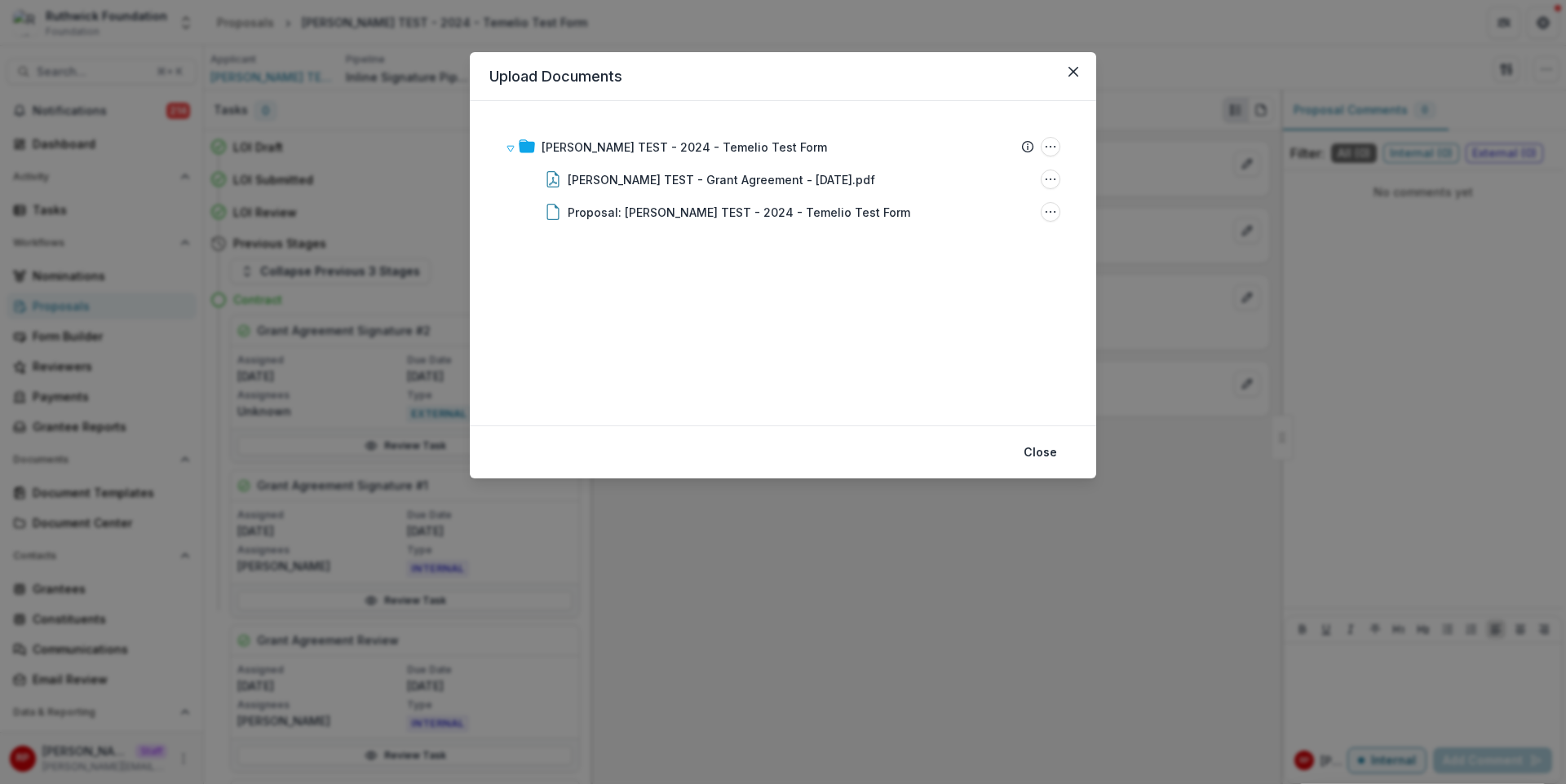
click at [1164, 185] on div "Upload Documents [PERSON_NAME] TEST - 2024 - Temelio Test Form Submission Temel…" at bounding box center [783, 392] width 1566 height 784
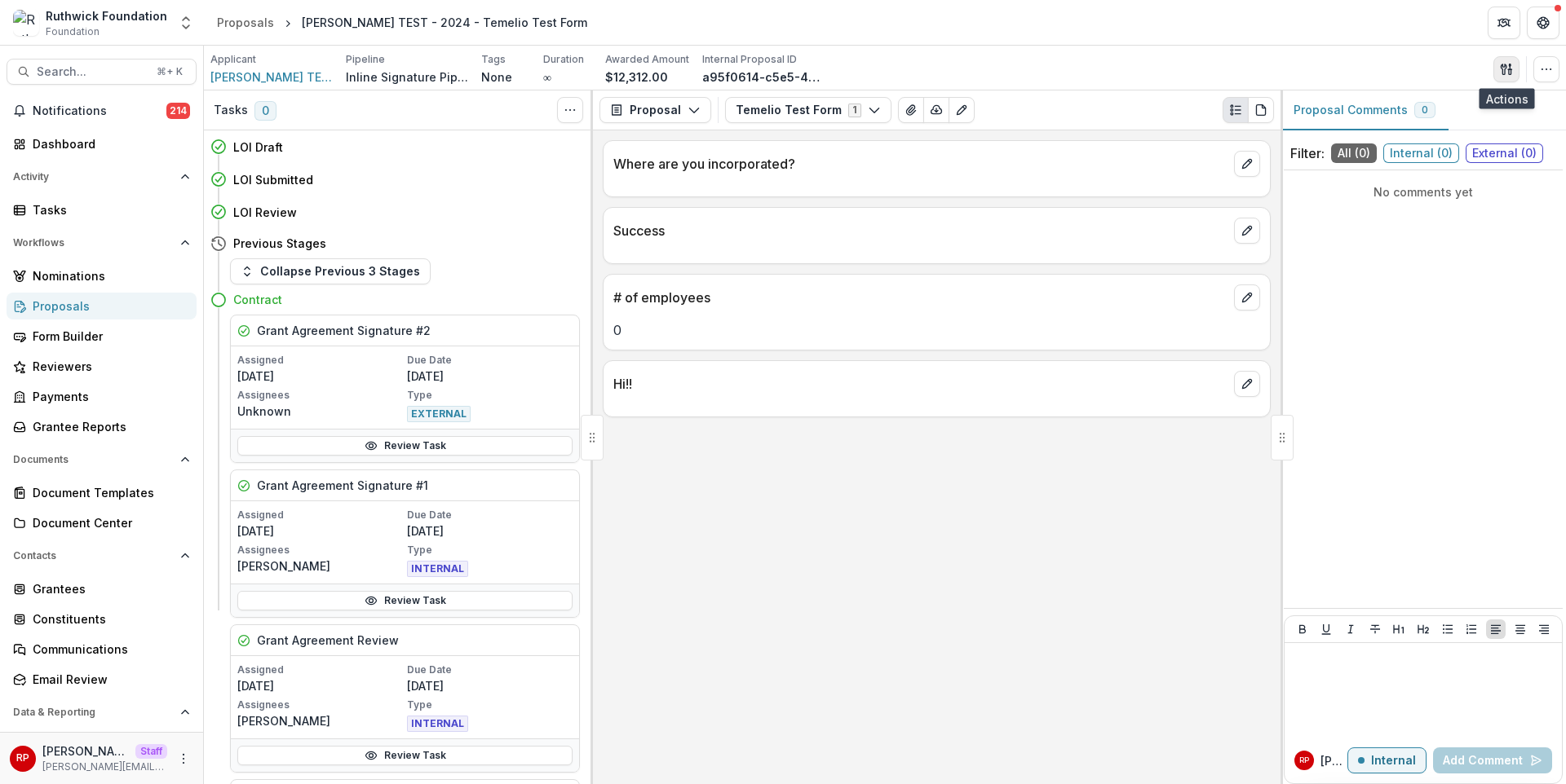
click at [1506, 74] on icon "button" at bounding box center [1507, 69] width 13 height 13
click at [1102, 91] on div "Proposal Proposal Payments Reports Grant Agreements Board Summaries Bank Detail…" at bounding box center [937, 110] width 688 height 40
click at [900, 119] on button "View Attached Files" at bounding box center [910, 110] width 26 height 26
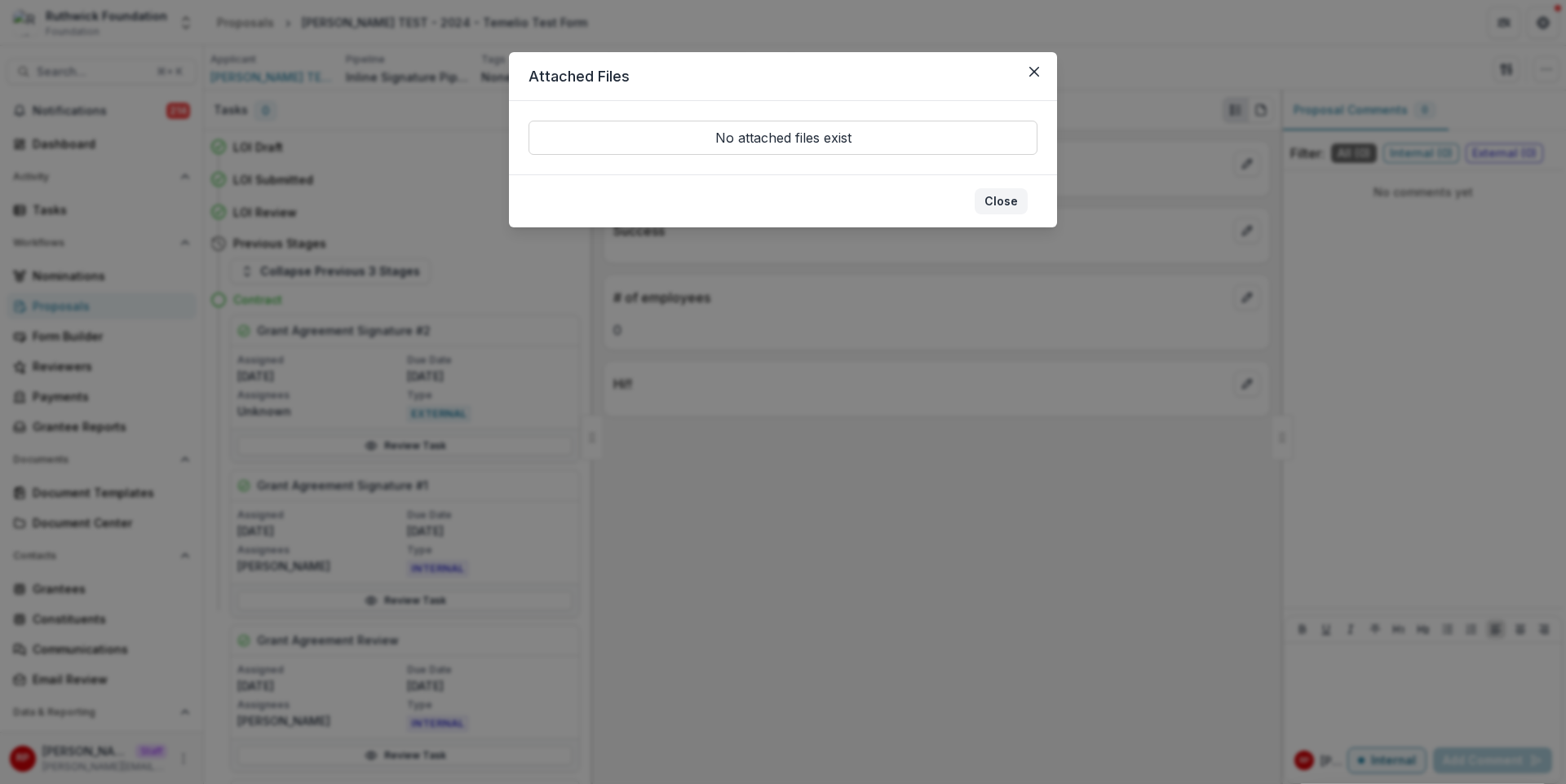
click at [1020, 210] on button "Close" at bounding box center [1001, 201] width 53 height 26
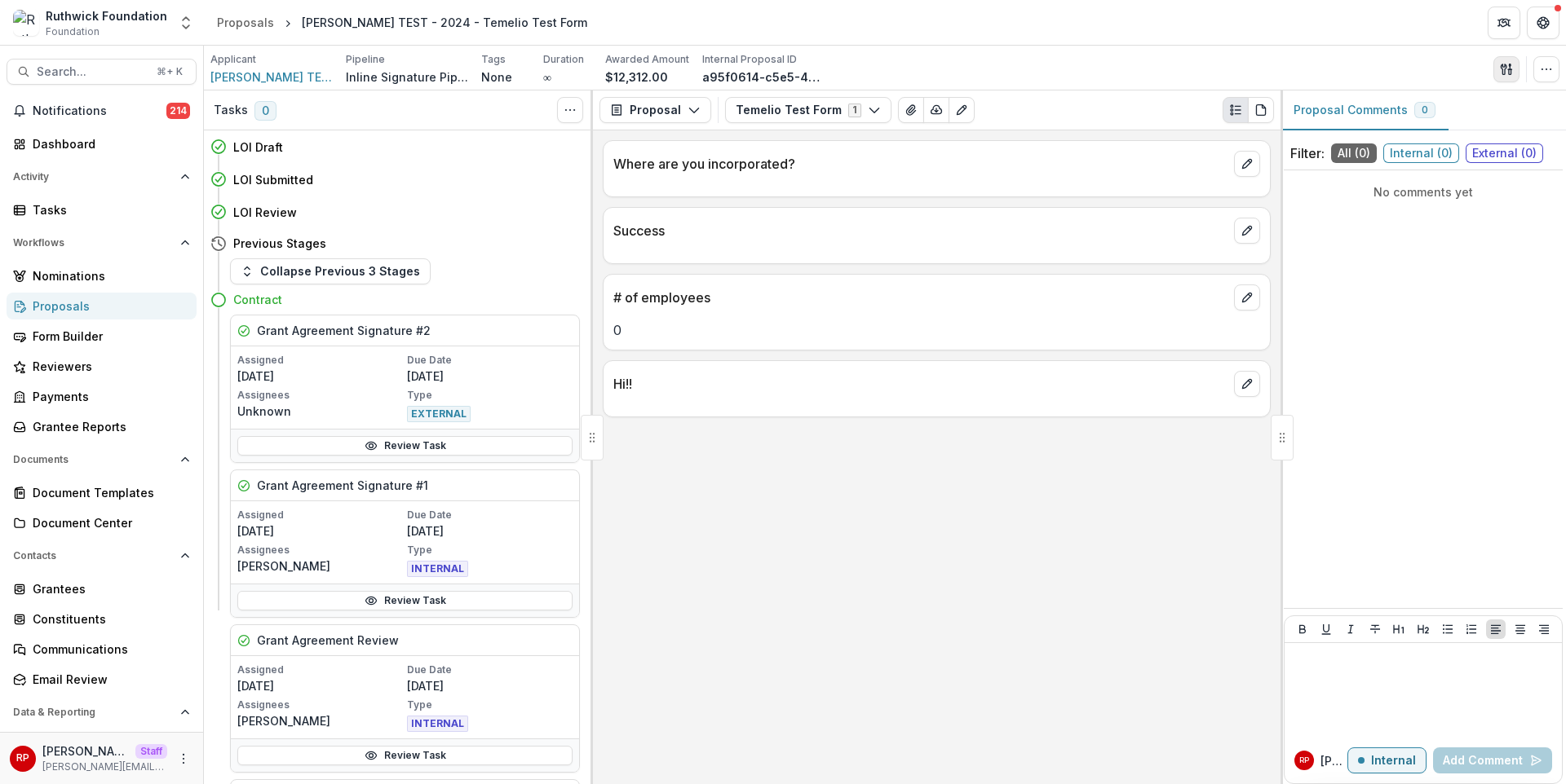
click at [1511, 75] on icon "button" at bounding box center [1507, 69] width 13 height 13
click at [1469, 134] on button "Proposal Files" at bounding box center [1428, 133] width 175 height 27
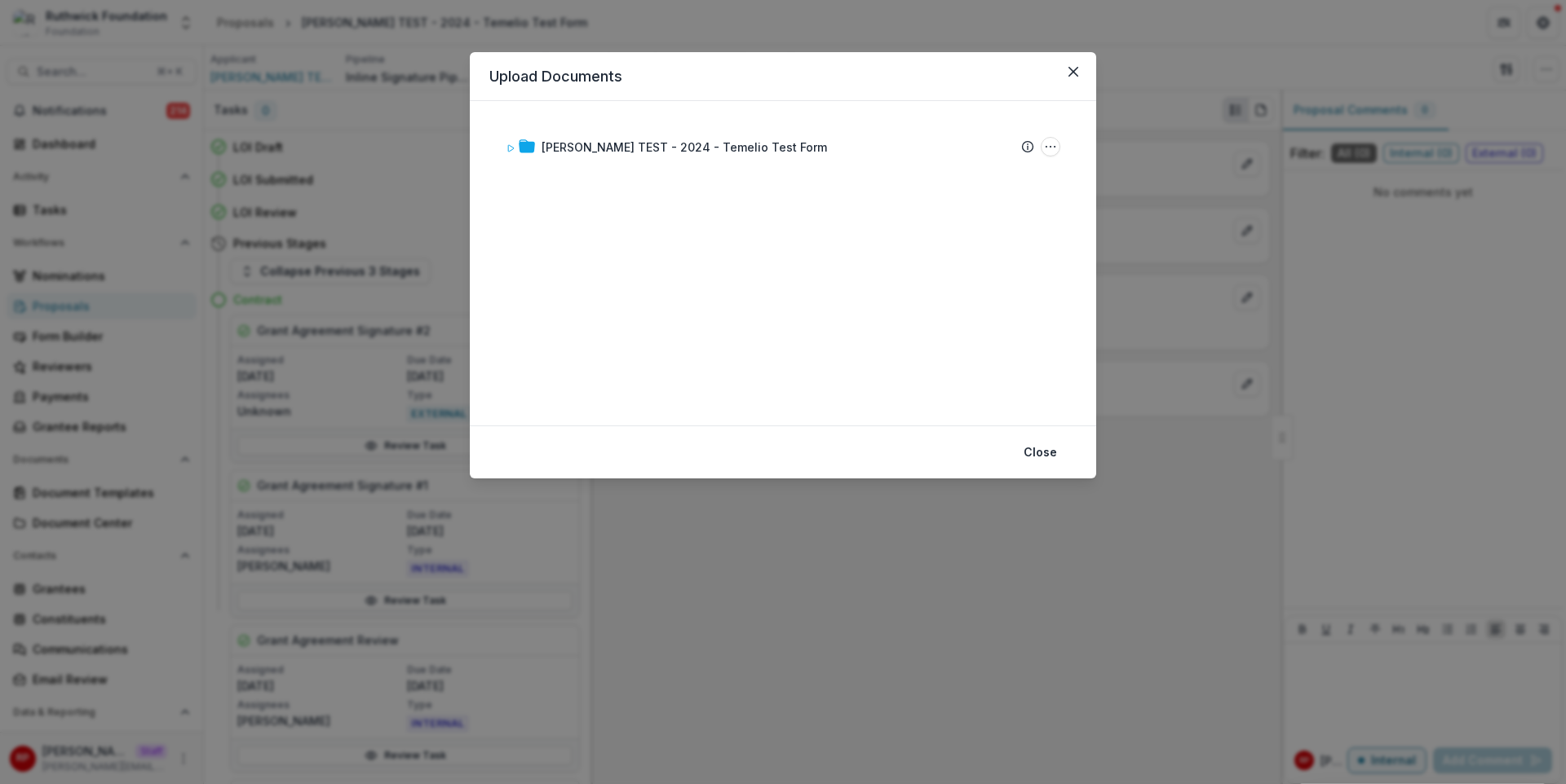
click at [1300, 226] on div "Upload Documents [PERSON_NAME] TEST - 2024 - Temelio Test Form Submission Temel…" at bounding box center [783, 392] width 1566 height 784
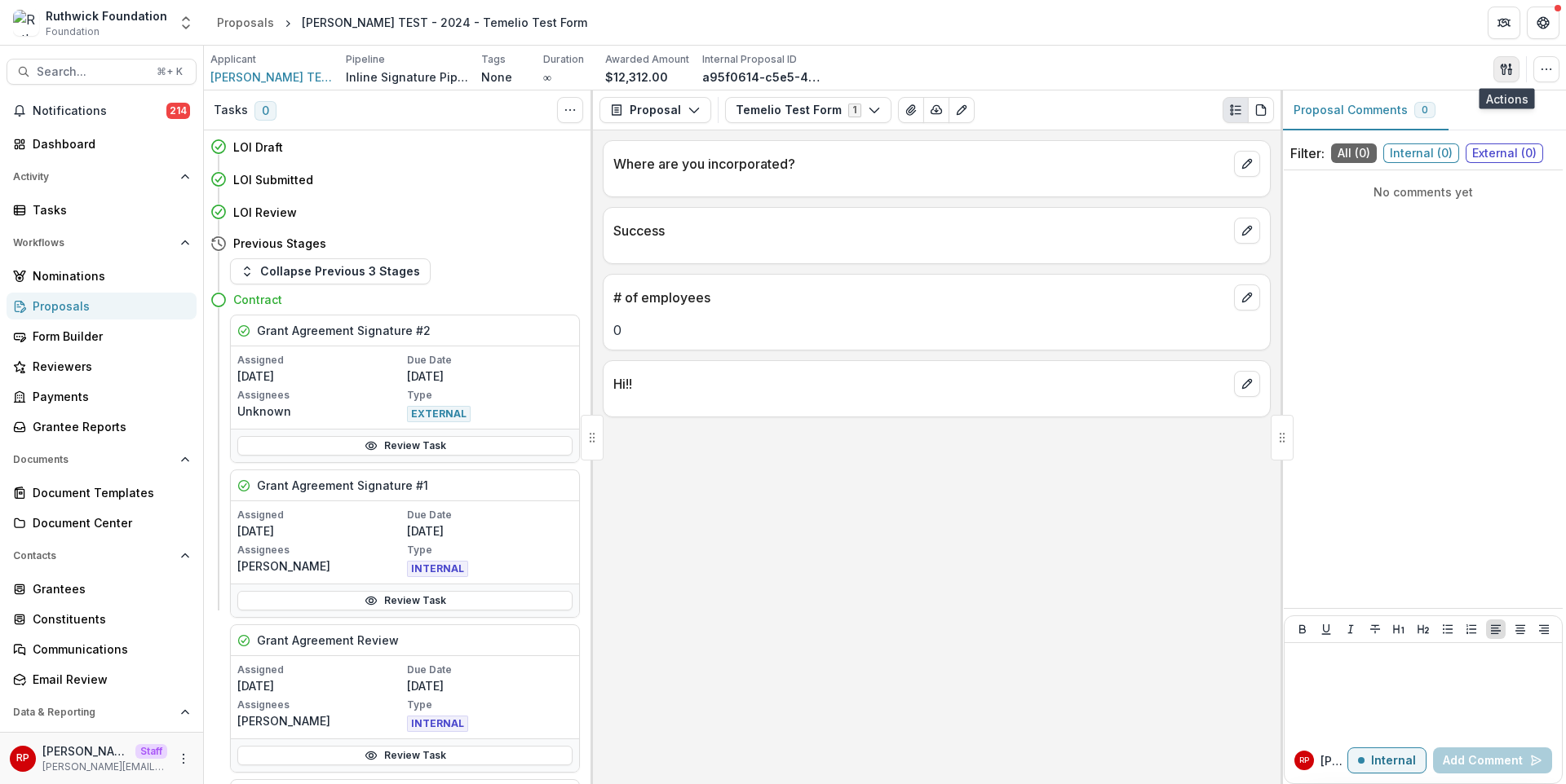
click at [1518, 73] on button "button" at bounding box center [1506, 69] width 26 height 26
click at [1439, 139] on button "Proposal Files" at bounding box center [1428, 133] width 175 height 27
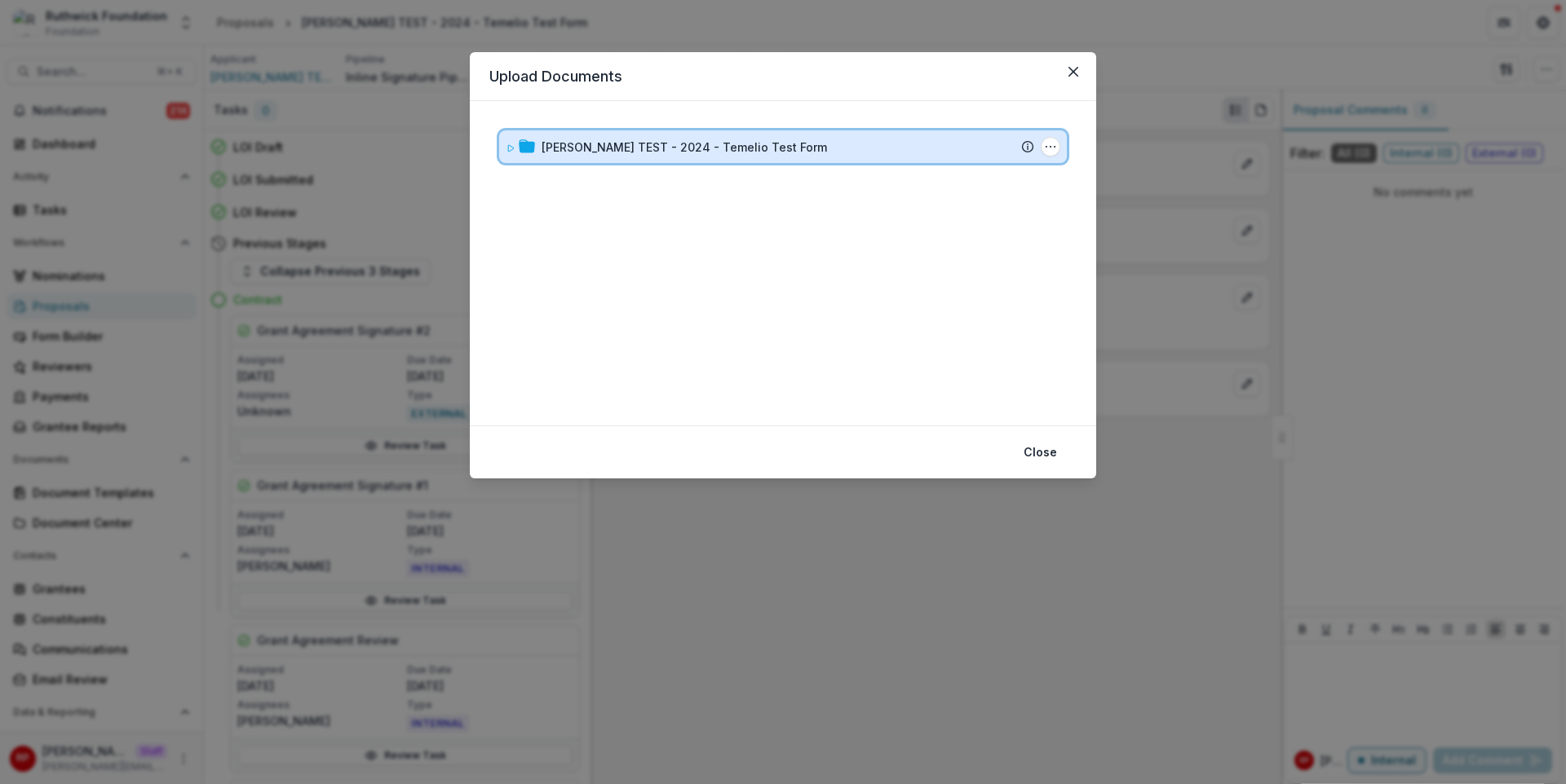
click at [842, 155] on div "[PERSON_NAME] TEST - 2024 - Temelio Test Form" at bounding box center [788, 146] width 493 height 17
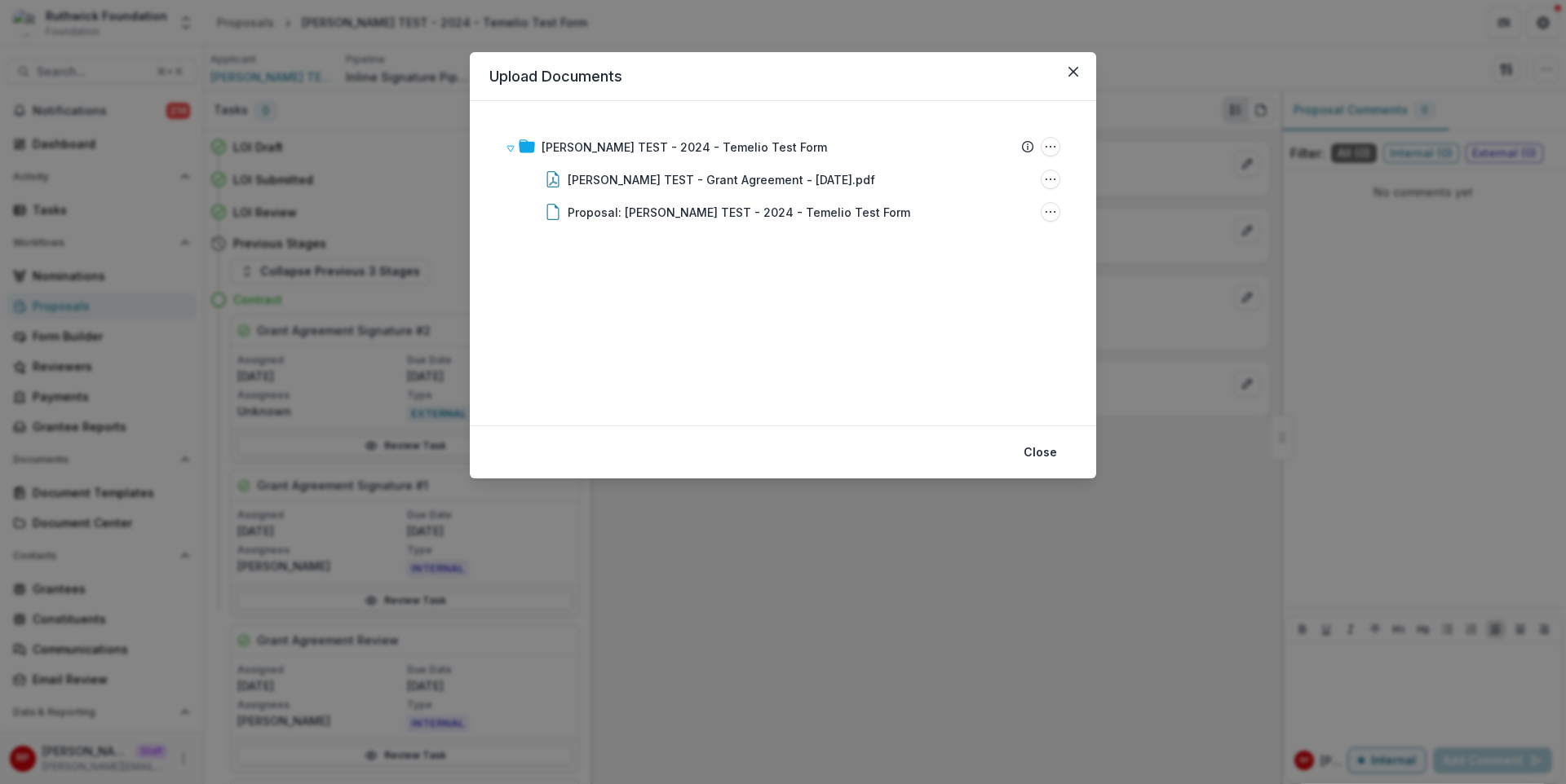
click at [1201, 239] on div "Upload Documents [PERSON_NAME] TEST - 2024 - Temelio Test Form Submission Temel…" at bounding box center [783, 392] width 1566 height 784
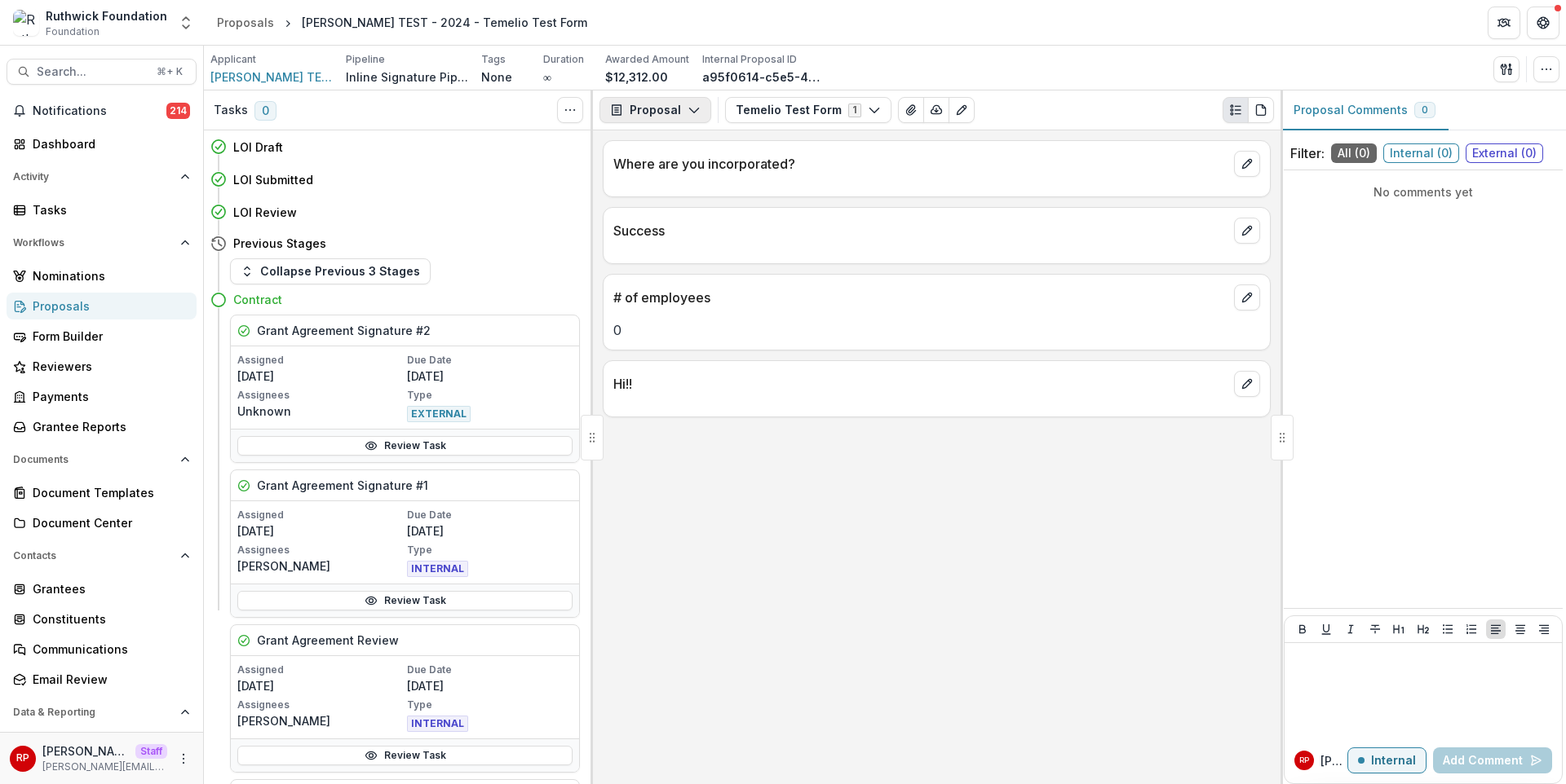
click at [688, 109] on icon "button" at bounding box center [694, 110] width 13 height 13
click at [1501, 73] on icon "button" at bounding box center [1507, 69] width 13 height 13
click at [1411, 132] on button "Proposal Files" at bounding box center [1428, 133] width 175 height 27
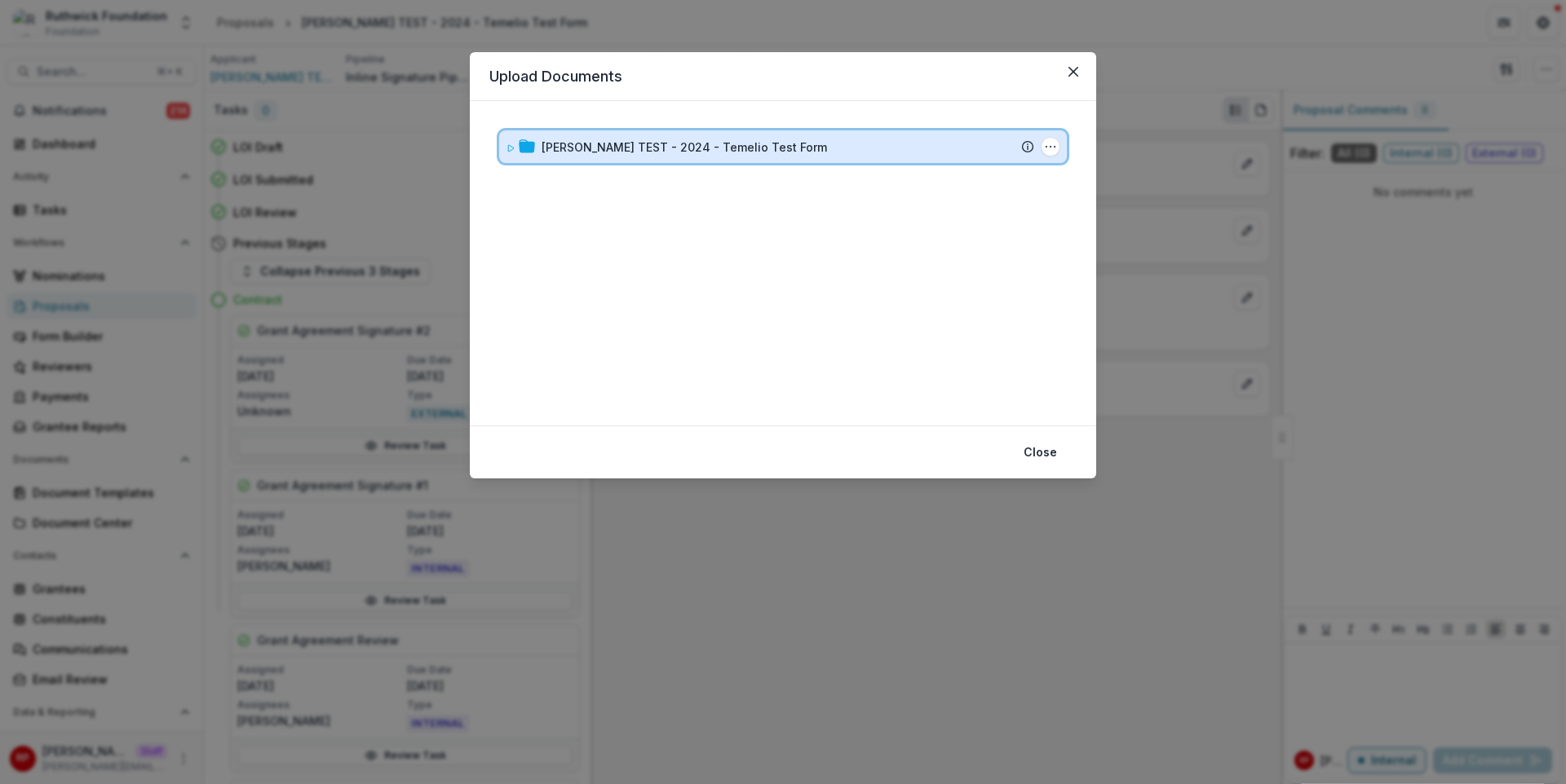
click at [838, 145] on div "[PERSON_NAME] TEST - 2024 - Temelio Test Form" at bounding box center [788, 146] width 493 height 17
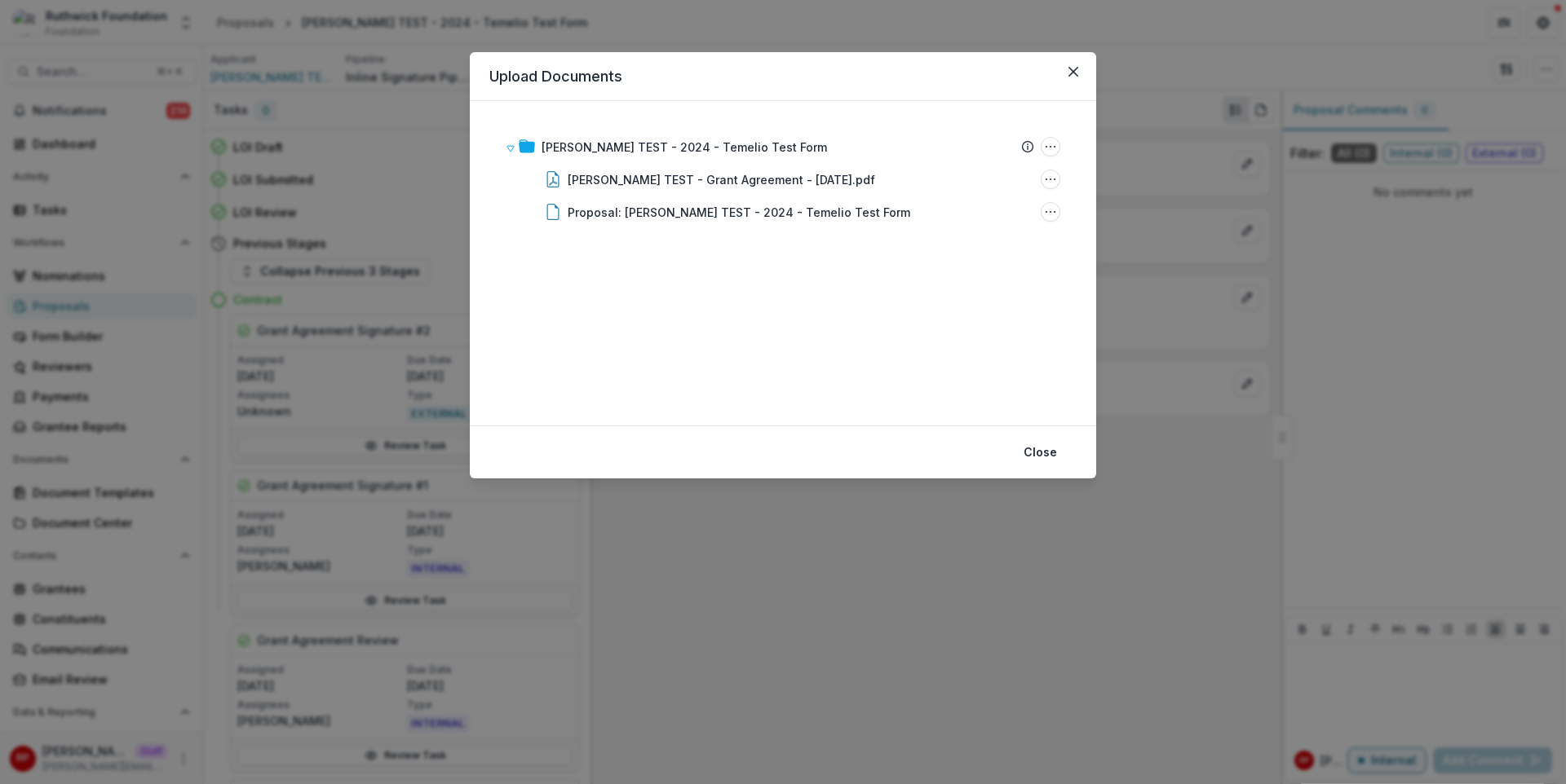
click at [1193, 218] on div "Upload Documents [PERSON_NAME] TEST - 2024 - Temelio Test Form Submission Temel…" at bounding box center [783, 392] width 1566 height 784
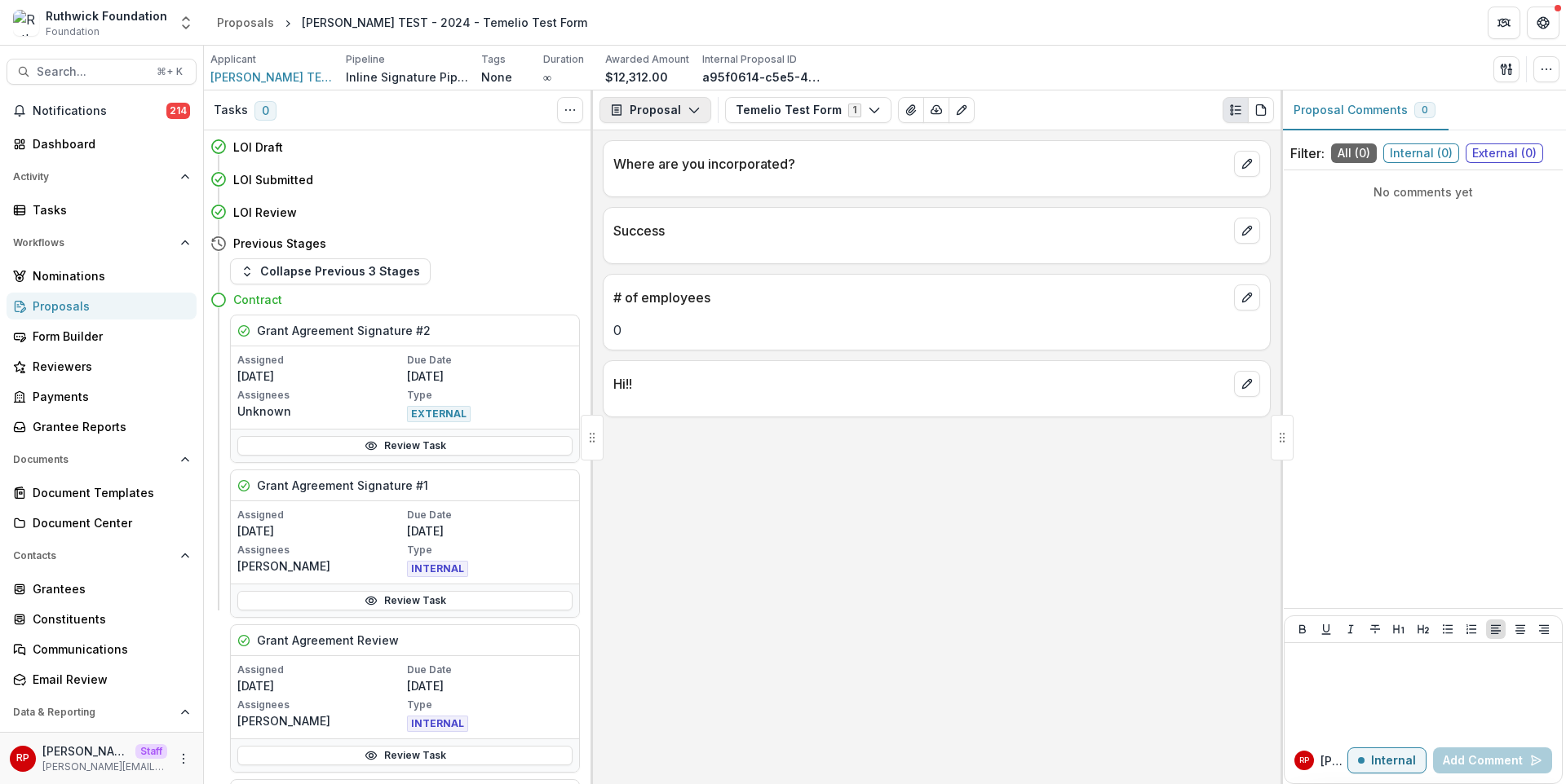
click at [688, 112] on icon "button" at bounding box center [694, 110] width 13 height 13
click at [1098, 218] on div "Success" at bounding box center [937, 226] width 666 height 35
click at [1081, 221] on p "Success" at bounding box center [920, 230] width 614 height 19
click at [907, 112] on icon "View Attached Files" at bounding box center [911, 110] width 9 height 10
click at [1267, 118] on button "PDF view" at bounding box center [1260, 110] width 26 height 26
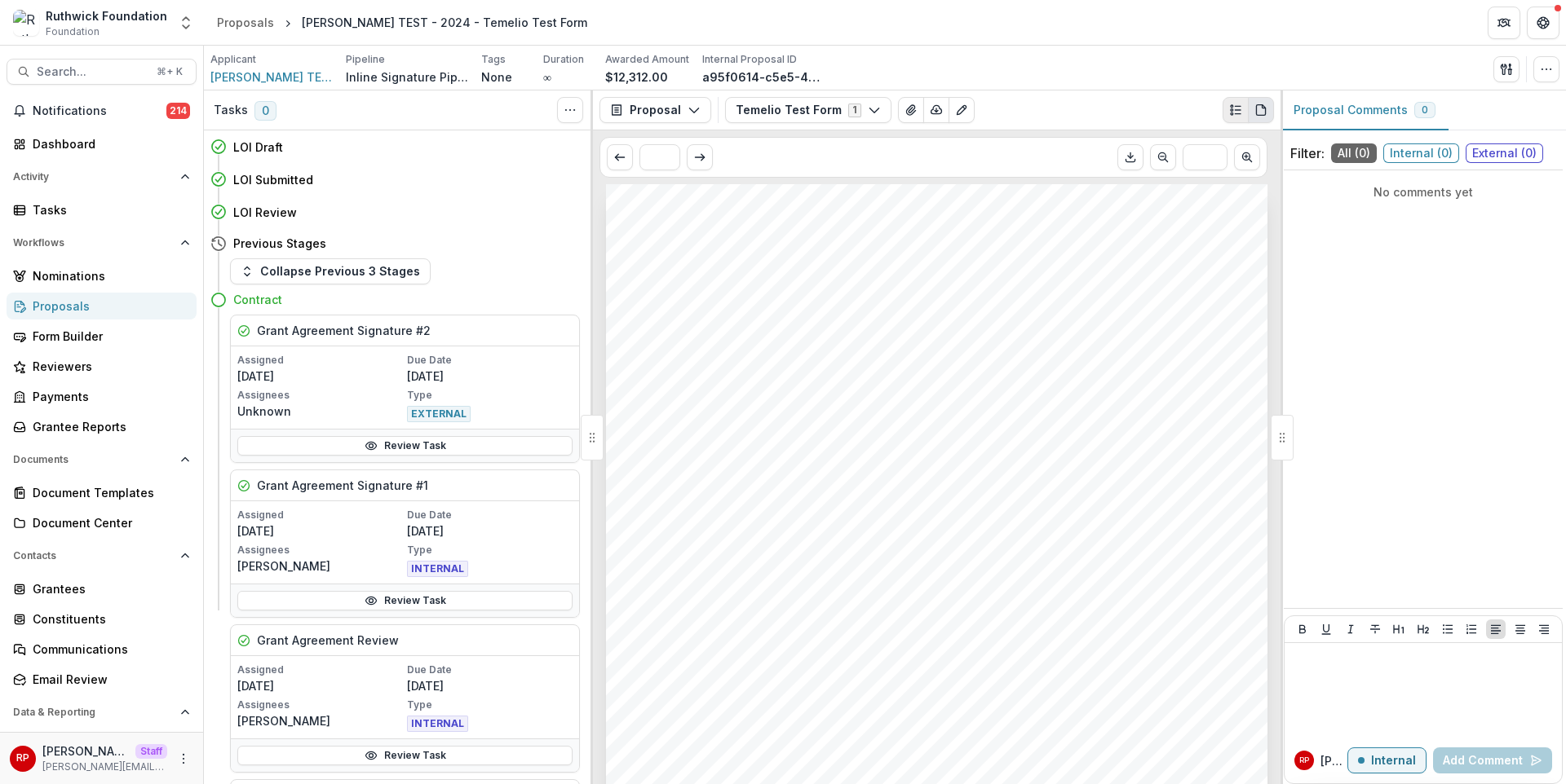
click at [1237, 107] on icon "Plaintext view" at bounding box center [1235, 110] width 13 height 13
click at [1061, 313] on div "0" at bounding box center [937, 325] width 666 height 29
click at [898, 353] on div "Where are you incorporated? Success # of employees 0 Hi!!" at bounding box center [937, 457] width 688 height 654
click at [1266, 113] on icon "PDF view" at bounding box center [1260, 111] width 9 height 11
click at [1243, 111] on button "Plaintext view" at bounding box center [1235, 110] width 26 height 26
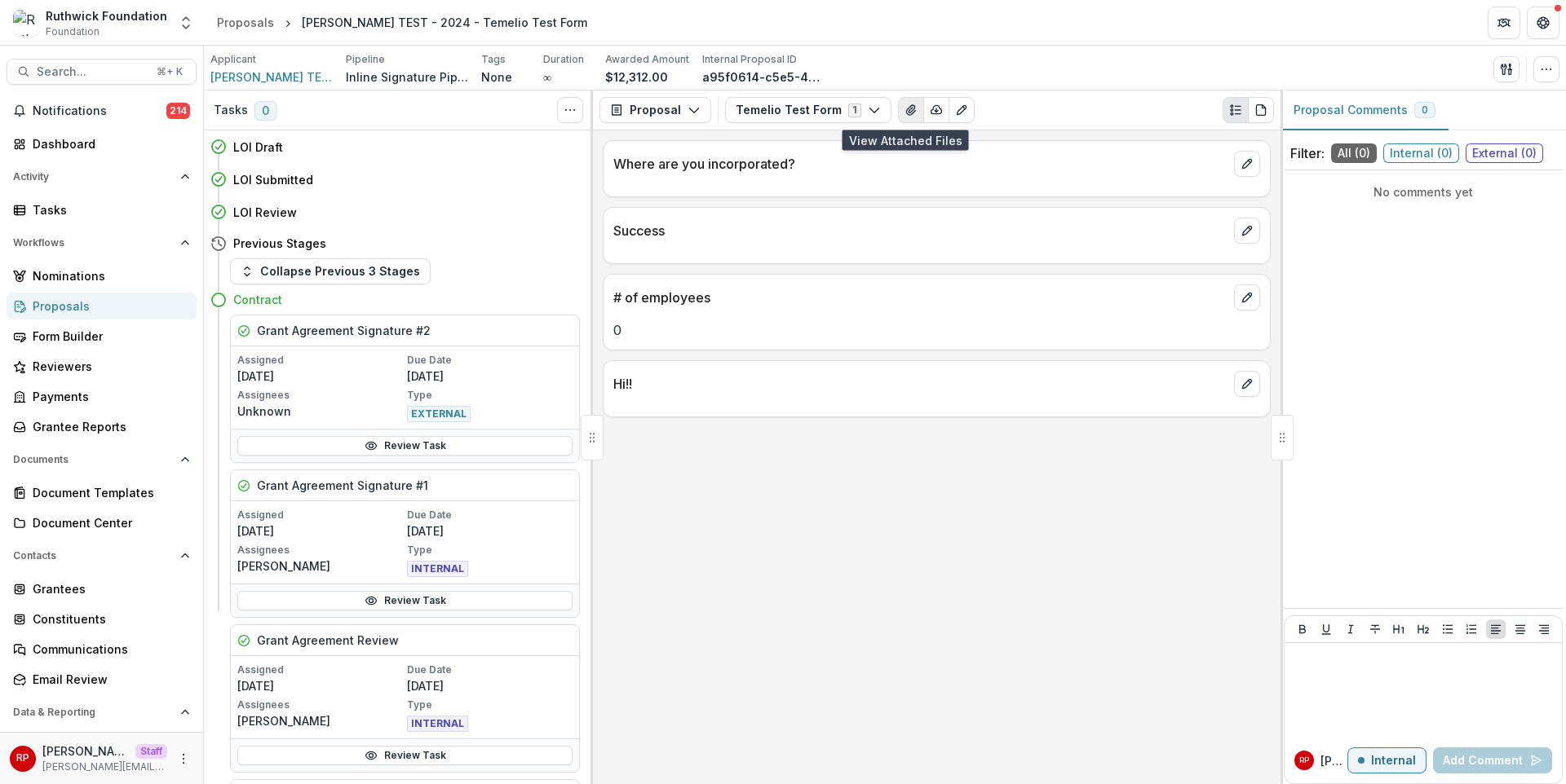
click at [908, 111] on button "View Attached Files" at bounding box center [910, 110] width 26 height 26
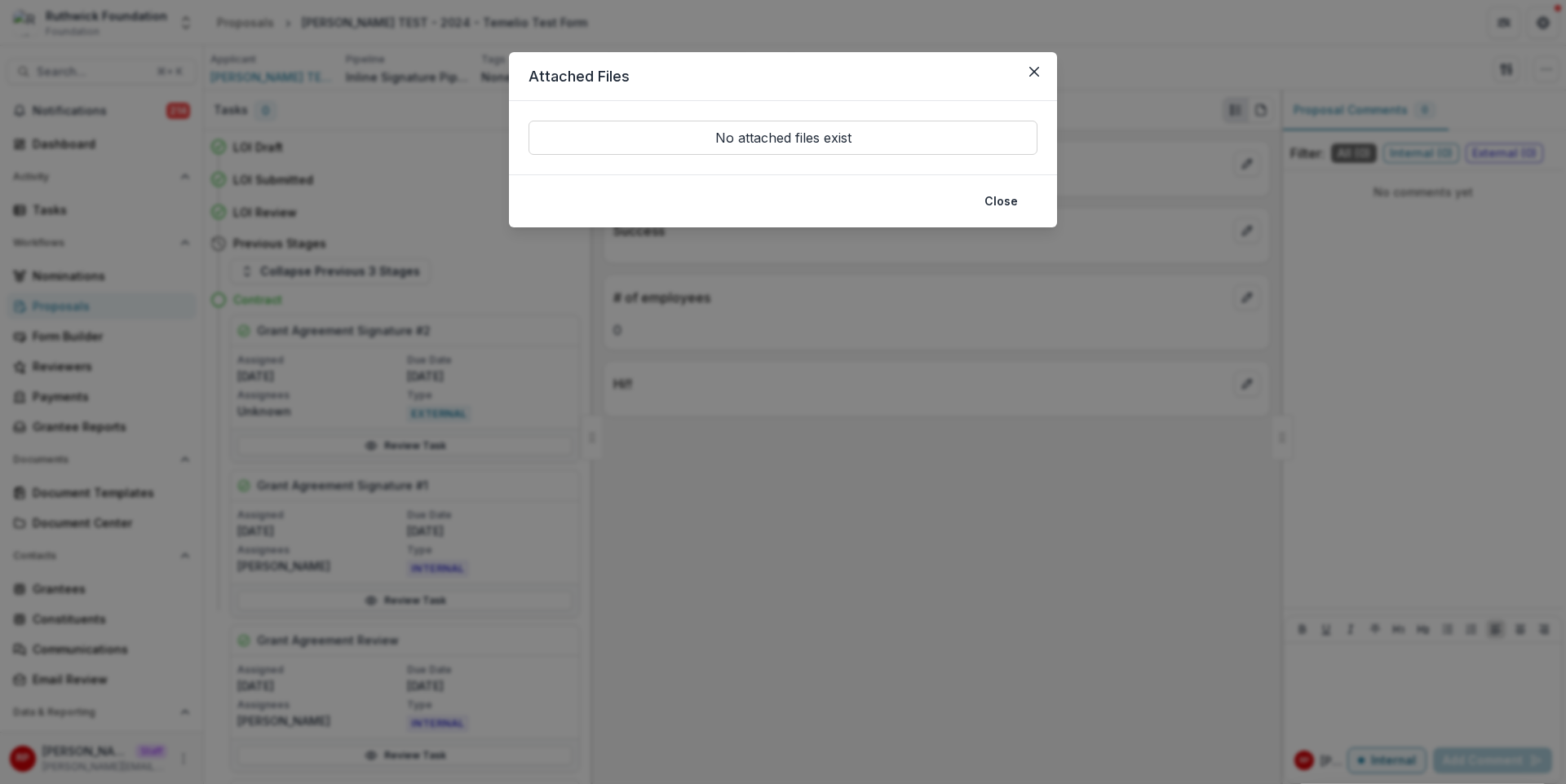
click at [1138, 180] on div "Attached Files No attached files exist Close" at bounding box center [783, 392] width 1566 height 784
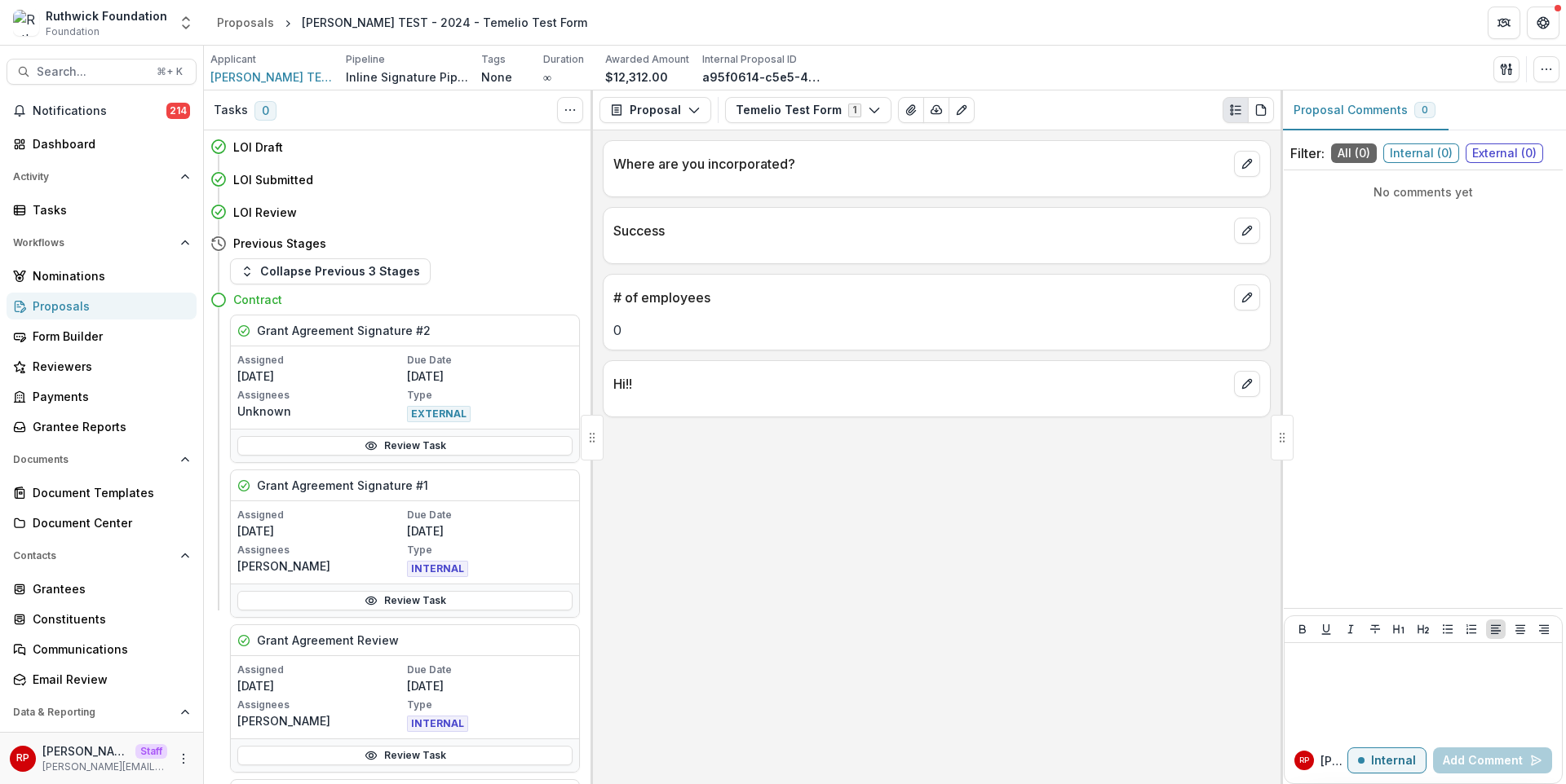
click at [1138, 179] on div at bounding box center [937, 182] width 666 height 10
click at [907, 106] on icon "View Attached Files" at bounding box center [911, 110] width 9 height 10
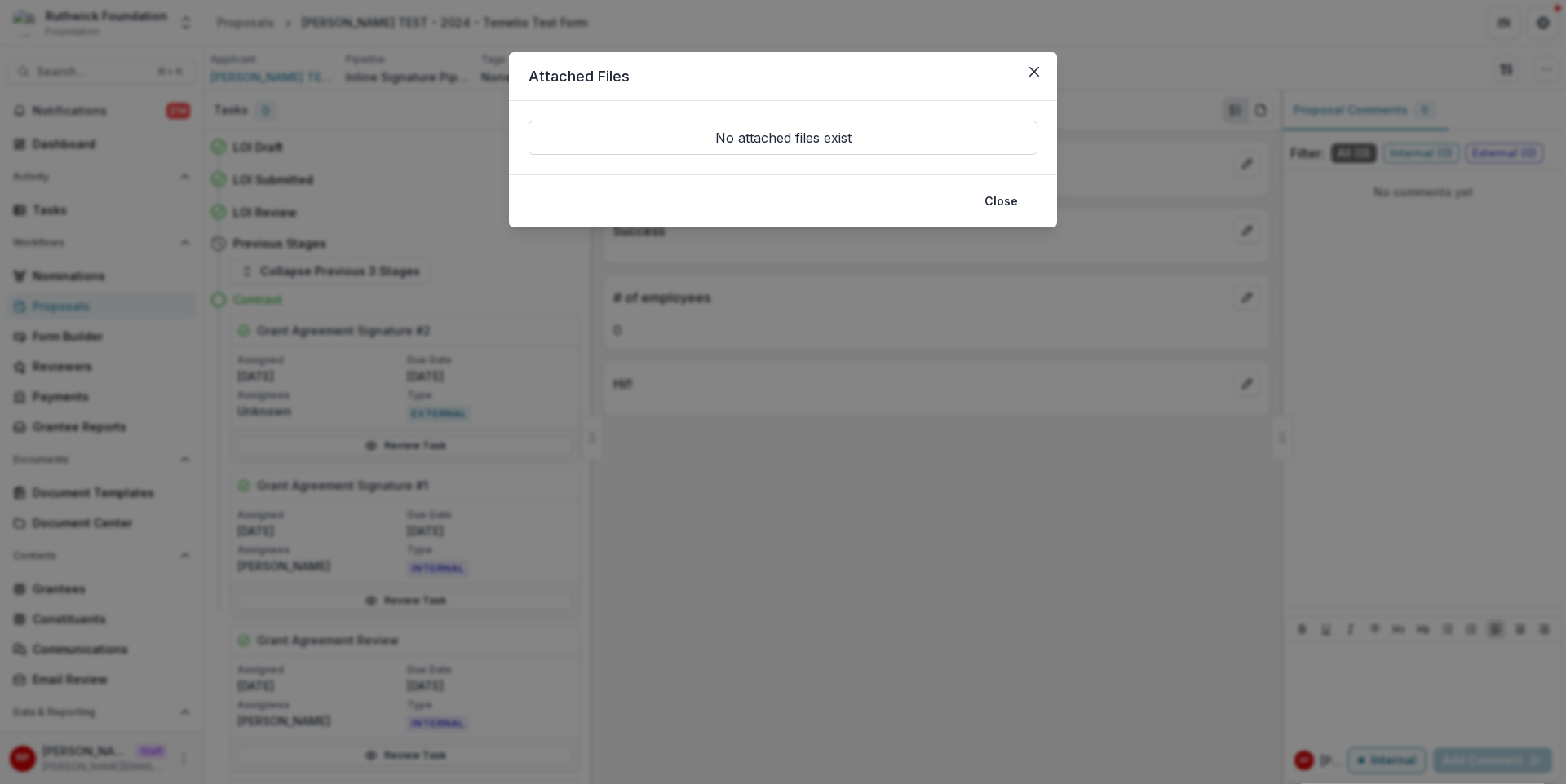
click at [1160, 278] on div "Attached Files No attached files exist Close" at bounding box center [783, 392] width 1566 height 784
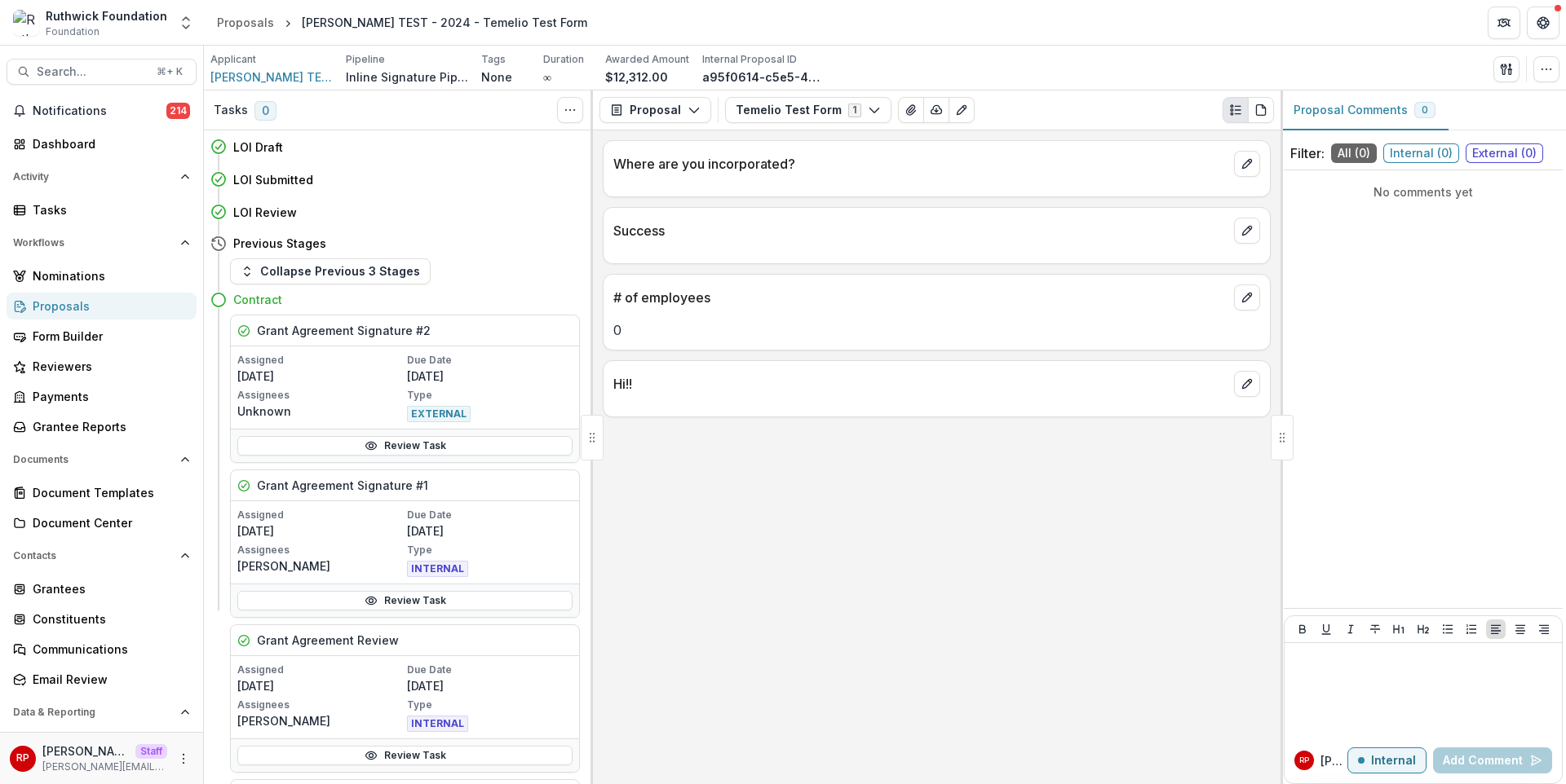
click at [971, 192] on div "Where are you incorporated?" at bounding box center [937, 168] width 668 height 57
click at [961, 344] on div "# of employees 0" at bounding box center [937, 312] width 668 height 77
click at [907, 114] on icon "View Attached Files" at bounding box center [911, 110] width 9 height 10
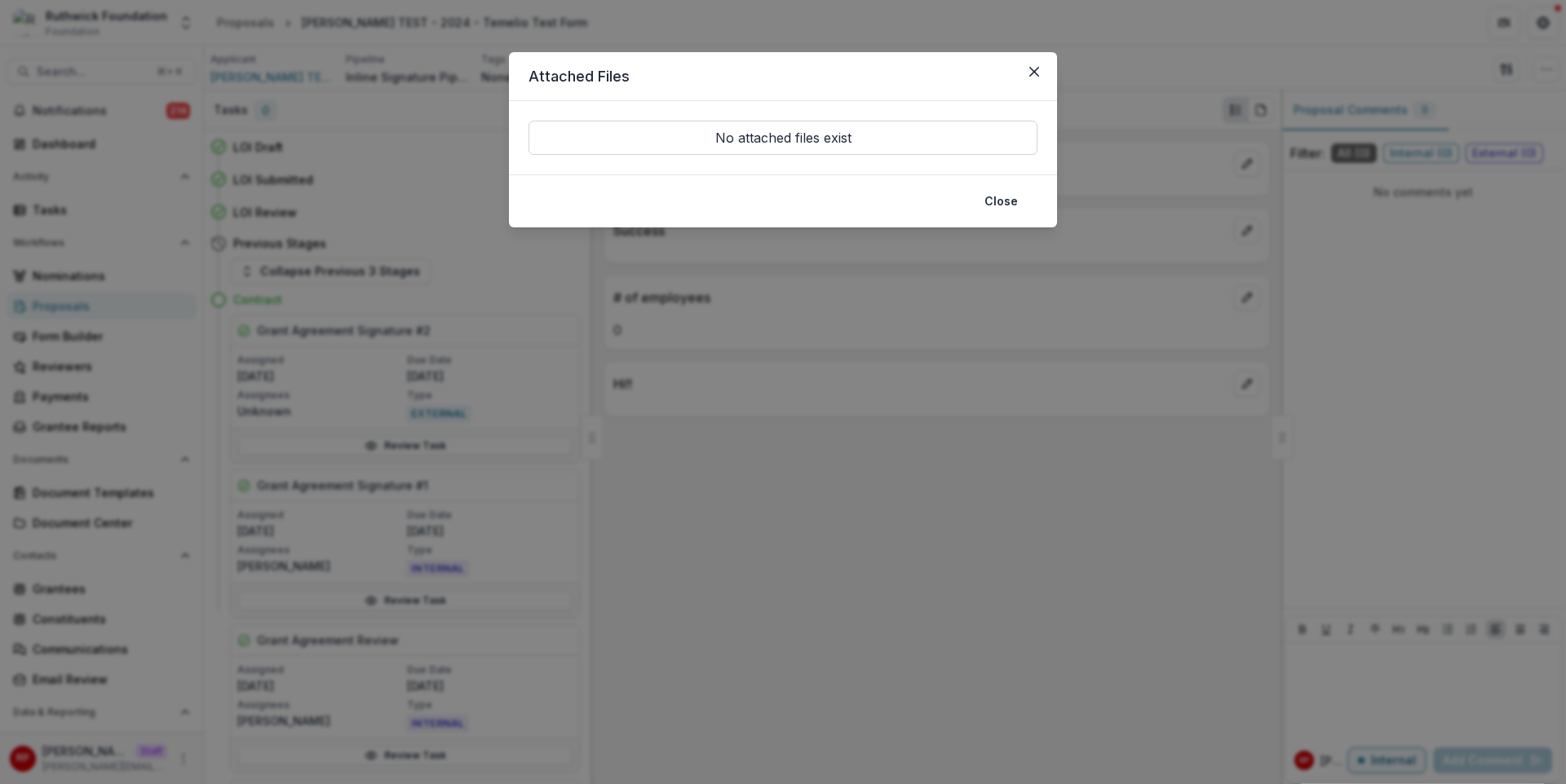
click at [936, 345] on div "Attached Files No attached files exist Close" at bounding box center [783, 392] width 1566 height 784
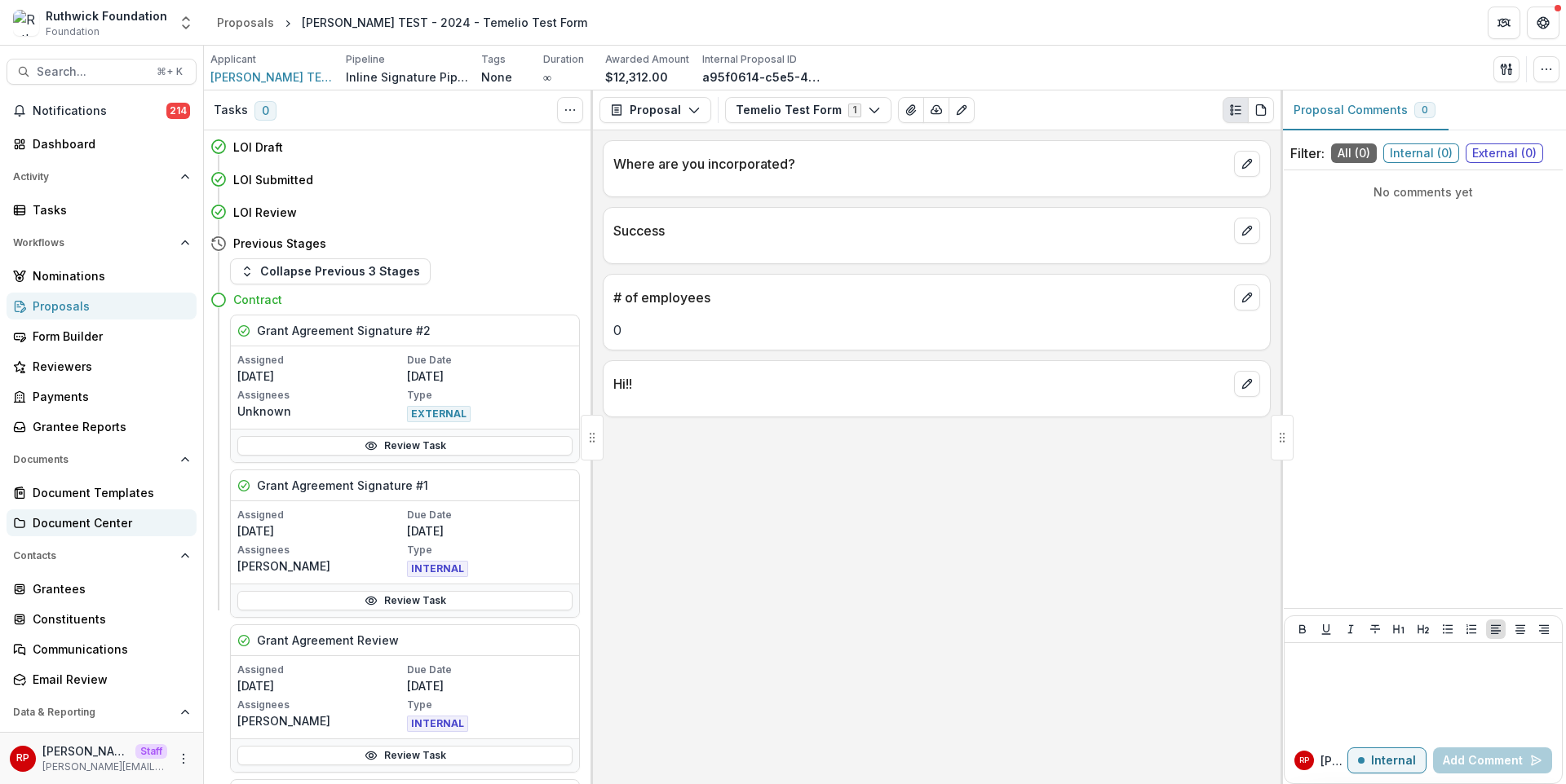
click at [107, 525] on div "Document Center" at bounding box center [108, 523] width 151 height 17
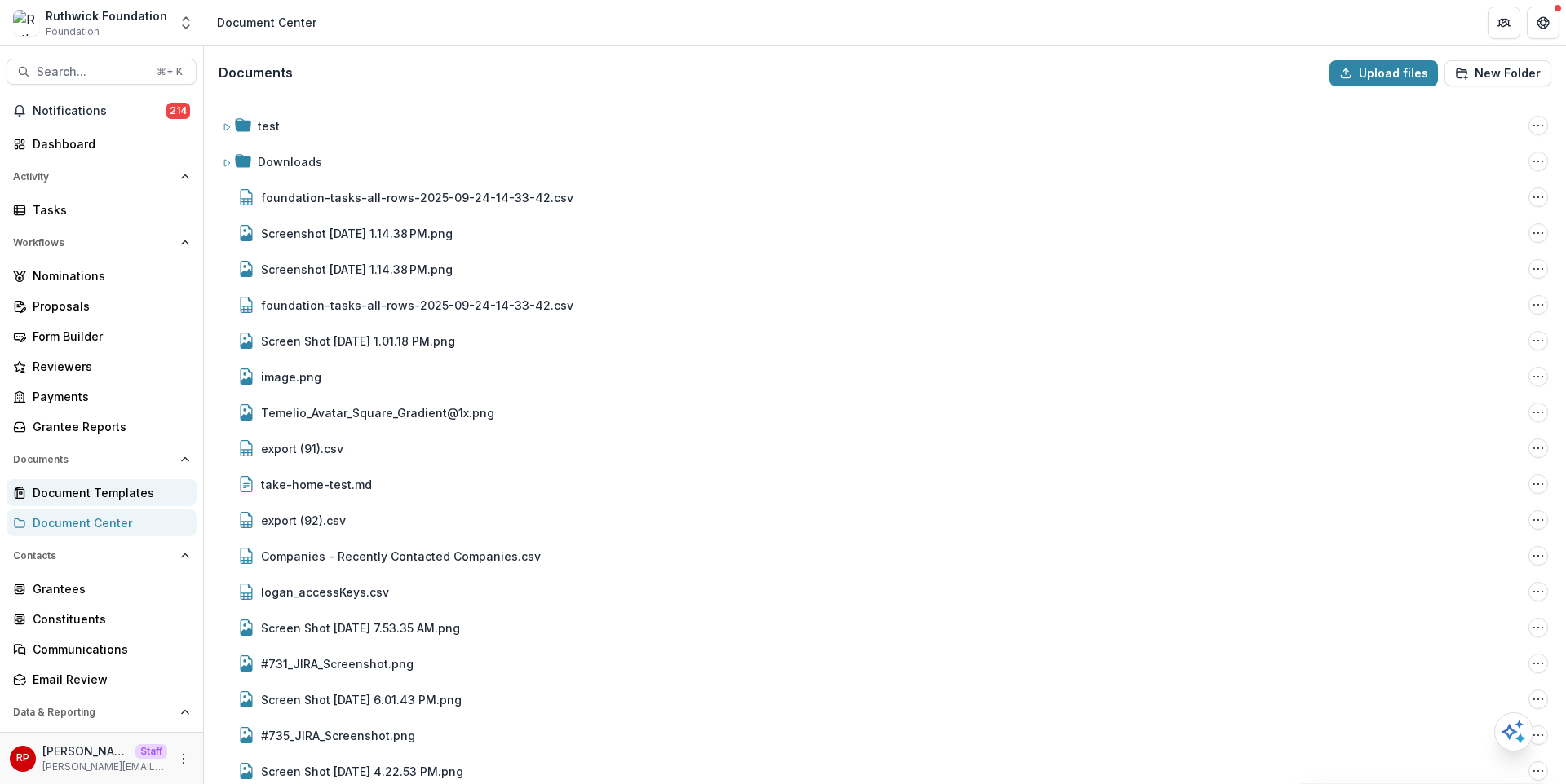
click at [128, 493] on div "Document Templates" at bounding box center [108, 493] width 151 height 17
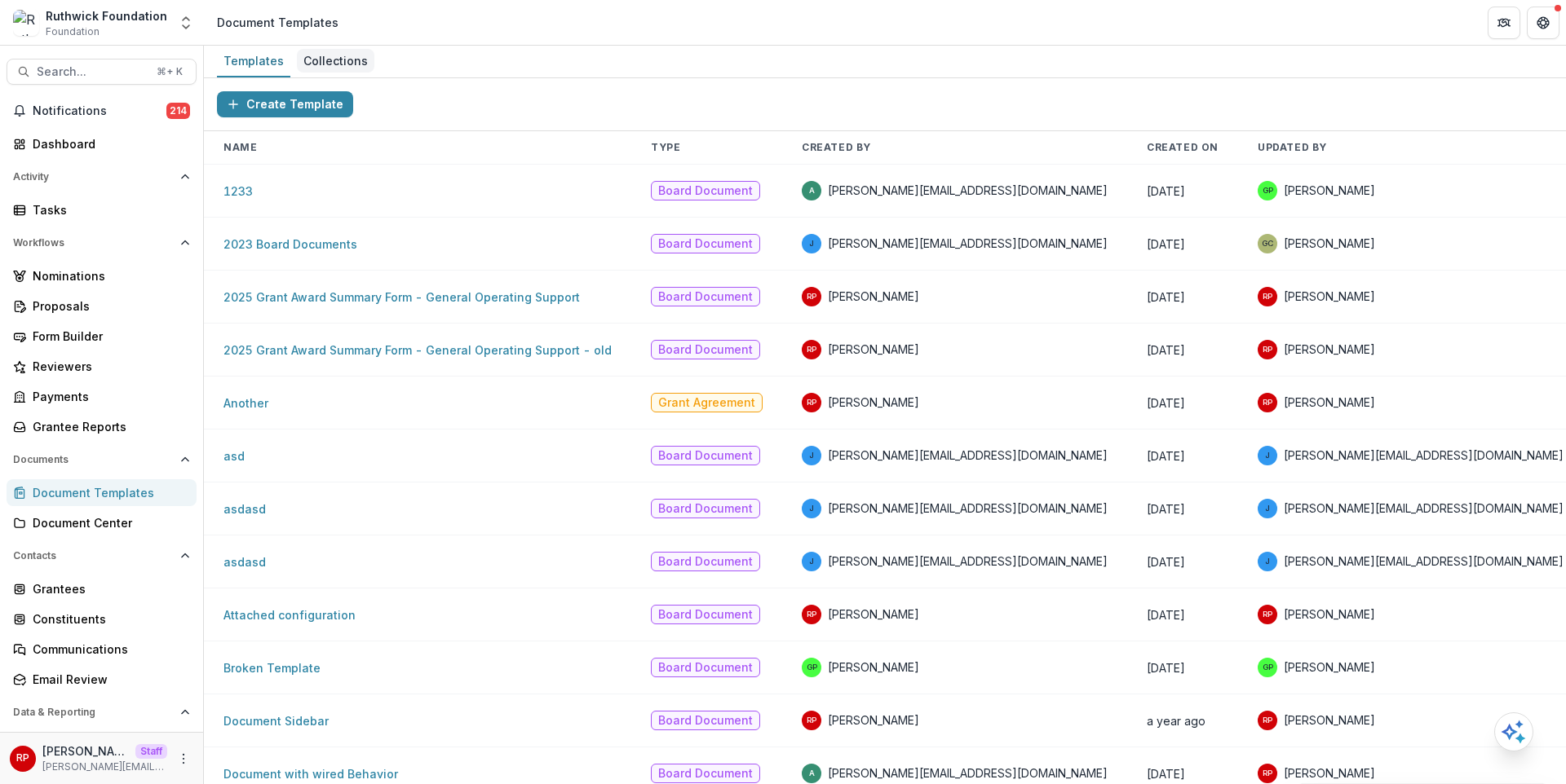
click at [331, 64] on div "Collections" at bounding box center [335, 60] width 77 height 24
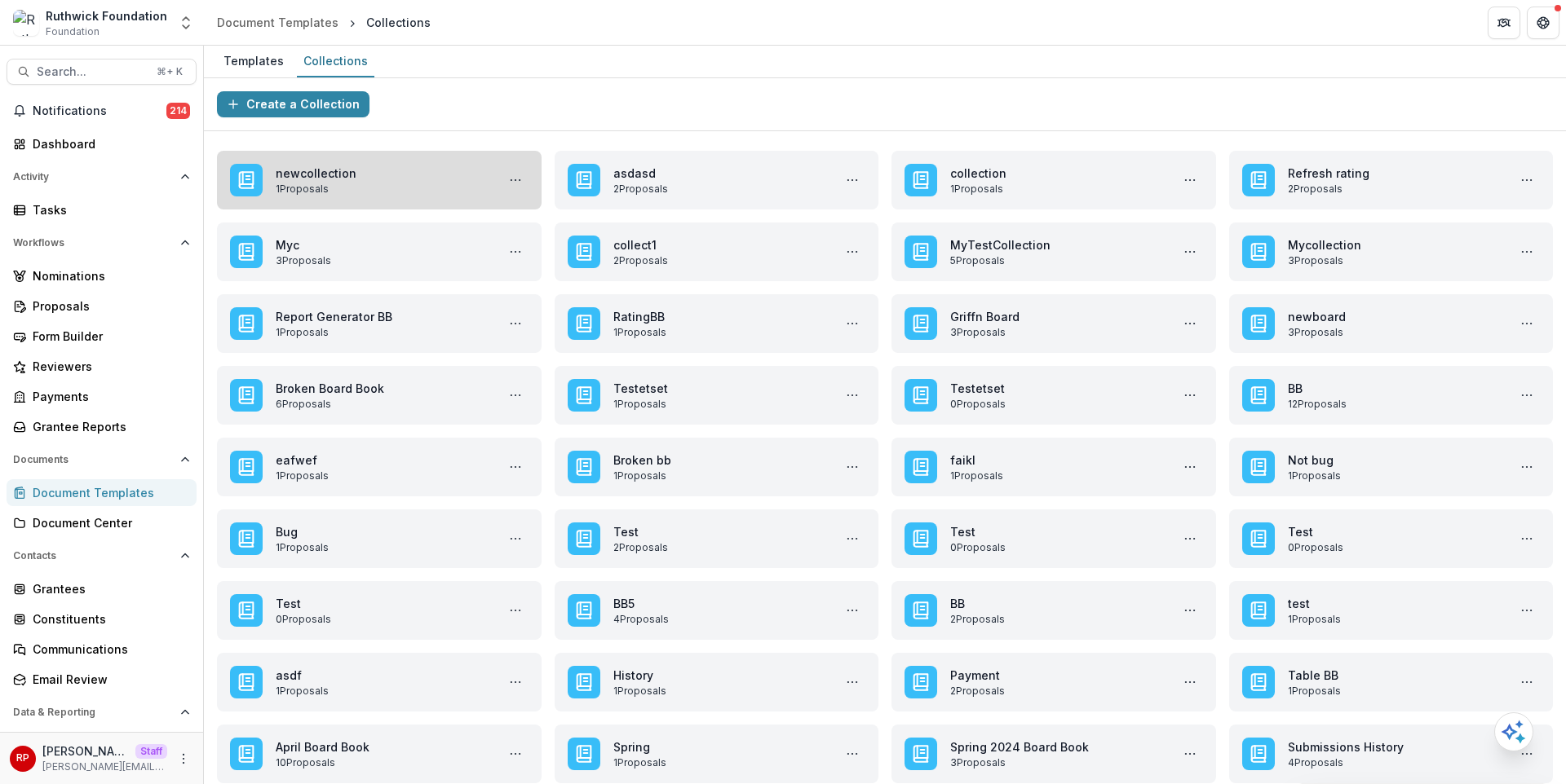
click at [402, 177] on link "newcollection" at bounding box center [382, 173] width 214 height 17
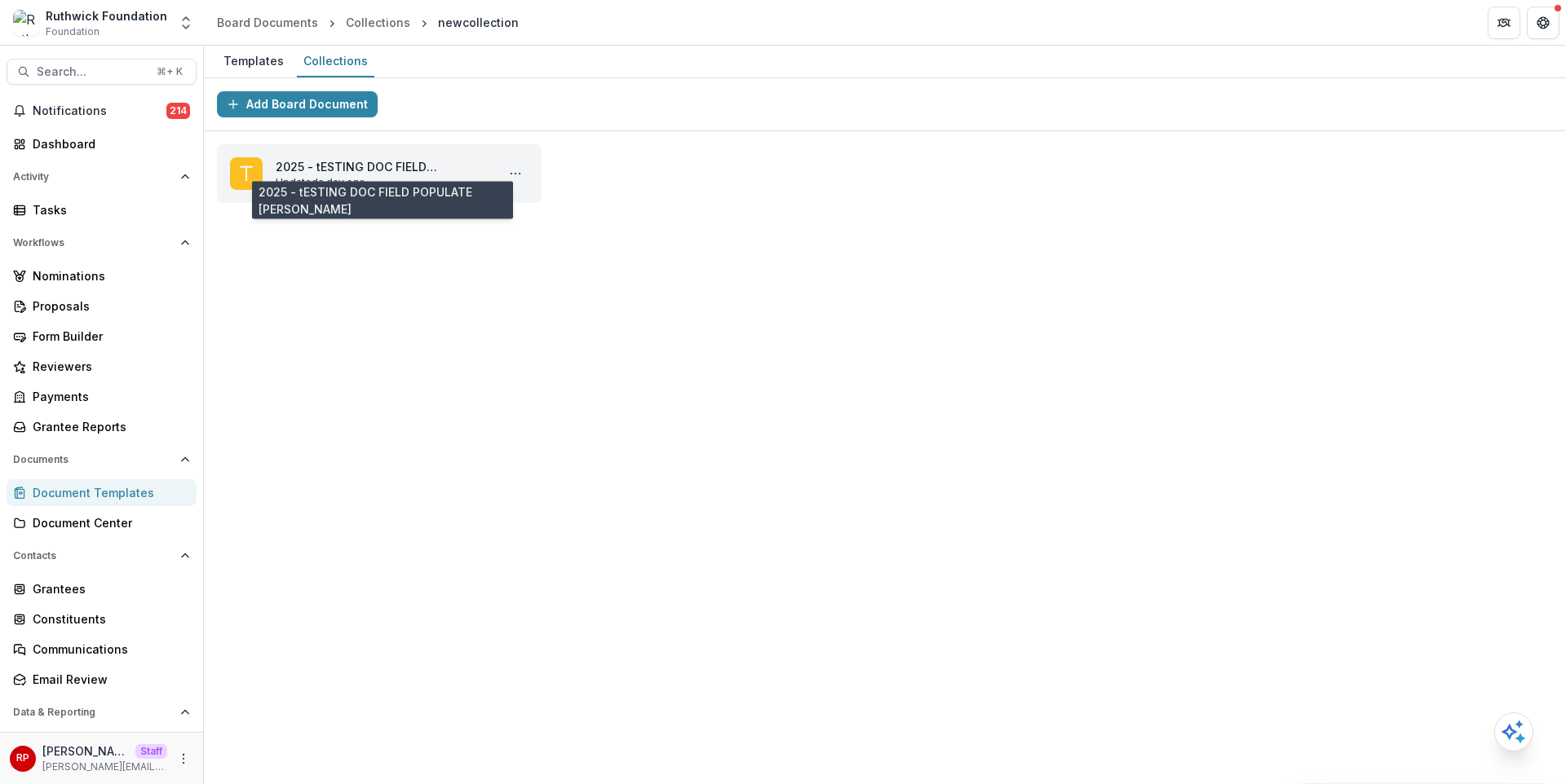
click at [402, 175] on link "2025 - tESTING DOC FIELD POPULATE [PERSON_NAME]" at bounding box center [382, 167] width 214 height 17
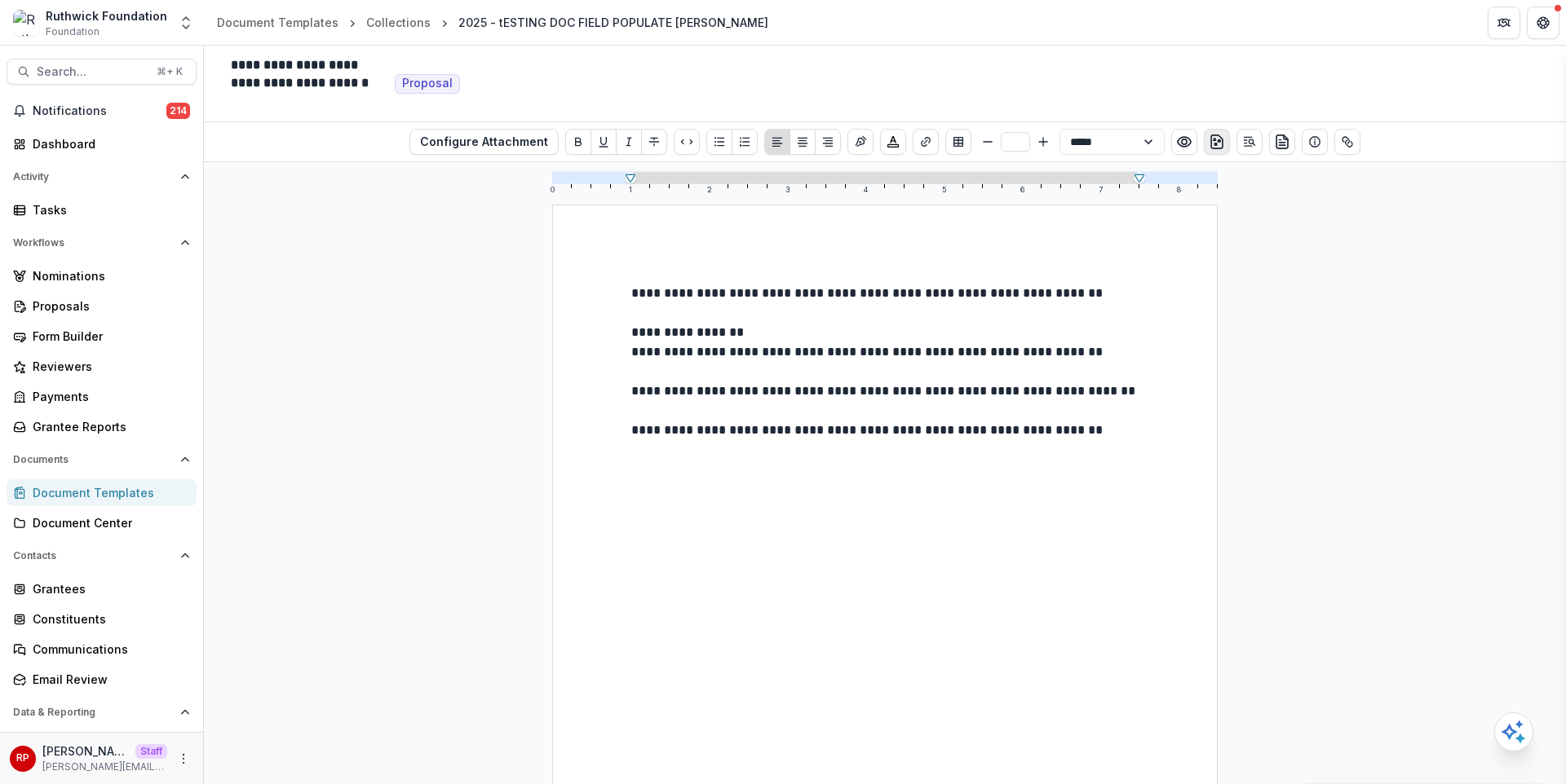
click at [1204, 139] on button "download-word" at bounding box center [1217, 141] width 26 height 26
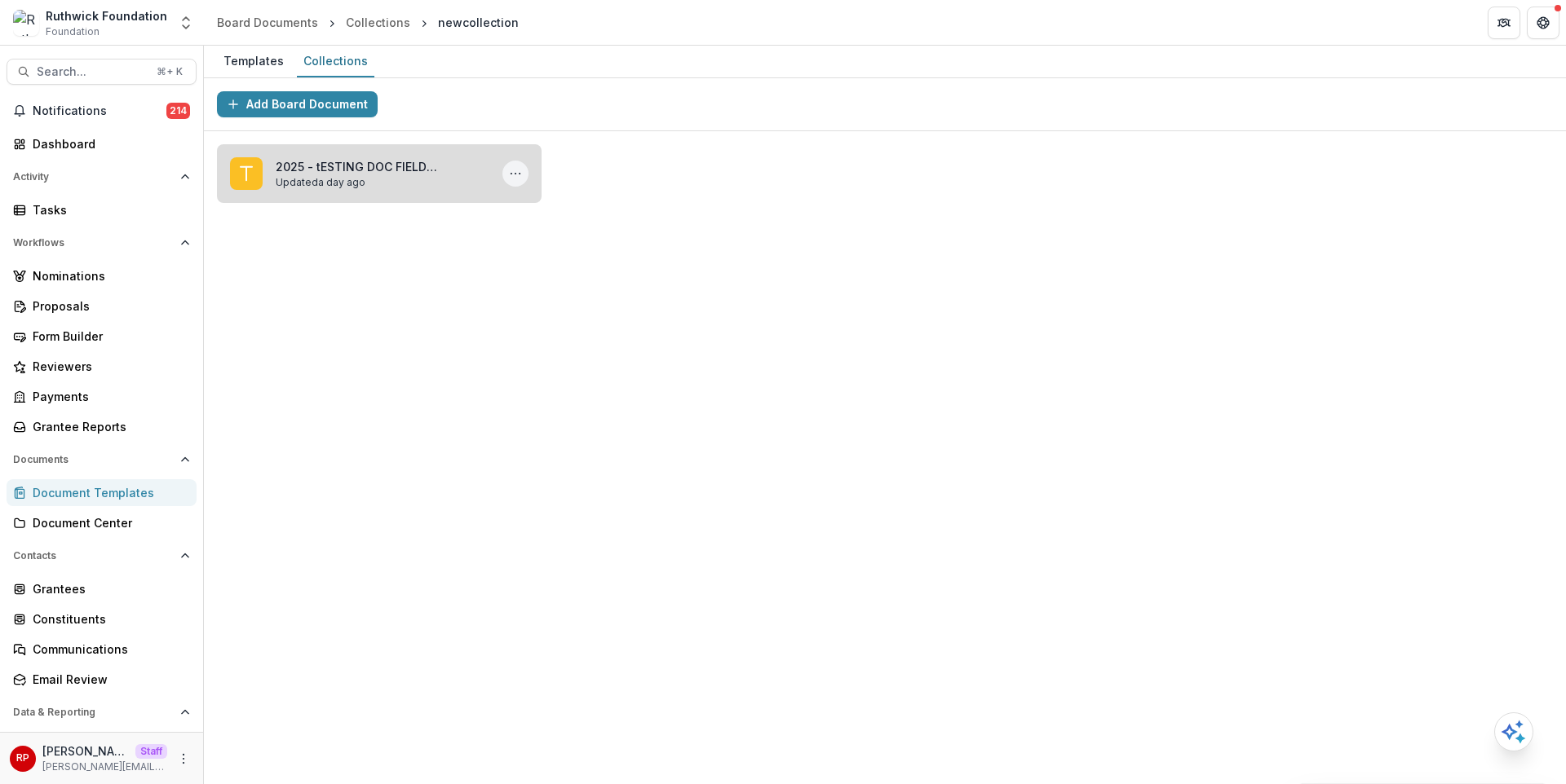
click at [518, 175] on icon "More 2025 - tESTING DOC FIELD POPULATE GRIFFIN Actions" at bounding box center [515, 174] width 13 height 13
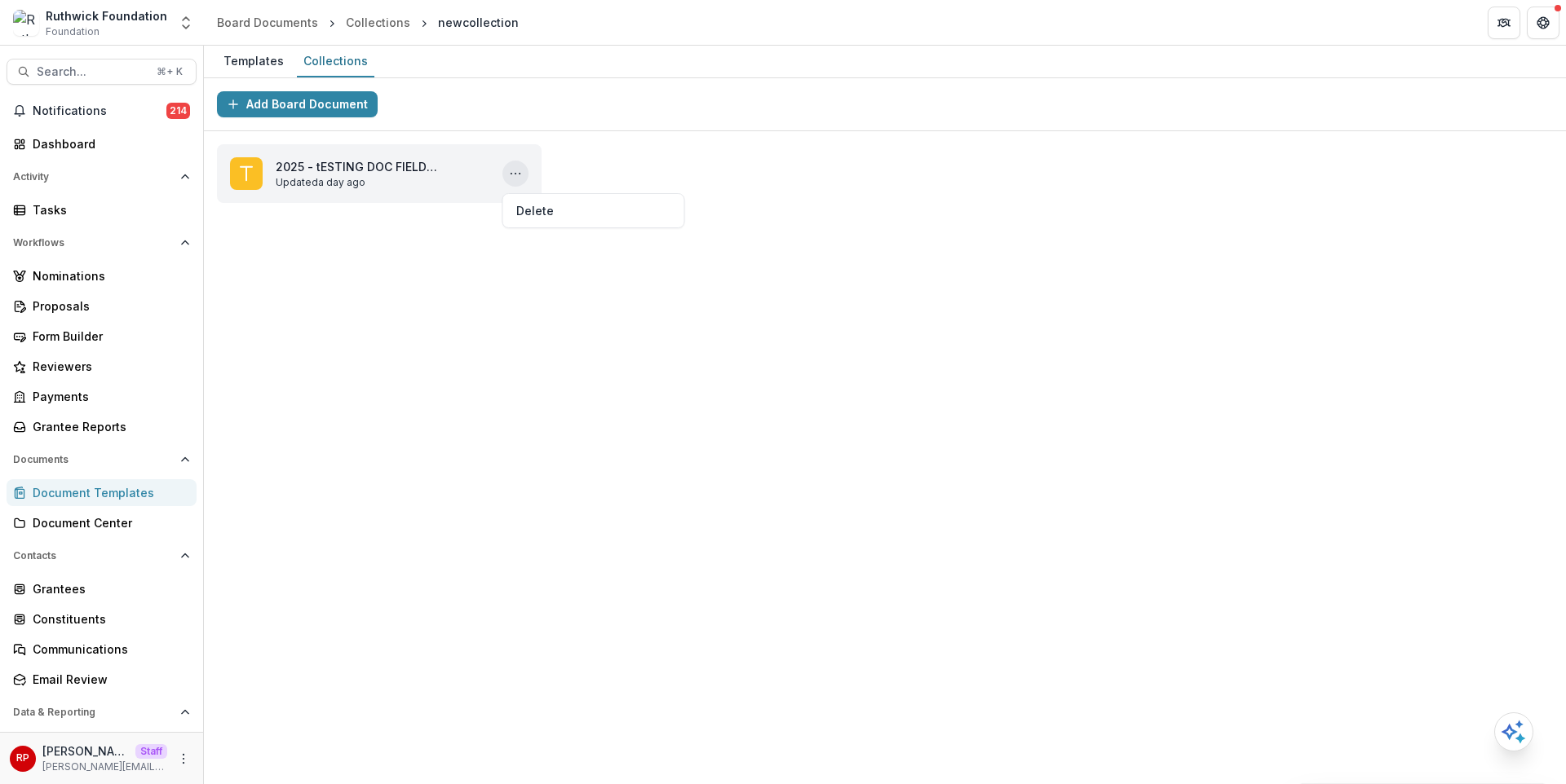
click at [619, 126] on div "Add Board Document" at bounding box center [884, 105] width 1362 height 53
click at [376, 25] on div "Collections" at bounding box center [378, 22] width 65 height 17
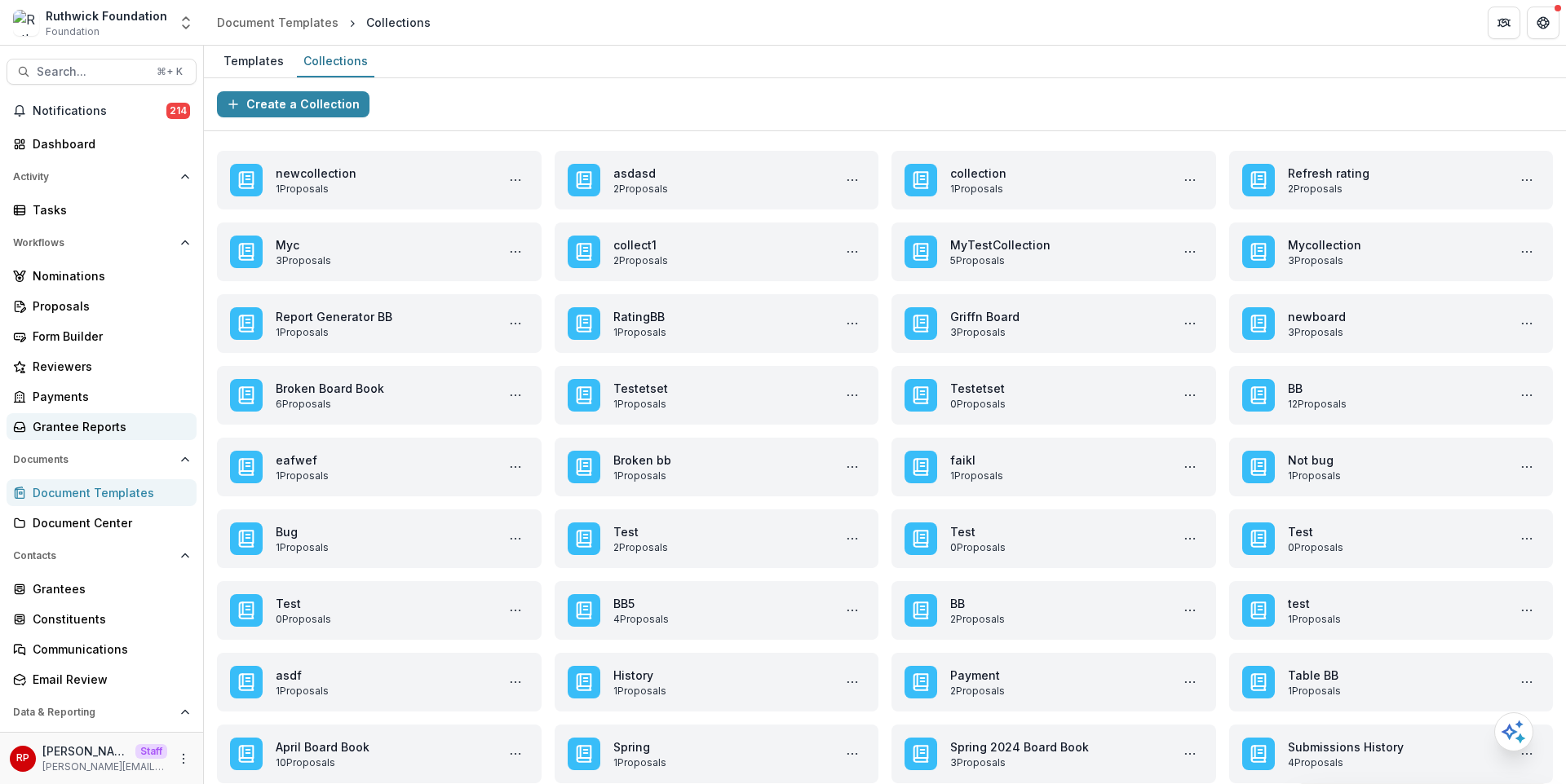
click at [121, 423] on div "Grantee Reports" at bounding box center [108, 426] width 151 height 17
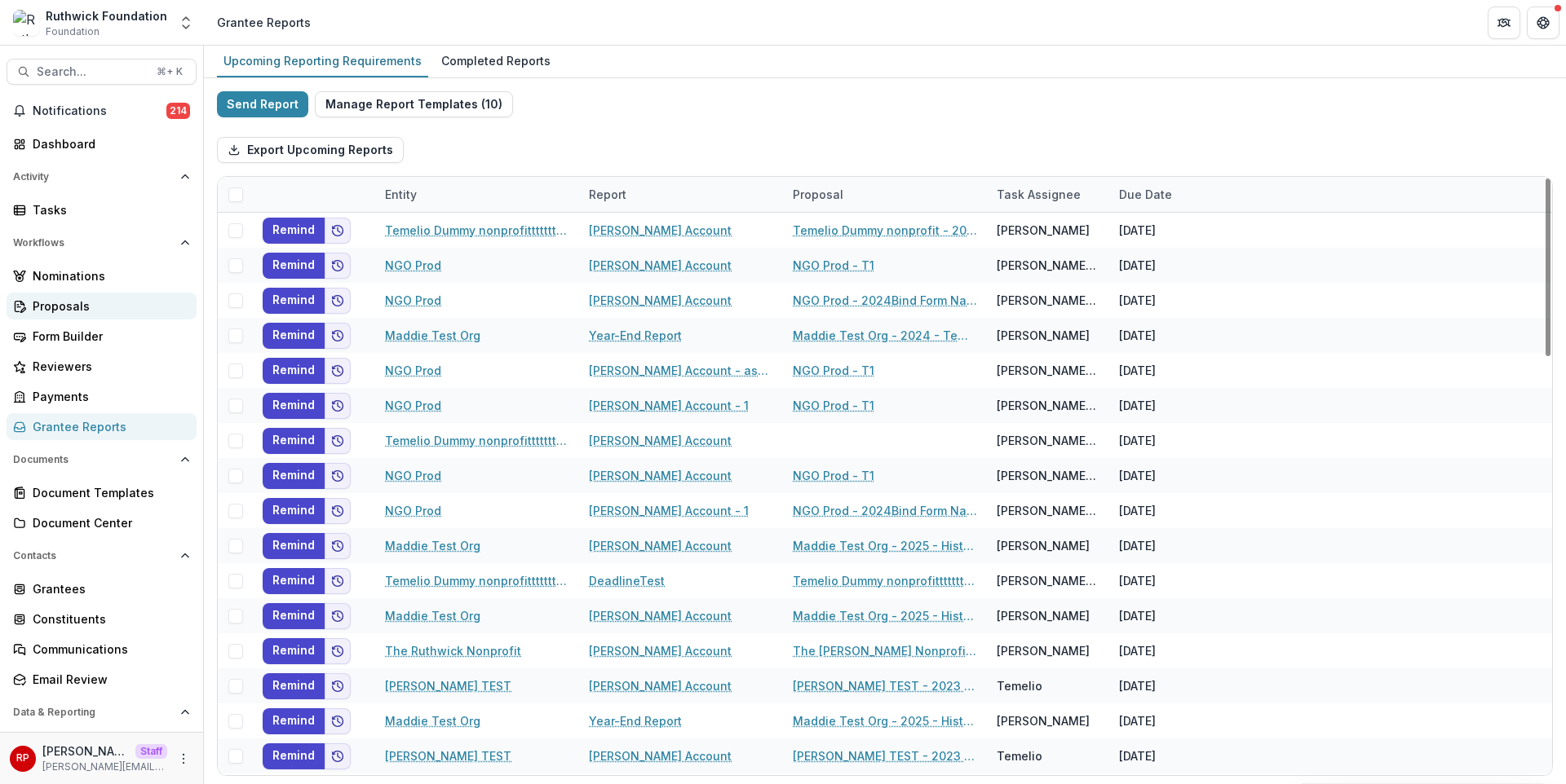
click at [104, 312] on div "Proposals" at bounding box center [108, 306] width 151 height 17
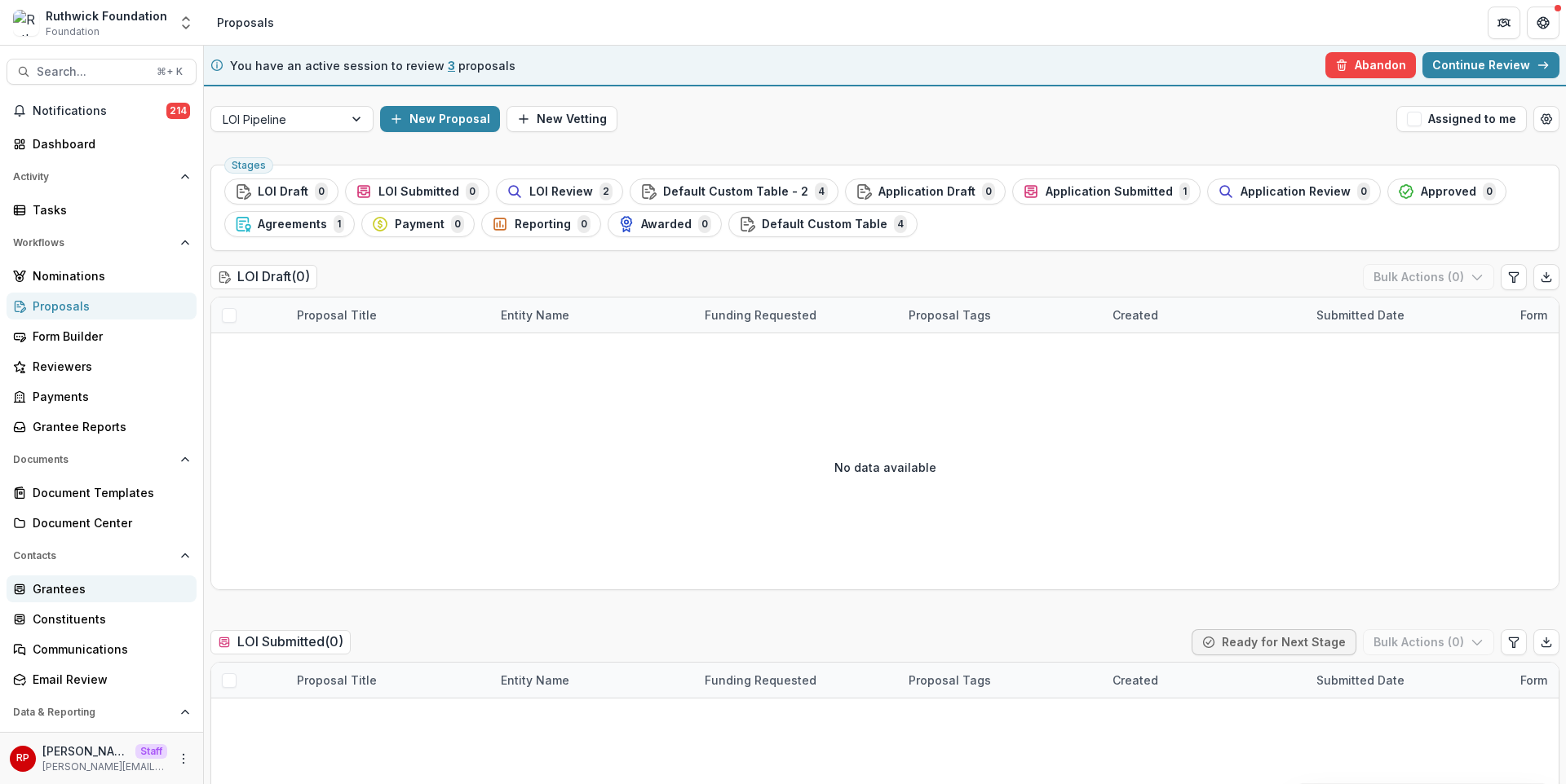
click at [129, 594] on div "Grantees" at bounding box center [108, 588] width 151 height 17
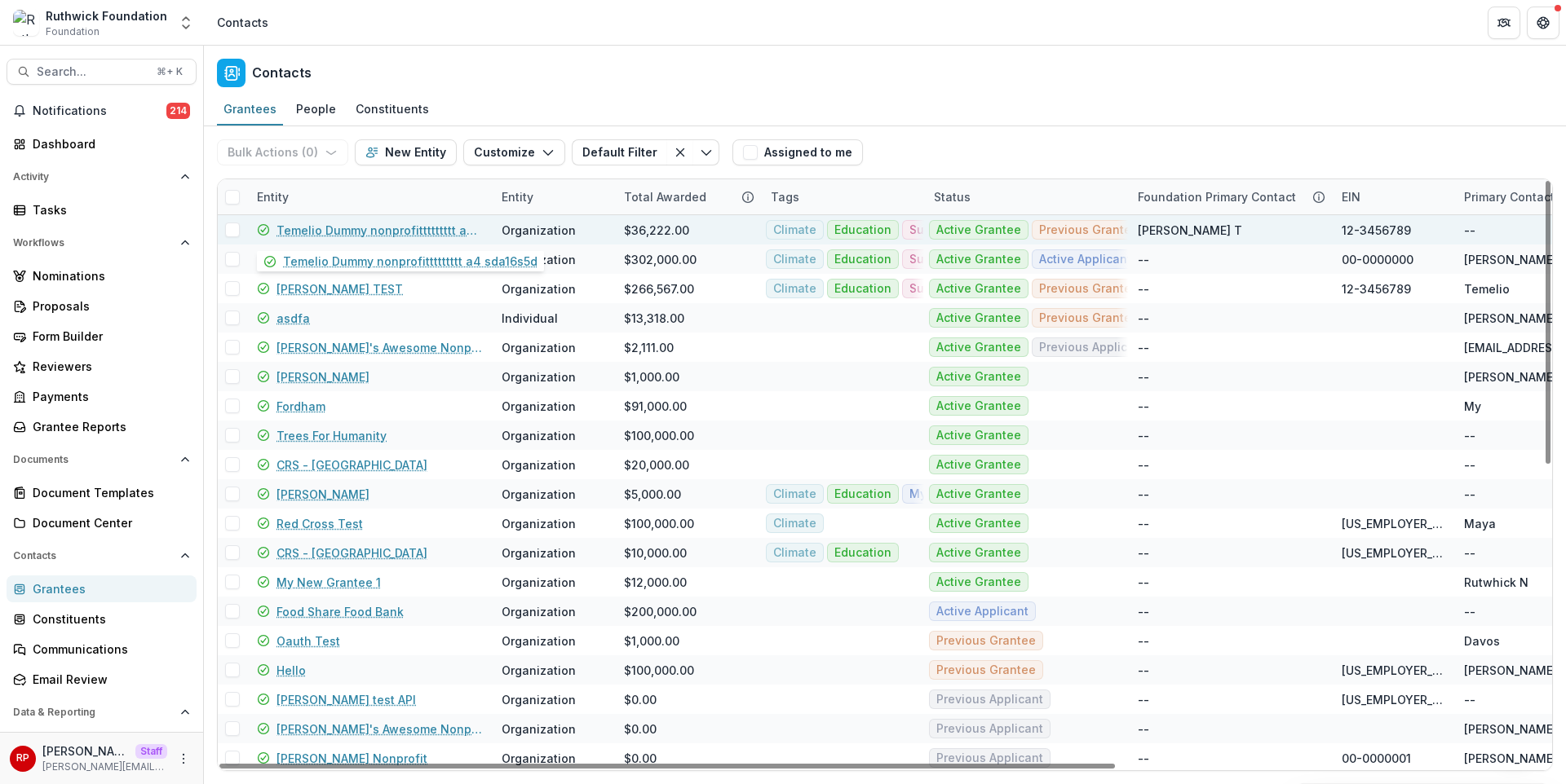
click at [319, 227] on link "Temelio Dummy nonprofittttttttt a4 sda16s5d" at bounding box center [379, 229] width 206 height 17
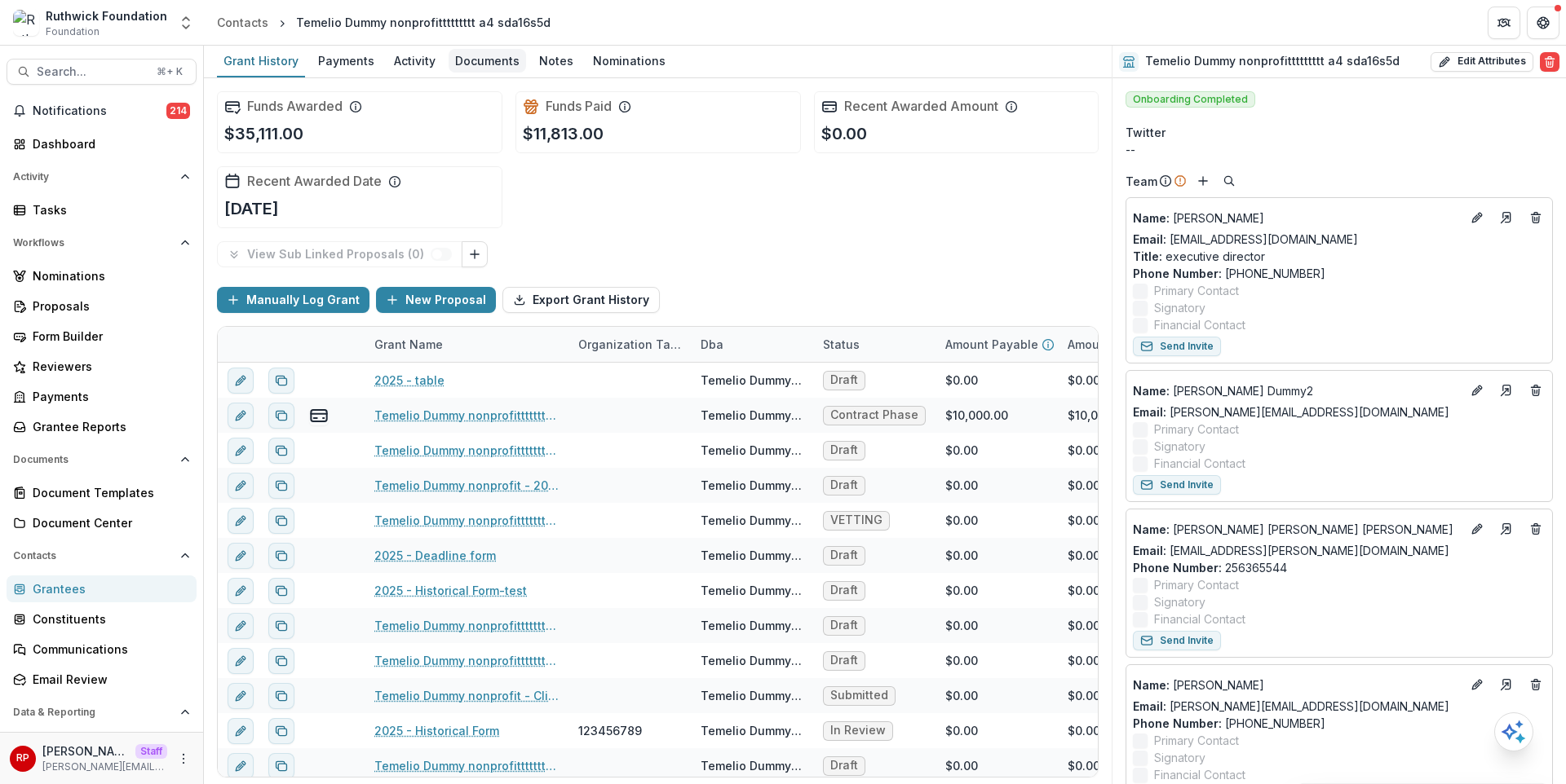
click at [478, 52] on div "Documents" at bounding box center [487, 60] width 77 height 24
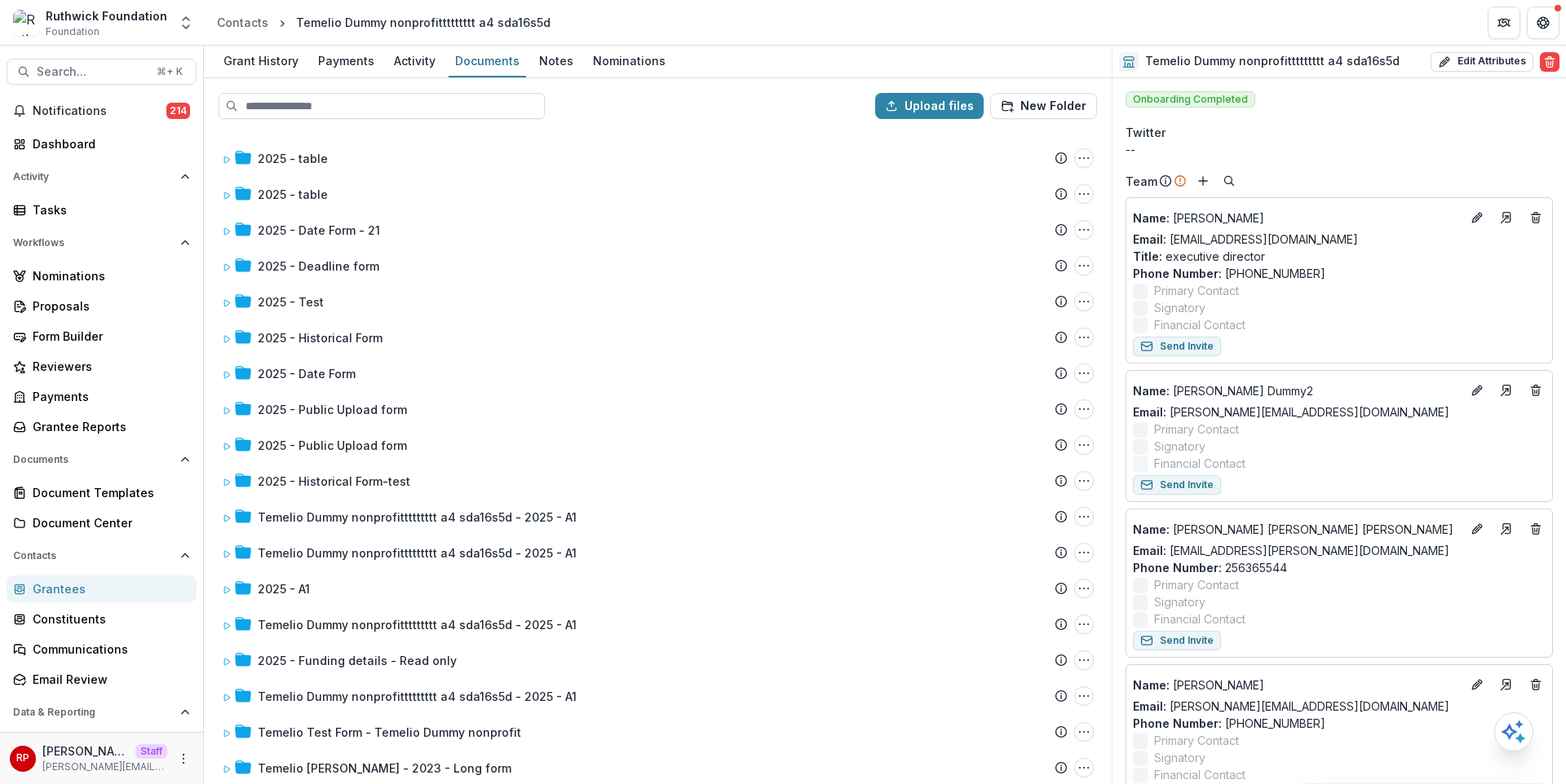
click at [471, 177] on div "2025 - table Submission Temelio Proposal Attached proposal documents Report Tas…" at bounding box center [658, 457] width 905 height 650
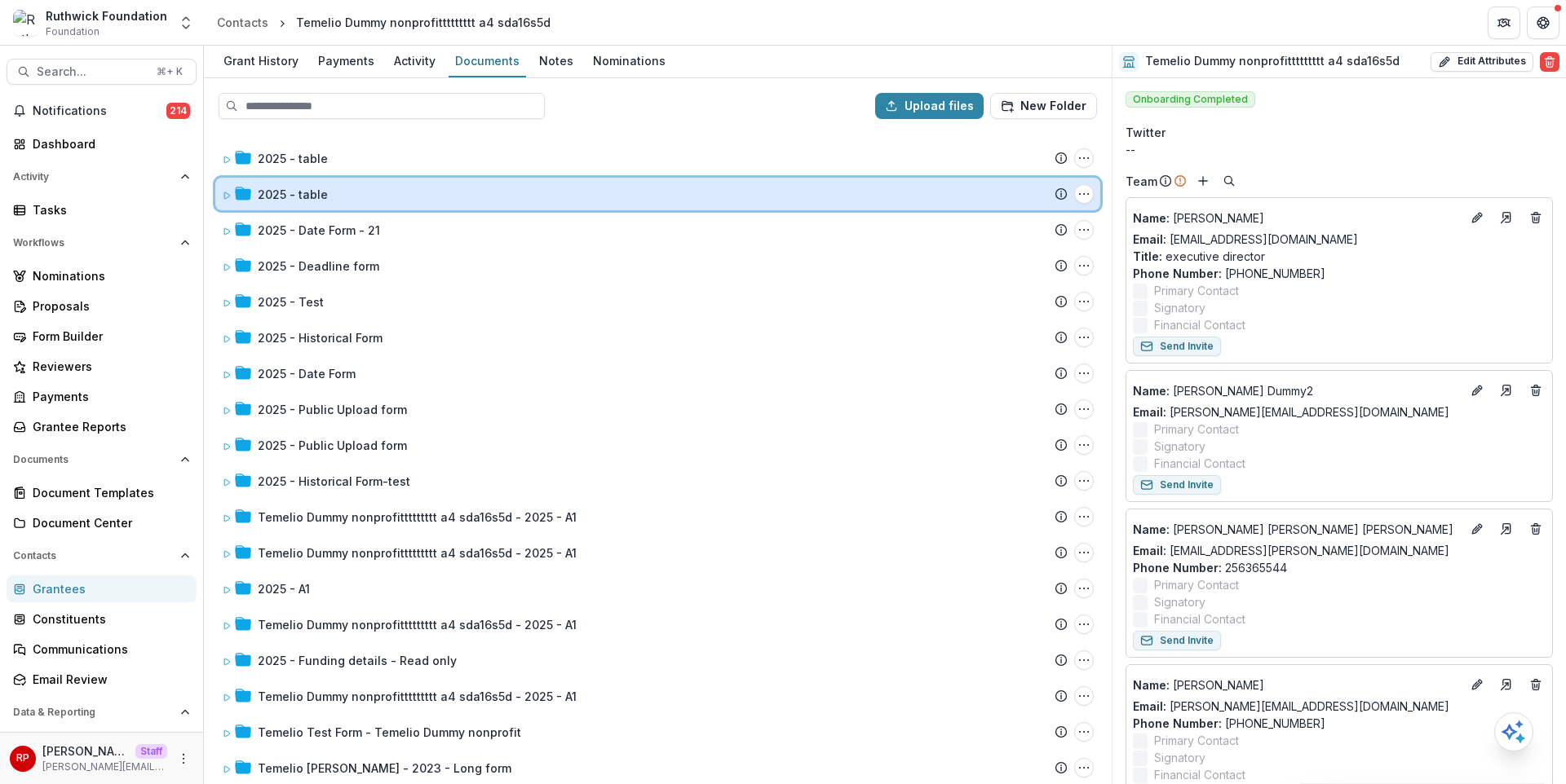
click at [473, 184] on div "2025 - table Submission Temelio Proposal Attached proposal documents Report Tas…" at bounding box center [658, 194] width 885 height 33
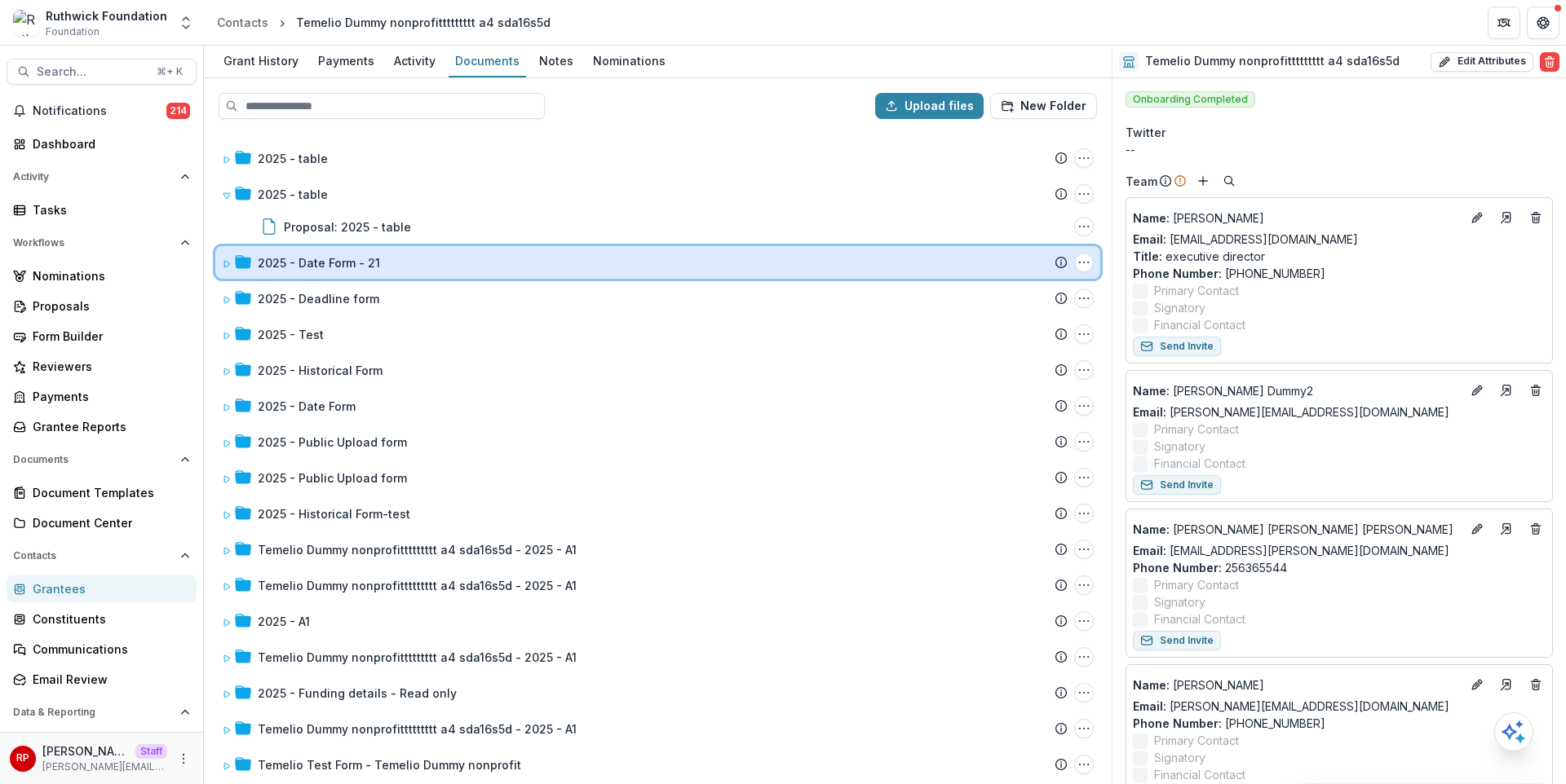
click at [549, 277] on div "2025 - Date Form - 21 Submission Temelio Proposal Attached proposal documents R…" at bounding box center [658, 262] width 885 height 33
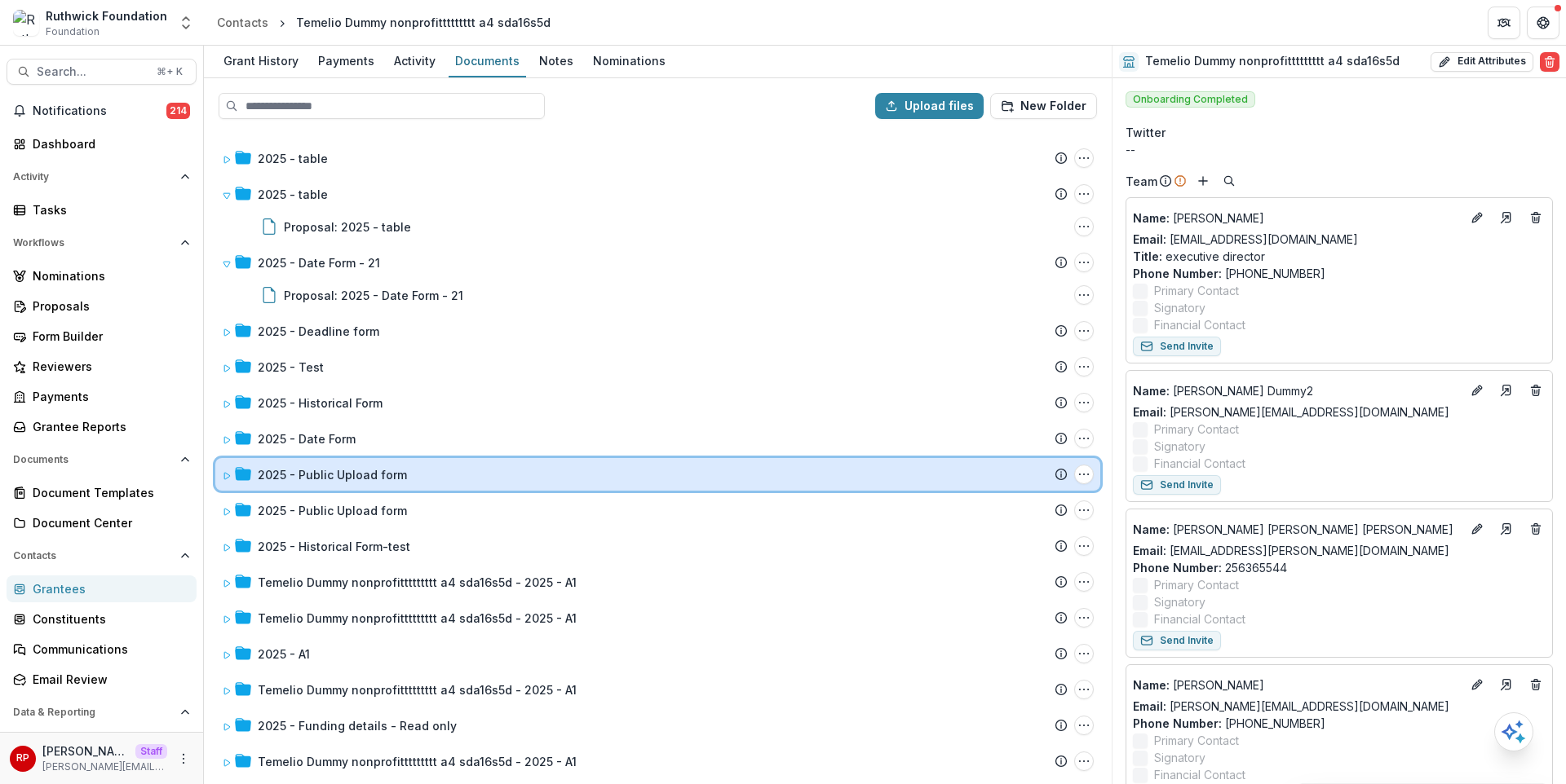
click at [643, 458] on div "2025 - Public Upload form Submission Temelio Proposal Attached proposal documen…" at bounding box center [658, 474] width 885 height 33
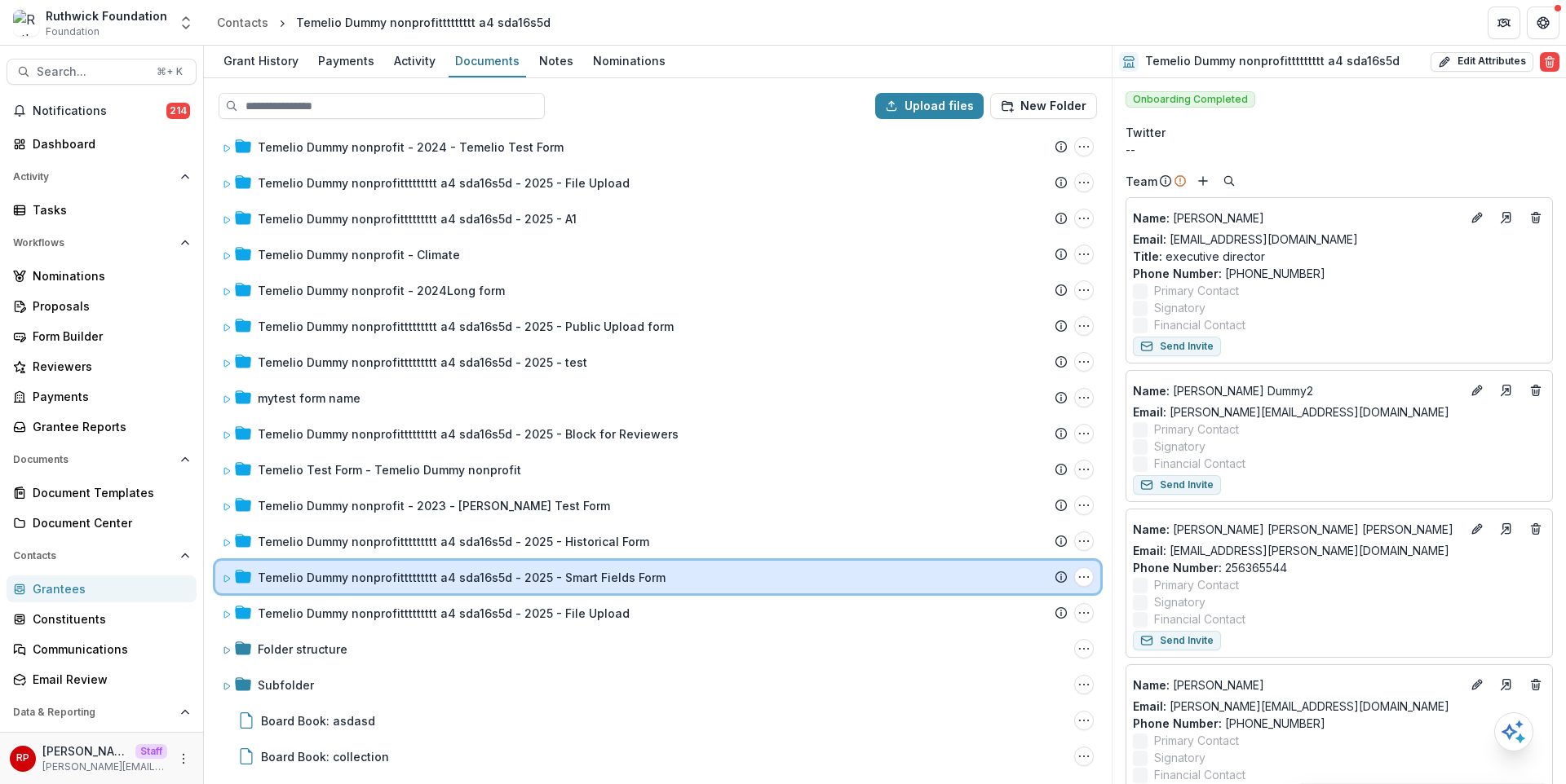
click at [712, 566] on div "Temelio Dummy nonprofittttttttt a4 sda16s5d - 2025 - Smart Fields Form Submissi…" at bounding box center [658, 577] width 885 height 33
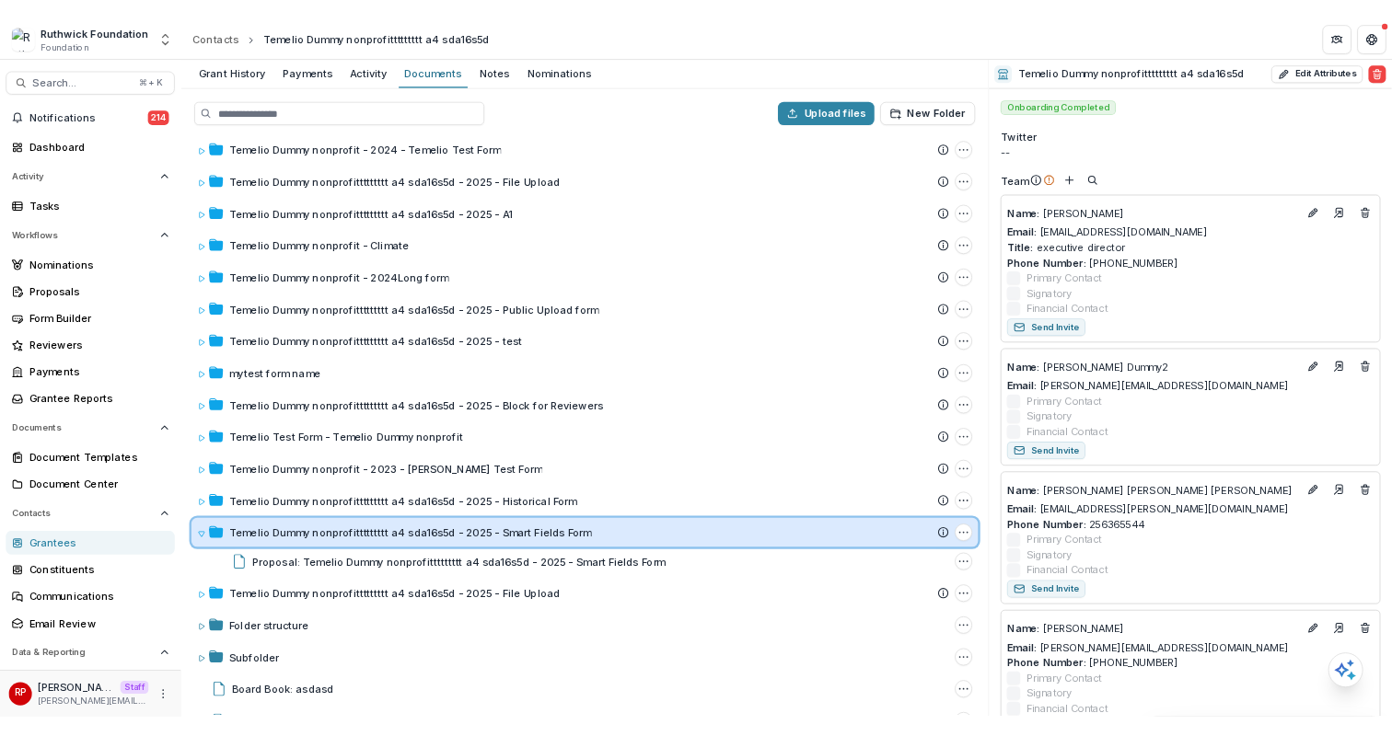
scroll to position [2185, 0]
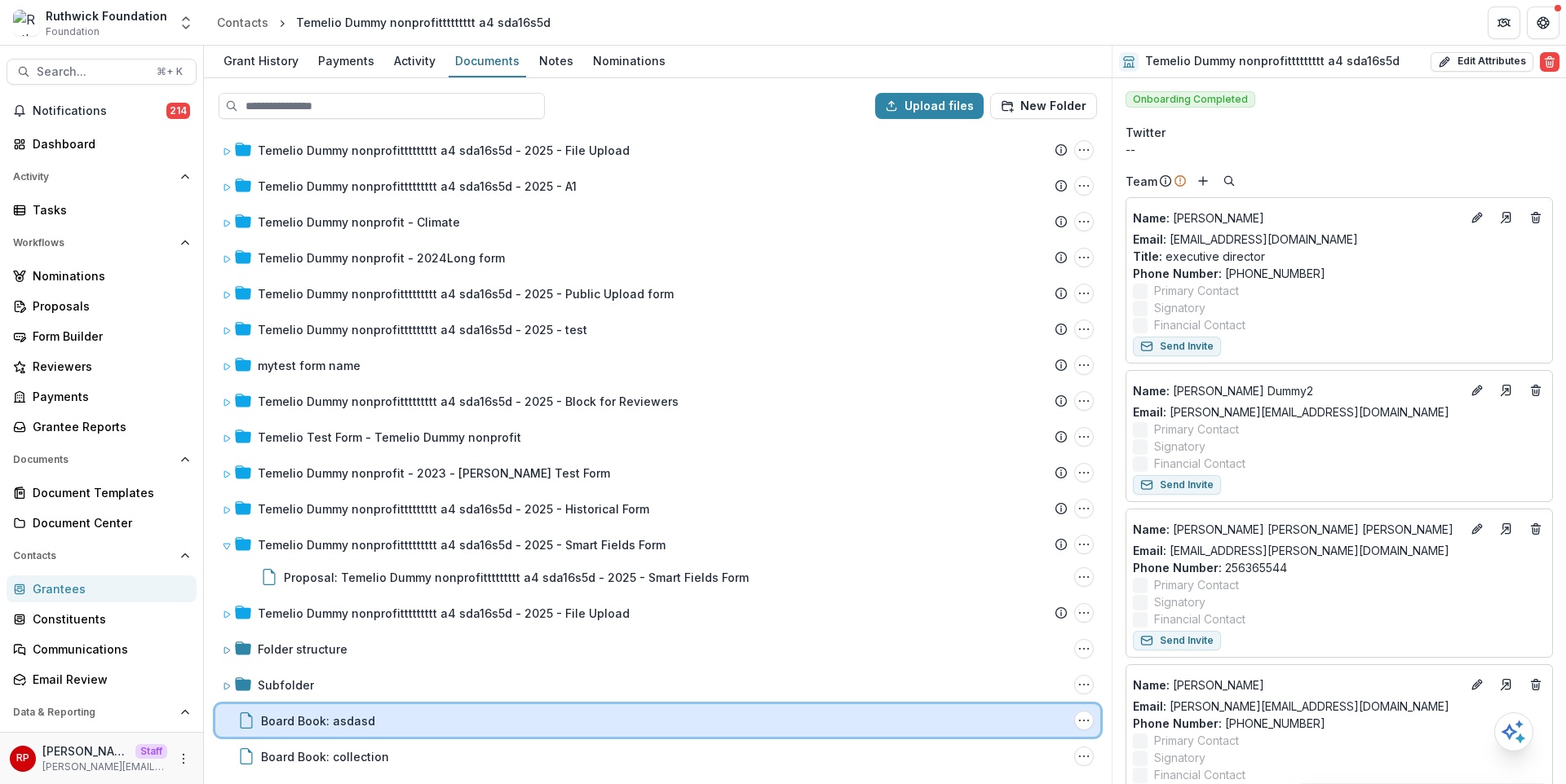
click at [678, 722] on div "Board Book: asdasd" at bounding box center [665, 720] width 806 height 17
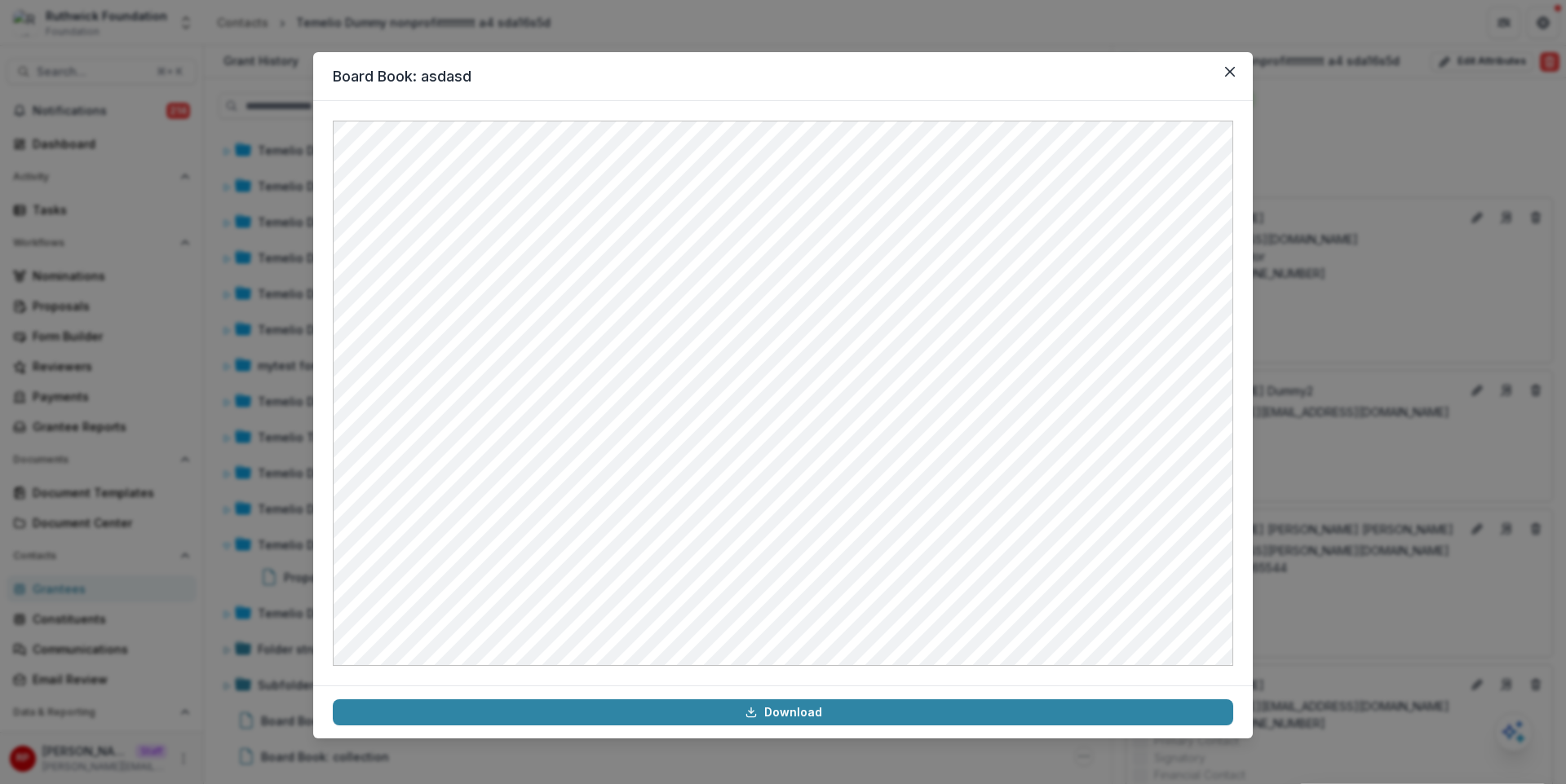
click at [1372, 324] on div "Board Book: asdasd Download" at bounding box center [783, 392] width 1566 height 784
